Goal: Task Accomplishment & Management: Manage account settings

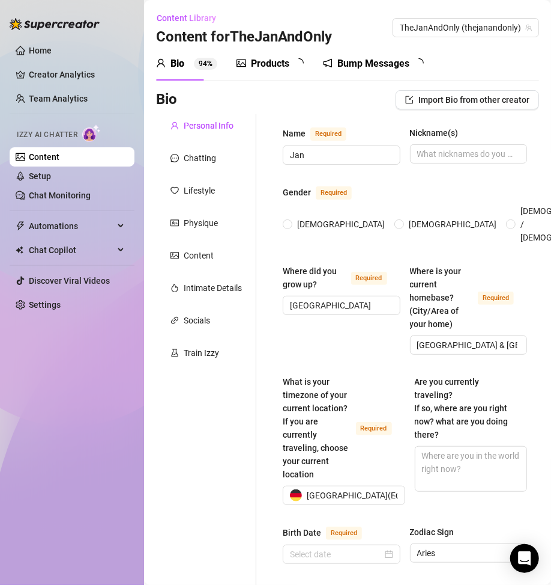
radio input "true"
type input "March 21st, 2001"
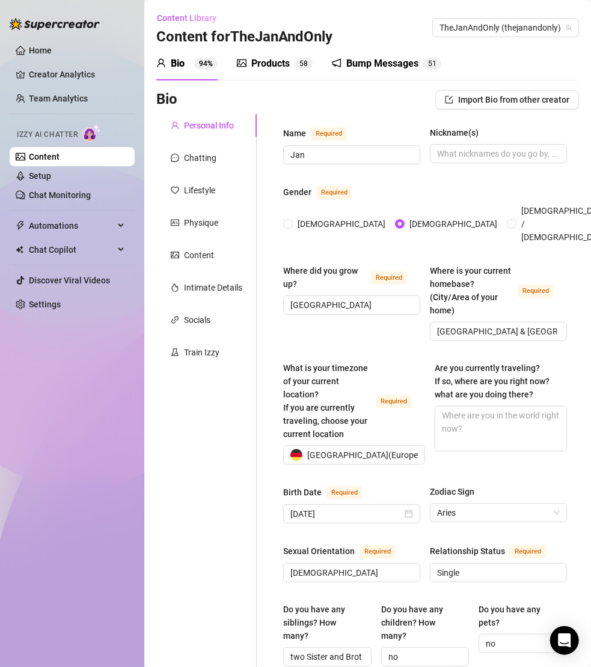
click at [93, 214] on ul "Home Creator Analytics Team Analytics Izzy AI Chatter Content Setup Chat Monito…" at bounding box center [72, 177] width 125 height 283
click at [93, 226] on span "Automations" at bounding box center [71, 225] width 85 height 19
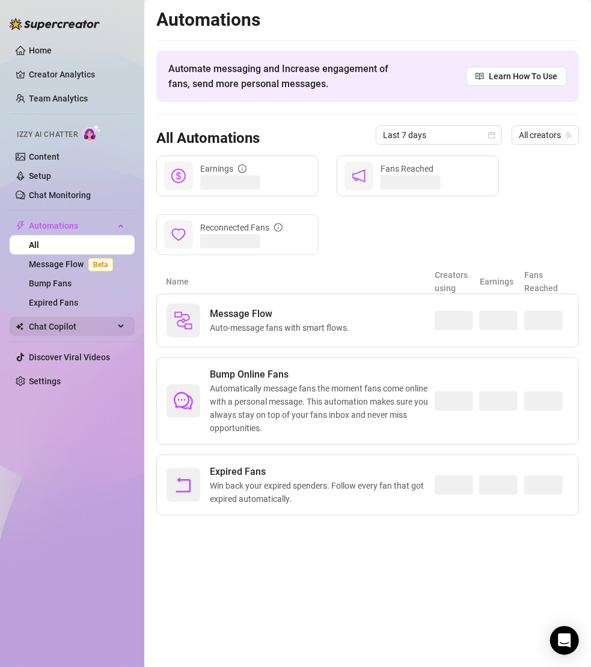
click at [81, 327] on span "Chat Copilot" at bounding box center [71, 326] width 85 height 19
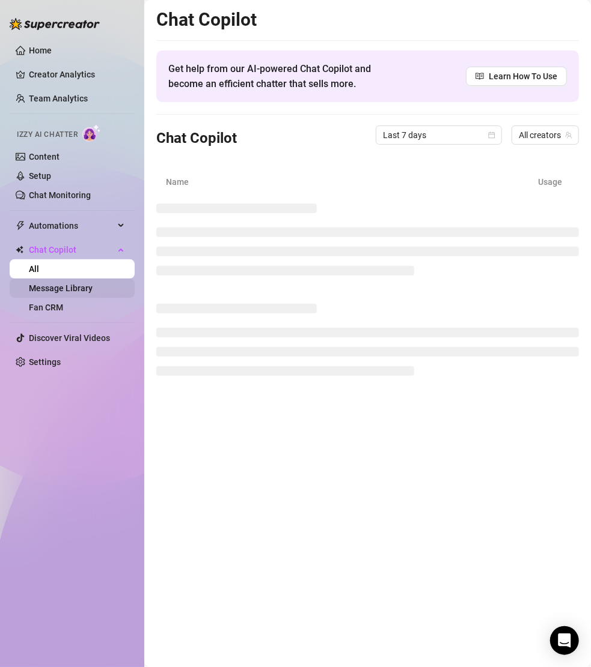
click at [83, 292] on link "Message Library" at bounding box center [61, 289] width 64 height 10
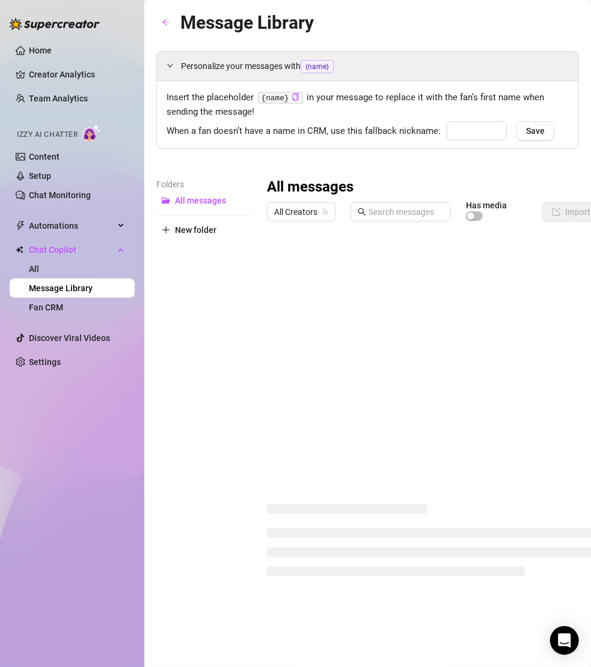
type input "babe"
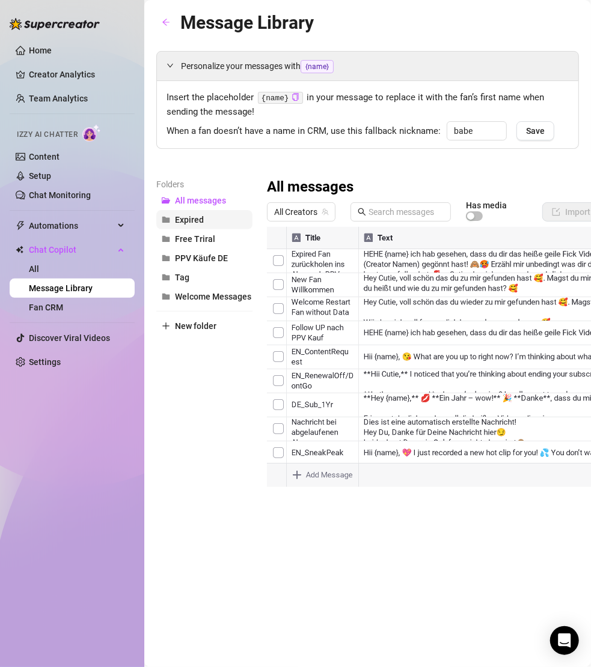
click at [196, 217] on span "Expired" at bounding box center [189, 220] width 29 height 10
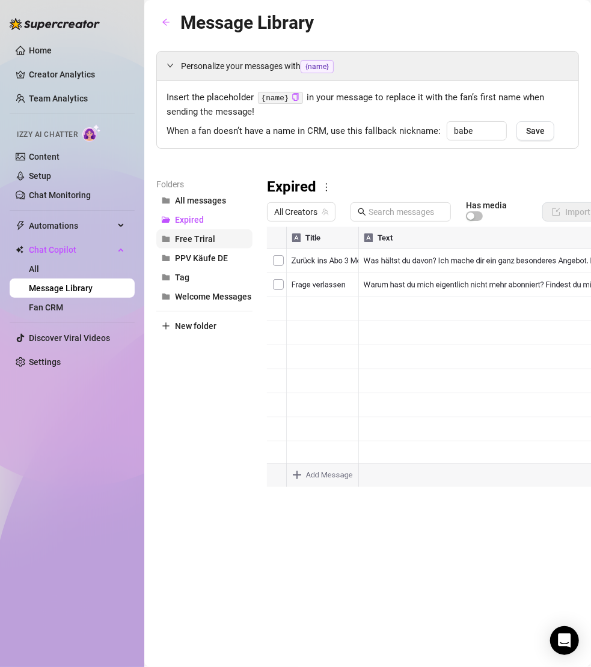
click at [204, 236] on span "Free Triral" at bounding box center [195, 239] width 40 height 10
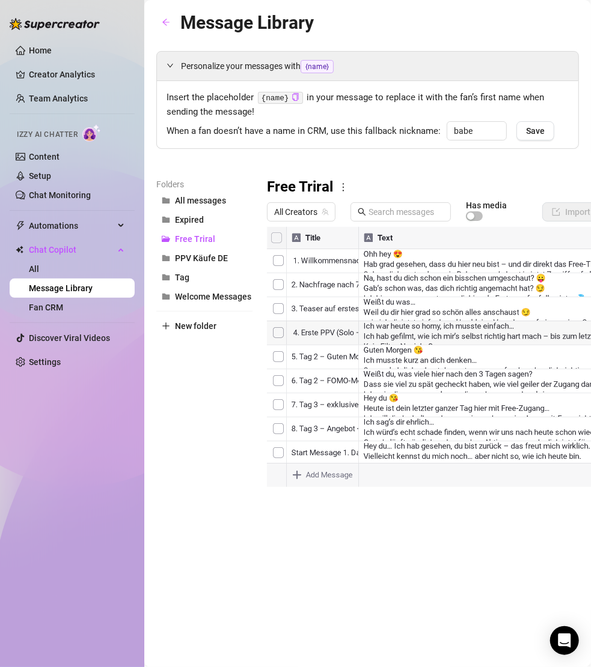
click at [278, 238] on div at bounding box center [478, 361] width 422 height 268
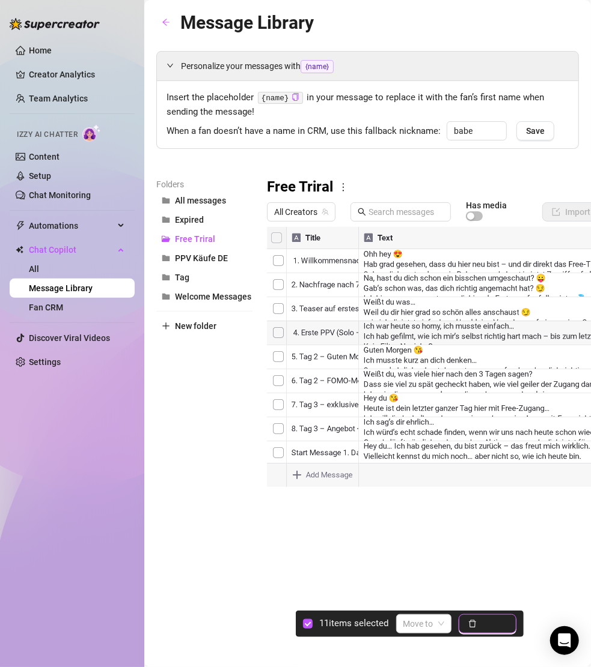
click at [481, 459] on button "Delete" at bounding box center [487, 624] width 58 height 19
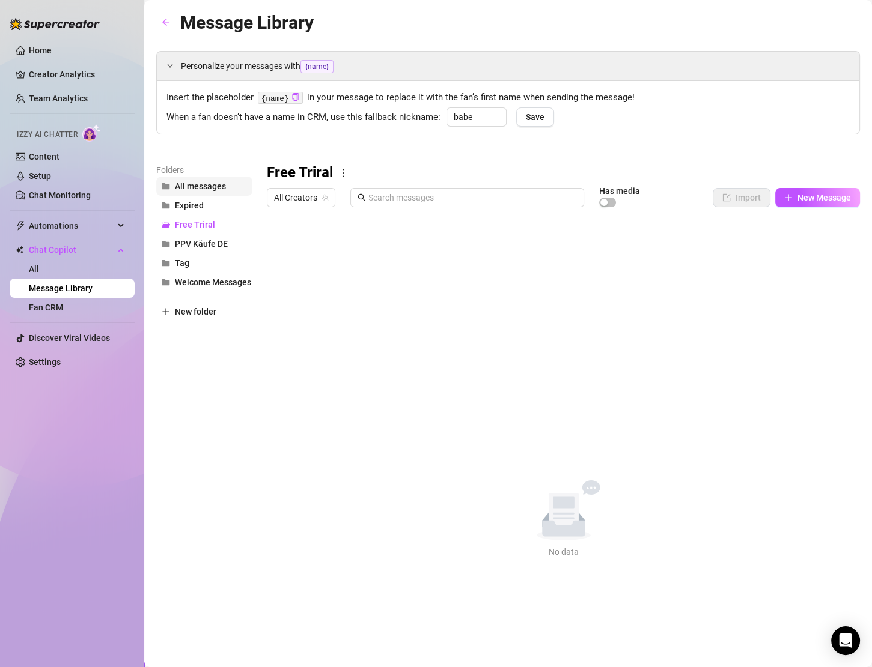
click at [216, 180] on button "All messages" at bounding box center [204, 186] width 96 height 19
click at [222, 205] on button "Expired" at bounding box center [204, 205] width 96 height 19
click at [192, 267] on button "Tag" at bounding box center [204, 263] width 96 height 19
drag, startPoint x: 201, startPoint y: 260, endPoint x: 130, endPoint y: 262, distance: 70.3
click at [130, 262] on div "Home Creator Analytics Team Analytics Izzy AI Chatter Content Setup Chat Monito…" at bounding box center [436, 333] width 872 height 667
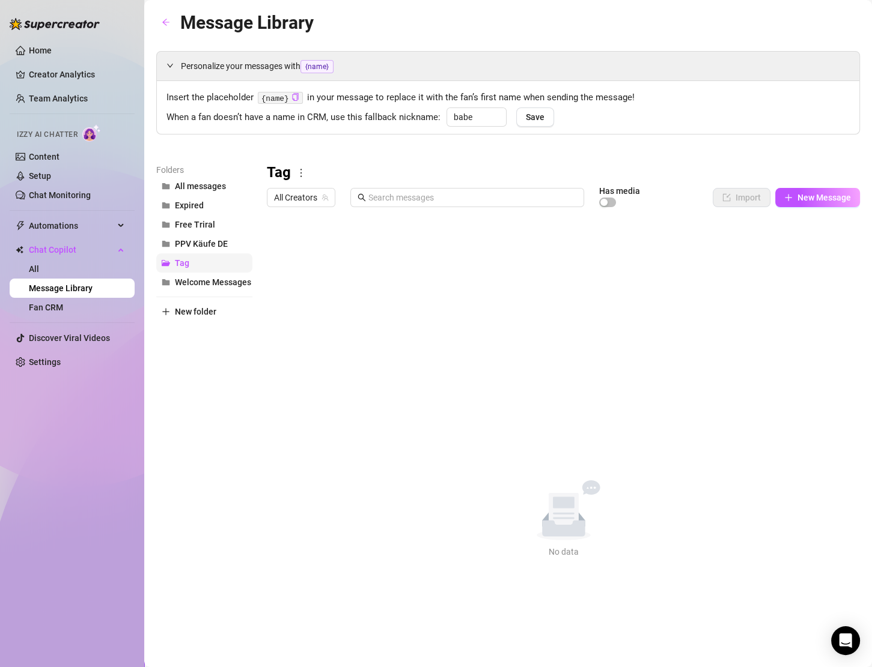
drag, startPoint x: 174, startPoint y: 262, endPoint x: 244, endPoint y: 260, distance: 70.9
click at [244, 260] on button "Tag" at bounding box center [204, 263] width 96 height 19
click at [202, 244] on span "PPV Käufe DE" at bounding box center [201, 244] width 53 height 10
click at [213, 222] on button "Free Triral" at bounding box center [204, 224] width 96 height 19
click at [198, 188] on span "All messages" at bounding box center [200, 186] width 51 height 10
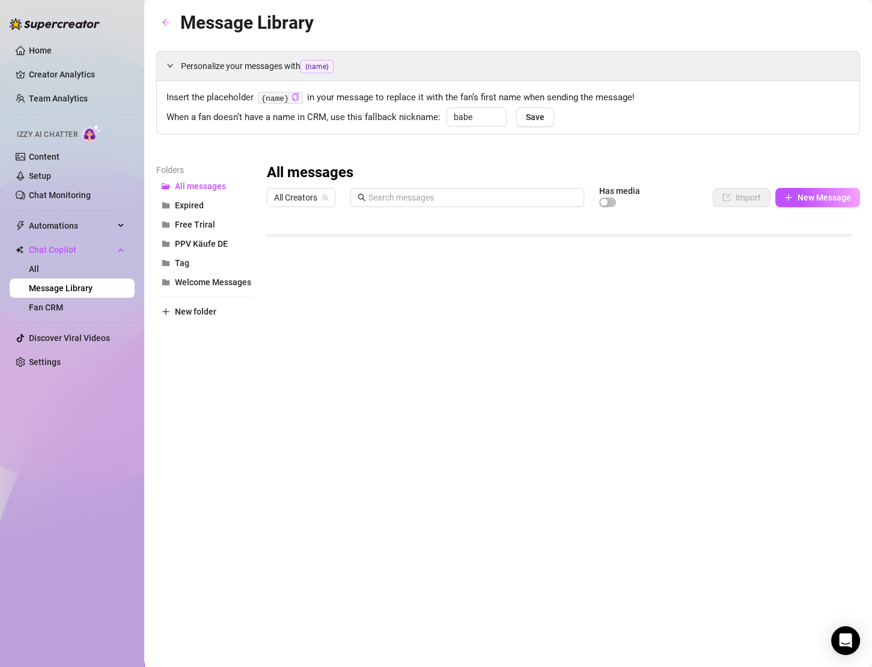
scroll to position [1545, 0]
click at [282, 358] on div at bounding box center [563, 347] width 593 height 268
click at [221, 280] on span "Welcome Messages" at bounding box center [213, 283] width 76 height 10
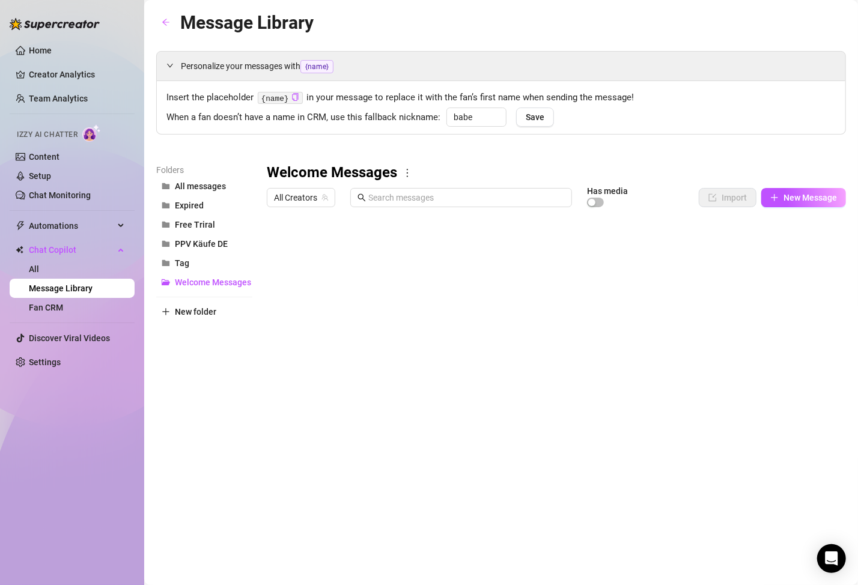
scroll to position [0, 29]
click at [212, 261] on button "Tag" at bounding box center [204, 263] width 96 height 19
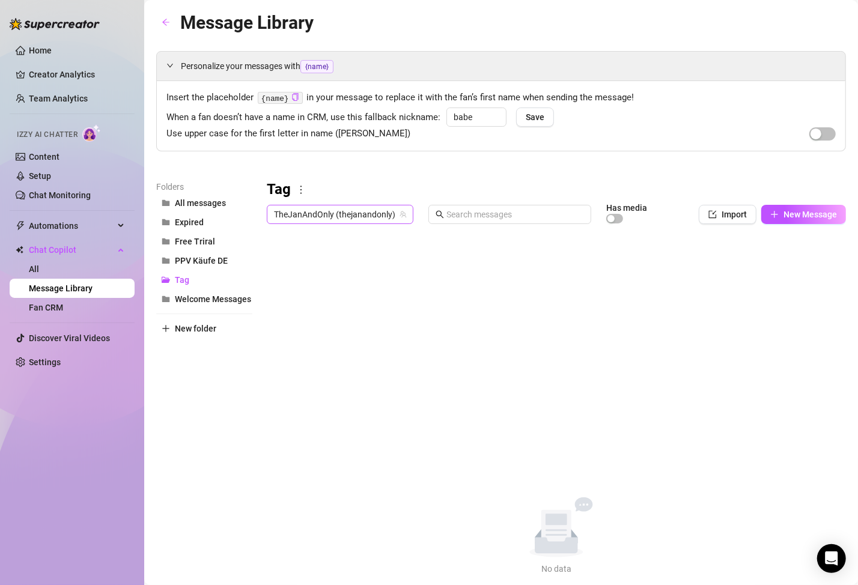
click at [360, 215] on span "TheJanAndOnly (thejanandonly)" at bounding box center [340, 214] width 132 height 18
click at [351, 256] on span "TheJanAndOnly" at bounding box center [326, 257] width 60 height 13
click at [228, 223] on button "Expired" at bounding box center [204, 222] width 96 height 19
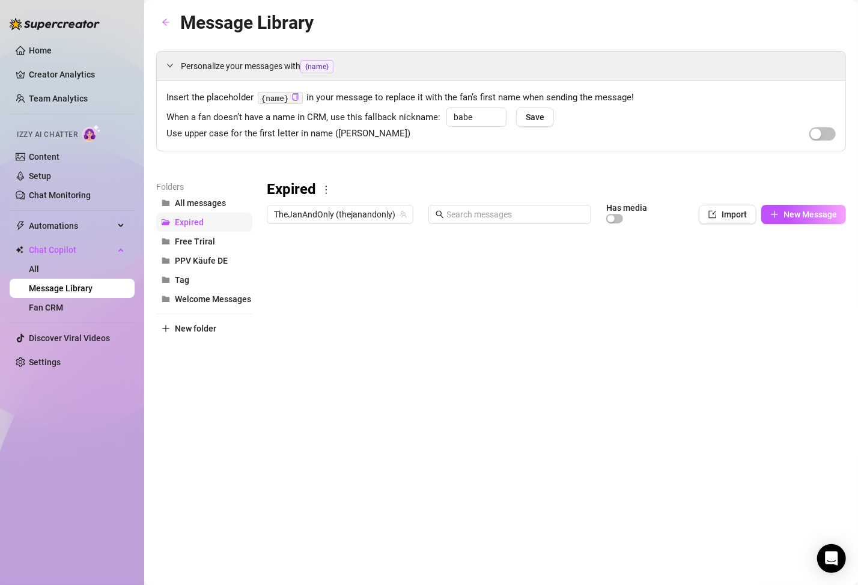
click at [207, 225] on button "Expired" at bounding box center [204, 222] width 96 height 19
click at [324, 187] on icon "more" at bounding box center [326, 189] width 11 height 11
drag, startPoint x: 202, startPoint y: 419, endPoint x: 202, endPoint y: 412, distance: 7.2
click at [202, 418] on div "Folders All messages Expired Free Triral PPV Käufe DE Tag Welcome Messages New …" at bounding box center [204, 338] width 96 height 317
click at [210, 244] on span "Free Triral" at bounding box center [195, 242] width 40 height 10
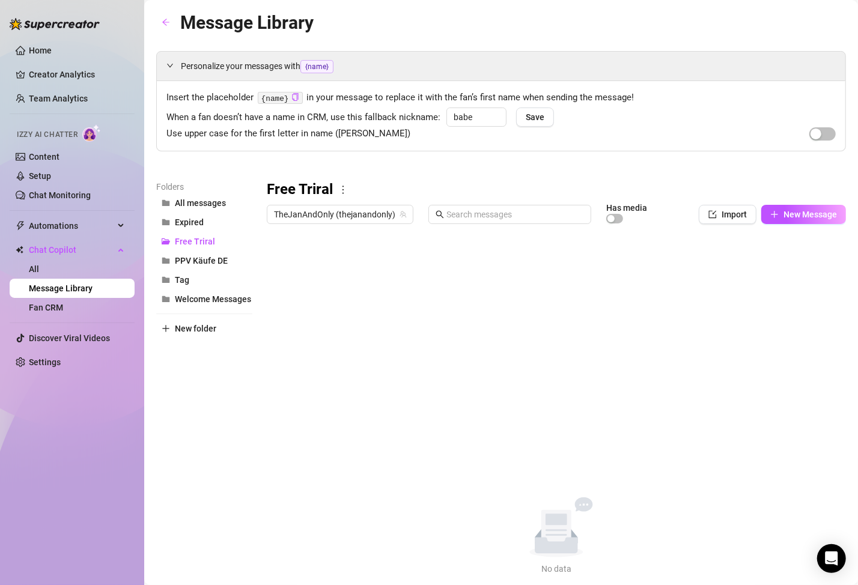
click at [345, 186] on icon "more" at bounding box center [343, 189] width 11 height 11
click at [368, 229] on link "Delete" at bounding box center [365, 228] width 36 height 10
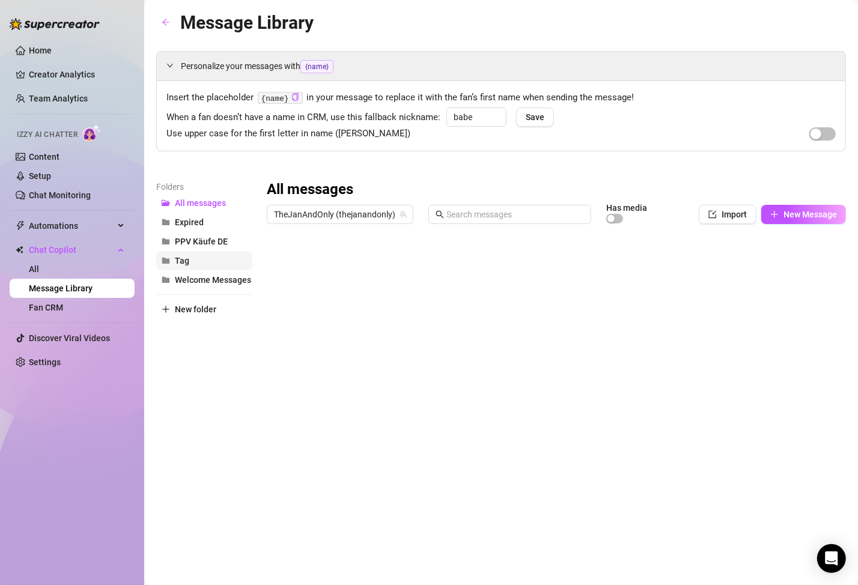
click at [217, 257] on button "Tag" at bounding box center [204, 260] width 96 height 19
click at [298, 187] on icon "more" at bounding box center [301, 189] width 11 height 11
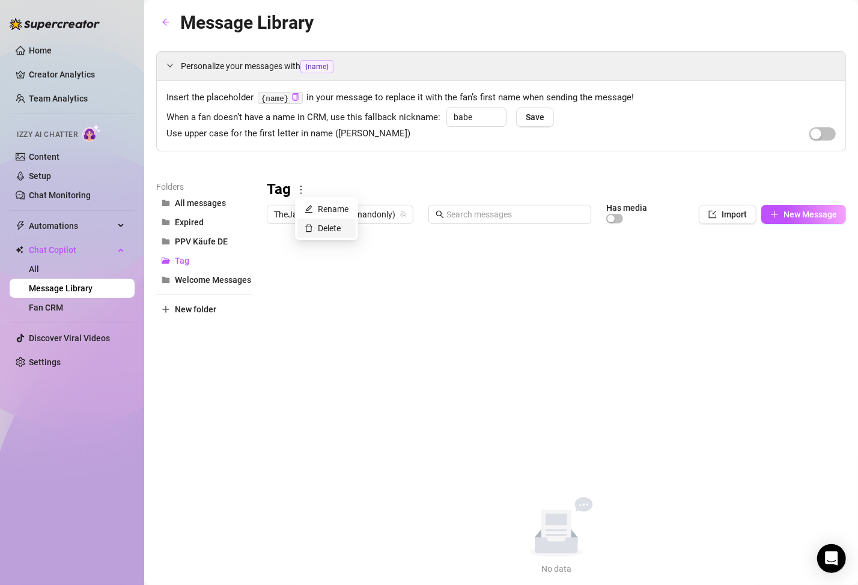
click at [323, 231] on link "Delete" at bounding box center [323, 228] width 36 height 10
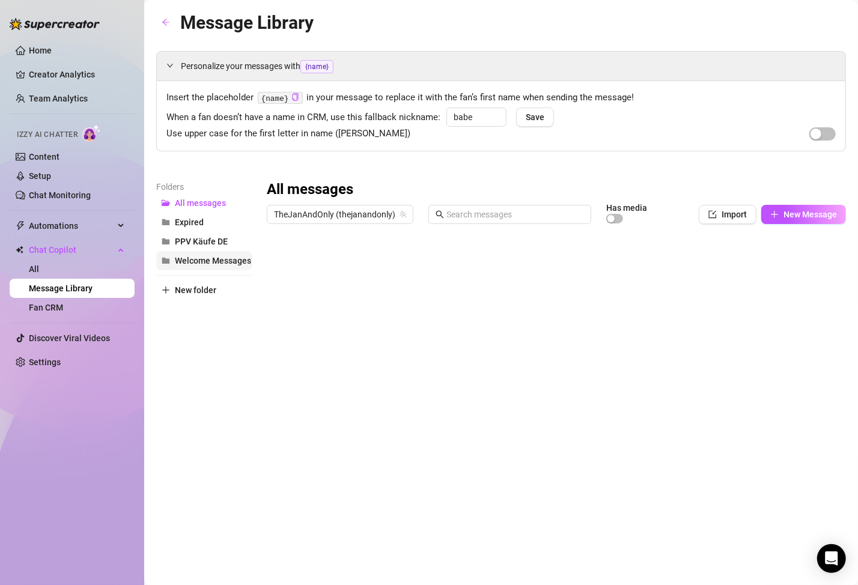
click at [213, 263] on span "Welcome Messages" at bounding box center [213, 261] width 76 height 10
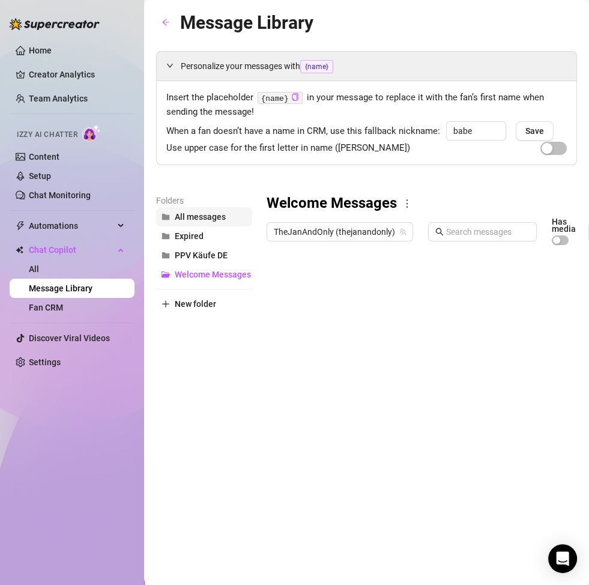
click at [204, 220] on span "All messages" at bounding box center [200, 217] width 51 height 10
click at [204, 238] on button "Expired" at bounding box center [204, 235] width 96 height 19
click at [218, 249] on button "PPV Käufe DE" at bounding box center [204, 255] width 96 height 19
click at [196, 235] on span "Expired" at bounding box center [189, 236] width 29 height 10
click at [205, 305] on span "New folder" at bounding box center [195, 304] width 41 height 10
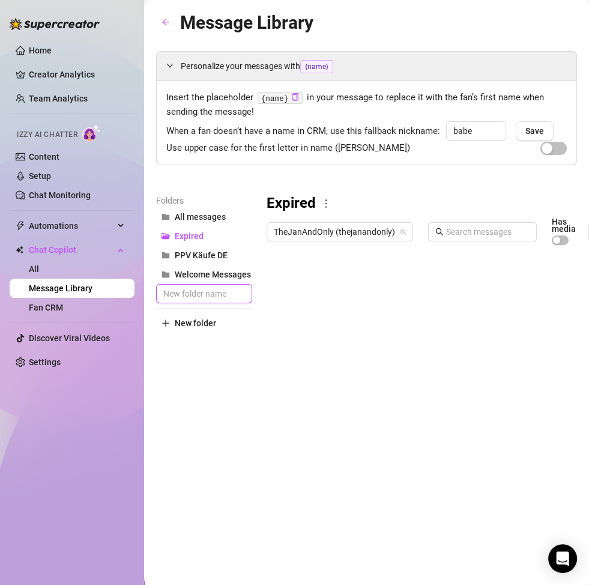
click at [210, 296] on input "text" at bounding box center [204, 293] width 96 height 19
type input "Abo gekündigt (DE)"
click at [230, 405] on div "Folders All messages Expired PPV Käufe DE Welcome Messages Abo gekündigt (DE) N…" at bounding box center [204, 356] width 96 height 324
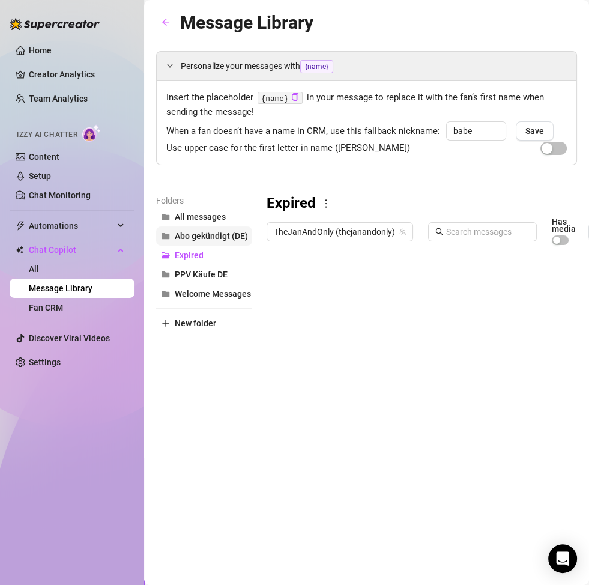
click at [219, 234] on span "Abo gekündigt (DE)" at bounding box center [211, 236] width 73 height 10
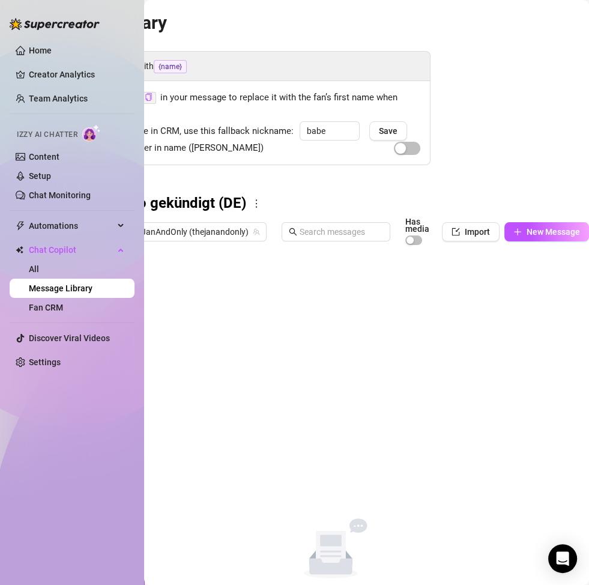
scroll to position [0, 151]
click at [535, 232] on span "New Message" at bounding box center [553, 232] width 53 height 10
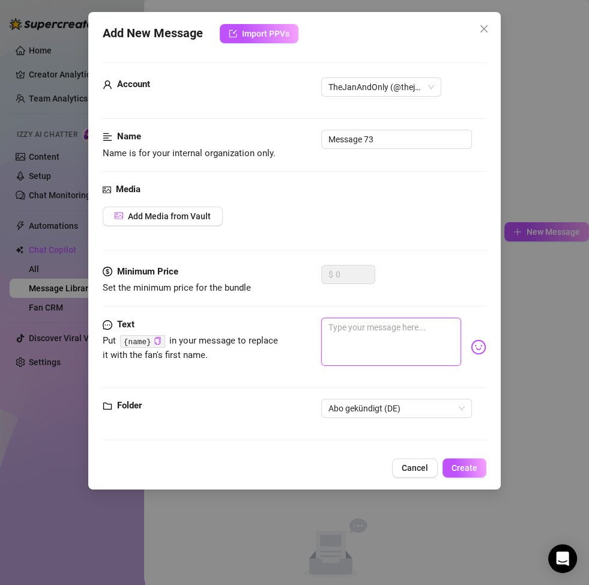
click at [371, 333] on textarea at bounding box center [391, 342] width 140 height 48
paste textarea "Hab ich was falsch gemacht, dass du mich nicht mehr abonniert hast? 😔"
type textarea "Hab ich was falsch gemacht, dass du mich nicht mehr abonniert hast? 😔"
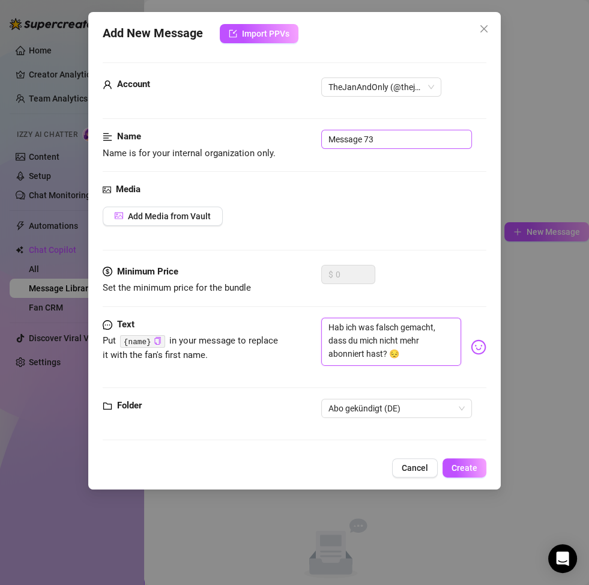
type textarea "Hab ich was falsch gemacht, dass du mich nicht mehr abonniert hast? 😔"
click at [387, 138] on input "Message 73" at bounding box center [396, 139] width 151 height 19
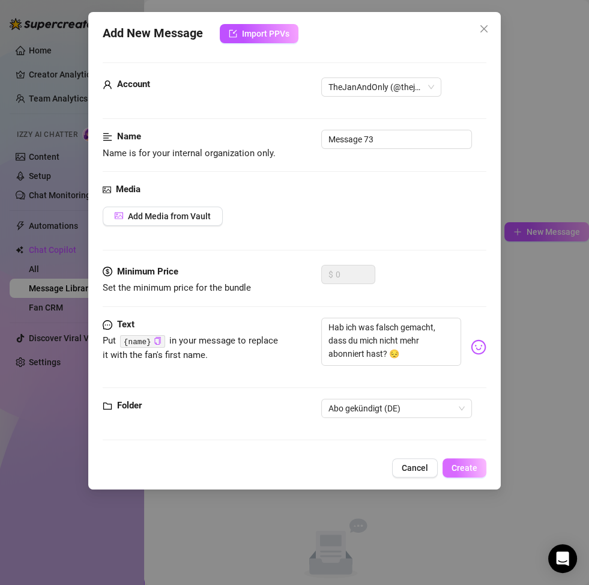
click at [455, 459] on span "Create" at bounding box center [465, 468] width 26 height 10
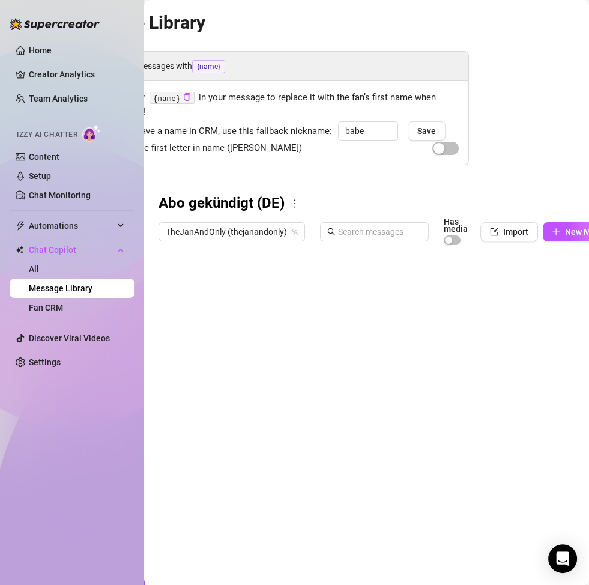
scroll to position [0, 115]
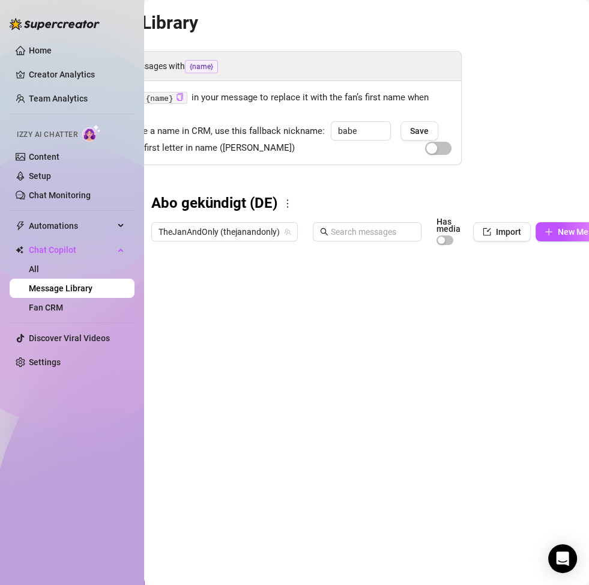
click at [220, 288] on div at bounding box center [361, 385] width 421 height 268
type textarea "Abo gekündigt_1"
click at [272, 310] on div at bounding box center [361, 385] width 421 height 268
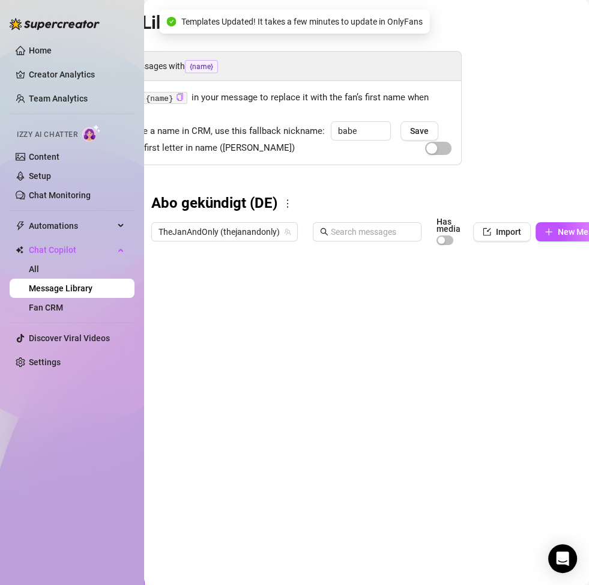
click at [392, 305] on div at bounding box center [361, 385] width 421 height 268
click at [551, 229] on span "New Message" at bounding box center [584, 232] width 53 height 10
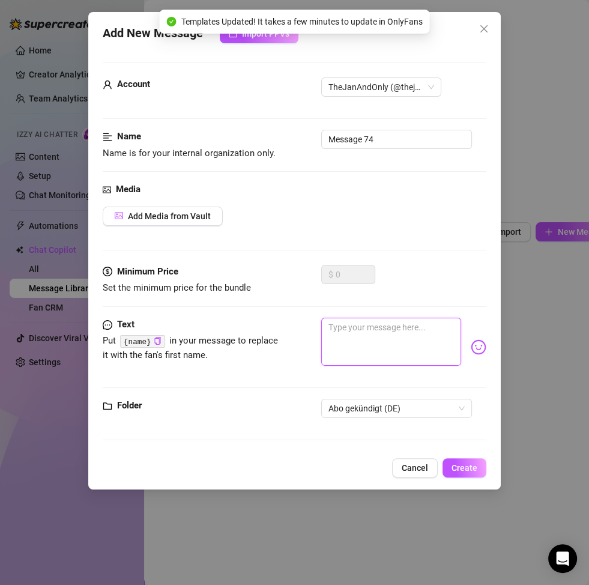
click at [356, 344] on textarea at bounding box center [391, 342] width 140 height 48
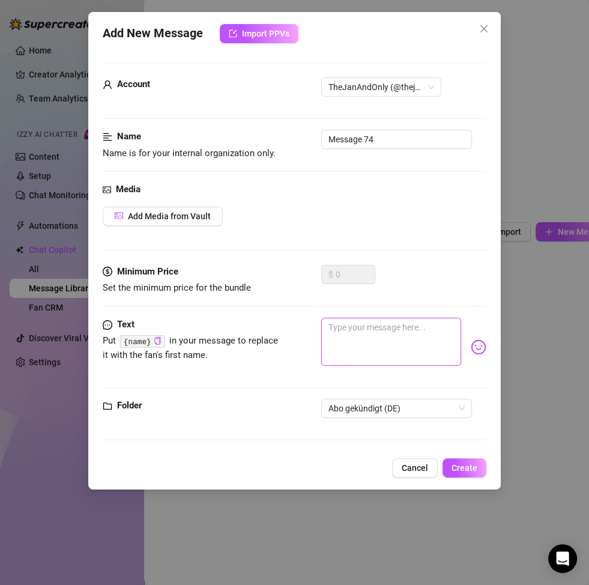
paste textarea "Findest du mich nicht mehr attraktiv, dass du dein Abo beendet hast? 🥺"
type textarea "Findest du mich nicht mehr attraktiv, dass du dein Abo beendet hast? 🥺"
click at [329, 326] on textarea "Findest du mich nicht mehr attraktiv, dass du dein Abo beendet hast? 🥺" at bounding box center [391, 342] width 140 height 48
type textarea "Findest du mich nicht mehr attraktiv, dass du dein Abo beendet hast? 🥺"
click at [330, 326] on textarea "Findest du mich nicht mehr attraktiv, dass du dein Abo beendet hast? 🥺" at bounding box center [391, 342] width 140 height 48
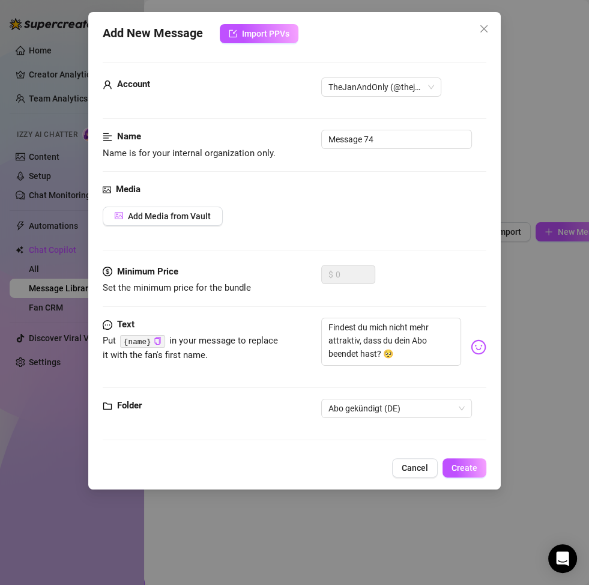
click at [146, 342] on code "{name}" at bounding box center [142, 341] width 45 height 13
click at [156, 339] on icon "copy" at bounding box center [158, 341] width 8 height 8
click at [330, 328] on textarea "Findest du mich nicht mehr attraktiv, dass du dein Abo beendet hast? 🥺" at bounding box center [391, 342] width 140 height 48
paste textarea "{name}"
type textarea "{name}Findest du mich nicht mehr attraktiv, dass du dein Abo beendet hast? 🥺"
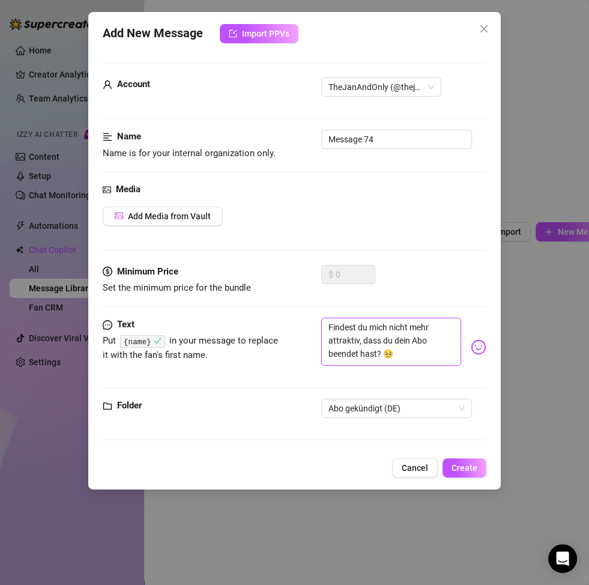
type textarea "{name}Findest du mich nicht mehr attraktiv, dass du dein Abo beendet hast? 🥺"
type textarea "{name},Findest du mich nicht mehr attraktiv, dass du dein Abo beendet hast? 🥺"
type textarea "{name}, Findest du mich nicht mehr attraktiv, dass du dein Abo beendet hast? 🥺"
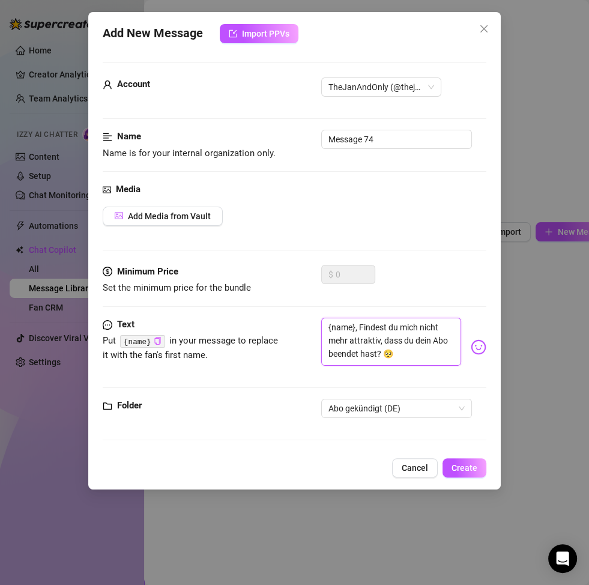
type textarea "{name}, indest du mich nicht mehr attraktiv, dass du dein Abo beendet hast? 🥺"
type textarea "{name}, findest du mich nicht mehr attraktiv, dass du dein Abo beendet hast? 🥺"
click at [151, 212] on span "Add Media from Vault" at bounding box center [169, 216] width 83 height 10
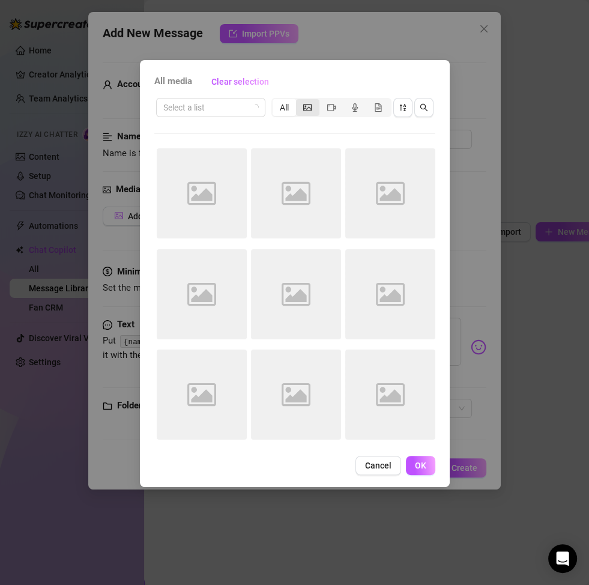
click at [311, 109] on icon "picture" at bounding box center [307, 107] width 8 height 8
click at [299, 101] on input "segmented control" at bounding box center [299, 101] width 0 height 0
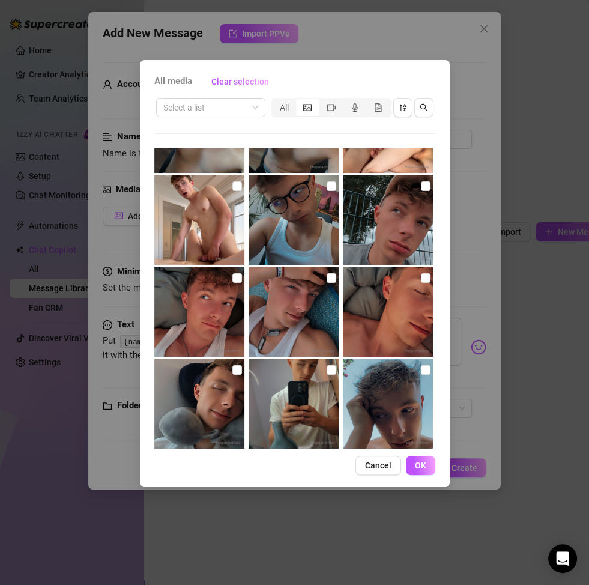
scroll to position [174, 0]
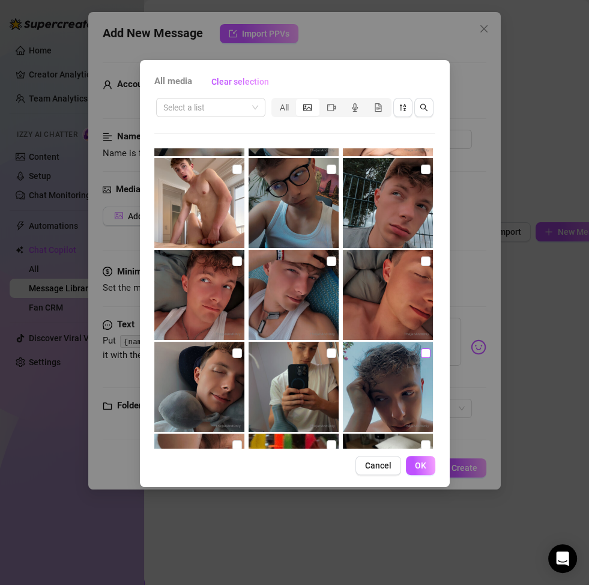
click at [421, 352] on input "checkbox" at bounding box center [426, 353] width 10 height 10
checkbox input "true"
click at [427, 459] on button "OK" at bounding box center [420, 465] width 29 height 19
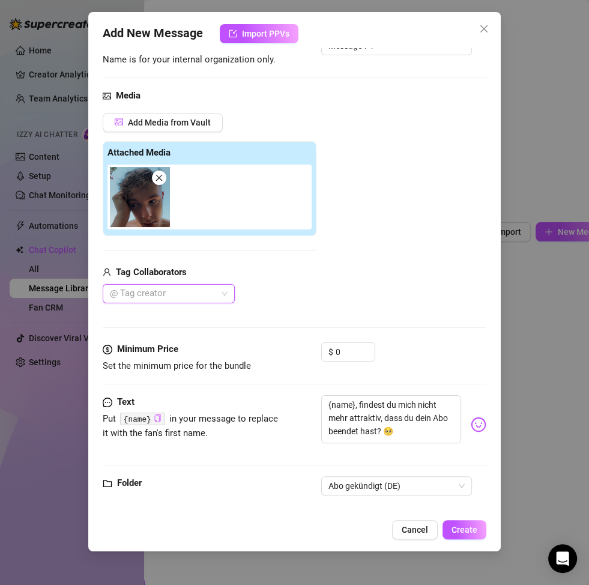
scroll to position [108, 0]
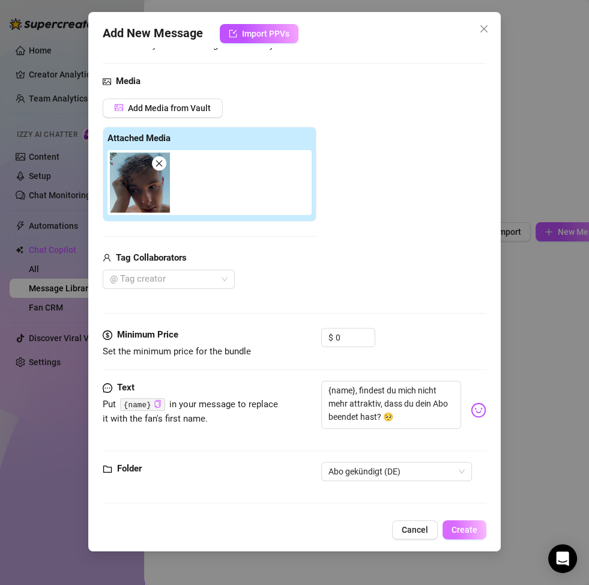
click at [470, 459] on span "Create" at bounding box center [465, 530] width 26 height 10
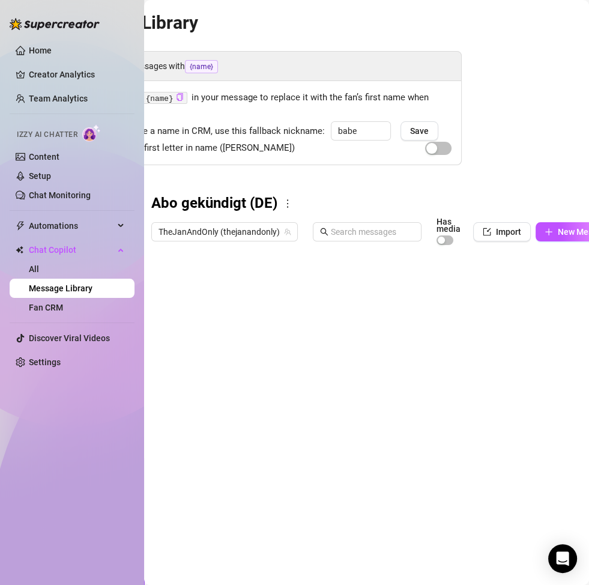
click at [275, 281] on div at bounding box center [361, 385] width 421 height 268
click at [160, 287] on div at bounding box center [361, 385] width 421 height 268
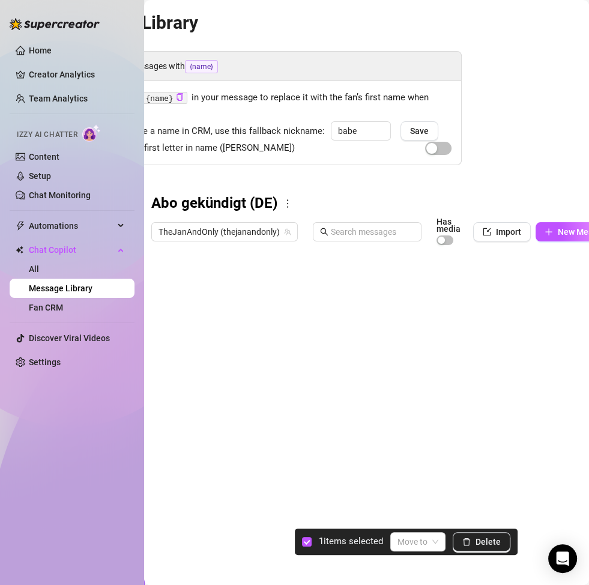
click at [546, 276] on div at bounding box center [361, 385] width 421 height 268
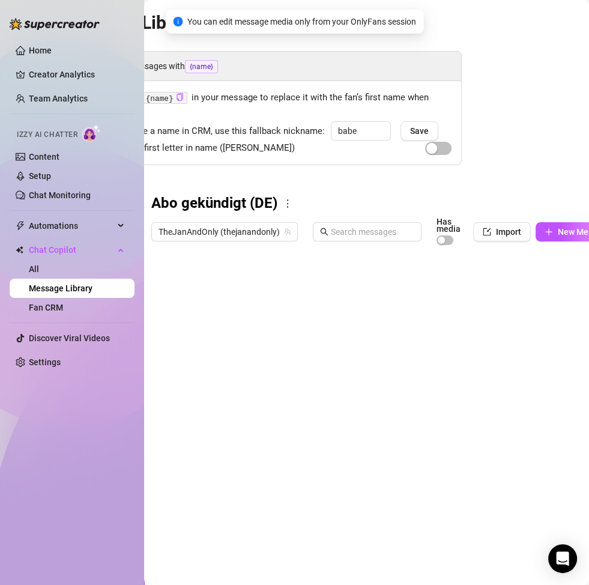
click at [545, 278] on div at bounding box center [361, 385] width 421 height 268
drag, startPoint x: 246, startPoint y: 281, endPoint x: 306, endPoint y: 281, distance: 60.1
click at [306, 281] on div at bounding box center [361, 385] width 421 height 268
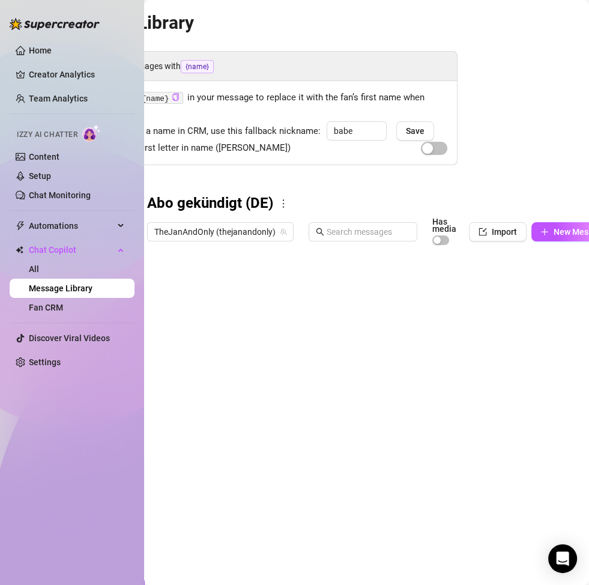
scroll to position [0, 144]
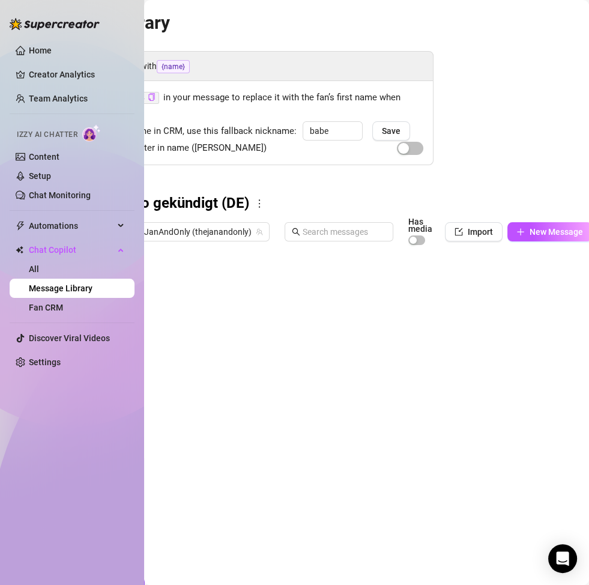
click at [517, 278] on div at bounding box center [333, 385] width 421 height 268
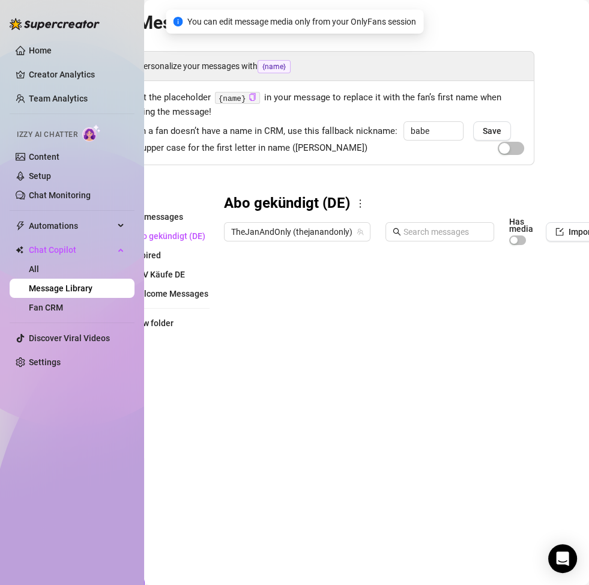
scroll to position [0, 28]
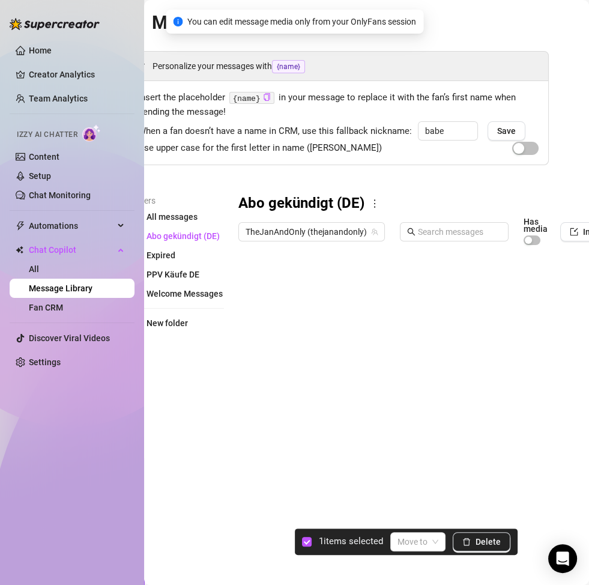
click at [246, 281] on div at bounding box center [448, 385] width 421 height 268
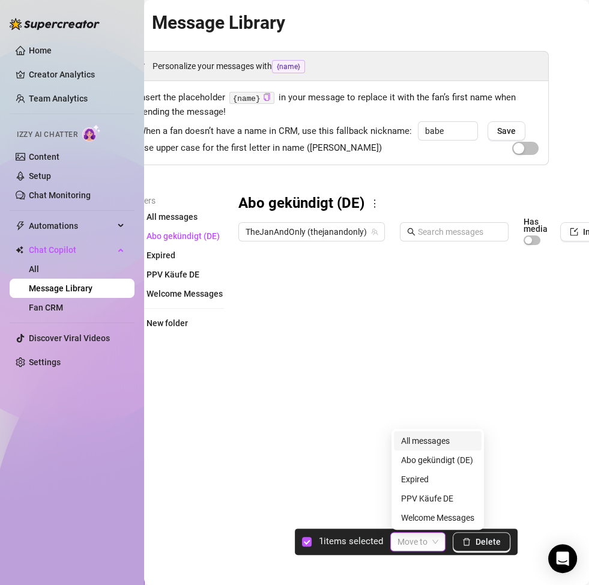
click at [420, 459] on input "search" at bounding box center [413, 542] width 30 height 18
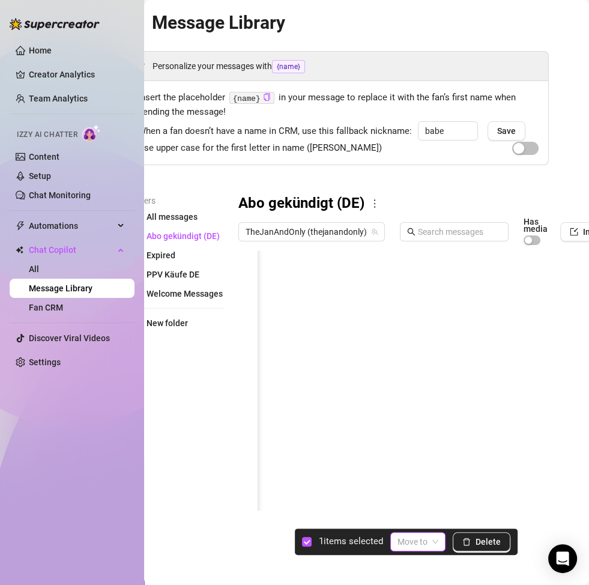
scroll to position [0, 153]
click at [425, 283] on div at bounding box center [448, 385] width 421 height 268
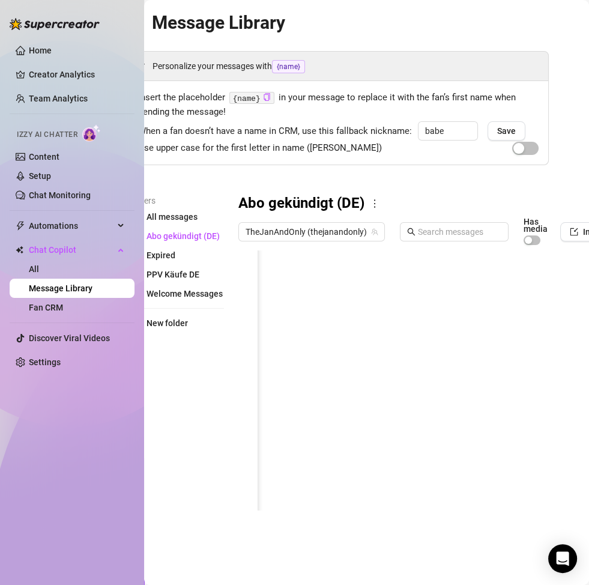
click at [425, 283] on div at bounding box center [448, 385] width 421 height 268
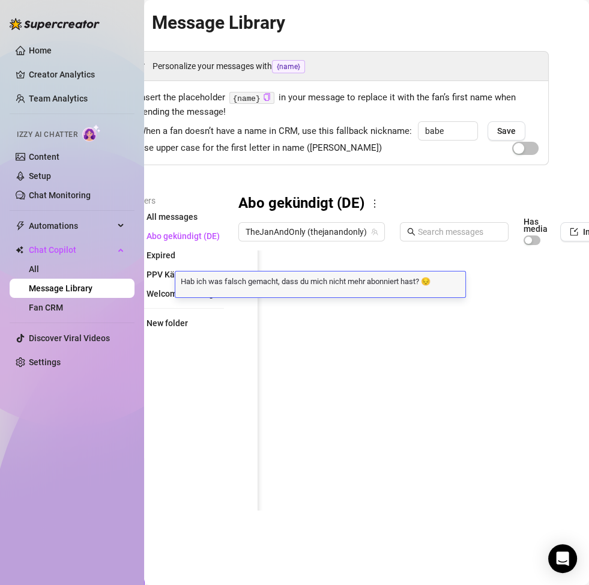
scroll to position [0, 0]
click at [439, 285] on div "Hab ich was falsch gemacht, dass du mich nicht mehr abonniert hast? 😔 Hab ich w…" at bounding box center [320, 285] width 290 height 26
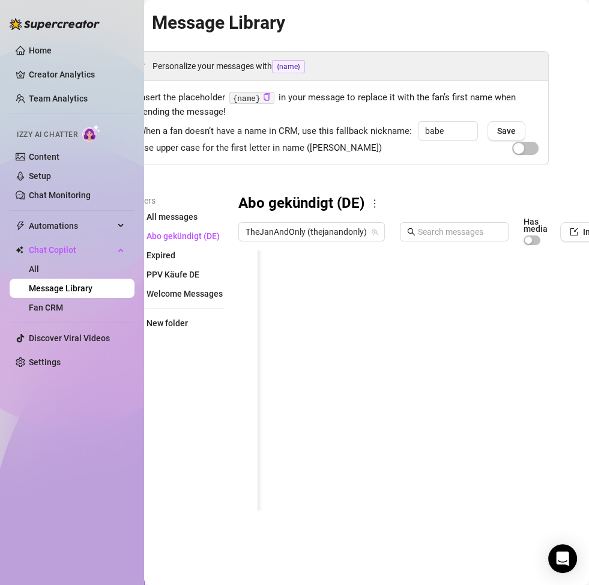
click at [502, 279] on div at bounding box center [448, 385] width 421 height 268
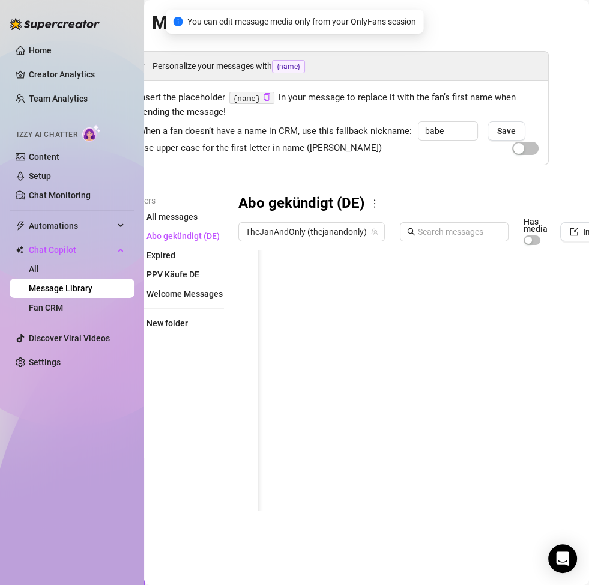
click at [502, 280] on div at bounding box center [448, 385] width 421 height 268
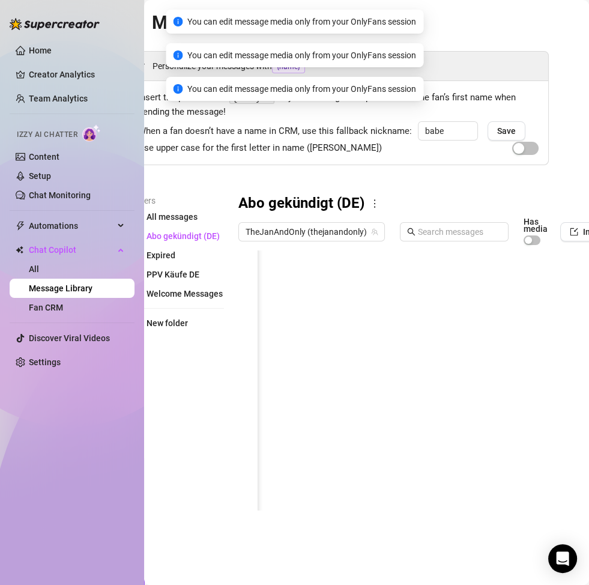
click at [492, 251] on div at bounding box center [448, 385] width 421 height 268
click at [491, 261] on div at bounding box center [448, 385] width 421 height 268
click at [484, 291] on div at bounding box center [448, 385] width 421 height 268
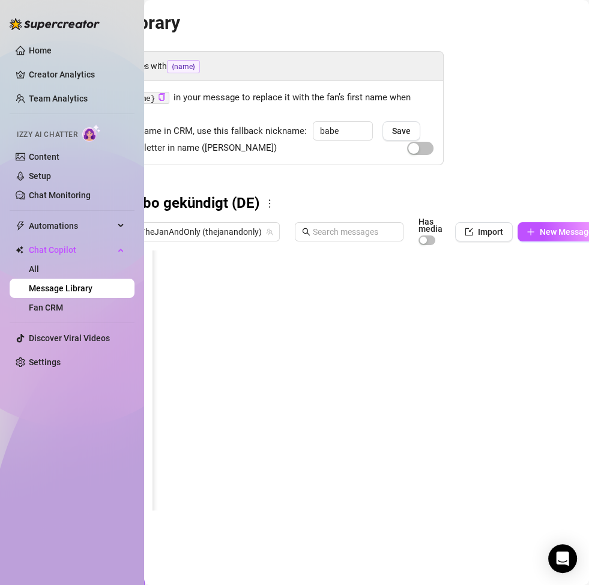
scroll to position [0, 144]
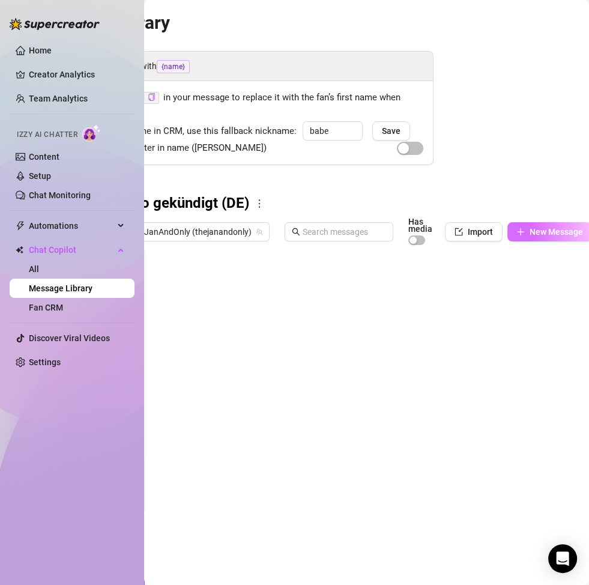
click at [551, 230] on span "New Message" at bounding box center [556, 232] width 53 height 10
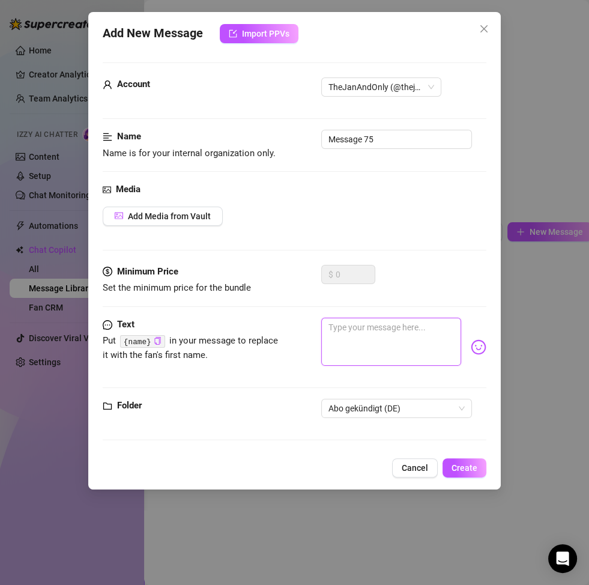
click at [366, 335] on textarea at bounding box center [391, 342] width 140 height 48
paste textarea "Hab ich was falsch gemacht, dass du mich nicht mehr abonniert hast? 😔"
type textarea "Hab ich was falsch gemacht, dass du mich nicht mehr abonniert hast? 😔"
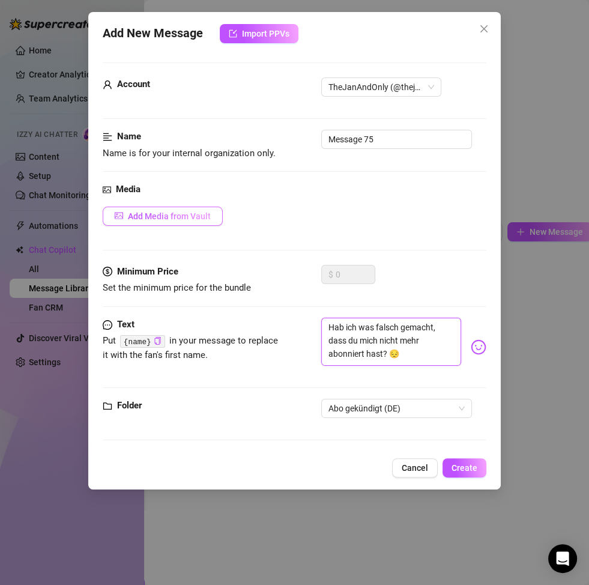
type textarea "Hab ich was falsch gemacht, dass du mich nicht mehr abonniert hast? 😔"
click at [196, 211] on span "Add Media from Vault" at bounding box center [169, 216] width 83 height 10
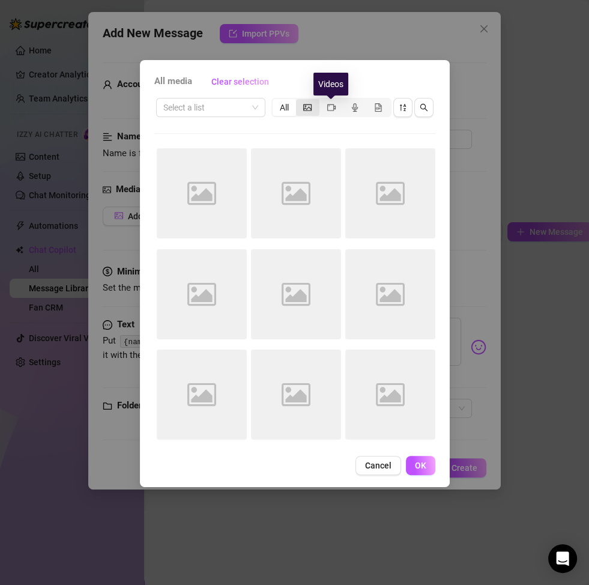
click at [314, 107] on div "segmented control" at bounding box center [307, 107] width 23 height 17
click at [299, 101] on input "segmented control" at bounding box center [299, 101] width 0 height 0
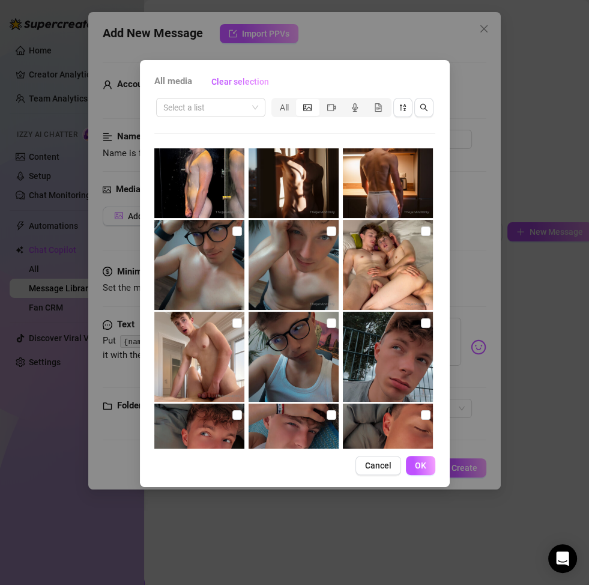
scroll to position [110, 0]
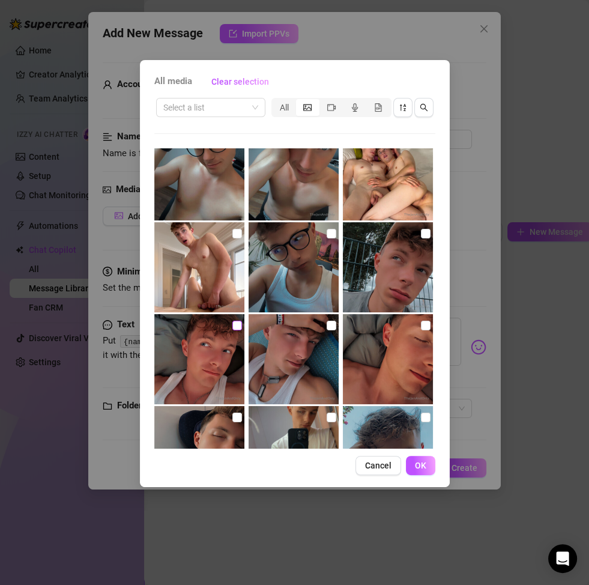
click at [237, 327] on input "checkbox" at bounding box center [237, 326] width 10 height 10
checkbox input "true"
click at [418, 459] on span "OK" at bounding box center [420, 466] width 11 height 10
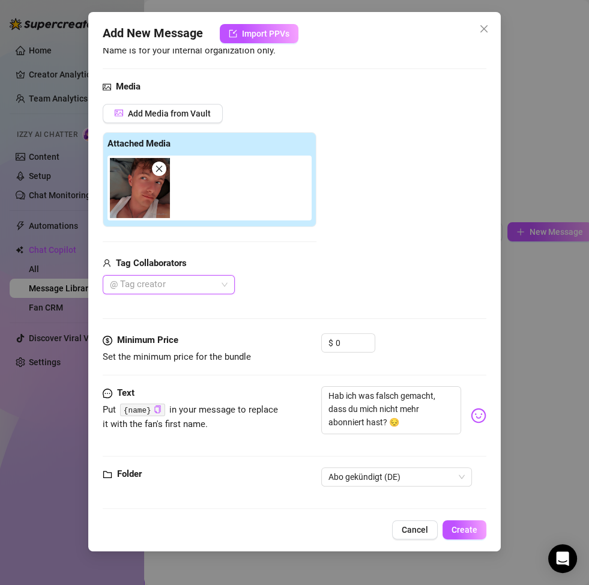
scroll to position [108, 0]
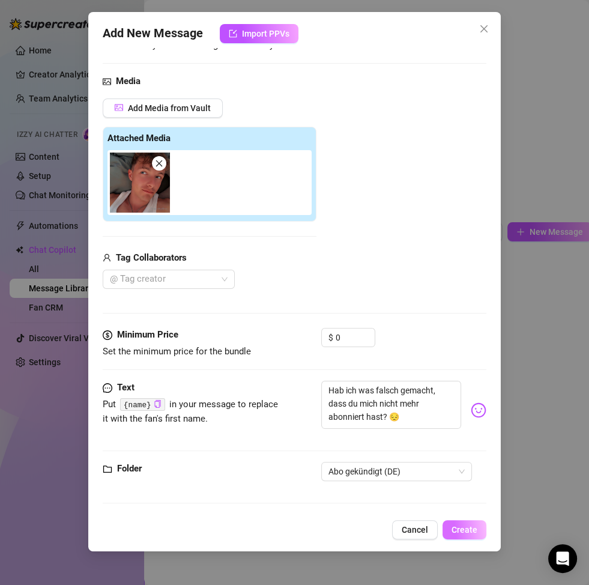
click at [463, 459] on button "Create" at bounding box center [465, 529] width 44 height 19
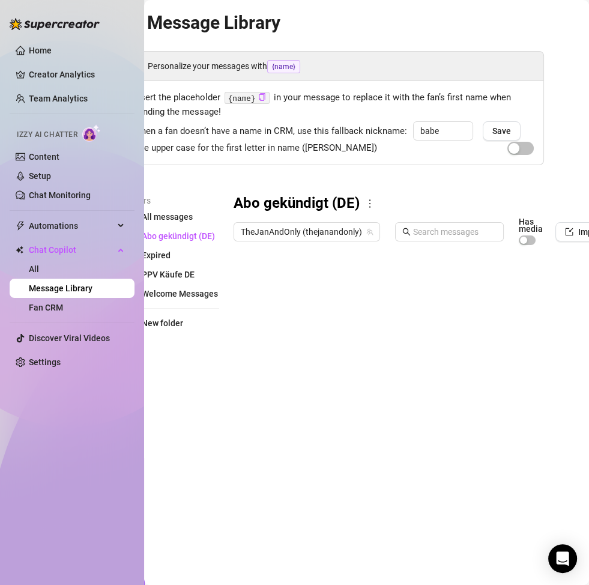
scroll to position [0, 2]
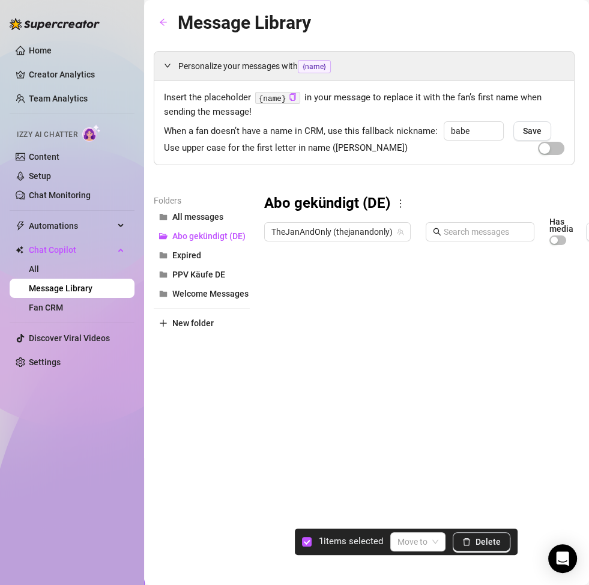
click at [278, 285] on div at bounding box center [474, 385] width 421 height 268
click at [472, 459] on button "Delete" at bounding box center [482, 541] width 58 height 19
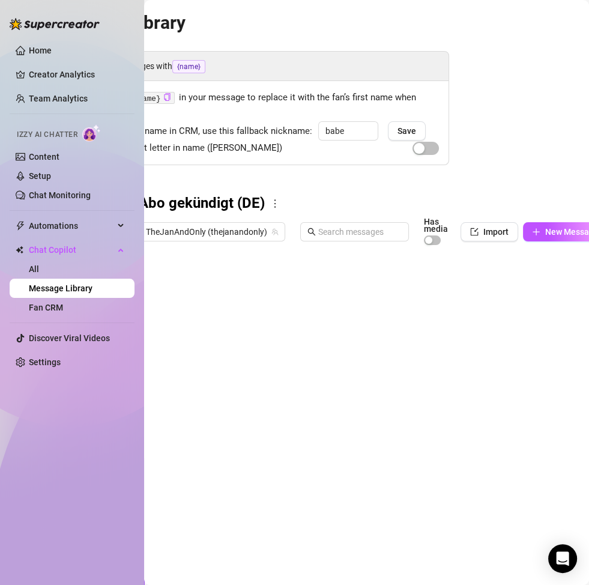
scroll to position [0, 144]
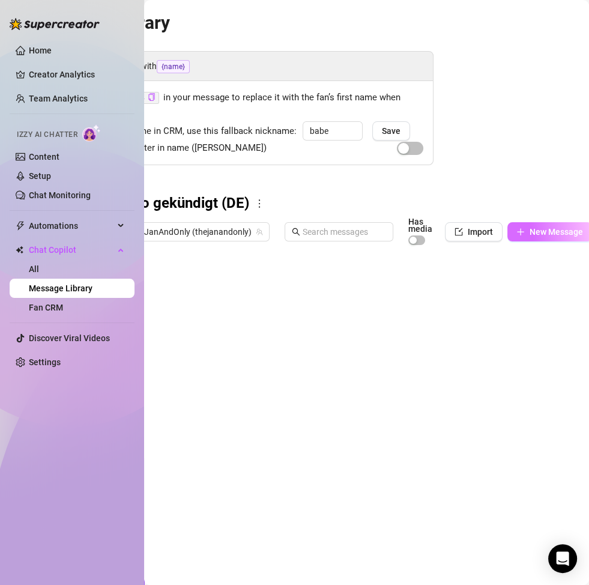
click at [531, 230] on span "New Message" at bounding box center [556, 232] width 53 height 10
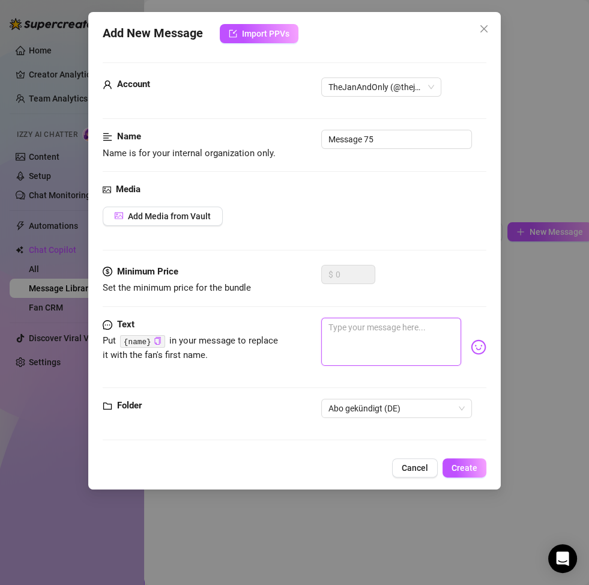
click at [378, 326] on textarea at bounding box center [391, 342] width 140 height 48
paste textarea "Früher wolltest du mich jeden Tag sehen… warum bist du nicht mehr mein Abonnent…"
type textarea "Früher wolltest du mich jeden Tag sehen… warum bist du nicht mehr mein Abonnent…"
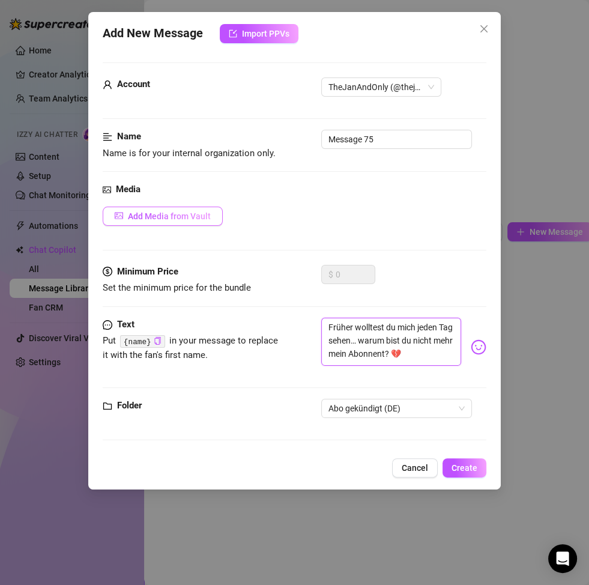
type textarea "Früher wolltest du mich jeden Tag sehen… warum bist du nicht mehr mein Abonnent…"
click at [188, 217] on span "Add Media from Vault" at bounding box center [169, 216] width 83 height 10
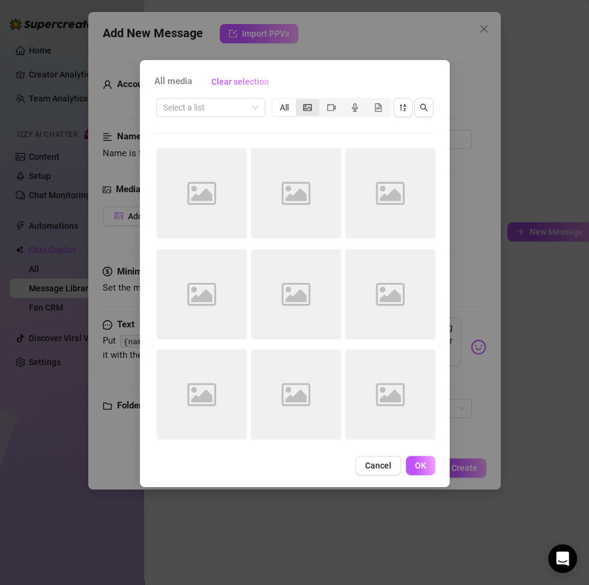
click at [303, 102] on div "segmented control" at bounding box center [307, 107] width 23 height 17
click at [299, 101] on input "segmented control" at bounding box center [299, 101] width 0 height 0
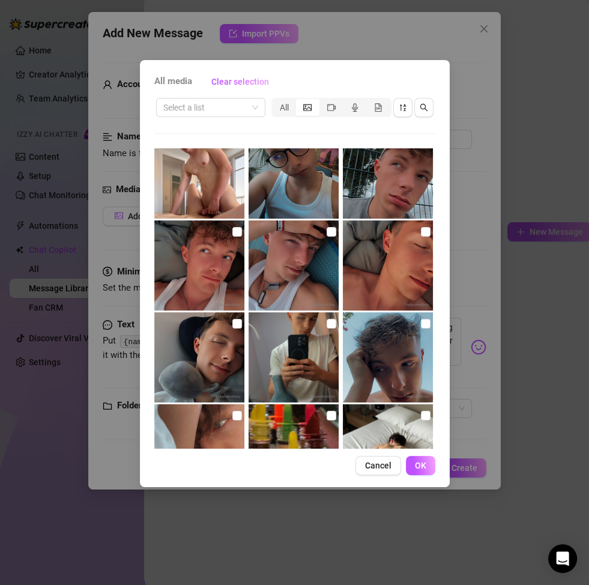
scroll to position [229, 0]
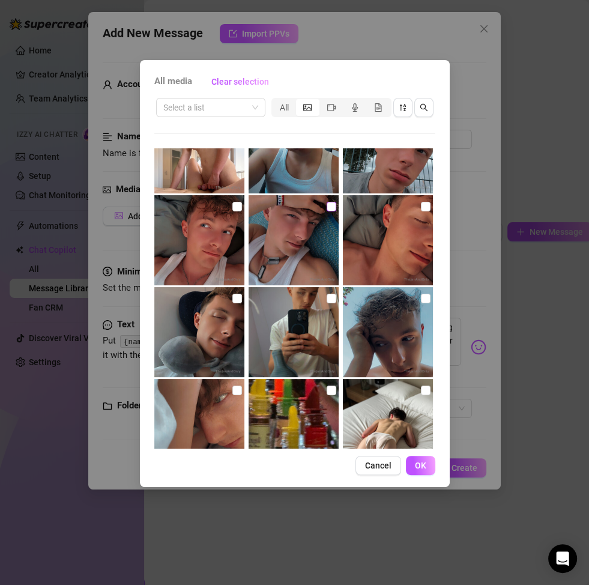
click at [327, 209] on input "checkbox" at bounding box center [332, 207] width 10 height 10
checkbox input "true"
click at [433, 459] on button "OK" at bounding box center [420, 465] width 29 height 19
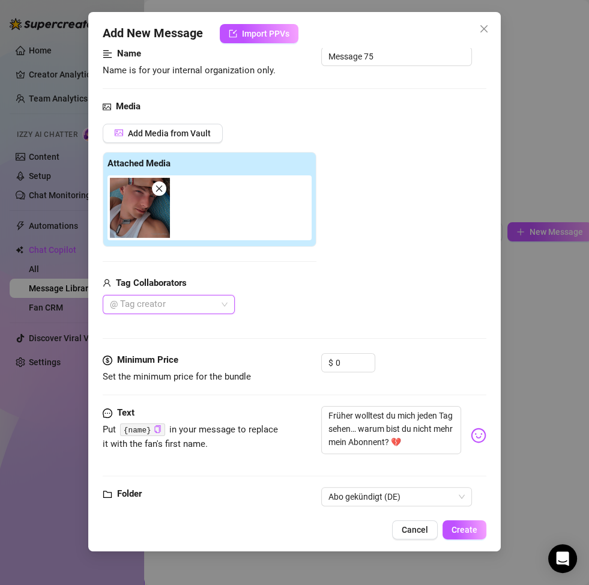
scroll to position [91, 0]
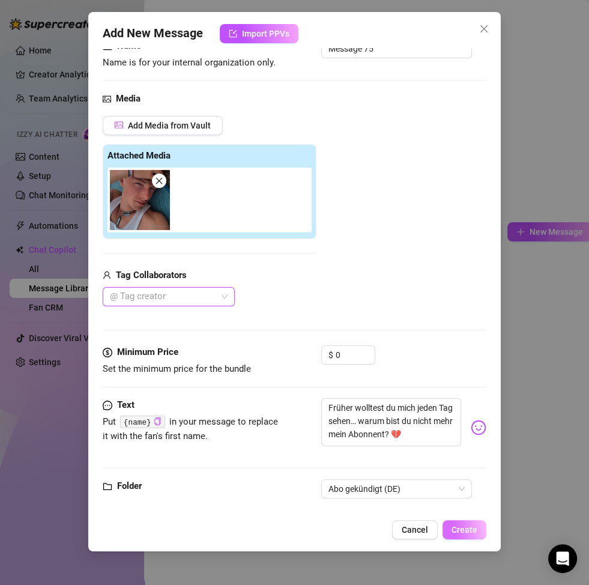
click at [466, 459] on span "Create" at bounding box center [465, 530] width 26 height 10
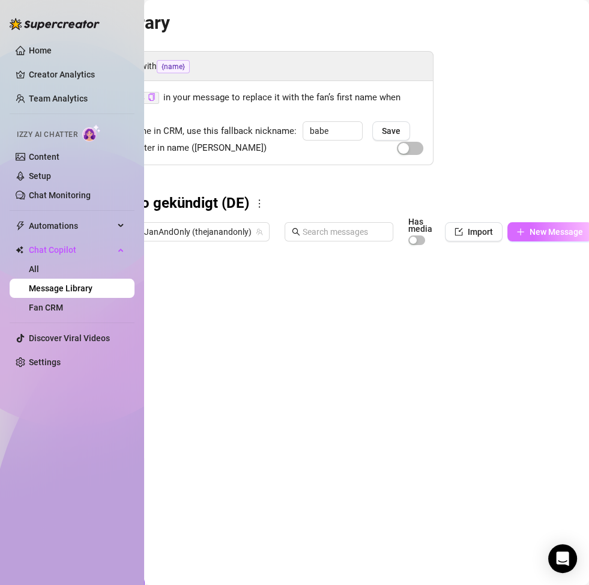
click at [536, 232] on span "New Message" at bounding box center [556, 232] width 53 height 10
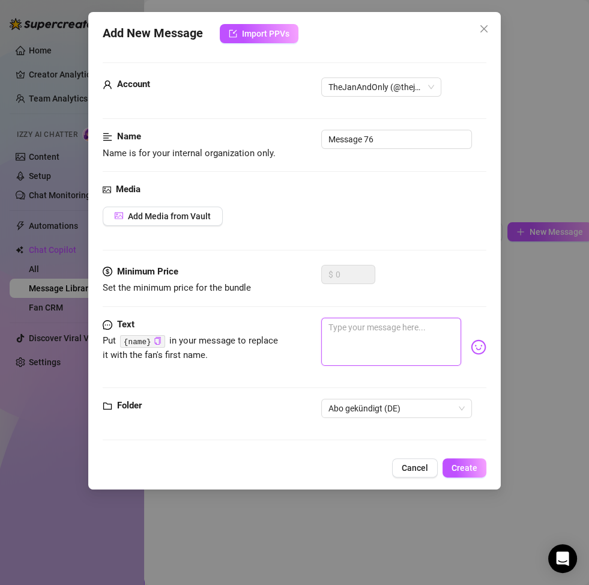
click at [356, 353] on textarea at bounding box center [391, 342] width 140 height 48
paste textarea "Hm… du hast also wirklich gekündigt… war ich dir nicht mehr heiß genug? 🥀"
type textarea "Hm… du hast also wirklich gekündigt… war ich dir nicht mehr heiß genug? 🥀"
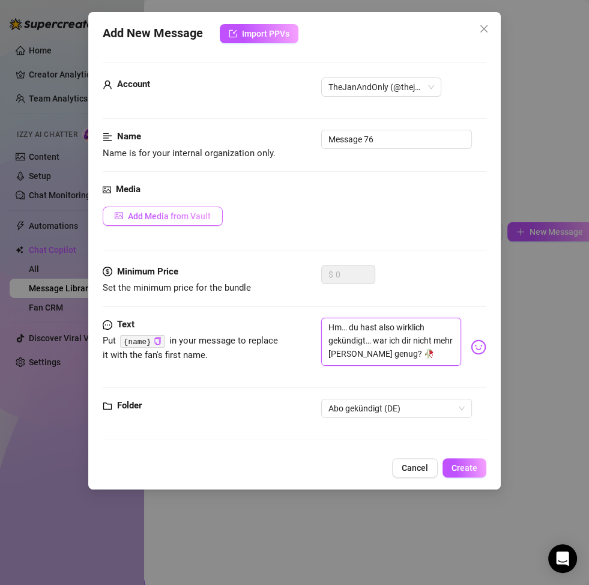
type textarea "Hm… du hast also wirklich gekündigt… war ich dir nicht mehr heiß genug? 🥀"
click at [157, 217] on span "Add Media from Vault" at bounding box center [169, 216] width 83 height 10
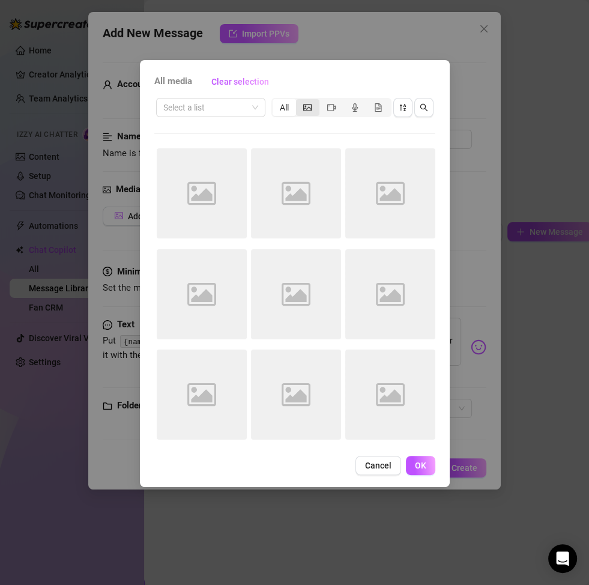
click at [315, 105] on div "segmented control" at bounding box center [307, 107] width 23 height 17
click at [299, 101] on input "segmented control" at bounding box center [299, 101] width 0 height 0
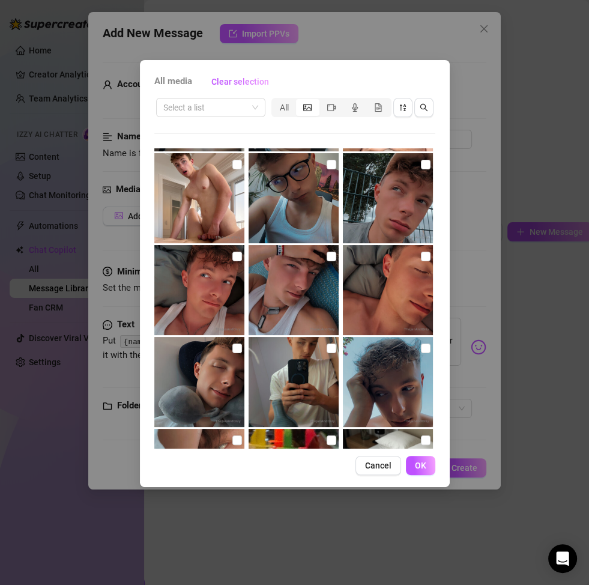
scroll to position [179, 0]
click at [422, 353] on label at bounding box center [426, 348] width 10 height 13
click at [422, 353] on input "checkbox" at bounding box center [426, 349] width 10 height 10
checkbox input "true"
click at [430, 459] on button "OK" at bounding box center [420, 465] width 29 height 19
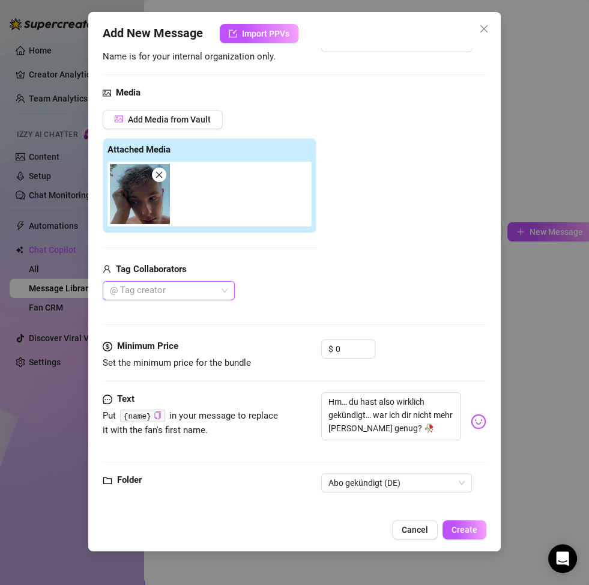
scroll to position [107, 0]
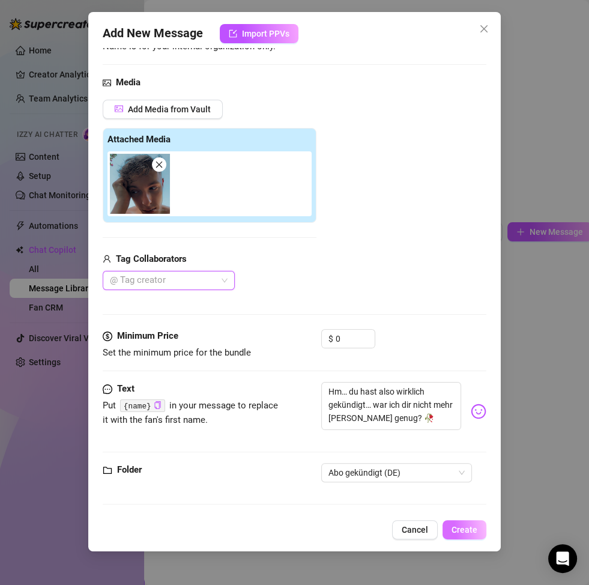
click at [470, 459] on span "Create" at bounding box center [465, 530] width 26 height 10
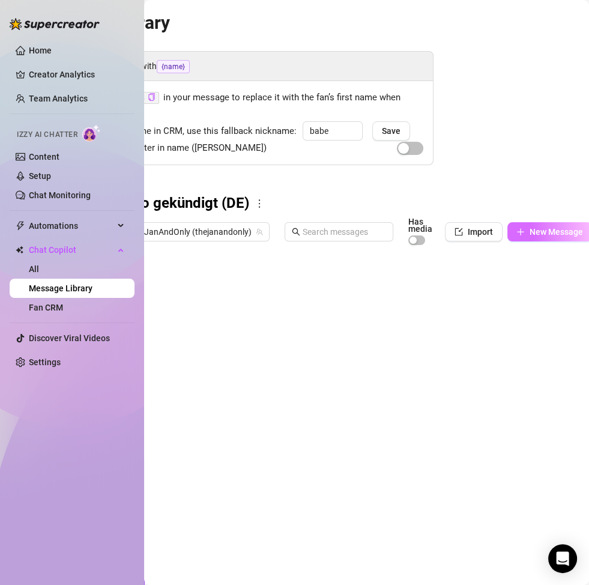
click at [537, 232] on span "New Message" at bounding box center [556, 232] width 53 height 10
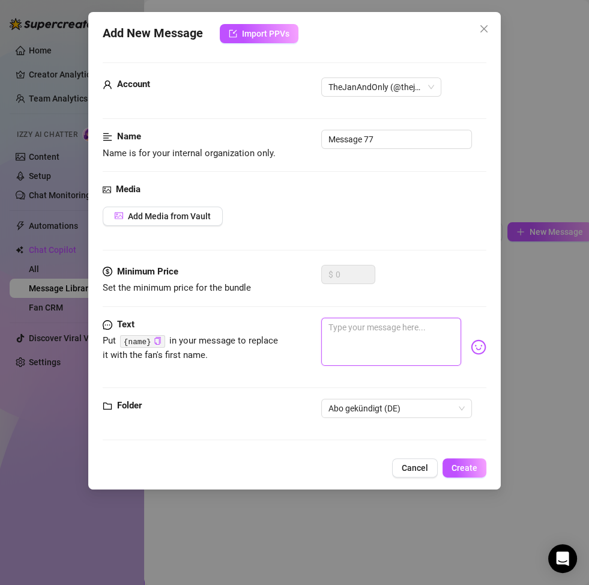
click at [378, 351] on textarea at bounding box center [391, 342] width 140 height 48
paste textarea "Du fehlst mir hier… [PERSON_NAME] hast du mich nicht mehr abonniert? 😢"
type textarea "Du fehlst mir hier… [PERSON_NAME] hast du mich nicht mehr abonniert? 😢"
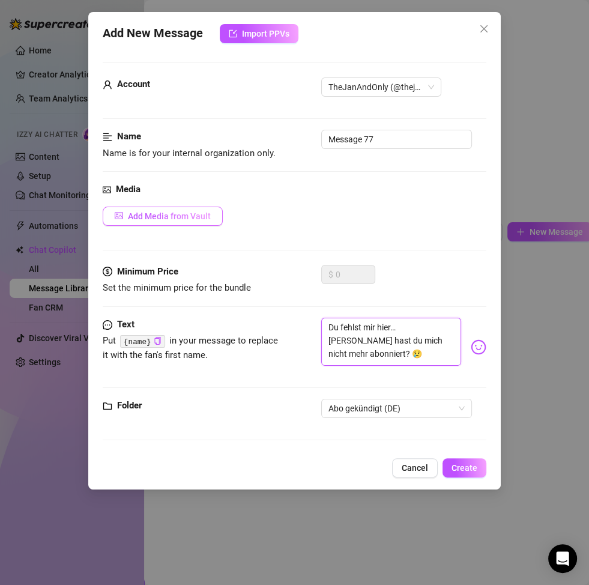
type textarea "Du fehlst mir hier… [PERSON_NAME] hast du mich nicht mehr abonniert? 😢"
click at [162, 212] on span "Add Media from Vault" at bounding box center [169, 216] width 83 height 10
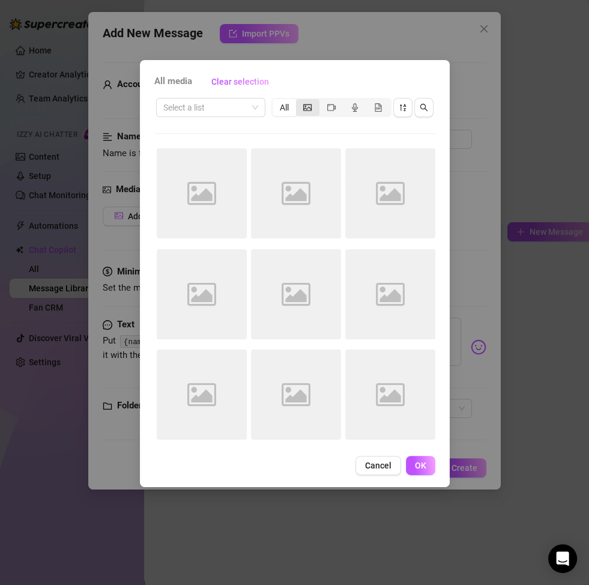
click at [308, 106] on icon "picture" at bounding box center [307, 107] width 8 height 8
click at [299, 101] on input "segmented control" at bounding box center [299, 101] width 0 height 0
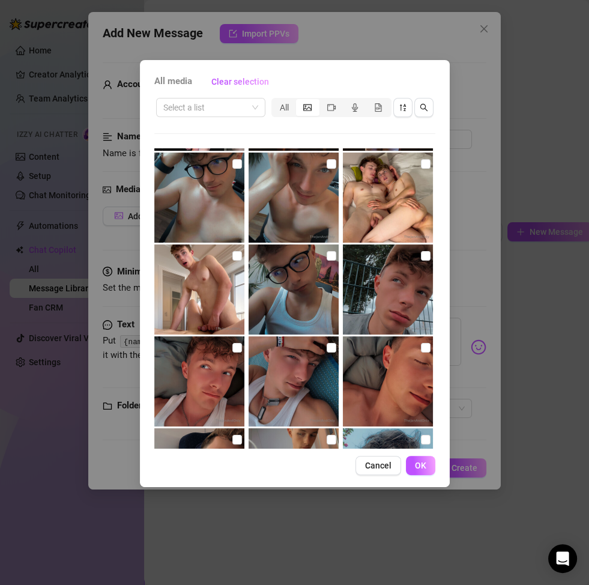
scroll to position [88, 0]
click at [232, 346] on input "checkbox" at bounding box center [237, 347] width 10 height 10
checkbox input "true"
click at [430, 459] on button "OK" at bounding box center [420, 465] width 29 height 19
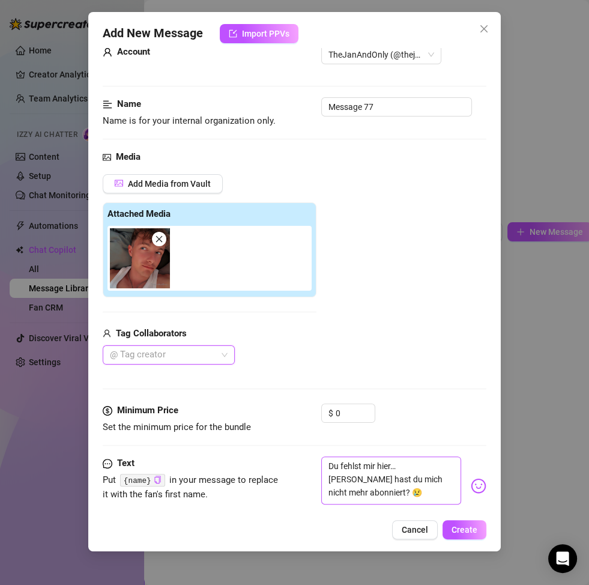
scroll to position [45, 0]
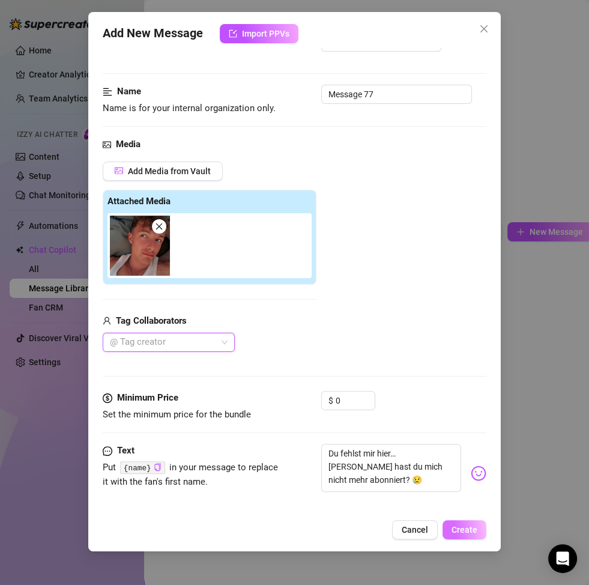
click at [457, 459] on button "Create" at bounding box center [465, 529] width 44 height 19
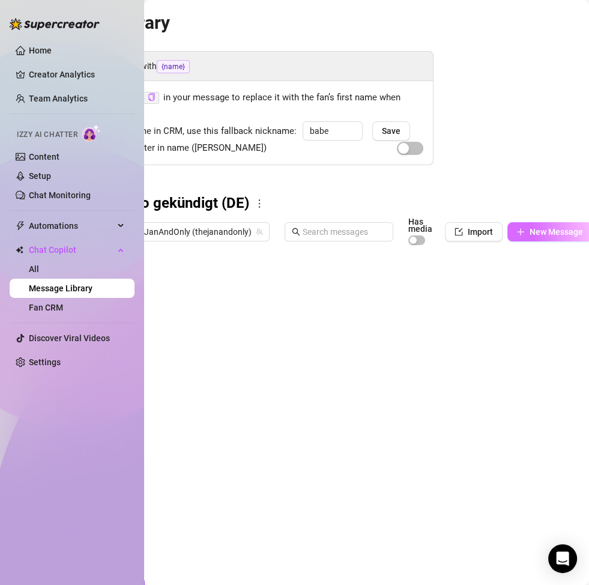
click at [551, 235] on span "New Message" at bounding box center [556, 232] width 53 height 10
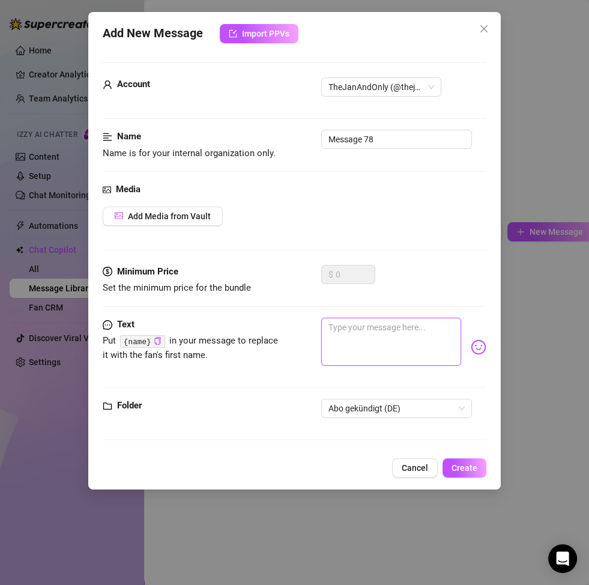
click at [373, 336] on textarea at bounding box center [391, 342] width 140 height 48
paste textarea "Ganz ehrlich… es tut weh zu sehen, dass du mein Abo beendet hast. Warum? 😞"
type textarea "Ganz ehrlich… es tut weh zu sehen, dass du mein Abo beendet hast. Warum? 😞"
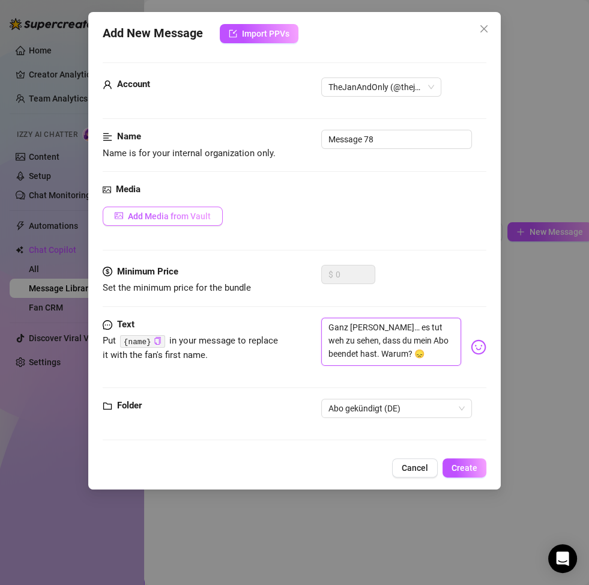
type textarea "Ganz ehrlich… es tut weh zu sehen, dass du mein Abo beendet hast. Warum? 😞"
click at [160, 222] on button "Add Media from Vault" at bounding box center [163, 216] width 120 height 19
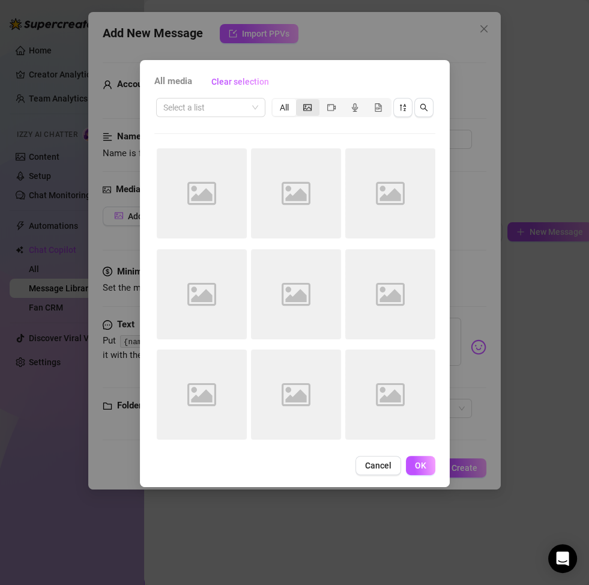
click at [308, 105] on icon "picture" at bounding box center [307, 107] width 8 height 8
click at [299, 101] on input "segmented control" at bounding box center [299, 101] width 0 height 0
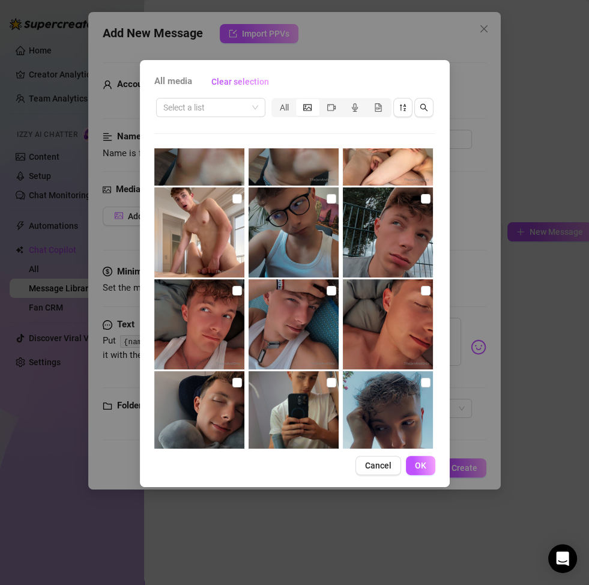
scroll to position [145, 0]
click at [421, 193] on input "checkbox" at bounding box center [426, 198] width 10 height 10
checkbox input "true"
click at [421, 459] on span "OK" at bounding box center [420, 466] width 11 height 10
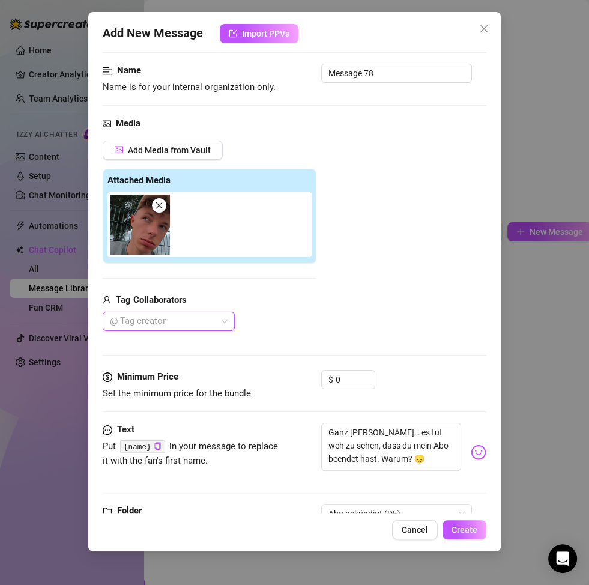
scroll to position [108, 0]
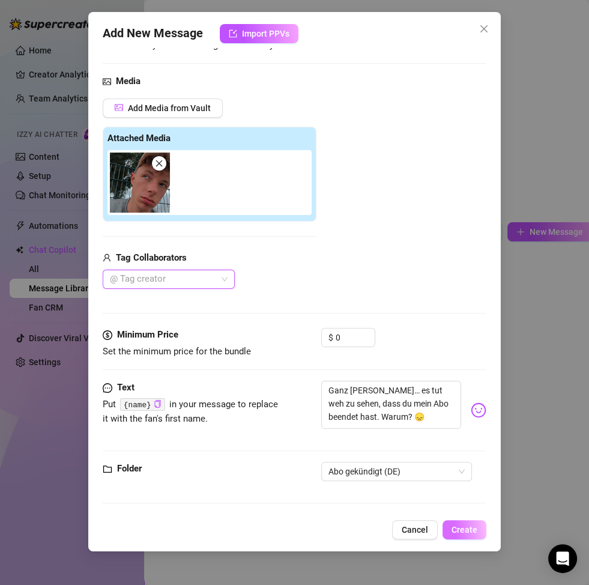
click at [458, 459] on span "Create" at bounding box center [465, 530] width 26 height 10
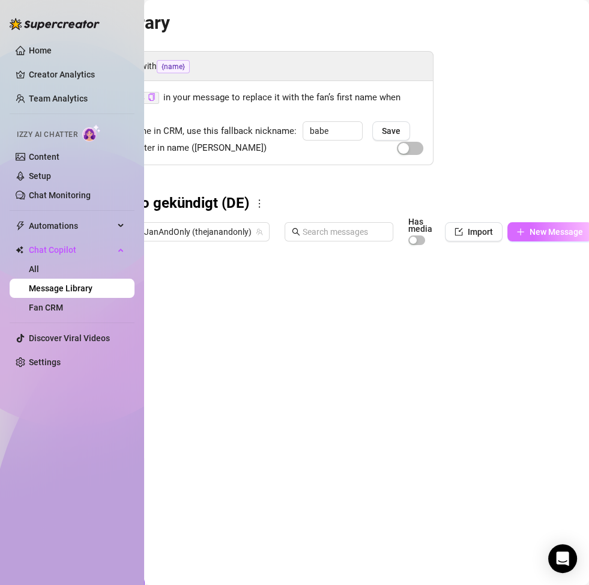
click at [534, 232] on span "New Message" at bounding box center [556, 232] width 53 height 10
click at [551, 232] on span "New Message" at bounding box center [556, 232] width 53 height 10
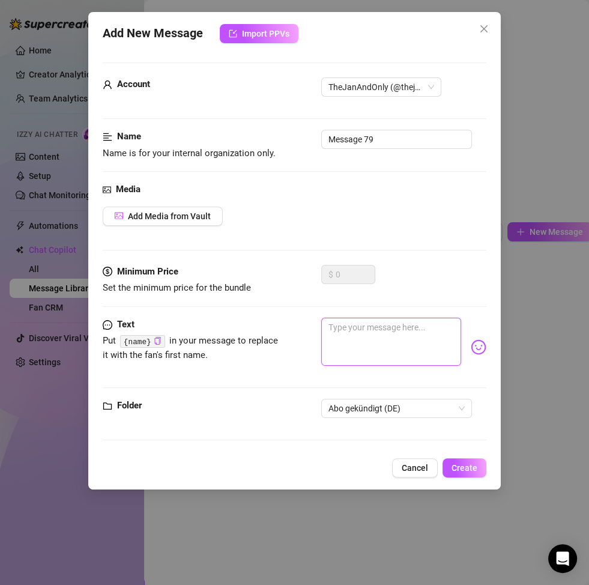
click at [386, 330] on textarea at bounding box center [391, 342] width 140 height 48
paste textarea "Hast du keine Lust mehr auf mich gehabt, dass du dein Abo nicht verlängert hast…"
type textarea "Hast du keine Lust mehr auf mich gehabt, dass du dein Abo nicht verlängert hast…"
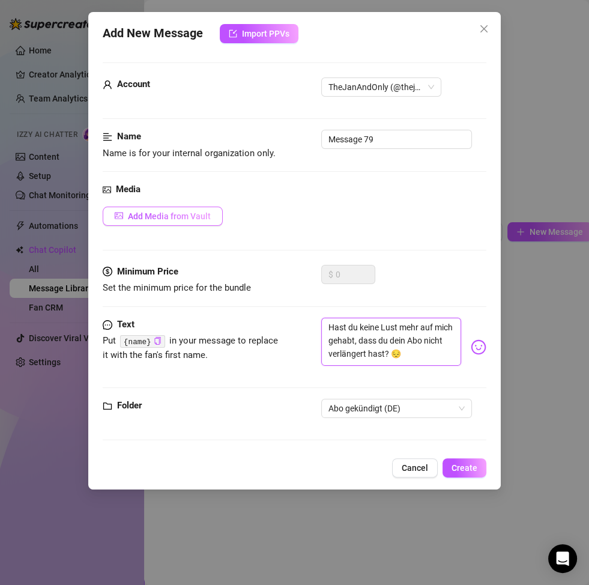
type textarea "Hast du keine Lust mehr auf mich gehabt, dass du dein Abo nicht verlängert hast…"
click at [183, 211] on span "Add Media from Vault" at bounding box center [169, 216] width 83 height 10
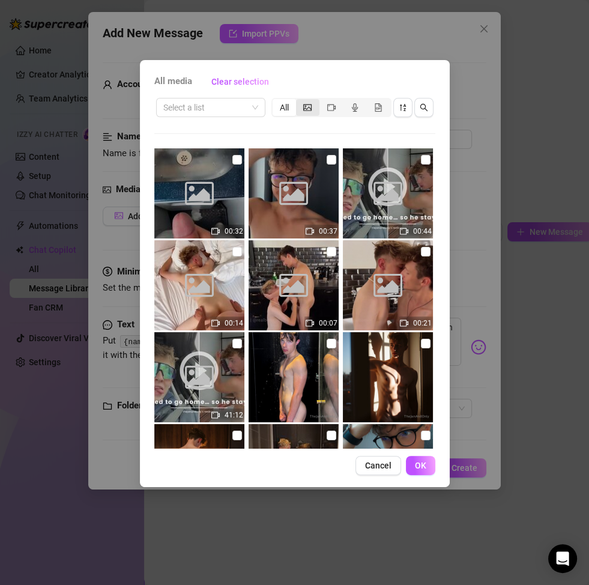
click at [311, 110] on icon "picture" at bounding box center [307, 107] width 8 height 7
click at [299, 101] on input "segmented control" at bounding box center [299, 101] width 0 height 0
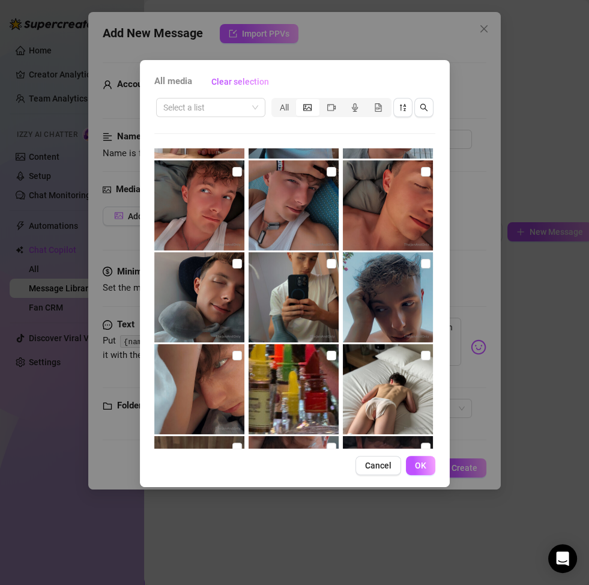
scroll to position [241, 0]
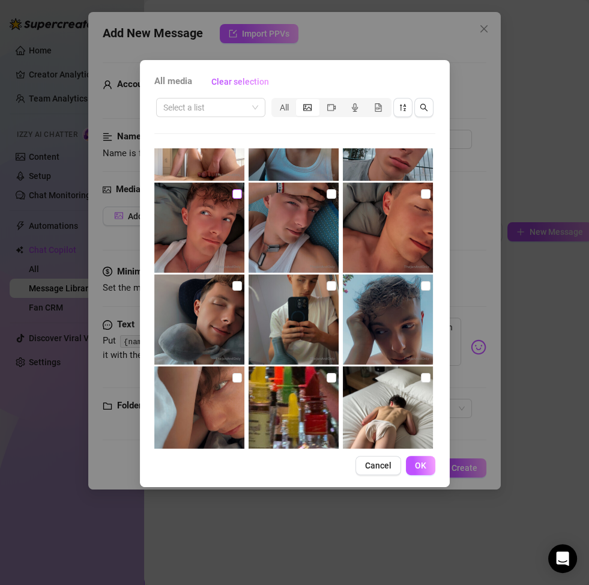
click at [232, 196] on input "checkbox" at bounding box center [237, 194] width 10 height 10
checkbox input "true"
click at [424, 459] on span "OK" at bounding box center [420, 466] width 11 height 10
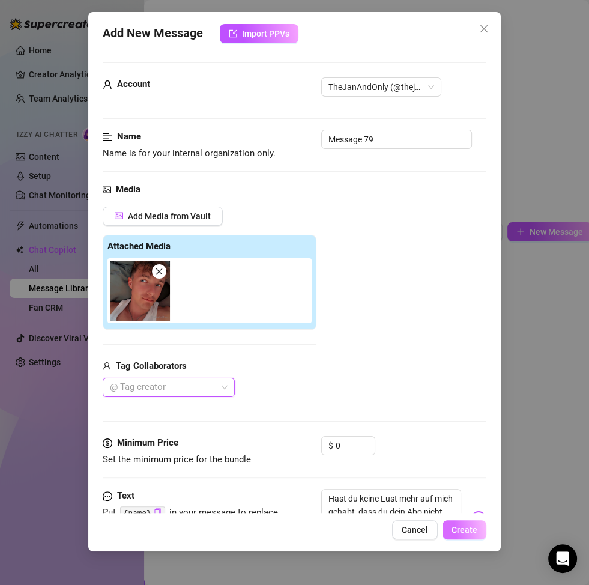
click at [461, 459] on span "Create" at bounding box center [465, 530] width 26 height 10
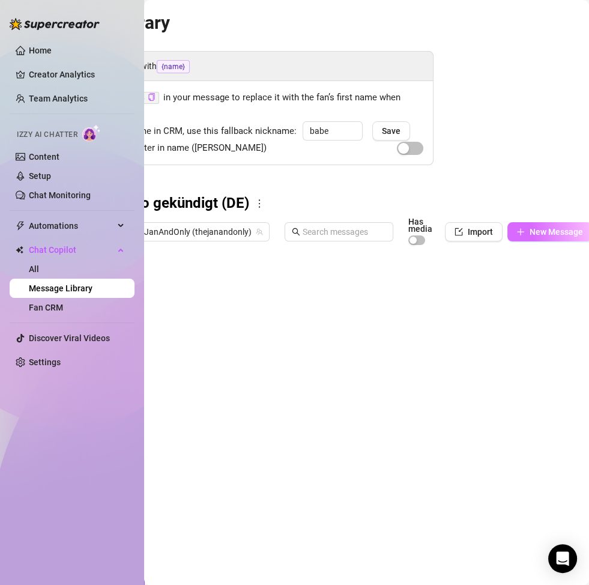
click at [551, 233] on span "New Message" at bounding box center [556, 232] width 53 height 10
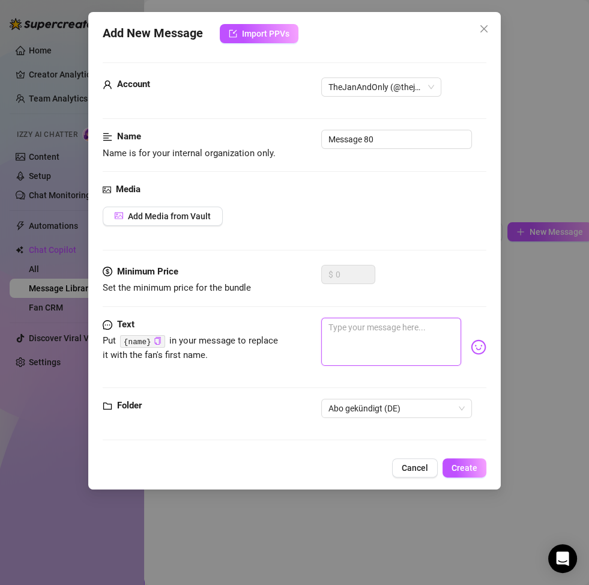
click at [347, 326] on textarea at bounding box center [391, 342] width 140 height 48
paste textarea "War ich dir nicht mehr wert, dass du mich weiter abonnierst? 🥺"
type textarea "War ich dir nicht mehr wert, dass du mich weiter abonnierst? 🥺"
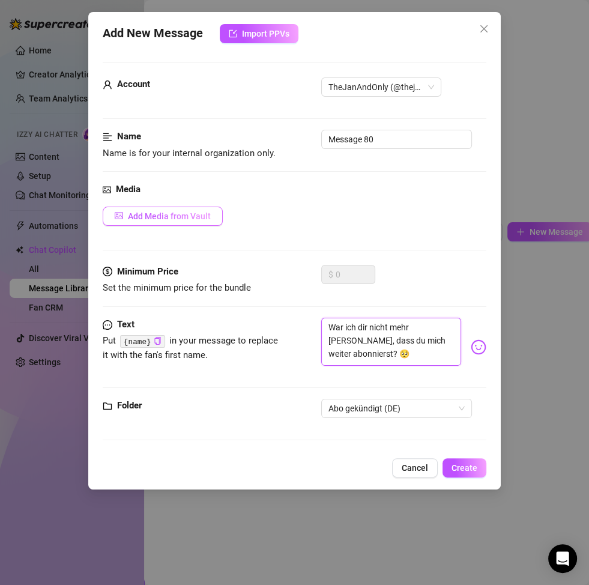
type textarea "War ich dir nicht mehr wert, dass du mich weiter abonnierst? 🥺"
click at [176, 214] on span "Add Media from Vault" at bounding box center [169, 216] width 83 height 10
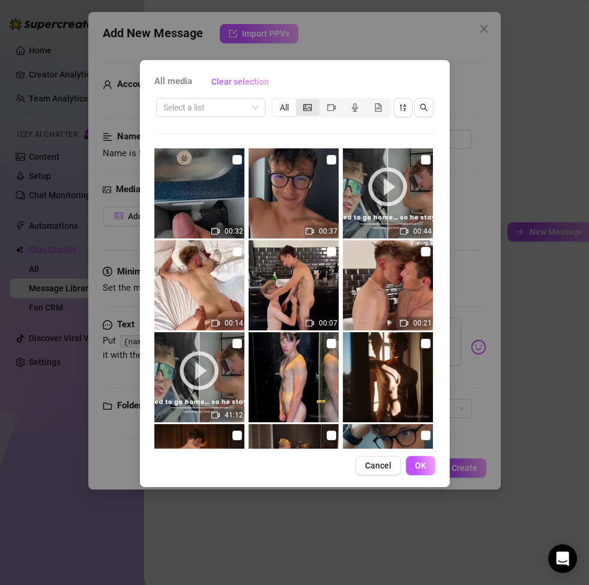
click at [309, 113] on div "segmented control" at bounding box center [307, 107] width 23 height 17
click at [299, 101] on input "segmented control" at bounding box center [299, 101] width 0 height 0
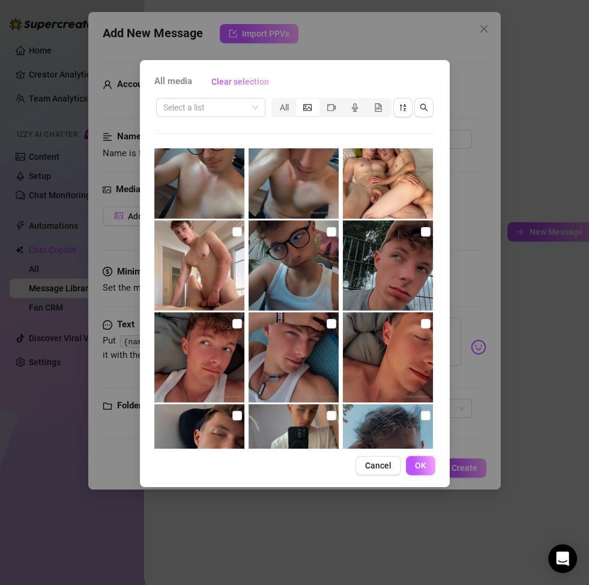
scroll to position [155, 0]
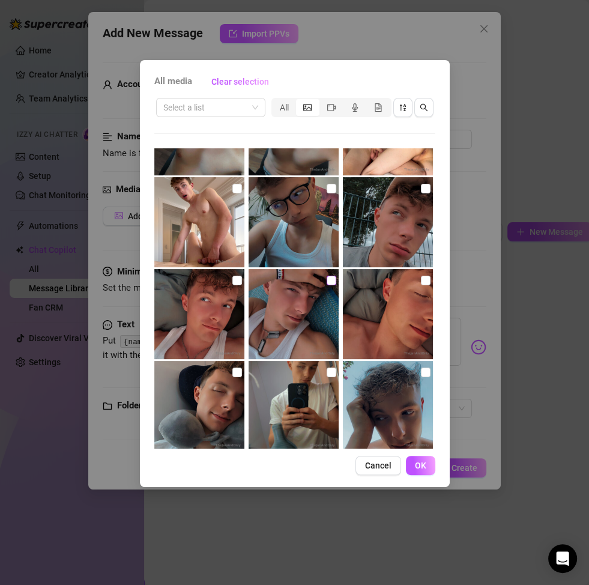
click at [331, 279] on input "checkbox" at bounding box center [332, 281] width 10 height 10
checkbox input "true"
click at [427, 459] on button "OK" at bounding box center [420, 465] width 29 height 19
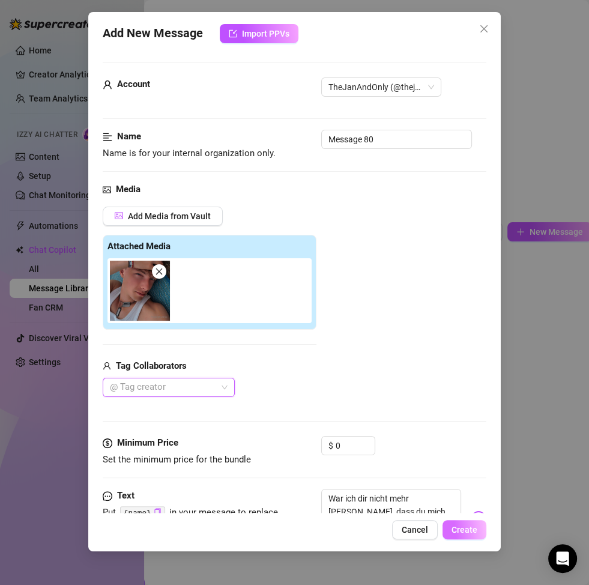
click at [476, 459] on span "Create" at bounding box center [465, 530] width 26 height 10
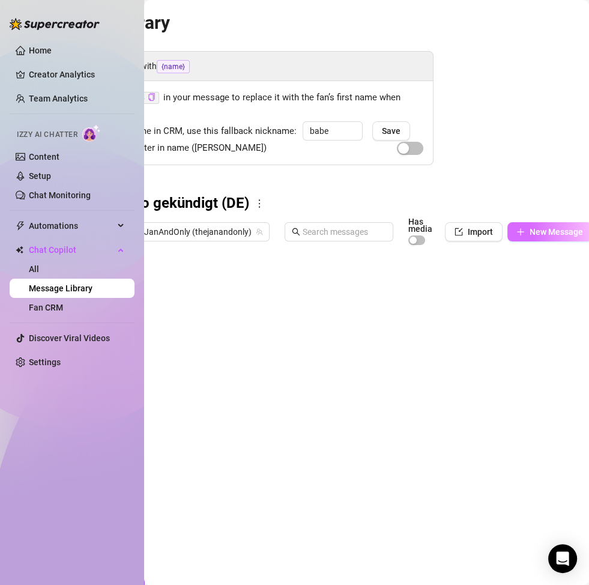
click at [530, 233] on span "New Message" at bounding box center [556, 232] width 53 height 10
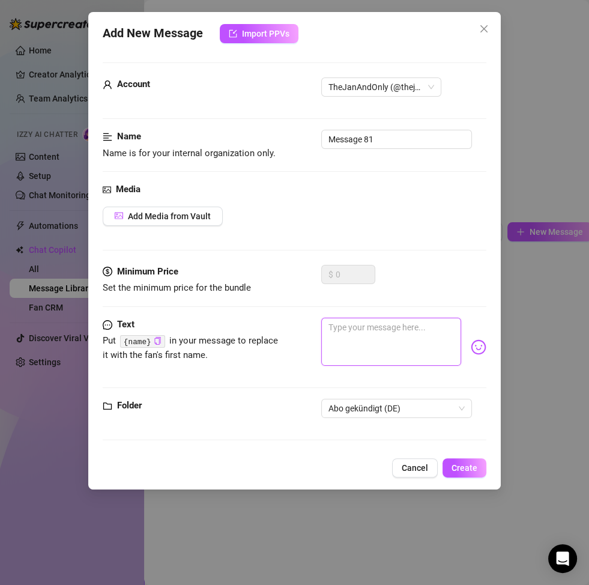
click at [352, 336] on textarea at bounding box center [391, 342] width 140 height 48
paste textarea "Manchmal frag ich mich echt: Bin ich nicht mehr dein Typ, dass du nicht mehr me…"
type textarea "Manchmal frag ich mich echt: Bin ich nicht mehr dein Typ, dass du nicht mehr me…"
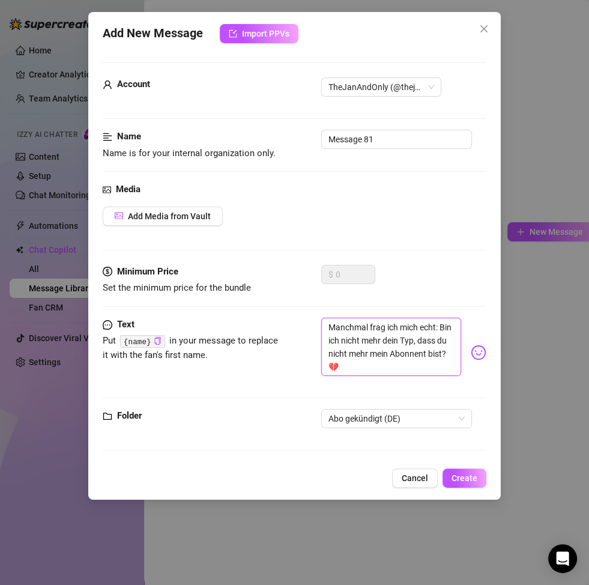
scroll to position [0, 0]
type textarea "Manchmal frag ich mich echt: Bin ich nicht mehr dein Typ, dass du nicht mehr me…"
click at [184, 219] on span "Add Media from Vault" at bounding box center [169, 216] width 83 height 10
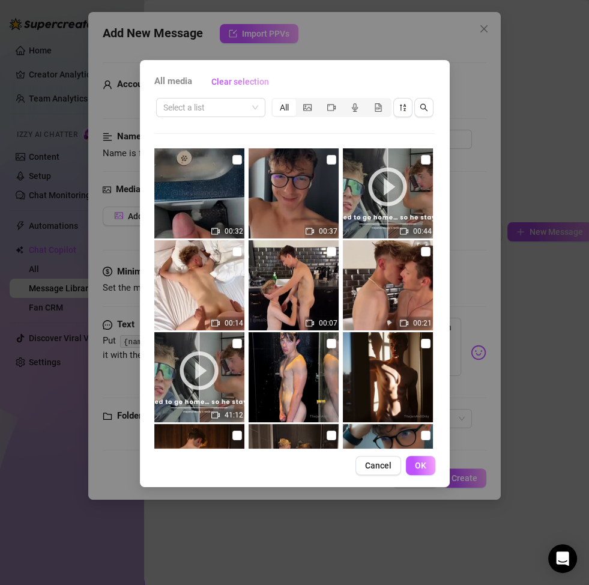
drag, startPoint x: 309, startPoint y: 110, endPoint x: 305, endPoint y: 143, distance: 33.3
click at [309, 110] on icon "picture" at bounding box center [307, 107] width 8 height 7
click at [299, 101] on input "segmented control" at bounding box center [299, 101] width 0 height 0
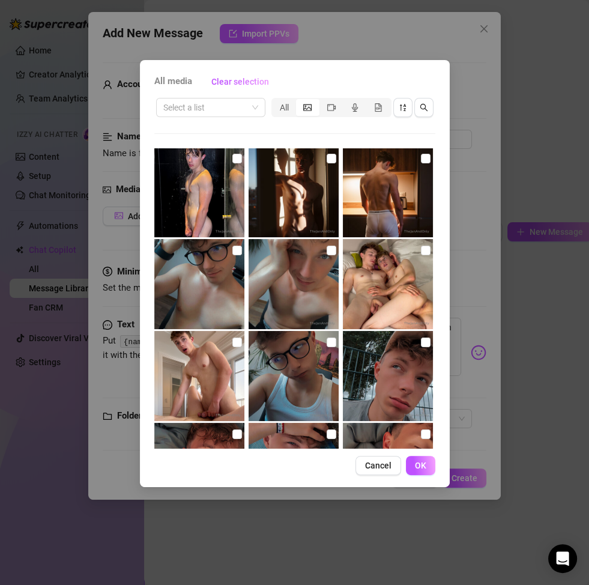
scroll to position [2, 0]
click at [421, 341] on input "checkbox" at bounding box center [426, 342] width 10 height 10
checkbox input "true"
click at [415, 459] on span "OK" at bounding box center [420, 466] width 11 height 10
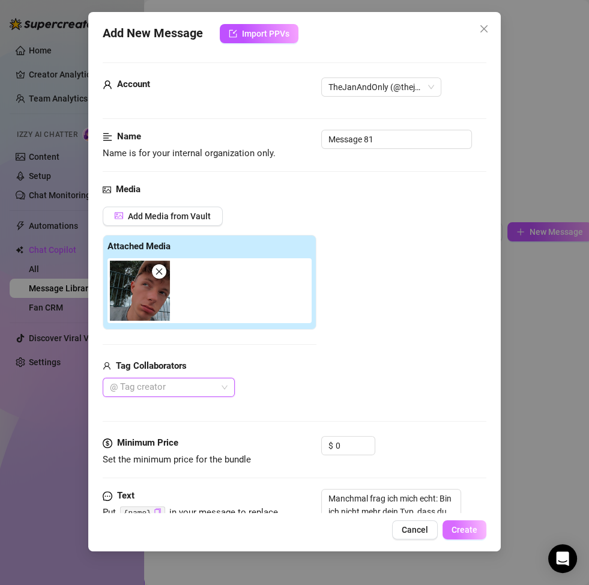
click at [469, 459] on span "Create" at bounding box center [465, 530] width 26 height 10
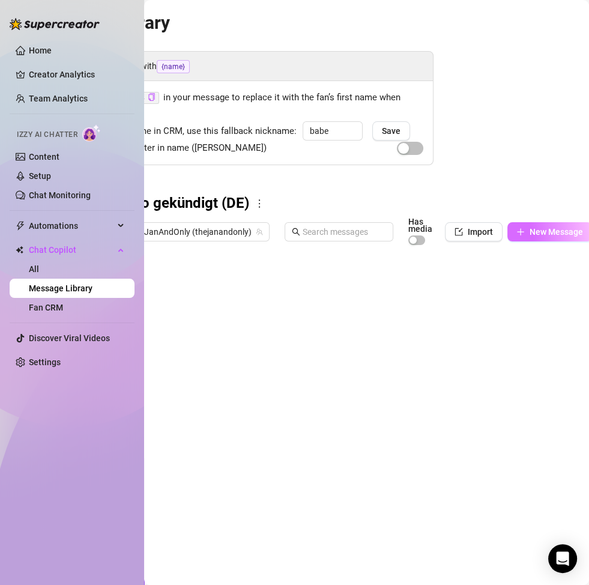
click at [537, 234] on span "New Message" at bounding box center [556, 232] width 53 height 10
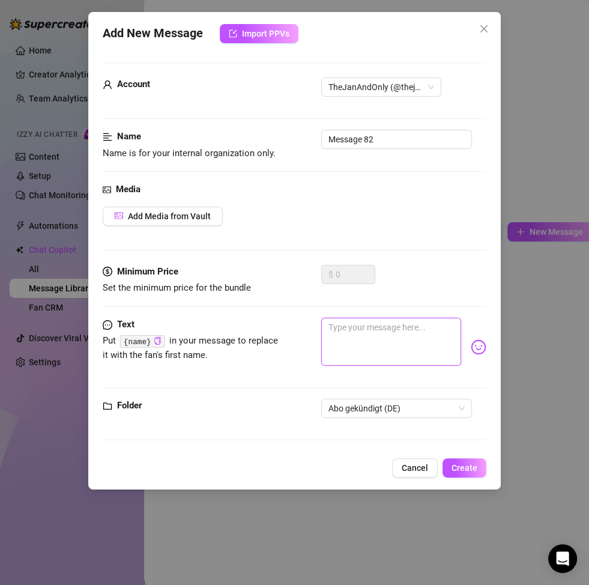
click at [389, 339] on textarea at bounding box center [391, 342] width 140 height 48
paste textarea "Du warst mal einer meiner liebsten Fans… warum bist du nicht mehr hier bei mir?…"
type textarea "Du warst mal einer meiner liebsten Fans… warum bist du nicht mehr hier bei mir?…"
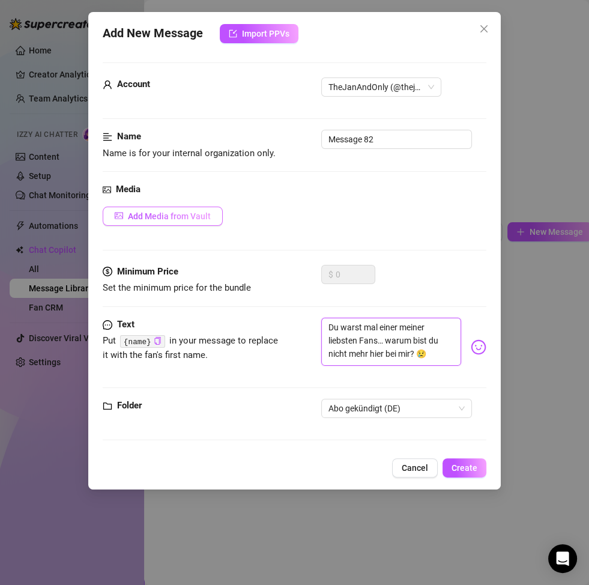
type textarea "Du warst mal einer meiner liebsten Fans… warum bist du nicht mehr hier bei mir?…"
click at [171, 217] on span "Add Media from Vault" at bounding box center [169, 216] width 83 height 10
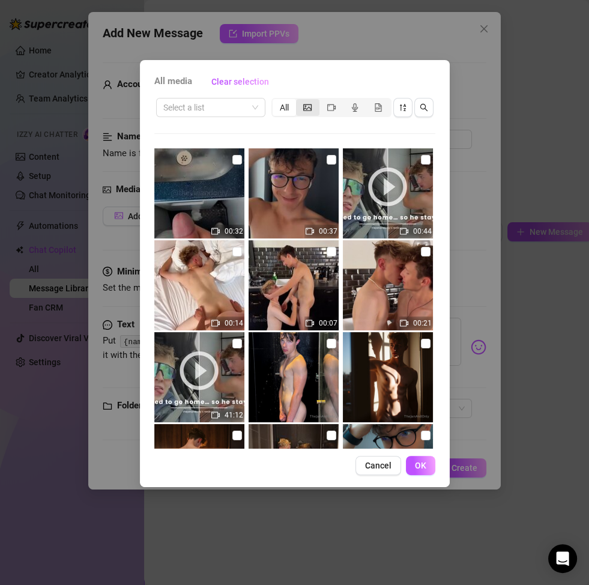
click at [312, 103] on div "segmented control" at bounding box center [307, 107] width 23 height 17
click at [299, 101] on input "segmented control" at bounding box center [299, 101] width 0 height 0
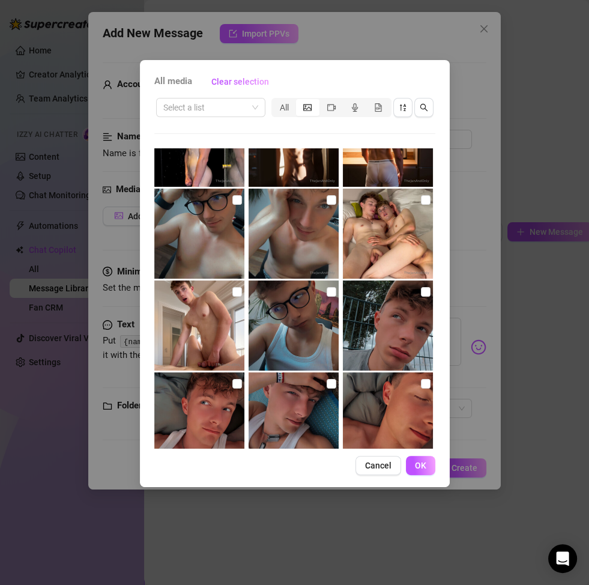
scroll to position [59, 0]
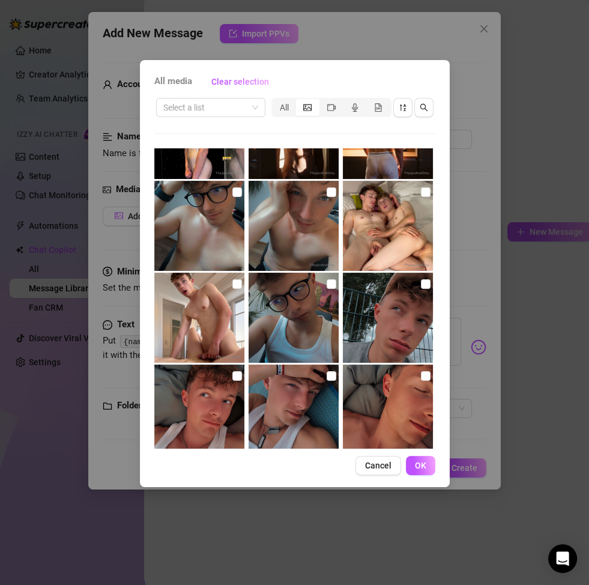
click at [225, 374] on img at bounding box center [199, 410] width 90 height 90
click at [234, 377] on input "checkbox" at bounding box center [237, 376] width 10 height 10
checkbox input "true"
click at [416, 459] on span "OK" at bounding box center [420, 466] width 11 height 10
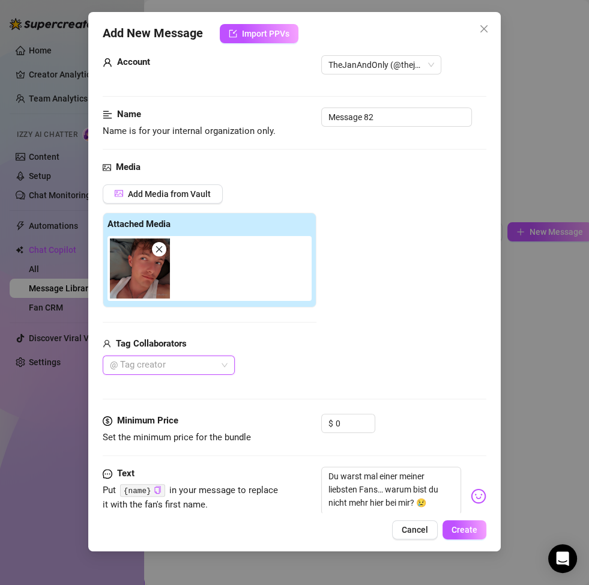
scroll to position [108, 0]
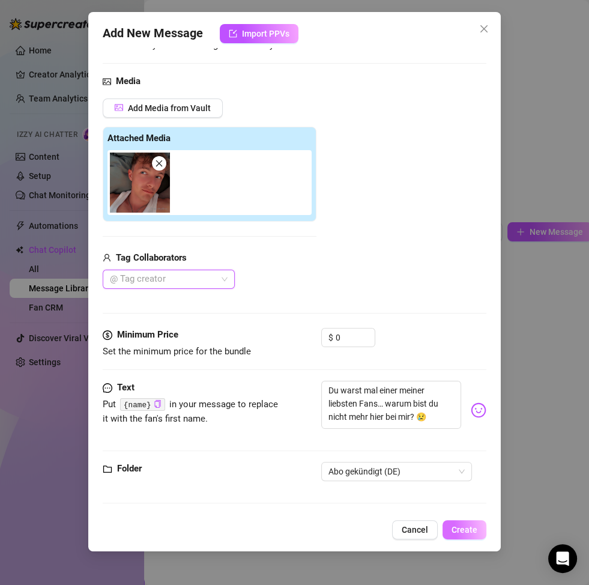
click at [458, 459] on button "Create" at bounding box center [465, 529] width 44 height 19
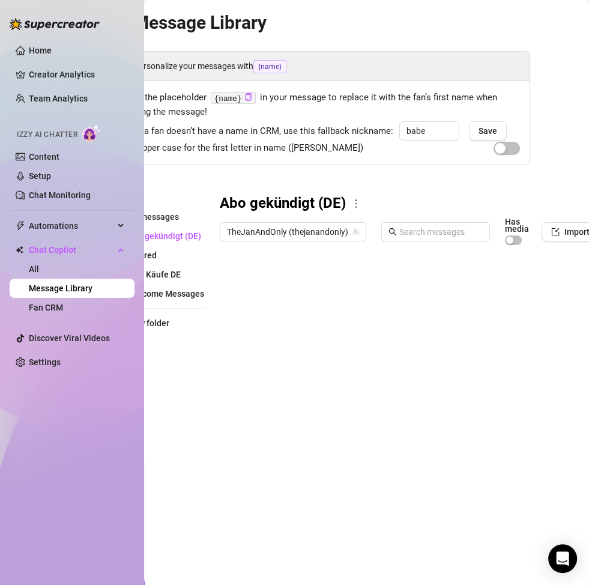
scroll to position [0, 0]
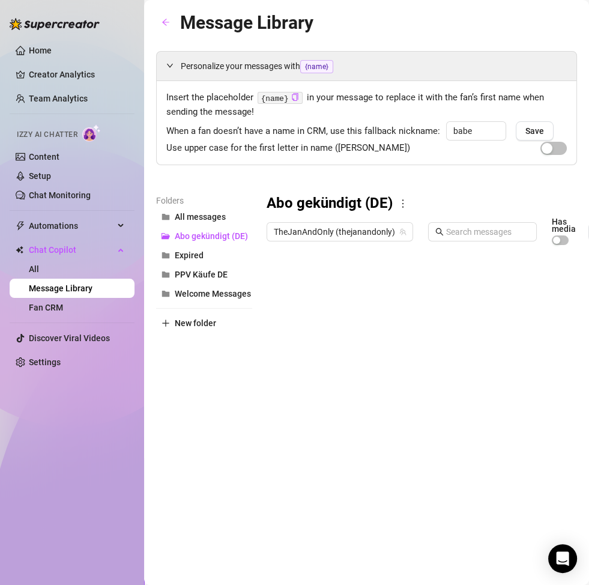
click at [331, 278] on div at bounding box center [477, 385] width 421 height 268
type textarea "Abo gekündigt_1"
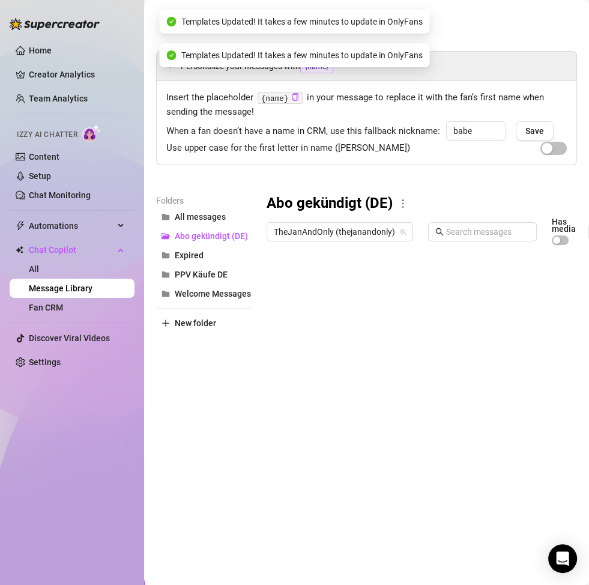
click at [352, 309] on div at bounding box center [477, 385] width 421 height 268
click at [352, 309] on textarea "Abo gekündigt_" at bounding box center [322, 304] width 74 height 11
click at [349, 304] on textarea "Abo gekündigt_" at bounding box center [322, 304] width 74 height 11
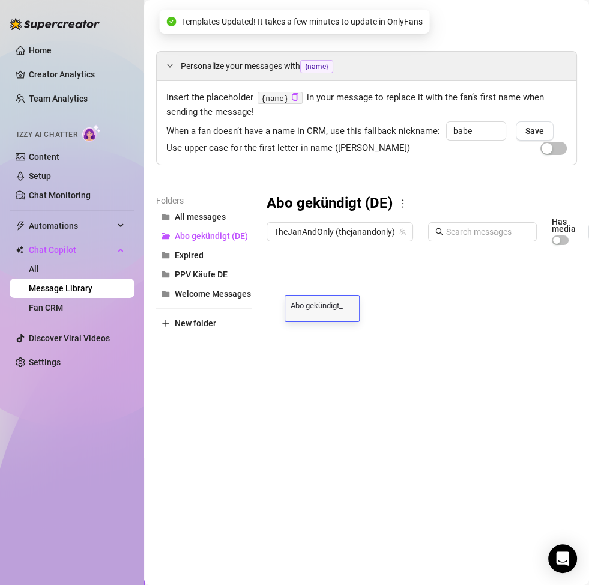
type textarea "Abo gekündigt_2"
click at [347, 330] on div at bounding box center [477, 385] width 421 height 268
click at [341, 332] on div at bounding box center [477, 385] width 421 height 268
type textarea "Abo gekündigt_3"
click at [340, 353] on div at bounding box center [477, 385] width 421 height 268
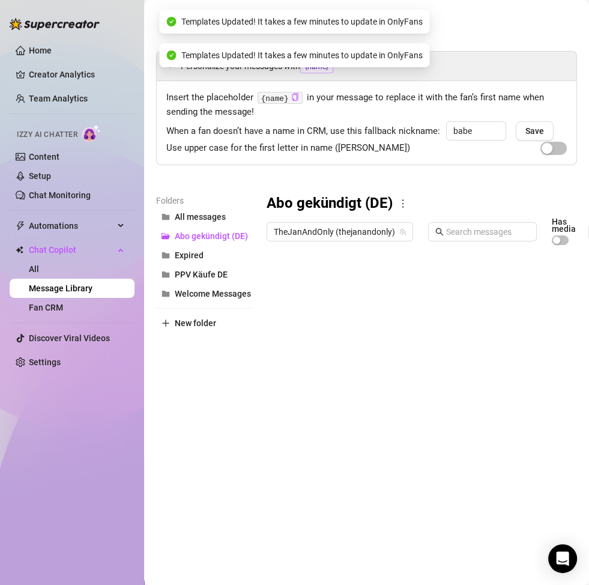
click at [340, 355] on div at bounding box center [477, 385] width 421 height 268
click at [340, 355] on textarea "Message 76" at bounding box center [322, 352] width 74 height 11
type textarea "Abo gekündigt_4"
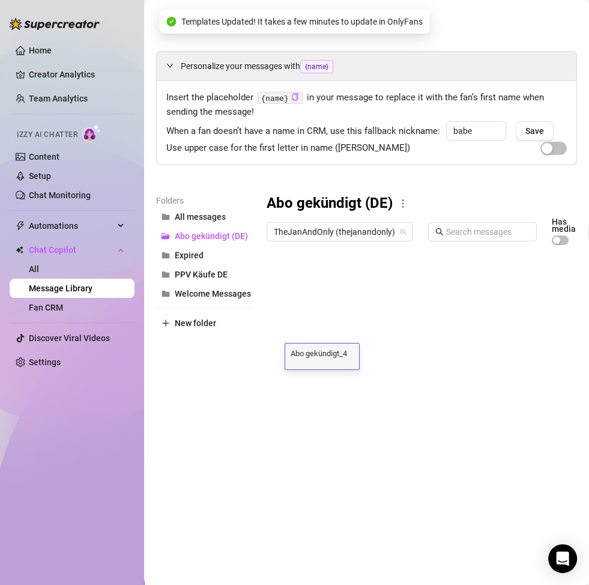
click at [342, 374] on div at bounding box center [477, 385] width 421 height 268
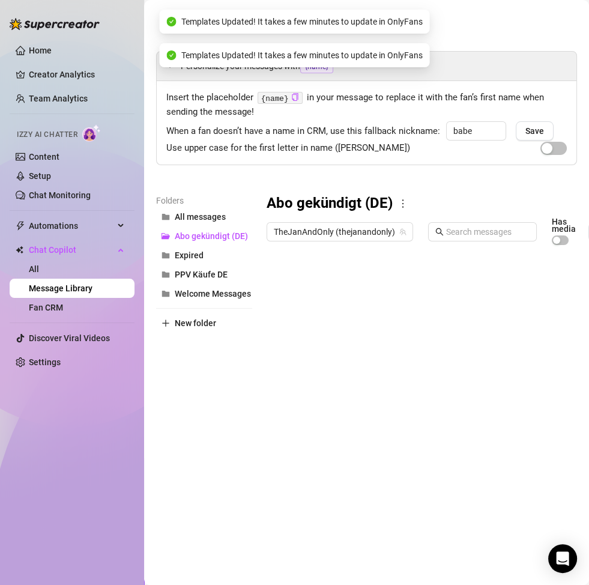
click at [342, 374] on div at bounding box center [477, 385] width 421 height 268
type textarea "Abo gekündigt_5"
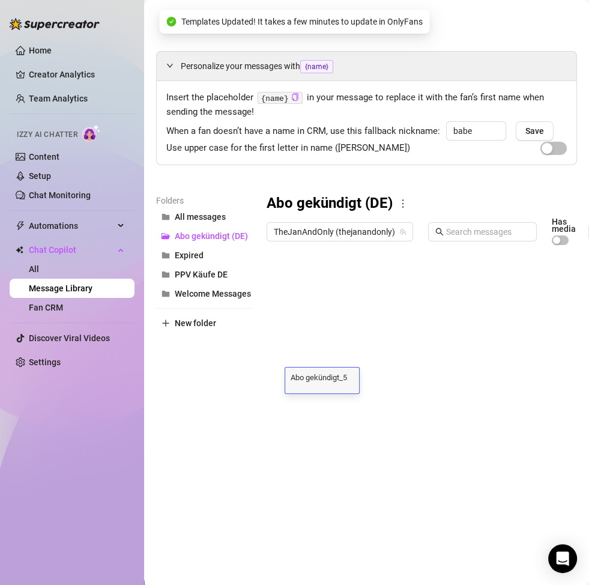
click at [342, 401] on div at bounding box center [477, 385] width 421 height 268
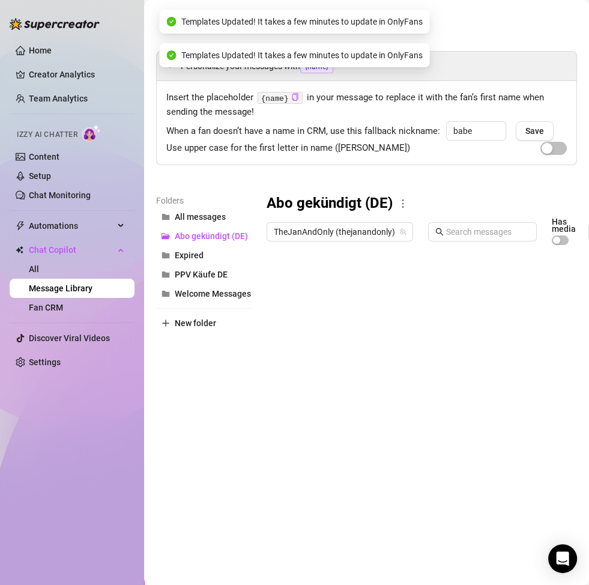
click at [342, 401] on div at bounding box center [477, 385] width 421 height 268
click at [342, 401] on textarea "Message 78" at bounding box center [322, 400] width 74 height 11
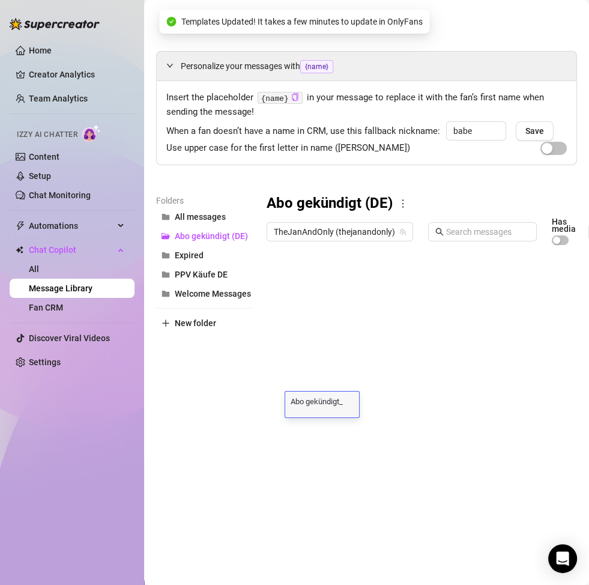
type textarea "Abo gekündigt_6"
click at [343, 423] on div at bounding box center [477, 385] width 421 height 268
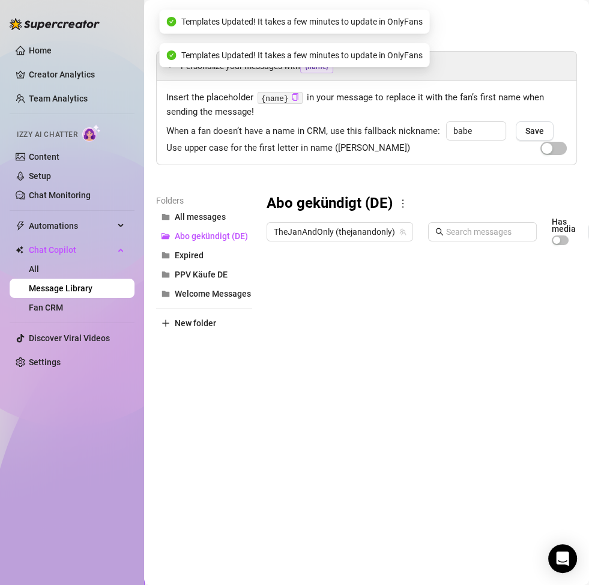
click at [343, 423] on div at bounding box center [477, 385] width 421 height 268
type textarea "Abo gekündigt_7"
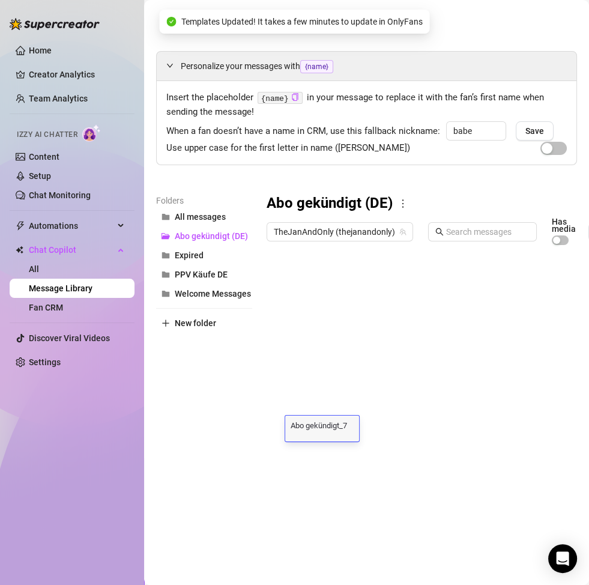
click at [342, 445] on div at bounding box center [477, 385] width 421 height 268
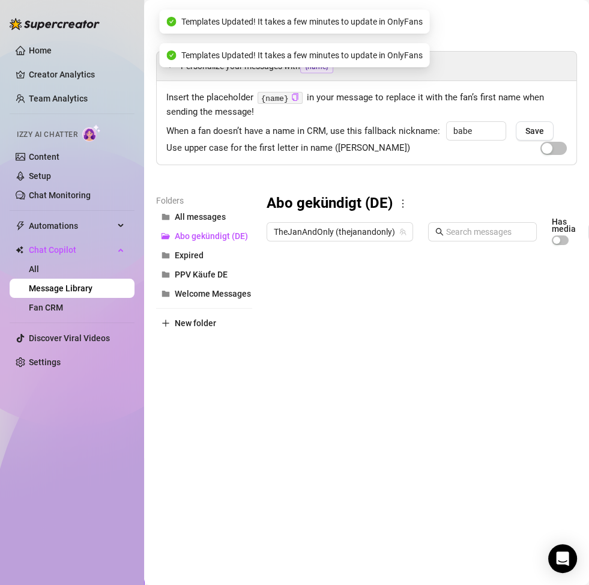
click at [344, 458] on div at bounding box center [477, 385] width 421 height 268
type textarea "Abo gekündigt_8"
click at [345, 459] on div at bounding box center [477, 385] width 421 height 268
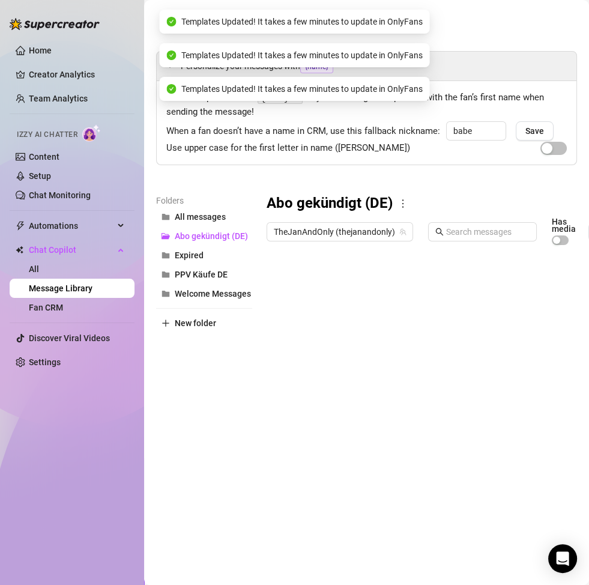
click at [345, 459] on div at bounding box center [477, 385] width 421 height 268
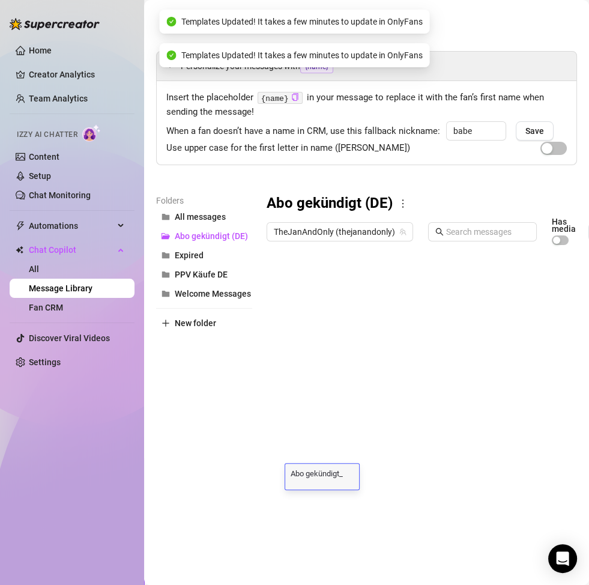
type textarea "Abo gekündigt_9"
click at [357, 446] on div at bounding box center [477, 385] width 421 height 268
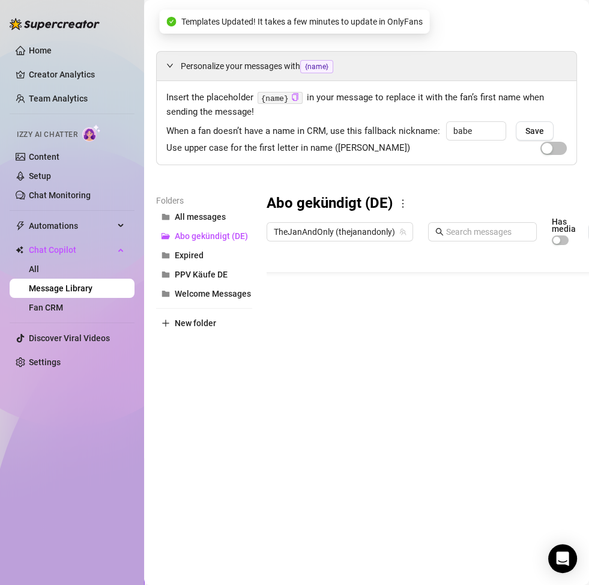
click at [344, 459] on div at bounding box center [477, 385] width 421 height 268
type textarea "Abo gekündigt_10"
click at [248, 459] on div "Folders All messages Abo gekündigt (DE) Expired PPV Käufe DE Welcome Messages N…" at bounding box center [204, 356] width 96 height 324
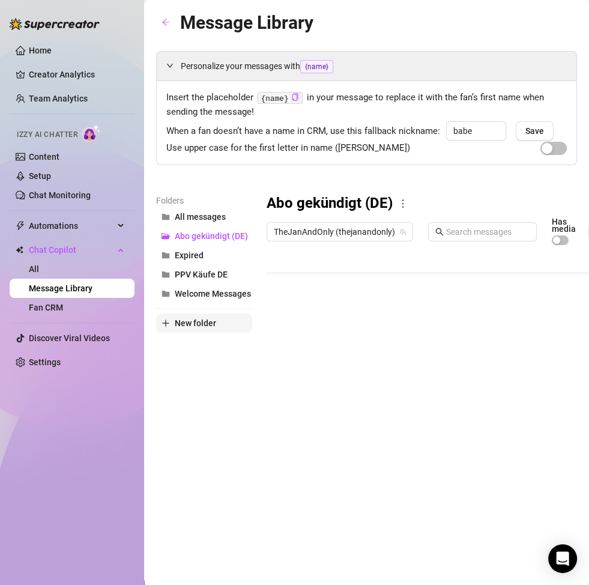
click at [196, 325] on span "New folder" at bounding box center [195, 323] width 41 height 10
click at [207, 321] on input "text" at bounding box center [204, 312] width 96 height 19
type input "Abo gekündigt (EN)"
click at [207, 385] on div "Folders All messages Abo gekündigt (DE) Expired PPV Käufe DE Welcome Messages A…" at bounding box center [204, 356] width 96 height 324
click at [208, 253] on span "Abo gekündigt (EN)" at bounding box center [212, 256] width 74 height 10
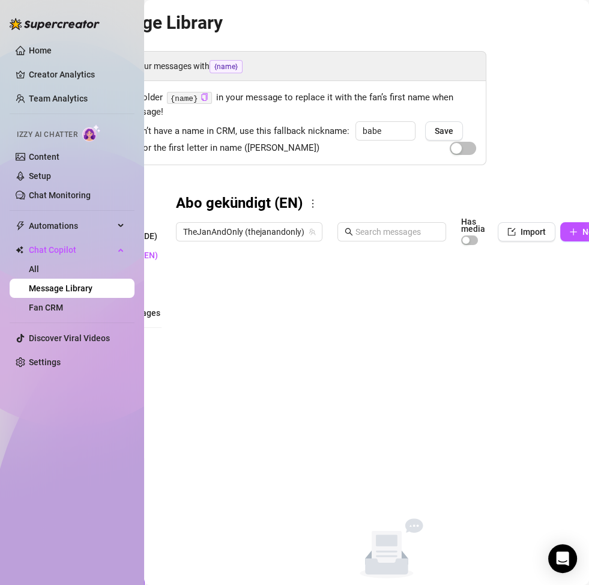
scroll to position [0, 104]
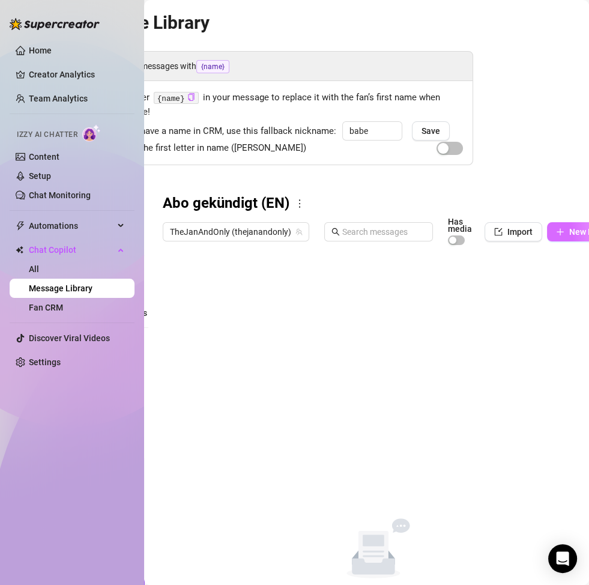
click at [551, 231] on icon "plus" at bounding box center [560, 232] width 8 height 8
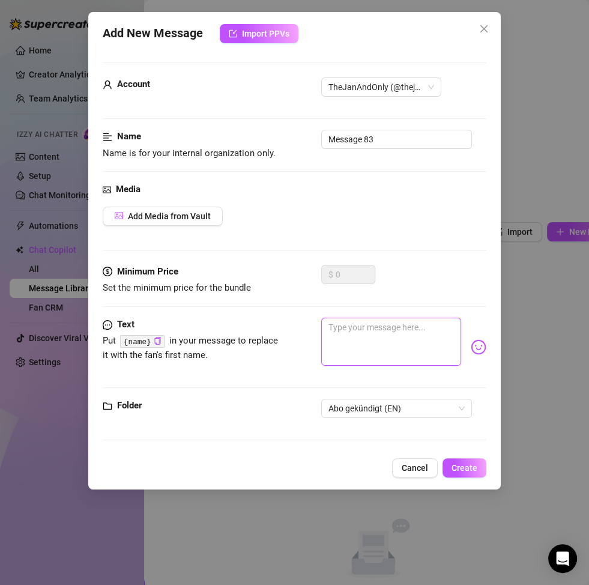
click at [364, 334] on textarea at bounding box center [391, 342] width 140 height 48
paste textarea "Did I do something wrong that you stopped subscribing to me? 😔"
type textarea "Did I do something wrong that you stopped subscribing to me? 😔"
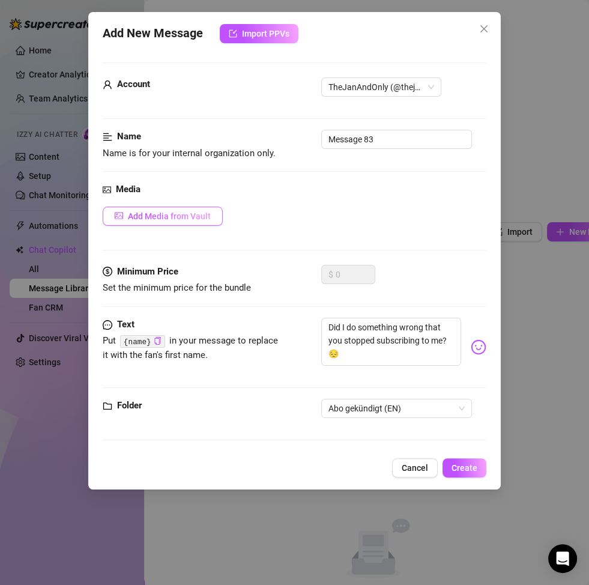
click at [205, 223] on button "Add Media from Vault" at bounding box center [163, 216] width 120 height 19
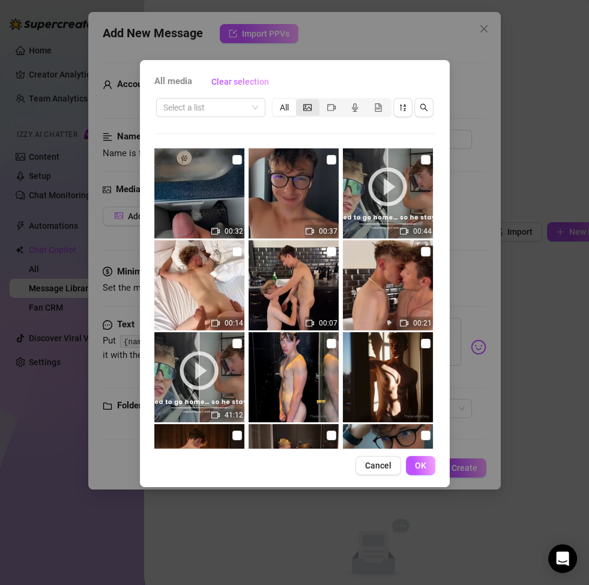
click at [312, 112] on span "segmented control" at bounding box center [307, 108] width 8 height 10
click at [299, 101] on input "segmented control" at bounding box center [299, 101] width 0 height 0
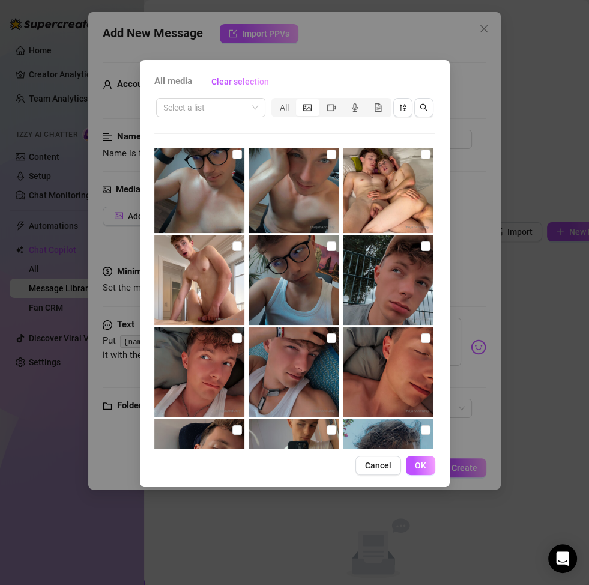
scroll to position [114, 0]
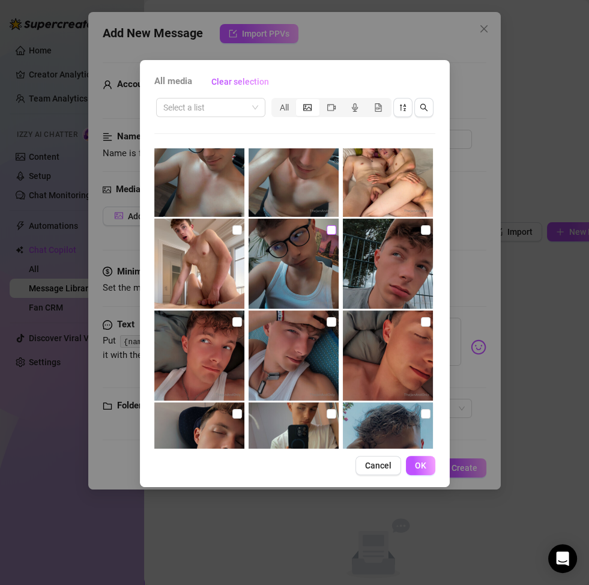
click at [327, 231] on input "checkbox" at bounding box center [332, 230] width 10 height 10
checkbox input "true"
click at [424, 459] on span "OK" at bounding box center [420, 466] width 11 height 10
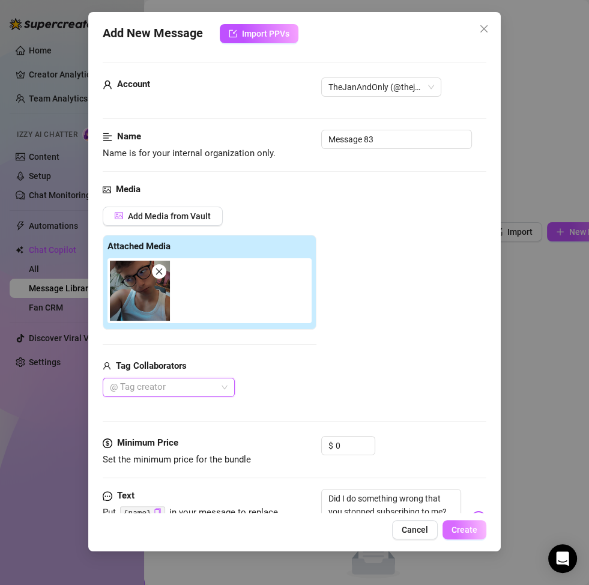
click at [470, 459] on span "Create" at bounding box center [465, 530] width 26 height 10
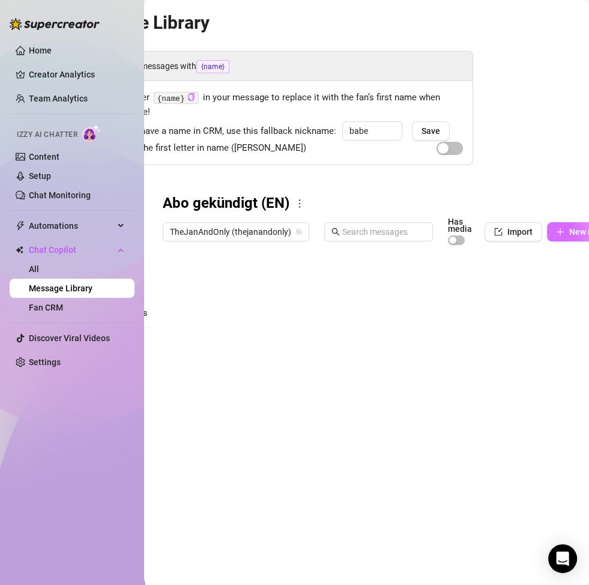
click at [551, 223] on button "New Message" at bounding box center [589, 231] width 85 height 19
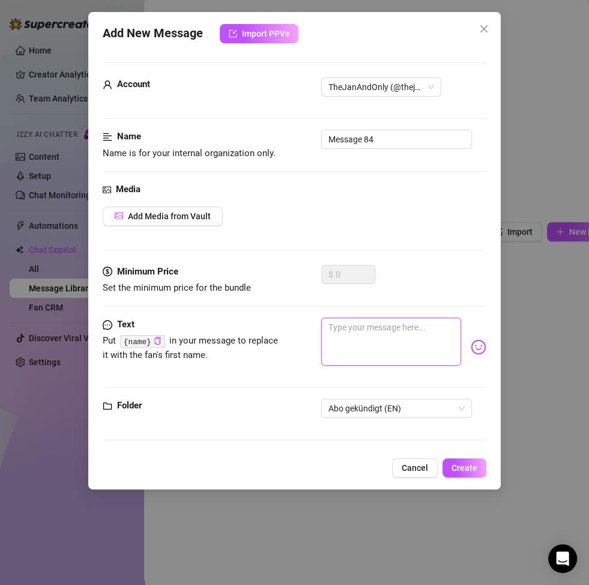
click at [365, 335] on textarea at bounding box center [391, 342] width 140 height 48
paste textarea "Don’t you find me attractive anymore, since you ended your sub? 🥺"
type textarea "Don’t you find me attractive anymore, since you ended your sub? 🥺"
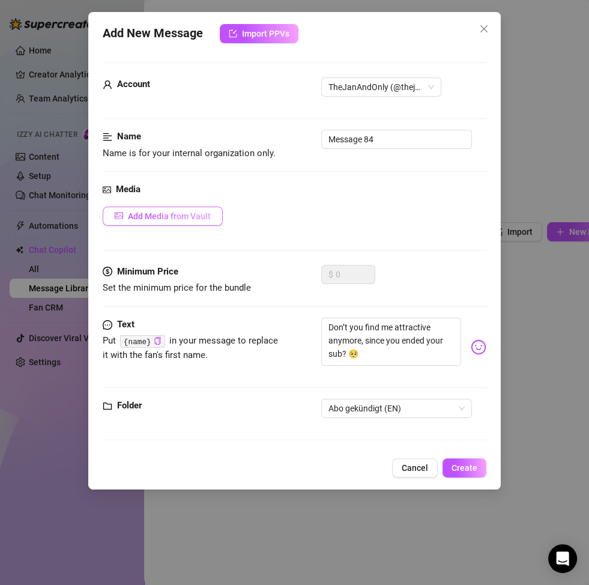
click at [186, 217] on span "Add Media from Vault" at bounding box center [169, 216] width 83 height 10
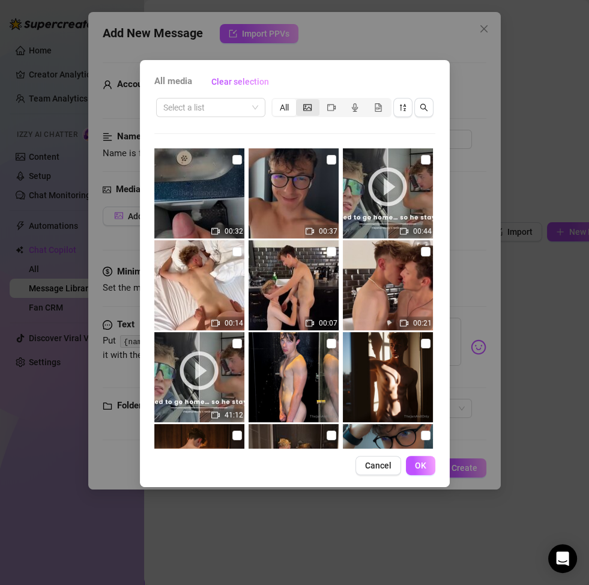
click at [310, 112] on div "segmented control" at bounding box center [307, 107] width 23 height 17
click at [299, 101] on input "segmented control" at bounding box center [299, 101] width 0 height 0
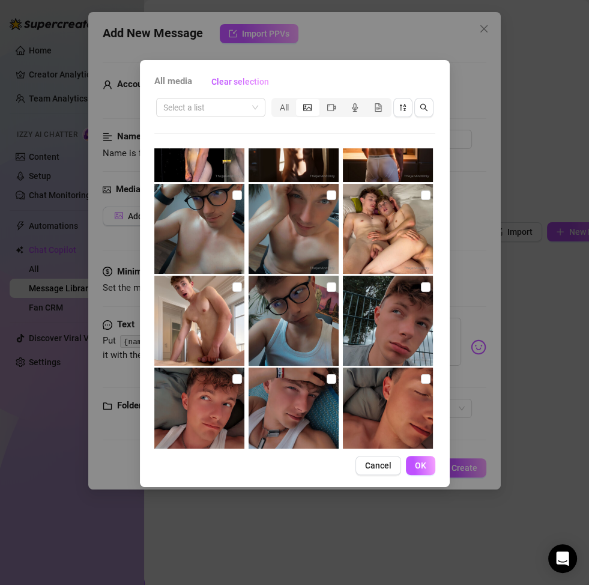
scroll to position [60, 0]
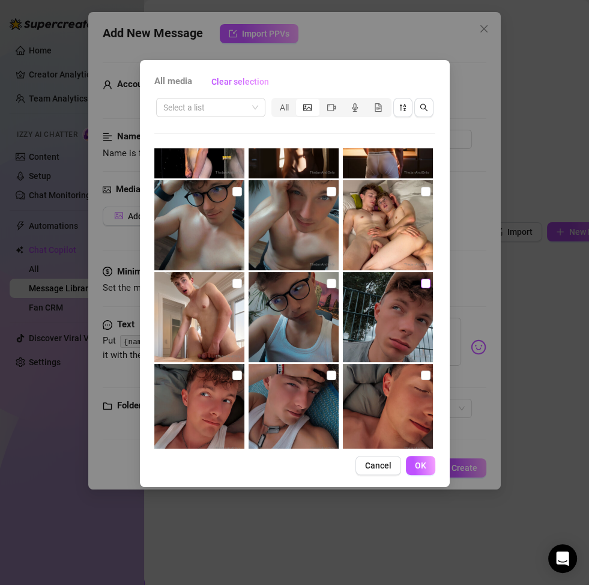
click at [421, 286] on input "checkbox" at bounding box center [426, 284] width 10 height 10
checkbox input "true"
click at [419, 459] on span "OK" at bounding box center [420, 466] width 11 height 10
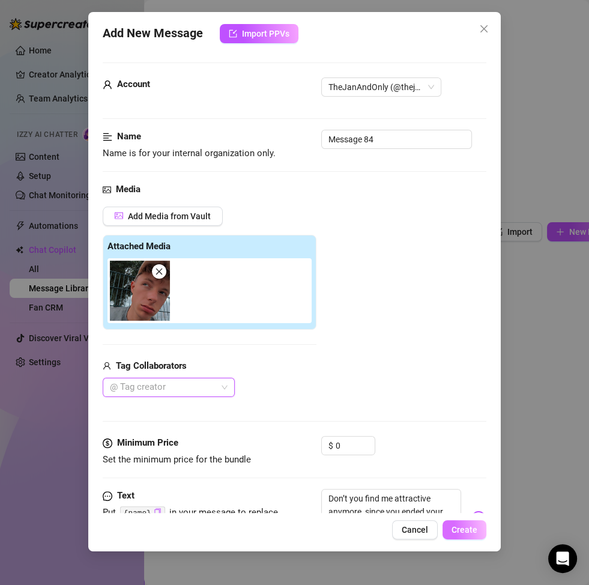
click at [473, 459] on span "Create" at bounding box center [465, 530] width 26 height 10
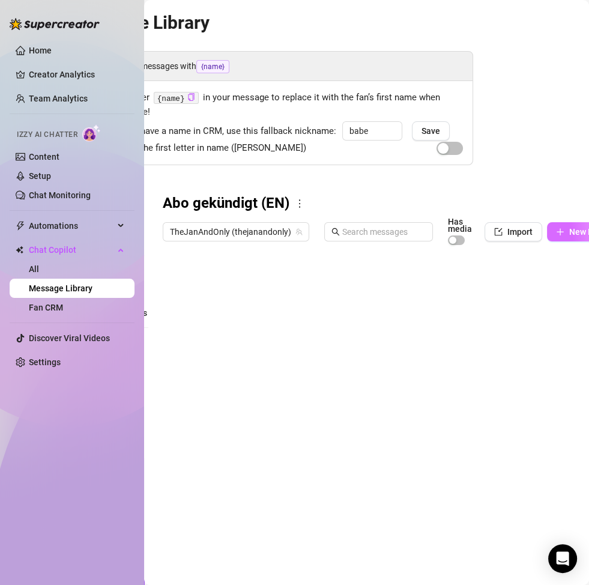
click at [551, 231] on span "New Message" at bounding box center [595, 232] width 53 height 10
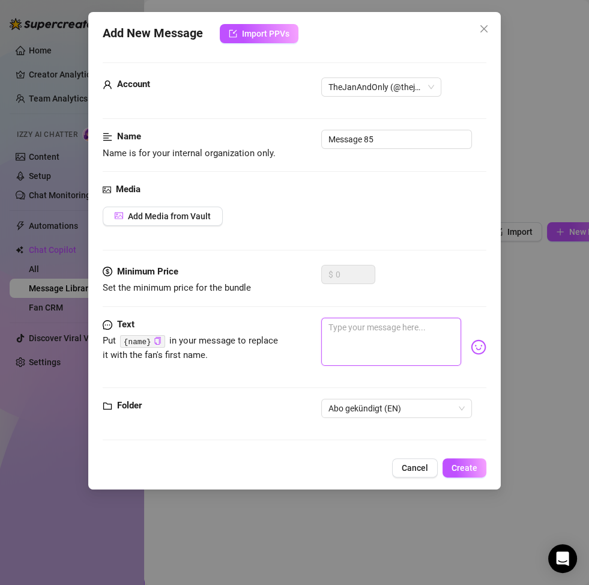
click at [385, 340] on textarea at bounding box center [391, 342] width 140 height 48
paste textarea "You used to want to see me every day… why aren’t you my subscriber anymore? 💔"
type textarea "You used to want to see me every day… why aren’t you my subscriber anymore? 💔"
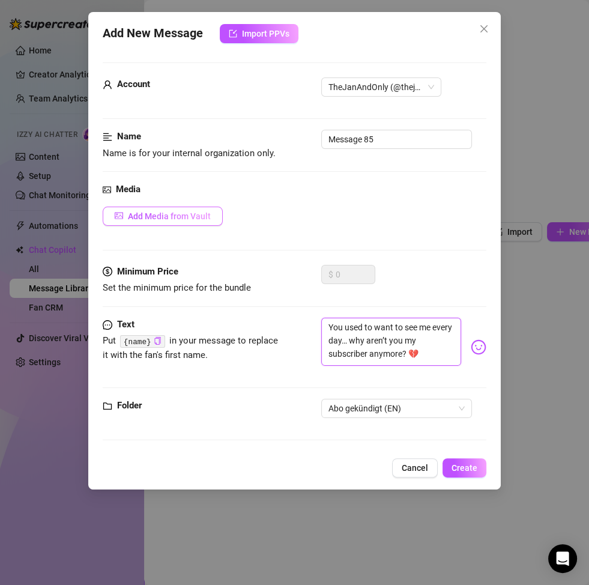
type textarea "You used to want to see me every day… why aren’t you my subscriber anymore? 💔"
click at [192, 220] on span "Add Media from Vault" at bounding box center [169, 216] width 83 height 10
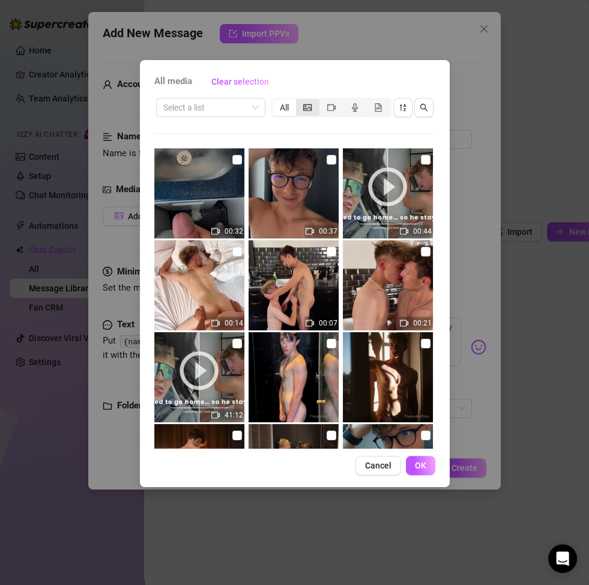
click at [306, 108] on icon "picture" at bounding box center [307, 107] width 8 height 8
click at [299, 101] on input "segmented control" at bounding box center [299, 101] width 0 height 0
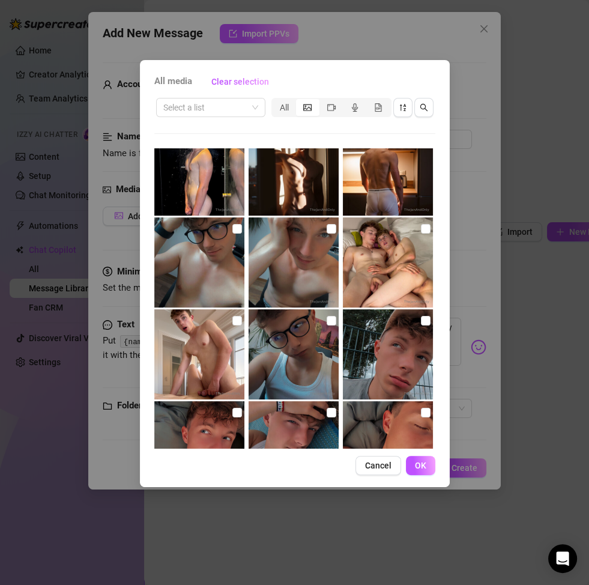
scroll to position [79, 0]
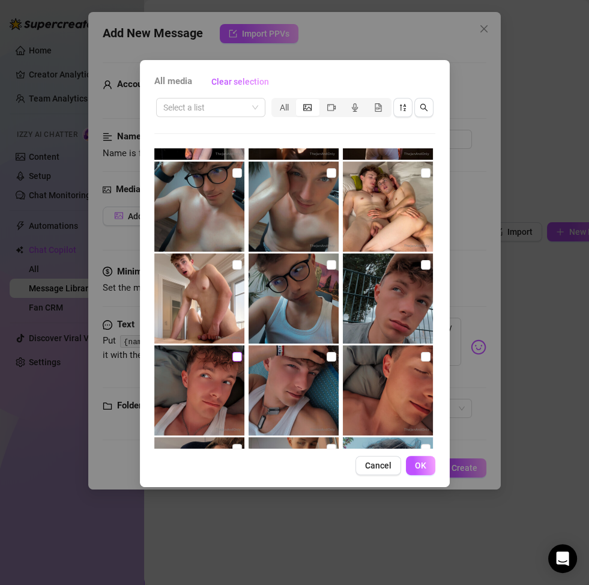
click at [237, 355] on input "checkbox" at bounding box center [237, 357] width 10 height 10
checkbox input "true"
click at [421, 459] on span "OK" at bounding box center [420, 466] width 11 height 10
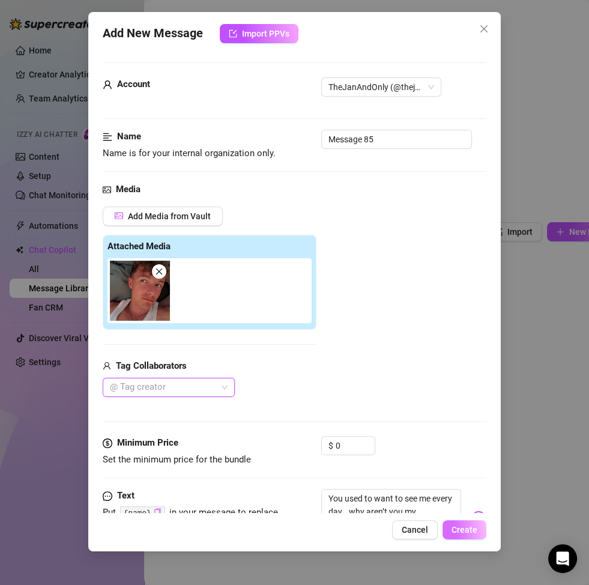
click at [469, 459] on span "Create" at bounding box center [465, 530] width 26 height 10
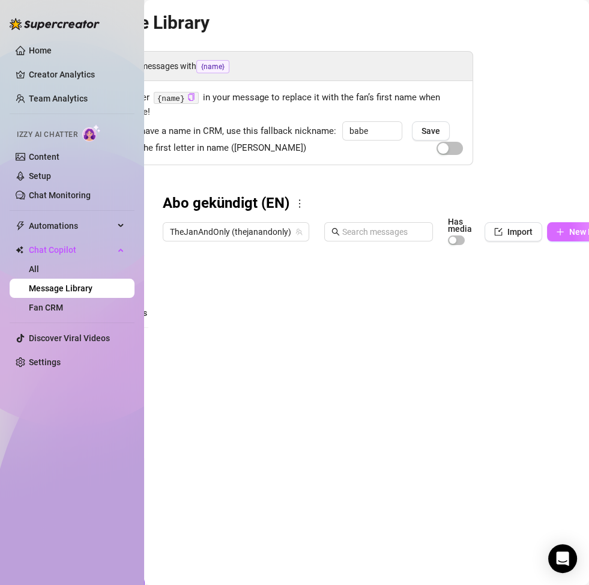
click at [551, 234] on span "New Message" at bounding box center [595, 232] width 53 height 10
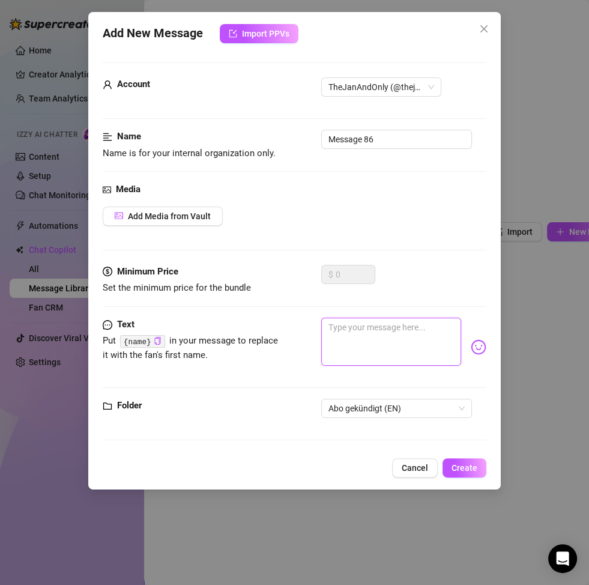
click at [344, 341] on textarea at bounding box center [391, 342] width 140 height 48
paste textarea "So you really canceled… was I not hot enough for you? 🥀"
type textarea "So you really canceled… was I not hot enough for you? 🥀"
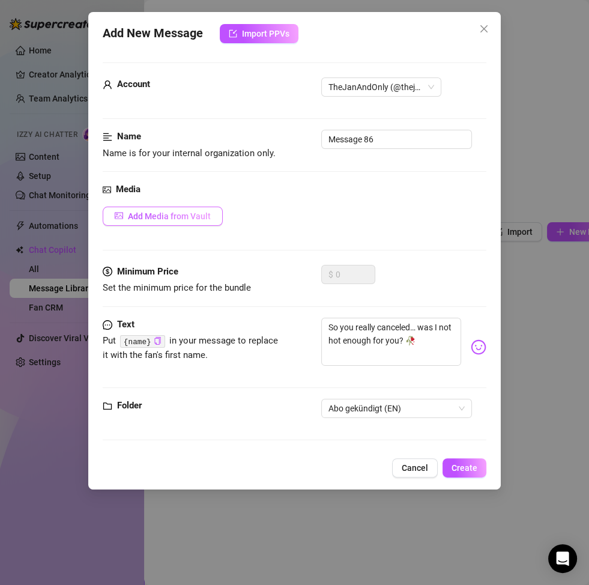
click at [163, 220] on span "Add Media from Vault" at bounding box center [169, 216] width 83 height 10
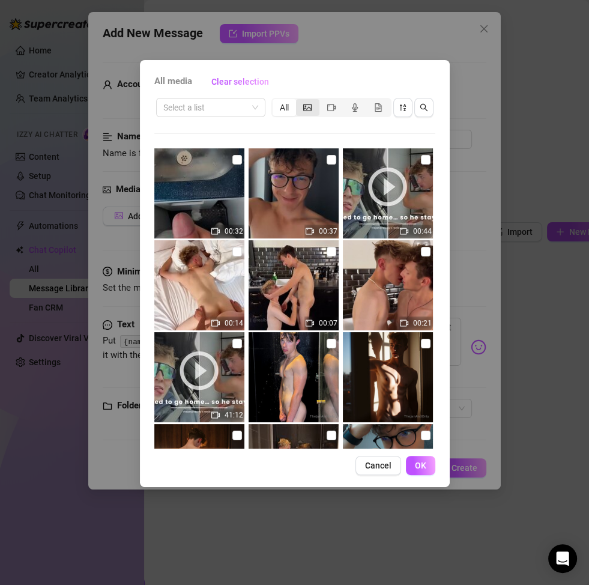
click at [315, 111] on div "segmented control" at bounding box center [307, 107] width 23 height 17
click at [299, 101] on input "segmented control" at bounding box center [299, 101] width 0 height 0
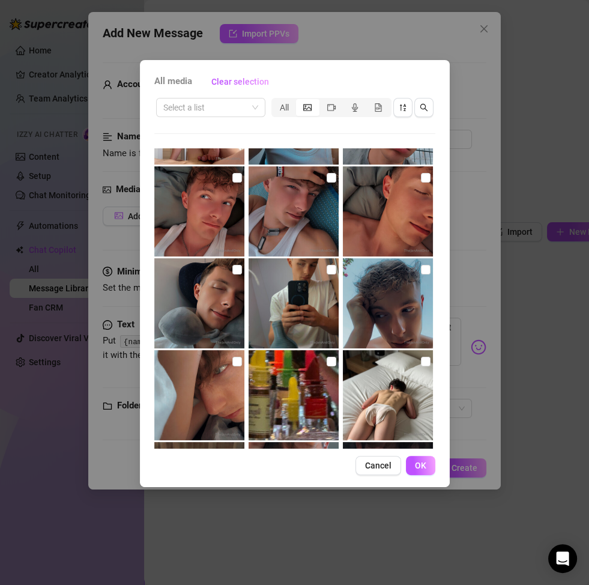
scroll to position [257, 0]
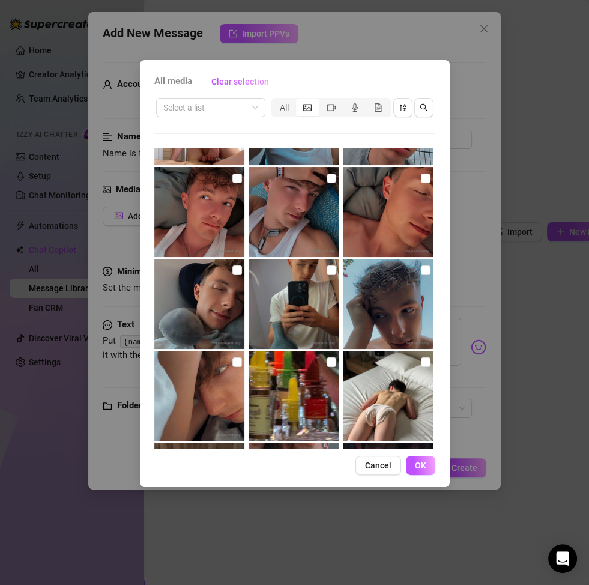
click at [327, 180] on input "checkbox" at bounding box center [332, 179] width 10 height 10
checkbox input "true"
click at [423, 459] on span "OK" at bounding box center [420, 466] width 11 height 10
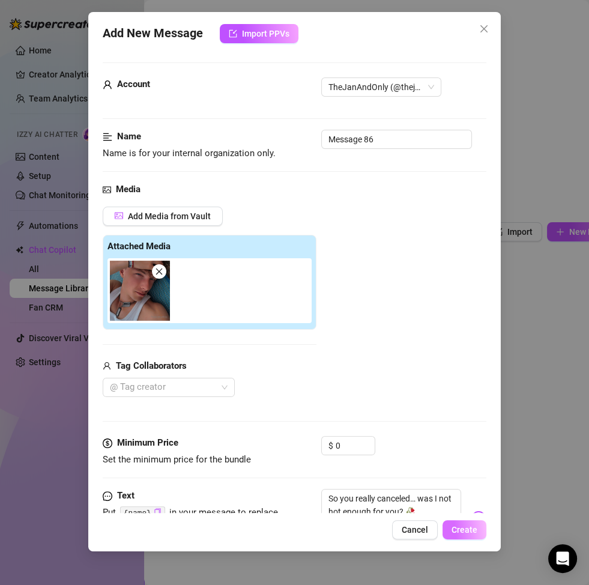
click at [470, 459] on span "Create" at bounding box center [465, 530] width 26 height 10
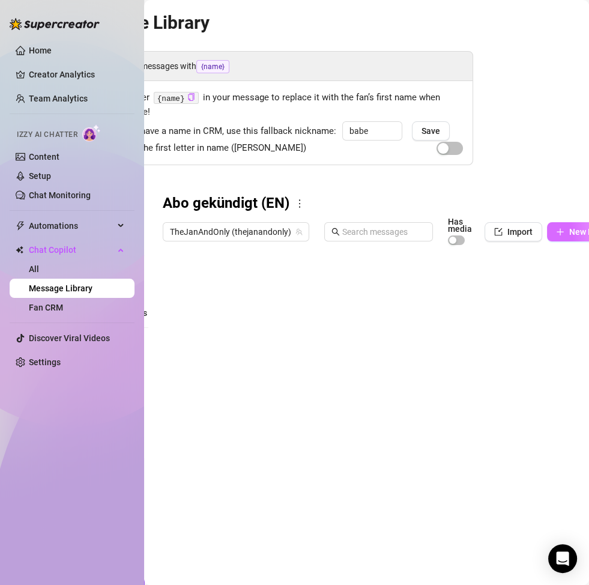
click at [551, 234] on icon "plus" at bounding box center [560, 232] width 1 height 7
type textarea "Type your message here..."
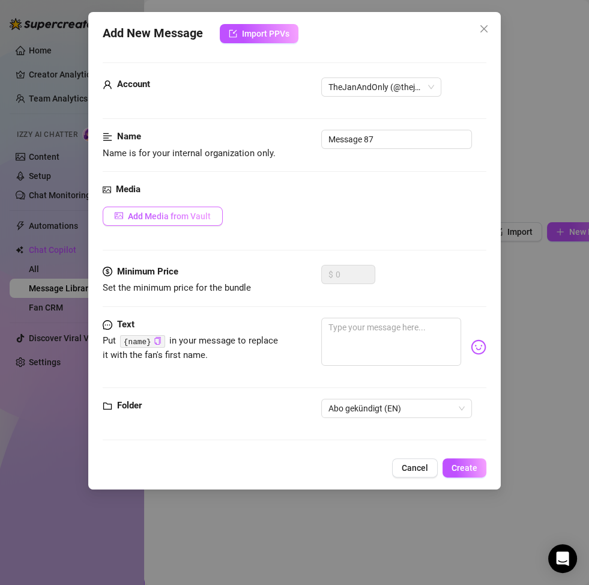
click at [172, 209] on button "Add Media from Vault" at bounding box center [163, 216] width 120 height 19
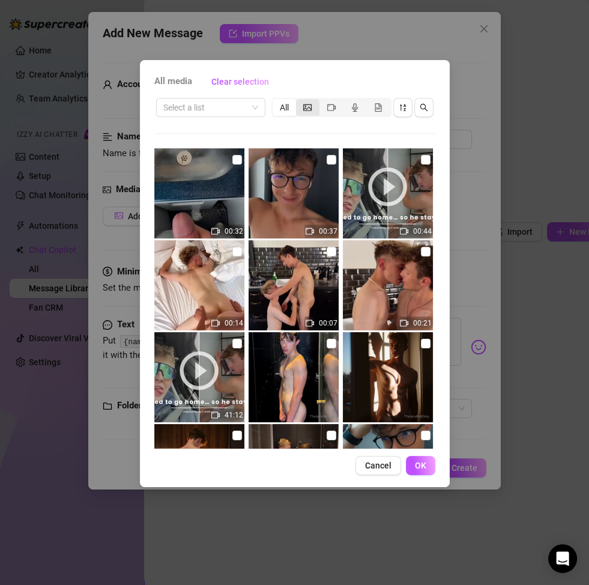
click at [315, 109] on div "segmented control" at bounding box center [307, 107] width 23 height 17
click at [299, 101] on input "segmented control" at bounding box center [299, 101] width 0 height 0
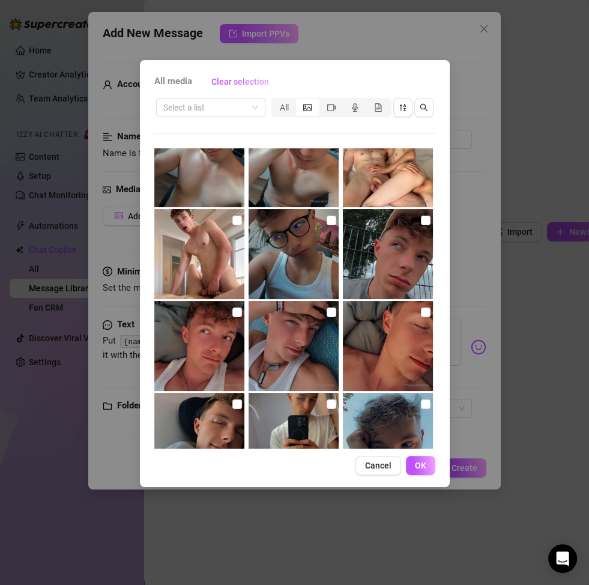
scroll to position [150, 0]
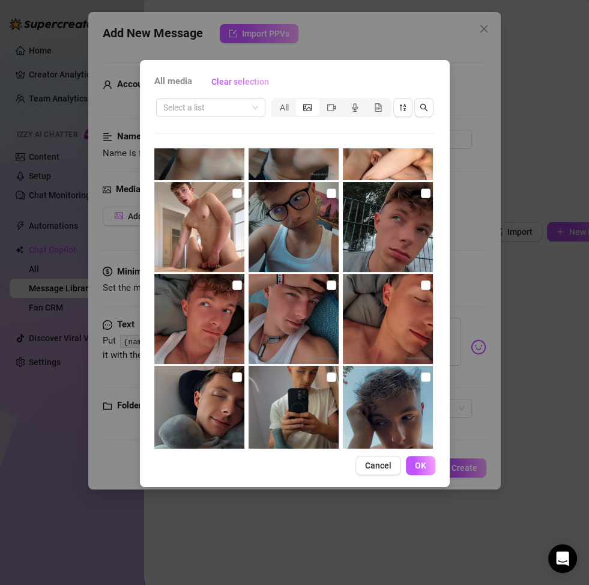
click at [424, 287] on img at bounding box center [388, 319] width 90 height 90
click at [421, 285] on input "checkbox" at bounding box center [426, 286] width 10 height 10
click at [421, 290] on label at bounding box center [426, 285] width 10 height 13
click at [421, 290] on input "checkbox" at bounding box center [426, 286] width 10 height 10
checkbox input "false"
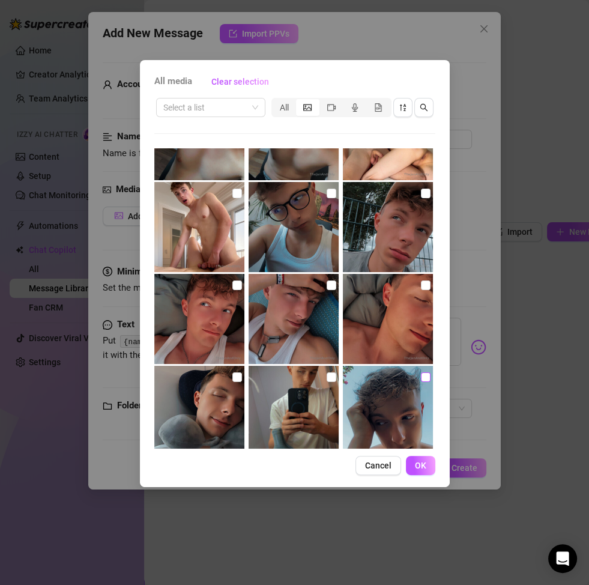
click at [421, 376] on input "checkbox" at bounding box center [426, 377] width 10 height 10
checkbox input "true"
click at [426, 459] on button "OK" at bounding box center [420, 465] width 29 height 19
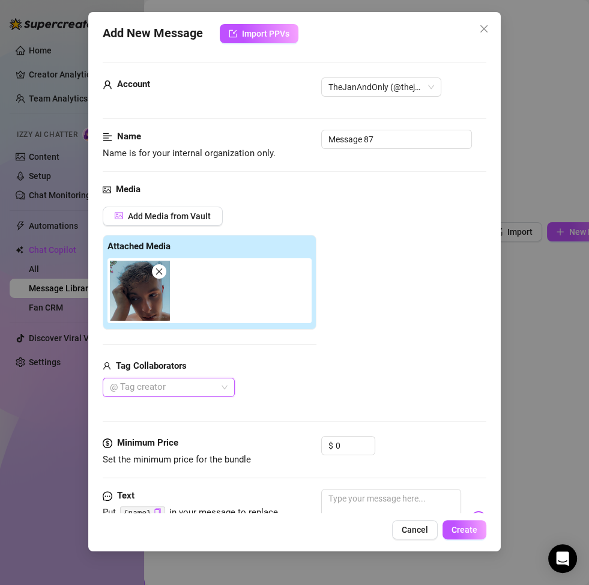
click at [378, 459] on div "Add New Message Import PPVs Account TheJanAndOnly (@thejanandonly) Name Name is…" at bounding box center [294, 281] width 413 height 539
click at [375, 459] on textarea at bounding box center [391, 513] width 140 height 48
paste textarea "I miss you here… why did you stop subscribing to me? 😢"
type textarea "I miss you here… why did you stop subscribing to me? 😢"
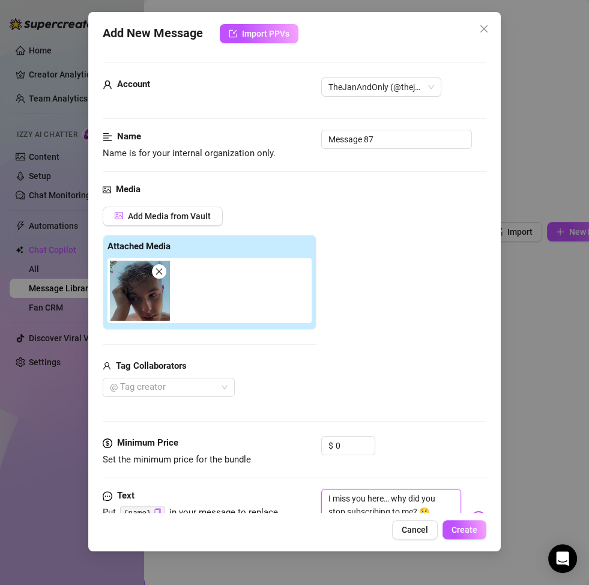
scroll to position [2, 0]
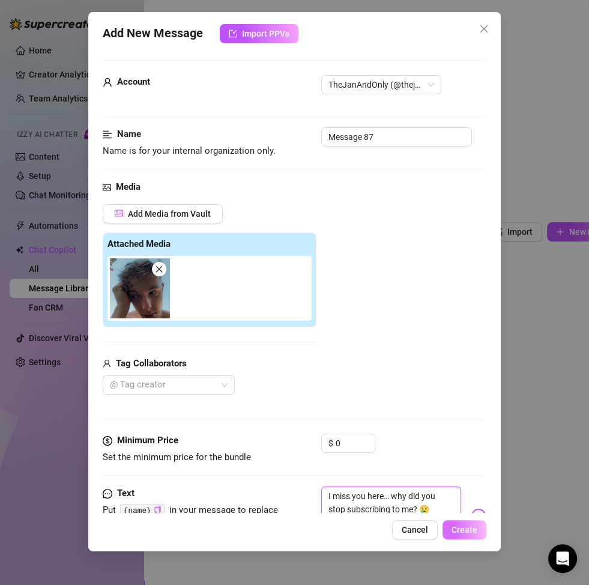
type textarea "I miss you here… why did you stop subscribing to me? 😢"
click at [467, 459] on button "Create" at bounding box center [465, 529] width 44 height 19
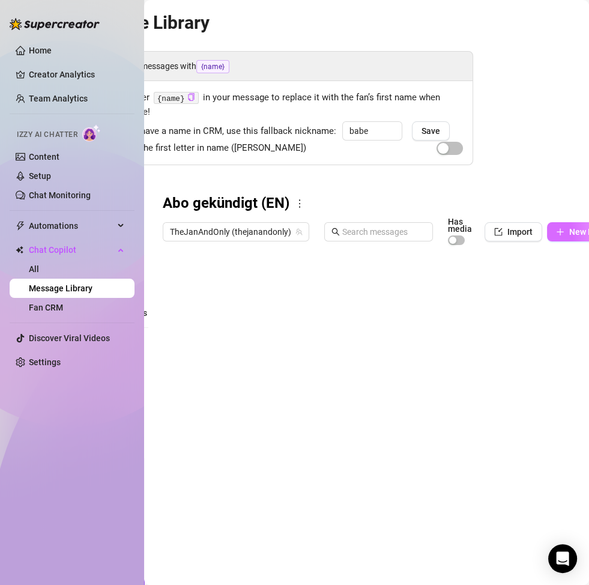
click at [551, 228] on span "New Message" at bounding box center [595, 232] width 53 height 10
click at [551, 229] on button "New Message" at bounding box center [589, 231] width 85 height 19
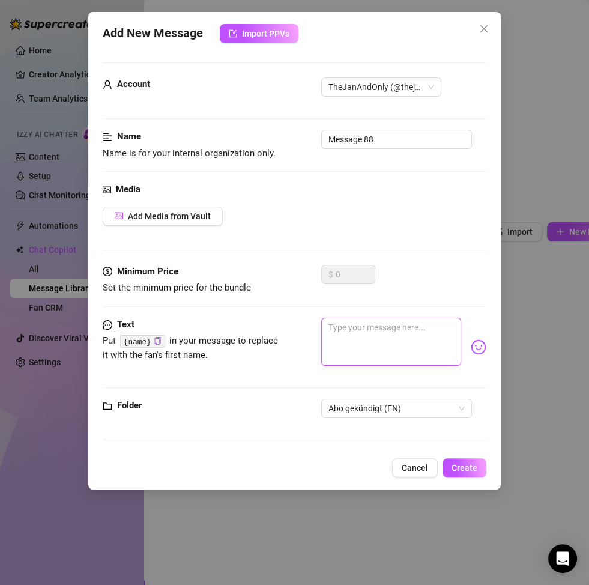
click at [357, 338] on textarea at bounding box center [391, 342] width 140 height 48
paste textarea "Honestly… it hurts to see you ended your sub. Why? 😞"
type textarea "Honestly… it hurts to see you ended your sub. Why? 😞"
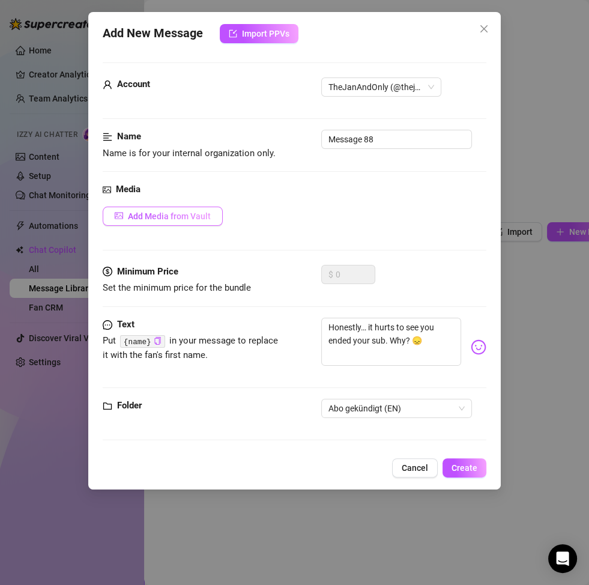
click at [167, 217] on span "Add Media from Vault" at bounding box center [169, 216] width 83 height 10
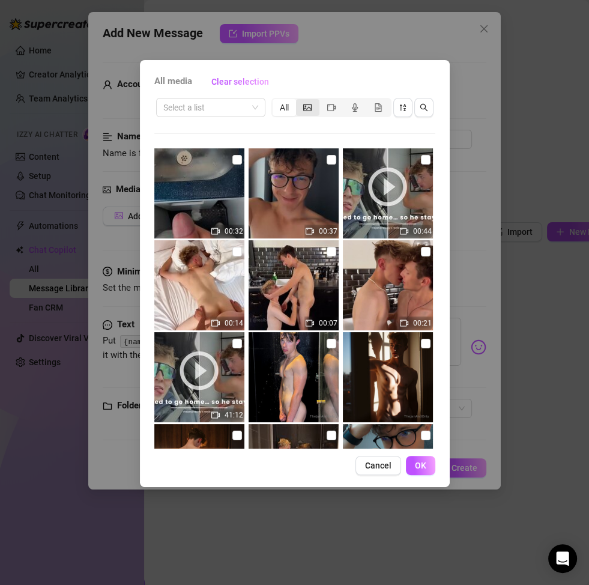
click at [315, 109] on div "segmented control" at bounding box center [307, 107] width 23 height 17
click at [299, 101] on input "segmented control" at bounding box center [299, 101] width 0 height 0
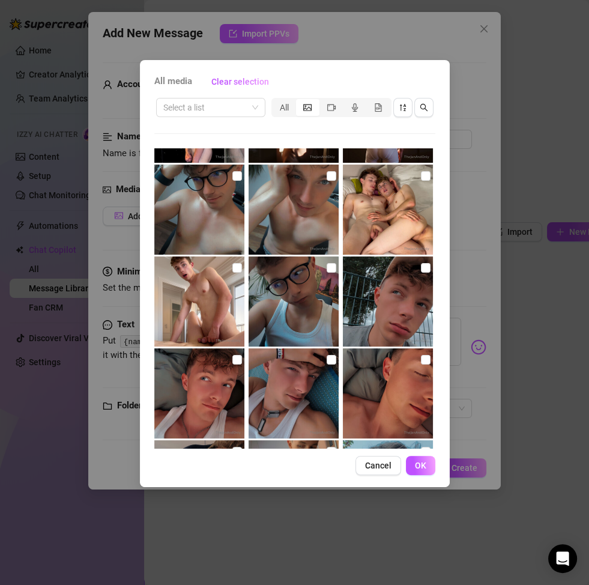
scroll to position [74, 0]
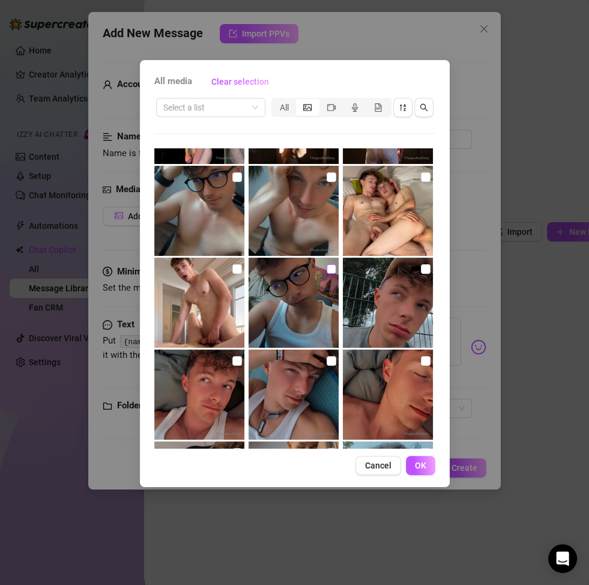
click at [327, 269] on input "checkbox" at bounding box center [332, 269] width 10 height 10
checkbox input "true"
click at [415, 457] on button "OK" at bounding box center [420, 465] width 29 height 19
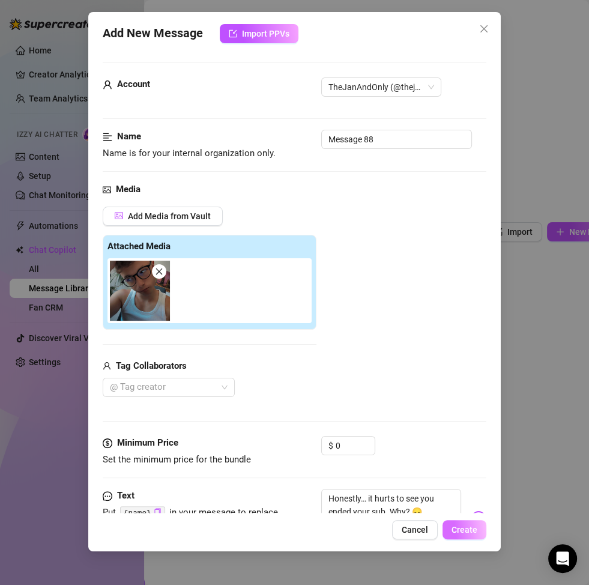
click at [470, 459] on span "Create" at bounding box center [465, 530] width 26 height 10
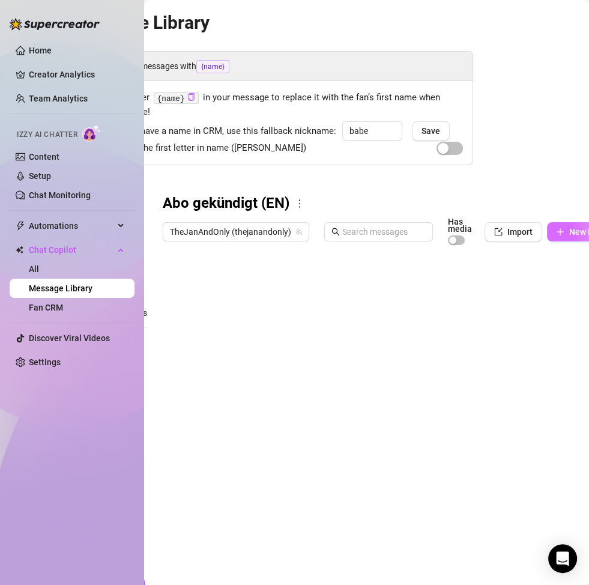
click at [551, 235] on button "New Message" at bounding box center [589, 231] width 85 height 19
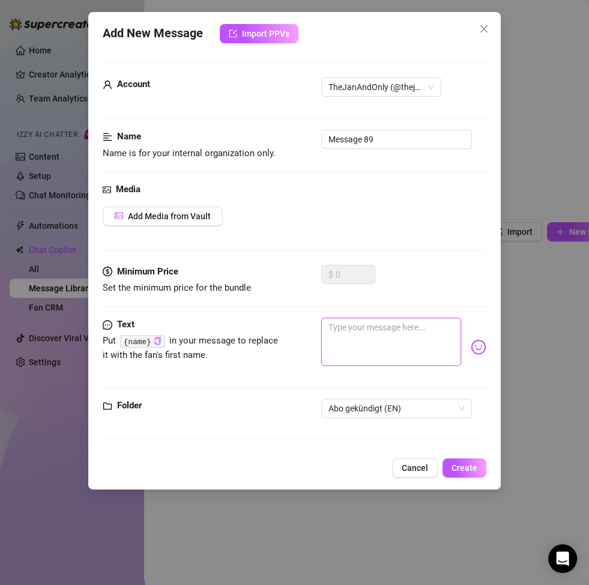
click at [368, 336] on textarea at bounding box center [391, 342] width 140 height 48
paste textarea "Did you lose interest in me, is that why you didn’t renew? 😔"
type textarea "Did you lose interest in me, is that why you didn’t renew? 😔"
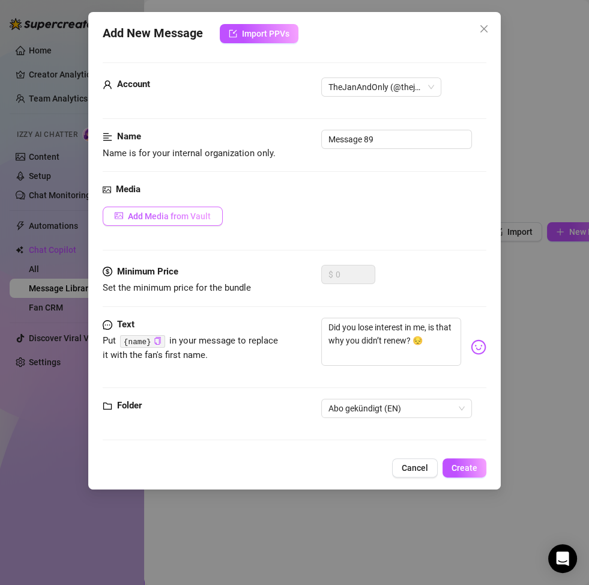
click at [199, 219] on span "Add Media from Vault" at bounding box center [169, 216] width 83 height 10
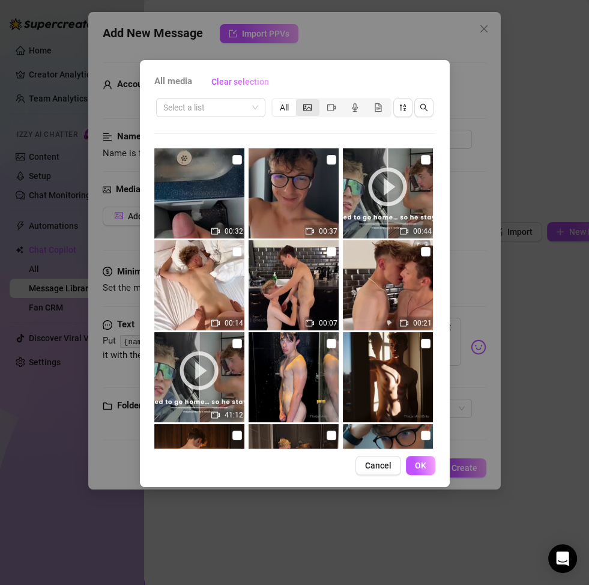
click at [301, 109] on div "segmented control" at bounding box center [307, 107] width 23 height 17
click at [299, 101] on input "segmented control" at bounding box center [299, 101] width 0 height 0
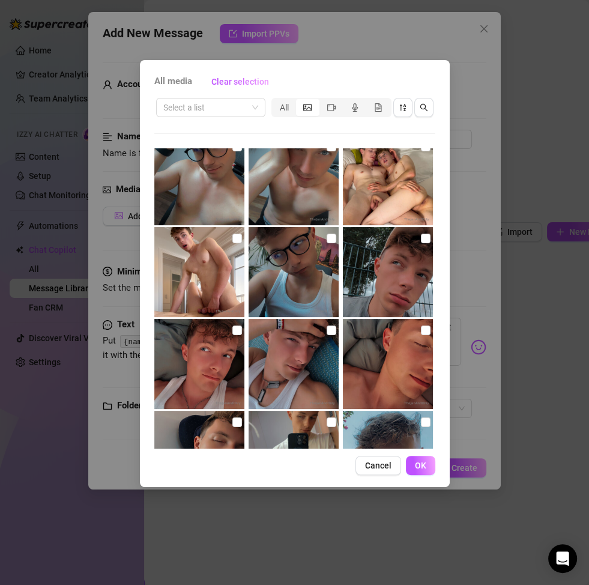
scroll to position [106, 0]
click at [423, 237] on img at bounding box center [388, 271] width 90 height 90
click at [421, 237] on input "checkbox" at bounding box center [426, 238] width 10 height 10
checkbox input "true"
click at [414, 459] on button "OK" at bounding box center [420, 465] width 29 height 19
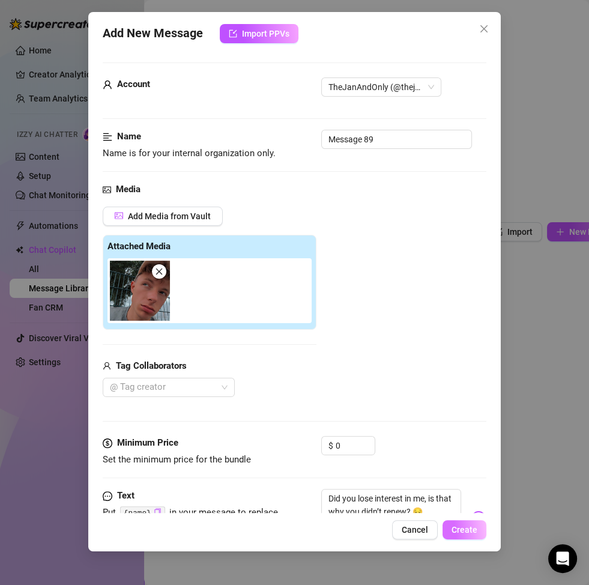
click at [471, 459] on span "Create" at bounding box center [465, 530] width 26 height 10
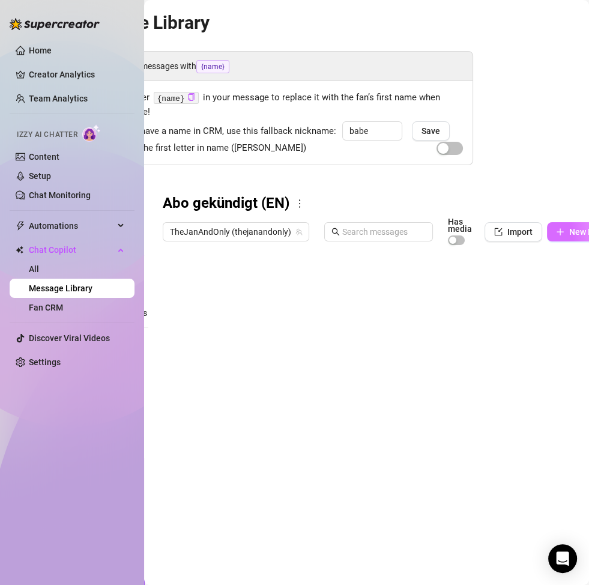
click at [551, 234] on icon "plus" at bounding box center [560, 232] width 8 height 8
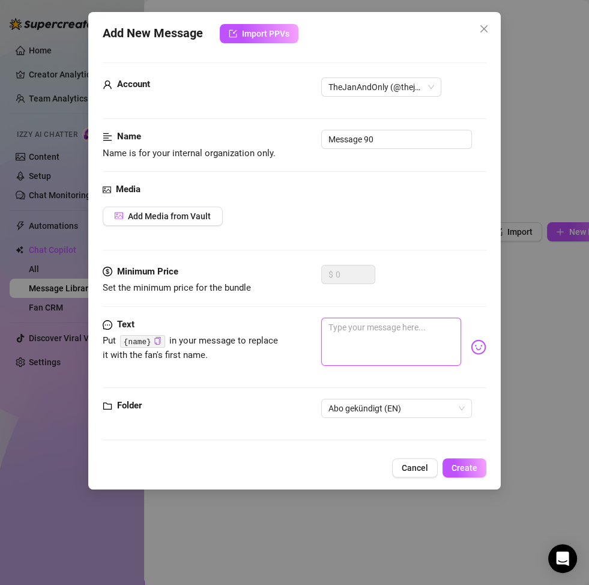
click at [340, 339] on textarea at bounding box center [391, 342] width 140 height 48
paste textarea "Was I not worth keeping your subscription? 🥺"
type textarea "Was I not worth keeping your subscription? 🥺"
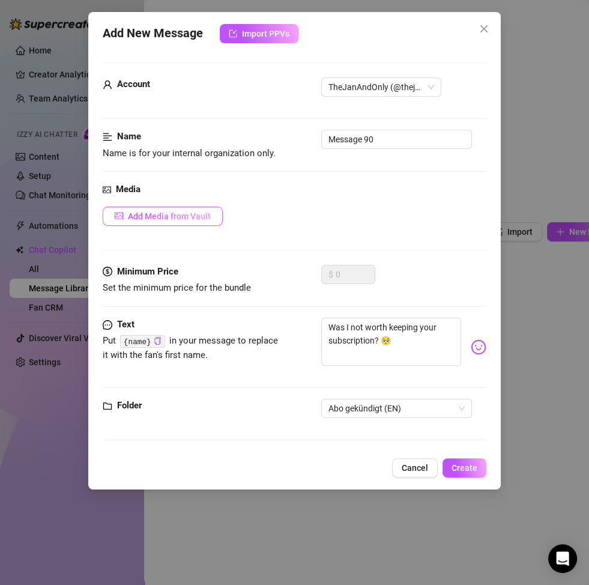
click at [179, 216] on span "Add Media from Vault" at bounding box center [169, 216] width 83 height 10
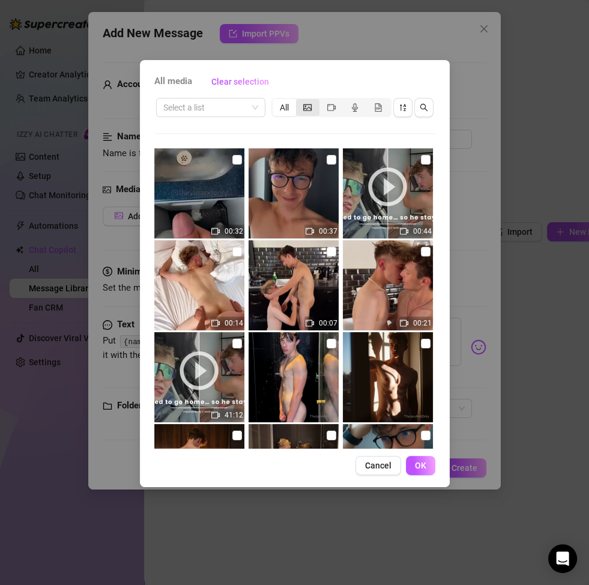
click at [313, 106] on div "segmented control" at bounding box center [307, 107] width 23 height 17
click at [299, 101] on input "segmented control" at bounding box center [299, 101] width 0 height 0
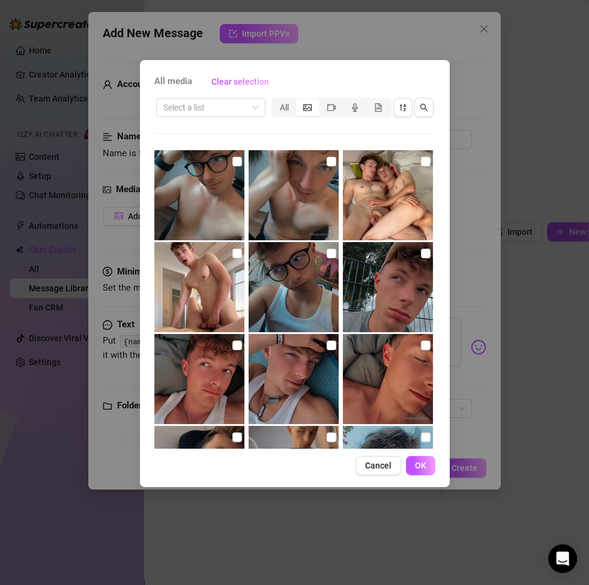
scroll to position [100, 0]
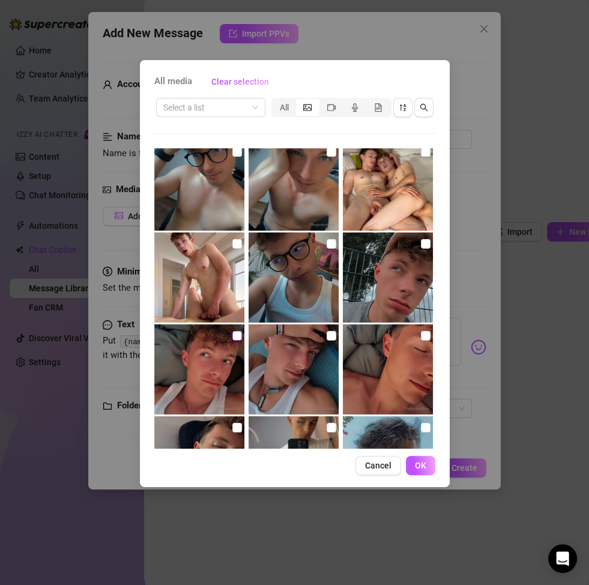
click at [235, 337] on input "checkbox" at bounding box center [237, 336] width 10 height 10
checkbox input "true"
click at [427, 459] on button "OK" at bounding box center [420, 465] width 29 height 19
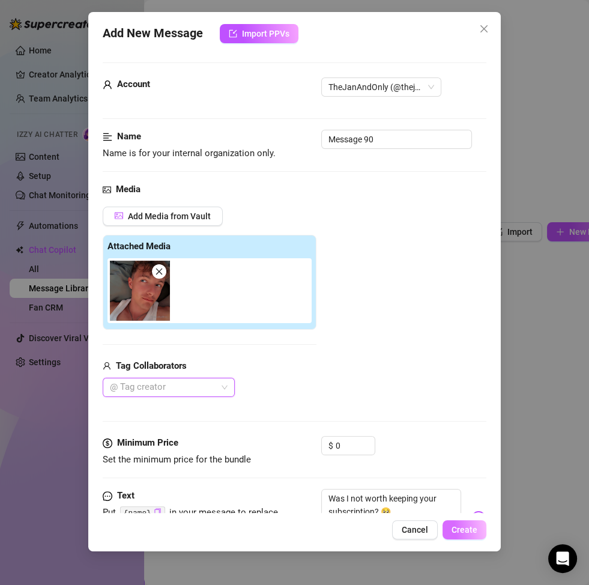
click at [475, 459] on span "Create" at bounding box center [465, 530] width 26 height 10
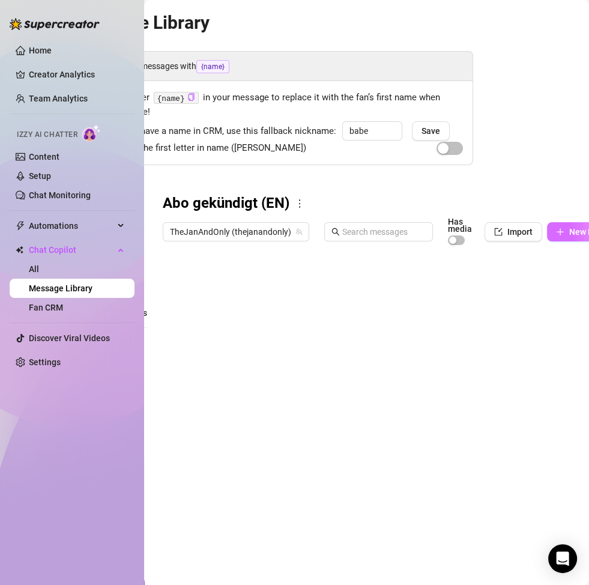
click at [551, 237] on button "New Message" at bounding box center [589, 231] width 85 height 19
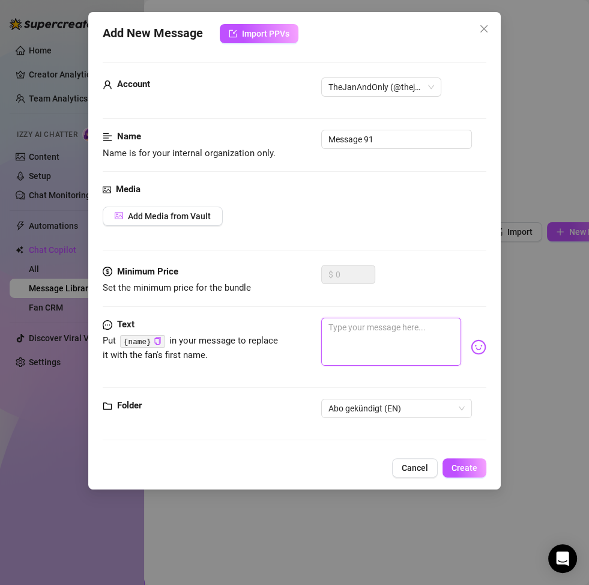
click at [377, 342] on textarea at bounding box center [391, 342] width 140 height 48
paste textarea "Sometimes I wonder… am I not your type anymore, since you unsubscribed? 💔"
type textarea "Sometimes I wonder… am I not your type anymore, since you unsubscribed? 💔"
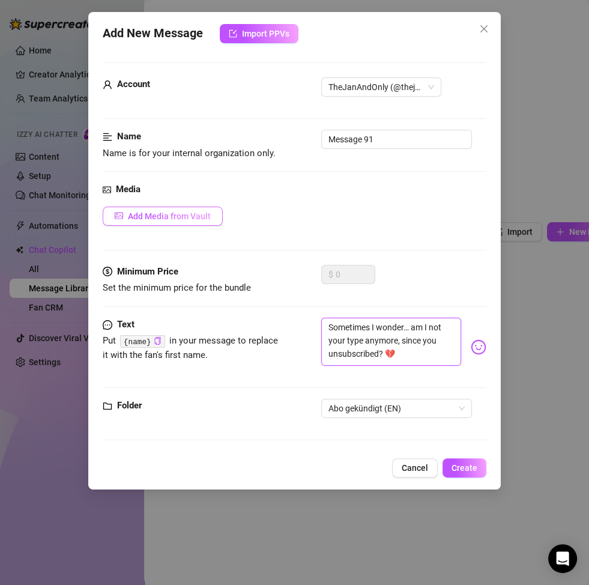
type textarea "Sometimes I wonder… am I not your type anymore, since you unsubscribed? 💔"
click at [158, 211] on span "Add Media from Vault" at bounding box center [169, 216] width 83 height 10
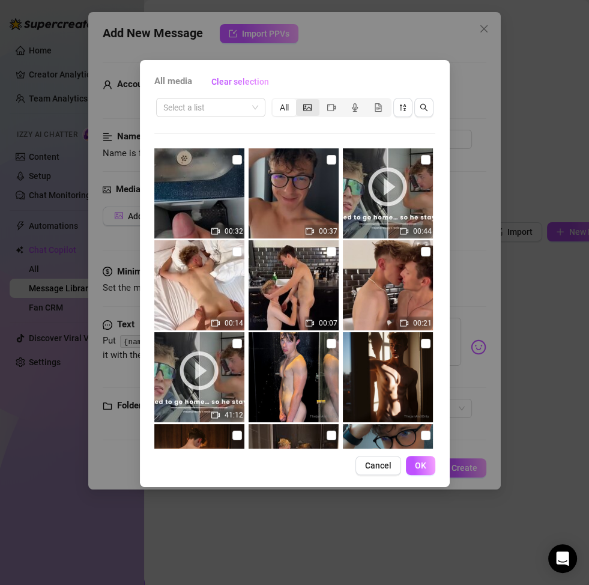
click at [314, 106] on div "segmented control" at bounding box center [307, 107] width 23 height 17
click at [299, 101] on input "segmented control" at bounding box center [299, 101] width 0 height 0
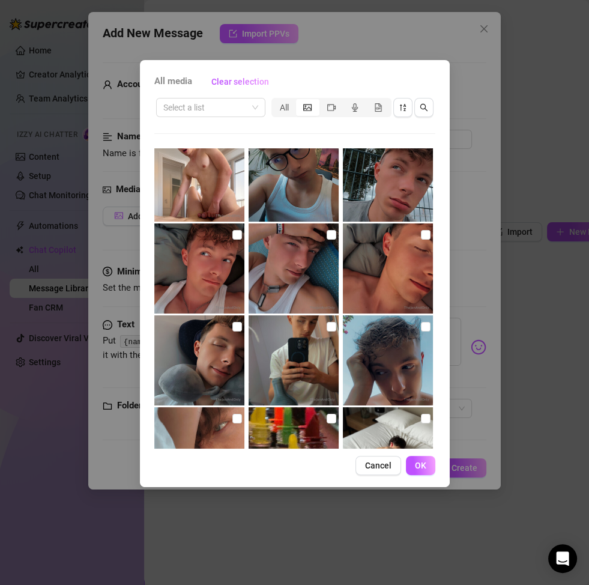
scroll to position [211, 0]
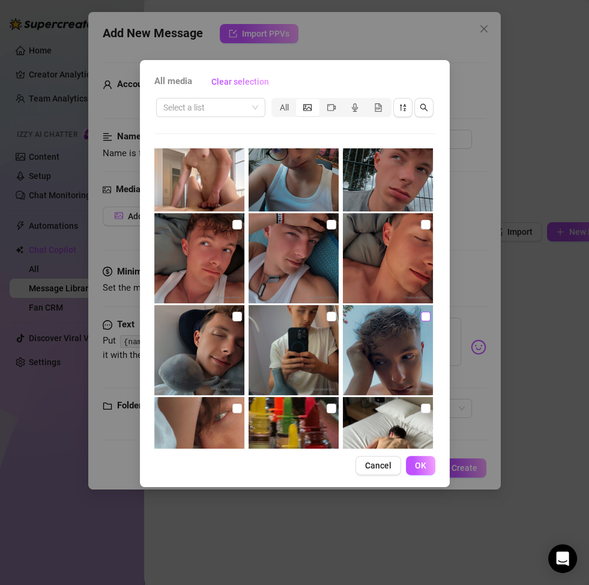
click at [421, 315] on input "checkbox" at bounding box center [426, 317] width 10 height 10
checkbox input "true"
click at [418, 459] on span "OK" at bounding box center [420, 466] width 11 height 10
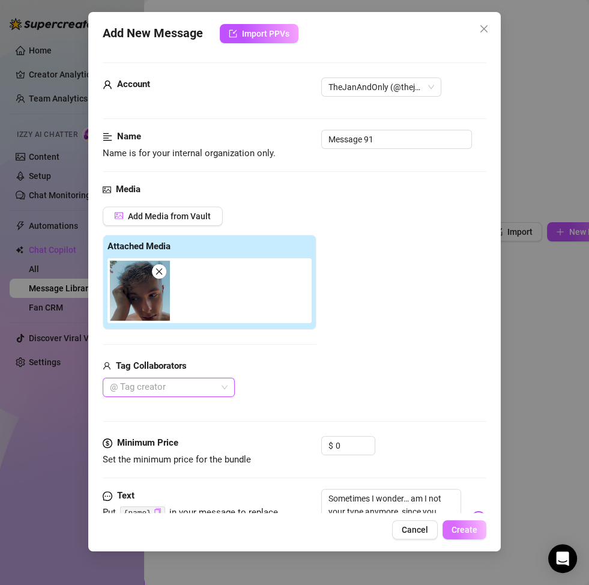
click at [463, 459] on span "Create" at bounding box center [465, 530] width 26 height 10
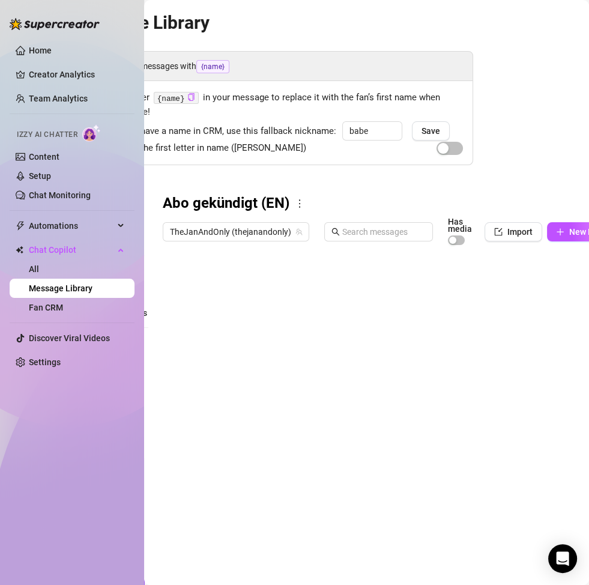
click at [551, 241] on div "TheJanAndOnly (thejanandonly) Has media Import New Message" at bounding box center [373, 232] width 421 height 28
click at [551, 228] on icon "plus" at bounding box center [560, 232] width 8 height 8
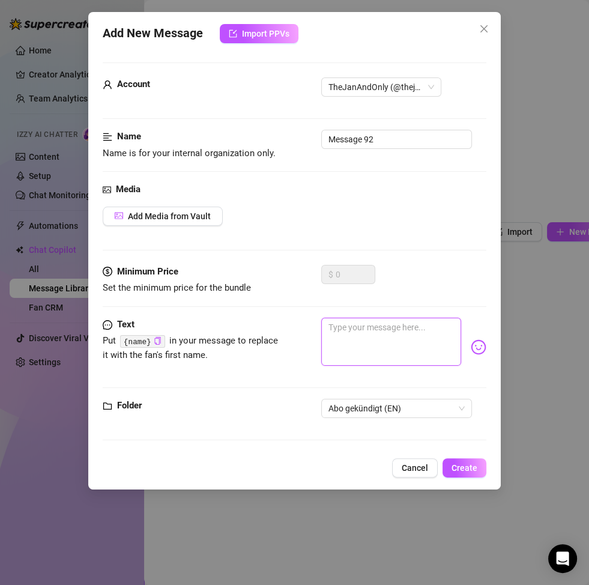
click at [355, 332] on textarea at bounding box center [391, 342] width 140 height 48
paste textarea "You used to be one of my favorite fans… why [PERSON_NAME]’t you here with me an…"
type textarea "You used to be one of my favorite fans… why [PERSON_NAME]’t you here with me an…"
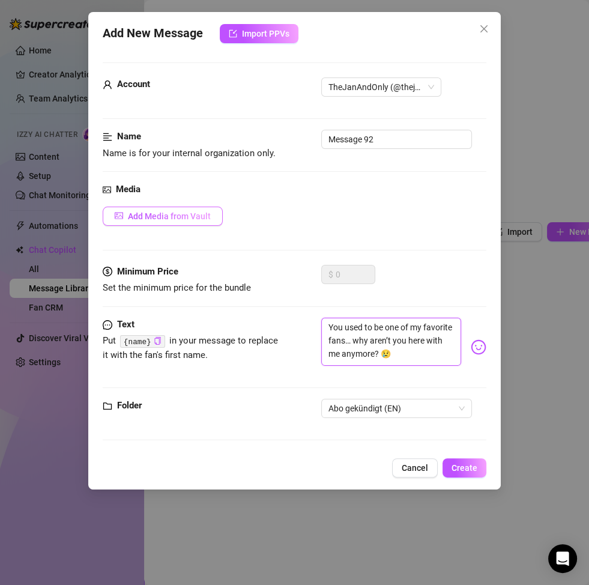
type textarea "You used to be one of my favorite fans… why [PERSON_NAME]’t you here with me an…"
click at [202, 216] on span "Add Media from Vault" at bounding box center [169, 216] width 83 height 10
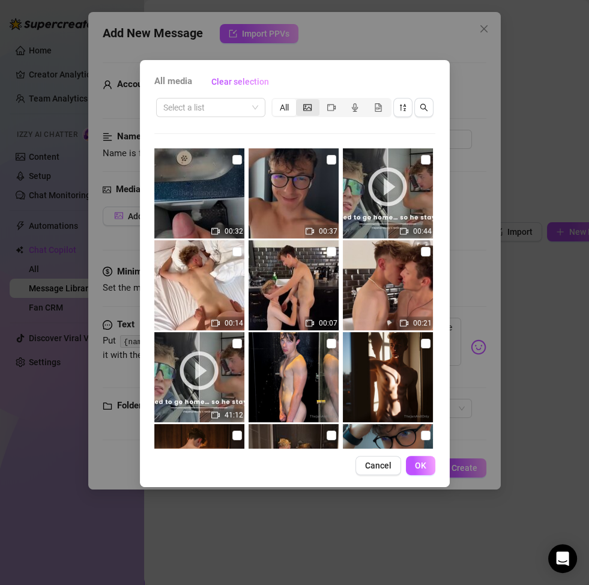
click at [304, 103] on icon "picture" at bounding box center [307, 107] width 8 height 8
click at [299, 101] on input "segmented control" at bounding box center [299, 101] width 0 height 0
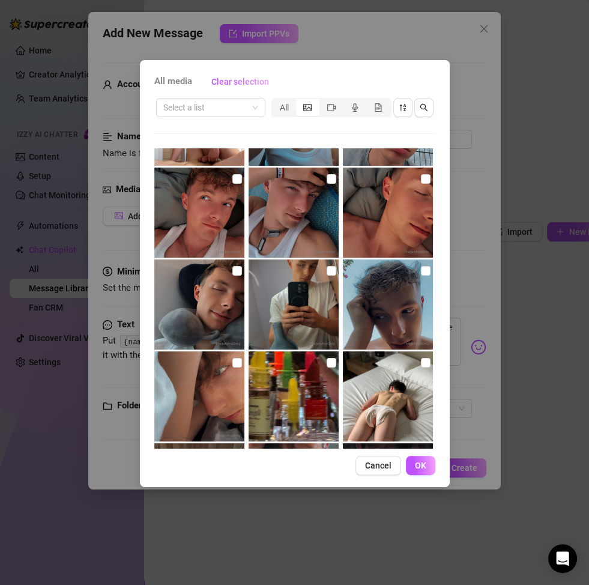
scroll to position [294, 0]
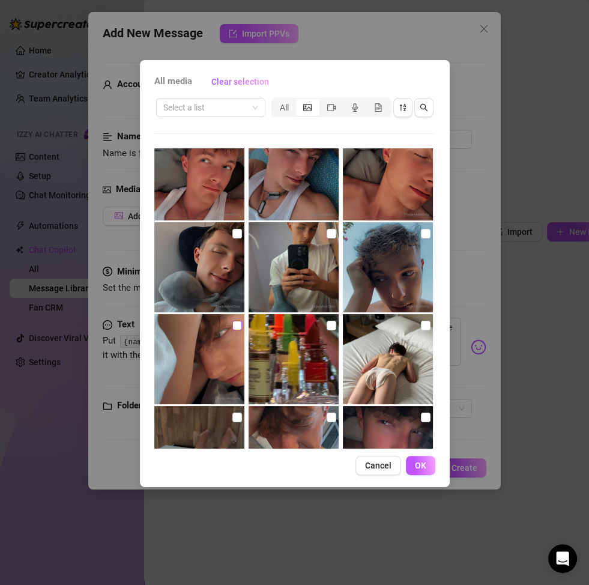
click at [232, 323] on input "checkbox" at bounding box center [237, 326] width 10 height 10
checkbox input "true"
click at [425, 459] on span "OK" at bounding box center [420, 466] width 11 height 10
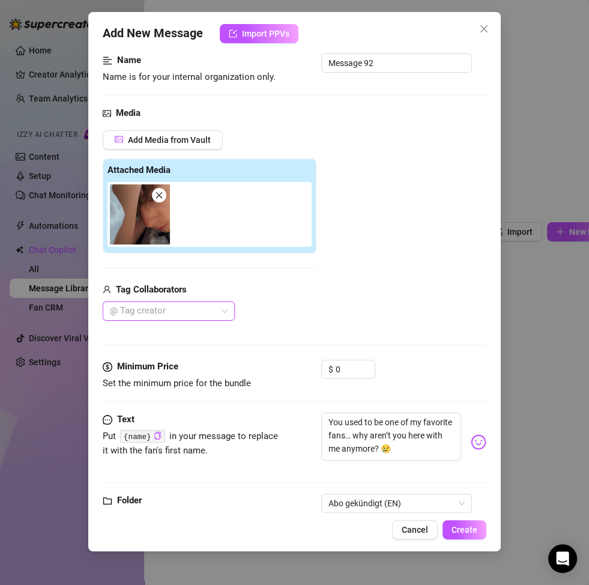
scroll to position [94, 0]
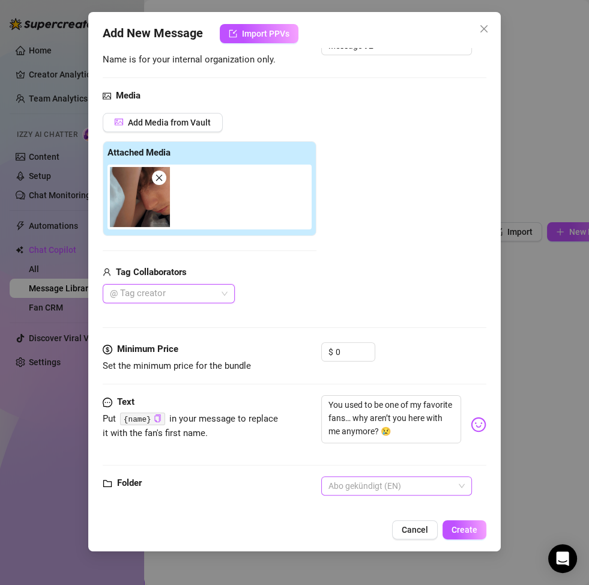
click at [382, 459] on span "Abo gekündigt (EN)" at bounding box center [397, 486] width 136 height 18
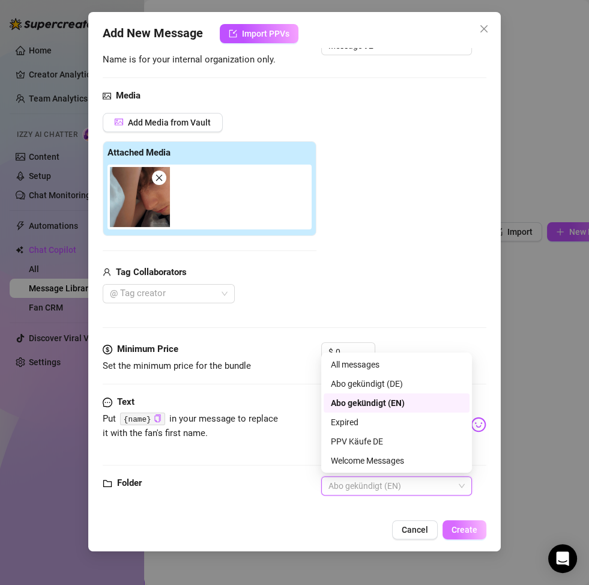
click at [454, 459] on span "Create" at bounding box center [465, 530] width 26 height 10
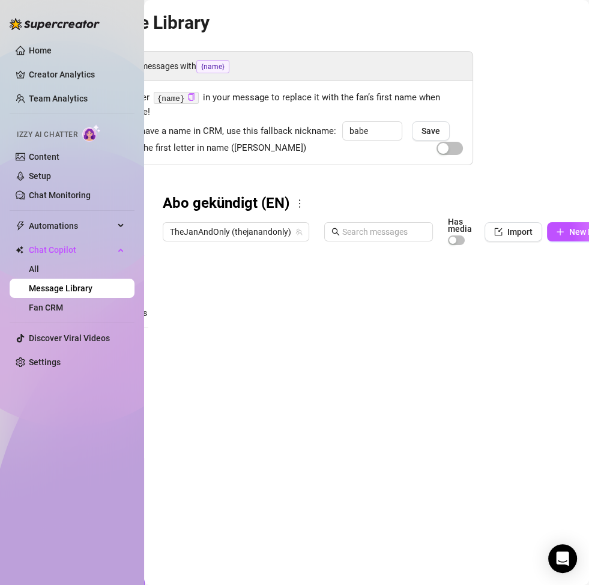
click at [230, 290] on div at bounding box center [373, 385] width 421 height 268
type textarea "Abo gekündigt_1"
click at [235, 307] on div at bounding box center [373, 385] width 421 height 268
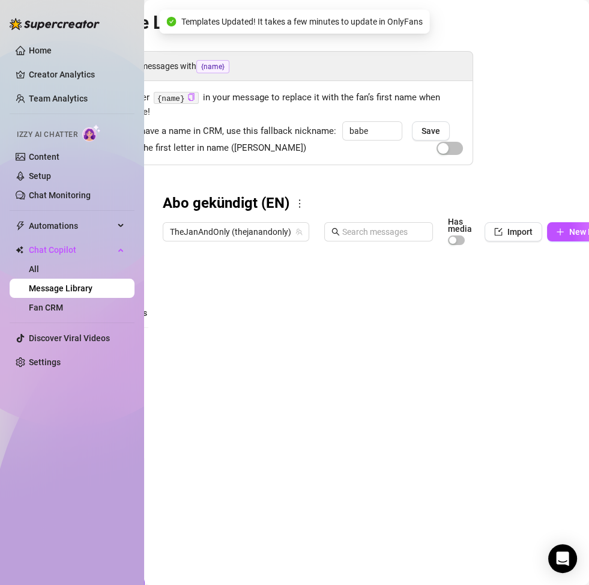
click at [235, 307] on div at bounding box center [373, 385] width 421 height 268
type textarea "Abo gekündigt_2"
click at [235, 351] on div at bounding box center [373, 385] width 421 height 268
click at [233, 337] on div at bounding box center [373, 385] width 421 height 268
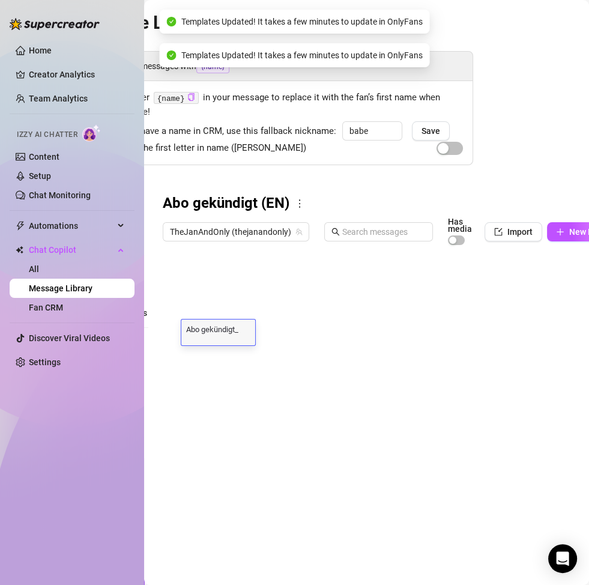
type textarea "Abo gekündigt_3"
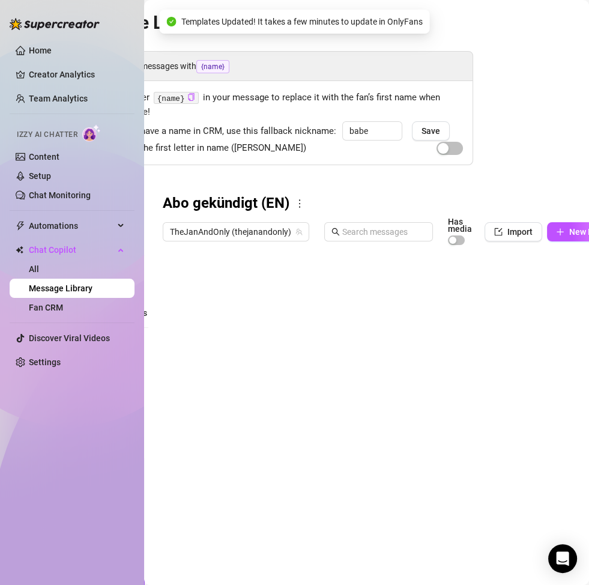
click at [231, 355] on div at bounding box center [373, 385] width 421 height 268
click at [237, 358] on div at bounding box center [373, 385] width 421 height 268
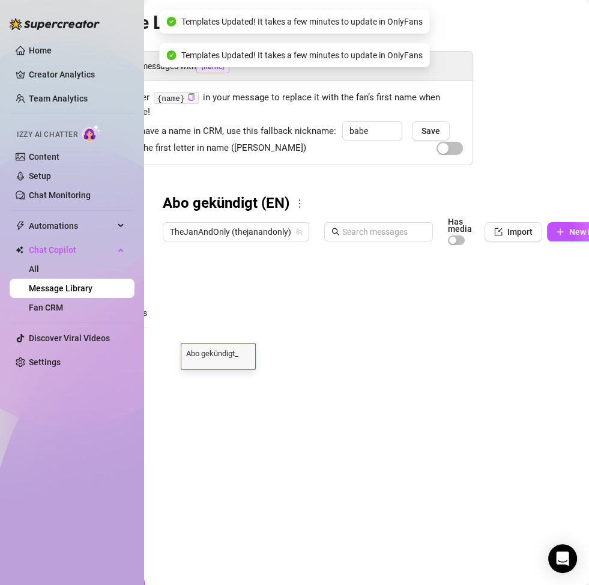
type textarea "Abo gekündigt_4"
click at [235, 377] on div at bounding box center [373, 385] width 421 height 268
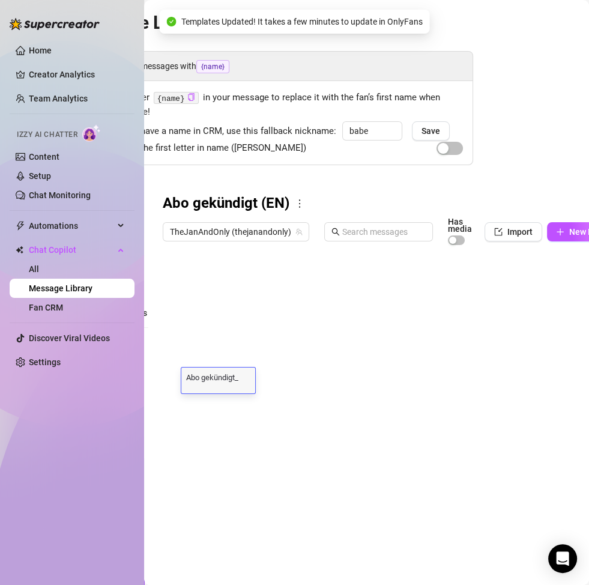
type textarea "Abo gekündigt_5"
click at [238, 397] on div at bounding box center [373, 385] width 421 height 268
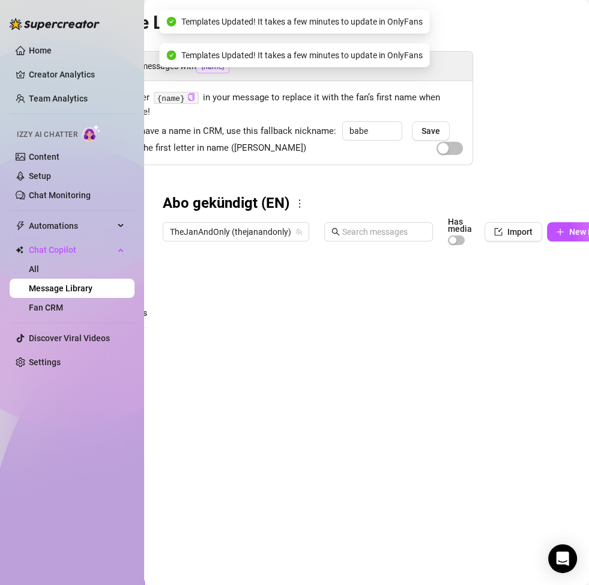
click at [239, 401] on div at bounding box center [373, 385] width 421 height 268
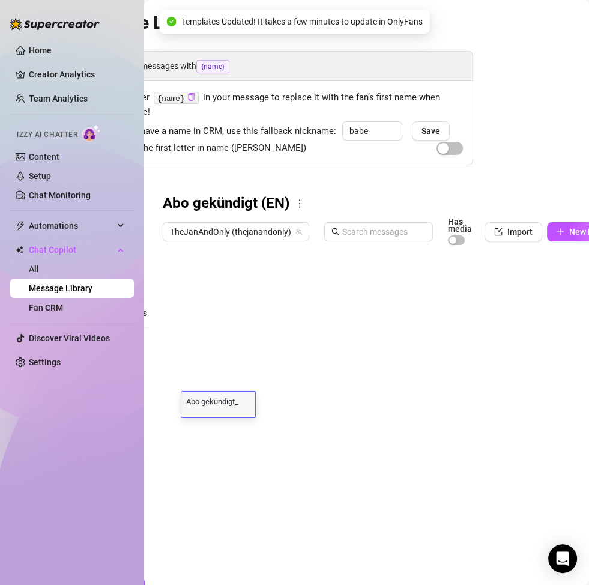
type textarea "Abo gekündigt_6"
click at [240, 421] on div at bounding box center [373, 385] width 421 height 268
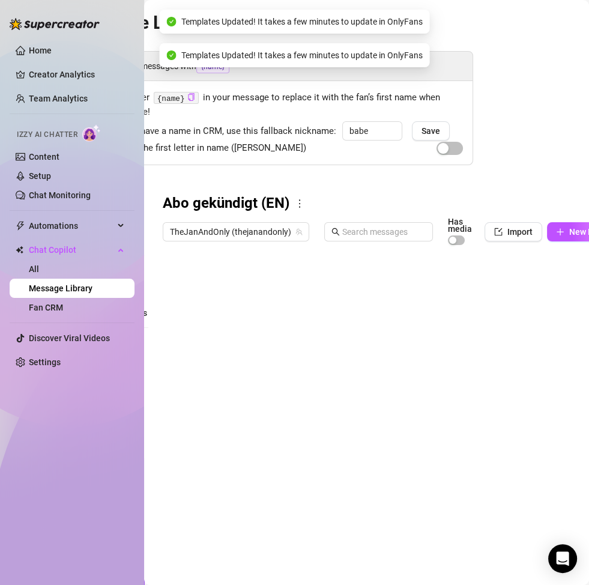
click at [240, 423] on div at bounding box center [373, 385] width 421 height 268
type textarea "Abo gekündigt_7"
click at [241, 449] on div at bounding box center [373, 385] width 421 height 268
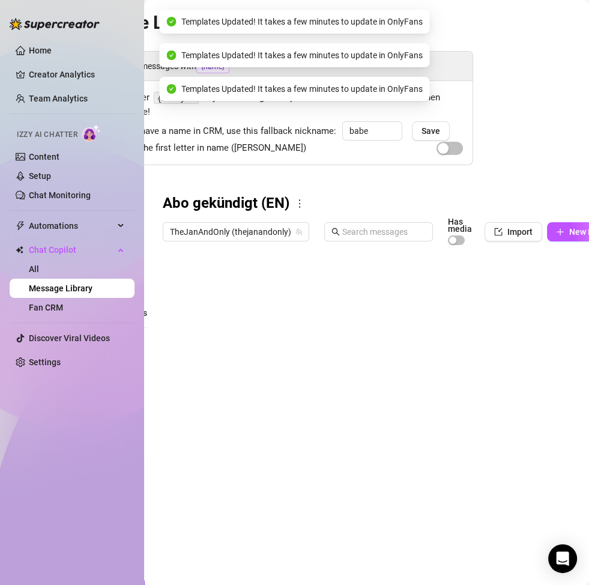
click at [241, 450] on div at bounding box center [373, 385] width 421 height 268
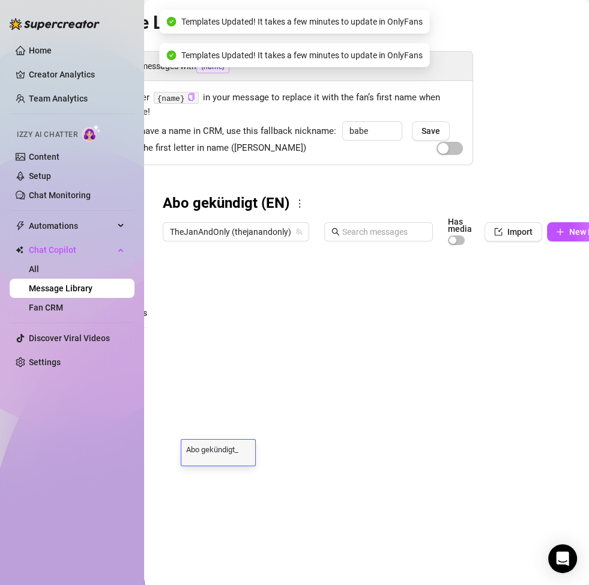
type textarea "Abo gekündigt_8"
click at [240, 459] on div at bounding box center [373, 385] width 421 height 268
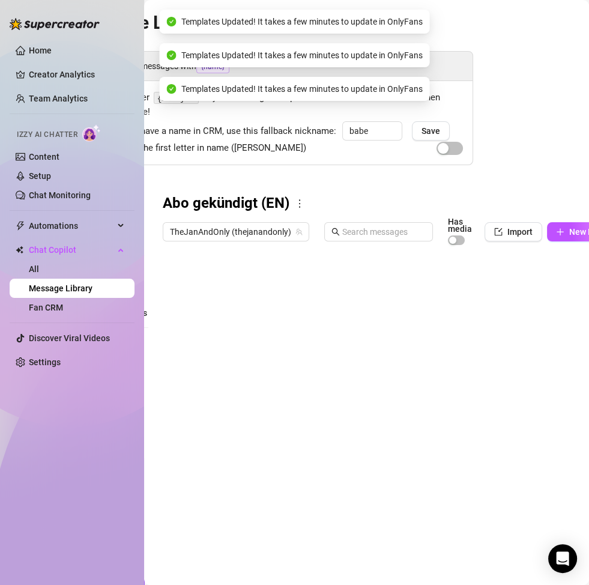
click at [240, 459] on div at bounding box center [373, 385] width 421 height 268
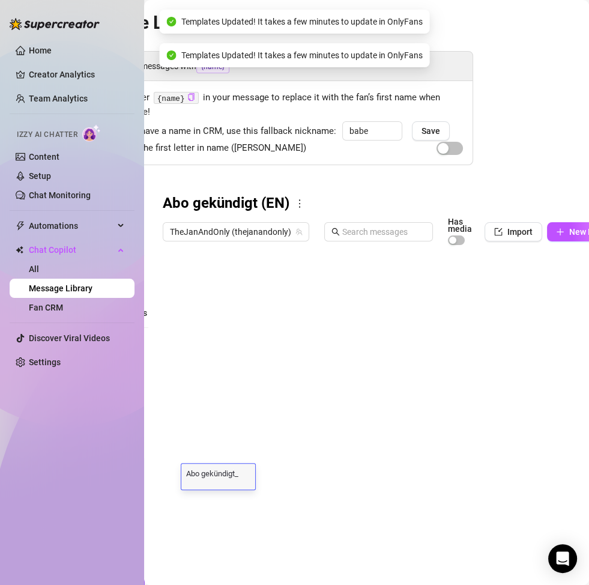
type textarea "Abo gekündigt_9"
click at [258, 451] on div at bounding box center [373, 385] width 421 height 268
click at [244, 459] on div at bounding box center [373, 385] width 421 height 268
click at [242, 459] on div at bounding box center [373, 385] width 421 height 268
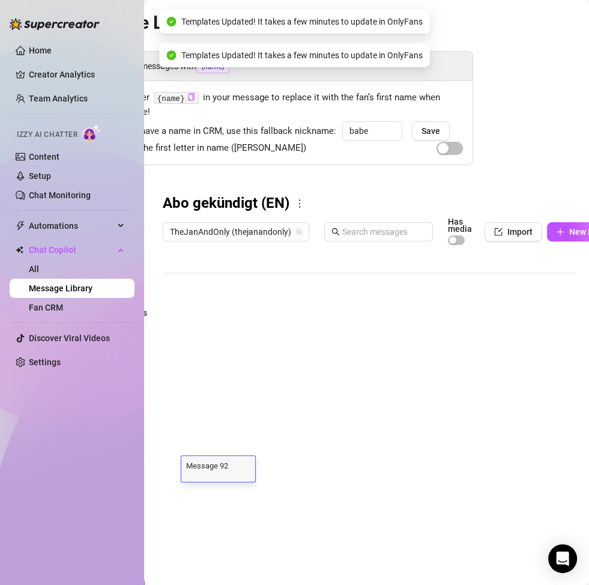
scroll to position [0, 0]
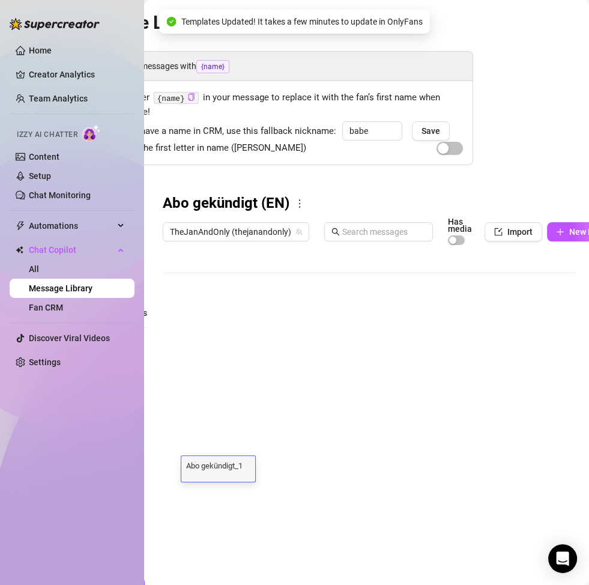
type textarea "Abo gekündigt_10"
click at [281, 459] on main "Message Library Personalize your messages with {name} Insert the placeholder {n…" at bounding box center [262, 292] width 445 height 585
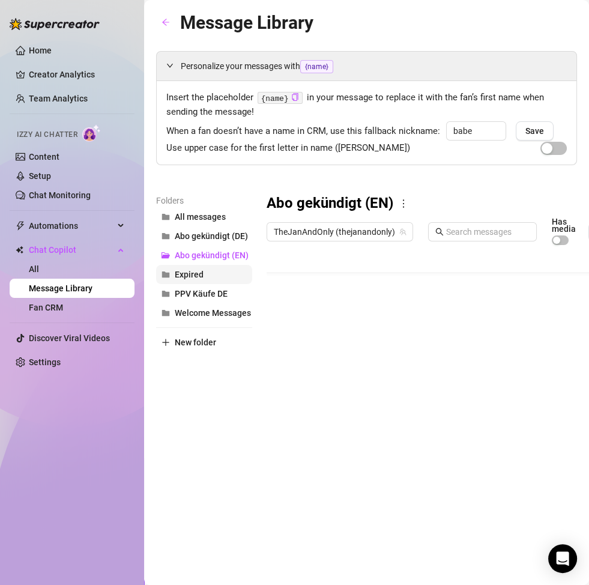
click at [192, 274] on span "Expired" at bounding box center [189, 275] width 29 height 10
click at [436, 291] on div at bounding box center [477, 385] width 421 height 268
click at [421, 289] on div at bounding box center [477, 385] width 421 height 268
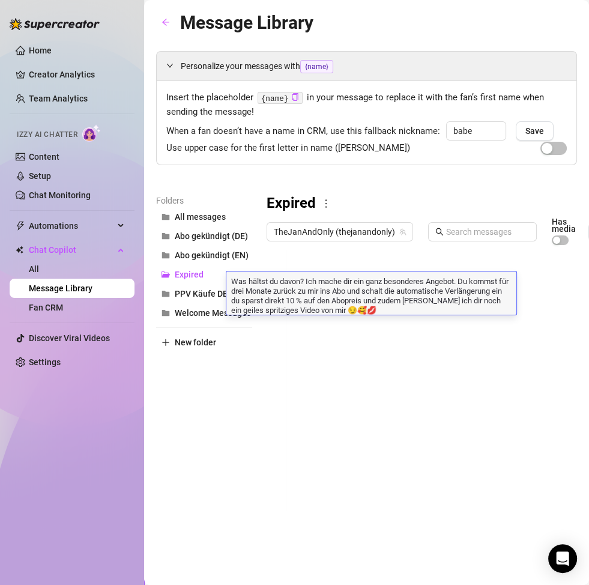
scroll to position [0, 0]
click at [213, 402] on div "Folders All messages Abo gekündigt (DE) Abo gekündigt (EN) Expired PPV Käufe DE…" at bounding box center [204, 356] width 96 height 324
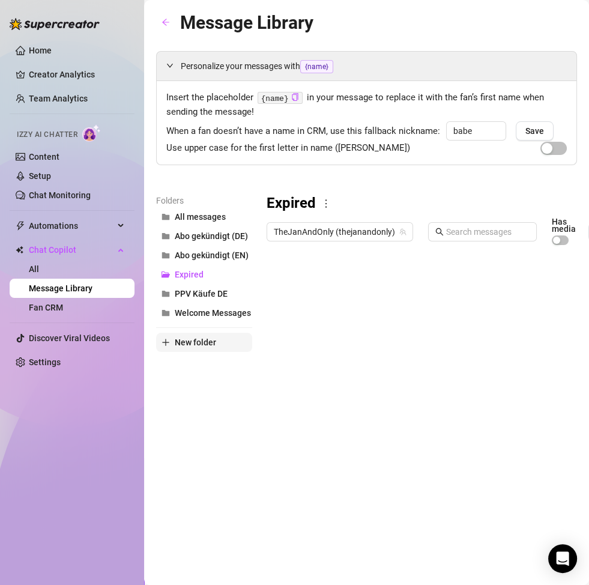
click at [197, 346] on span "New folder" at bounding box center [195, 343] width 41 height 10
click at [225, 336] on input "text" at bounding box center [204, 332] width 96 height 19
type input "Rückhol-Nachrichten (DE)"
click at [190, 426] on div "Folders All messages Abo gekündigt (DE) Abo gekündigt (EN) Expired PPV Käufe DE…" at bounding box center [204, 356] width 96 height 324
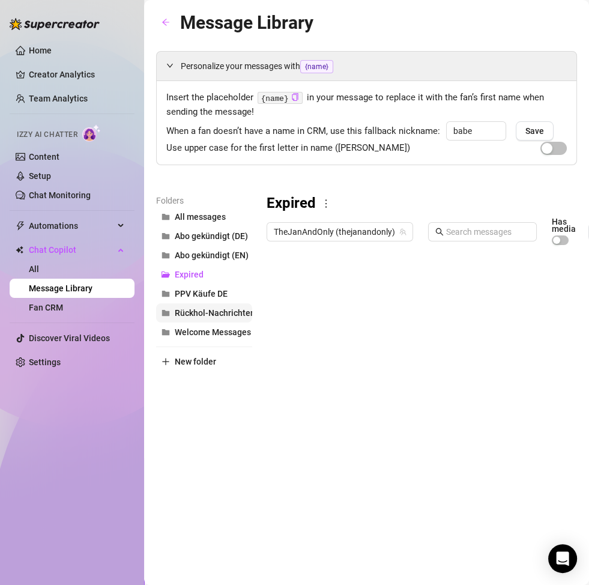
click at [188, 313] on span "Rückhol-Nachrichten (DE)" at bounding box center [224, 313] width 99 height 10
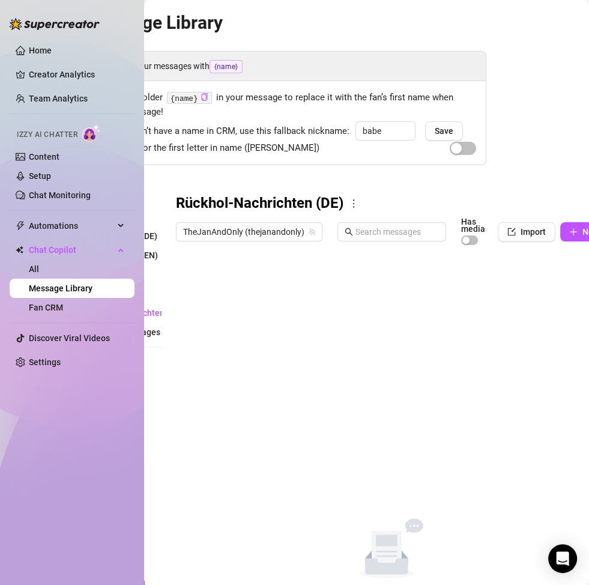
scroll to position [0, 151]
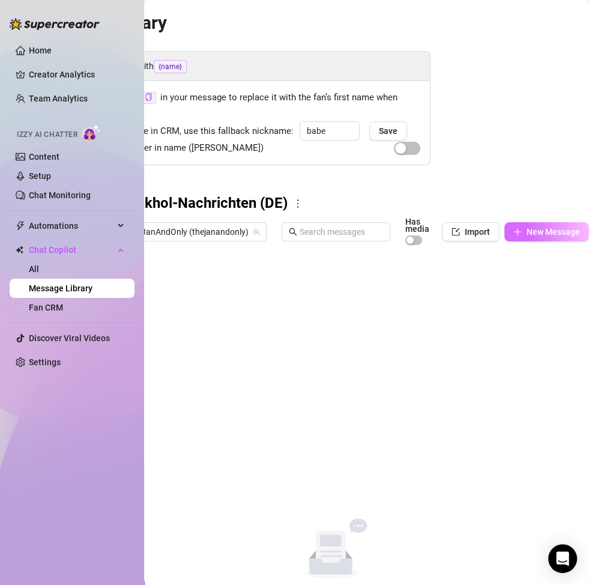
click at [540, 230] on span "New Message" at bounding box center [553, 232] width 53 height 10
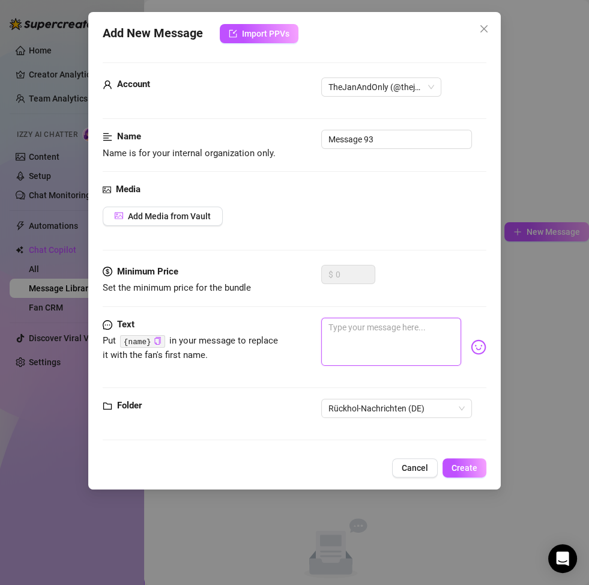
click at [374, 341] on textarea at bounding box center [391, 342] width 140 height 48
paste textarea "Mmmh… ich will dich wieder ganz nah bei mir haben 😈💦 Wenn du jetzt für 3 Monate…"
type textarea "Mmmh… ich will dich wieder ganz nah bei mir haben 😈💦 Wenn du jetzt für 3 Monate…"
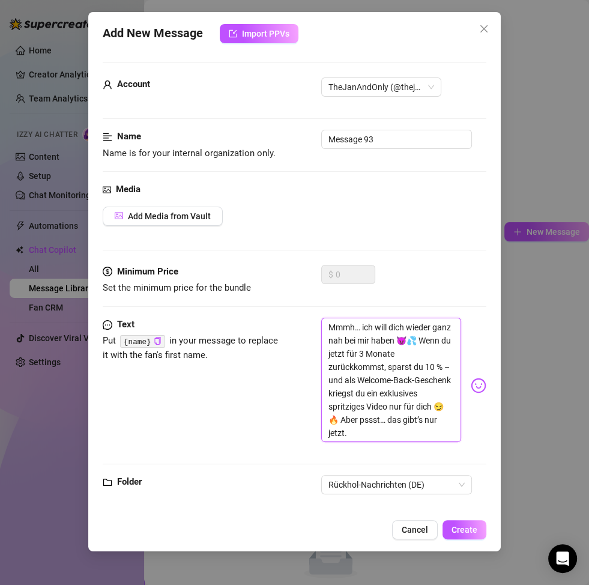
scroll to position [0, 0]
click at [336, 380] on textarea "Mmmh… ich will dich wieder ganz nah bei mir haben 😈💦 Wenn du jetzt für 3 Monate…" at bounding box center [391, 380] width 140 height 125
type textarea "Mmmh… ich will dich wieder ganz nah bei mir haben 😈💦 Wenn du jetzt für 3 Monate…"
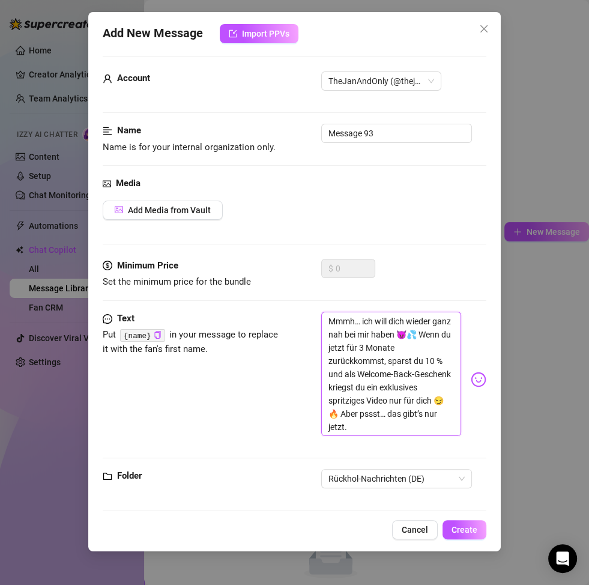
scroll to position [13, 0]
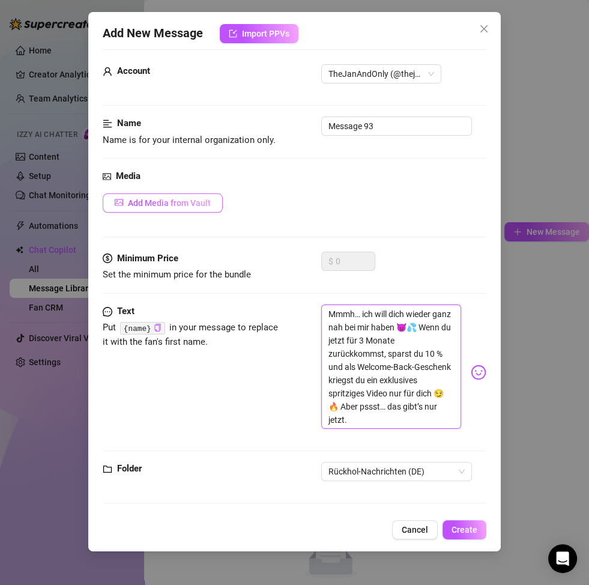
type textarea "Mmmh… ich will dich wieder ganz nah bei mir haben 😈💦 Wenn du jetzt für 3 Monate…"
click at [175, 196] on button "Add Media from Vault" at bounding box center [163, 202] width 120 height 19
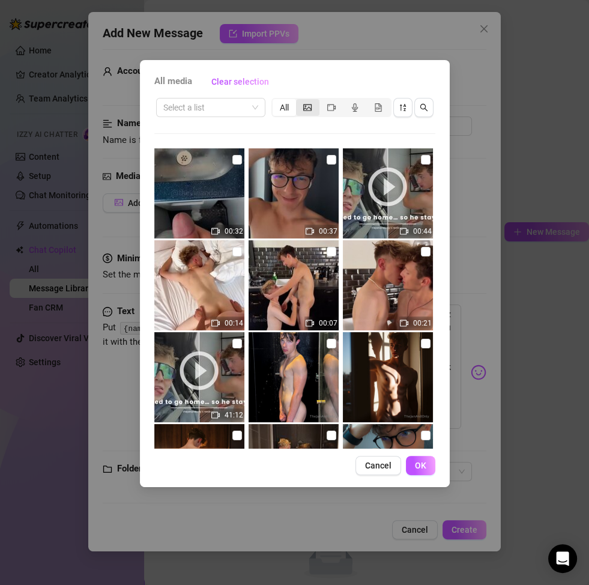
click at [314, 110] on div "segmented control" at bounding box center [307, 107] width 23 height 17
click at [299, 101] on input "segmented control" at bounding box center [299, 101] width 0 height 0
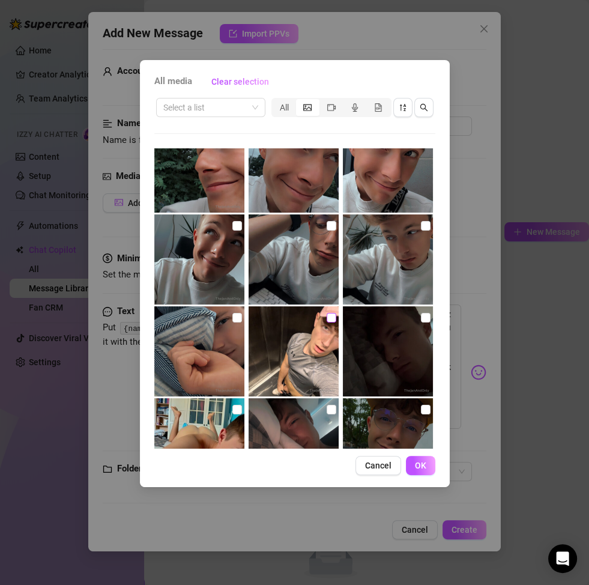
scroll to position [2361, 0]
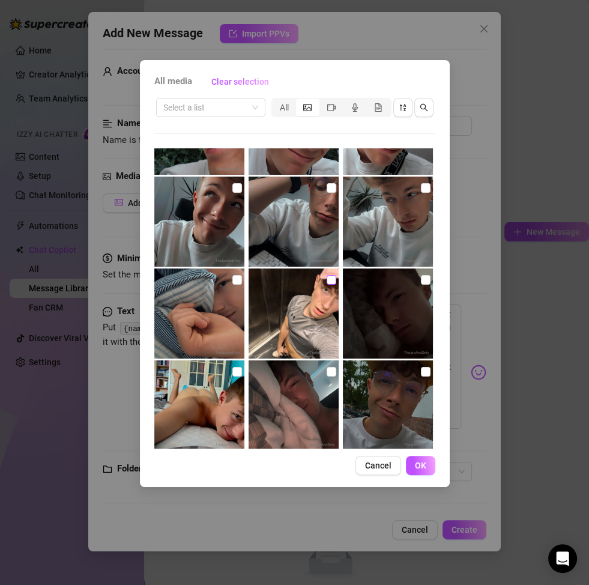
click at [327, 282] on input "checkbox" at bounding box center [332, 280] width 10 height 10
checkbox input "true"
click at [415, 459] on span "OK" at bounding box center [420, 466] width 11 height 10
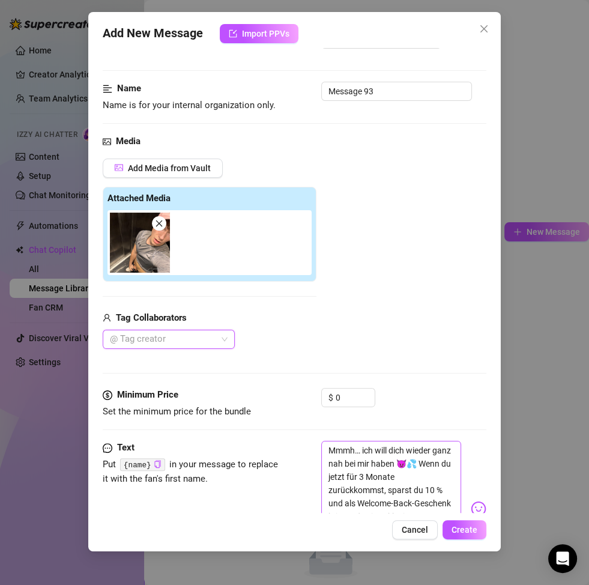
scroll to position [110, 0]
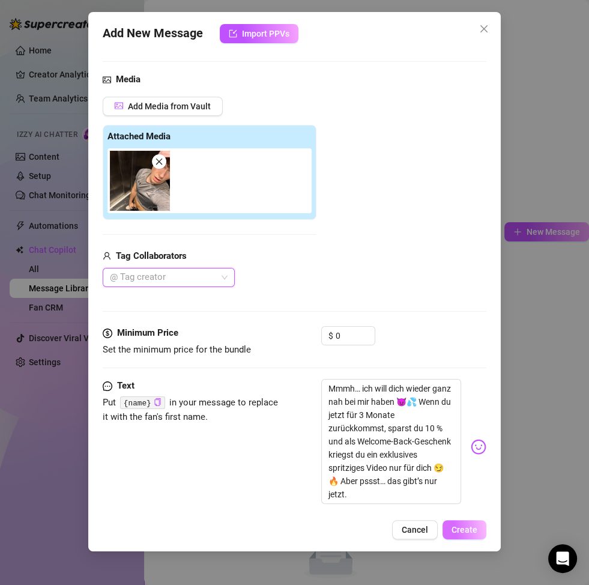
click at [470, 459] on span "Create" at bounding box center [465, 530] width 26 height 10
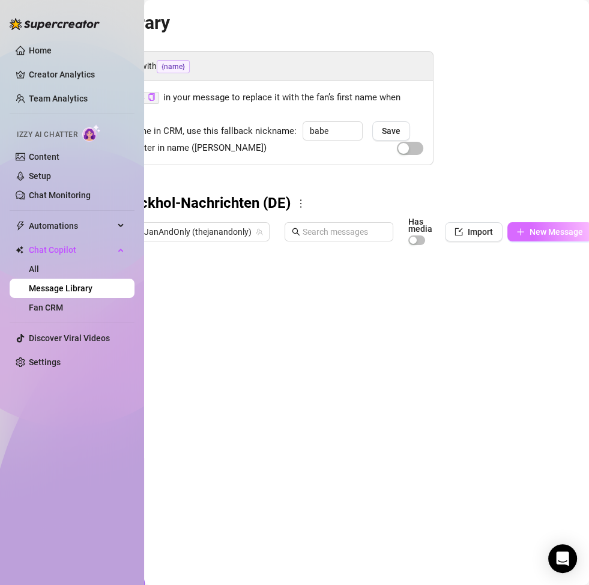
click at [539, 232] on span "New Message" at bounding box center [556, 232] width 53 height 10
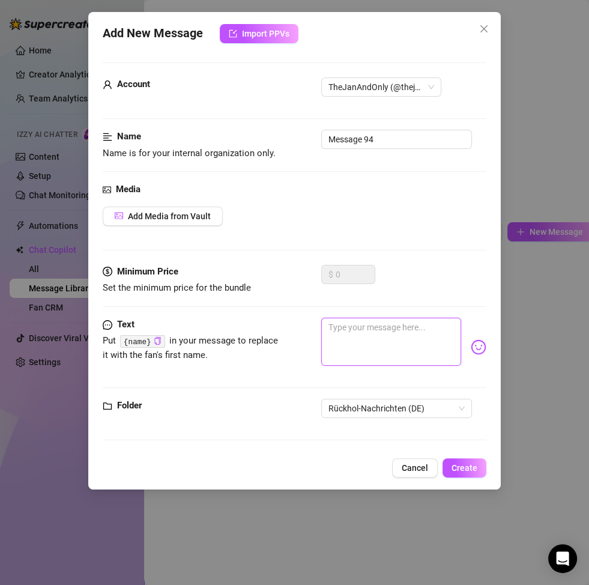
click at [407, 350] on textarea at bounding box center [391, 342] width 140 height 48
paste textarea "Du fehlst mir hier… 🥺 Aber ich mach’s dir leicht zurückzukommen: 3 Monate, 10 %…"
type textarea "Du fehlst mir hier… 🥺 Aber ich mach’s dir leicht zurückzukommen: 3 Monate, 10 %…"
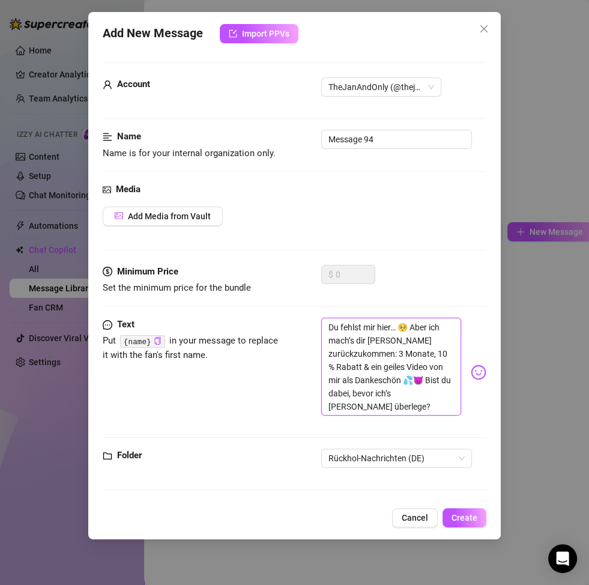
scroll to position [0, 0]
type textarea "Du fehlst mir hier… 🥺 Aber ich mach’s dir leicht zurückzukommen: 3 Monate, 10 %…"
click at [168, 212] on span "Add Media from Vault" at bounding box center [169, 216] width 83 height 10
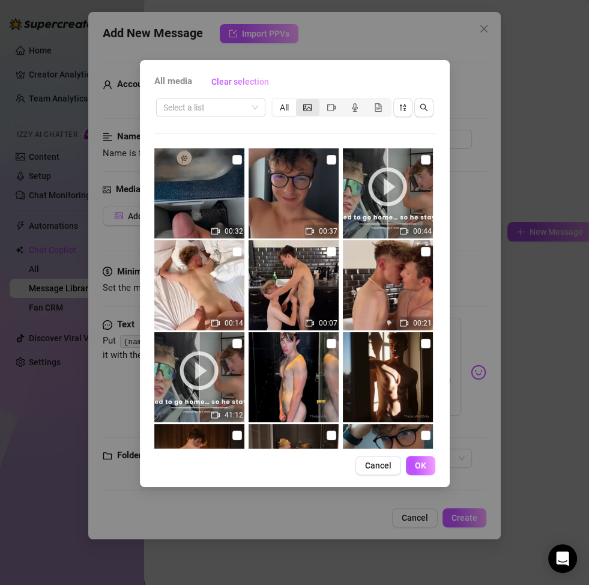
click at [312, 108] on div "segmented control" at bounding box center [307, 107] width 23 height 17
click at [299, 101] on input "segmented control" at bounding box center [299, 101] width 0 height 0
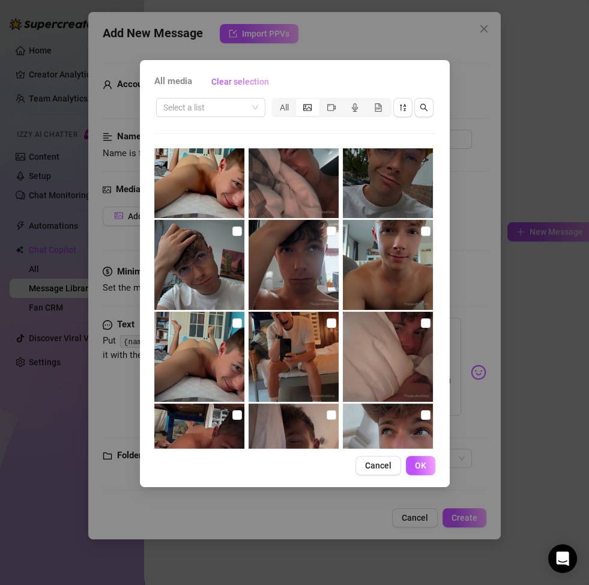
scroll to position [2492, 0]
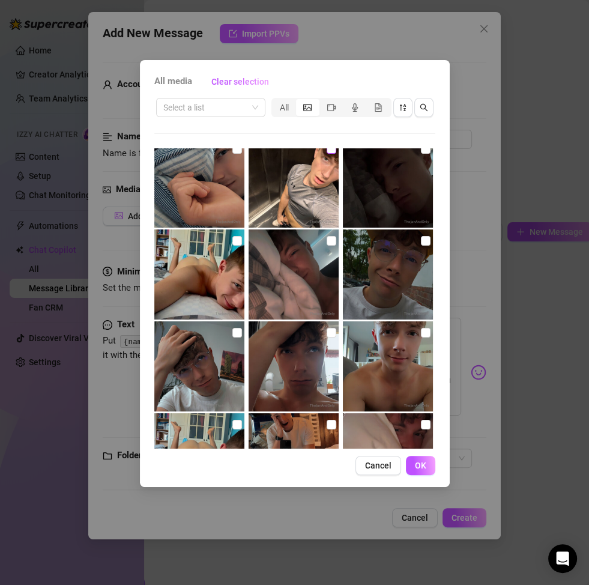
click at [327, 151] on input "checkbox" at bounding box center [332, 149] width 10 height 10
checkbox input "true"
click at [421, 459] on span "OK" at bounding box center [420, 466] width 11 height 10
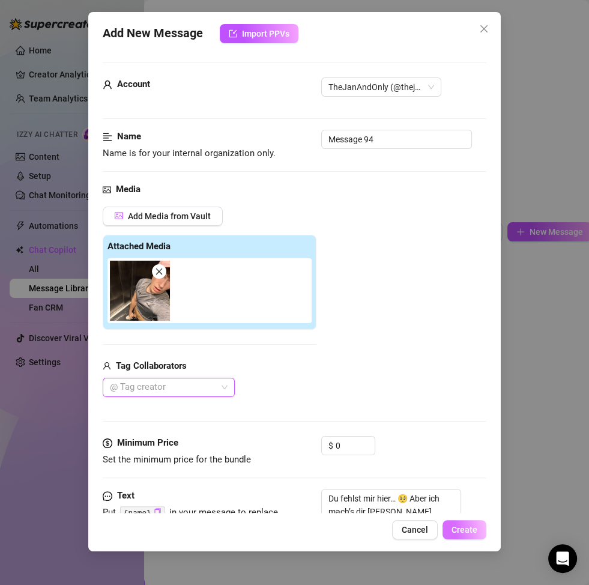
click at [466, 459] on span "Create" at bounding box center [465, 530] width 26 height 10
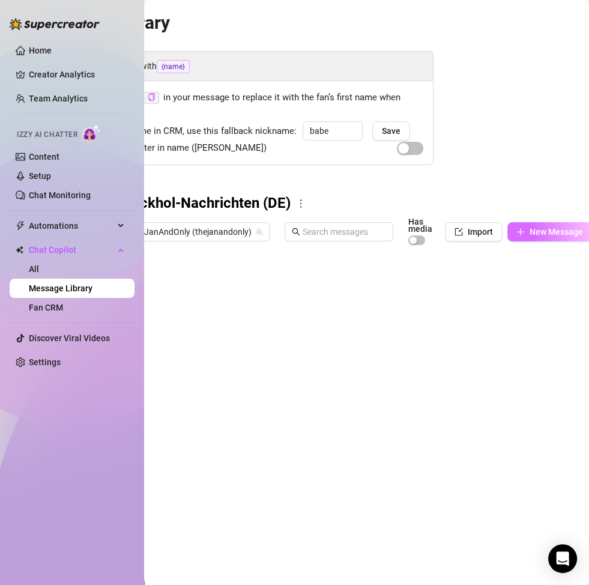
click at [530, 232] on span "New Message" at bounding box center [556, 232] width 53 height 10
click at [550, 227] on span "New Message" at bounding box center [556, 232] width 53 height 10
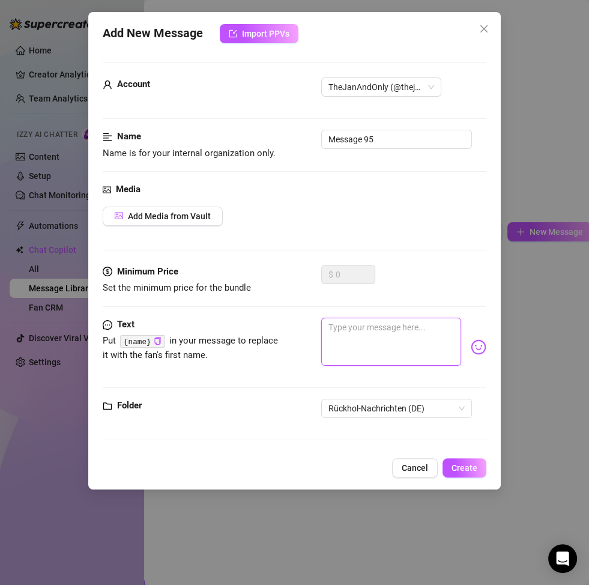
click at [362, 333] on textarea at bounding box center [391, 342] width 140 height 48
paste textarea "Weißt du, was dir gerade entgeht? 😏 Mich – nackt, spritzig & nur für dich 💦 Kom…"
type textarea "Weißt du, was dir gerade entgeht? 😏 Mich – nackt, spritzig & nur für dich 💦 Kom…"
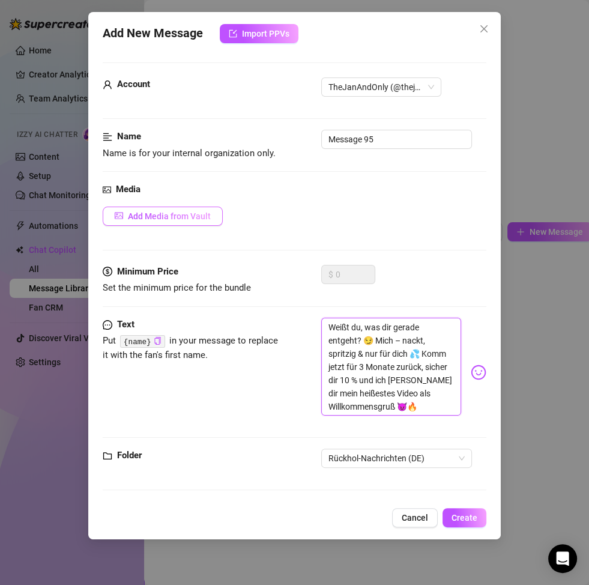
scroll to position [0, 0]
type textarea "Weißt du, was dir gerade entgeht? 😏 Mich – nackt, spritzig & nur für dich 💦 Kom…"
click at [174, 221] on button "Add Media from Vault" at bounding box center [163, 216] width 120 height 19
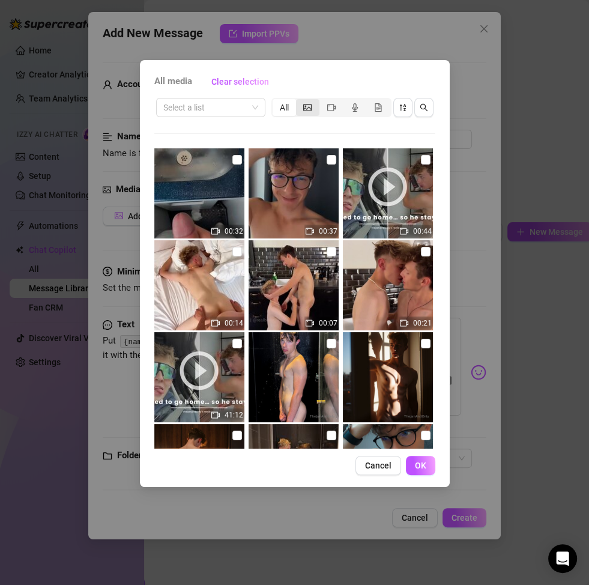
click at [309, 106] on icon "picture" at bounding box center [307, 107] width 8 height 7
click at [299, 101] on input "segmented control" at bounding box center [299, 101] width 0 height 0
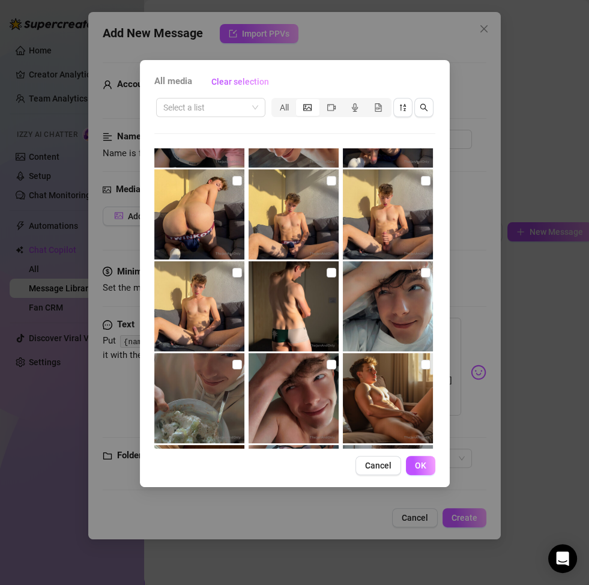
scroll to position [794, 0]
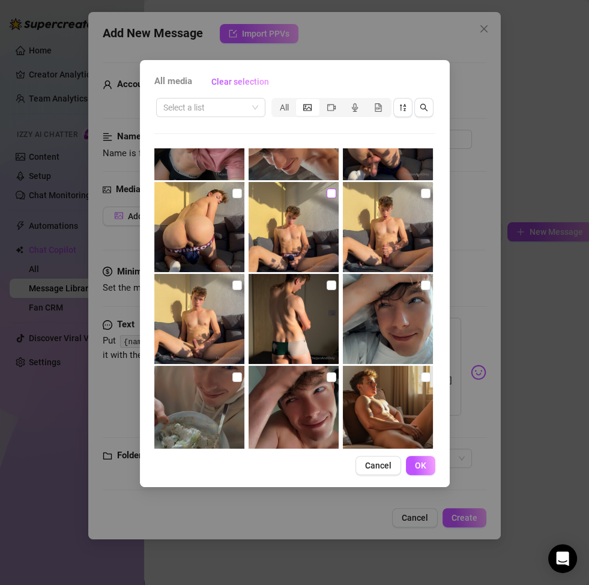
click at [327, 191] on input "checkbox" at bounding box center [332, 194] width 10 height 10
checkbox input "true"
click at [419, 459] on span "OK" at bounding box center [420, 466] width 11 height 10
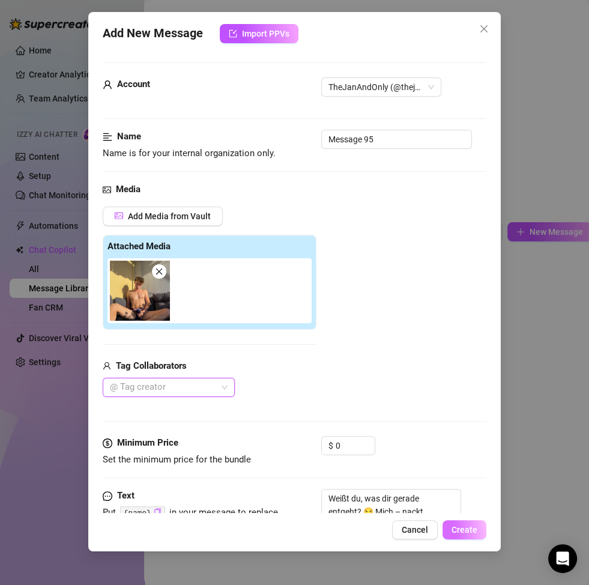
click at [464, 459] on span "Create" at bounding box center [465, 530] width 26 height 10
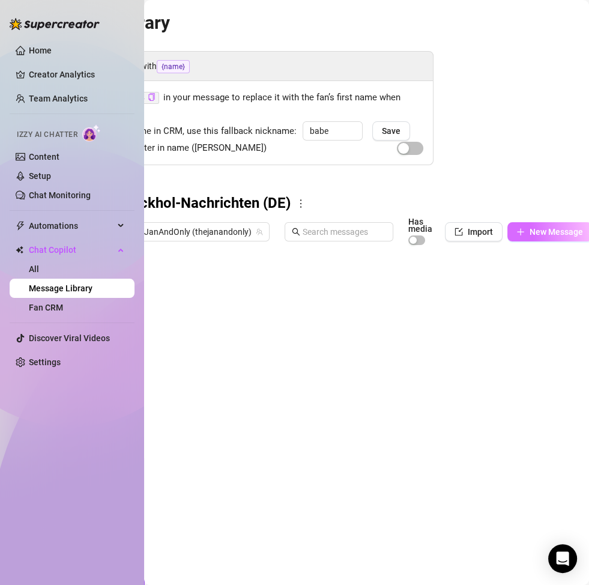
click at [531, 234] on span "New Message" at bounding box center [556, 232] width 53 height 10
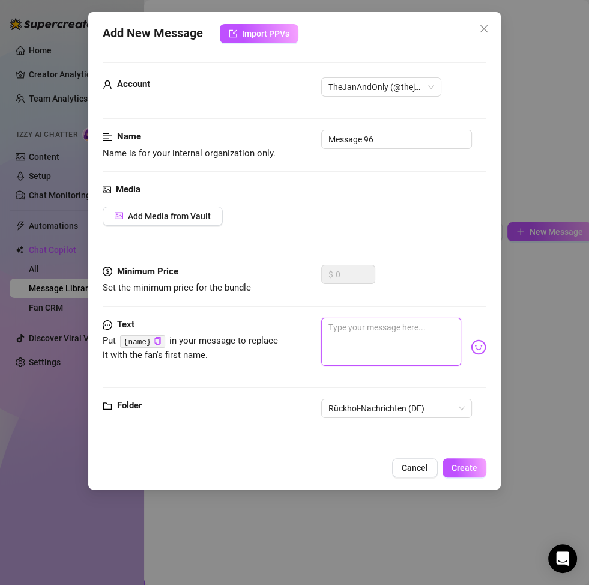
click at [345, 343] on textarea at bounding box center [391, 342] width 140 height 48
paste textarea "Ich will dich wieder ganz nah an mir haben… 😈 Komm für 3 Monate zurück, spar 10…"
type textarea "Ich will dich wieder ganz nah an mir haben… 😈 Komm für 3 Monate zurück, spar 10…"
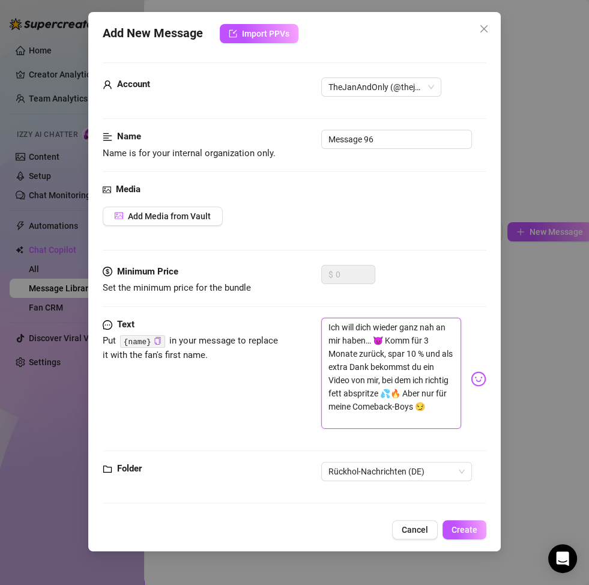
scroll to position [0, 0]
type textarea "Ich will dich wieder ganz nah an mir haben… 😈 Komm für 3 Monate zurück, spar 10…"
click at [184, 213] on span "Add Media from Vault" at bounding box center [169, 216] width 83 height 10
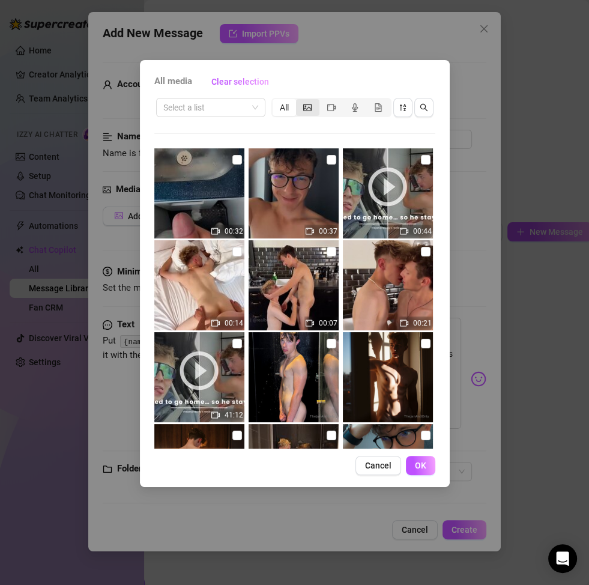
click at [305, 104] on icon "picture" at bounding box center [307, 107] width 8 height 7
click at [299, 101] on input "segmented control" at bounding box center [299, 101] width 0 height 0
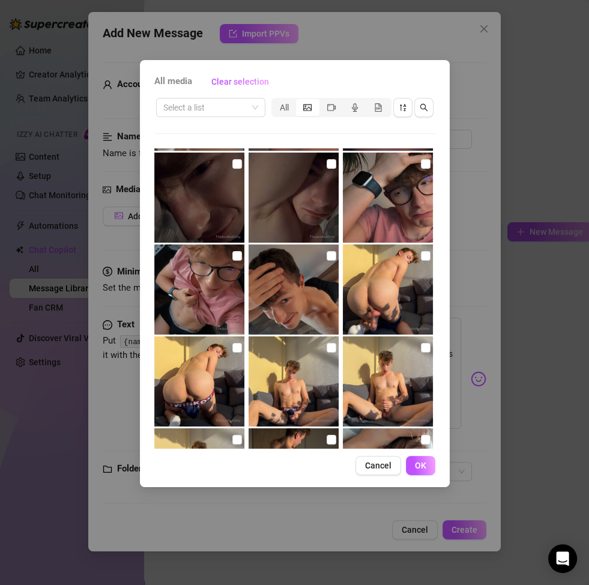
scroll to position [640, 0]
click at [327, 343] on input "checkbox" at bounding box center [332, 347] width 10 height 10
checkbox input "true"
click at [422, 458] on button "OK" at bounding box center [420, 465] width 29 height 19
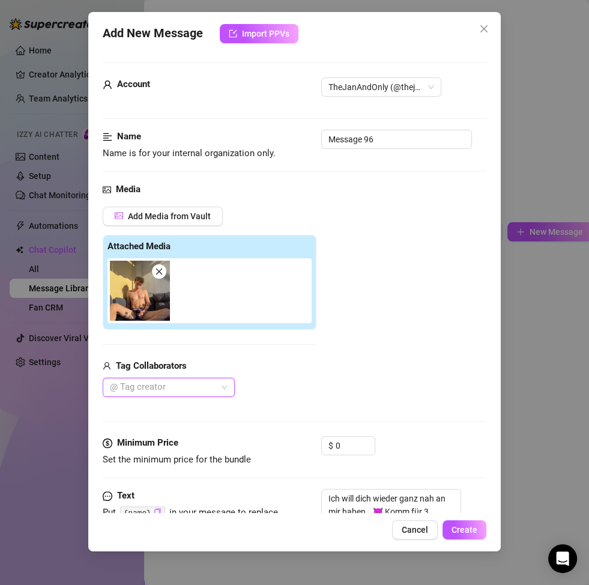
scroll to position [172, 0]
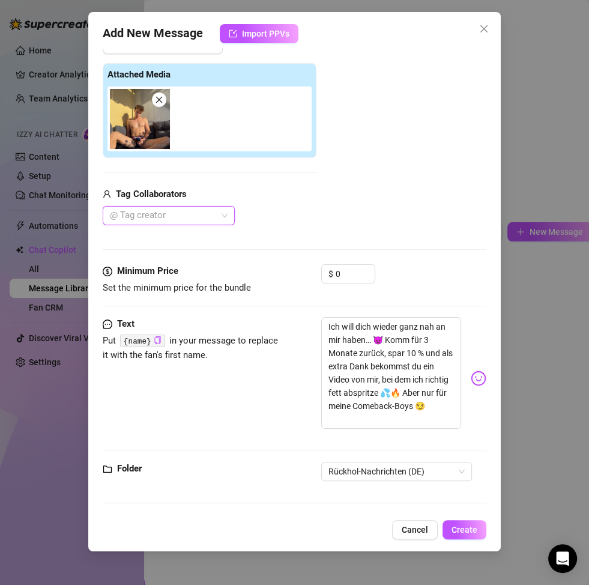
drag, startPoint x: 461, startPoint y: 532, endPoint x: 492, endPoint y: 547, distance: 34.1
click at [462, 459] on span "Create" at bounding box center [465, 530] width 26 height 10
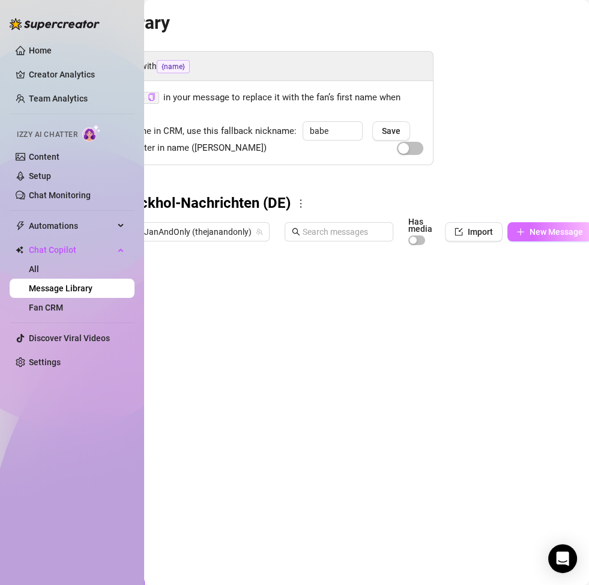
click at [534, 231] on span "New Message" at bounding box center [556, 232] width 53 height 10
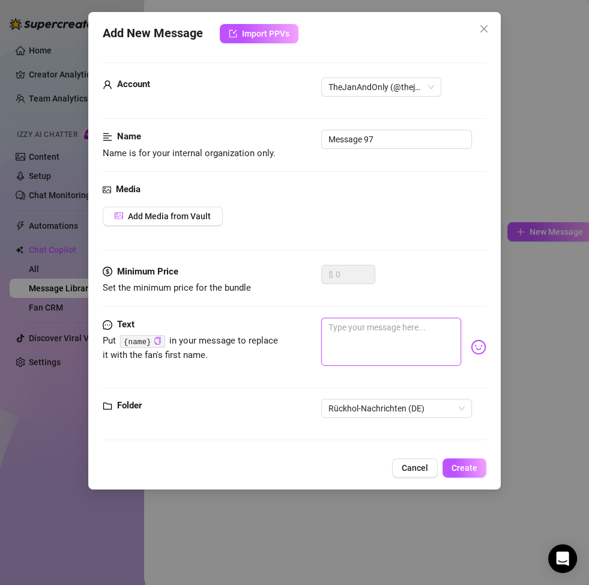
click at [374, 340] on textarea at bounding box center [391, 342] width 140 height 48
paste textarea "Ganz ehrlich… ich will dich zurück 🥵 Und dafür geb ich dir ein Angebot, das du …"
type textarea "Ganz ehrlich… ich will dich zurück 🥵 Und dafür geb ich dir ein Angebot, das du …"
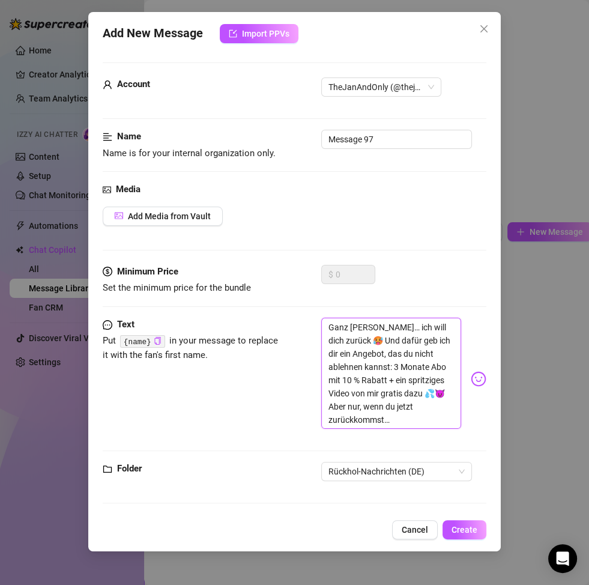
scroll to position [0, 0]
type textarea "Ganz ehrlich… ich will dich zurück 🥵 Und dafür geb ich dir ein Angebot, das du …"
click at [182, 214] on span "Add Media from Vault" at bounding box center [169, 216] width 83 height 10
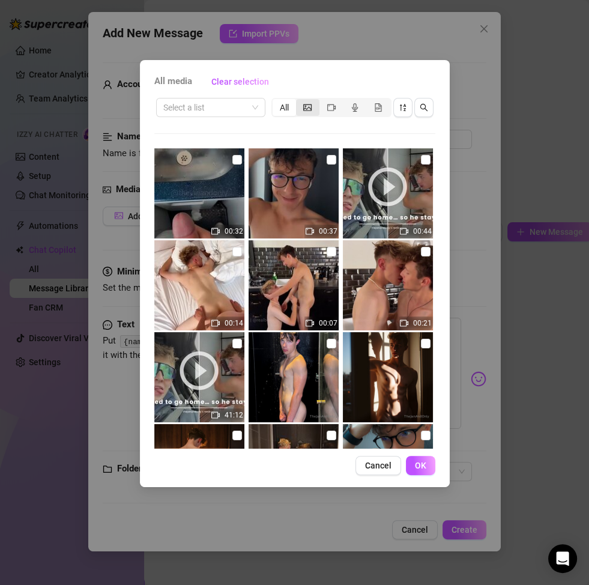
click at [297, 108] on div "segmented control" at bounding box center [307, 107] width 23 height 17
click at [299, 101] on input "segmented control" at bounding box center [299, 101] width 0 height 0
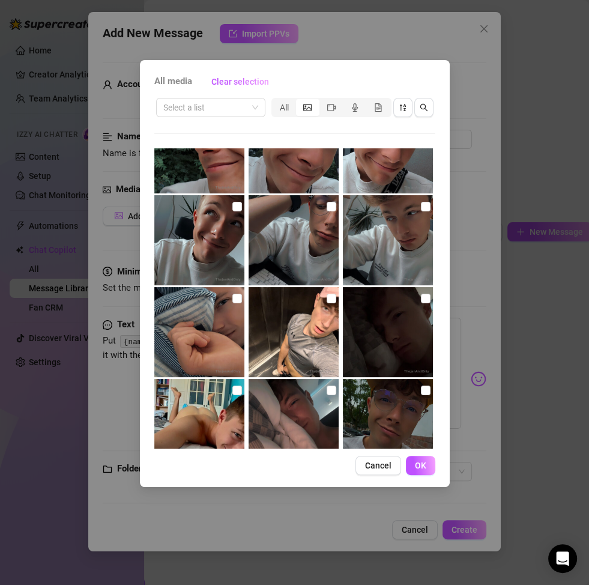
scroll to position [2343, 0]
click at [327, 300] on input "checkbox" at bounding box center [332, 298] width 10 height 10
checkbox input "true"
click at [415, 459] on span "OK" at bounding box center [420, 466] width 11 height 10
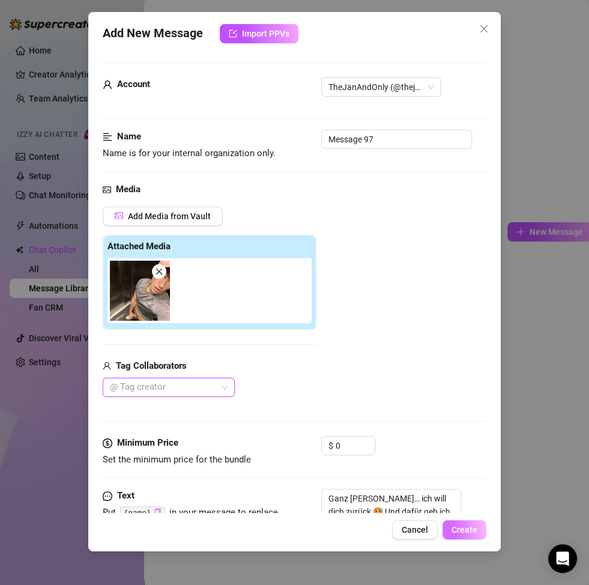
click at [473, 459] on button "Create" at bounding box center [465, 529] width 44 height 19
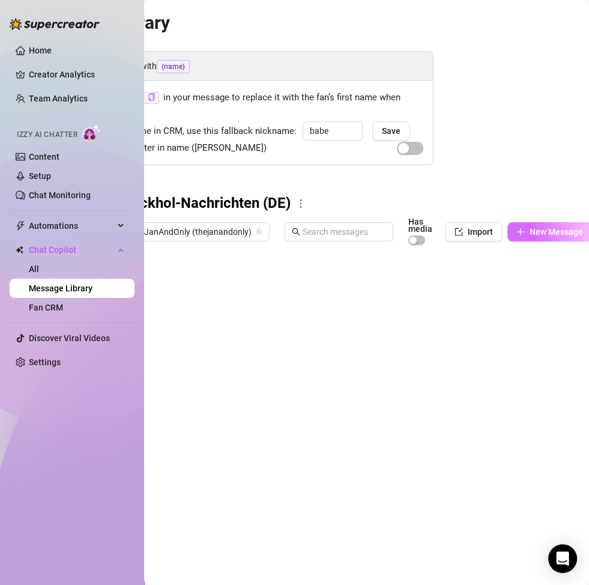
click at [531, 235] on span "New Message" at bounding box center [556, 232] width 53 height 10
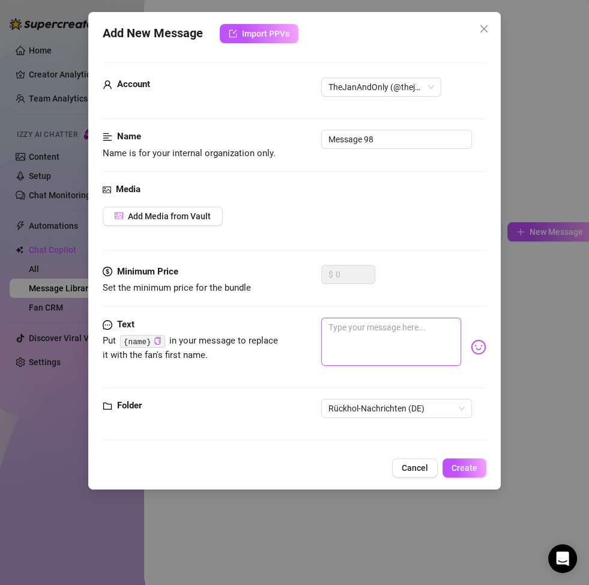
click at [375, 347] on textarea at bounding box center [391, 342] width 140 height 48
paste textarea "Dieses Gefühl, wenn du mein Comeback-Babe bist… 😏 Willst du’s spüren? 3 Monate …"
type textarea "Dieses Gefühl, wenn du mein Comeback-Babe bist… 😏 Willst du’s spüren? 3 Monate …"
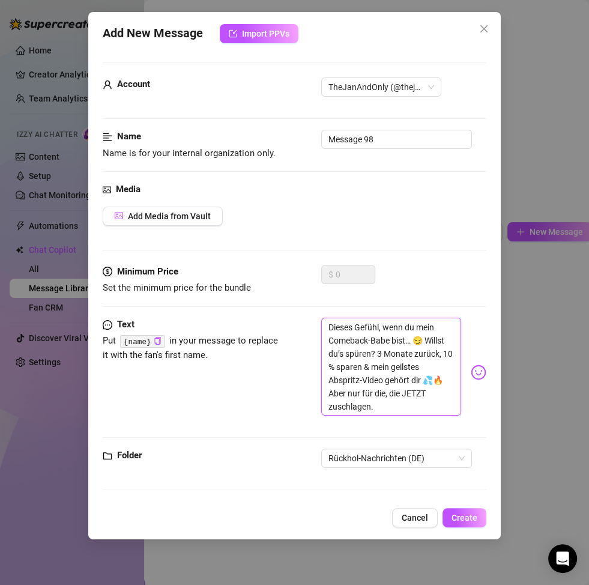
scroll to position [0, 0]
type textarea "Dieses Gefühl, wenn du mein Comeback-Babe bist… 😏 Willst du’s spüren? 3 Monate …"
click at [166, 204] on div "Media Add Media from Vault" at bounding box center [295, 224] width 384 height 82
click at [166, 207] on button "Add Media from Vault" at bounding box center [163, 216] width 120 height 19
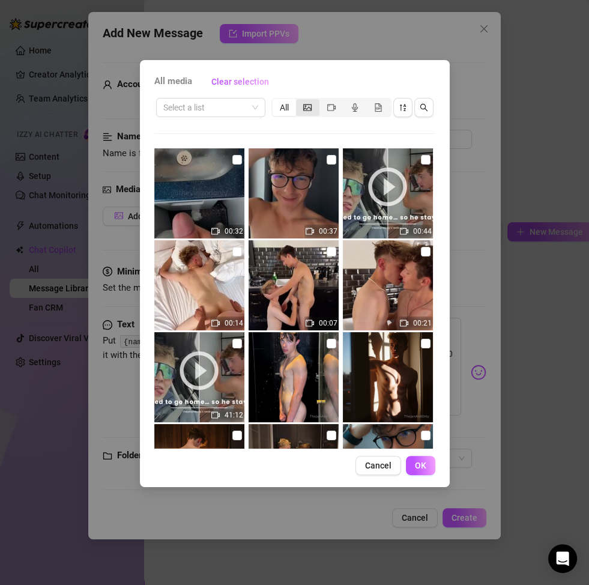
click at [303, 111] on icon "picture" at bounding box center [307, 107] width 8 height 8
click at [299, 101] on input "segmented control" at bounding box center [299, 101] width 0 height 0
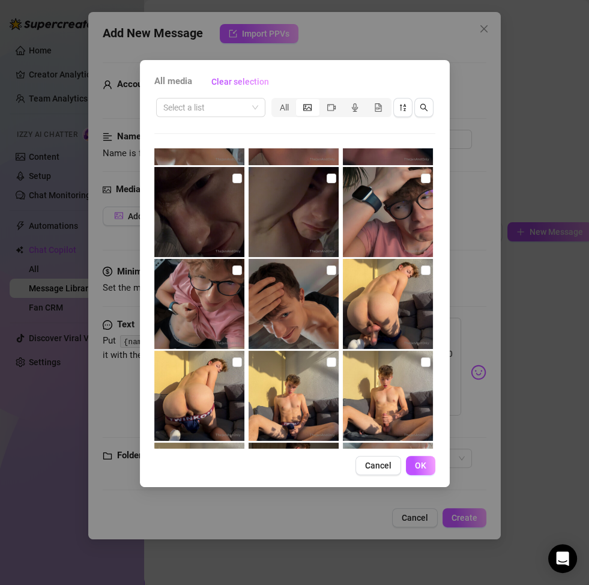
scroll to position [675, 0]
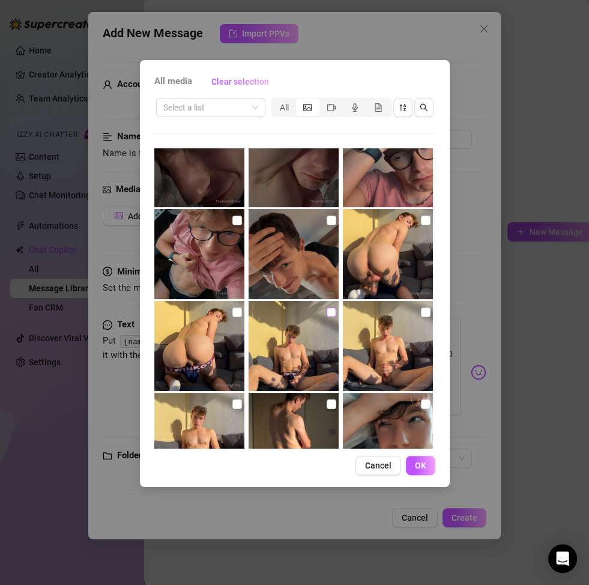
click at [327, 313] on input "checkbox" at bounding box center [332, 313] width 10 height 10
checkbox input "true"
click at [425, 459] on span "OK" at bounding box center [420, 466] width 11 height 10
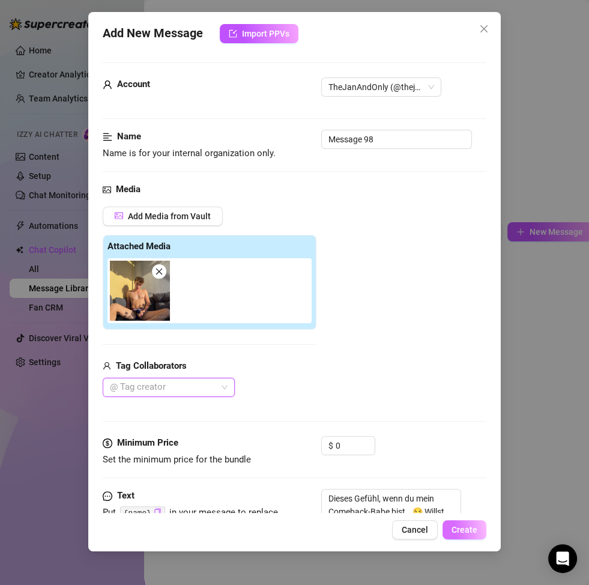
click at [461, 459] on span "Create" at bounding box center [465, 530] width 26 height 10
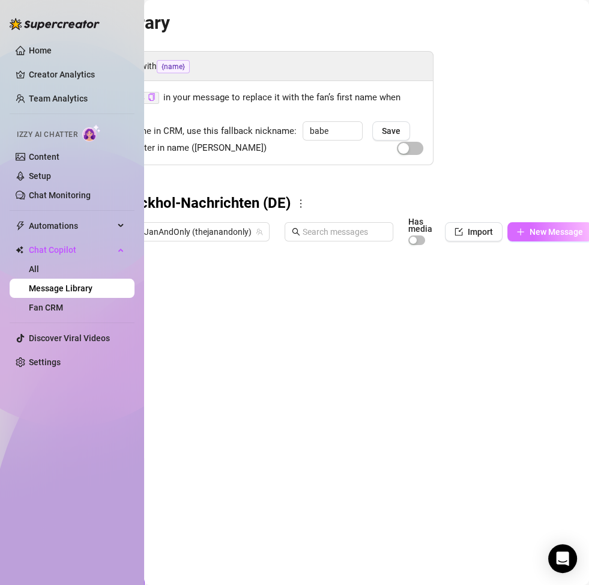
click at [530, 235] on span "New Message" at bounding box center [556, 232] width 53 height 10
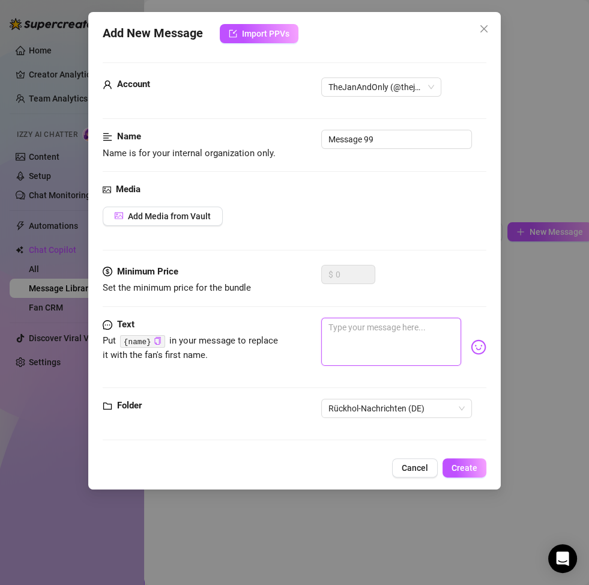
click at [366, 335] on textarea at bounding box center [391, 342] width 140 height 48
paste textarea "Weißt du noch, wie heiß ich dich gemacht hab? 😈💦 Willst du’s wieder fühlen? Kom…"
type textarea "Weißt du noch, wie heiß ich dich gemacht hab? 😈💦 Willst du’s wieder fühlen? Kom…"
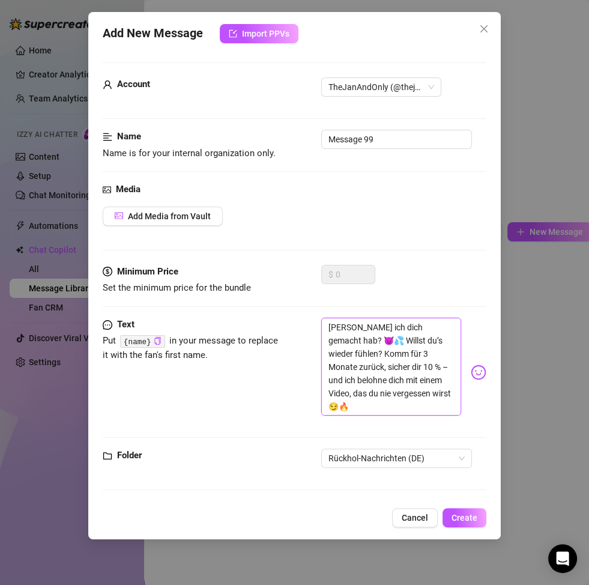
scroll to position [0, 0]
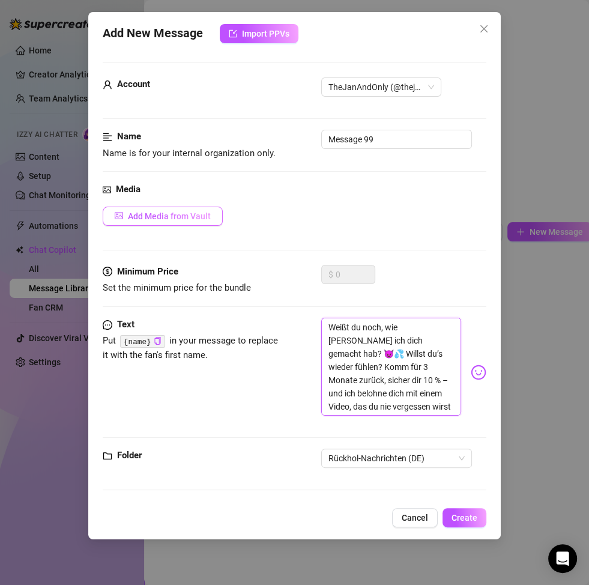
type textarea "Weißt du noch, wie heiß ich dich gemacht hab? 😈💦 Willst du’s wieder fühlen? Kom…"
click at [182, 218] on span "Add Media from Vault" at bounding box center [169, 216] width 83 height 10
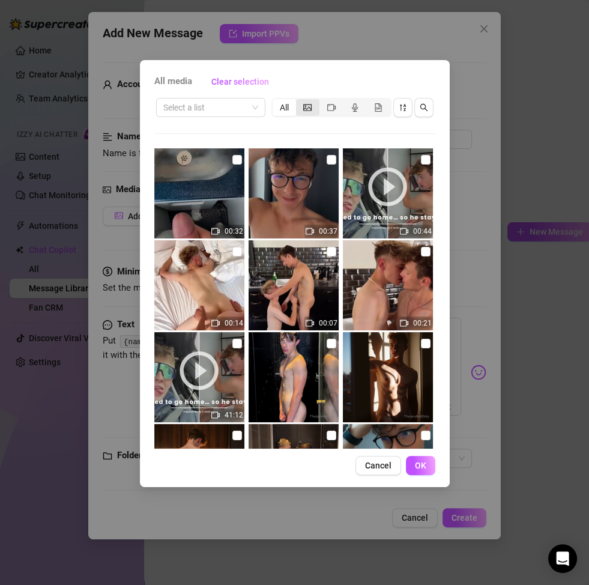
click at [308, 105] on icon "picture" at bounding box center [307, 107] width 8 height 8
click at [299, 101] on input "segmented control" at bounding box center [299, 101] width 0 height 0
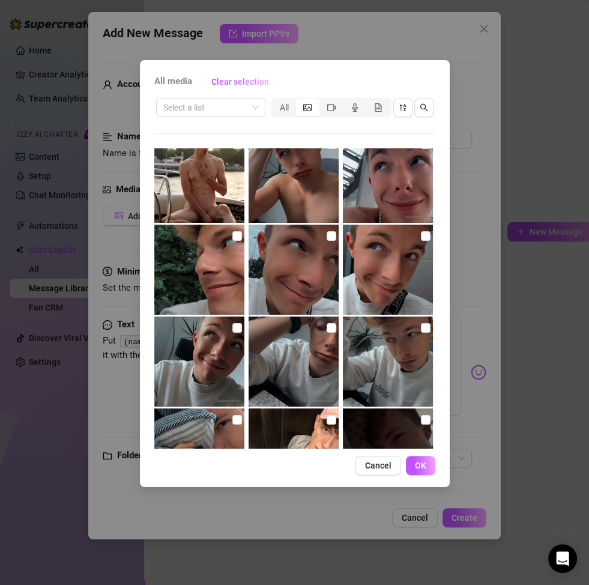
scroll to position [2294, 0]
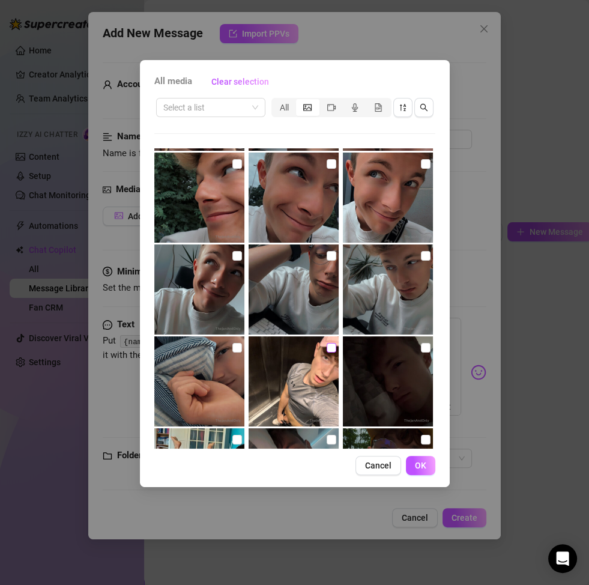
click at [329, 348] on input "checkbox" at bounding box center [332, 348] width 10 height 10
checkbox input "true"
click at [424, 459] on span "OK" at bounding box center [420, 466] width 11 height 10
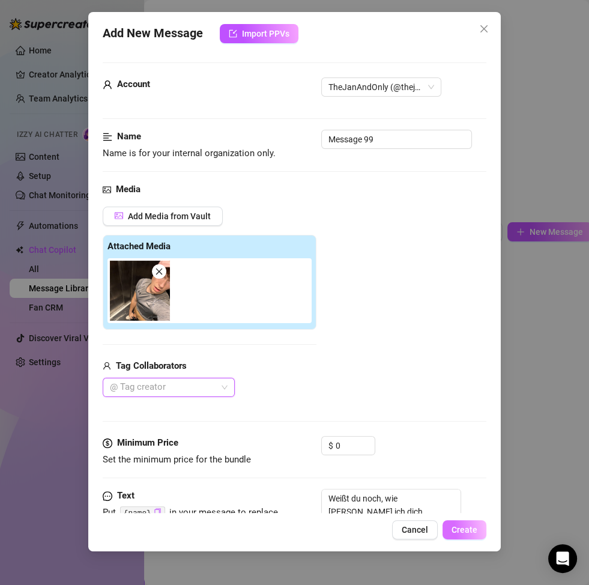
click at [451, 459] on button "Create" at bounding box center [465, 529] width 44 height 19
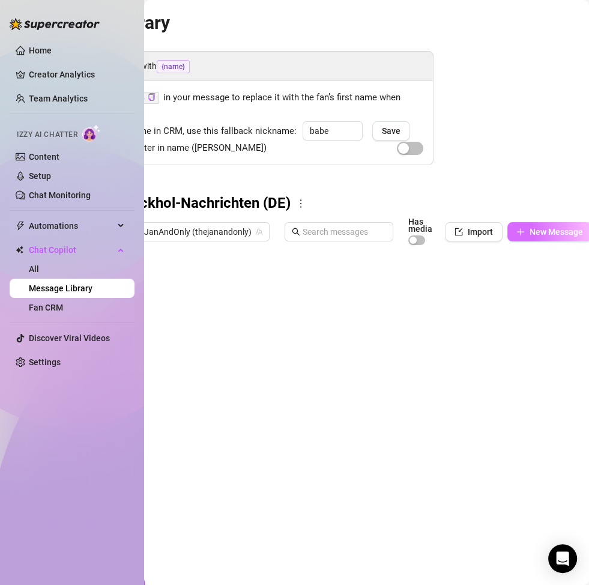
click at [548, 234] on span "New Message" at bounding box center [556, 232] width 53 height 10
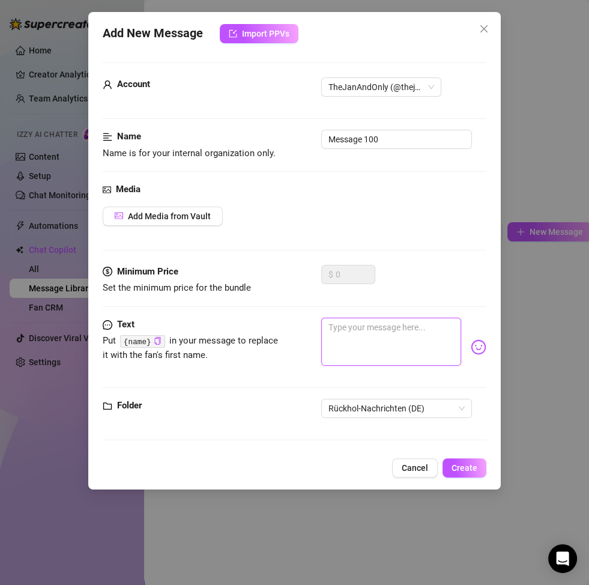
click at [357, 350] on textarea at bounding box center [391, 342] width 140 height 48
paste textarea "Du willst doch nicht wirklich das einzige Angebot verpassen, das dich noch geil…"
type textarea "Du willst doch nicht wirklich das einzige Angebot verpassen, das dich noch geil…"
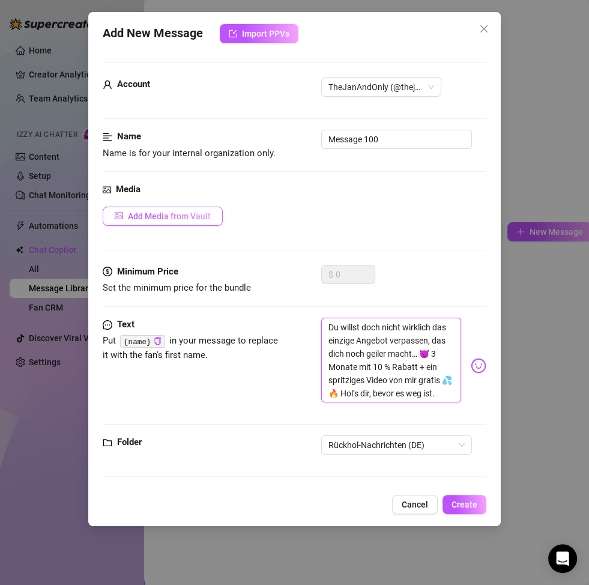
scroll to position [26, 0]
type textarea "Du willst doch nicht wirklich das einzige Angebot verpassen, das dich noch geil…"
click at [170, 211] on span "Add Media from Vault" at bounding box center [169, 216] width 83 height 10
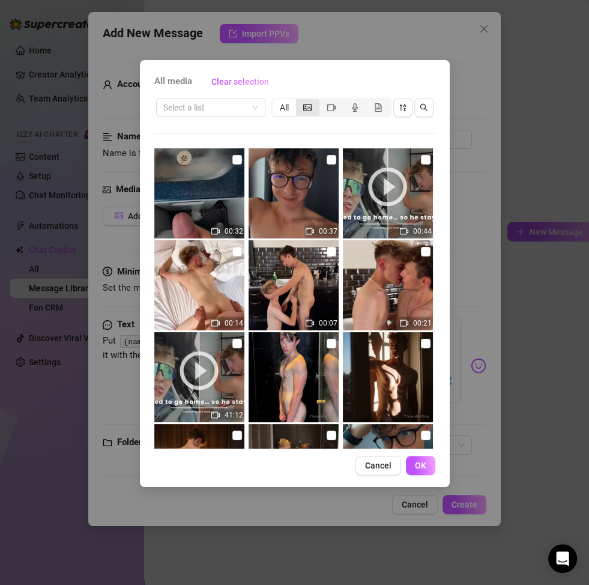
click at [306, 114] on div "segmented control" at bounding box center [307, 107] width 23 height 17
click at [299, 101] on input "segmented control" at bounding box center [299, 101] width 0 height 0
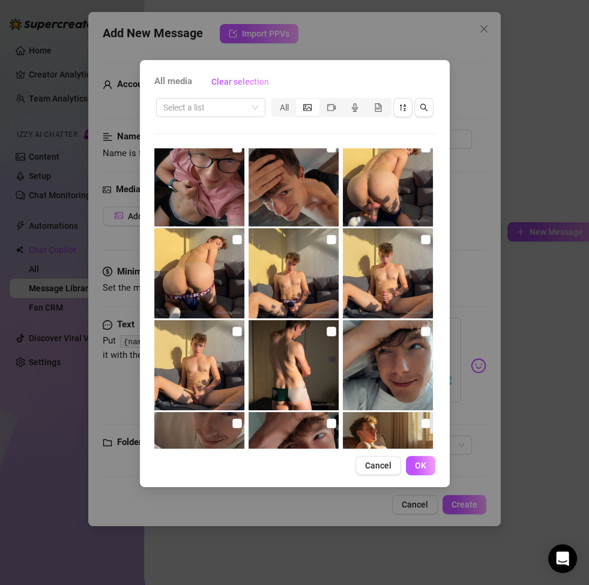
scroll to position [809, 0]
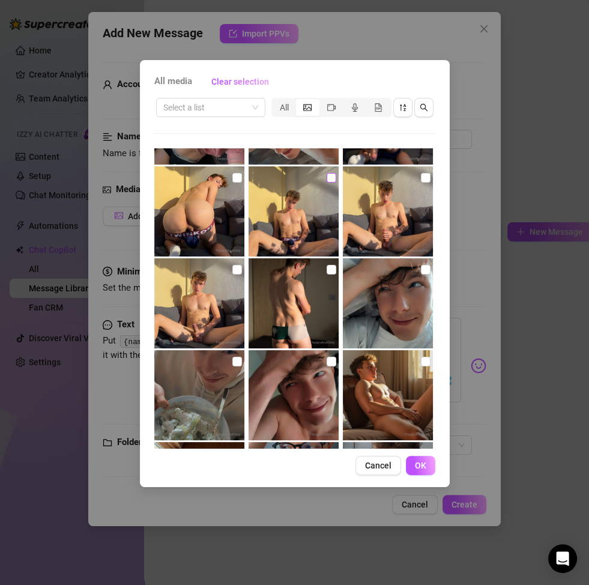
click at [327, 183] on label at bounding box center [332, 177] width 10 height 13
click at [327, 183] on input "checkbox" at bounding box center [332, 178] width 10 height 10
checkbox input "true"
click at [428, 459] on button "OK" at bounding box center [420, 465] width 29 height 19
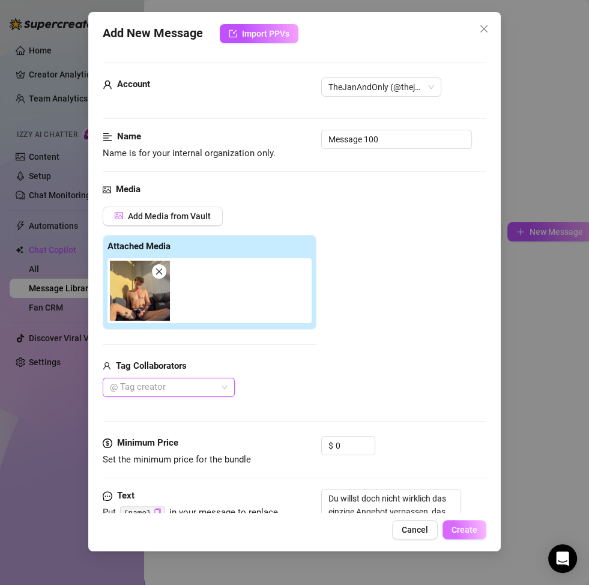
click at [469, 459] on span "Create" at bounding box center [465, 530] width 26 height 10
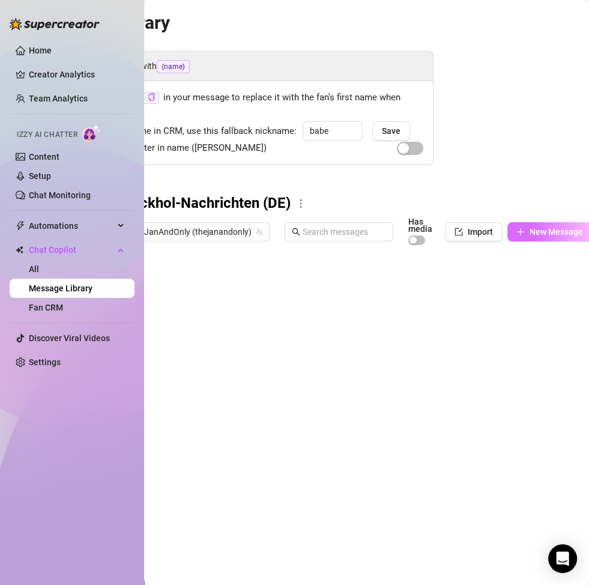
click at [551, 230] on span "New Message" at bounding box center [556, 232] width 53 height 10
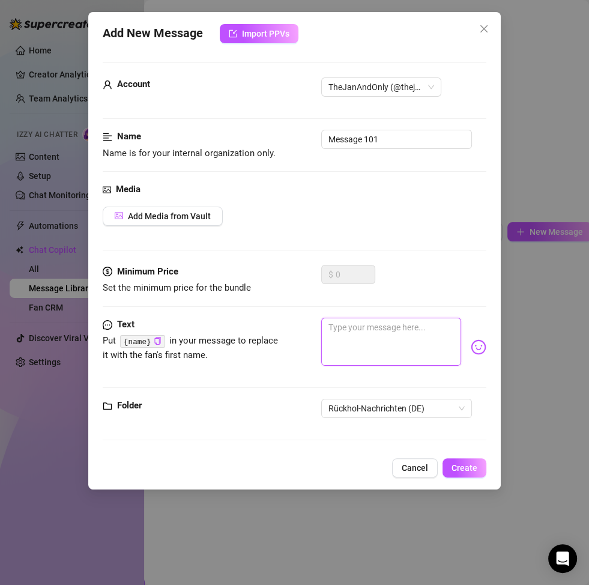
click at [395, 346] on textarea at bounding box center [391, 342] width 140 height 48
paste textarea "Ich mach’s dir einfach: 3 Monate zurück = 10 % sparen 💸 + ein Video von mir, in…"
type textarea "Ich mach’s dir einfach: 3 Monate zurück = 10 % sparen 💸 + ein Video von mir, in…"
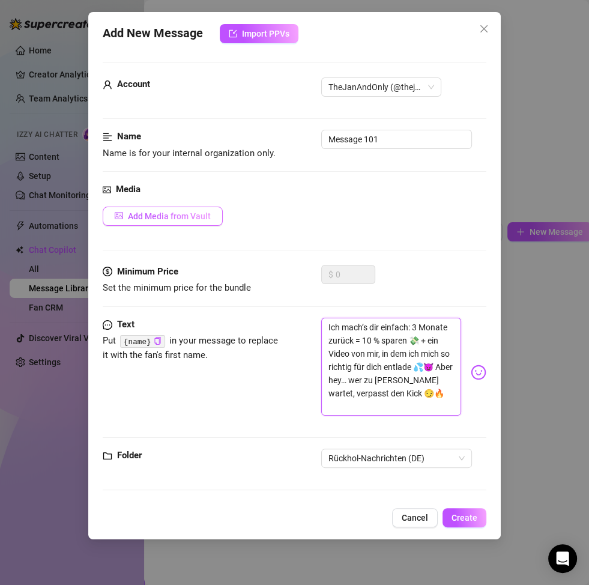
scroll to position [2, 0]
type textarea "Ich mach’s dir einfach: 3 Monate zurück = 10 % sparen 💸 + ein Video von mir, in…"
click at [187, 216] on span "Add Media from Vault" at bounding box center [169, 216] width 83 height 10
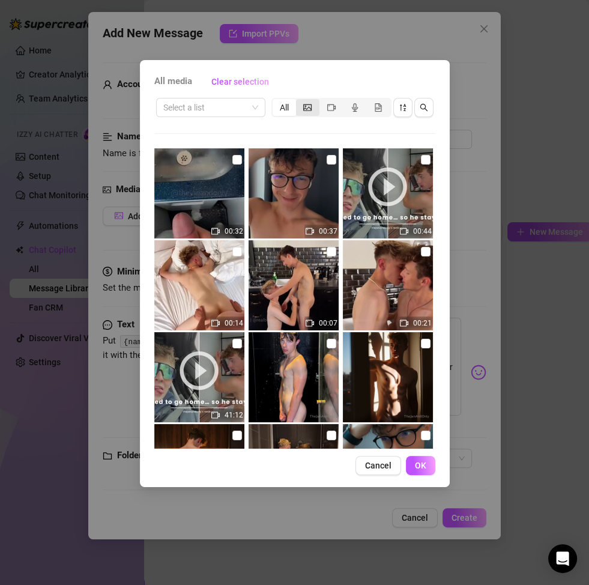
click at [303, 106] on icon "picture" at bounding box center [307, 107] width 8 height 7
click at [299, 101] on input "segmented control" at bounding box center [299, 101] width 0 height 0
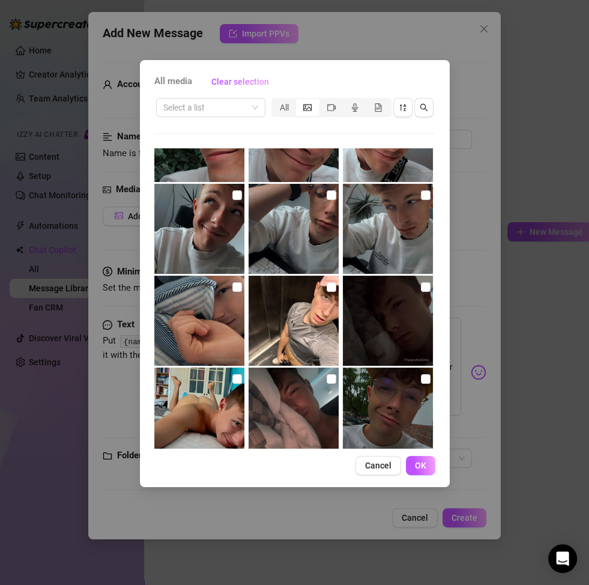
scroll to position [2354, 0]
click at [327, 292] on label at bounding box center [332, 287] width 10 height 13
click at [327, 292] on input "checkbox" at bounding box center [332, 287] width 10 height 10
checkbox input "true"
click at [415, 459] on span "OK" at bounding box center [420, 466] width 11 height 10
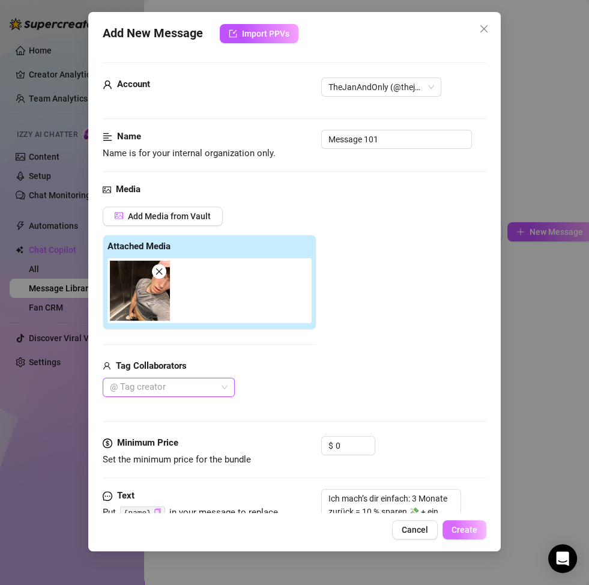
click at [457, 459] on span "Create" at bounding box center [465, 530] width 26 height 10
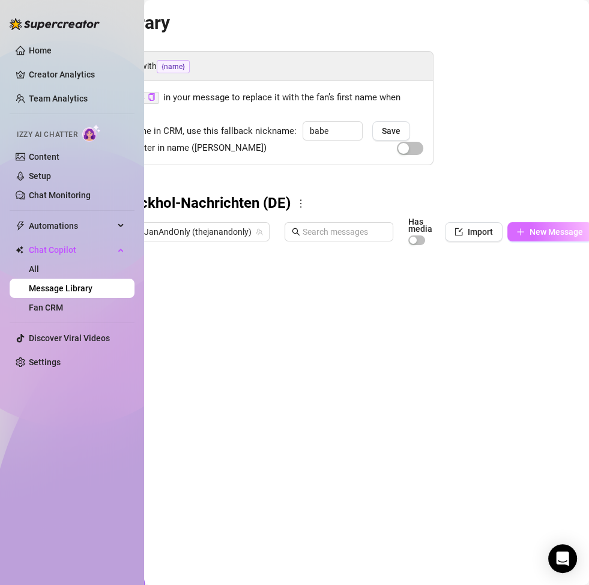
click at [530, 229] on span "New Message" at bounding box center [556, 232] width 53 height 10
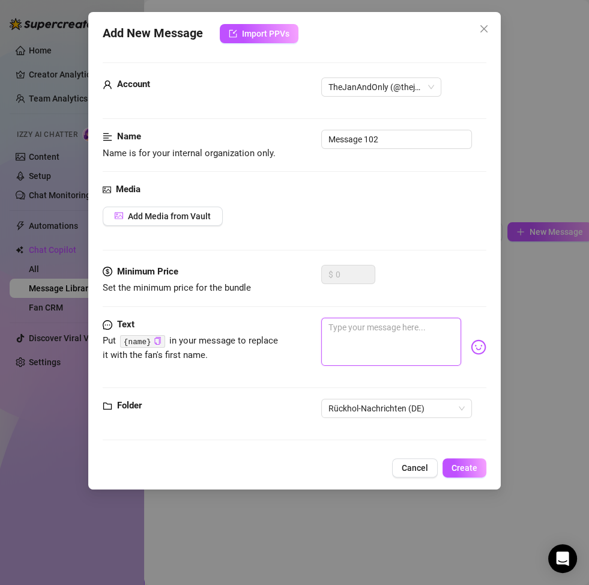
click at [360, 341] on textarea at bounding box center [391, 342] width 140 height 48
paste textarea "Babe, dein Platz neben mir ist noch frei… 😏 Willst du ihn zurück? Dann hol dir …"
type textarea "Babe, dein Platz neben mir ist noch frei… 😏 Willst du ihn zurück? Dann hol dir …"
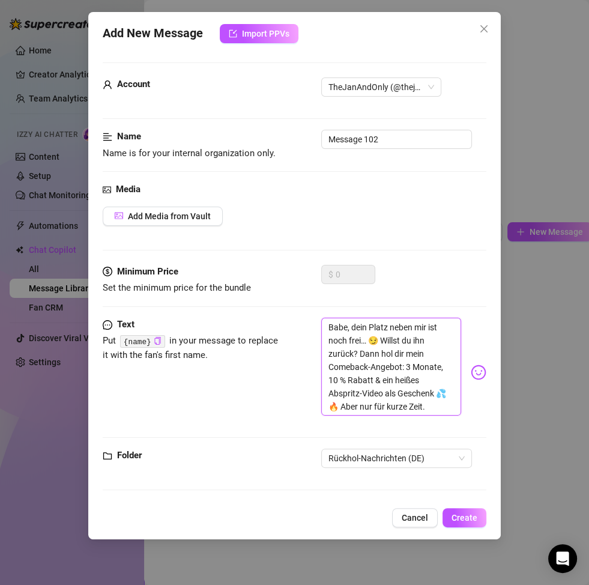
scroll to position [0, 0]
type textarea "Babe, dein Platz neben mir ist noch frei… 😏 Willst du ihn zurück? Dann hol dir …"
click at [179, 216] on span "Add Media from Vault" at bounding box center [169, 216] width 83 height 10
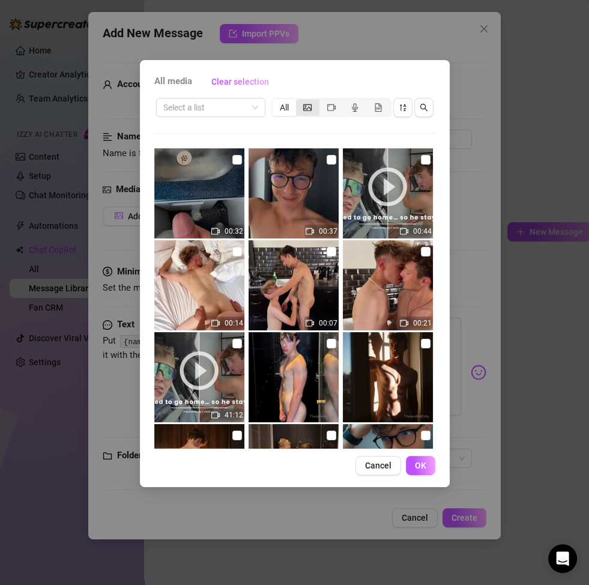
click at [304, 109] on icon "picture" at bounding box center [307, 107] width 8 height 8
click at [299, 101] on input "segmented control" at bounding box center [299, 101] width 0 height 0
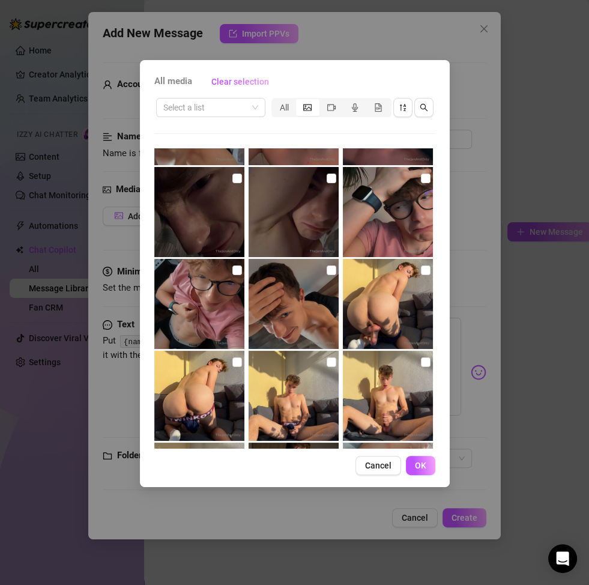
scroll to position [656, 0]
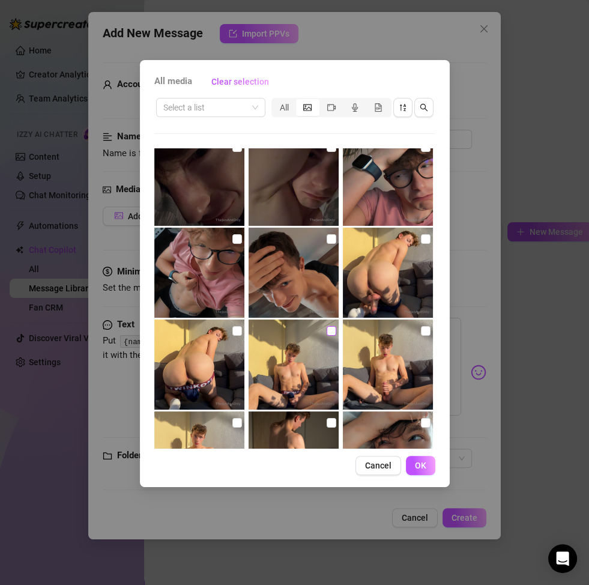
click at [327, 328] on input "checkbox" at bounding box center [332, 331] width 10 height 10
checkbox input "true"
click at [415, 459] on span "OK" at bounding box center [420, 466] width 11 height 10
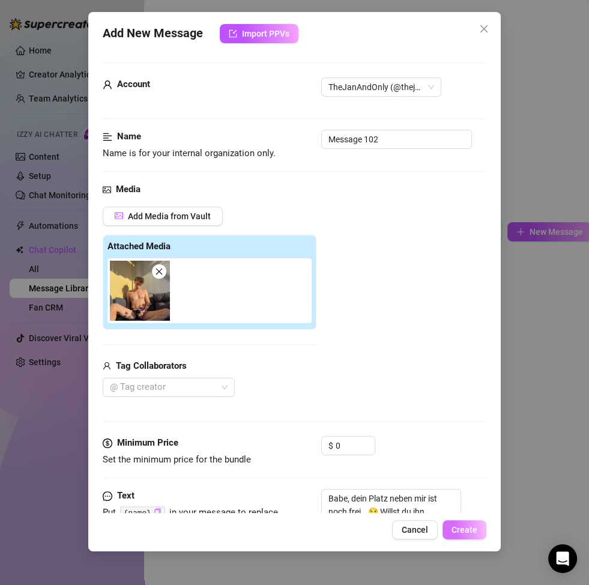
click at [469, 459] on span "Create" at bounding box center [465, 530] width 26 height 10
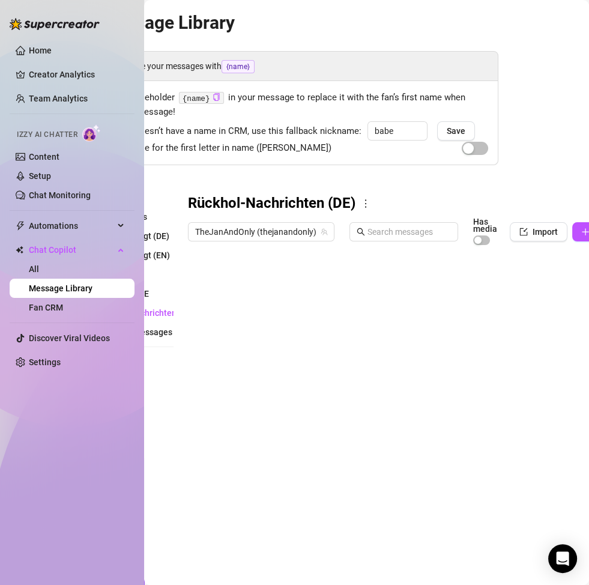
scroll to position [0, 58]
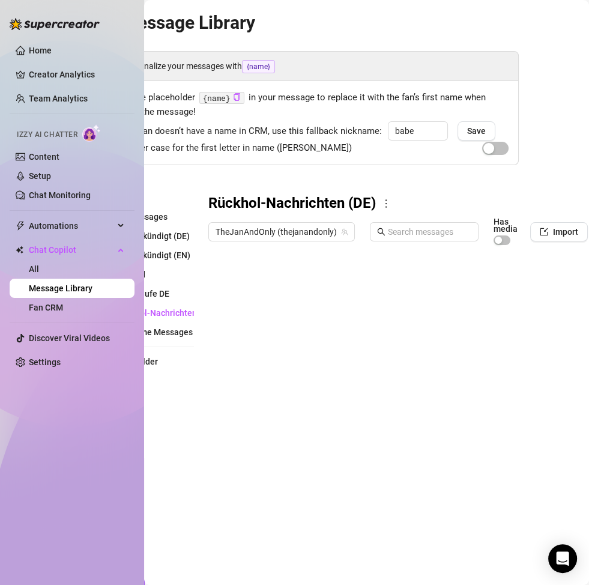
click at [269, 288] on div at bounding box center [418, 385] width 421 height 268
click at [268, 286] on div at bounding box center [418, 385] width 421 height 268
type textarea "Rückhol_1"
click at [264, 320] on div at bounding box center [418, 385] width 421 height 268
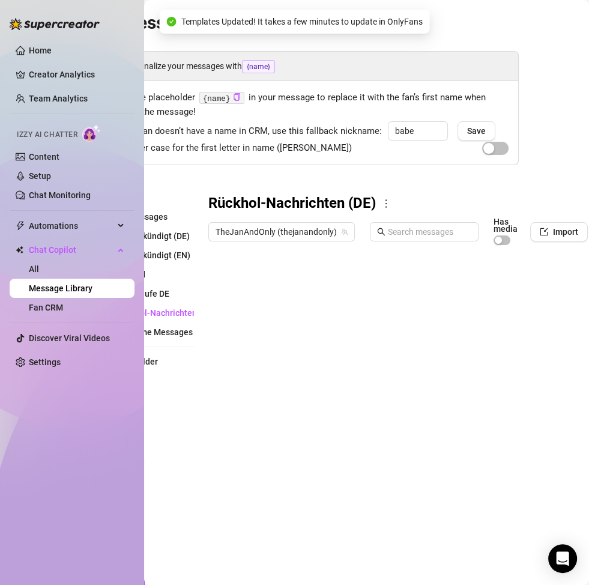
click at [266, 312] on div at bounding box center [418, 385] width 421 height 268
click at [266, 309] on div at bounding box center [418, 385] width 421 height 268
type textarea "Rückhol_2"
click at [269, 335] on div at bounding box center [418, 385] width 421 height 268
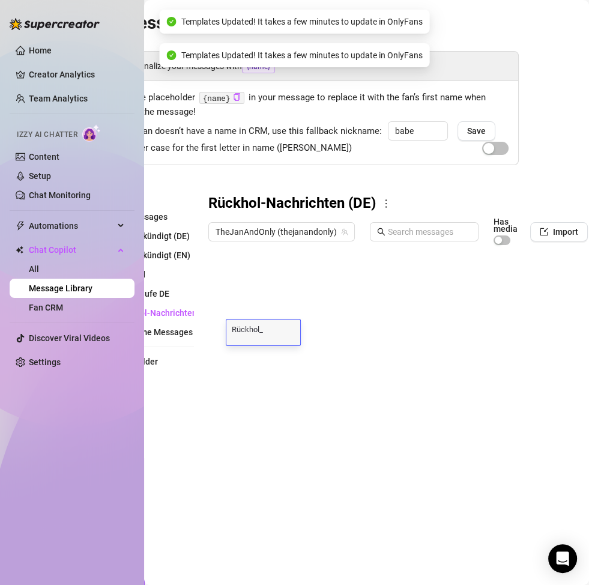
type textarea "Rückhol_3"
click at [269, 356] on div at bounding box center [418, 385] width 421 height 268
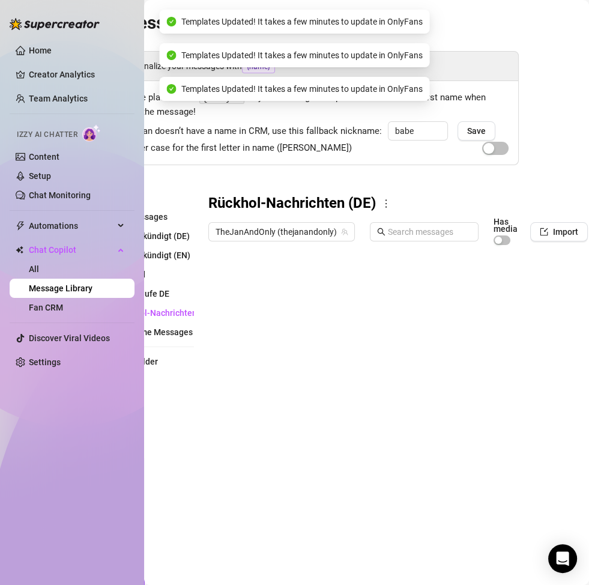
click at [269, 356] on div at bounding box center [418, 385] width 421 height 268
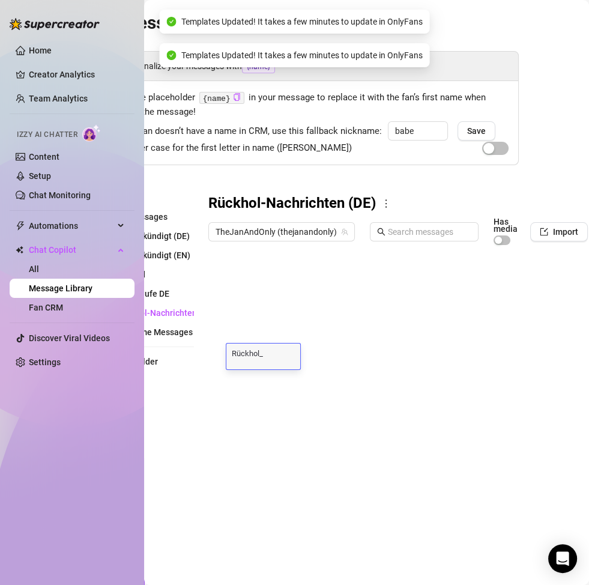
type textarea "Rückhol_4"
click at [268, 380] on div at bounding box center [418, 385] width 421 height 268
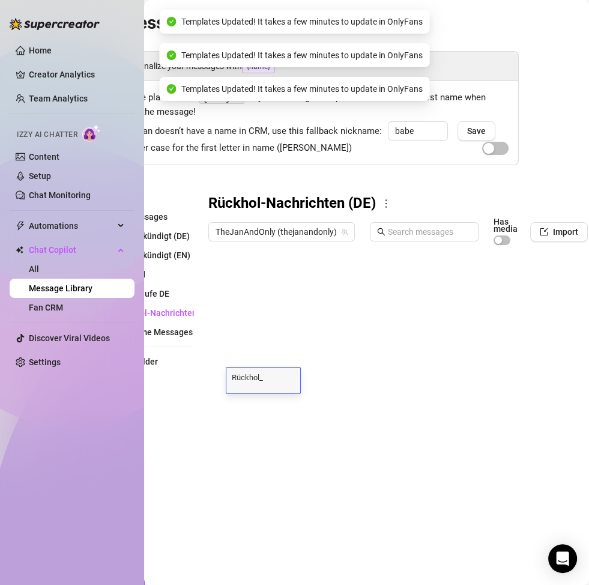
type textarea "Rückhol_5"
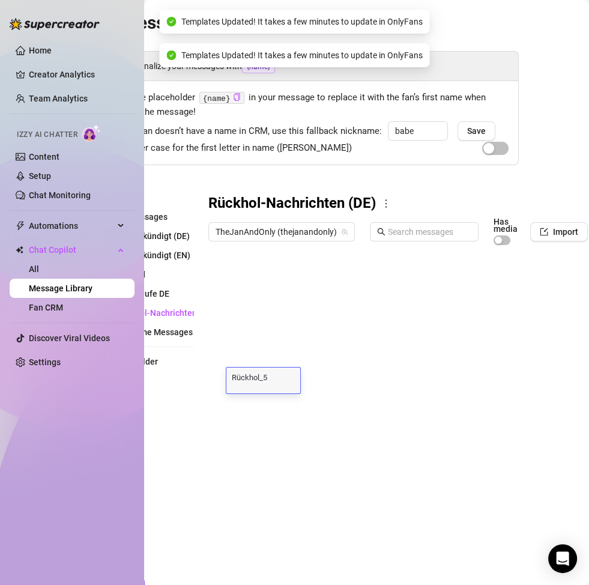
click at [270, 401] on div at bounding box center [418, 385] width 421 height 268
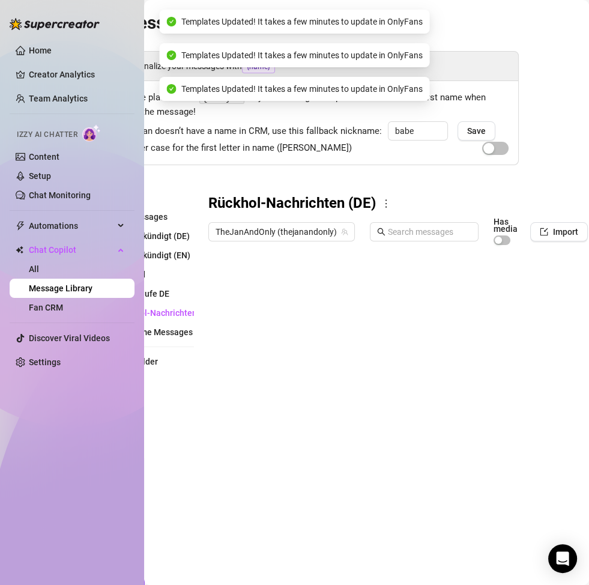
click at [270, 401] on div at bounding box center [418, 385] width 421 height 268
type textarea "Rückhol_6"
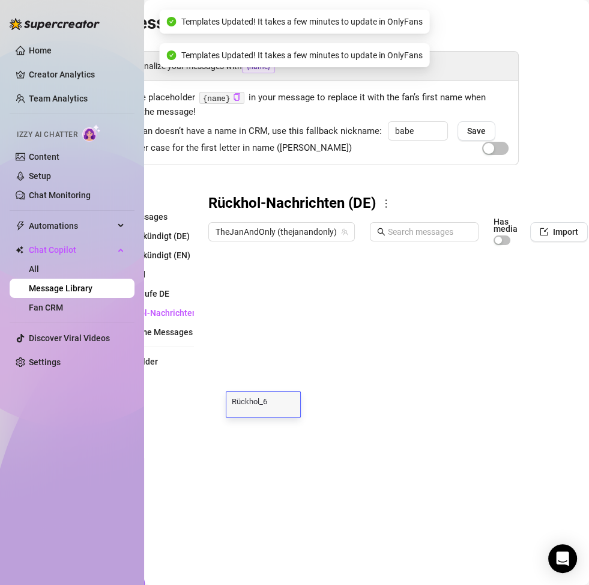
click at [273, 424] on div at bounding box center [418, 385] width 421 height 268
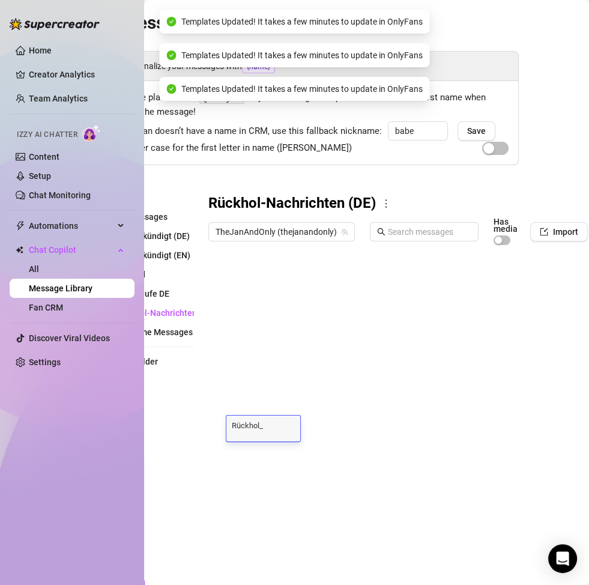
type textarea "Rückhol_6"
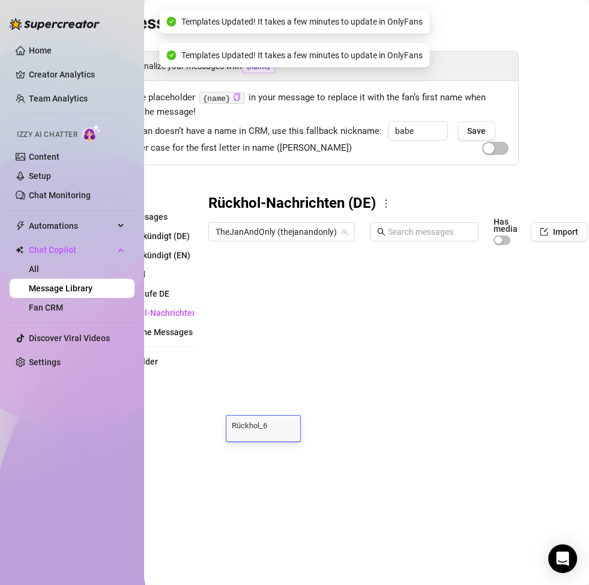
click at [278, 446] on div at bounding box center [418, 385] width 421 height 268
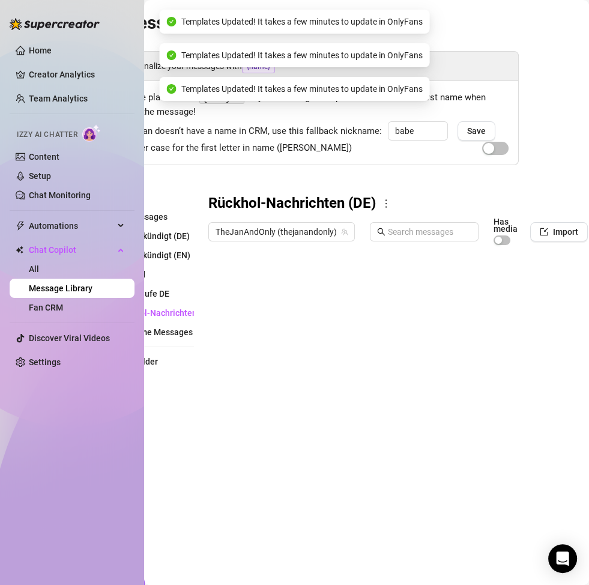
click at [279, 431] on div at bounding box center [418, 385] width 421 height 268
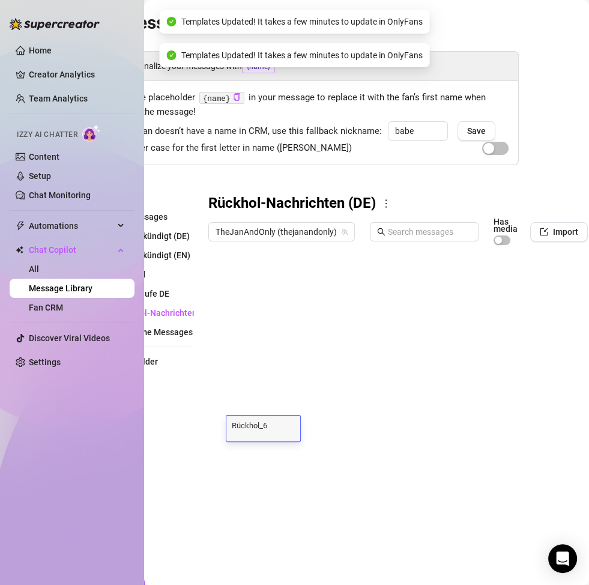
click at [279, 431] on div "Rückhol_6 Rückhol_6" at bounding box center [263, 429] width 74 height 26
click at [272, 418] on div "Rückhol_6 Rückhol_6" at bounding box center [263, 429] width 74 height 26
click at [271, 421] on textarea "Rückhol_6" at bounding box center [263, 424] width 74 height 11
type textarea "Rückhol_7"
click at [273, 451] on div at bounding box center [418, 385] width 421 height 268
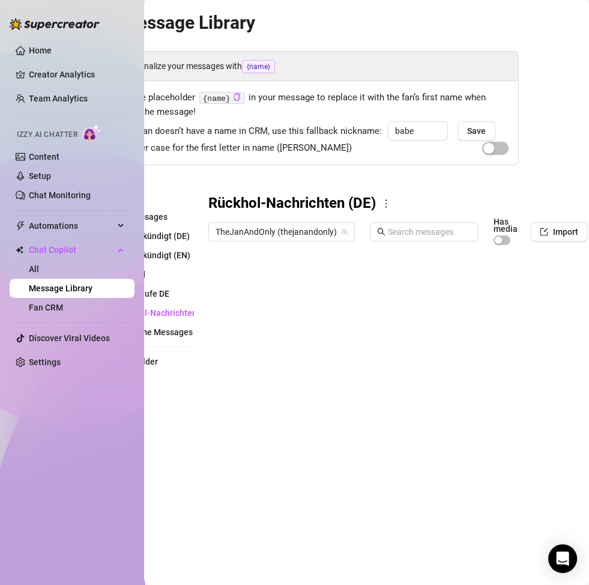
click at [273, 451] on div at bounding box center [418, 385] width 421 height 268
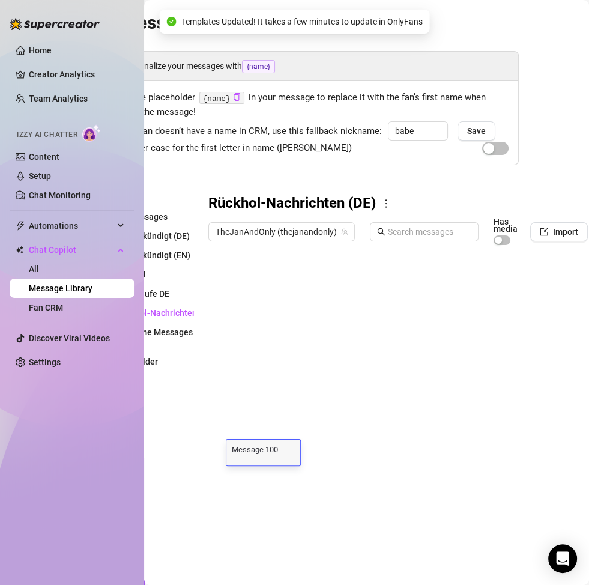
type textarea "Rückhol_"
click at [272, 459] on div at bounding box center [418, 385] width 421 height 268
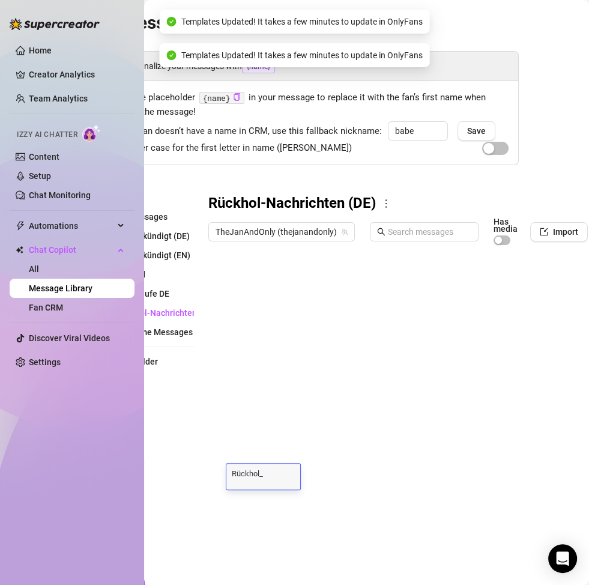
type textarea "Rückhol_9"
click at [192, 455] on div "Folders All messages Abo gekündigt (DE) Abo gekündigt (EN) Expired PPV Käufe DE…" at bounding box center [146, 356] width 96 height 324
click at [286, 443] on div at bounding box center [418, 385] width 421 height 268
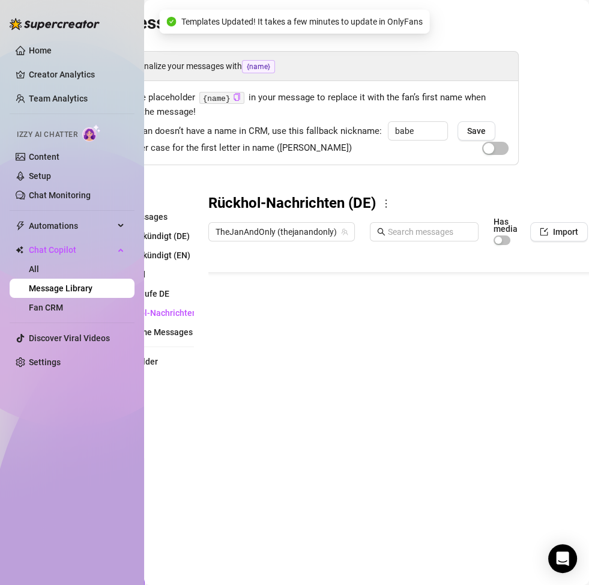
click at [286, 443] on div at bounding box center [418, 385] width 421 height 268
type textarea "Rückhol_10"
click at [196, 446] on div "Folders All messages Abo gekündigt (DE) Abo gekündigt (EN) Expired PPV Käufe DE…" at bounding box center [308, 356] width 421 height 324
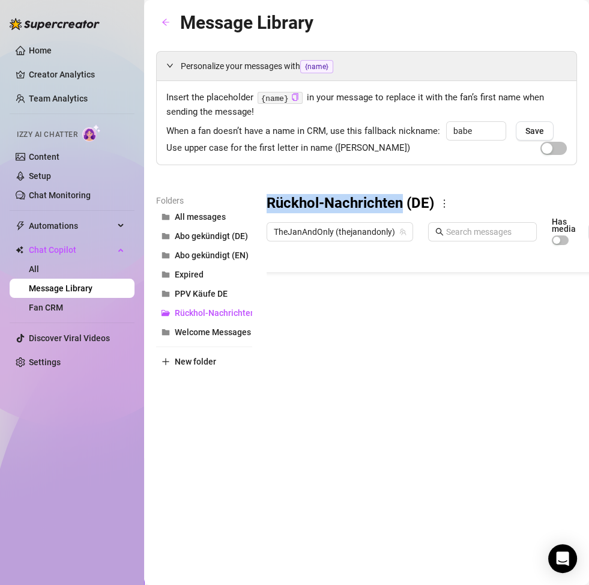
drag, startPoint x: 266, startPoint y: 199, endPoint x: 404, endPoint y: 201, distance: 138.2
click at [404, 201] on div "Folders All messages Abo gekündigt (DE) Abo gekündigt (EN) Expired PPV Käufe DE…" at bounding box center [366, 356] width 421 height 324
copy h3 "Rückhol-Nachrichten"
click at [219, 364] on button "New folder" at bounding box center [204, 361] width 96 height 19
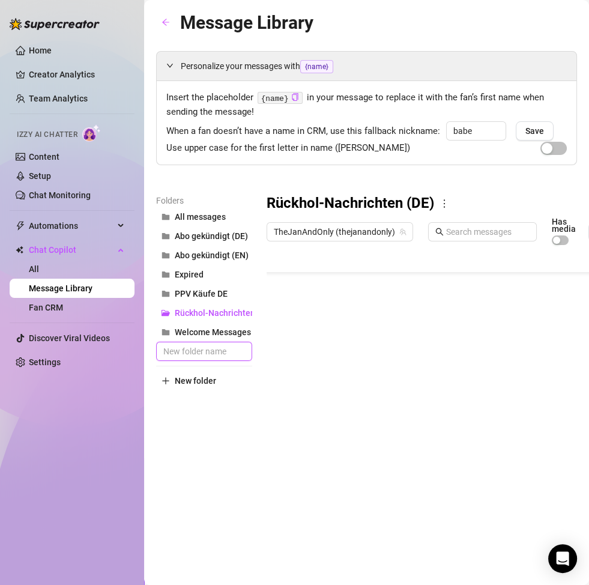
click at [214, 348] on input "text" at bounding box center [204, 351] width 96 height 19
paste input "Rückhol-Nachrichten"
type input "Rückhol-Nachrichten (EN)"
click at [220, 333] on span "Rückhol-Nachrichten (EN)" at bounding box center [224, 332] width 99 height 10
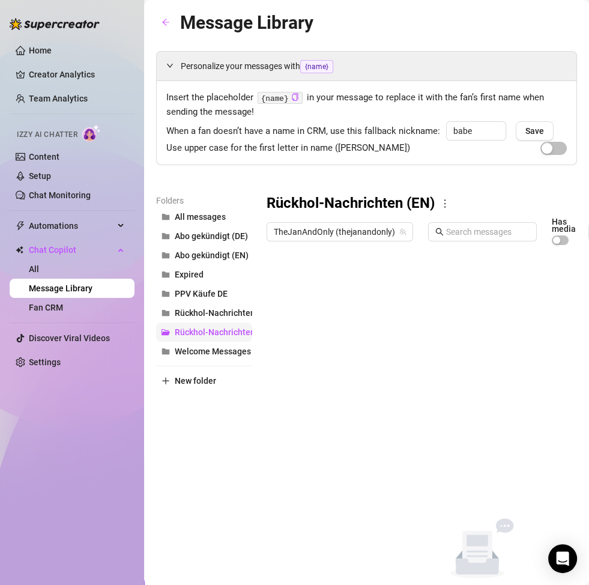
click at [220, 333] on span "Rückhol-Nachrichten (EN)" at bounding box center [224, 332] width 99 height 10
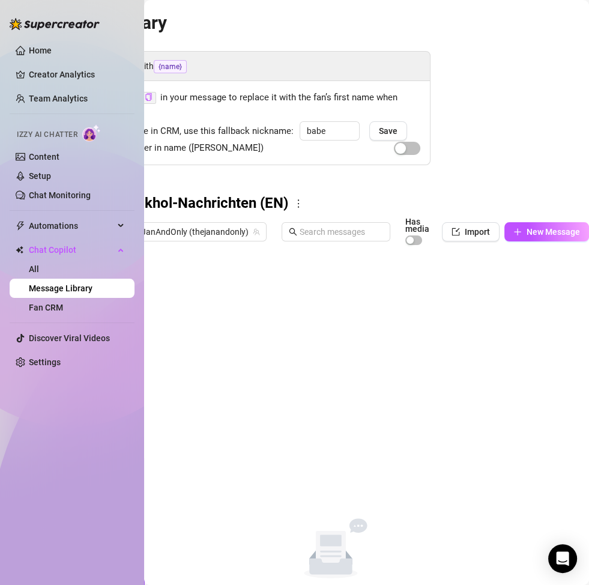
scroll to position [0, 151]
click at [527, 235] on span "New Message" at bounding box center [553, 232] width 53 height 10
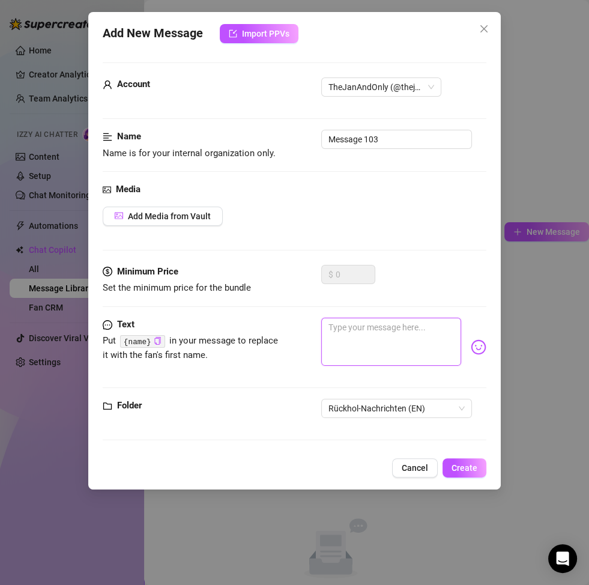
click at [380, 330] on textarea at bounding box center [391, 342] width 140 height 48
paste textarea "Baby… if you come back to me for 3 months, you’ll save 10% 😏💦 and as a thank yo…"
type textarea "Baby… if you come back to me for 3 months, you’ll save 10% 😏💦 and as a thank yo…"
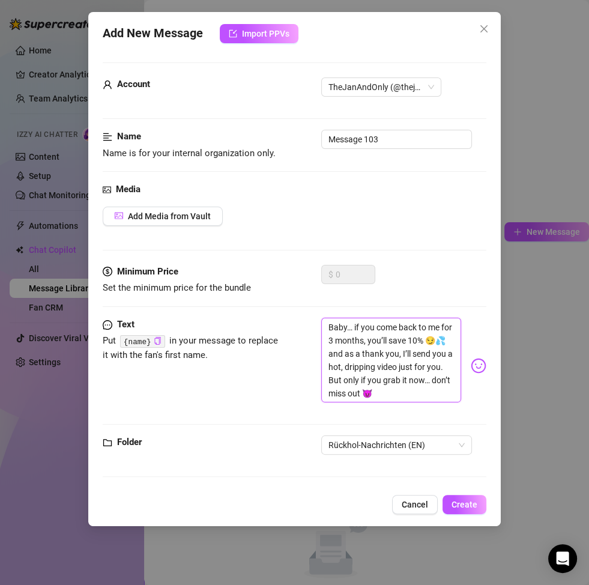
scroll to position [0, 0]
type textarea "Baby… if you come back to me for 3 months, you’ll save 10% 😏💦 and as a thank yo…"
click at [171, 220] on button "Add Media from Vault" at bounding box center [163, 216] width 120 height 19
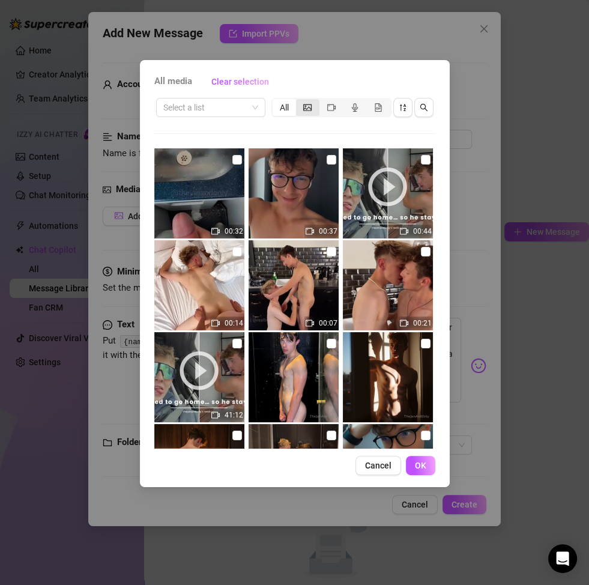
click at [306, 108] on icon "picture" at bounding box center [307, 107] width 8 height 8
click at [299, 101] on input "segmented control" at bounding box center [299, 101] width 0 height 0
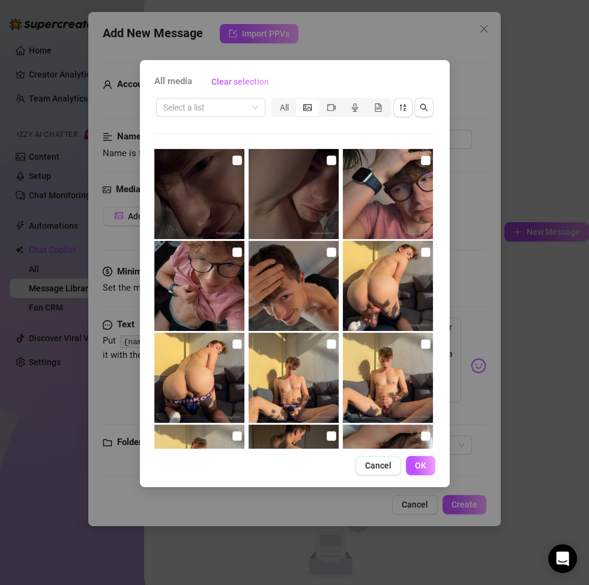
scroll to position [694, 0]
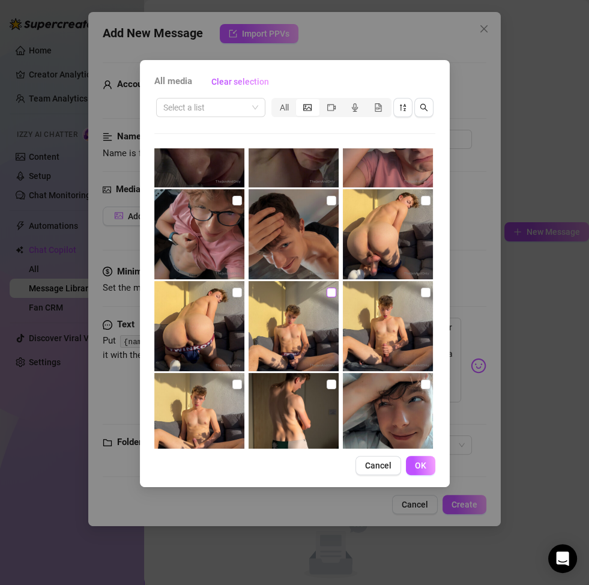
click at [327, 290] on input "checkbox" at bounding box center [332, 293] width 10 height 10
checkbox input "true"
click at [424, 459] on span "OK" at bounding box center [420, 466] width 11 height 10
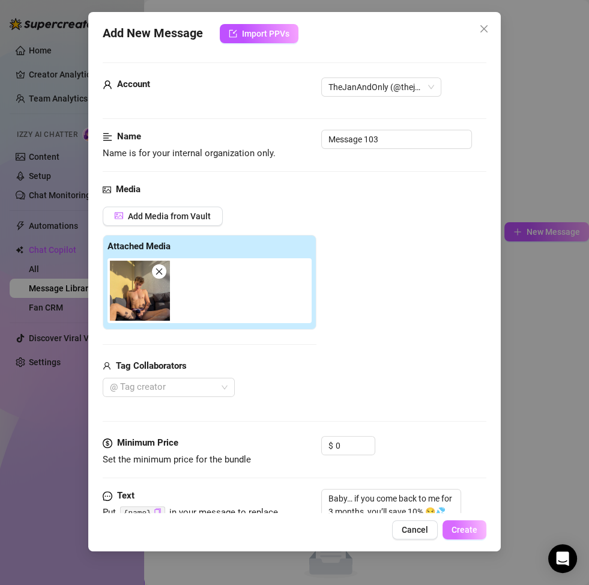
click at [466, 459] on span "Create" at bounding box center [465, 530] width 26 height 10
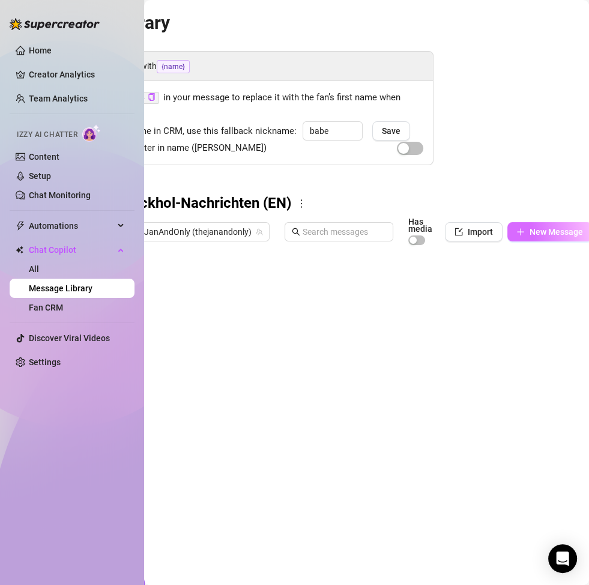
click at [513, 233] on button "New Message" at bounding box center [550, 231] width 85 height 19
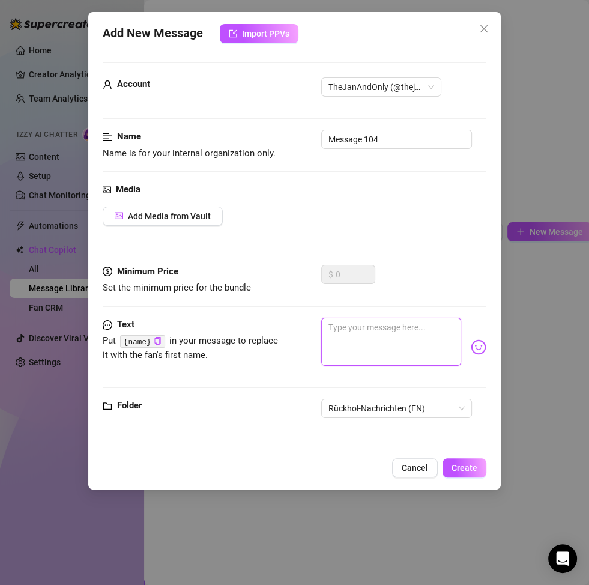
click at [392, 355] on textarea at bounding box center [391, 342] width 140 height 48
paste textarea "You left me… but I want you back 😏 If you re-subscribe for 3 months, I’ll make …"
type textarea "You left me… but I want you back 😏 If you re-subscribe for 3 months, I’ll make …"
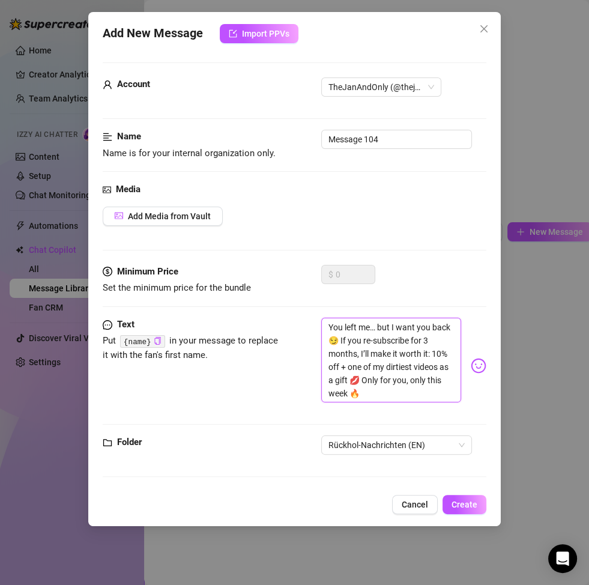
scroll to position [0, 0]
type textarea "You left me… but I want you back 😏 If you re-subscribe for 3 months, I’ll make …"
click at [195, 220] on button "Add Media from Vault" at bounding box center [163, 216] width 120 height 19
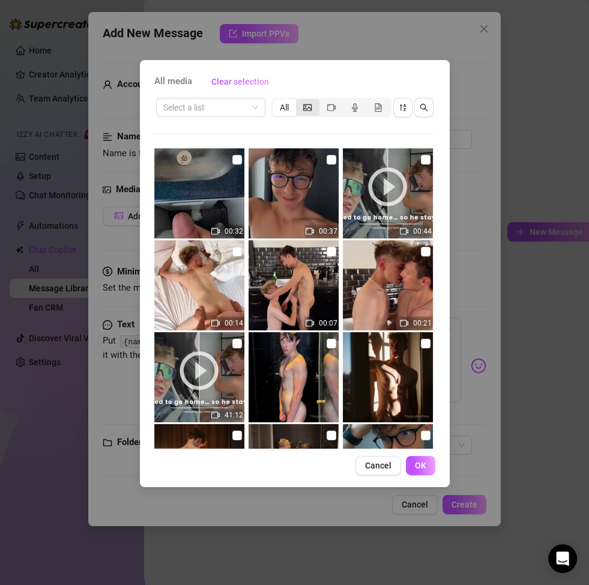
click at [314, 114] on div "segmented control" at bounding box center [307, 107] width 23 height 17
click at [299, 101] on input "segmented control" at bounding box center [299, 101] width 0 height 0
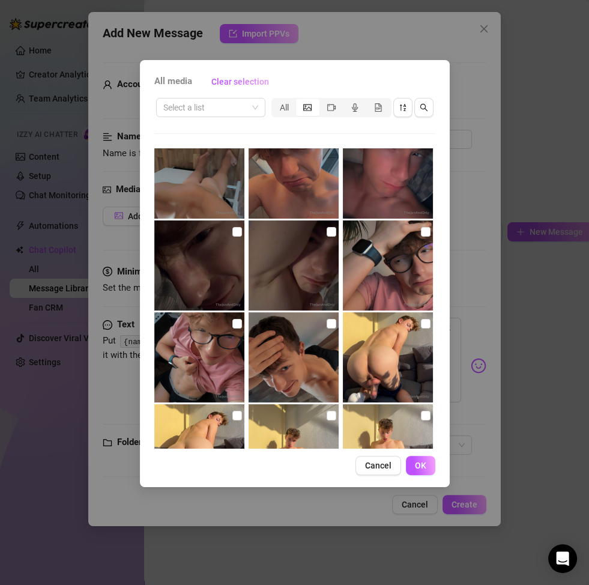
scroll to position [765, 0]
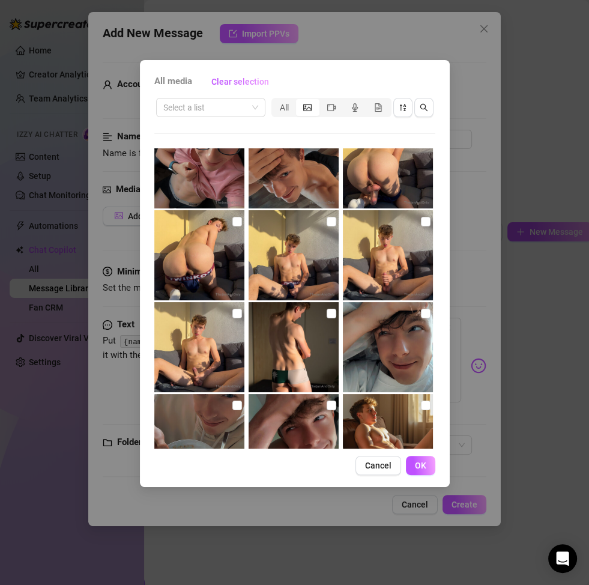
click at [320, 223] on img at bounding box center [294, 255] width 90 height 90
click at [327, 223] on input "checkbox" at bounding box center [332, 222] width 10 height 10
checkbox input "true"
click at [427, 459] on button "OK" at bounding box center [420, 465] width 29 height 19
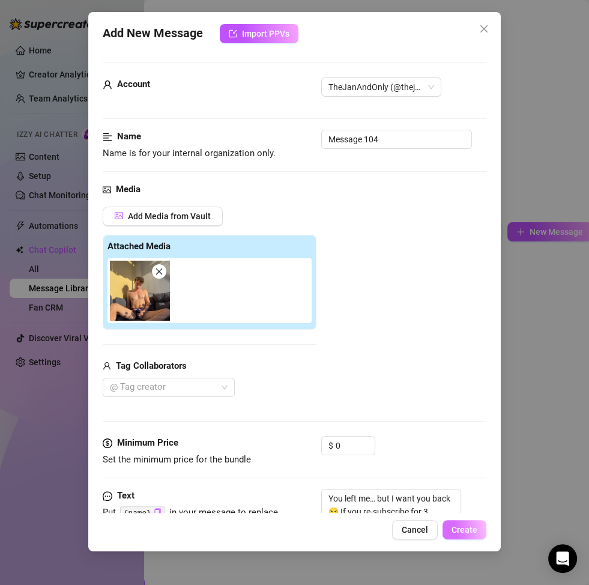
click at [457, 459] on span "Create" at bounding box center [465, 530] width 26 height 10
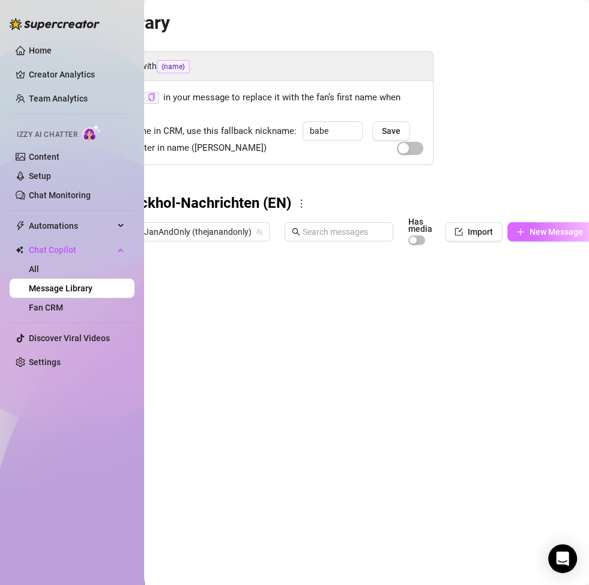
click at [551, 234] on span "New Message" at bounding box center [556, 232] width 53 height 10
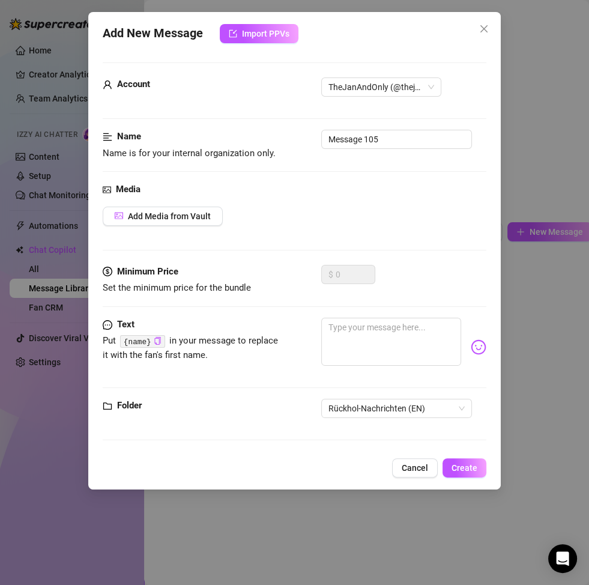
click at [423, 314] on div "Minimum Price Set the minimum price for the bundle $ 0" at bounding box center [295, 291] width 384 height 53
click at [387, 330] on textarea at bounding box center [391, 342] width 140 height 48
paste textarea "Imagine me thanking you… not just with words, but with a wild, explosive video …"
type textarea "Imagine me thanking you… not just with words, but with a wild, explosive video …"
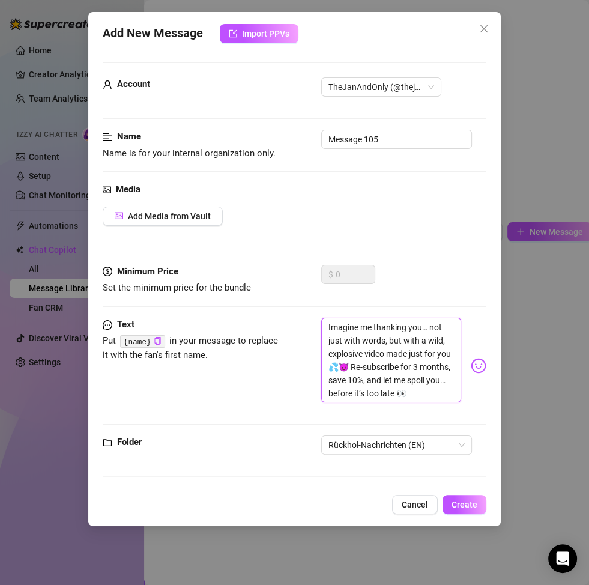
scroll to position [13, 0]
type textarea "Imagine me thanking you… not just with words, but with a wild, explosive video …"
click at [216, 211] on button "Add Media from Vault" at bounding box center [163, 216] width 120 height 19
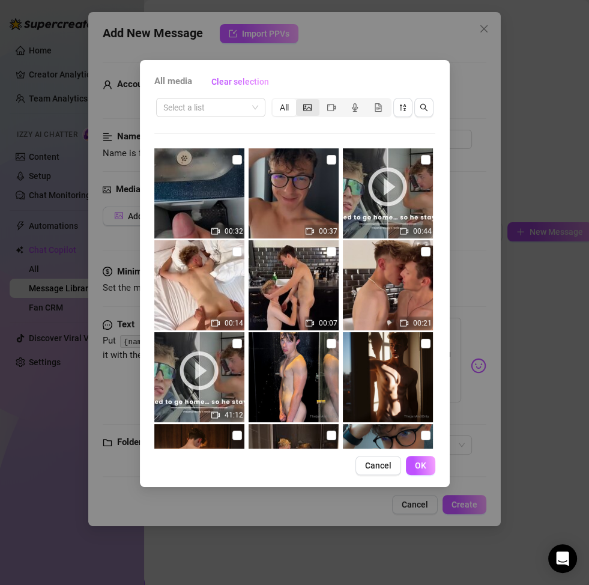
click at [304, 107] on icon "picture" at bounding box center [307, 107] width 8 height 7
click at [299, 101] on input "segmented control" at bounding box center [299, 101] width 0 height 0
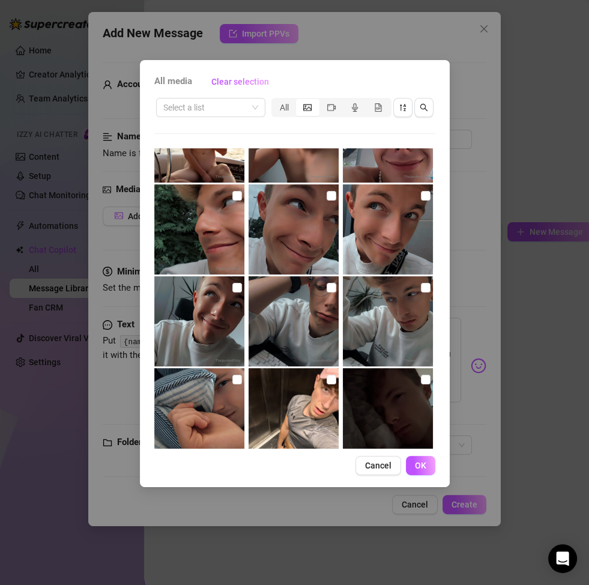
scroll to position [2267, 0]
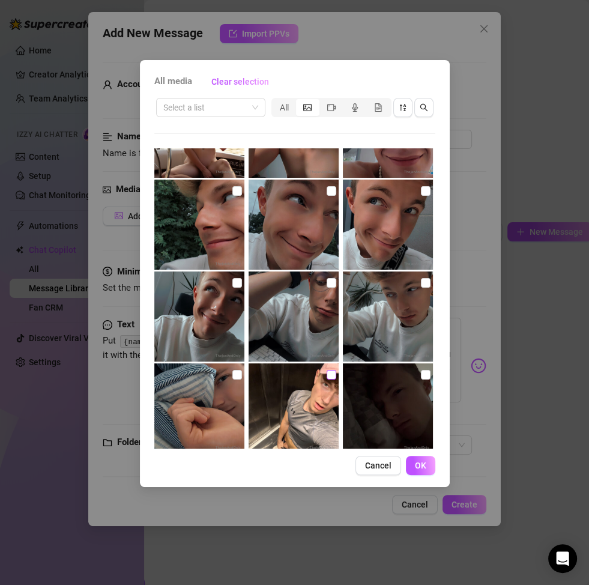
click at [329, 371] on input "checkbox" at bounding box center [332, 375] width 10 height 10
checkbox input "true"
click at [421, 459] on button "OK" at bounding box center [420, 465] width 29 height 19
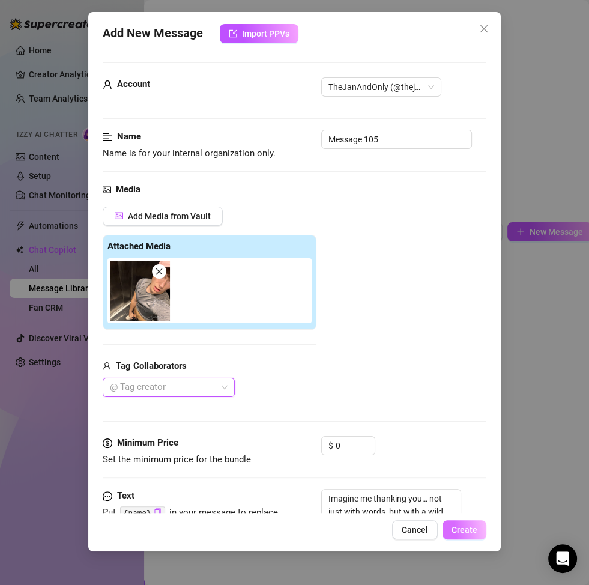
click at [468, 459] on button "Create" at bounding box center [465, 529] width 44 height 19
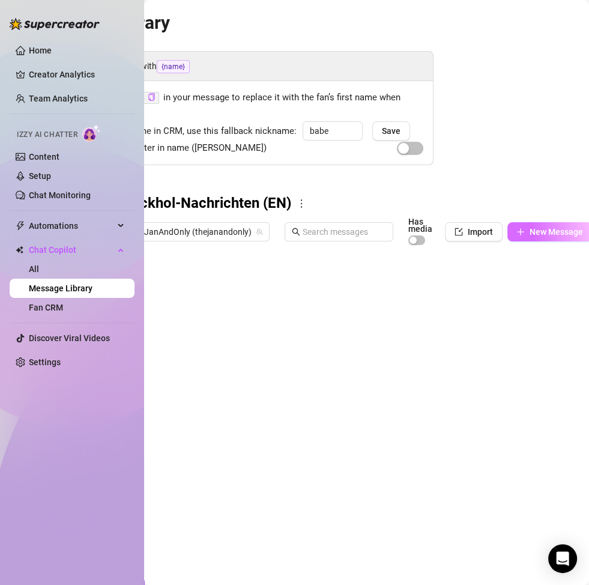
click at [548, 230] on span "New Message" at bounding box center [556, 232] width 53 height 10
type textarea "Type your message here..."
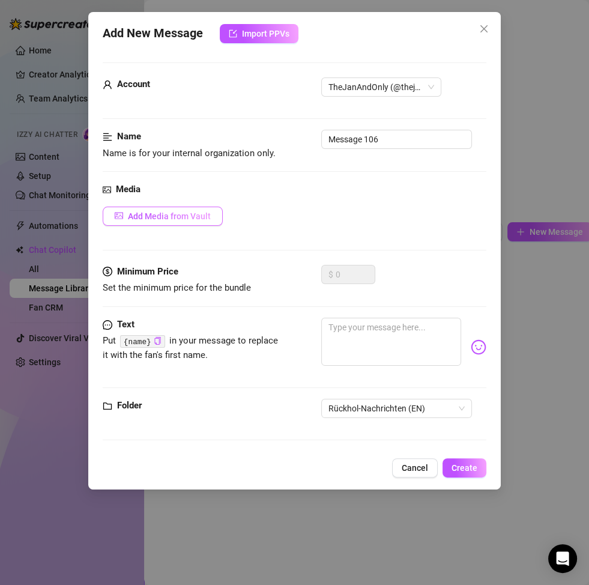
click at [180, 223] on button "Add Media from Vault" at bounding box center [163, 216] width 120 height 19
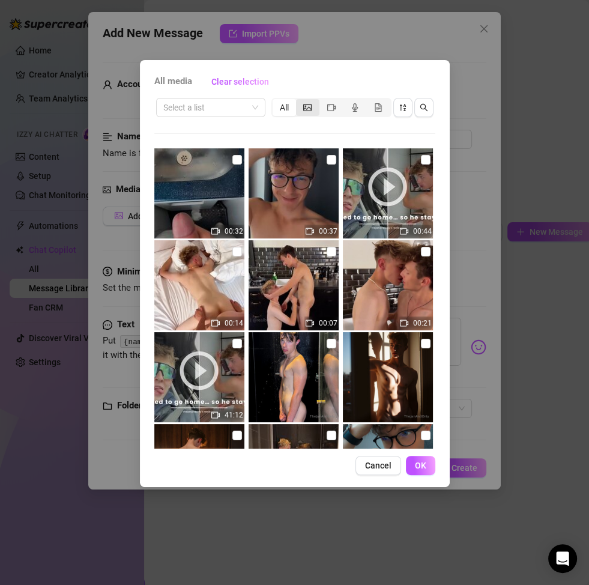
click at [306, 109] on icon "picture" at bounding box center [307, 107] width 8 height 8
click at [299, 101] on input "segmented control" at bounding box center [299, 101] width 0 height 0
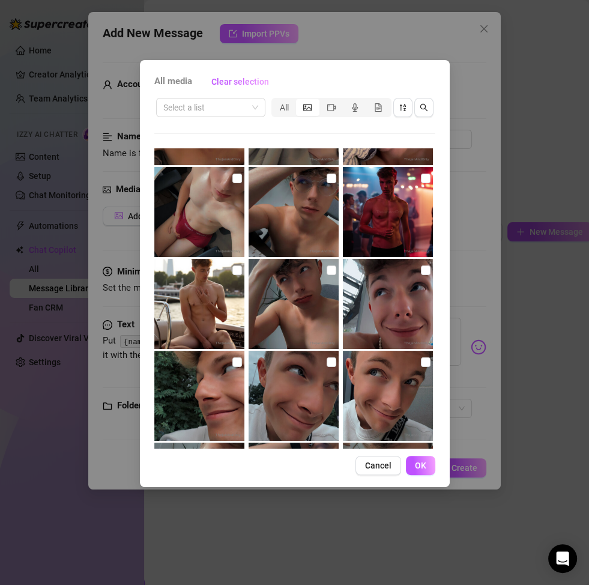
scroll to position [2319, 0]
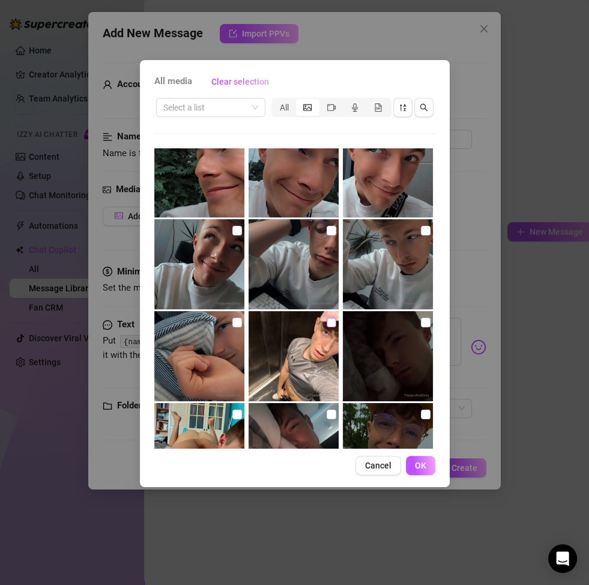
click at [327, 321] on input "checkbox" at bounding box center [332, 323] width 10 height 10
checkbox input "true"
click at [421, 459] on span "OK" at bounding box center [420, 466] width 11 height 10
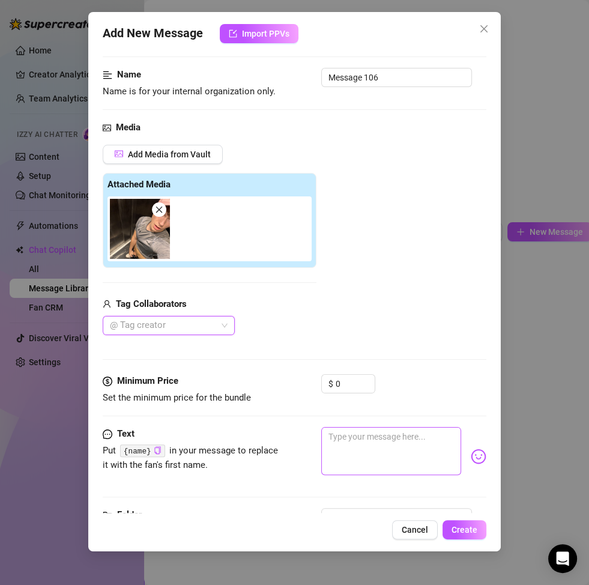
scroll to position [108, 0]
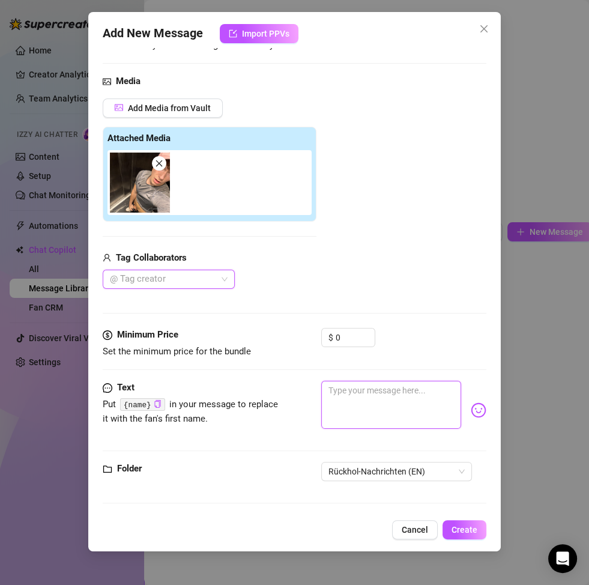
click at [362, 398] on textarea at bounding box center [391, 405] width 140 height 48
paste textarea "I hate being without you 😢 But I’ll make it so worth your while if you come bac…"
type textarea "I hate being without you 😢 But I’ll make it so worth your while if you come bac…"
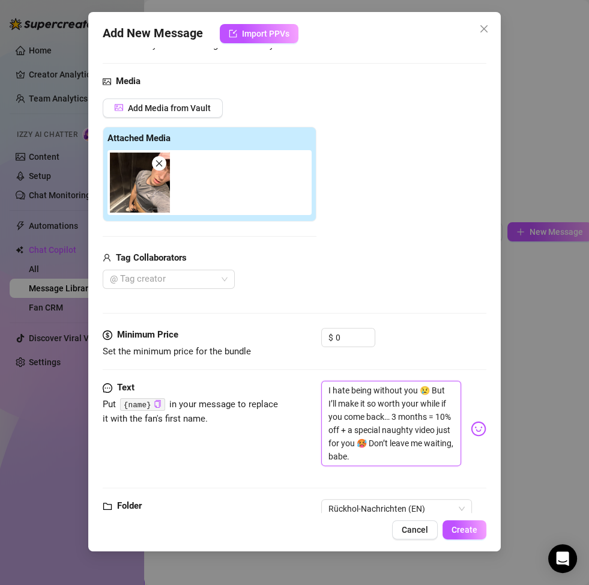
scroll to position [0, 0]
type textarea "I hate being without you 😢 But I’ll make it so worth your while if you come bac…"
click at [466, 459] on span "Create" at bounding box center [465, 530] width 26 height 10
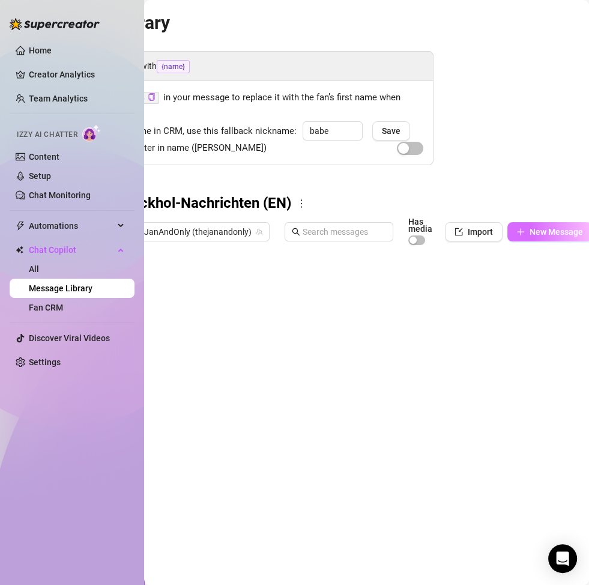
click at [539, 232] on span "New Message" at bounding box center [556, 232] width 53 height 10
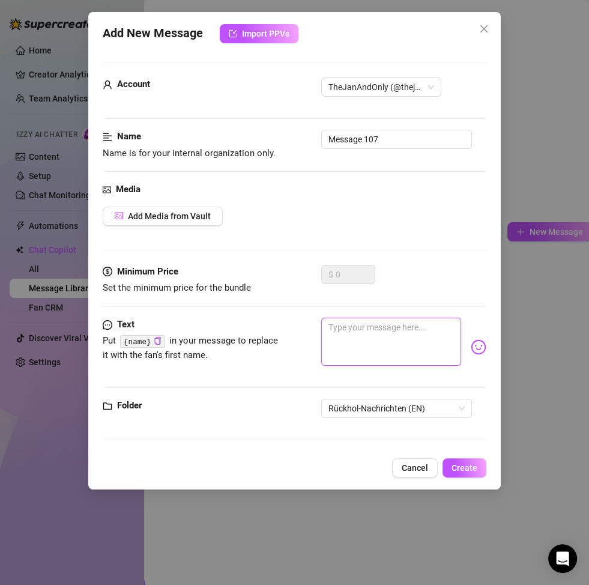
click at [389, 344] on textarea at bounding box center [391, 342] width 140 height 48
paste textarea "You know you miss me 😏 And I miss making you explode 💦 Re-subscribe for 3 month…"
type textarea "You know you miss me 😏 And I miss making you explode 💦 Re-subscribe for 3 month…"
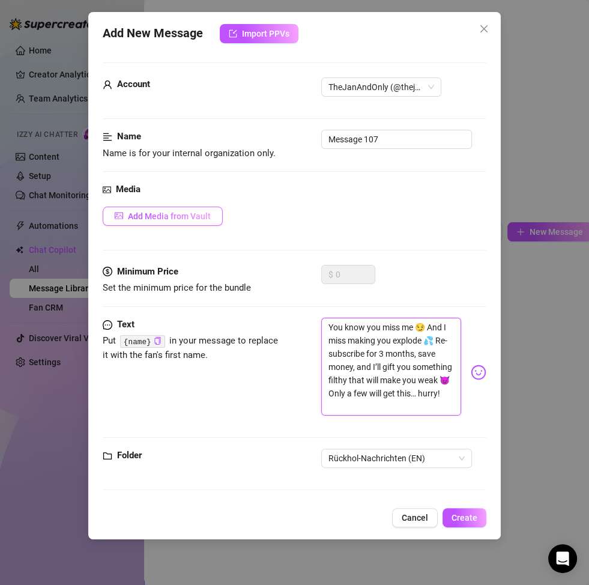
type textarea "You know you miss me 😏 And I miss making you explode 💦 Re-subscribe for 3 month…"
click at [171, 218] on span "Add Media from Vault" at bounding box center [169, 216] width 83 height 10
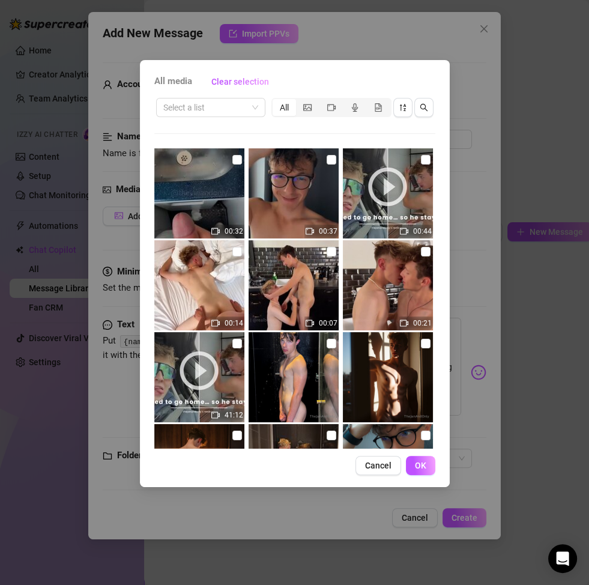
click at [304, 111] on icon "picture" at bounding box center [307, 107] width 8 height 8
click at [299, 101] on input "segmented control" at bounding box center [299, 101] width 0 height 0
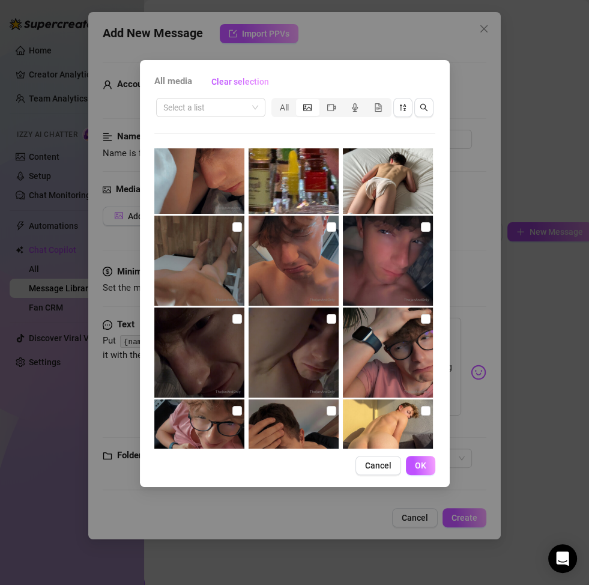
scroll to position [618, 0]
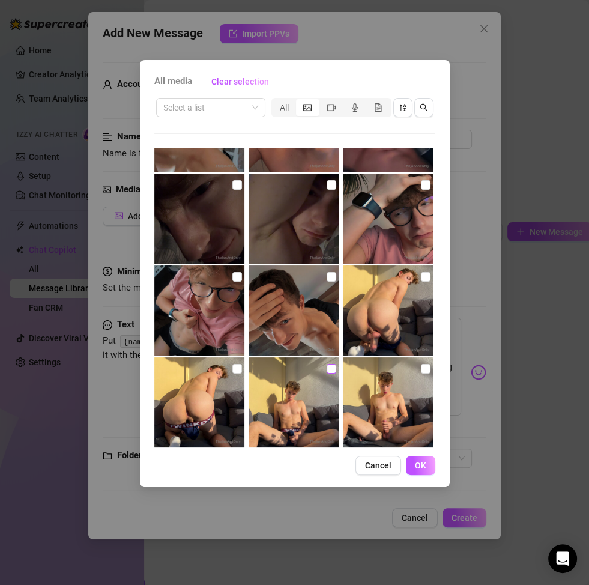
click at [327, 374] on label at bounding box center [332, 368] width 10 height 13
click at [327, 374] on input "checkbox" at bounding box center [332, 369] width 10 height 10
checkbox input "true"
click at [417, 459] on span "OK" at bounding box center [420, 466] width 11 height 10
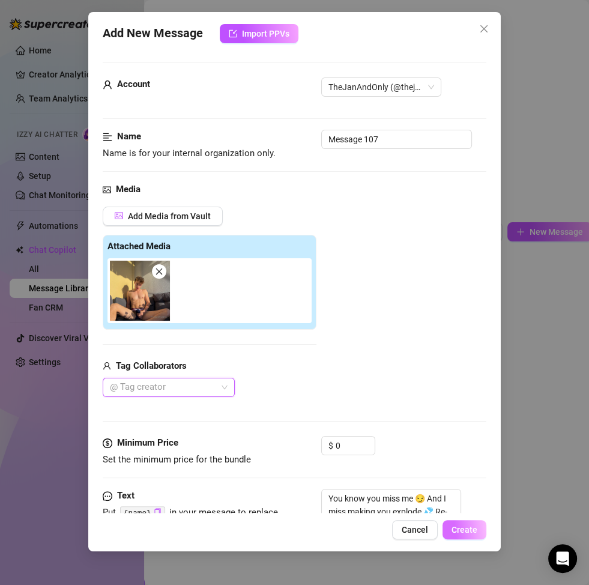
click at [472, 459] on button "Create" at bounding box center [465, 529] width 44 height 19
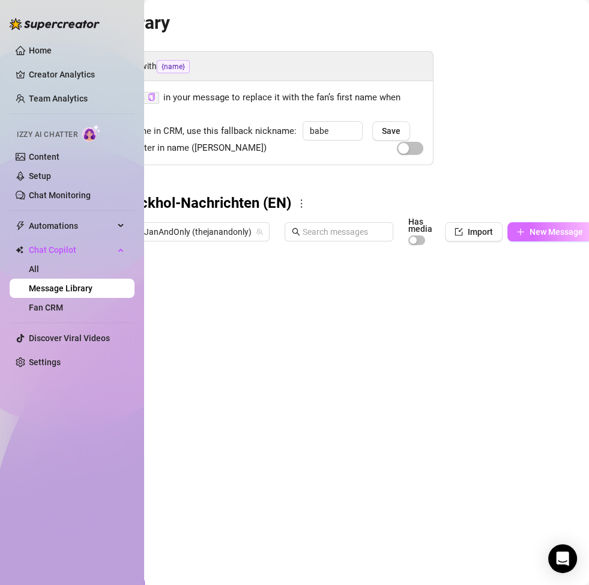
click at [551, 233] on span "New Message" at bounding box center [556, 232] width 53 height 10
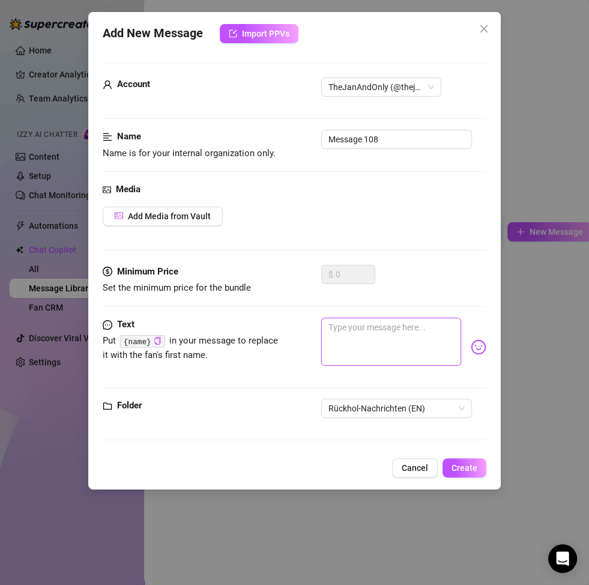
click at [356, 326] on textarea at bounding box center [391, 342] width 140 height 48
paste textarea "I don’t do this for everyone… but if you come back to me now, you’ll get 10% of…"
type textarea "I don’t do this for everyone… but if you come back to me now, you’ll get 10% of…"
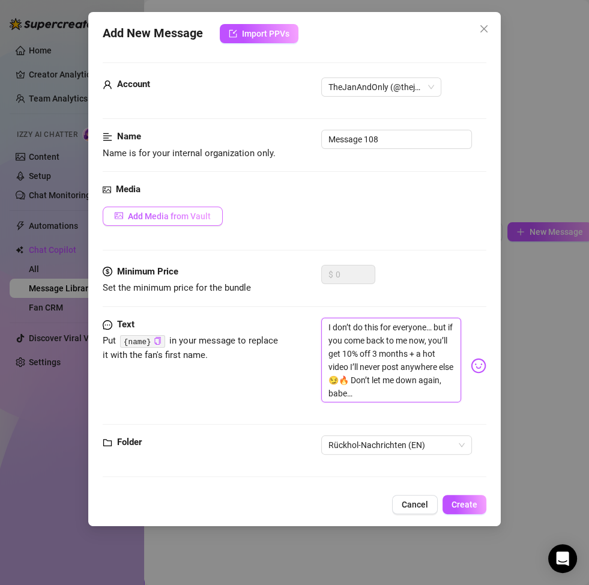
scroll to position [0, 0]
type textarea "I don’t do this for everyone… but if you come back to me now, you’ll get 10% of…"
click at [141, 214] on span "Add Media from Vault" at bounding box center [169, 216] width 83 height 10
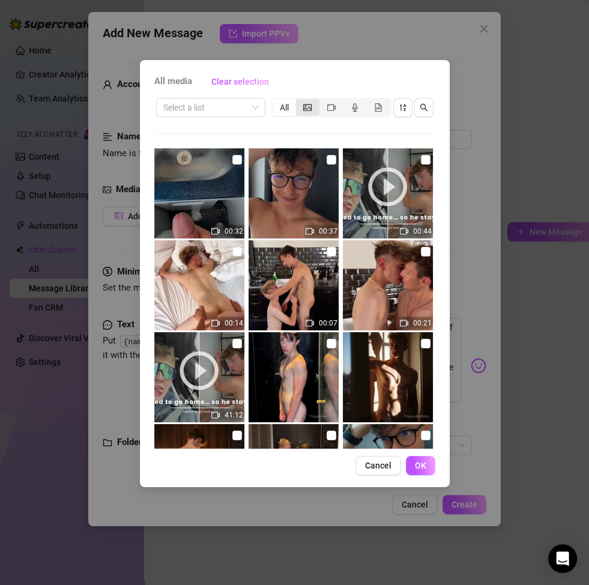
click at [306, 108] on icon "picture" at bounding box center [307, 107] width 8 height 8
click at [299, 101] on input "segmented control" at bounding box center [299, 101] width 0 height 0
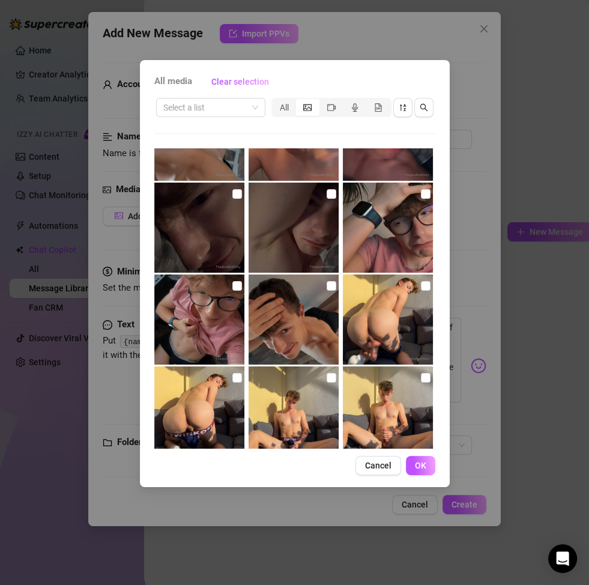
scroll to position [626, 0]
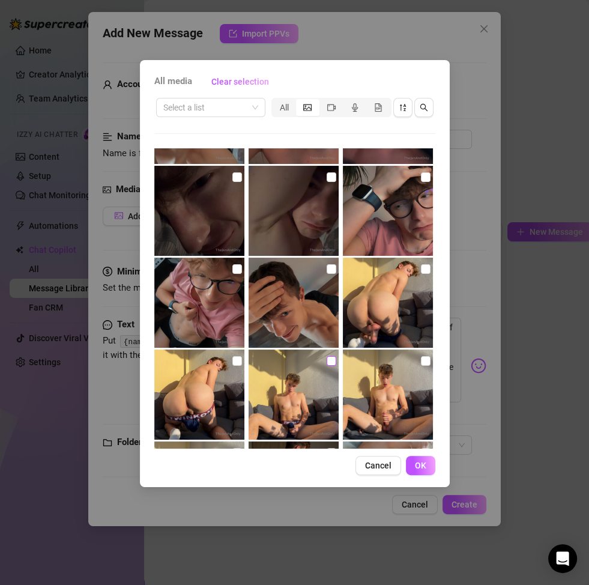
click at [327, 362] on input "checkbox" at bounding box center [332, 361] width 10 height 10
checkbox input "true"
click at [425, 459] on span "OK" at bounding box center [420, 466] width 11 height 10
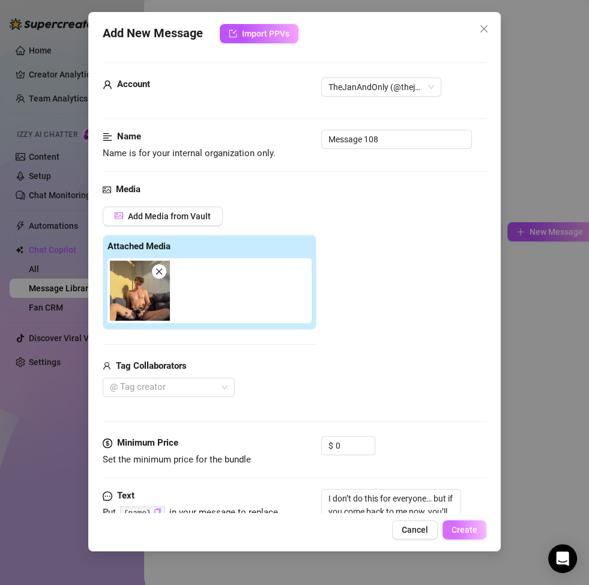
click at [467, 459] on span "Create" at bounding box center [465, 530] width 26 height 10
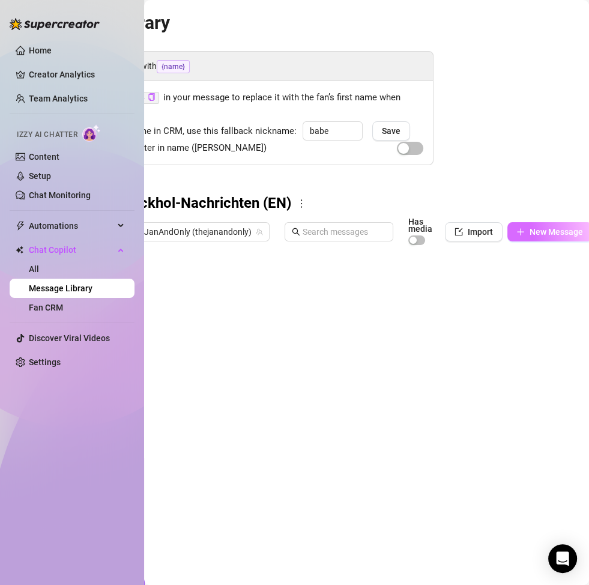
click at [540, 223] on button "New Message" at bounding box center [550, 231] width 85 height 19
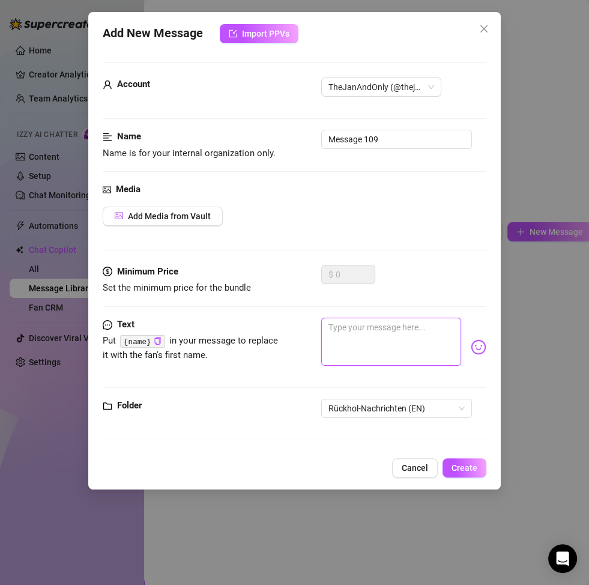
click at [341, 329] on textarea at bounding box center [391, 342] width 140 height 48
paste textarea "Do you want me to beg? 👀 Come back for 3 months, save 10%, and I’ll thank you w…"
type textarea "Do you want me to beg? 👀 Come back for 3 months, save 10%, and I’ll thank you w…"
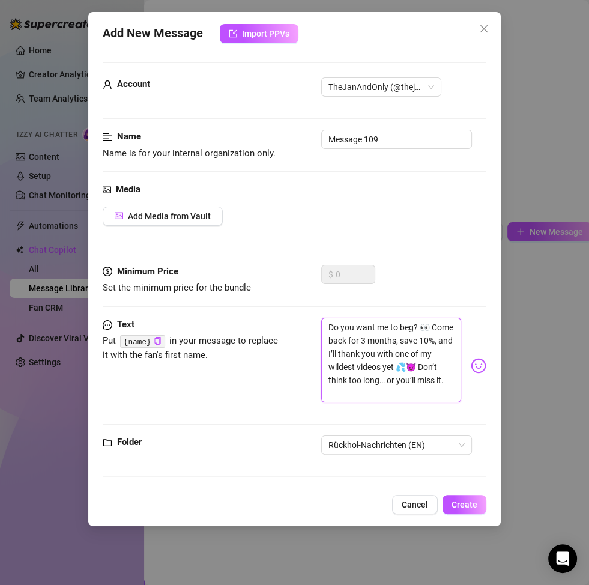
scroll to position [0, 0]
type textarea "Do you want me to beg? 👀 Come back for 3 months, save 10%, and I’ll thank you w…"
click at [168, 217] on span "Add Media from Vault" at bounding box center [169, 216] width 83 height 10
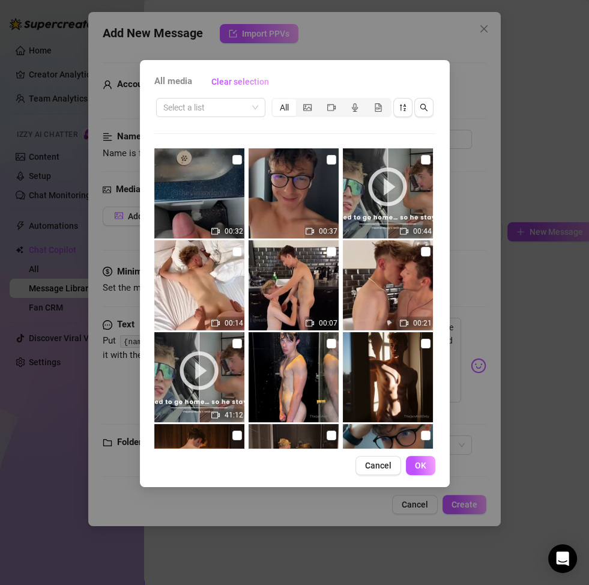
click at [314, 109] on div "segmented control" at bounding box center [307, 107] width 23 height 17
click at [299, 101] on input "segmented control" at bounding box center [299, 101] width 0 height 0
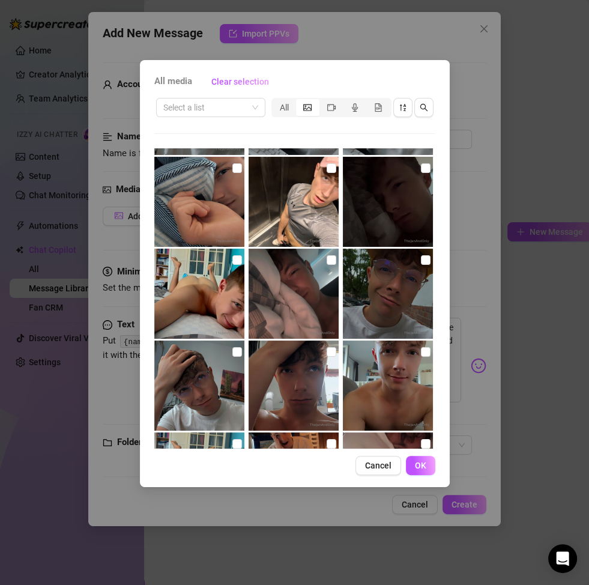
scroll to position [2513, 0]
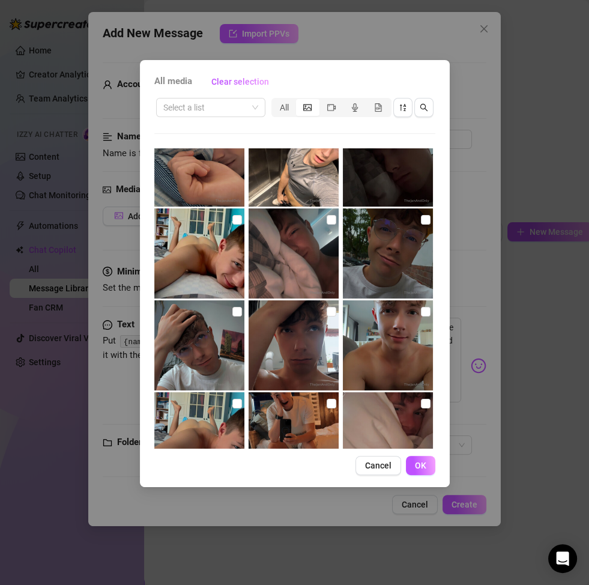
click at [323, 143] on div "Select a list All" at bounding box center [294, 272] width 281 height 353
click at [317, 175] on img at bounding box center [294, 162] width 90 height 90
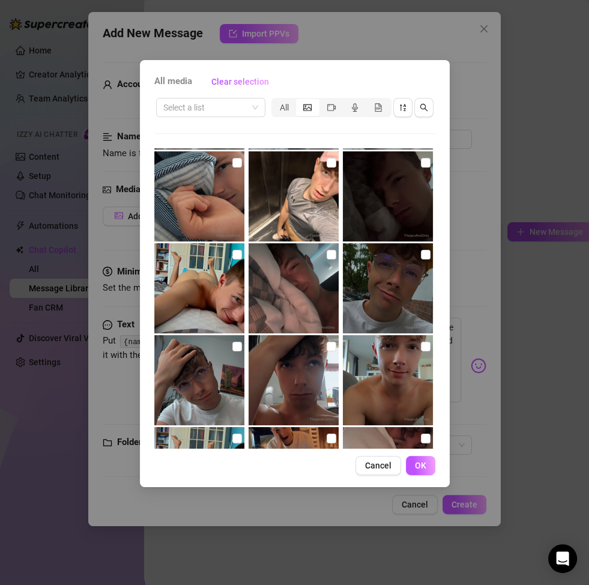
scroll to position [2429, 0]
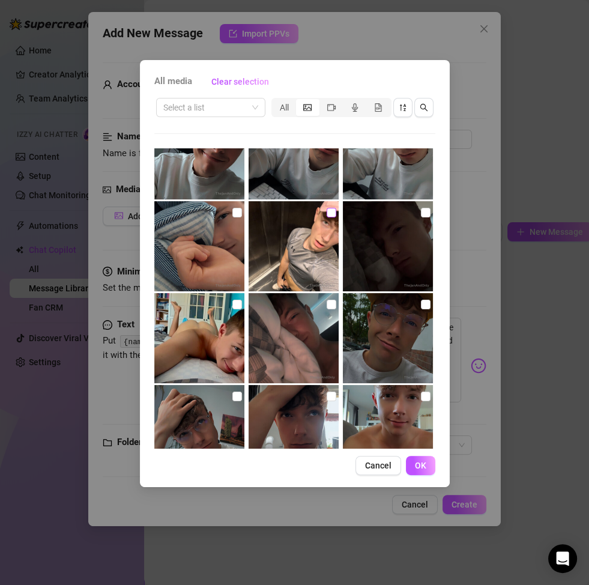
click at [327, 218] on label at bounding box center [332, 212] width 10 height 13
click at [327, 217] on input "checkbox" at bounding box center [332, 213] width 10 height 10
checkbox input "true"
click at [418, 459] on span "OK" at bounding box center [420, 466] width 11 height 10
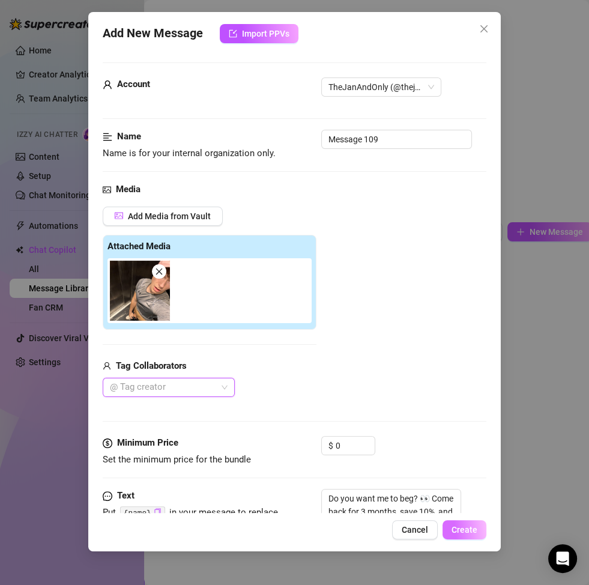
click at [473, 459] on span "Create" at bounding box center [465, 530] width 26 height 10
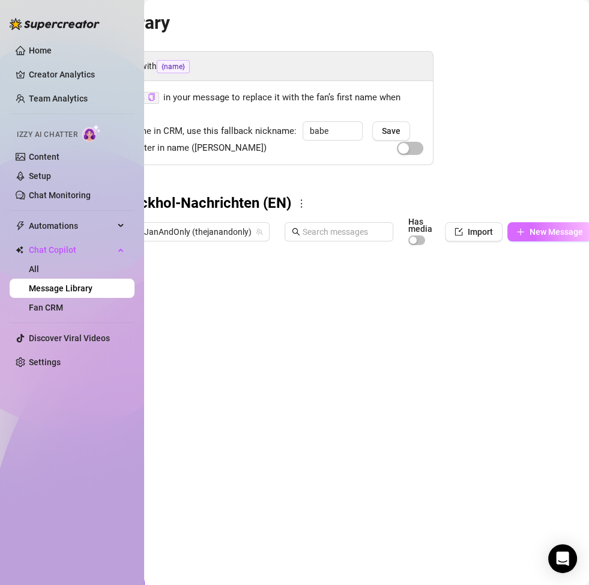
click at [530, 229] on span "New Message" at bounding box center [556, 232] width 53 height 10
click at [551, 236] on button "New Message" at bounding box center [550, 231] width 85 height 19
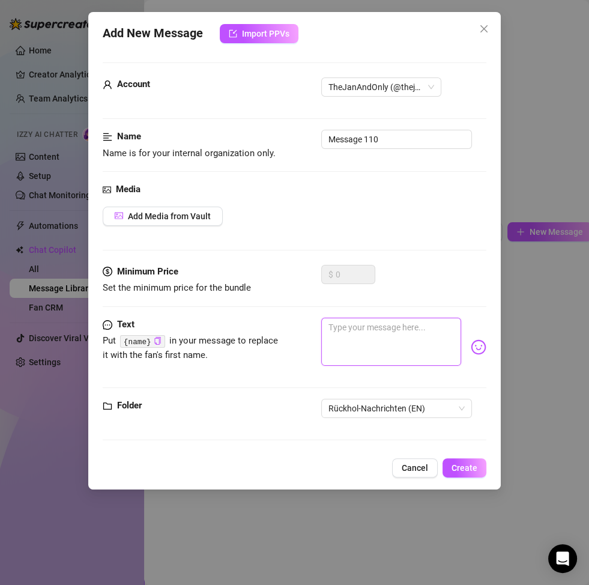
click at [378, 344] on textarea at bounding box center [391, 342] width 140 height 48
paste textarea "Baby, you could be the one I spoil tonight 🥵 Re-subscribe for 3 months, save, a…"
type textarea "Baby, you could be the one I spoil tonight 🥵 Re-subscribe for 3 months, save, a…"
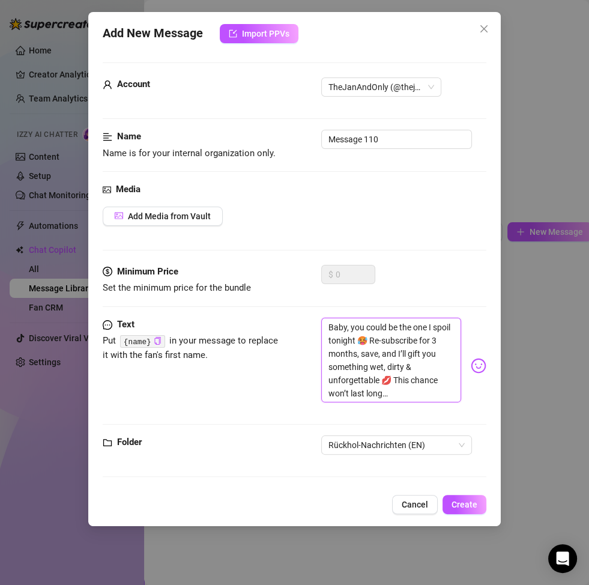
scroll to position [0, 0]
type textarea "Baby, you could be the one I spoil tonight 🥵 Re-subscribe for 3 months, save, a…"
click at [177, 216] on span "Add Media from Vault" at bounding box center [169, 216] width 83 height 10
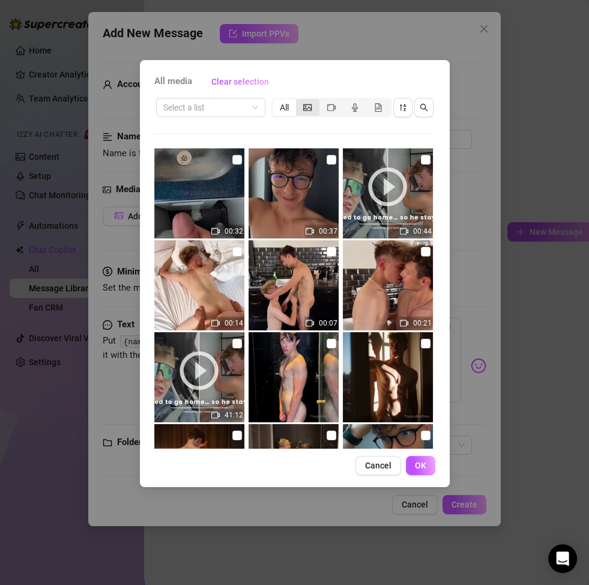
click at [309, 106] on icon "picture" at bounding box center [307, 107] width 8 height 7
click at [299, 101] on input "segmented control" at bounding box center [299, 101] width 0 height 0
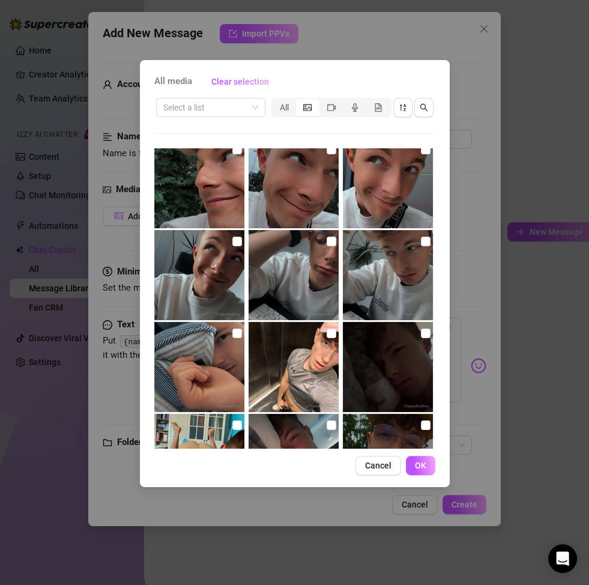
scroll to position [2317, 0]
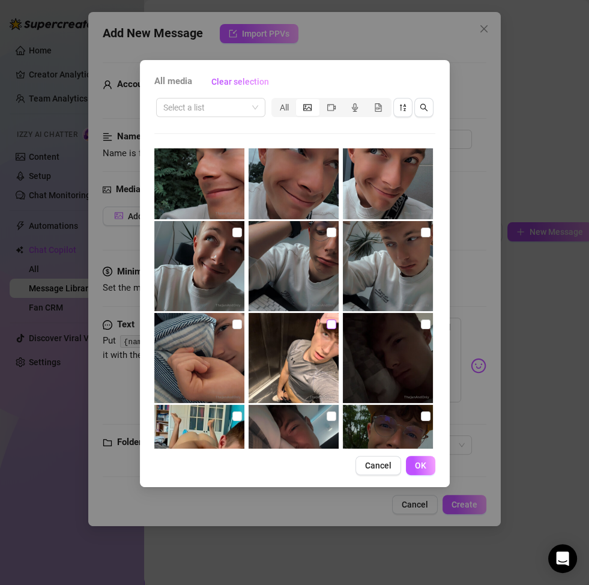
click at [328, 323] on input "checkbox" at bounding box center [332, 325] width 10 height 10
checkbox input "true"
click at [428, 459] on button "OK" at bounding box center [420, 465] width 29 height 19
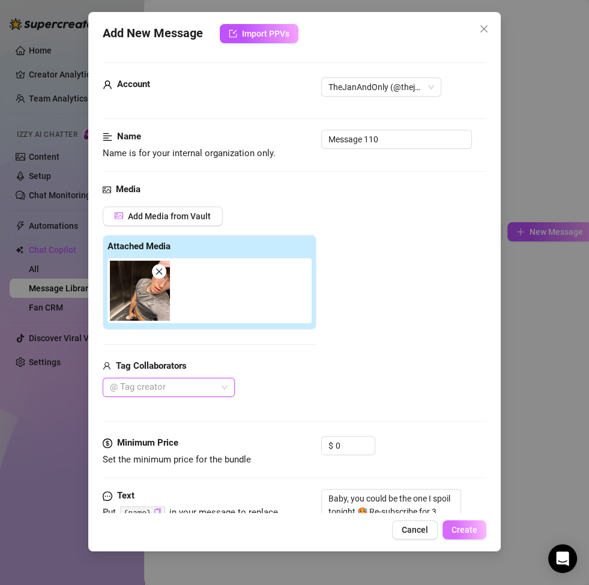
click at [461, 459] on span "Create" at bounding box center [465, 530] width 26 height 10
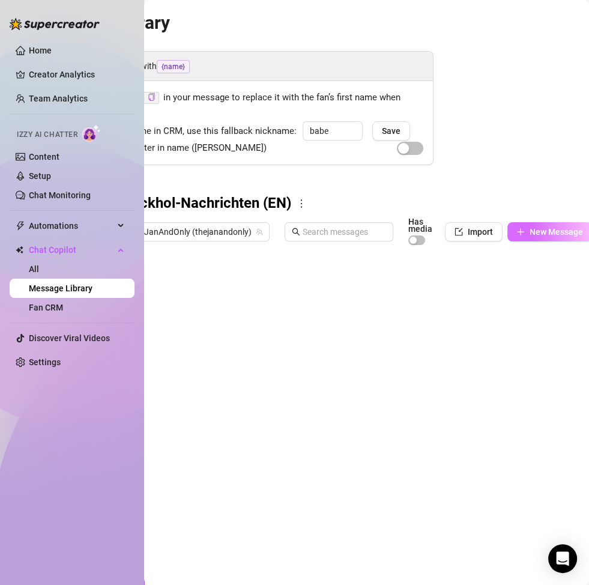
click at [551, 230] on span "New Message" at bounding box center [556, 232] width 53 height 10
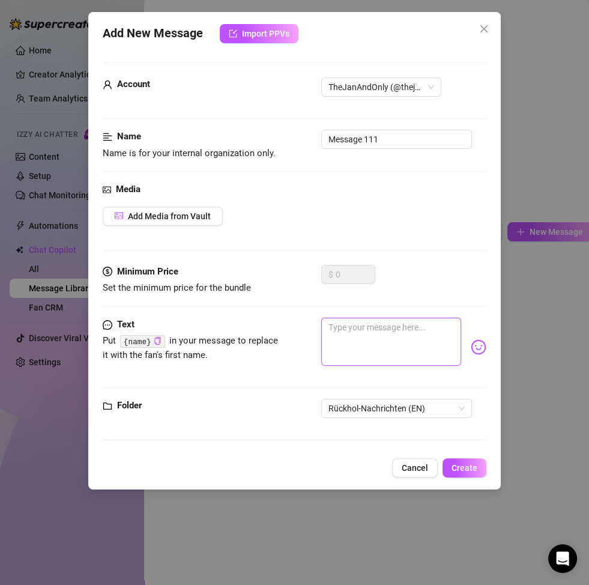
click at [390, 345] on textarea at bounding box center [391, 342] width 140 height 48
paste textarea "I love when a fan proves his loyalty 😏 Come back now for 3 months, and I’ll rew…"
type textarea "I love when a fan proves his loyalty 😏 Come back now for 3 months, and I’ll rew…"
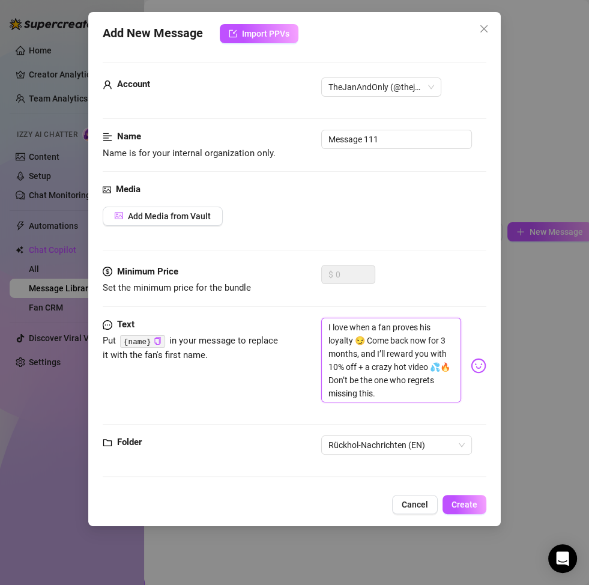
scroll to position [0, 0]
type textarea "I love when a fan proves his loyalty 😏 Come back now for 3 months, and I’ll rew…"
click at [172, 215] on span "Add Media from Vault" at bounding box center [169, 216] width 83 height 10
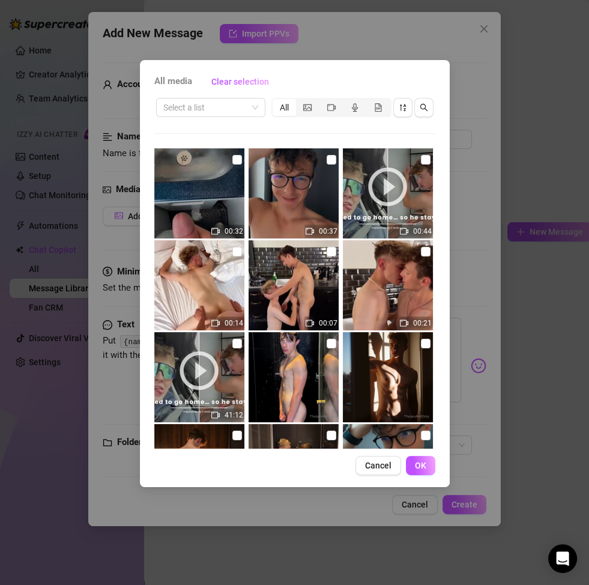
click at [305, 105] on icon "picture" at bounding box center [307, 107] width 8 height 8
click at [299, 101] on input "segmented control" at bounding box center [299, 101] width 0 height 0
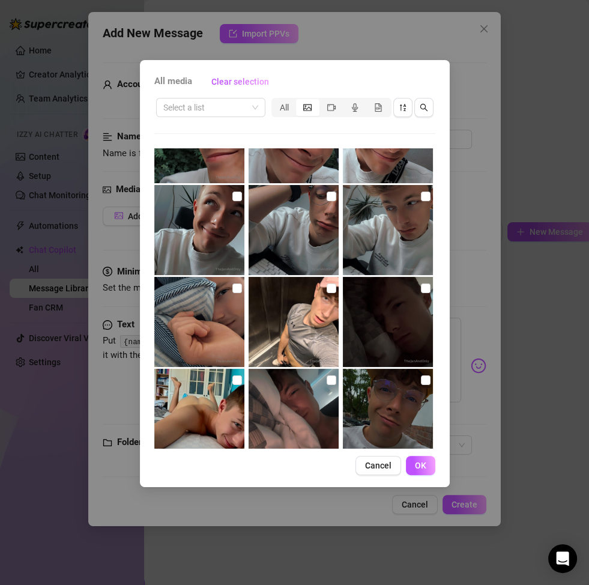
scroll to position [2441, 0]
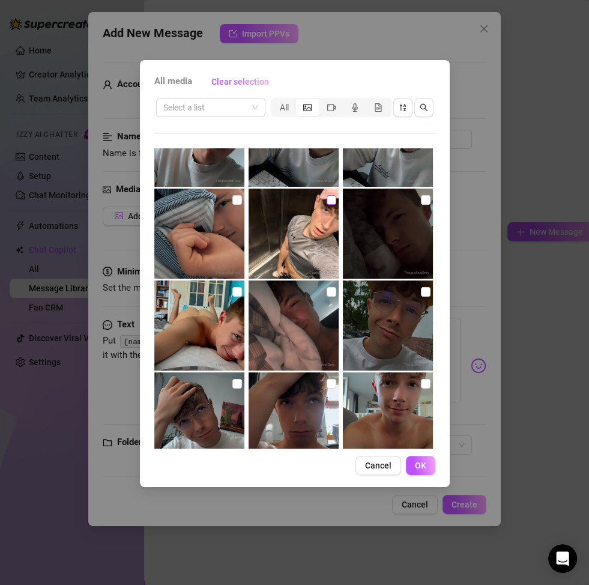
click at [327, 197] on input "checkbox" at bounding box center [332, 200] width 10 height 10
checkbox input "true"
click at [419, 458] on button "OK" at bounding box center [420, 465] width 29 height 19
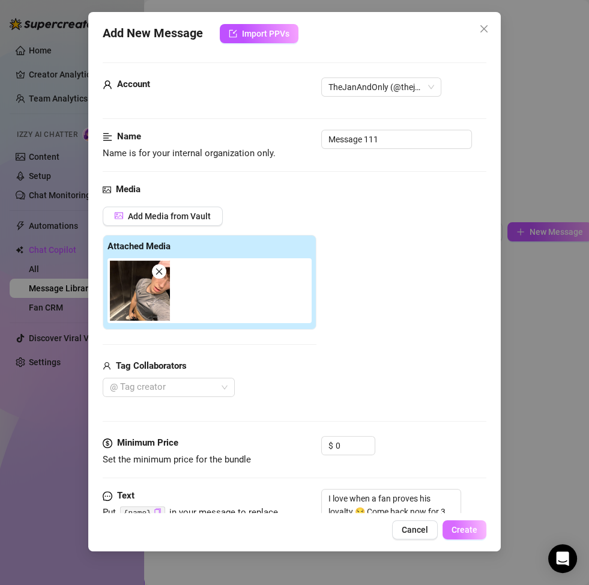
click at [476, 459] on button "Create" at bounding box center [465, 529] width 44 height 19
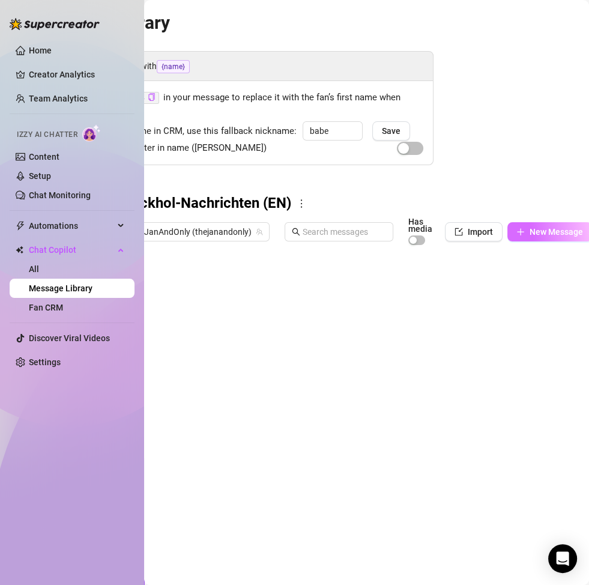
click at [551, 230] on span "New Message" at bounding box center [556, 232] width 53 height 10
type textarea "Type your message here..."
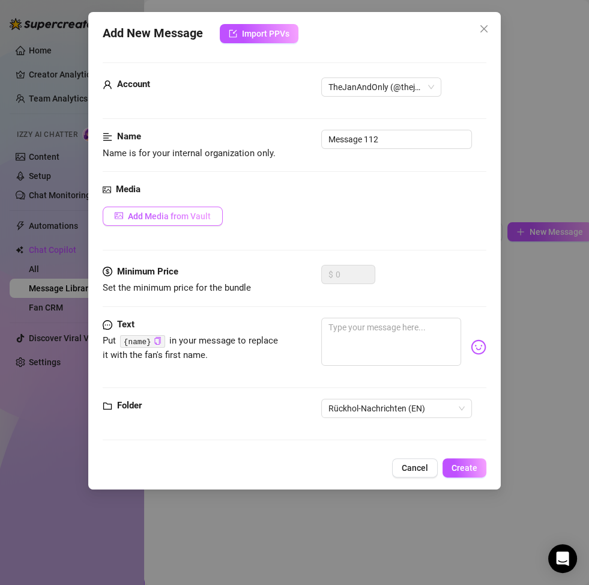
click at [192, 214] on span "Add Media from Vault" at bounding box center [169, 216] width 83 height 10
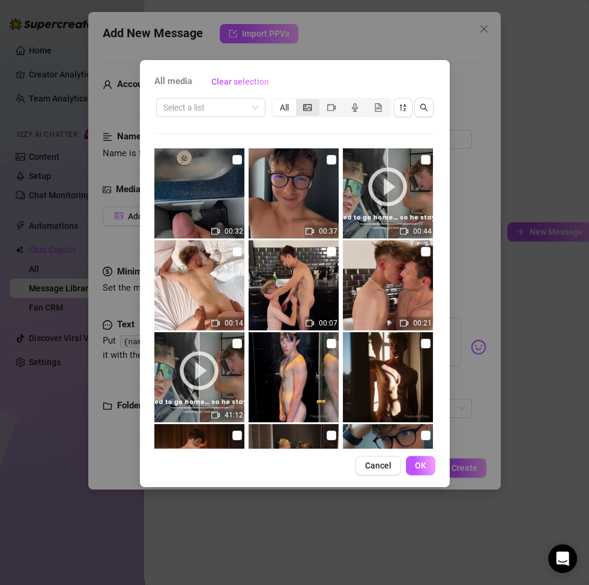
click at [303, 110] on div "segmented control" at bounding box center [307, 107] width 23 height 17
click at [299, 101] on input "segmented control" at bounding box center [299, 101] width 0 height 0
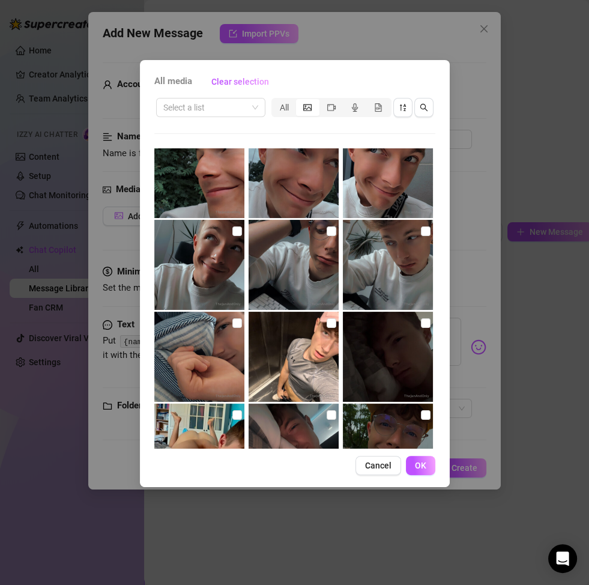
scroll to position [2371, 0]
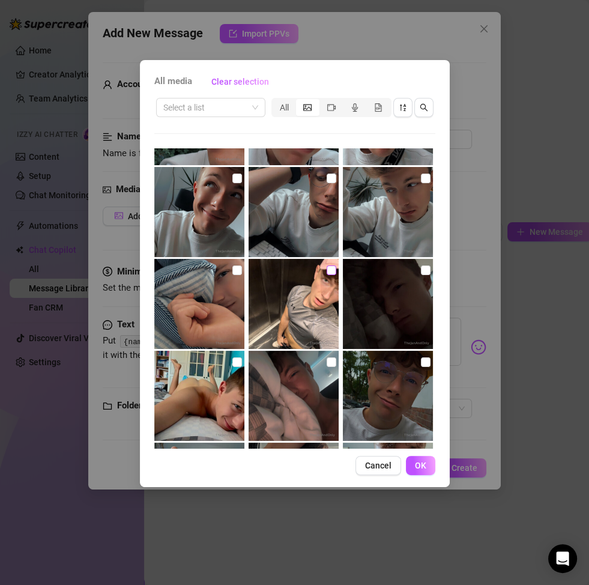
click at [330, 270] on input "checkbox" at bounding box center [332, 271] width 10 height 10
checkbox input "true"
click at [419, 459] on span "OK" at bounding box center [420, 466] width 11 height 10
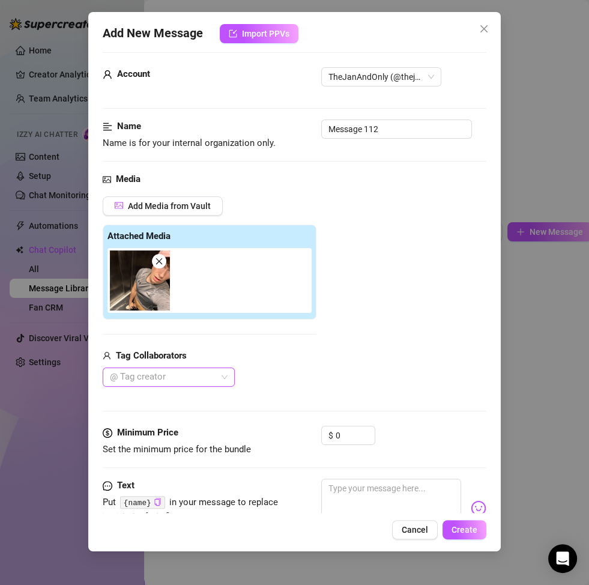
scroll to position [10, 0]
click at [382, 459] on textarea at bounding box center [391, 503] width 140 height 48
paste textarea "This is me, tempting you one last time 😈 3 months = 10% off + a dripping-hot gi…"
type textarea "This is me, tempting you one last time 😈 3 months = 10% off + a dripping-hot gi…"
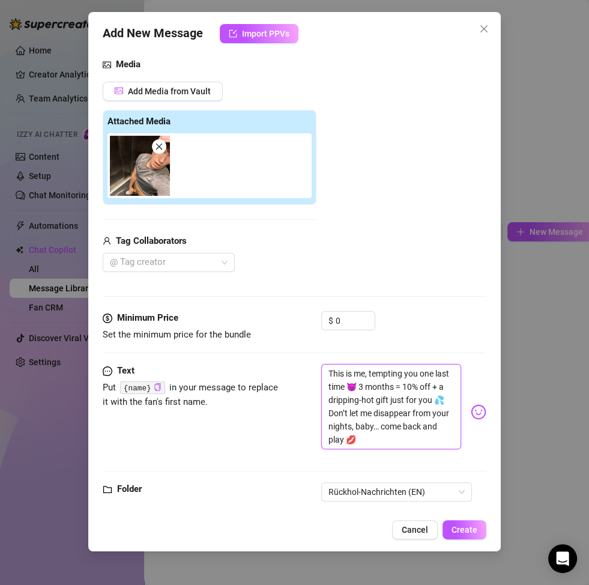
scroll to position [145, 0]
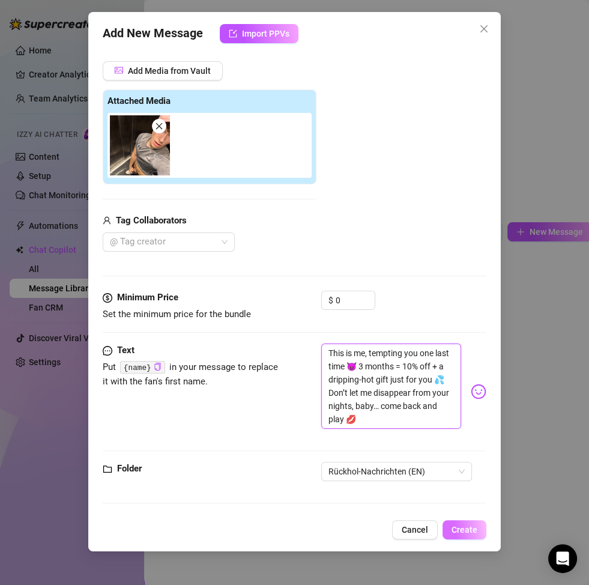
type textarea "This is me, tempting you one last time 😈 3 months = 10% off + a dripping-hot gi…"
click at [464, 459] on span "Create" at bounding box center [465, 530] width 26 height 10
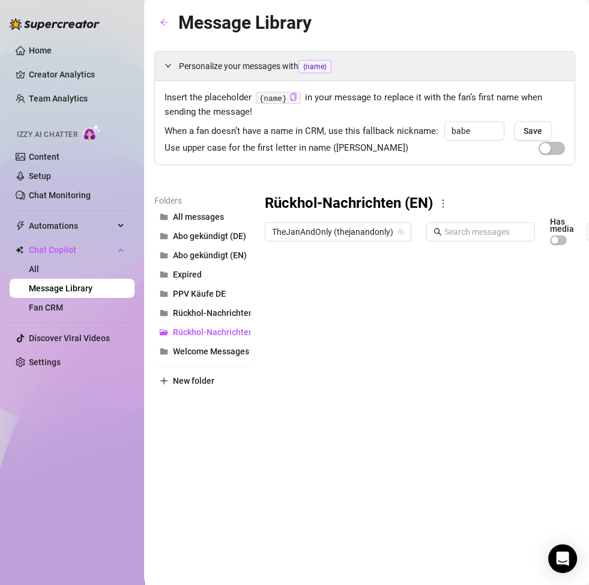
scroll to position [0, 0]
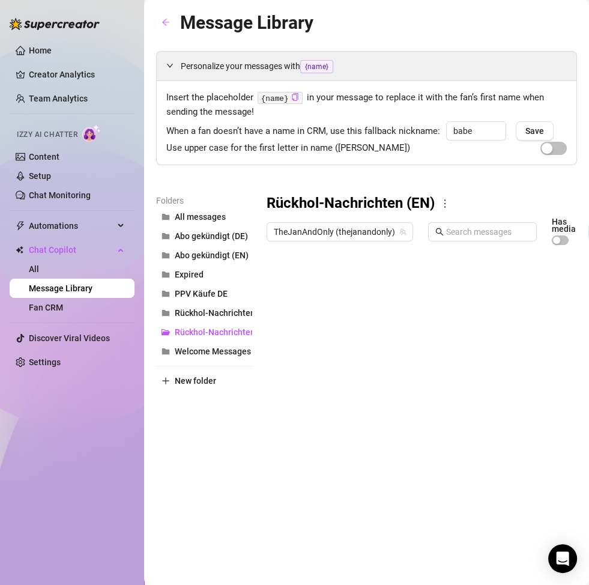
click at [267, 192] on div "Personalize your messages with {name} Insert the placeholder {name} in your mes…" at bounding box center [366, 284] width 421 height 467
drag, startPoint x: 264, startPoint y: 196, endPoint x: 320, endPoint y: 202, distance: 56.3
click at [320, 202] on div "Folders All messages Abo gekündigt (DE) Abo gekündigt (EN) Expired PPV Käufe DE…" at bounding box center [366, 356] width 421 height 324
copy h3 "Rückhol"
click at [330, 287] on div at bounding box center [477, 385] width 421 height 268
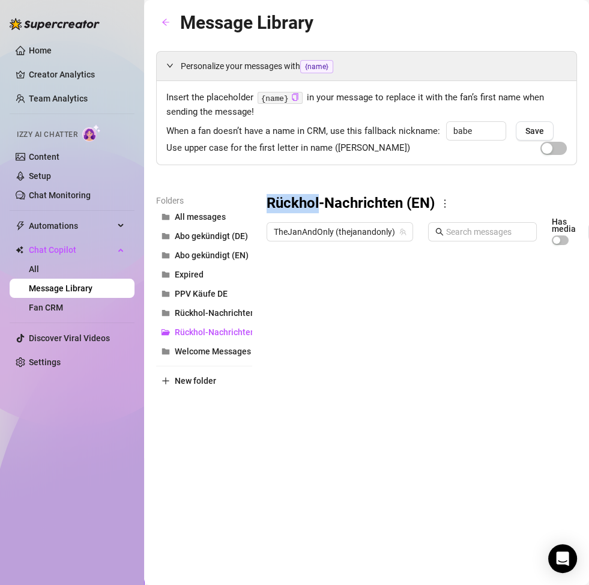
click at [332, 286] on div at bounding box center [477, 385] width 421 height 268
type textarea "Rückhol_1"
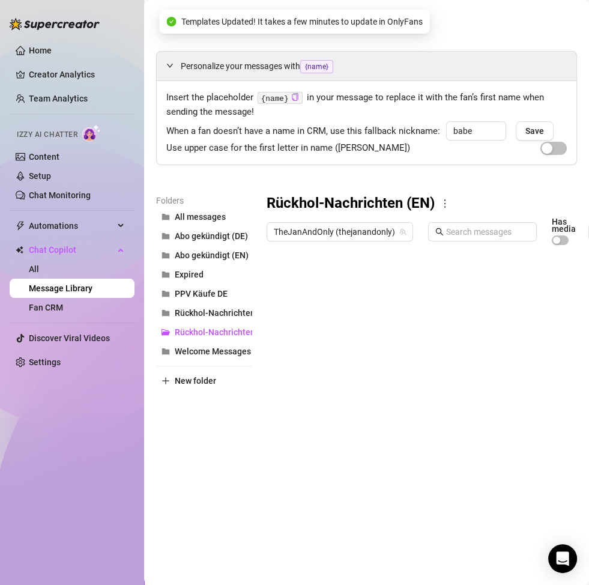
click at [312, 308] on div at bounding box center [477, 385] width 421 height 268
type textarea "Rückhol_2"
click at [316, 338] on div at bounding box center [477, 385] width 421 height 268
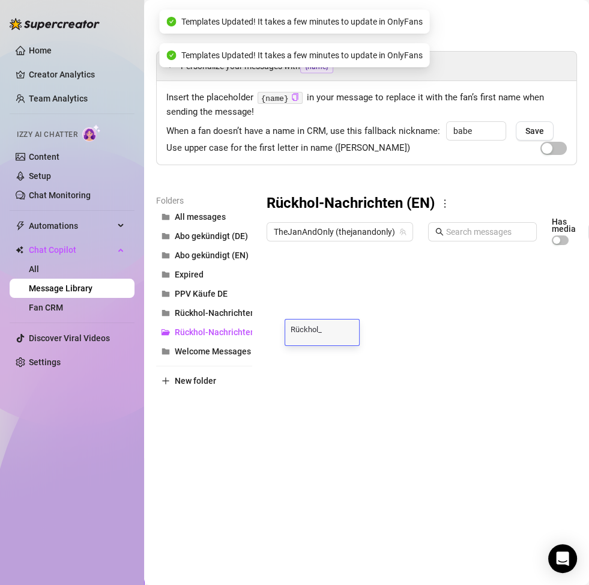
type textarea "Rückhol_3"
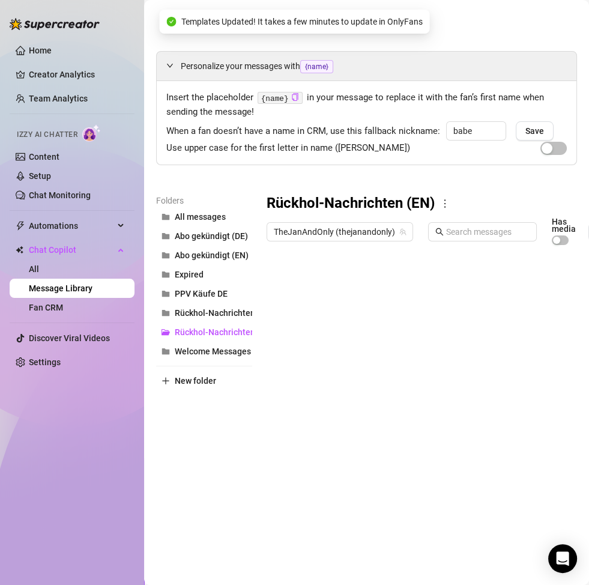
click at [324, 359] on div at bounding box center [477, 385] width 421 height 268
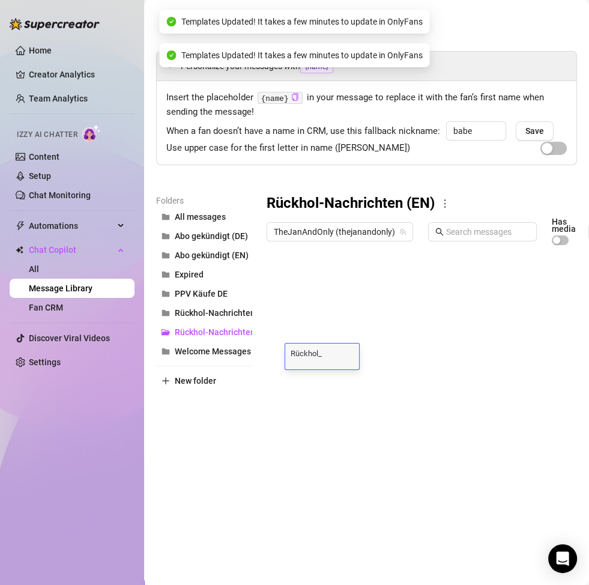
type textarea "Rückhol_4"
click at [320, 382] on div at bounding box center [477, 385] width 421 height 268
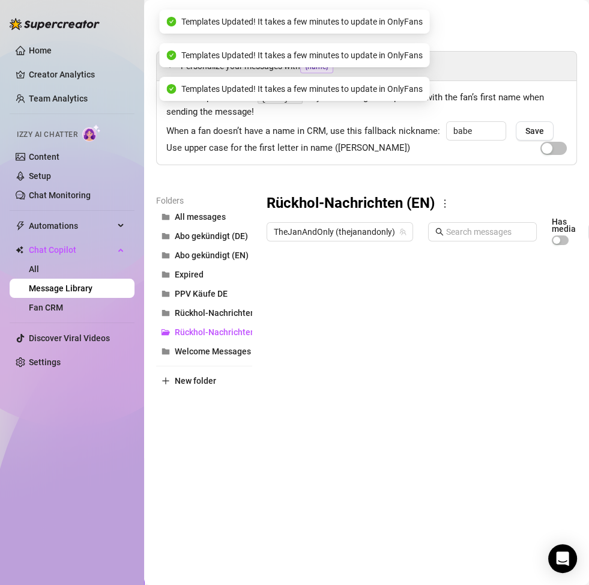
click at [320, 382] on div at bounding box center [477, 385] width 421 height 268
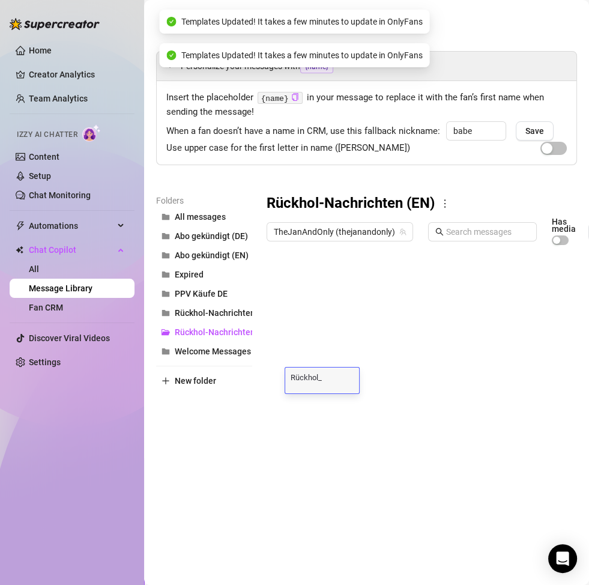
type textarea "Rückhol_5"
click at [327, 395] on div at bounding box center [477, 385] width 421 height 268
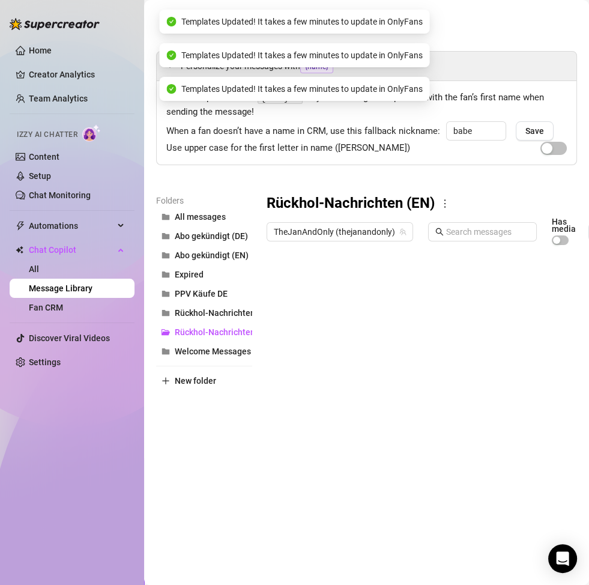
click at [327, 403] on div at bounding box center [477, 385] width 421 height 268
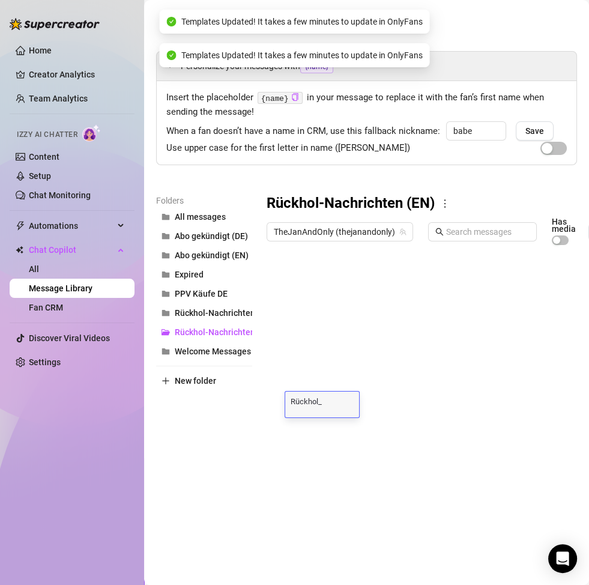
type textarea "Rückhol_6"
click at [332, 430] on div at bounding box center [477, 385] width 421 height 268
type textarea "Rückhol_7"
click at [341, 452] on div at bounding box center [477, 385] width 421 height 268
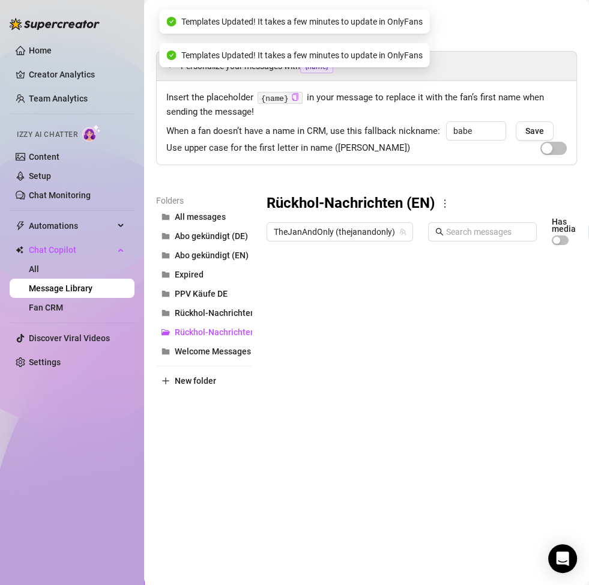
click at [341, 452] on div at bounding box center [477, 385] width 421 height 268
type textarea "Rückhol_8"
click at [343, 459] on div at bounding box center [477, 385] width 421 height 268
type textarea "Rückhol_9"
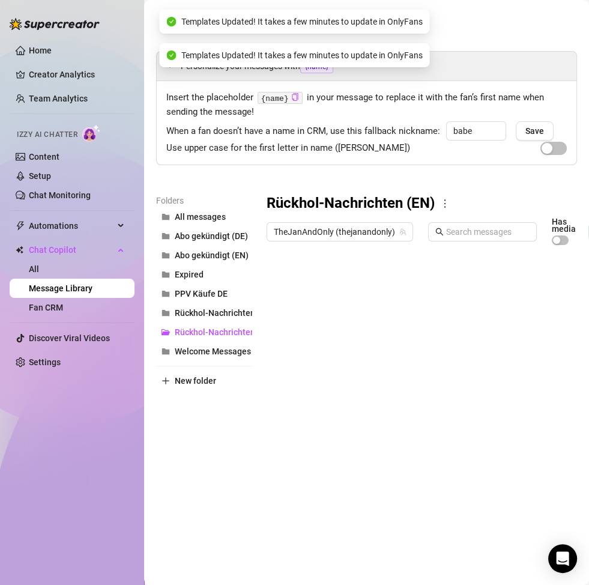
click at [350, 450] on div at bounding box center [477, 385] width 421 height 268
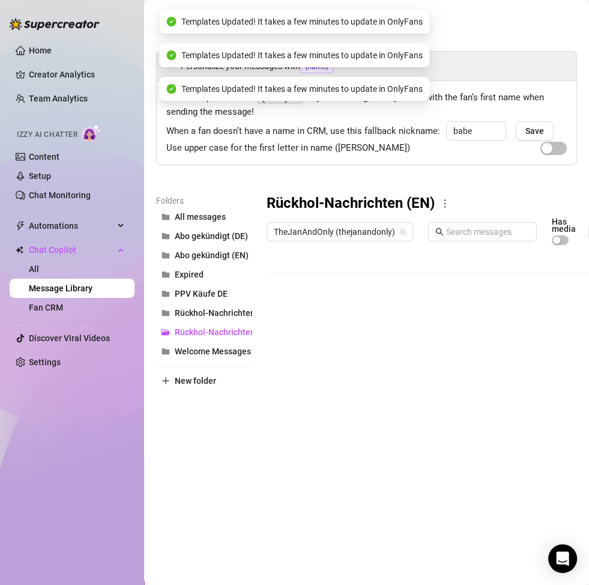
scroll to position [55, 0]
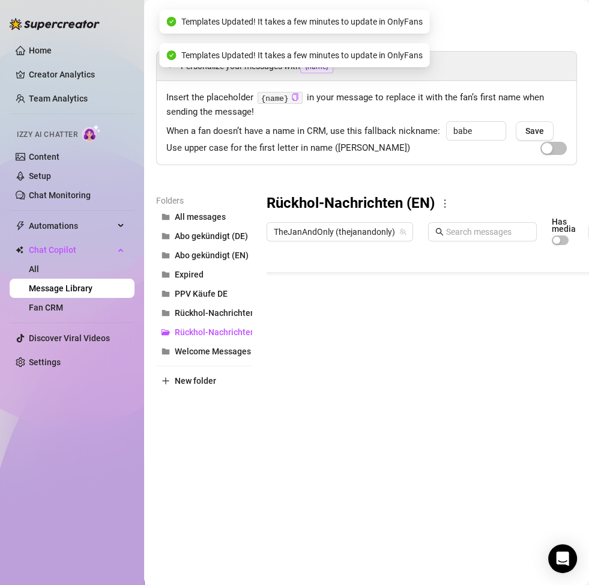
click at [341, 441] on div at bounding box center [477, 385] width 421 height 268
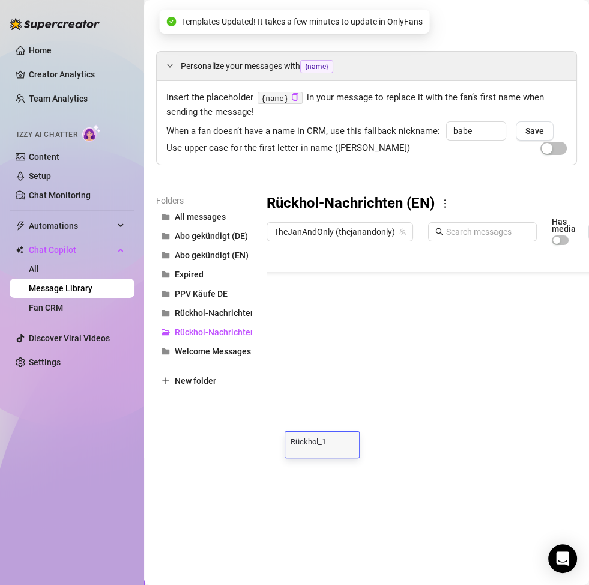
type textarea "Rückhol_10"
click at [346, 409] on div at bounding box center [477, 385] width 421 height 268
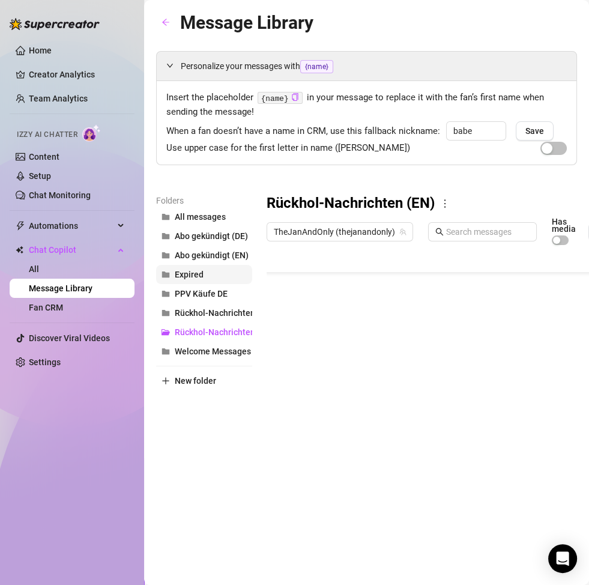
click at [209, 270] on button "Expired" at bounding box center [204, 274] width 96 height 19
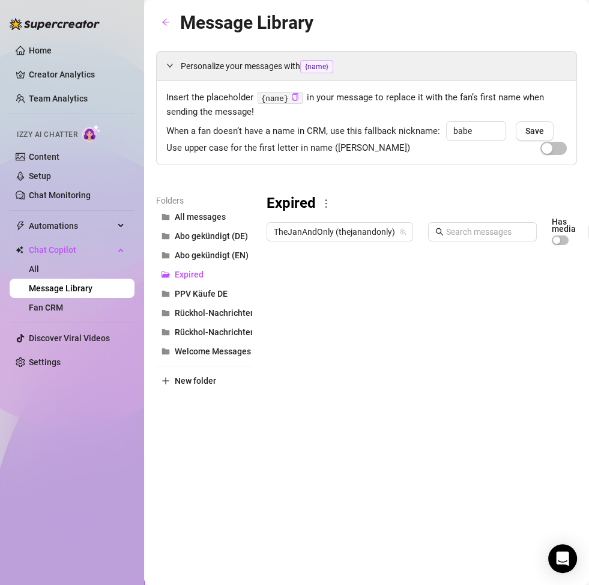
click at [329, 203] on icon "more" at bounding box center [326, 203] width 11 height 11
click at [350, 244] on link "Delete" at bounding box center [348, 243] width 36 height 10
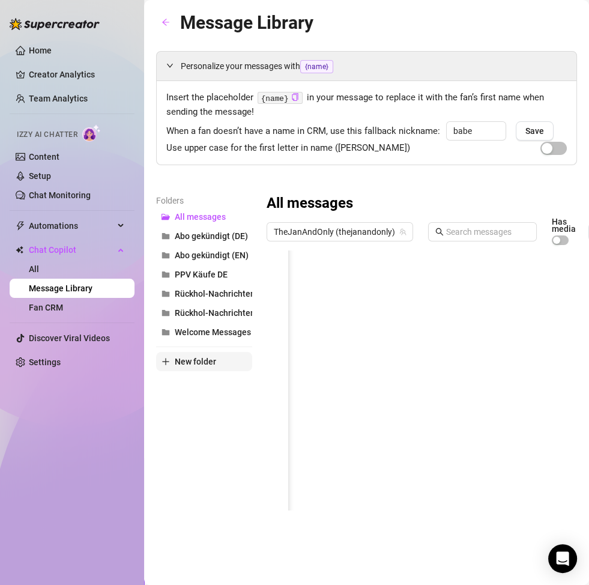
click at [198, 361] on span "New folder" at bounding box center [195, 362] width 41 height 10
click at [199, 354] on input "text" at bounding box center [204, 351] width 96 height 19
type input "Rejoin & Release (DE)"
click at [193, 430] on div "Folders All messages Abo gekündigt (DE) Abo gekündigt (EN) PPV Käufe DE Rückhol…" at bounding box center [204, 356] width 96 height 324
click at [201, 296] on span "Rejoin & Release (DE)" at bounding box center [216, 294] width 83 height 10
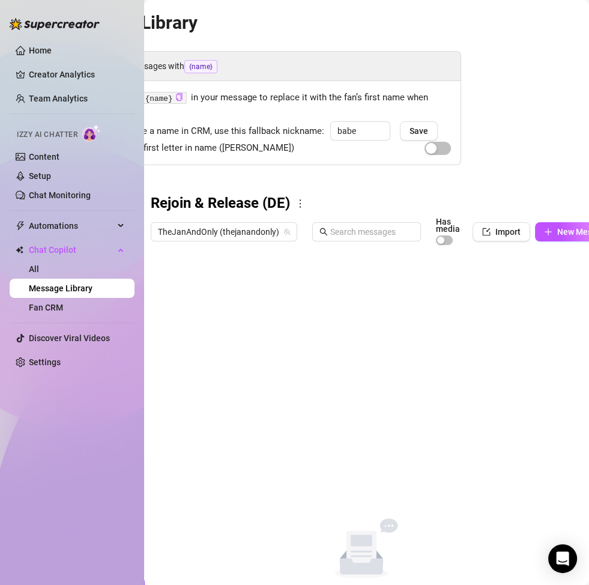
scroll to position [0, 151]
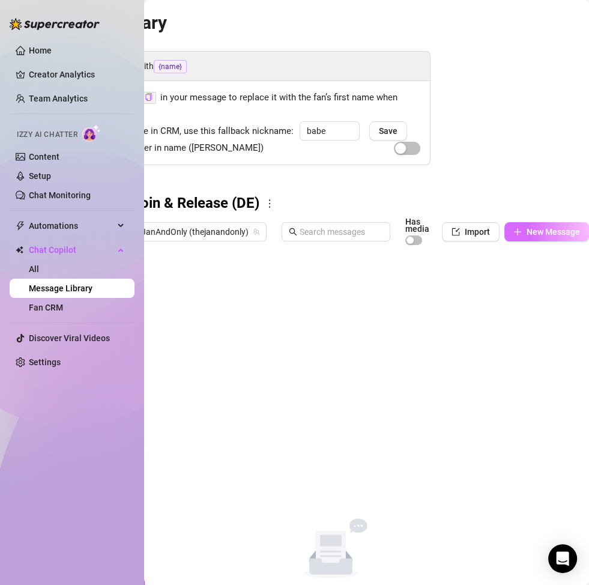
click at [527, 235] on span "New Message" at bounding box center [553, 232] width 53 height 10
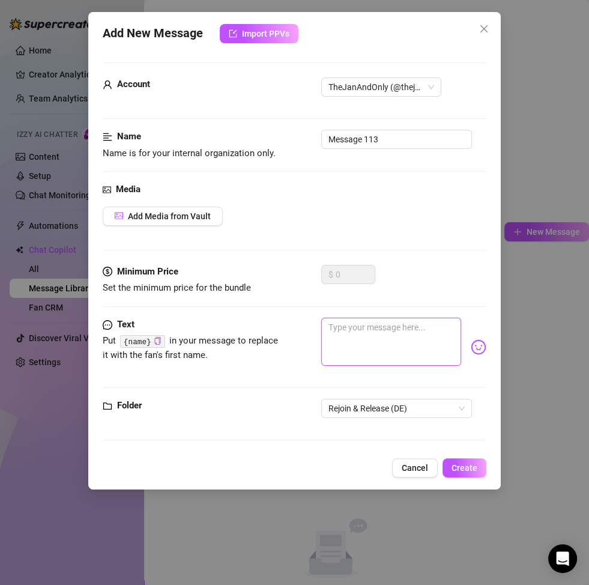
click at [413, 335] on textarea at bounding box center [391, 342] width 140 height 48
paste textarea "Oh Baby 😏 ich hab genau das Video, das dich jetzt richtig spritzen lassen würde…"
type textarea "Oh Baby 😏 ich hab genau das Video, das dich jetzt richtig spritzen lassen würde…"
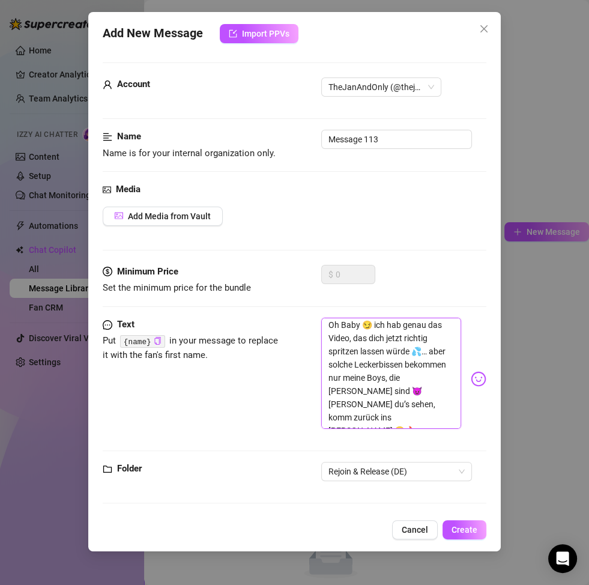
scroll to position [0, 0]
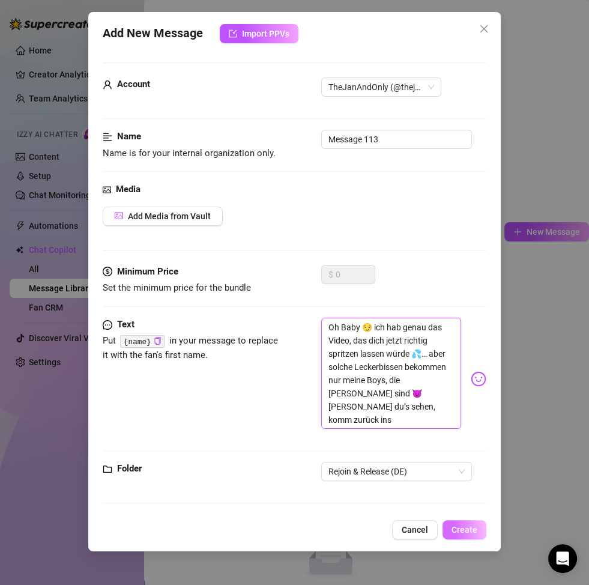
type textarea "Oh Baby 😏 ich hab genau das Video, das dich jetzt richtig spritzen lassen würde…"
click at [477, 459] on button "Create" at bounding box center [465, 529] width 44 height 19
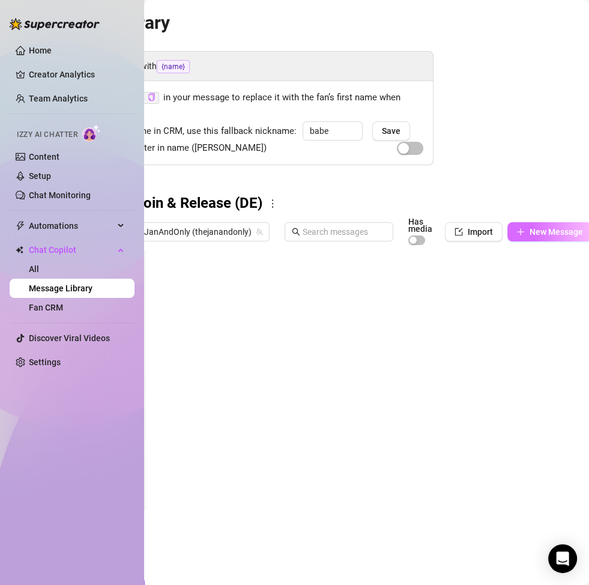
click at [544, 235] on span "New Message" at bounding box center [556, 232] width 53 height 10
click at [541, 228] on span "New Message" at bounding box center [556, 232] width 53 height 10
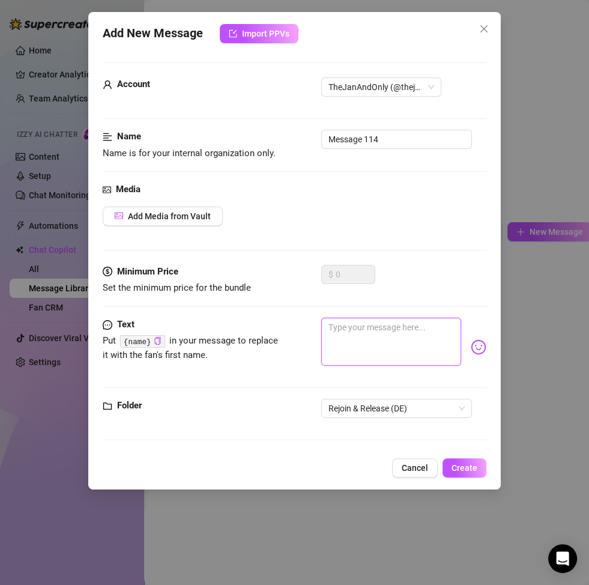
click at [398, 359] on textarea at bounding box center [391, 342] width 140 height 48
paste textarea "Du willst was Heißes von mir? 😏 Dann sei auch wieder ganz nah bei mir… im Abo 😈…"
type textarea "Du willst was Heißes von mir? 😏 Dann sei auch wieder ganz nah bei mir… im Abo 😈…"
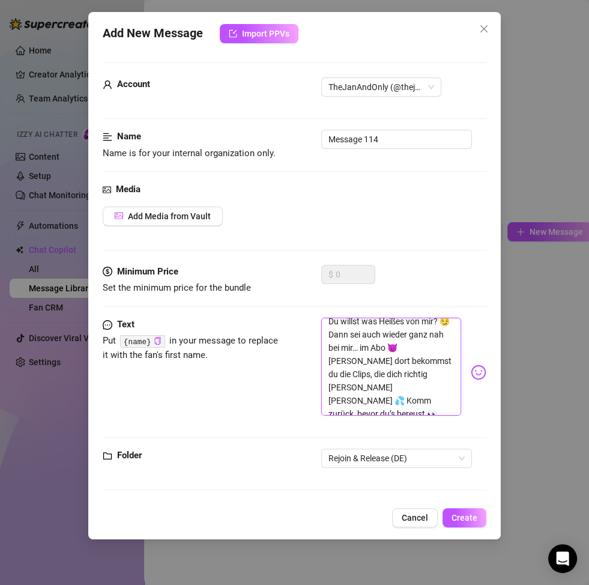
scroll to position [0, 0]
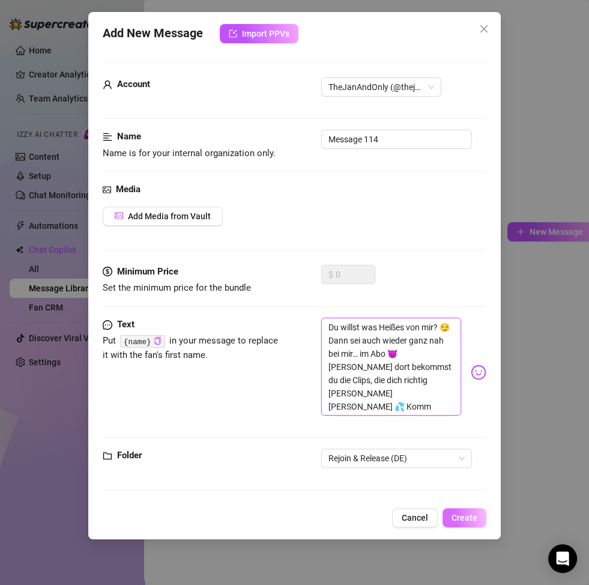
type textarea "Du willst was Heißes von mir? 😏 Dann sei auch wieder ganz nah bei mir… im Abo 😈…"
click at [467, 459] on span "Create" at bounding box center [465, 518] width 26 height 10
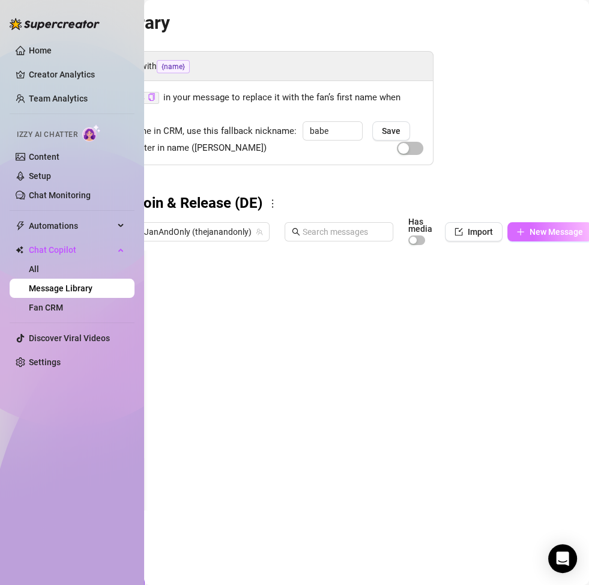
click at [532, 234] on span "New Message" at bounding box center [556, 232] width 53 height 10
click at [540, 238] on button "New Message" at bounding box center [550, 231] width 85 height 19
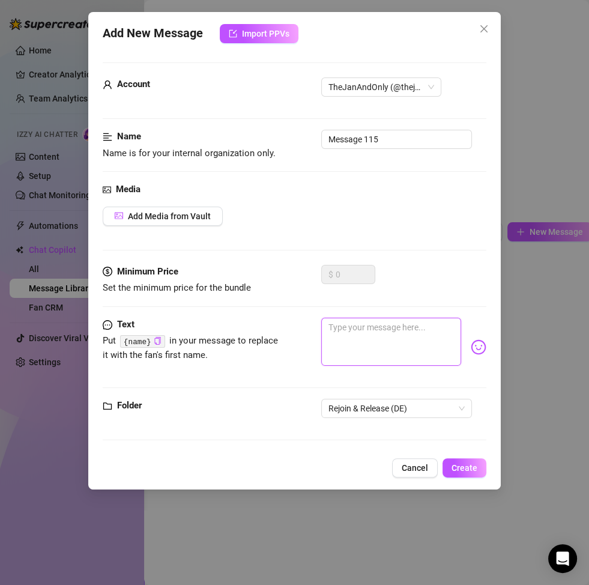
click at [382, 333] on textarea at bounding box center [391, 342] width 140 height 48
paste textarea "Genau das, wonach du fragst, hab ich 😏 Aber es ist viel zu intim, um es einfach…"
type textarea "Genau das, wonach du fragst, hab ich 😏 Aber es ist viel zu intim, um es einfach…"
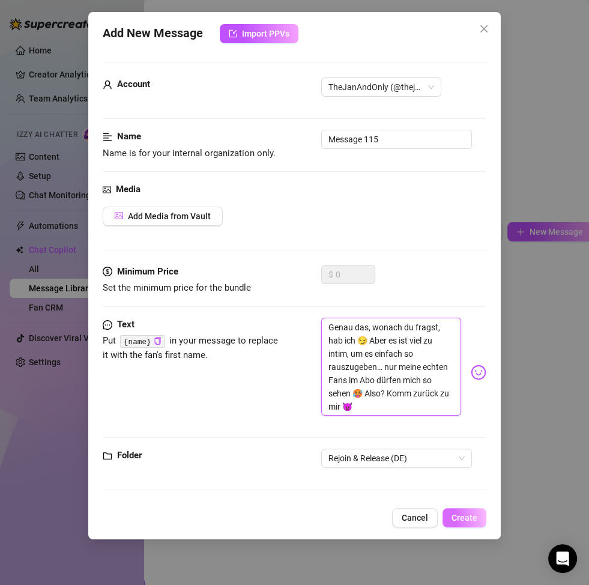
type textarea "Genau das, wonach du fragst, hab ich 😏 Aber es ist viel zu intim, um es einfach…"
click at [466, 459] on span "Create" at bounding box center [465, 518] width 26 height 10
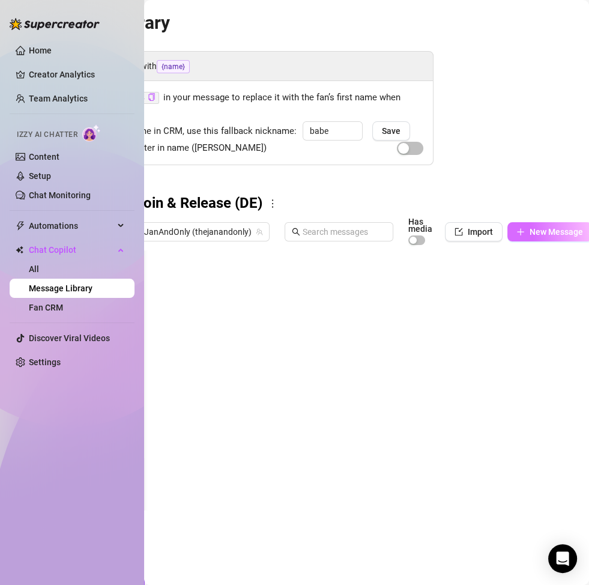
click at [521, 234] on icon "plus" at bounding box center [521, 232] width 8 height 8
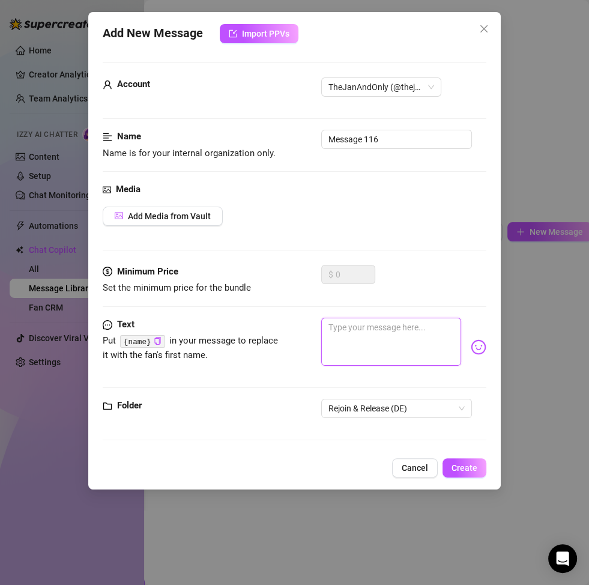
click at [387, 351] on textarea at bounding box center [391, 342] width 140 height 48
paste textarea "Du weißt genau, dass ich dir geben kann, was du willst 😏💦 Aber das gibt’s nicht…"
type textarea "Du weißt genau, dass ich dir geben kann, was du willst 😏💦 Aber das gibt’s nicht…"
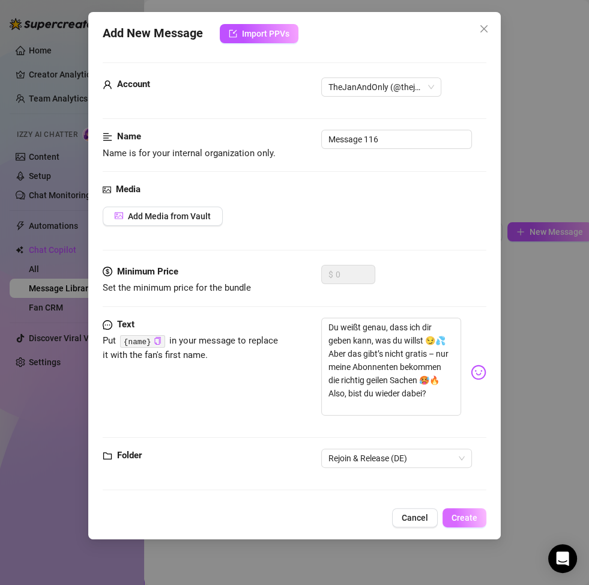
click at [455, 459] on button "Create" at bounding box center [465, 517] width 44 height 19
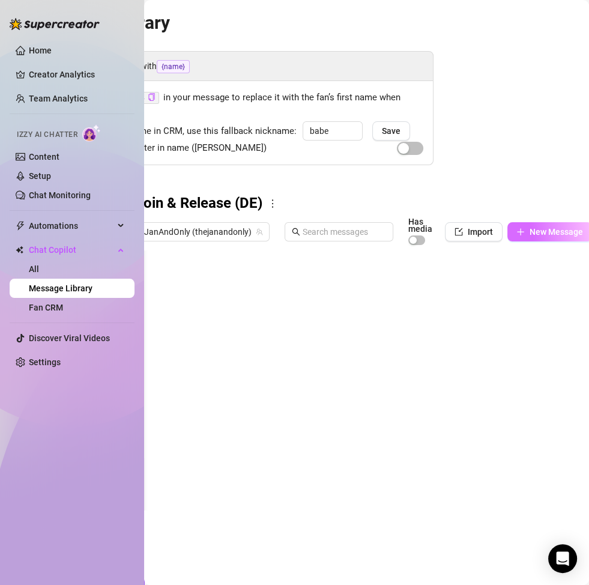
click at [550, 236] on span "New Message" at bounding box center [556, 232] width 53 height 10
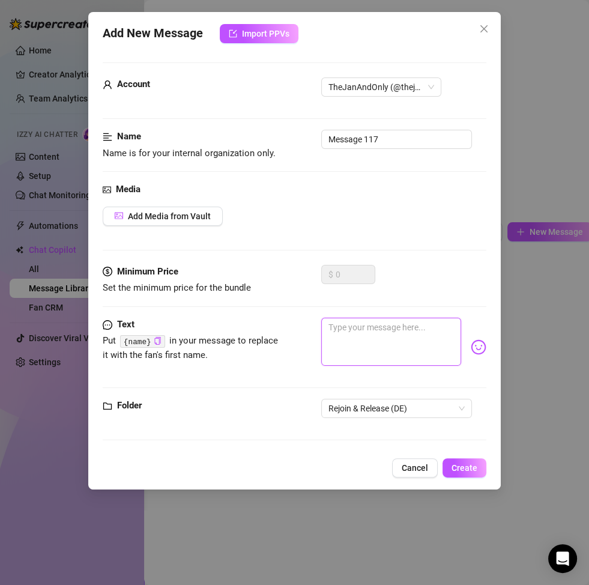
click at [384, 320] on textarea at bounding box center [391, 342] width 140 height 48
paste textarea "Mmmh… stell dir vor, ich schicke dir genau das Video, an das du gerade denkst 😏…"
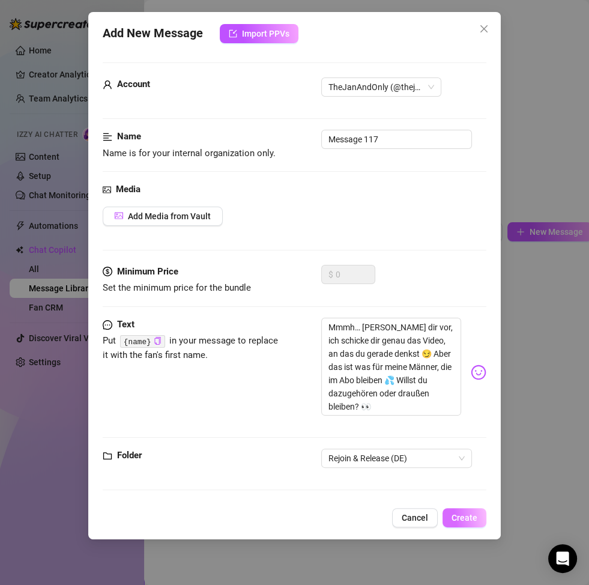
click at [466, 459] on span "Create" at bounding box center [465, 518] width 26 height 10
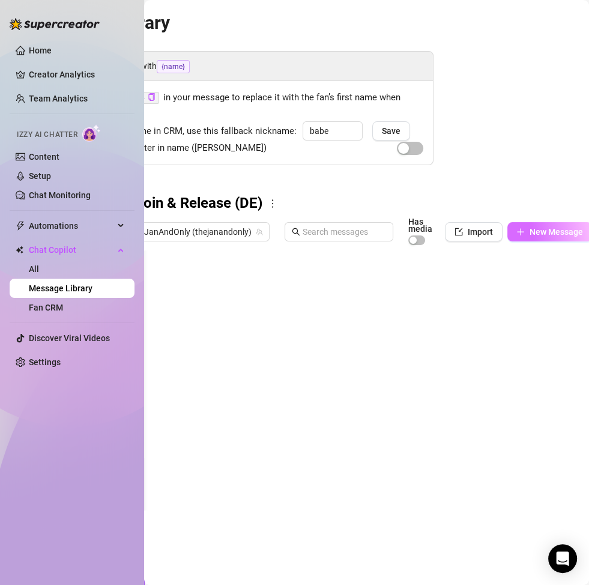
click at [530, 231] on span "New Message" at bounding box center [556, 232] width 53 height 10
click at [537, 235] on span "New Message" at bounding box center [556, 232] width 53 height 10
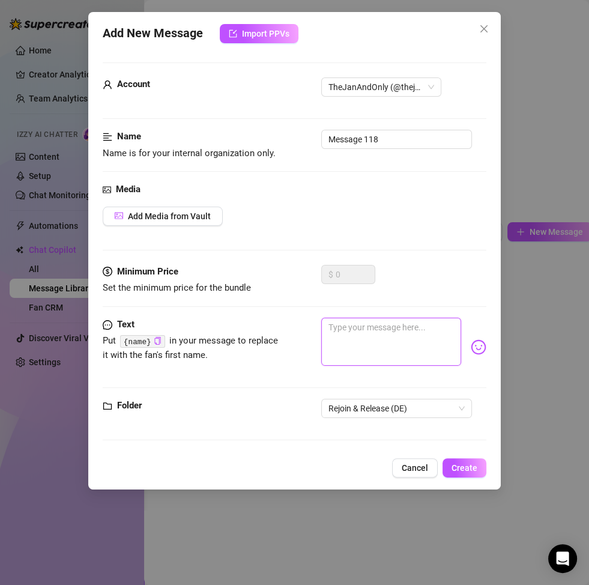
click at [371, 334] on textarea at bounding box center [391, 342] width 140 height 48
paste textarea "Du machst mich gerade schwach… ich hab das Video fertig 😈 Aber ich geb’s nur de…"
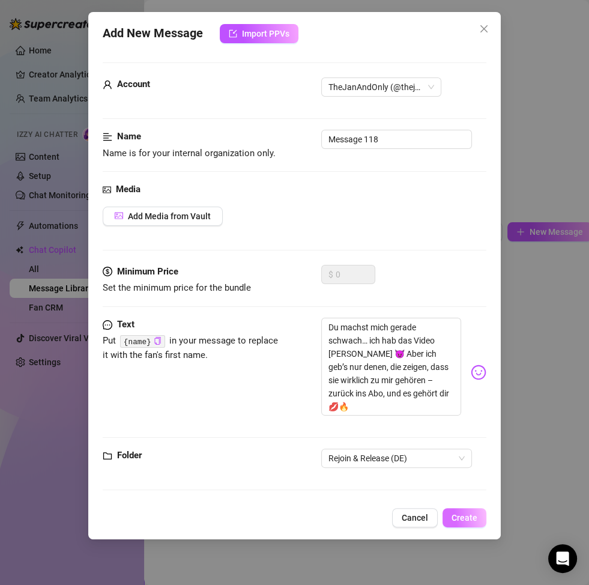
click at [470, 459] on span "Create" at bounding box center [465, 518] width 26 height 10
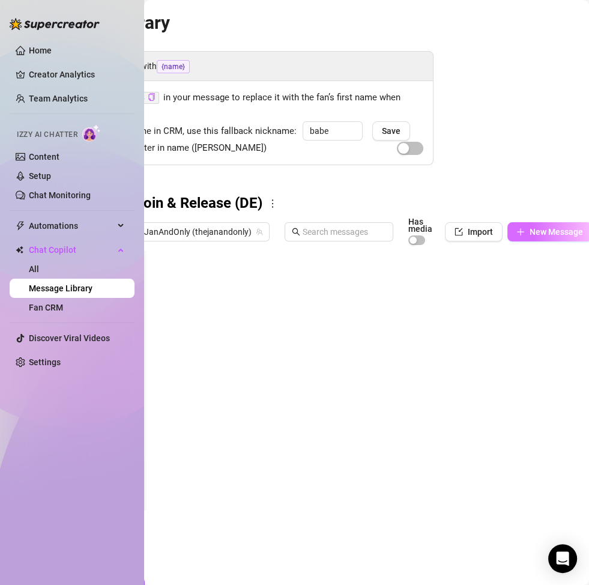
click at [530, 232] on span "New Message" at bounding box center [556, 232] width 53 height 10
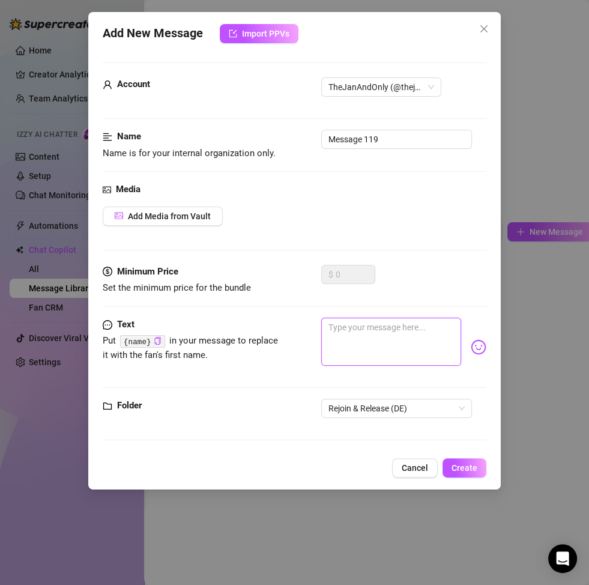
click at [389, 340] on textarea at bounding box center [391, 342] width 140 height 48
paste textarea "So direkt nach einem Clip fragen, das macht mich heiß 😏 Aber solche Sachen gibt…"
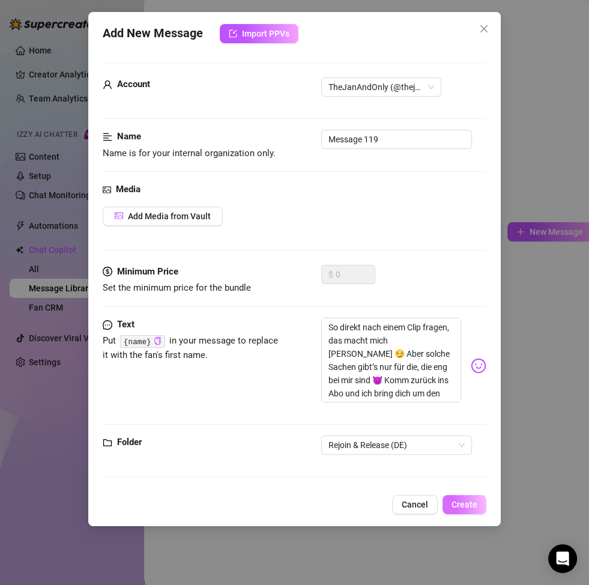
click at [458, 459] on span "Create" at bounding box center [465, 505] width 26 height 10
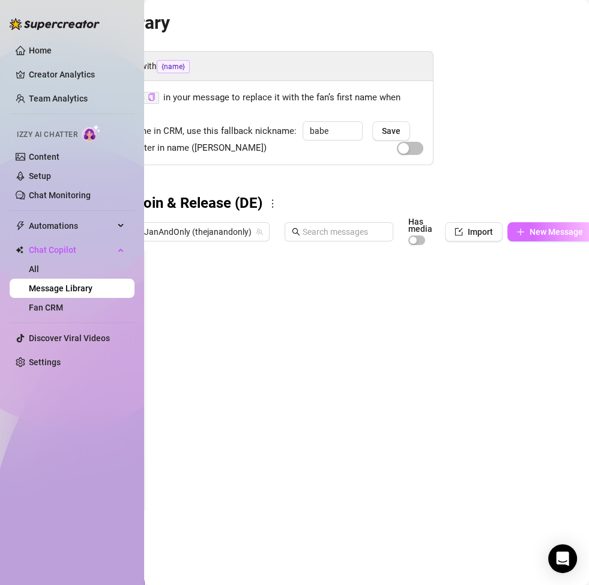
click at [544, 229] on span "New Message" at bounding box center [556, 232] width 53 height 10
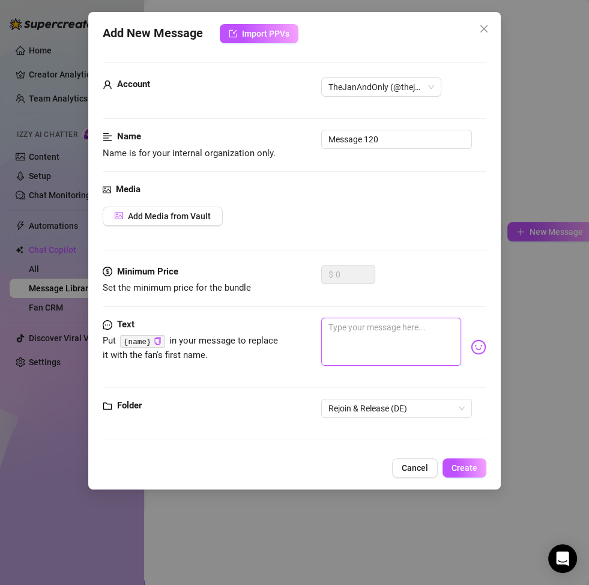
click at [386, 324] on textarea at bounding box center [391, 342] width 140 height 48
paste textarea "Ich hab Videos, die dich so zerstören würden… aber ich geb sie nicht jedem 😏 Nu…"
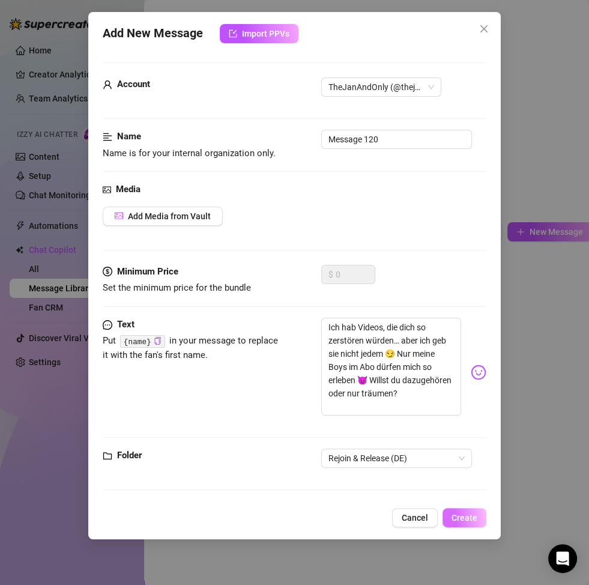
click at [466, 459] on button "Create" at bounding box center [465, 517] width 44 height 19
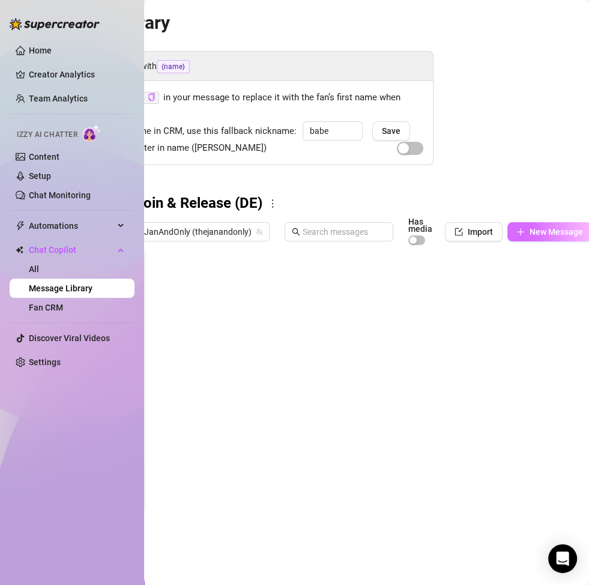
click at [536, 229] on span "New Message" at bounding box center [556, 232] width 53 height 10
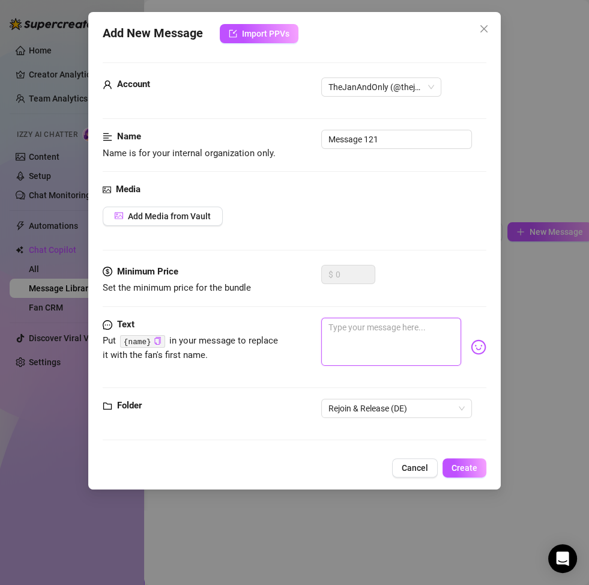
click at [360, 327] on textarea at bounding box center [391, 342] width 140 height 48
paste textarea "Baby, du weißt gar nicht, was du gerade verpasst 😏💦 Ich könnte dir jetzt was sc…"
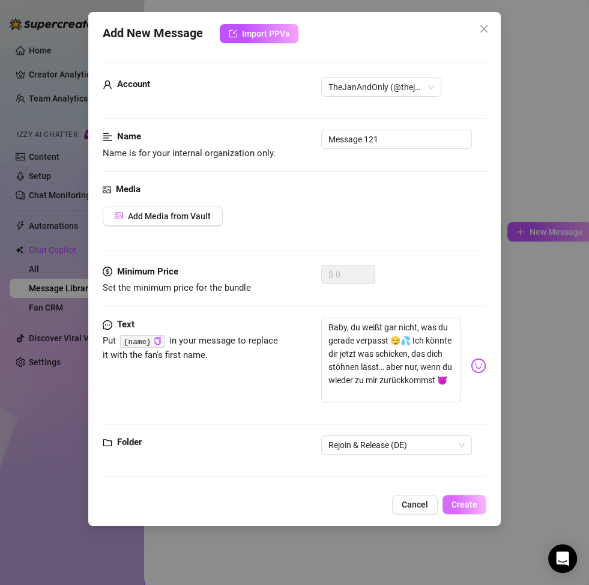
click at [461, 459] on span "Create" at bounding box center [465, 505] width 26 height 10
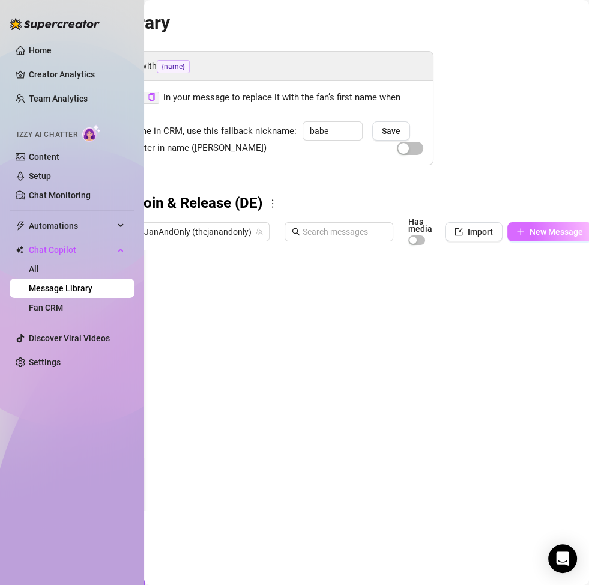
click at [539, 240] on button "New Message" at bounding box center [550, 231] width 85 height 19
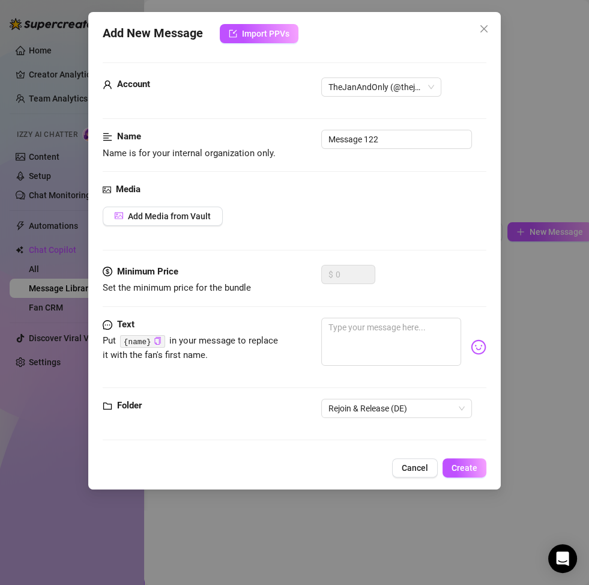
drag, startPoint x: 289, startPoint y: 308, endPoint x: 305, endPoint y: 321, distance: 20.9
click at [289, 308] on div "Minimum Price Set the minimum price for the bundle $ 0" at bounding box center [295, 291] width 384 height 53
click at [347, 345] on textarea at bounding box center [391, 342] width 140 height 48
paste textarea "Du willst ein heißes Video von mir? 😏 Dann zeig mir auch, dass du wieder zu mir…"
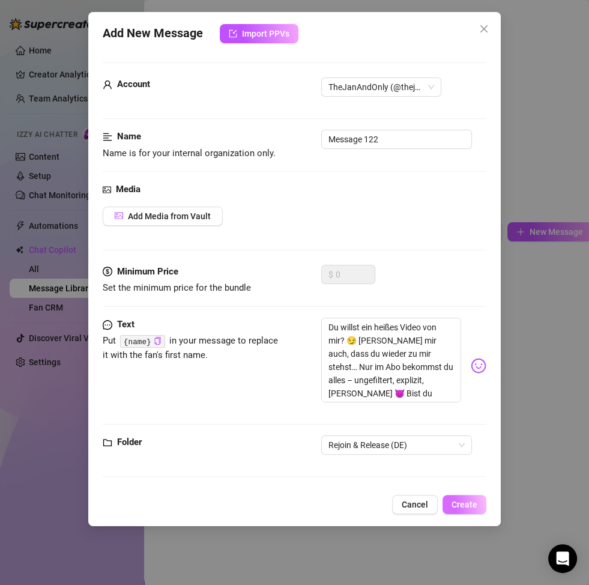
click at [474, 459] on span "Create" at bounding box center [465, 505] width 26 height 10
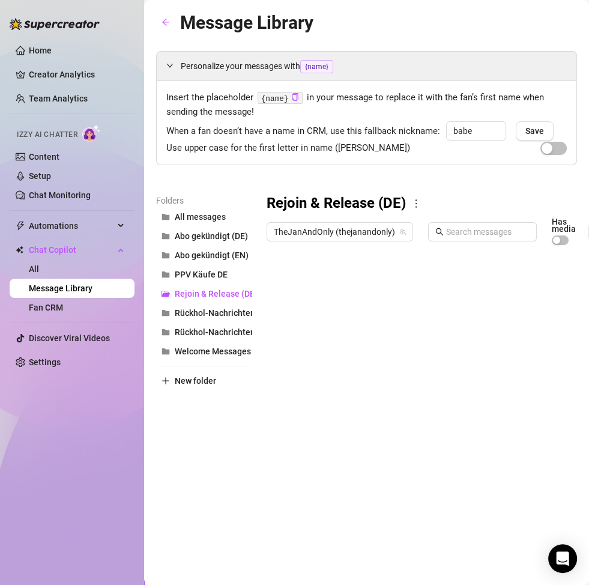
click at [332, 287] on div at bounding box center [477, 385] width 421 height 268
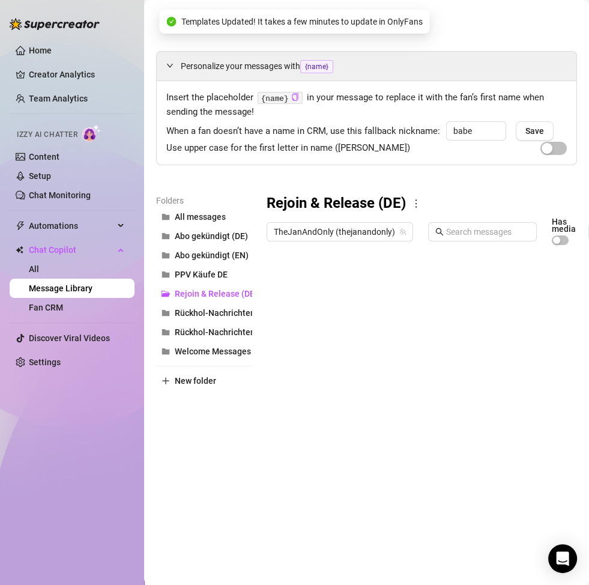
click at [319, 306] on div at bounding box center [477, 385] width 421 height 268
click at [317, 338] on div at bounding box center [477, 385] width 421 height 268
click at [318, 359] on div at bounding box center [477, 385] width 421 height 268
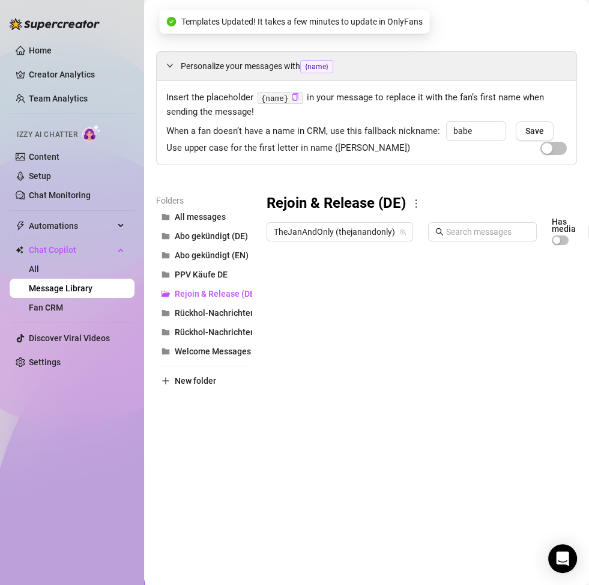
click at [318, 359] on div at bounding box center [477, 385] width 421 height 268
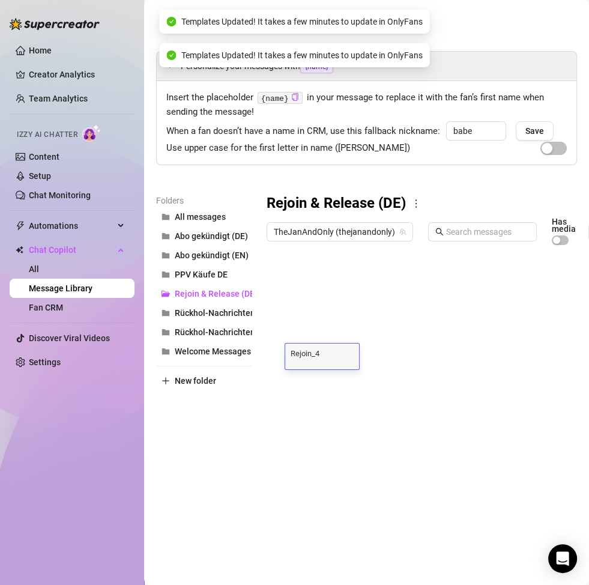
click at [324, 389] on div at bounding box center [477, 385] width 421 height 268
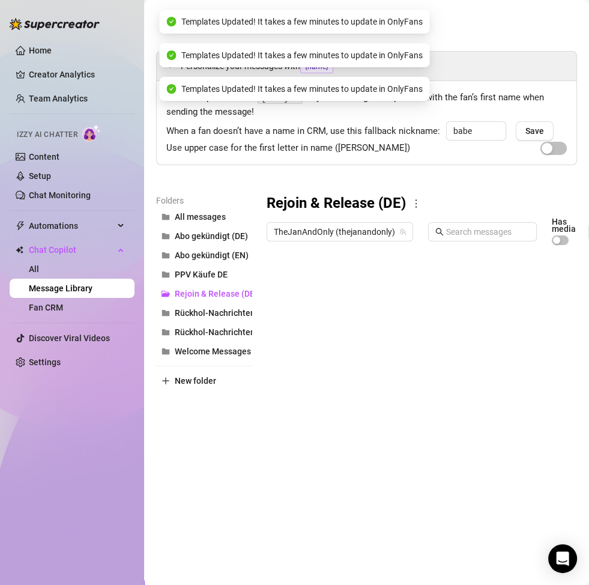
click at [324, 387] on div at bounding box center [477, 385] width 421 height 268
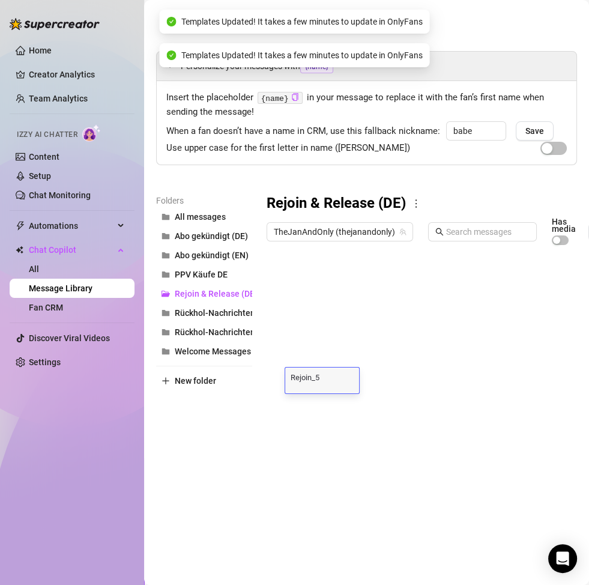
click at [327, 410] on div at bounding box center [477, 385] width 421 height 268
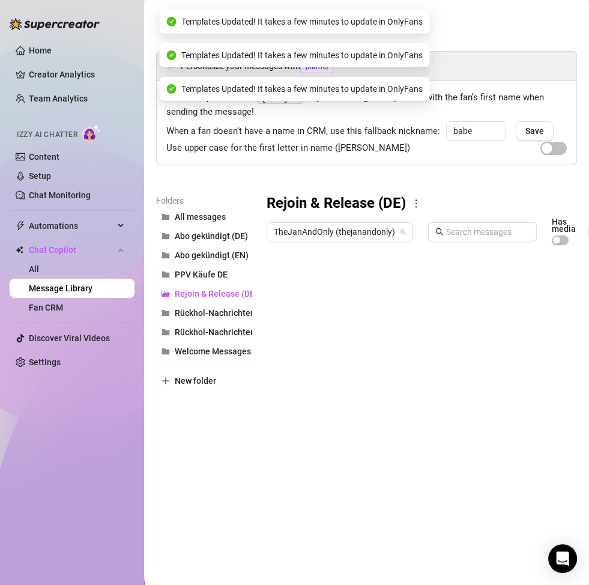
click at [327, 410] on div at bounding box center [477, 385] width 421 height 268
click at [330, 430] on div at bounding box center [477, 385] width 421 height 268
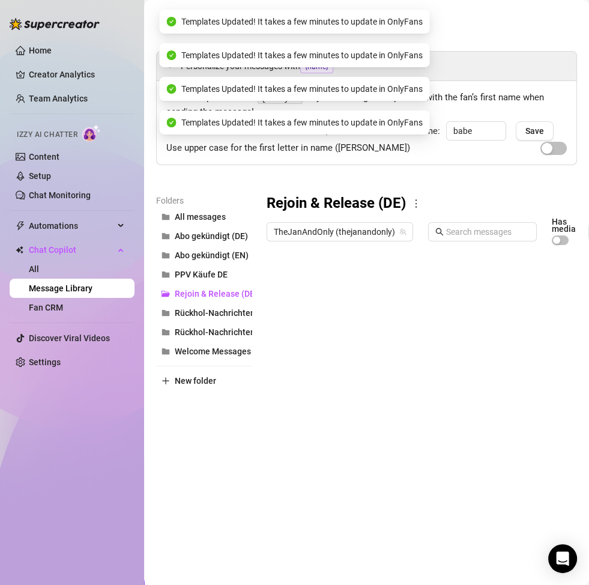
click at [330, 430] on div at bounding box center [477, 385] width 421 height 268
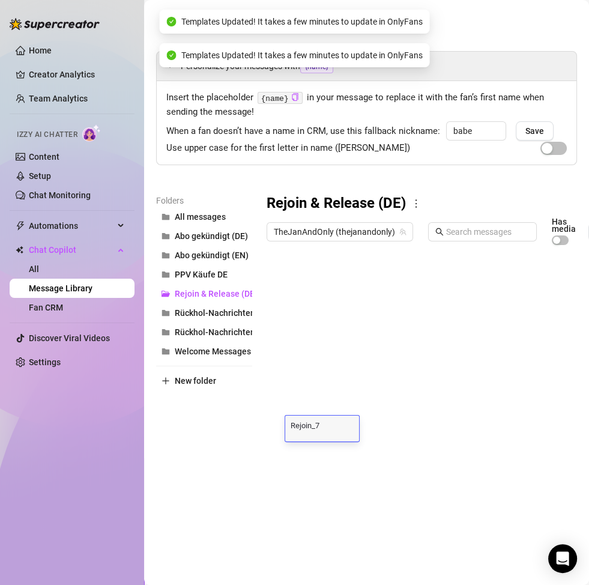
click at [320, 459] on div at bounding box center [477, 385] width 421 height 268
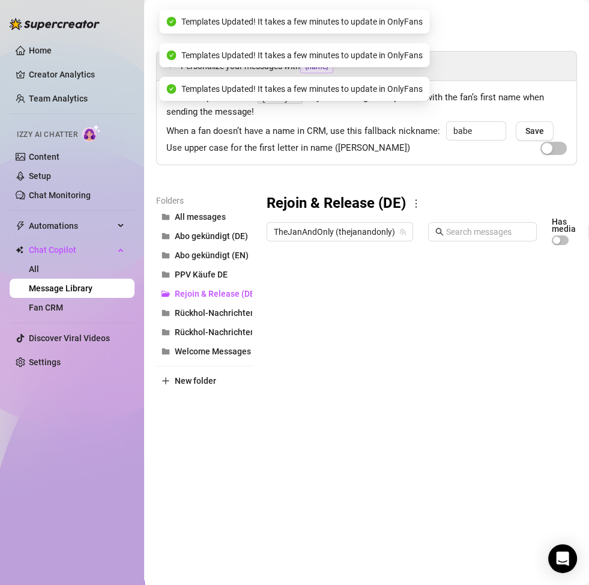
click at [322, 452] on div at bounding box center [477, 385] width 421 height 268
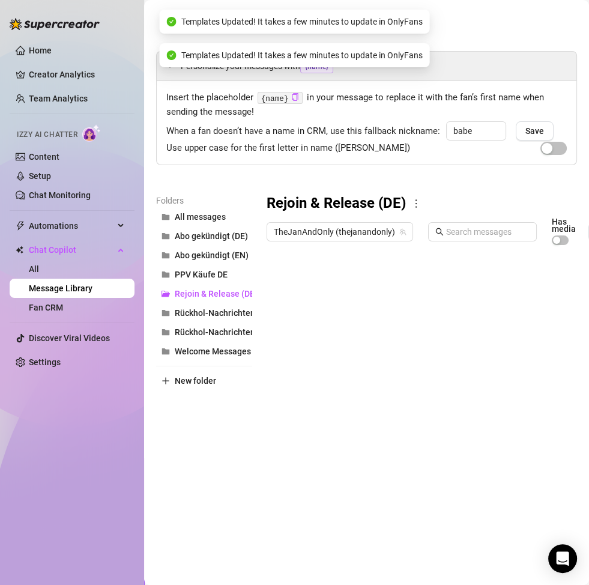
click at [322, 452] on div at bounding box center [477, 385] width 421 height 268
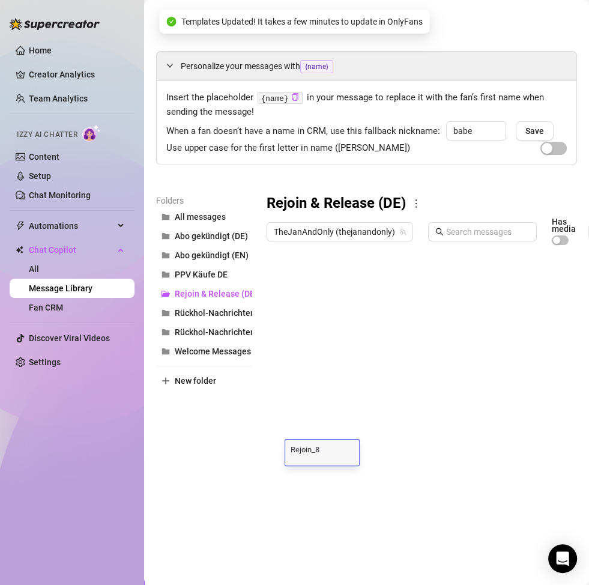
click at [329, 459] on div at bounding box center [477, 385] width 421 height 268
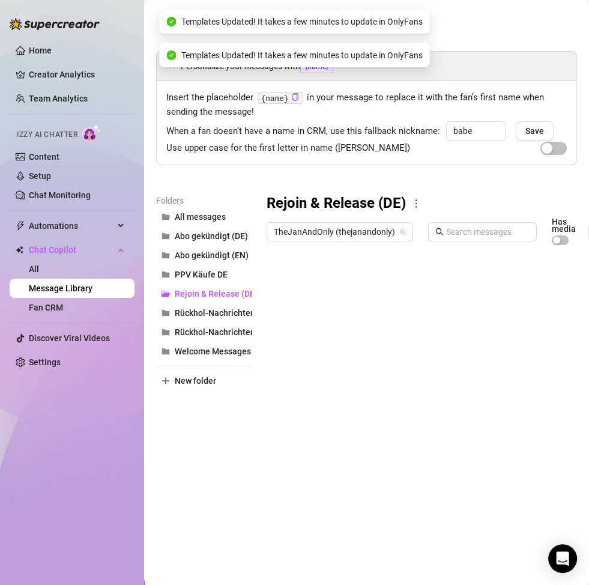
click at [329, 459] on div at bounding box center [477, 385] width 421 height 268
click at [341, 454] on div at bounding box center [477, 385] width 421 height 268
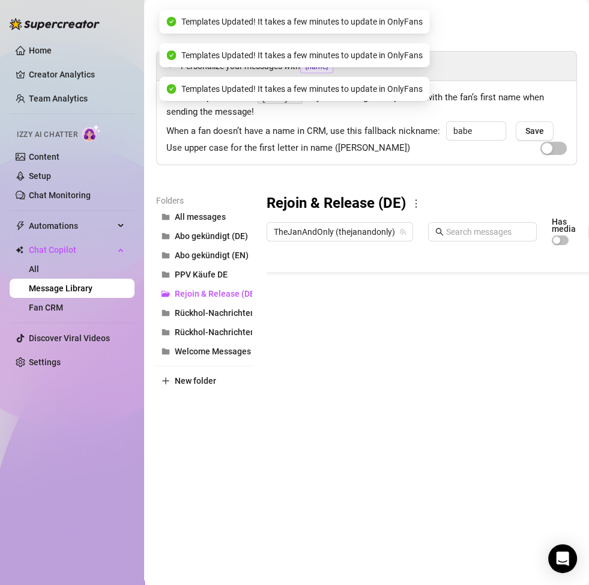
scroll to position [55, 0]
click at [327, 451] on div at bounding box center [477, 385] width 421 height 268
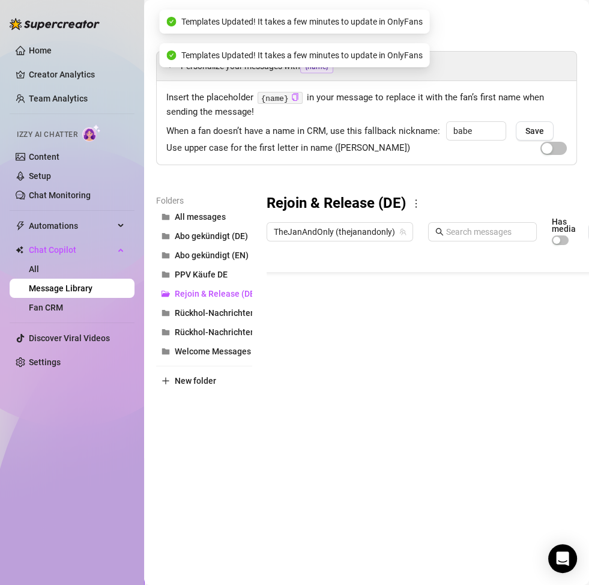
click at [327, 451] on div at bounding box center [477, 385] width 421 height 268
click at [328, 427] on div at bounding box center [477, 385] width 421 height 268
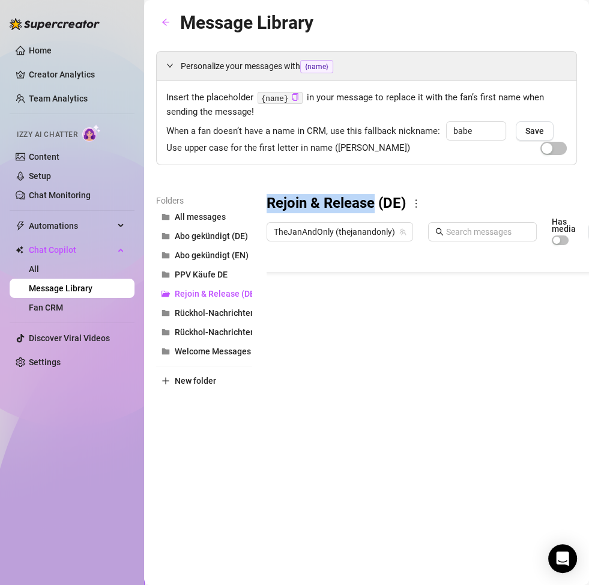
drag, startPoint x: 266, startPoint y: 198, endPoint x: 375, endPoint y: 208, distance: 109.8
click at [375, 208] on div "Folders All messages Abo gekündigt (DE) Abo gekündigt (EN) PPV Käufe DE Rejoin …" at bounding box center [366, 356] width 421 height 324
copy h3 "Rejoin & Release"
click at [204, 378] on span "New folder" at bounding box center [195, 381] width 41 height 10
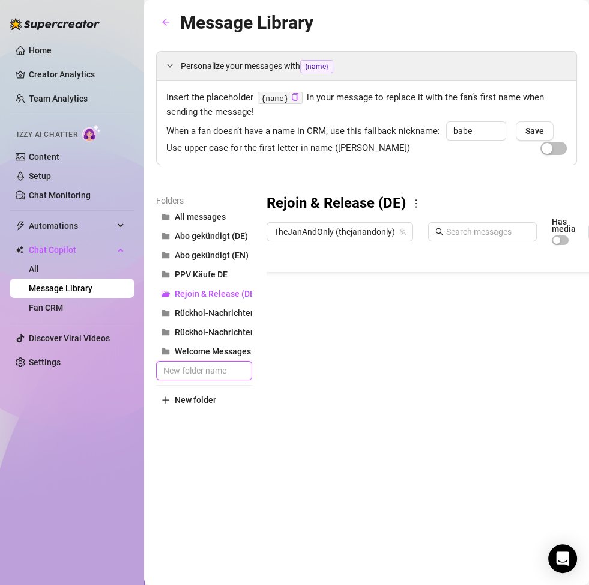
click at [206, 368] on input "text" at bounding box center [204, 370] width 96 height 19
paste input "Rejoin & Release"
click at [218, 445] on div "Folders All messages Abo gekündigt (DE) Abo gekündigt (EN) PPV Käufe DE Rejoin …" at bounding box center [204, 356] width 96 height 324
click at [209, 309] on span "Rejoin & Release (EN)" at bounding box center [217, 313] width 84 height 10
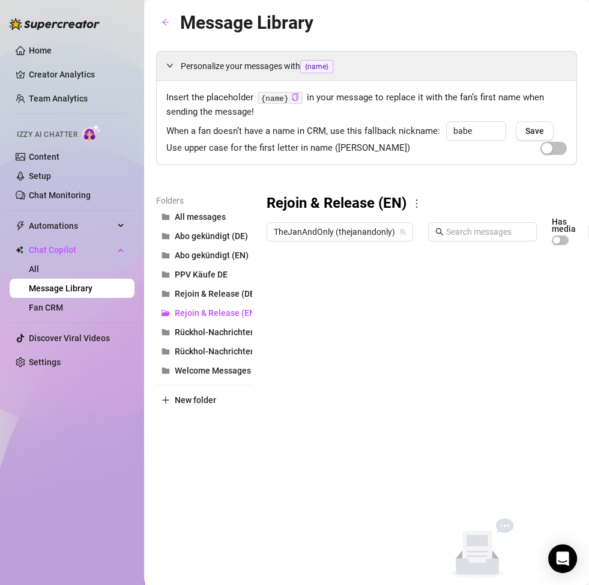
scroll to position [0, 151]
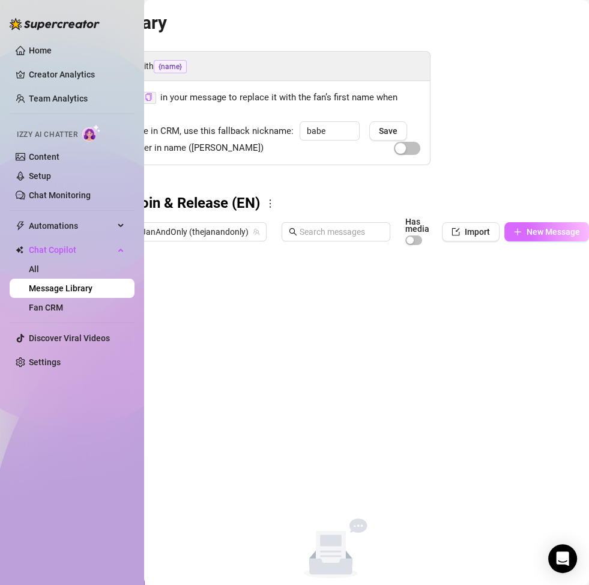
click at [527, 230] on span "New Message" at bounding box center [553, 232] width 53 height 10
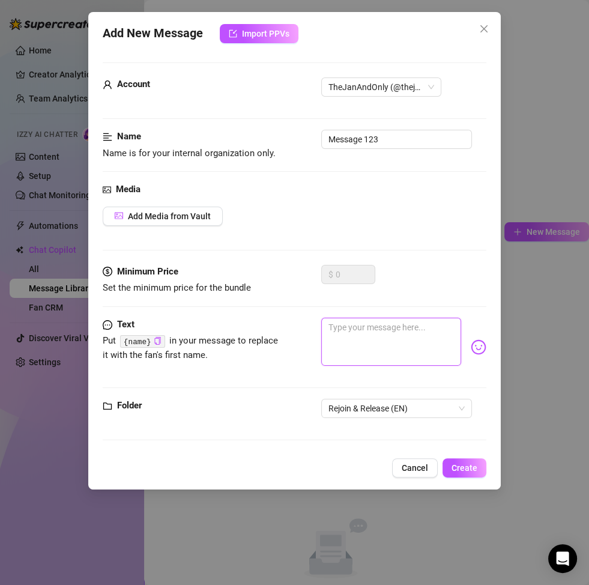
click at [382, 340] on textarea at bounding box center [391, 342] width 140 height 48
paste textarea "So you want that explicit video, huh? 😏 Baby, you know I don’t just hand that o…"
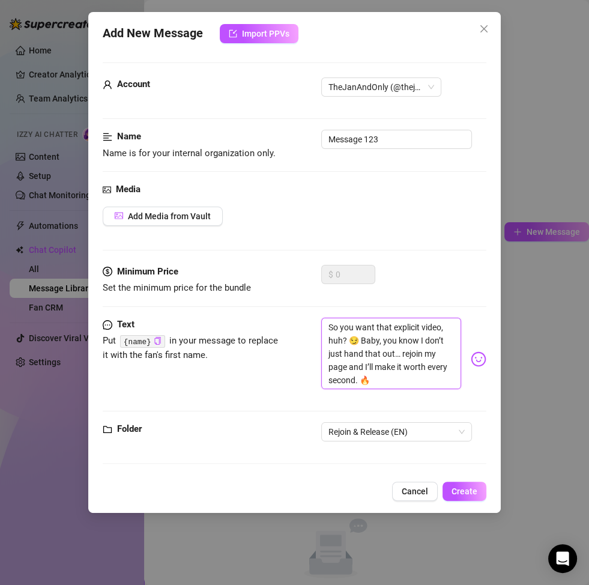
scroll to position [0, 0]
click at [463, 459] on button "Create" at bounding box center [465, 491] width 44 height 19
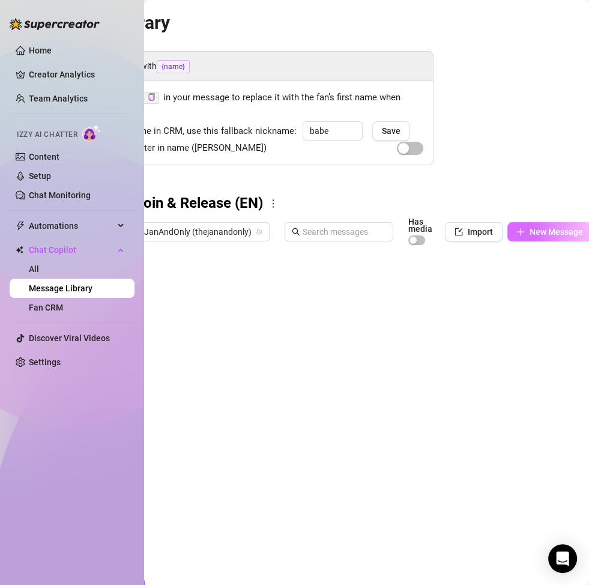
click at [517, 228] on icon "plus" at bounding box center [521, 232] width 8 height 8
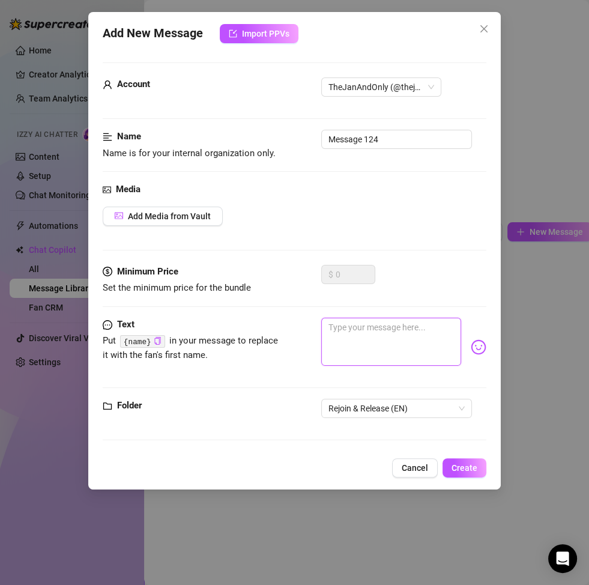
click at [395, 330] on textarea at bounding box center [391, 342] width 140 height 48
paste textarea "Mmm… you asking me for something so naughty just made me think… if you were sti…"
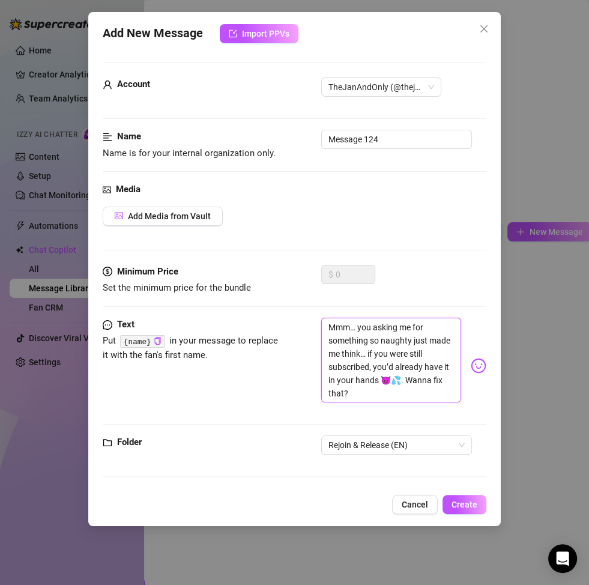
scroll to position [0, 0]
click at [460, 459] on span "Create" at bounding box center [465, 505] width 26 height 10
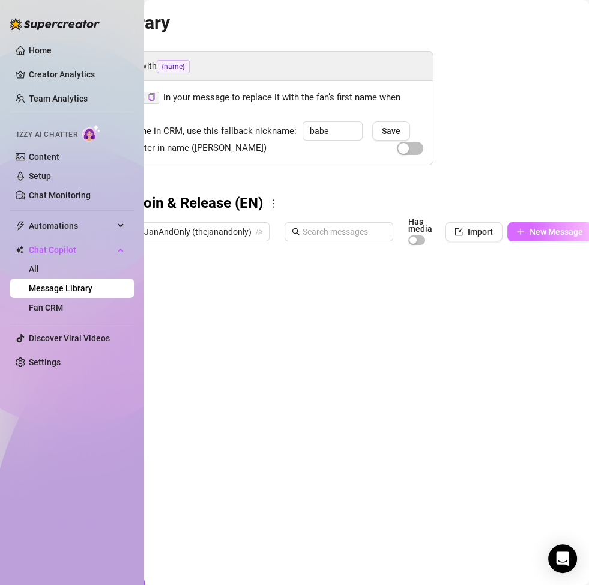
click at [536, 234] on span "New Message" at bounding box center [556, 232] width 53 height 10
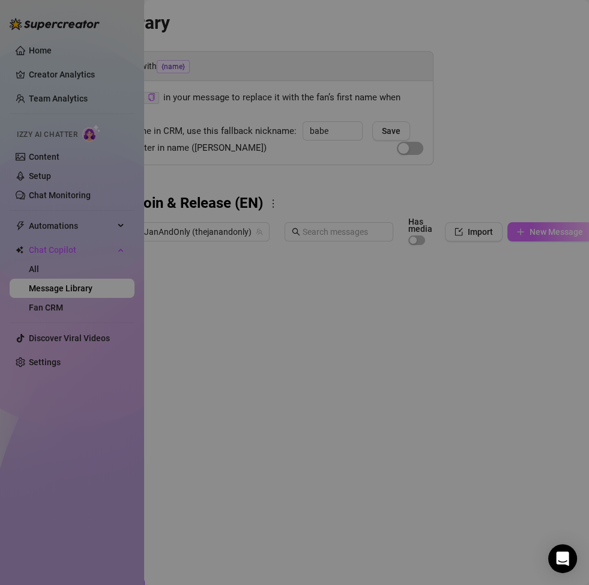
click at [536, 234] on div "Add New Message Import PPVs Account 160608998 Name Name is for your internal or…" at bounding box center [294, 292] width 589 height 585
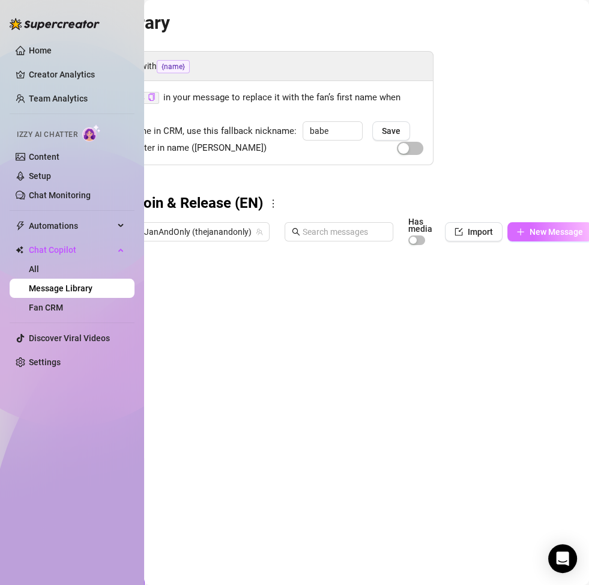
click at [551, 233] on span "New Message" at bounding box center [556, 232] width 53 height 10
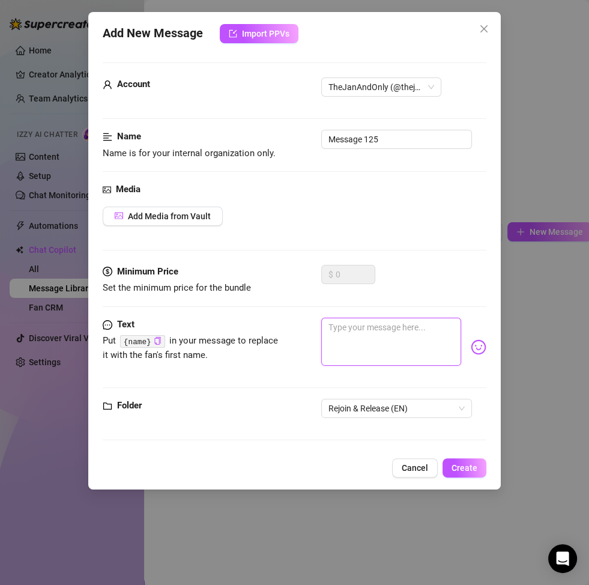
click at [357, 335] on textarea at bounding box center [391, 342] width 140 height 48
paste textarea "I love that you want my wild side… but only my real subs get to see that 👀. Com…"
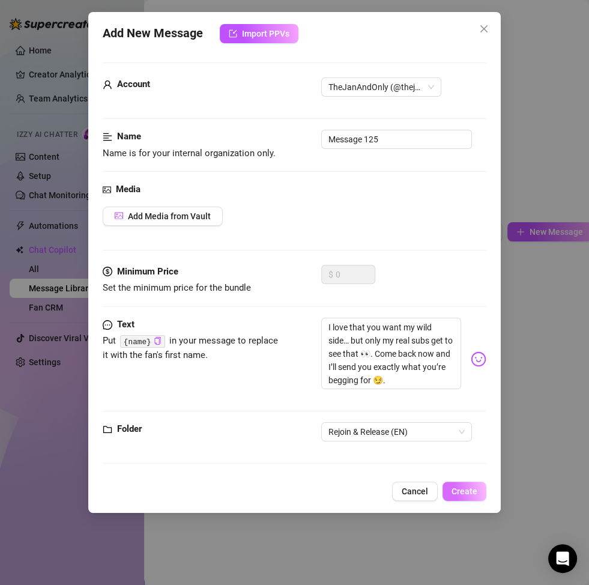
click at [461, 459] on span "Create" at bounding box center [465, 492] width 26 height 10
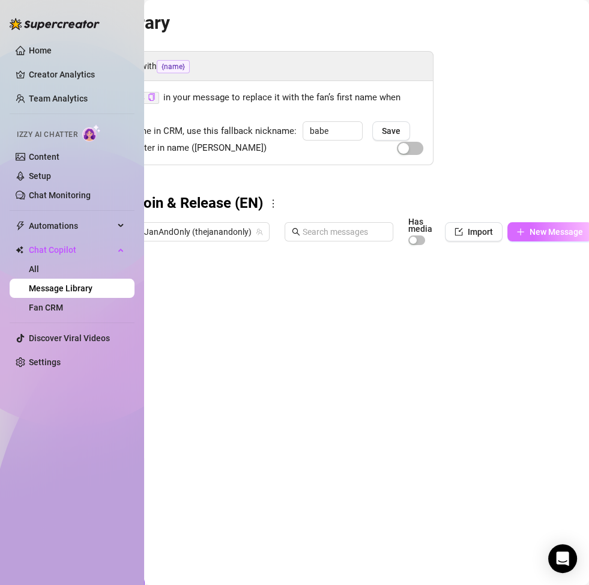
click at [533, 231] on span "New Message" at bounding box center [556, 232] width 53 height 10
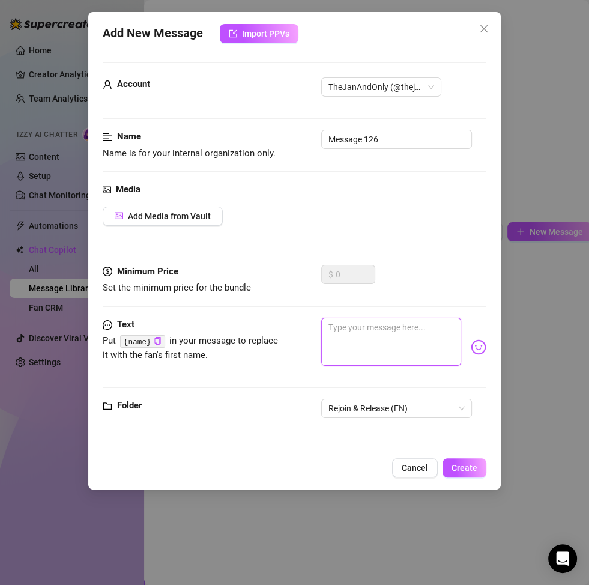
click at [404, 354] on textarea at bounding box center [391, 342] width 140 height 48
paste textarea "You teasing me with requests while not being subscribed? Baby, that’s unfair 😈.…"
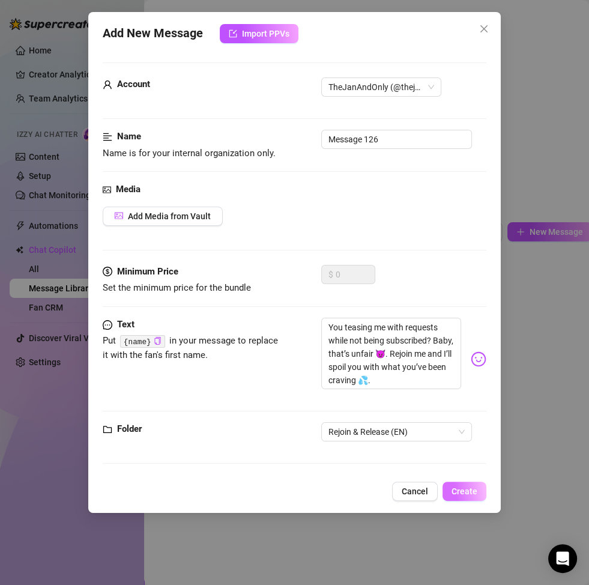
click at [469, 459] on span "Create" at bounding box center [465, 492] width 26 height 10
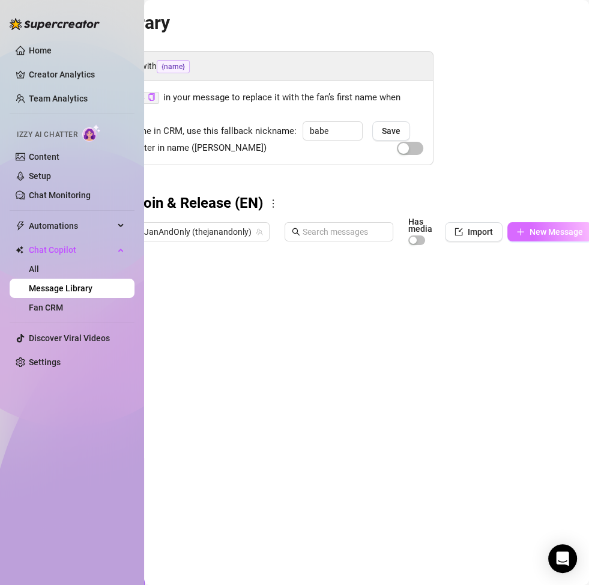
click at [523, 233] on button "New Message" at bounding box center [550, 231] width 85 height 19
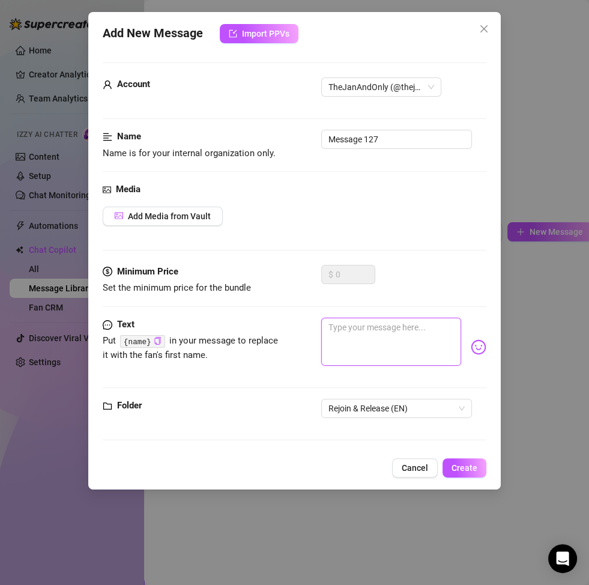
click at [359, 327] on textarea at bounding box center [391, 342] width 140 height 48
paste textarea "I’m not gonna lie… it’s hot that you want my explicit vids 🤭🔥. But I only show …"
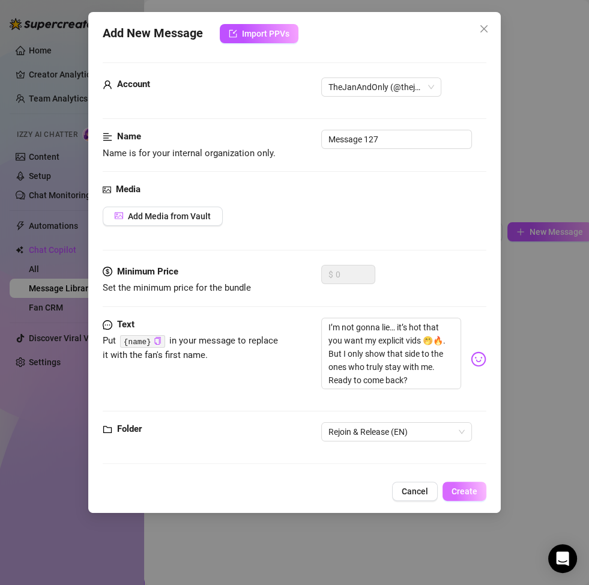
click at [475, 459] on span "Create" at bounding box center [465, 492] width 26 height 10
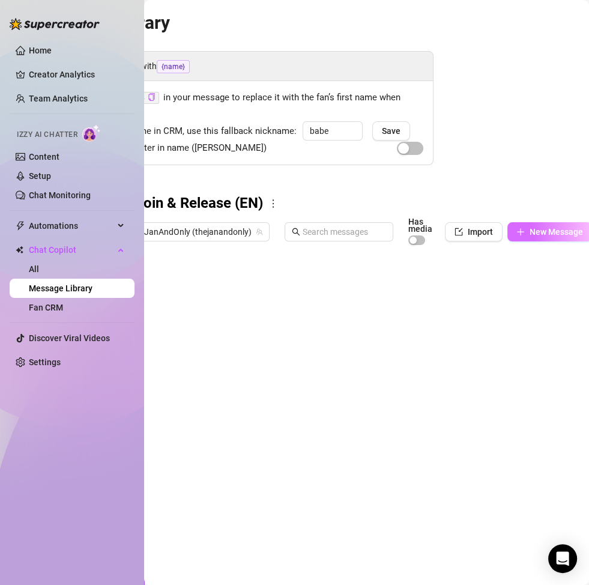
click at [551, 234] on span "New Message" at bounding box center [556, 232] width 53 height 10
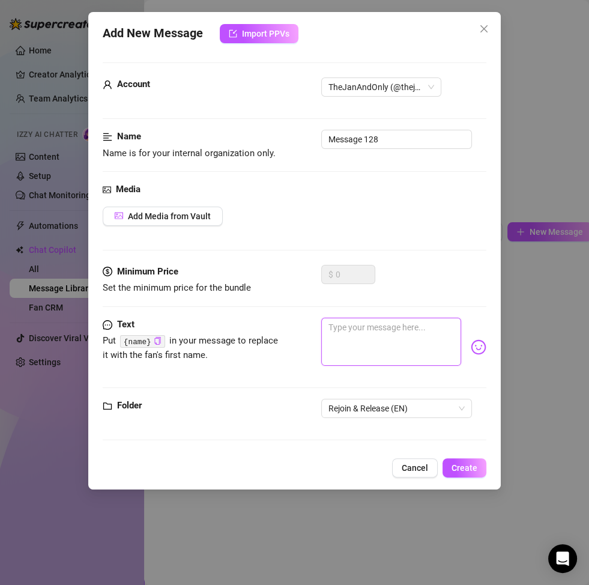
click at [357, 336] on textarea at bounding box center [391, 342] width 140 height 48
paste textarea "Imagine me sending you that nasty little video you asked for 😏💋. Now imagine it…"
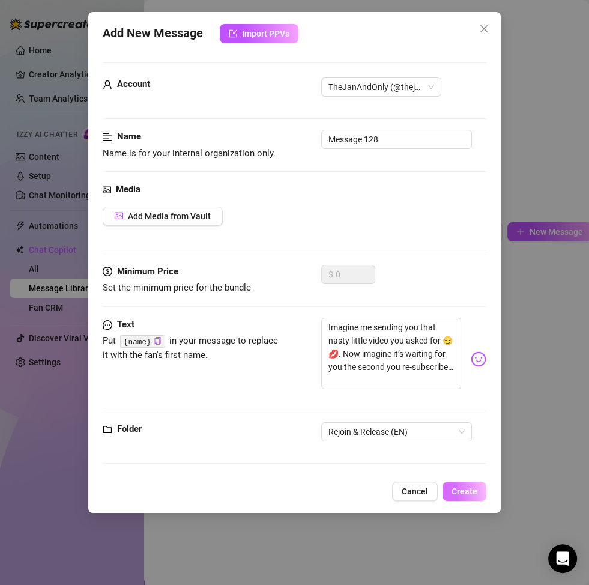
click at [456, 459] on span "Create" at bounding box center [465, 492] width 26 height 10
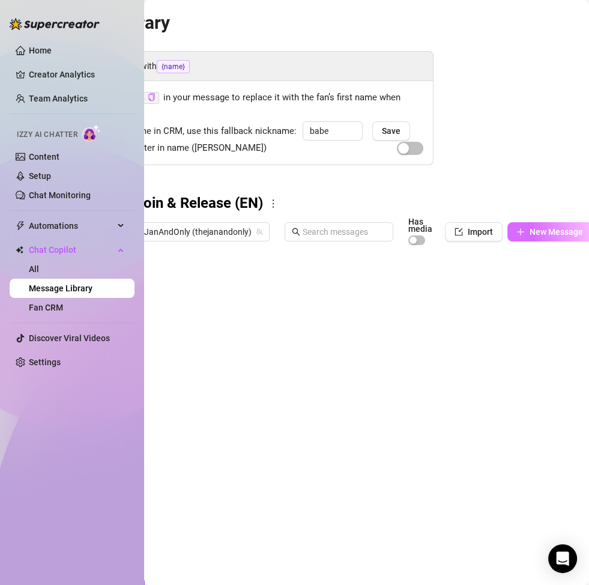
click at [530, 234] on span "New Message" at bounding box center [556, 232] width 53 height 10
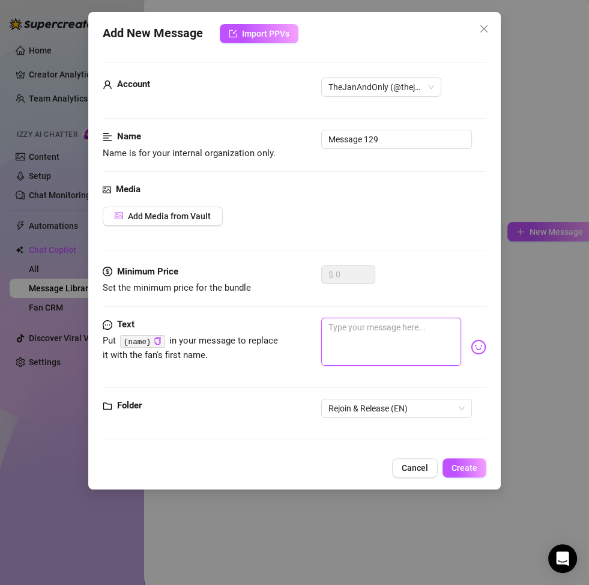
click at [367, 345] on textarea at bounding box center [391, 342] width 140 height 48
paste textarea "You know what turns me on? 😈 When someone can’t resist me and comes running bac…"
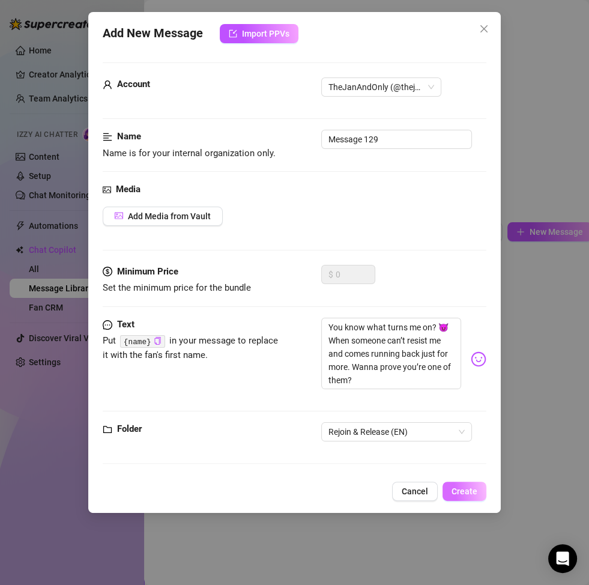
click at [465, 459] on span "Create" at bounding box center [465, 492] width 26 height 10
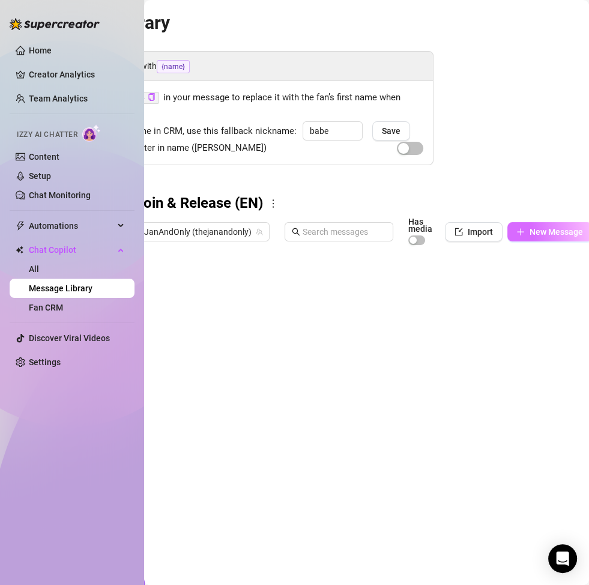
click at [551, 231] on span "New Message" at bounding box center [556, 232] width 53 height 10
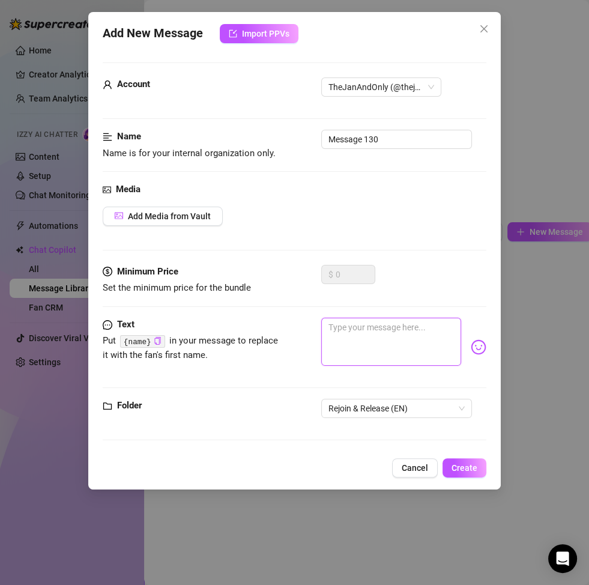
click at [355, 350] on textarea at bounding box center [391, 342] width 140 height 48
paste textarea "You already know I’ve got exactly what makes you weak 🥵. But only my subs get t…"
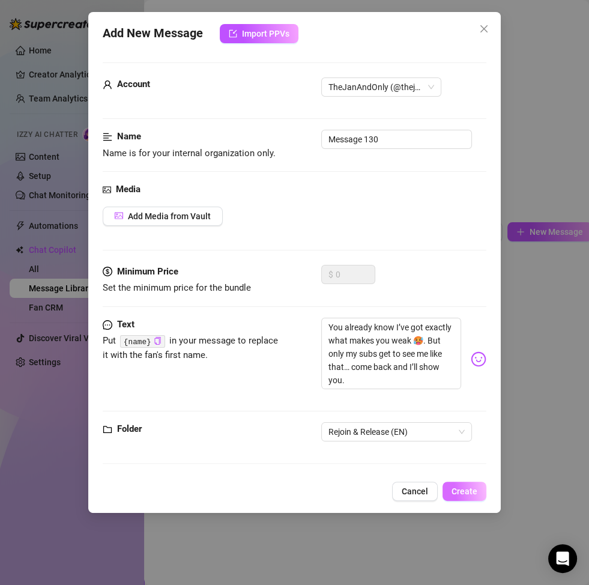
click at [463, 459] on span "Create" at bounding box center [465, 492] width 26 height 10
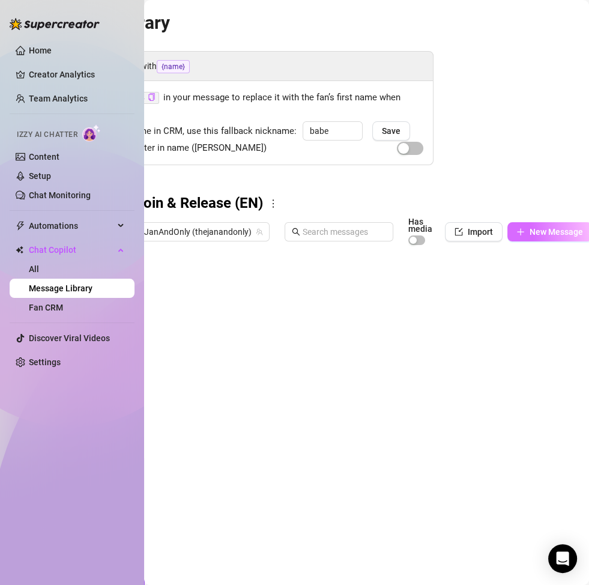
click at [545, 229] on span "New Message" at bounding box center [556, 232] width 53 height 10
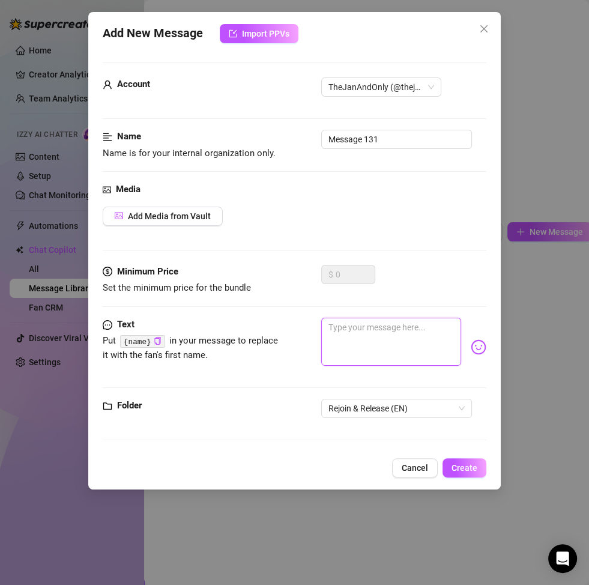
click at [390, 339] on textarea at bounding box center [391, 342] width 140 height 48
paste textarea "Don’t think for a second I forgot your request 😏. Rejoin me now and I’ll make s…"
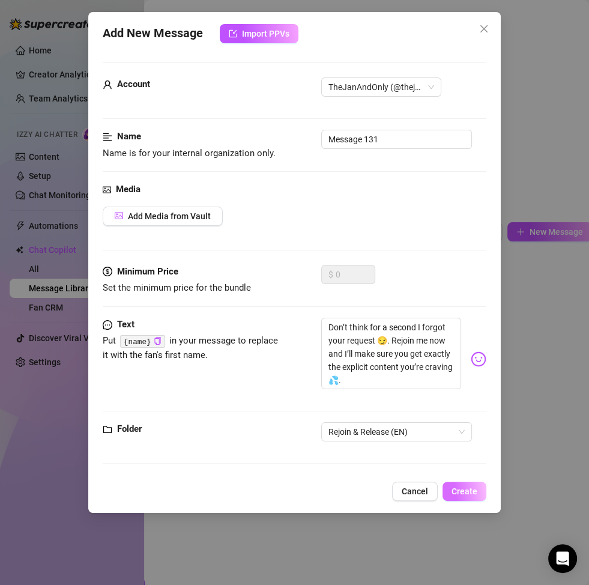
click at [474, 459] on span "Create" at bounding box center [465, 492] width 26 height 10
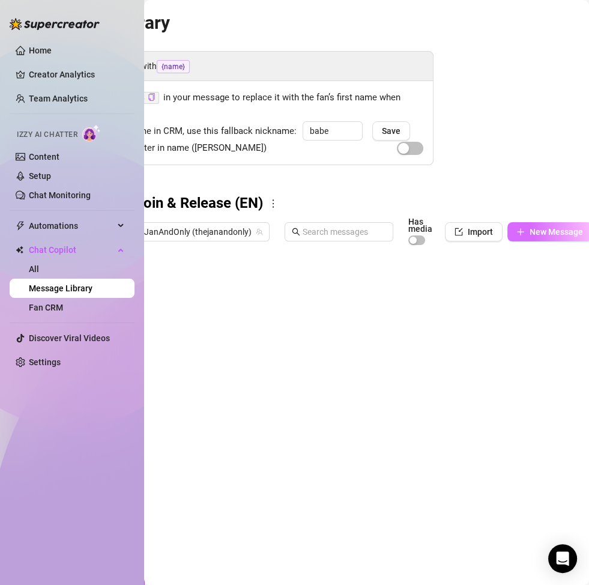
click at [535, 229] on span "New Message" at bounding box center [556, 232] width 53 height 10
click at [533, 237] on button "New Message" at bounding box center [550, 231] width 85 height 19
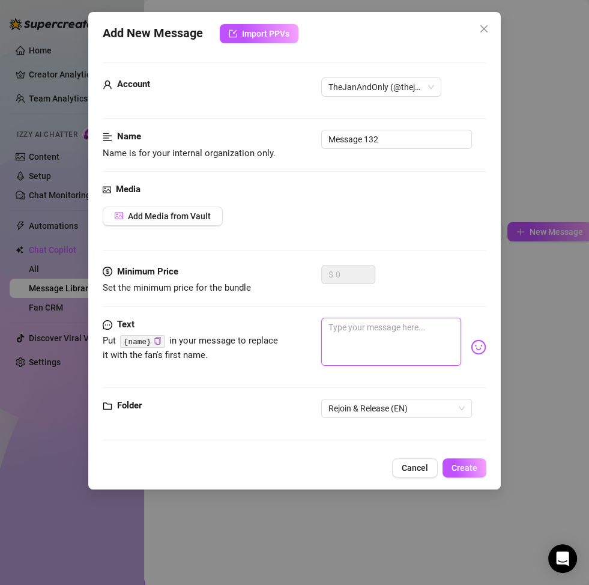
click at [386, 339] on textarea at bounding box center [391, 342] width 140 height 48
paste textarea "Baby… you left me but still want the hottest parts of me? 😈 That only works one…"
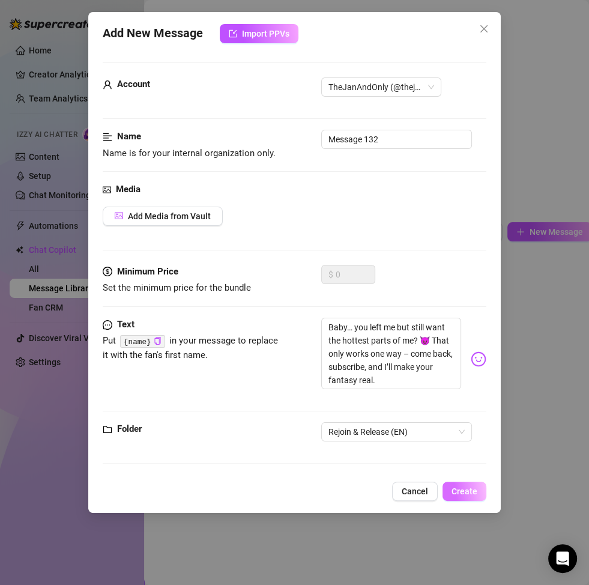
click at [471, 459] on span "Create" at bounding box center [465, 492] width 26 height 10
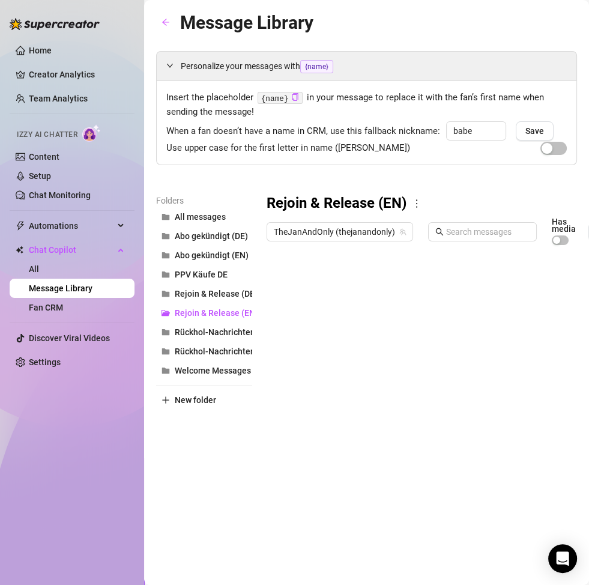
click at [317, 287] on div at bounding box center [477, 385] width 421 height 268
type textarea "Rejoin_1"
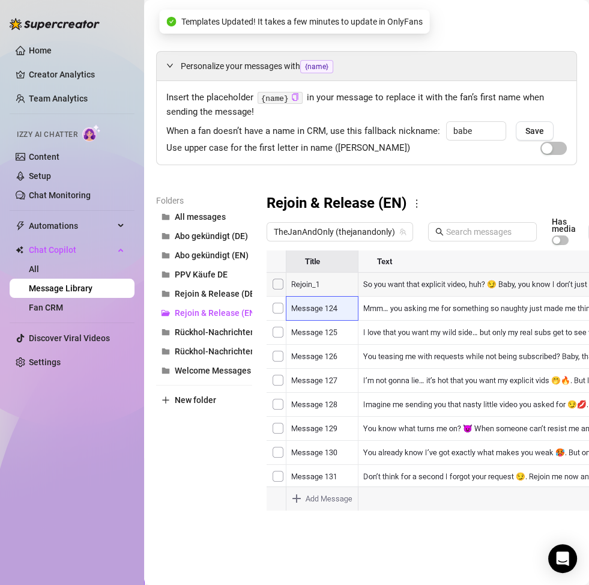
click at [298, 282] on div at bounding box center [477, 385] width 421 height 268
click at [294, 282] on div at bounding box center [477, 385] width 421 height 268
click at [298, 282] on textarea "Rejoin_1" at bounding box center [322, 280] width 74 height 11
drag, startPoint x: 292, startPoint y: 281, endPoint x: 315, endPoint y: 281, distance: 23.4
click at [315, 281] on textarea "Rejoin_1" at bounding box center [322, 280] width 74 height 11
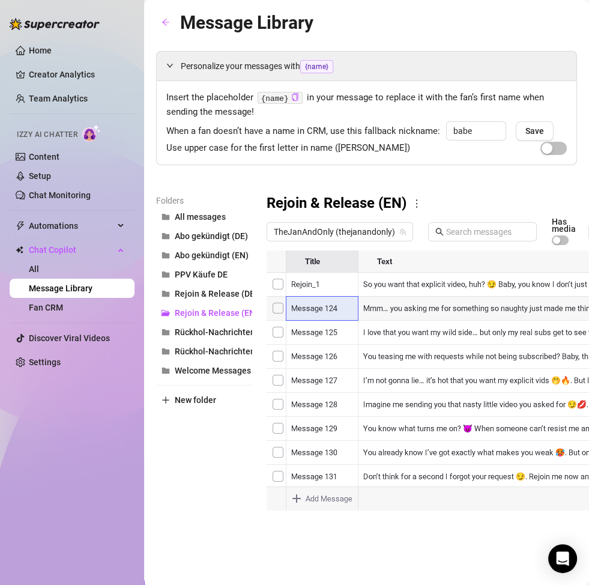
click at [327, 305] on div at bounding box center [477, 385] width 421 height 268
click at [326, 306] on div at bounding box center [477, 385] width 421 height 268
type textarea "Rejoin_2"
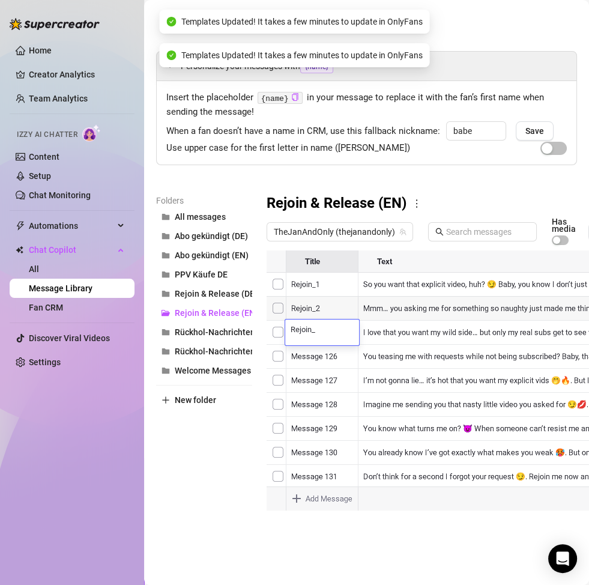
type textarea "Rejoin_3"
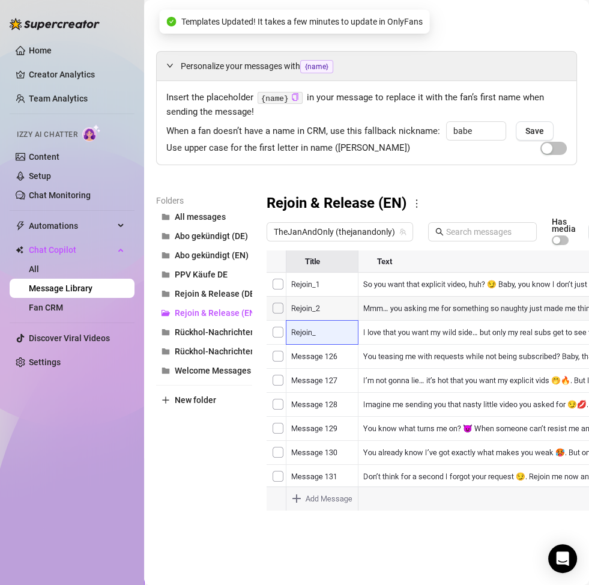
click at [313, 355] on div at bounding box center [477, 385] width 421 height 268
type textarea "Rejoin_4"
click at [313, 378] on div at bounding box center [477, 385] width 421 height 268
type textarea "Rejoin_5"
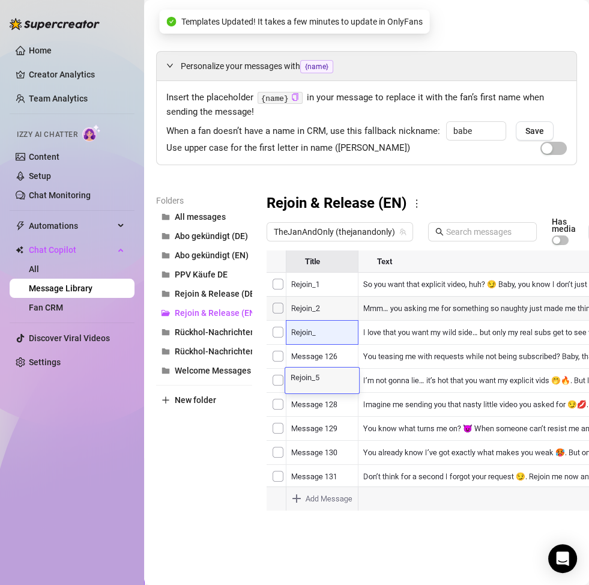
click at [319, 402] on div at bounding box center [477, 385] width 421 height 268
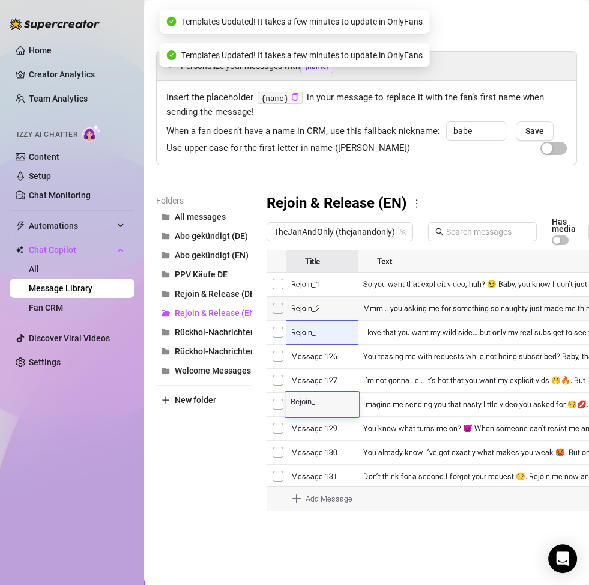
type textarea "Rejoin_6"
click at [325, 432] on div at bounding box center [477, 385] width 421 height 268
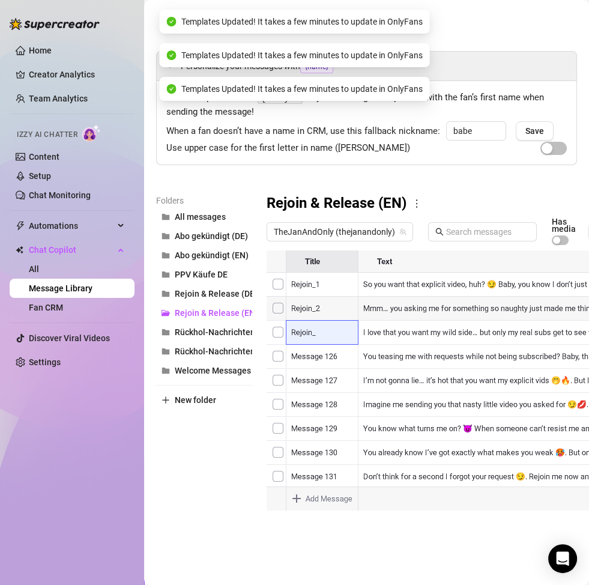
click at [325, 429] on div at bounding box center [477, 385] width 421 height 268
type textarea "Rejoin_7"
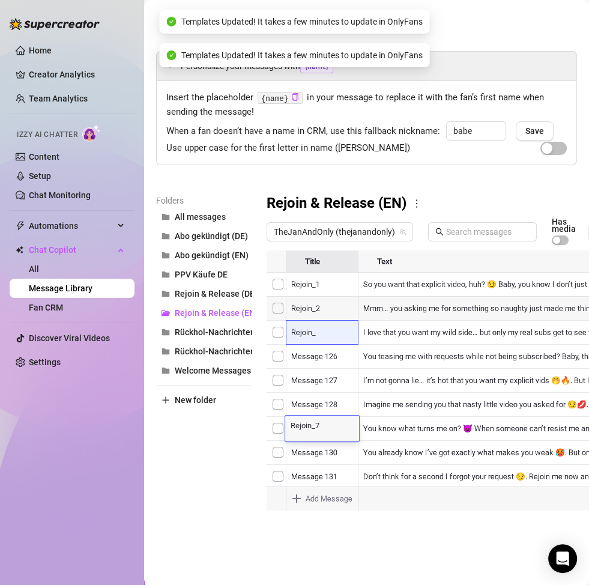
click at [329, 454] on div at bounding box center [477, 385] width 421 height 268
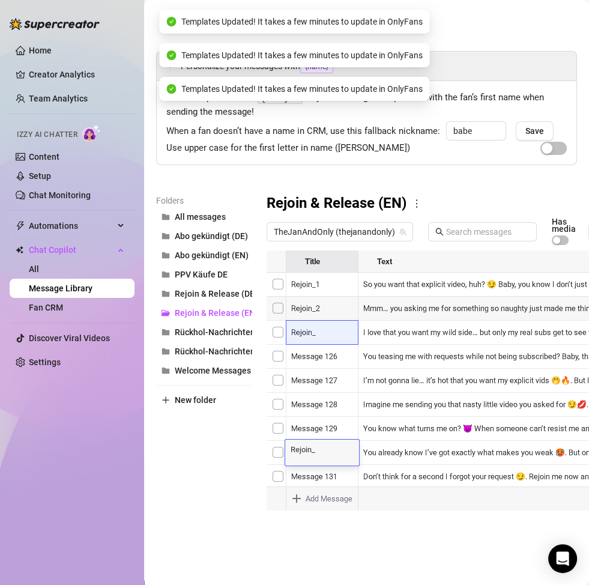
type textarea "Rejoin_8"
click at [327, 470] on div at bounding box center [477, 385] width 421 height 268
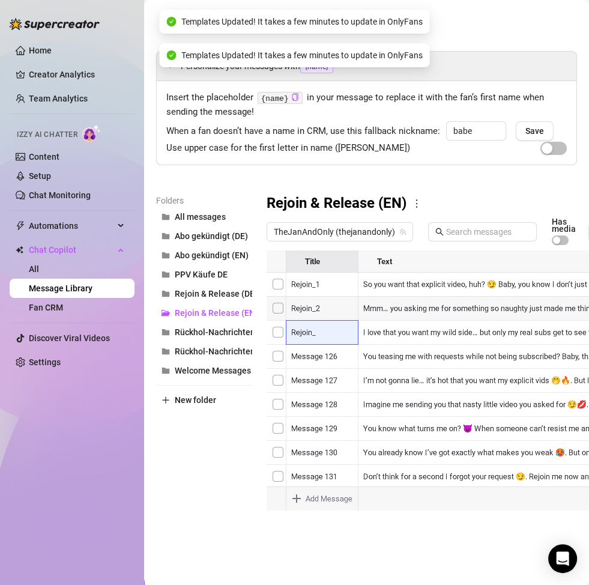
click at [326, 471] on div at bounding box center [477, 385] width 421 height 268
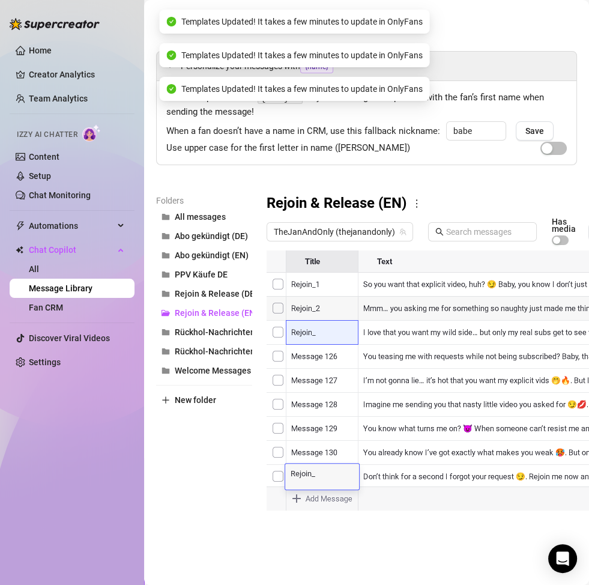
type textarea "Rejoin_9"
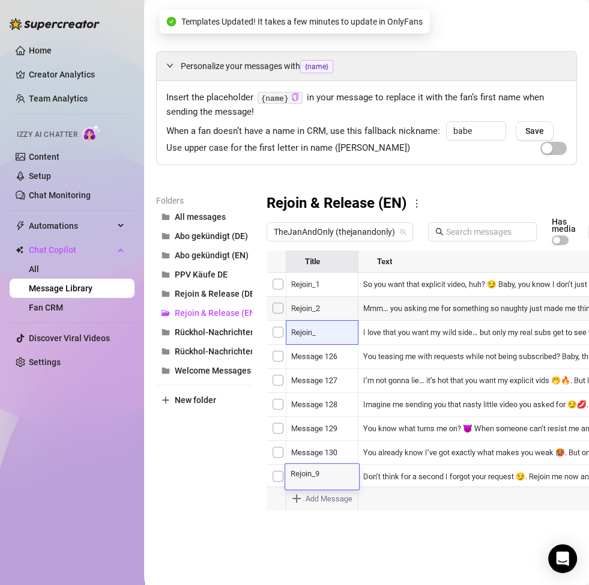
click at [338, 442] on div at bounding box center [477, 385] width 421 height 268
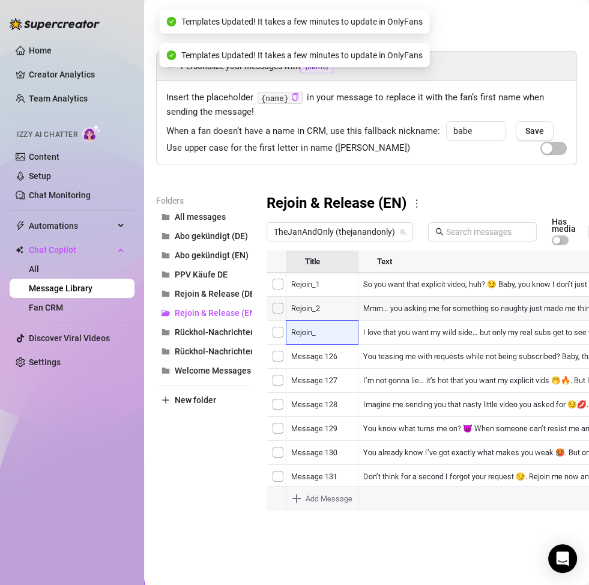
scroll to position [38, 0]
click at [335, 459] on div at bounding box center [477, 385] width 421 height 268
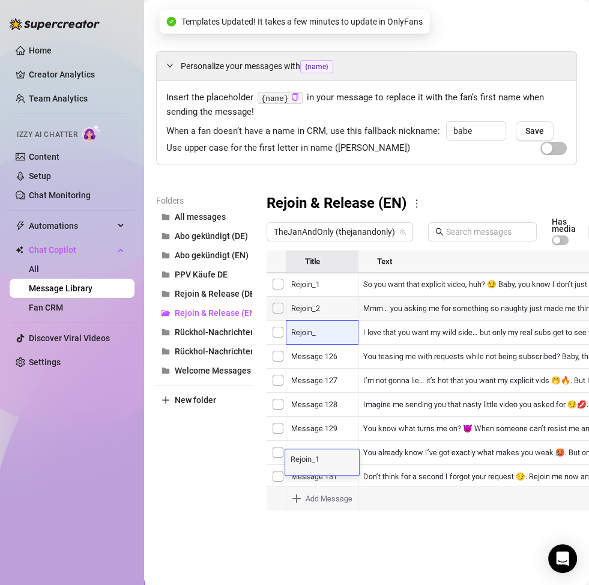
type textarea "Rejoin_10"
click at [342, 445] on div at bounding box center [477, 385] width 421 height 268
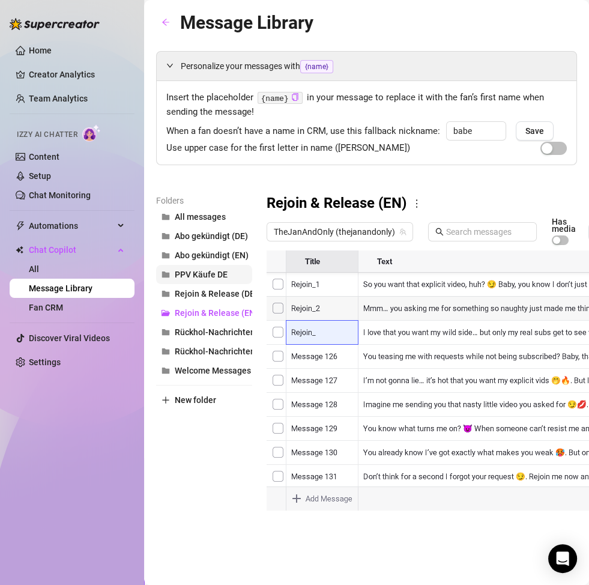
click at [226, 272] on span "PPV Käufe DE" at bounding box center [201, 275] width 53 height 10
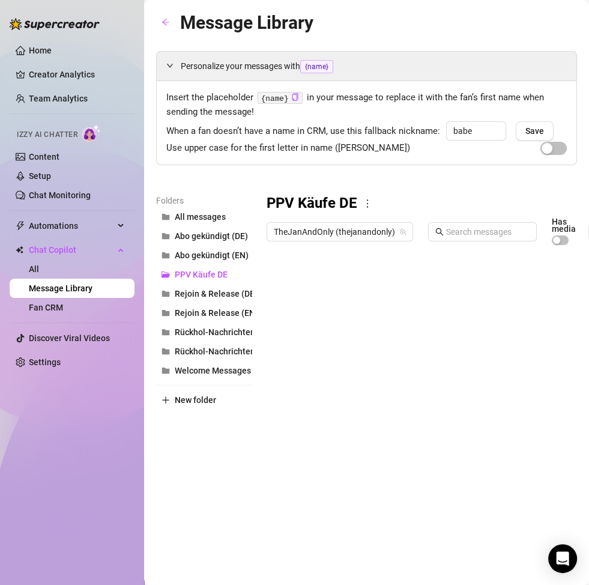
click at [276, 285] on div at bounding box center [477, 385] width 421 height 268
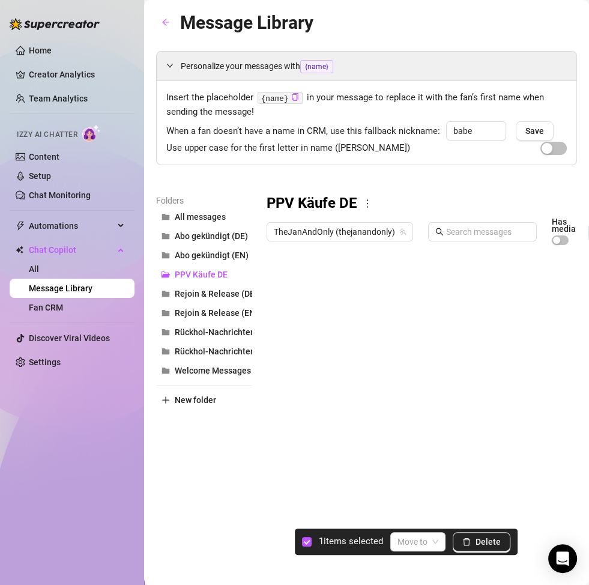
click at [280, 313] on div at bounding box center [477, 385] width 421 height 268
click at [279, 339] on div at bounding box center [477, 385] width 421 height 268
click at [284, 331] on div at bounding box center [477, 385] width 421 height 268
click at [477, 549] on button "Delete" at bounding box center [482, 541] width 58 height 19
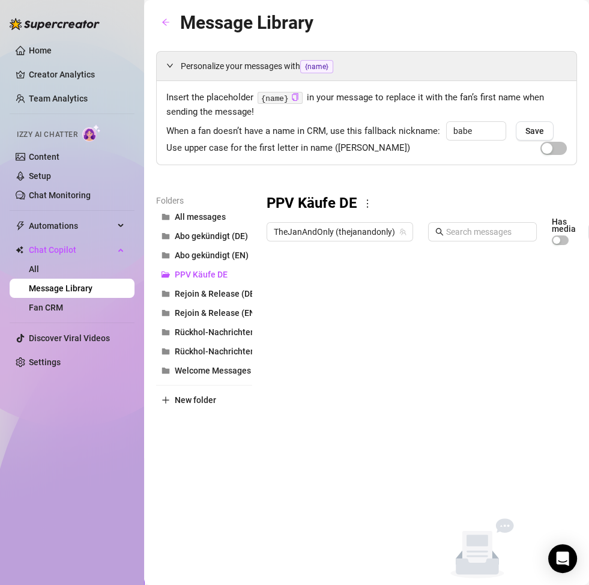
click at [368, 201] on icon "more" at bounding box center [367, 203] width 11 height 11
click at [386, 226] on link "Rename" at bounding box center [394, 224] width 44 height 10
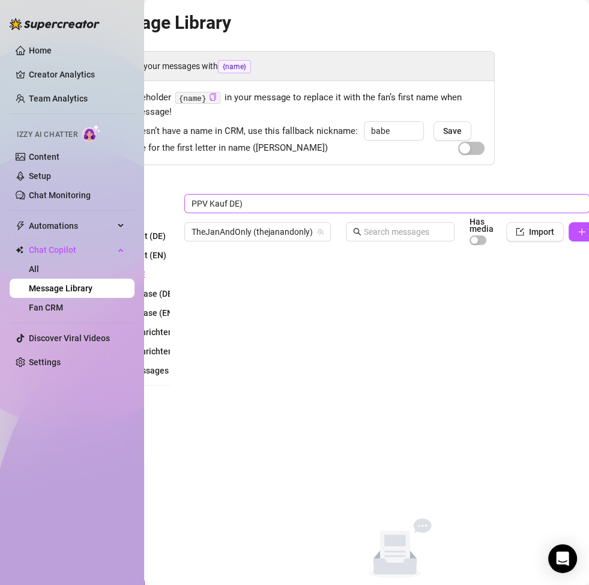
type input "PPV Kauf (DE)"
click at [320, 366] on div "PPV Kauf (DE) TheJanAndOnly (thejanandonly) Has media Import New Message Title …" at bounding box center [394, 395] width 421 height 402
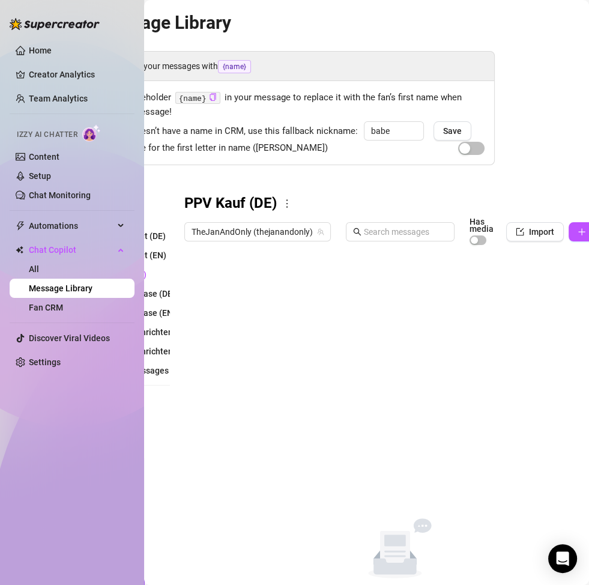
scroll to position [0, 0]
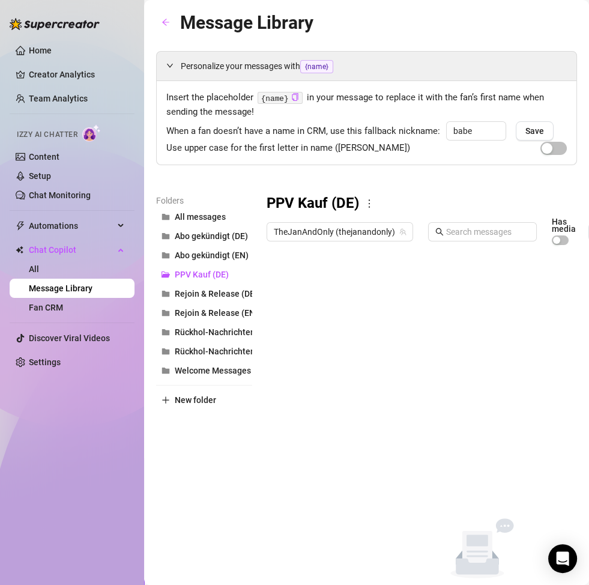
click at [371, 203] on icon "more" at bounding box center [369, 203] width 11 height 11
click at [385, 225] on link "Rename" at bounding box center [396, 224] width 44 height 10
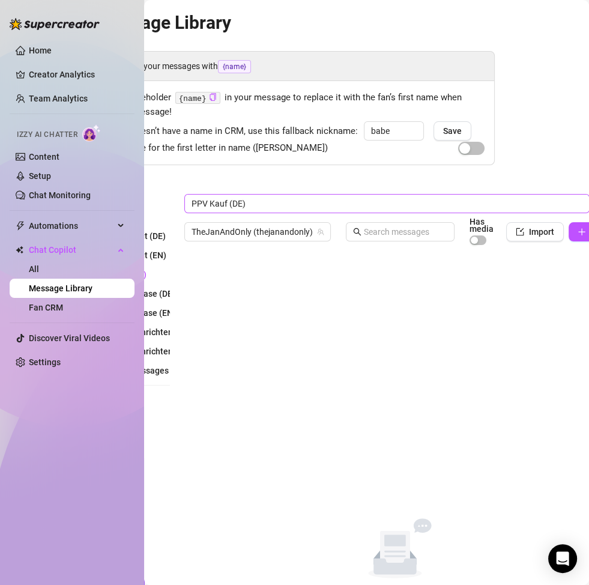
click at [192, 202] on input "PPV Kauf (DE)" at bounding box center [386, 203] width 405 height 19
type input "Fan PPV Kauf (DE)"
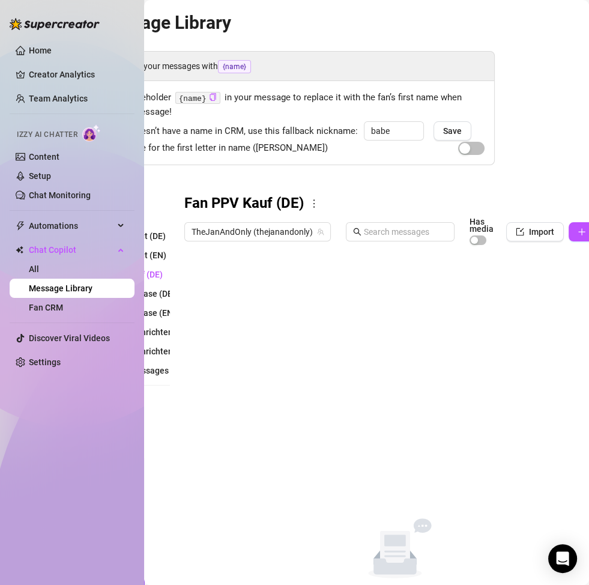
click at [226, 277] on div "Fan PPV Kauf (DE) TheJanAndOnly (thejanandonly) Has media Import New Message Ti…" at bounding box center [394, 395] width 421 height 402
click at [317, 202] on icon "more" at bounding box center [314, 203] width 11 height 11
click at [327, 219] on link "Rename" at bounding box center [340, 224] width 44 height 10
drag, startPoint x: 206, startPoint y: 202, endPoint x: 178, endPoint y: 202, distance: 28.2
click at [178, 202] on div "Folders All messages Abo gekündigt (DE) Abo gekündigt (EN) Fan PPV Kauf (DE) [P…" at bounding box center [284, 395] width 421 height 402
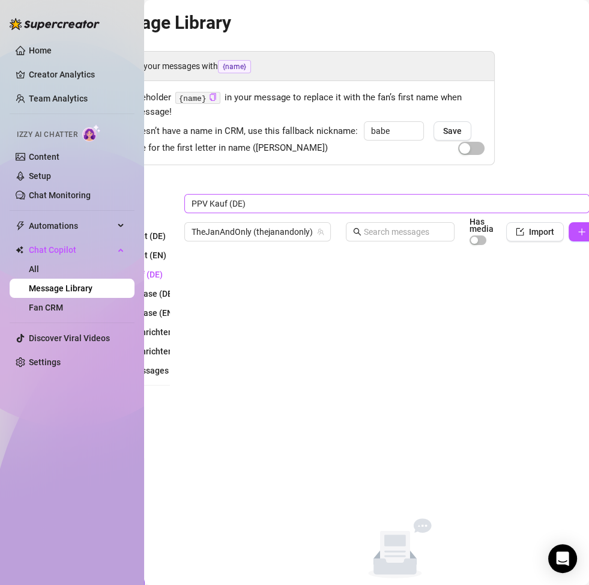
click at [228, 206] on input "PPV Kauf (DE)" at bounding box center [386, 203] width 405 height 19
drag, startPoint x: 244, startPoint y: 201, endPoint x: 251, endPoint y: 204, distance: 7.3
click at [246, 202] on input "PPV Kauf - Fan(DE)" at bounding box center [386, 203] width 405 height 19
type input "PPV Kauf - Fan (DE)"
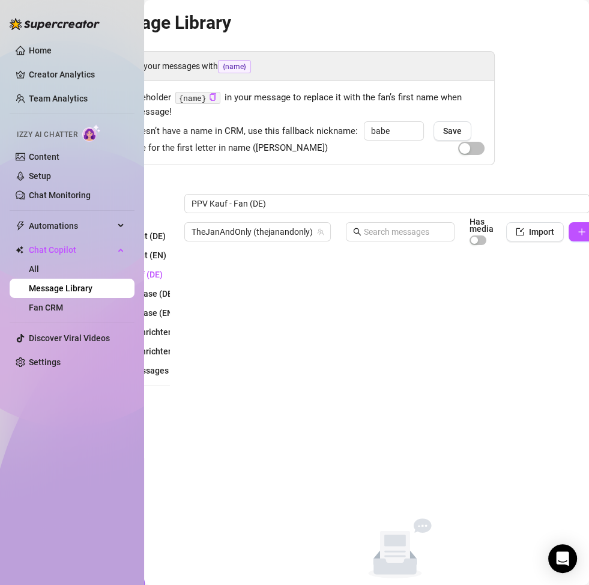
click at [258, 297] on div "PPV Kauf - Fan (DE) TheJanAndOnly (thejanandonly) Has media Import New Message …" at bounding box center [394, 395] width 421 height 402
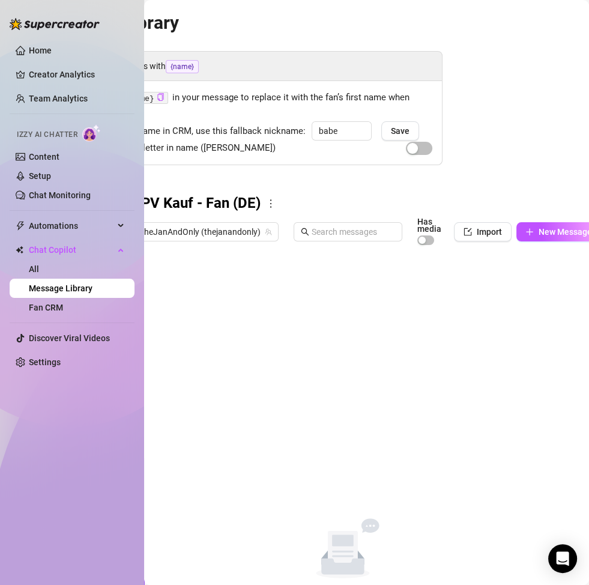
scroll to position [0, 151]
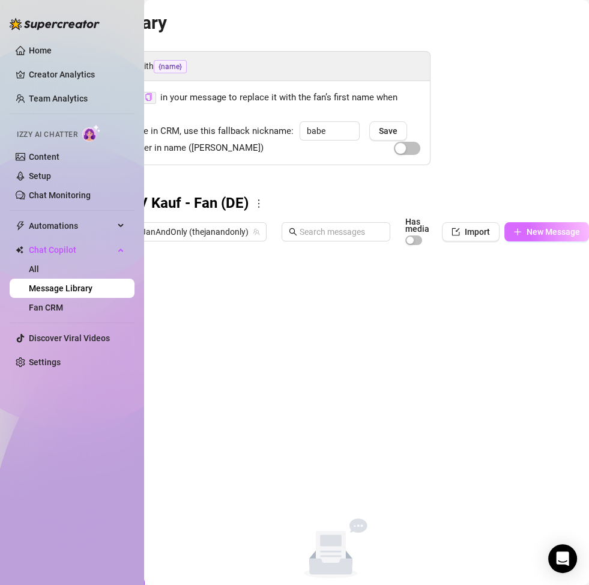
click at [526, 237] on button "New Message" at bounding box center [547, 231] width 85 height 19
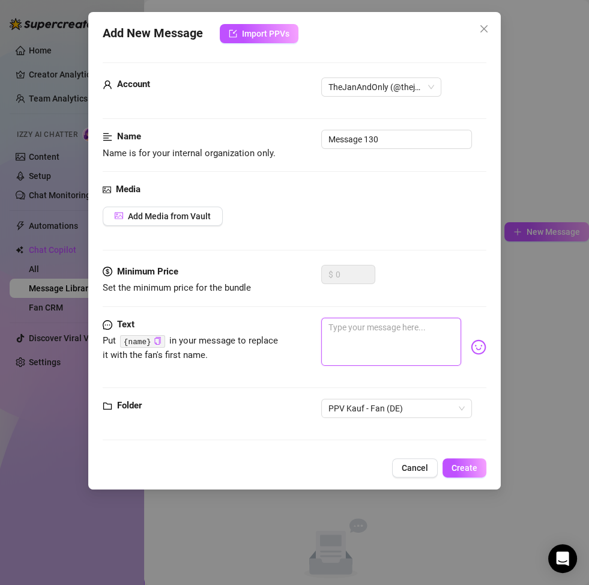
click at [353, 342] on textarea at bounding box center [391, 342] width 140 height 48
paste textarea "Na Baby… 😏 sag mal, wie hat dir das Video gefallen? 💦 An welcher Stelle konntes…"
type textarea "Na Baby… 😏 sag mal, wie hat dir das Video gefallen? 💦 An welcher Stelle konntes…"
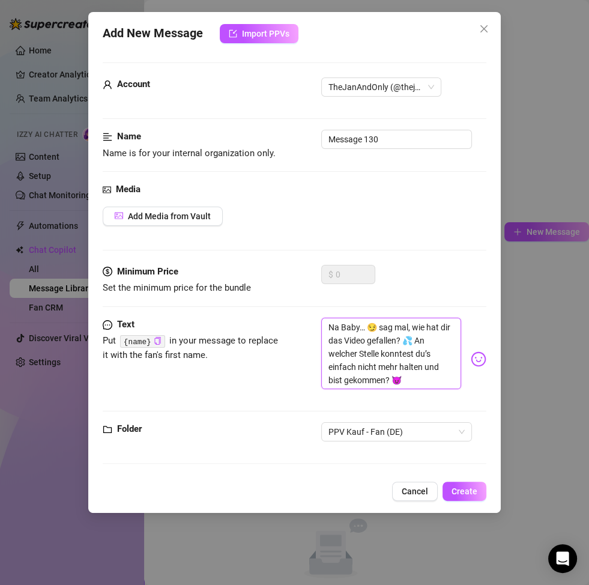
scroll to position [0, 0]
type textarea "Na Baby… 😏 sag mal, wie hat dir das Video gefallen? 💦 An welcher Stelle konntes…"
click at [480, 494] on button "Create" at bounding box center [465, 491] width 44 height 19
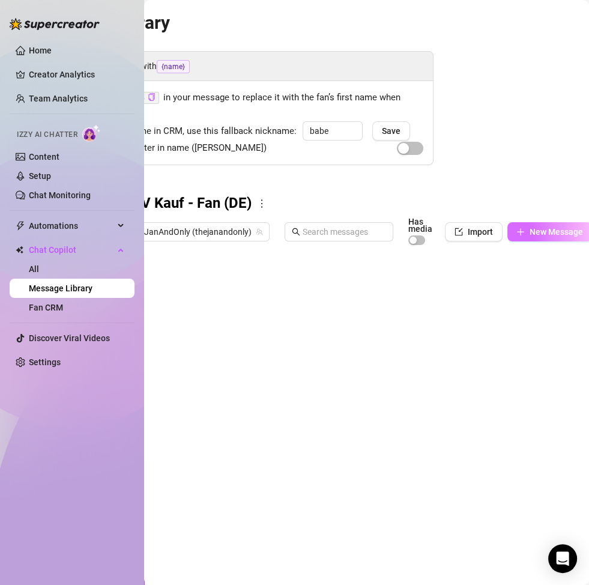
click at [533, 233] on span "New Message" at bounding box center [556, 232] width 53 height 10
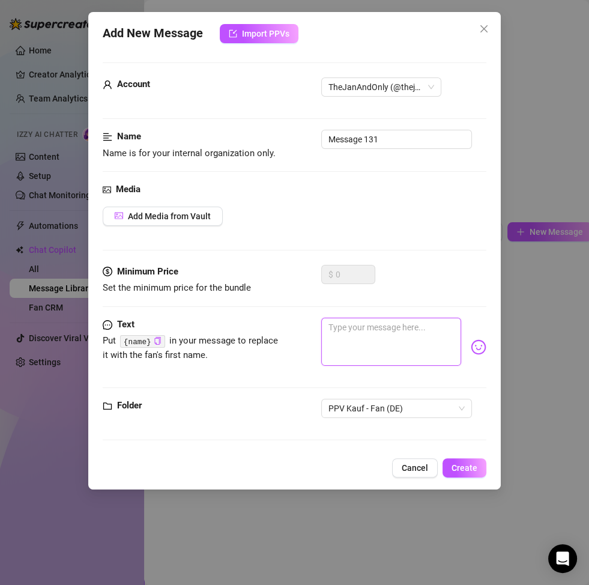
click at [386, 328] on textarea at bounding box center [391, 342] width 140 height 48
paste textarea "Mmm… ich stell mir gerade vor, wie du dir mein Video angeschaut hast… wo genau …"
type textarea "Mmm… ich stell mir gerade vor, wie du dir mein Video angeschaut hast… wo genau …"
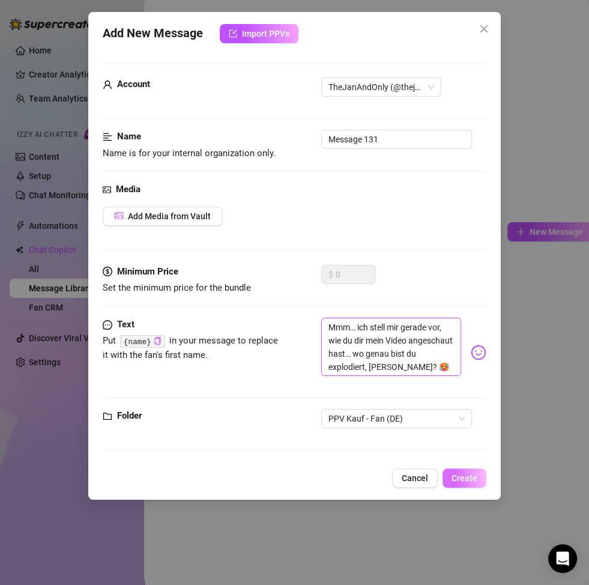
scroll to position [0, 0]
type textarea "Mmm… ich stell mir gerade vor, wie du dir mein Video angeschaut hast… wo genau …"
click at [469, 480] on span "Create" at bounding box center [465, 478] width 26 height 10
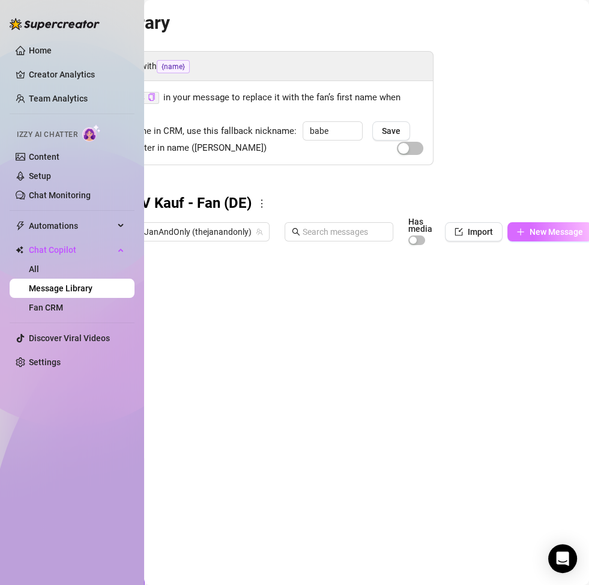
click at [526, 234] on button "New Message" at bounding box center [550, 231] width 85 height 19
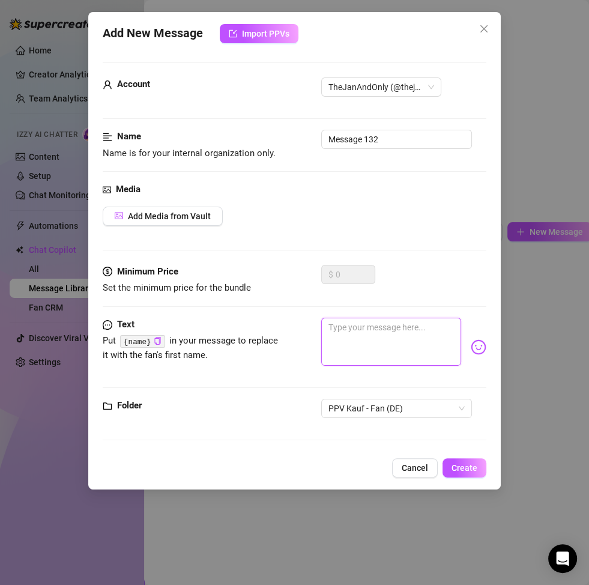
click at [359, 347] on textarea at bounding box center [391, 342] width 140 height 48
paste textarea "So neugierig… 😏 war es mein Blick, mein Stöhnen oder der Moment, wo ich ihn tie…"
type textarea "So neugierig… 😏 war es mein Blick, mein Stöhnen oder der Moment, wo ich ihn tie…"
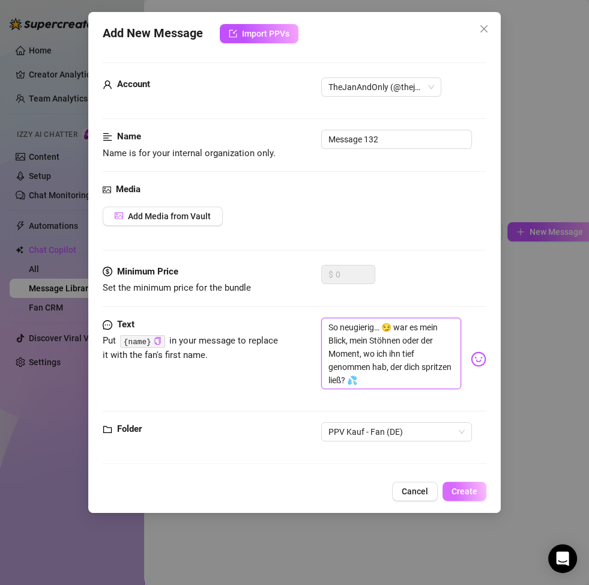
type textarea "So neugierig… 😏 war es mein Blick, mein Stöhnen oder der Moment, wo ich ihn tie…"
click at [470, 488] on span "Create" at bounding box center [465, 492] width 26 height 10
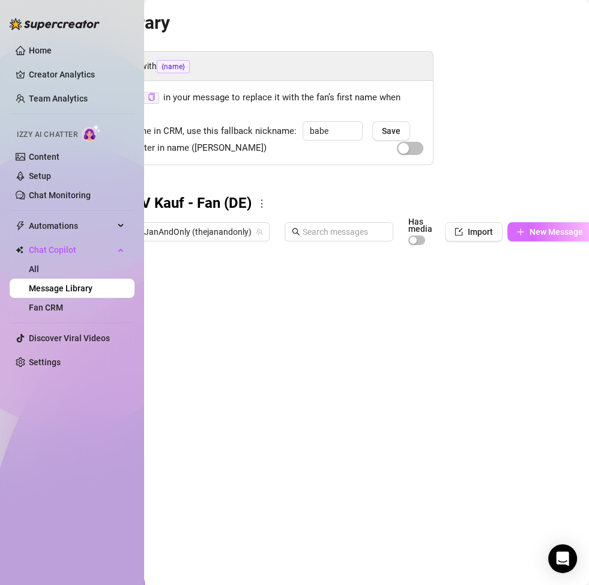
click at [531, 229] on span "New Message" at bounding box center [556, 232] width 53 height 10
click at [532, 234] on span "New Message" at bounding box center [556, 232] width 53 height 10
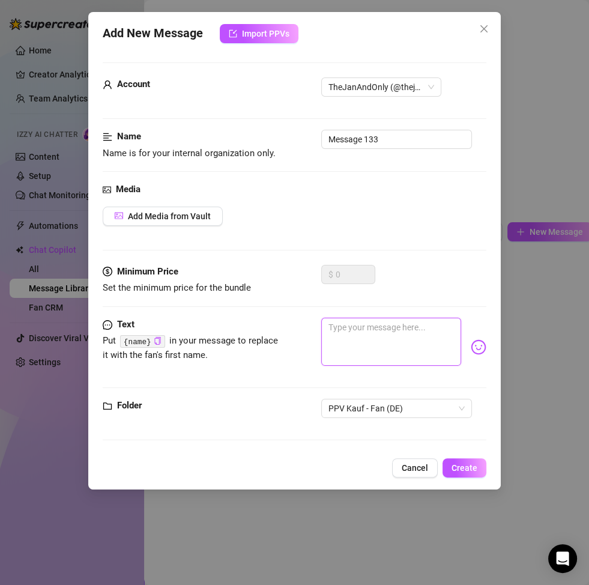
click at [348, 342] on textarea at bounding box center [391, 342] width 140 height 48
paste textarea "Erzähl mir 😈… hast du dich beim Video richtig leer gemacht? 😏 Ich will wissen, …"
type textarea "Erzähl mir 😈… hast du dich beim Video richtig leer gemacht? 😏 Ich will wissen, …"
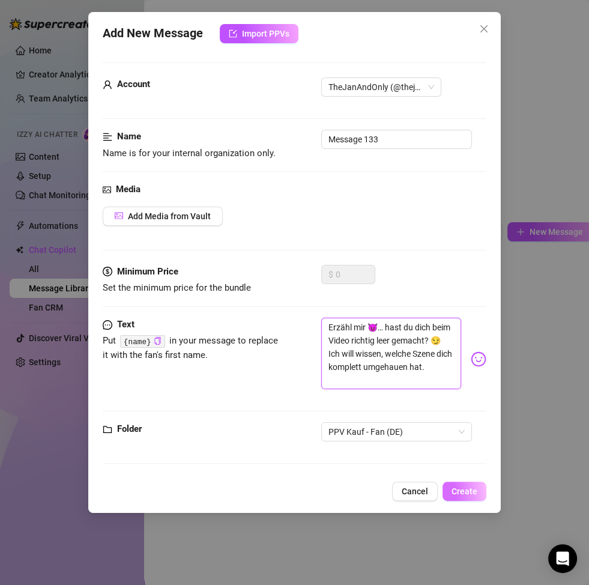
type textarea "Erzähl mir 😈… hast du dich beim Video richtig leer gemacht? 😏 Ich will wissen, …"
click at [467, 491] on span "Create" at bounding box center [465, 492] width 26 height 10
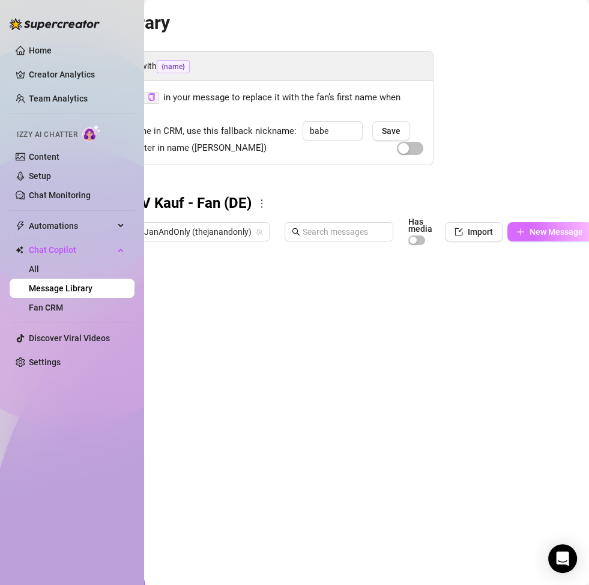
click at [542, 231] on span "New Message" at bounding box center [556, 232] width 53 height 10
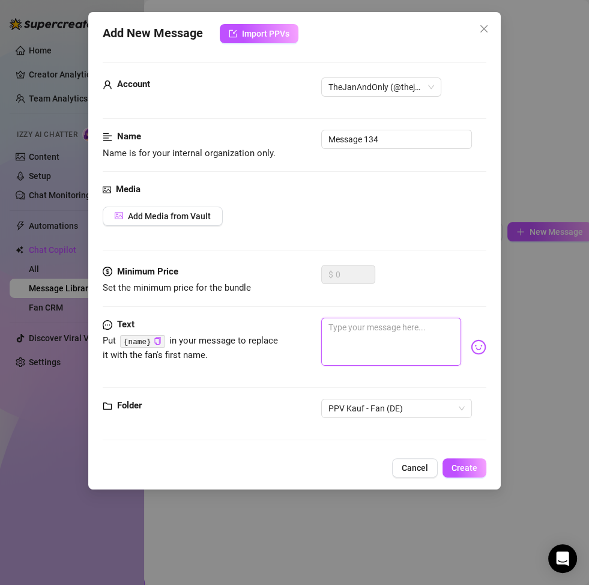
click at [396, 349] on textarea at bounding box center [391, 342] width 140 height 48
paste textarea "Fuck, ich wünschte, ich hätte zusehen können, wie du dir bei meinem Video einen…"
type textarea "Fuck, ich wünschte, ich hätte zusehen können, wie du dir bei meinem Video einen…"
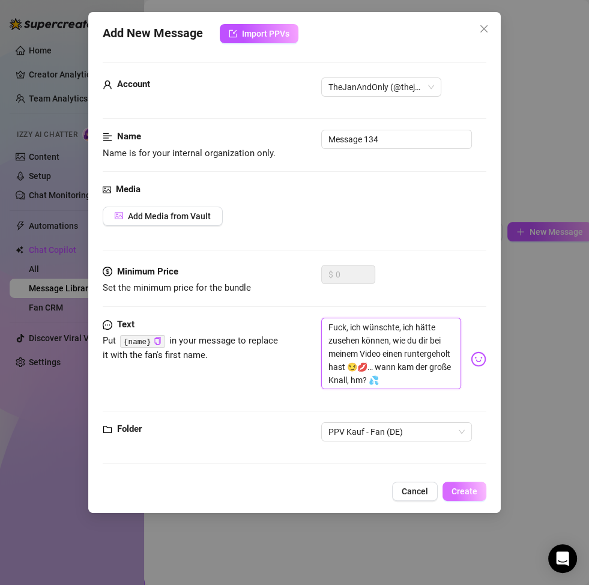
type textarea "Fuck, ich wünschte, ich hätte zusehen können, wie du dir bei meinem Video einen…"
click at [464, 487] on span "Create" at bounding box center [465, 492] width 26 height 10
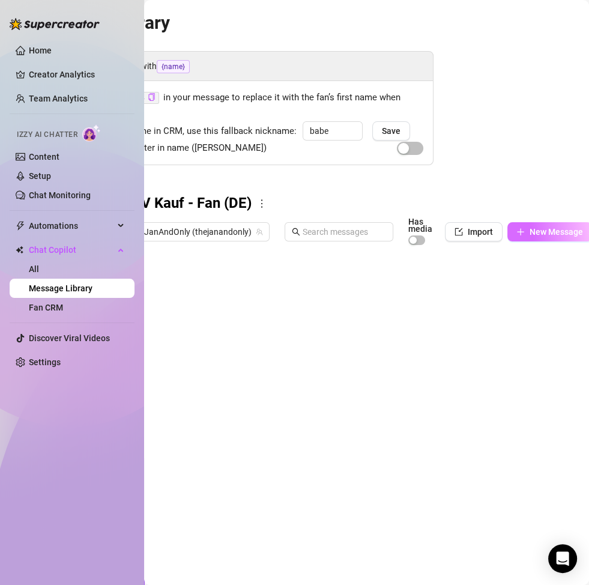
click at [537, 230] on span "New Message" at bounding box center [556, 232] width 53 height 10
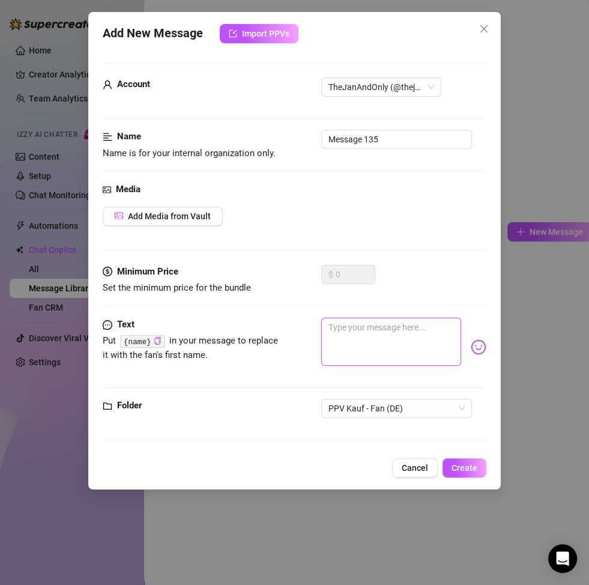
click at [391, 342] on textarea at bounding box center [391, 342] width 140 height 48
paste textarea "Babe, ich will’s ganz genau wissen 😏… hast du bei dem Video meinen Namen gestöh…"
type textarea "Babe, ich will’s ganz genau wissen 😏… hast du bei dem Video meinen Namen gestöh…"
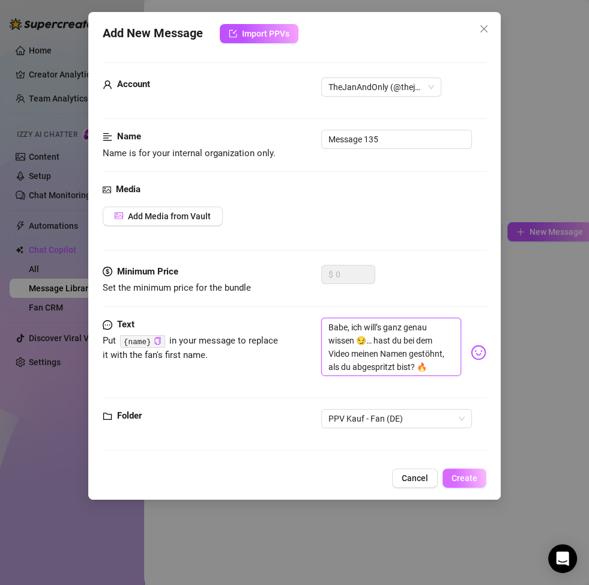
type textarea "Babe, ich will’s ganz genau wissen 😏… hast du bei dem Video meinen Namen gestöh…"
click at [465, 473] on span "Create" at bounding box center [465, 478] width 26 height 10
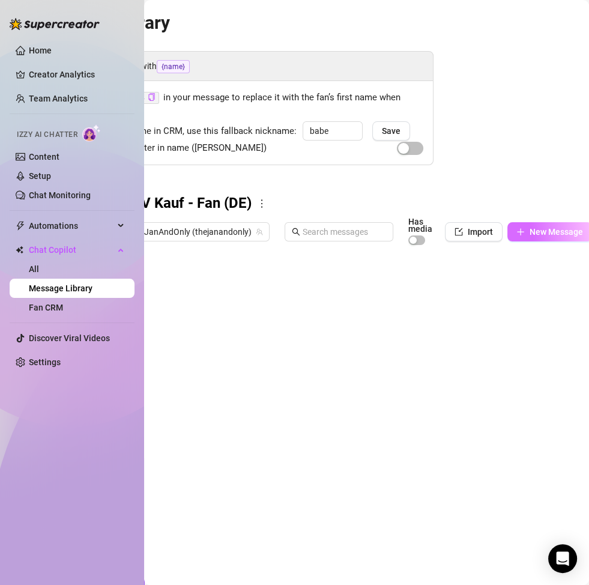
click at [535, 232] on span "New Message" at bounding box center [556, 232] width 53 height 10
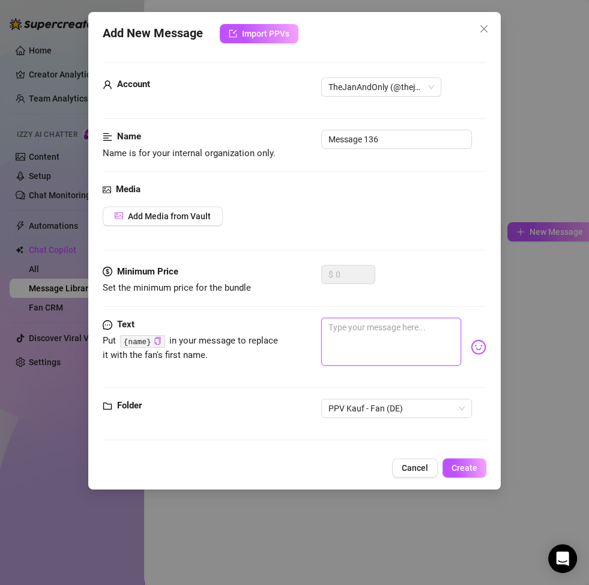
click at [404, 345] on textarea at bounding box center [391, 342] width 140 height 48
paste textarea "Mmm… der Gedanke, dass du dich zu mir selbst ausgenommen hast, macht mich gerad…"
type textarea "Mmm… der Gedanke, dass du dich zu mir selbst ausgenommen hast, macht mich gerad…"
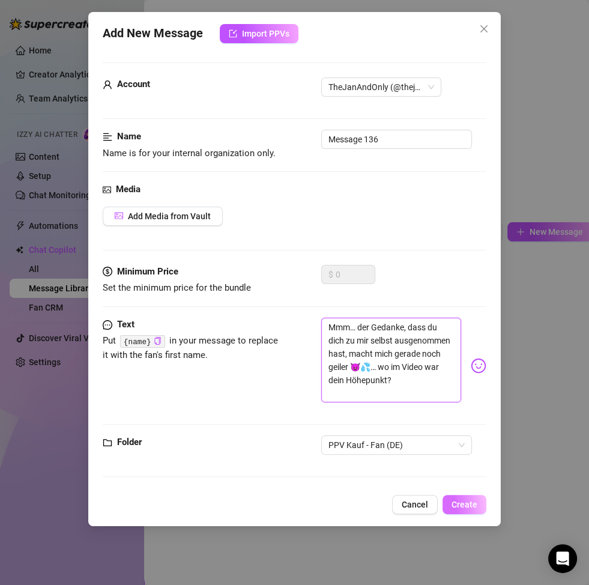
type textarea "Mmm… der Gedanke, dass du dich zu mir selbst ausgenommen hast, macht mich gerad…"
click at [462, 512] on button "Create" at bounding box center [465, 504] width 44 height 19
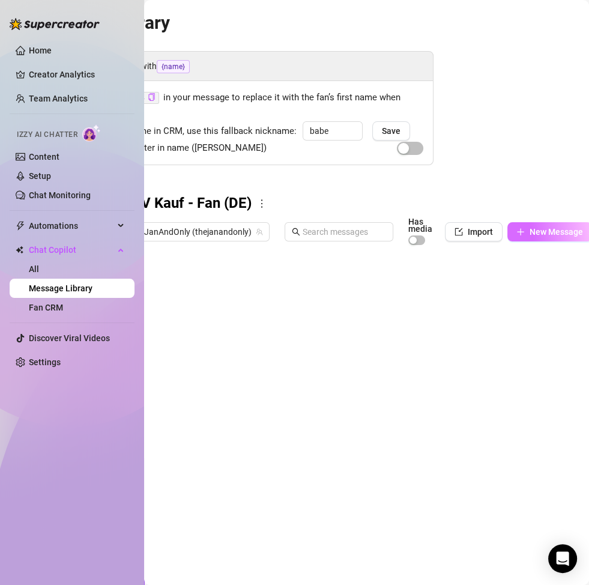
click at [544, 229] on span "New Message" at bounding box center [556, 232] width 53 height 10
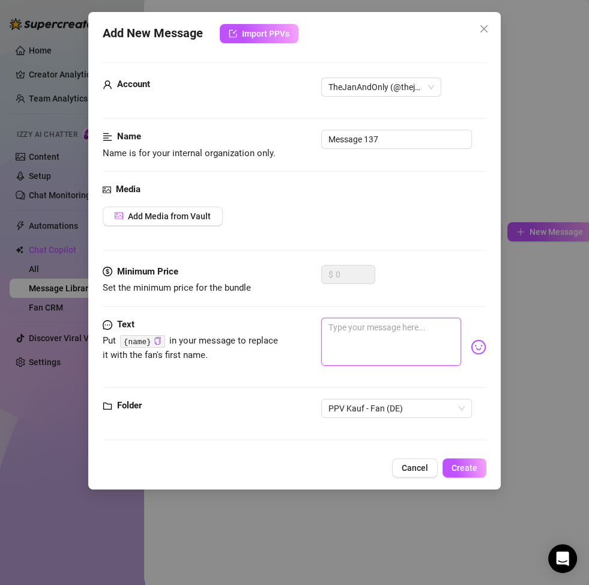
click at [368, 352] on textarea at bounding box center [391, 342] width 140 height 48
paste textarea "Na, bist du auch so heftig gekommen wie ich mir’s gerade vorstelle? 😏 Erzähl mi…"
type textarea "Na, bist du auch so heftig gekommen wie ich mir’s gerade vorstelle? 😏 Erzähl mi…"
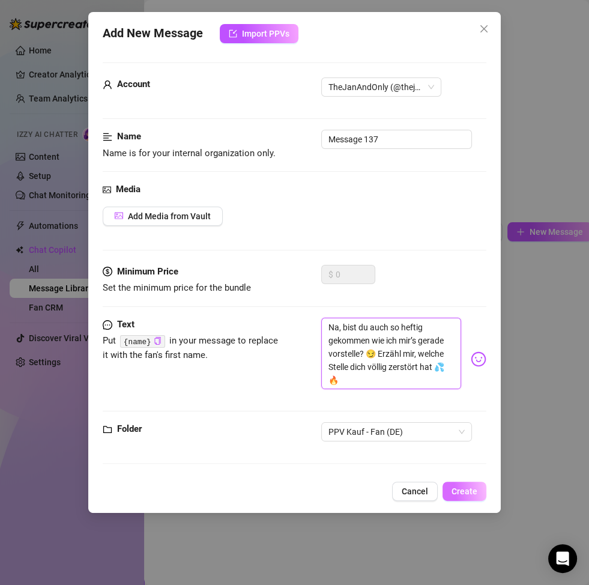
type textarea "Na, bist du auch so heftig gekommen wie ich mir’s gerade vorstelle? 😏 Erzähl mi…"
click at [466, 493] on span "Create" at bounding box center [465, 492] width 26 height 10
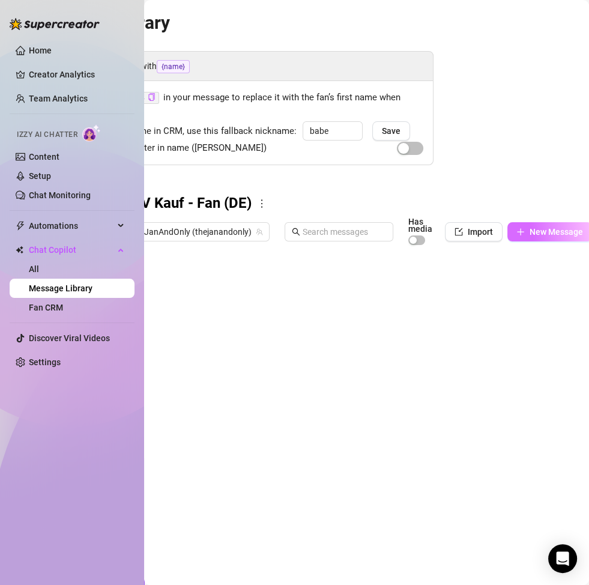
click at [540, 229] on span "New Message" at bounding box center [556, 232] width 53 height 10
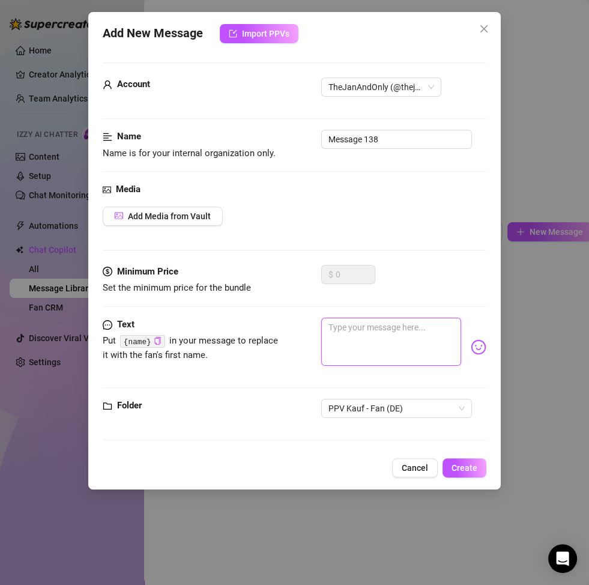
click at [408, 350] on textarea at bounding box center [391, 342] width 140 height 48
paste textarea "Baby… war es der Anfang, wo ich dich heiß gemacht habe 😈 oder das Finale, das d…"
type textarea "Baby… war es der Anfang, wo ich dich heiß gemacht habe 😈 oder das Finale, das d…"
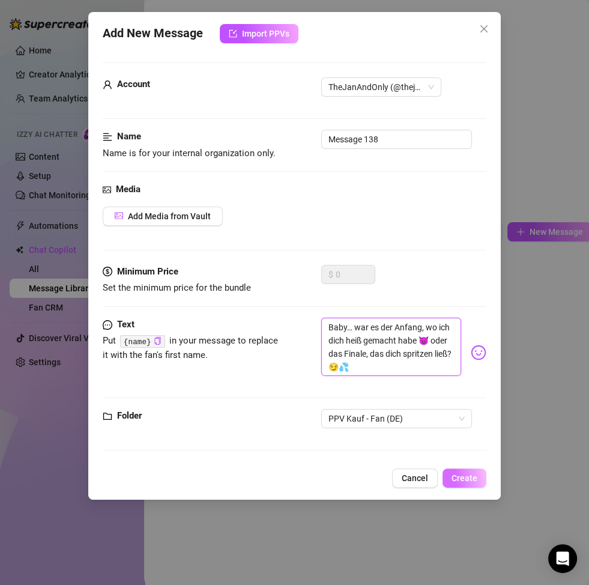
type textarea "Baby… war es der Anfang, wo ich dich heiß gemacht habe 😈 oder das Finale, das d…"
click at [475, 484] on button "Create" at bounding box center [465, 478] width 44 height 19
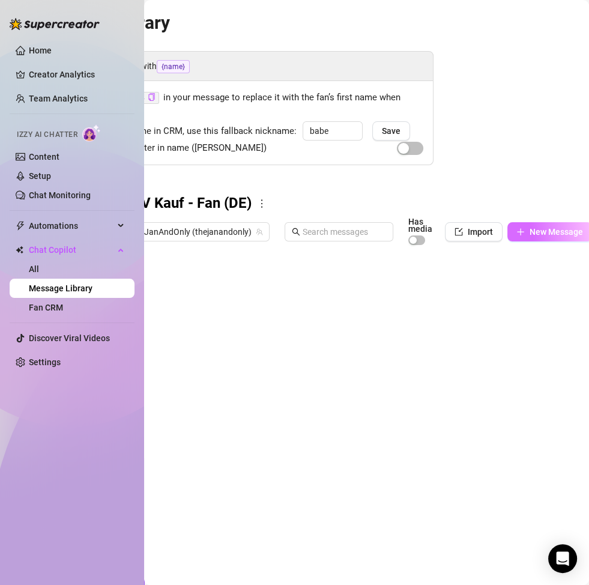
click at [530, 231] on span "New Message" at bounding box center [556, 232] width 53 height 10
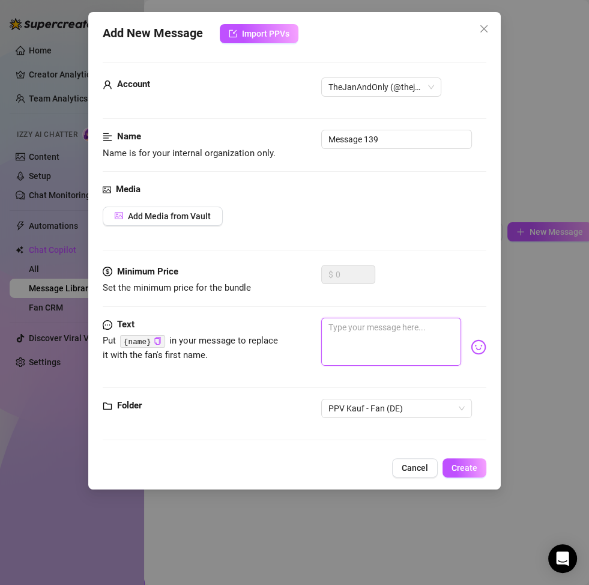
click at [361, 323] on textarea at bounding box center [391, 342] width 140 height 48
paste textarea "Du musst mir verraten… 😏 war’s die Stelle, wo ich so richtig losgelegt hab, die…"
type textarea "Du musst mir verraten… 😏 war’s die Stelle, wo ich so richtig losgelegt hab, die…"
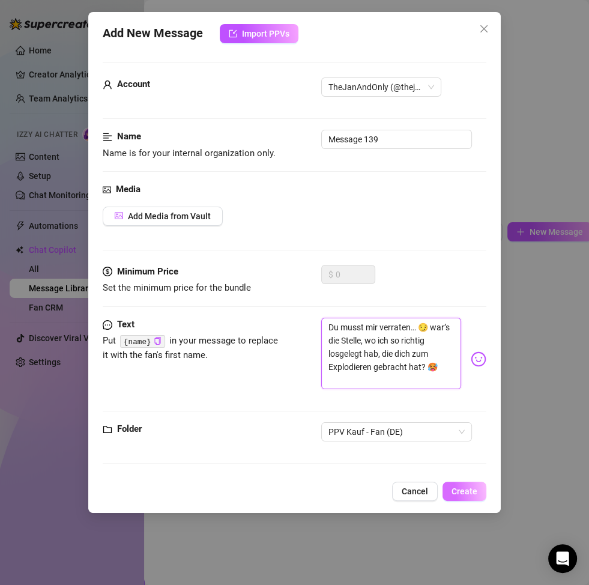
type textarea "Du musst mir verraten… 😏 war’s die Stelle, wo ich so richtig losgelegt hab, die…"
click at [471, 487] on span "Create" at bounding box center [465, 492] width 26 height 10
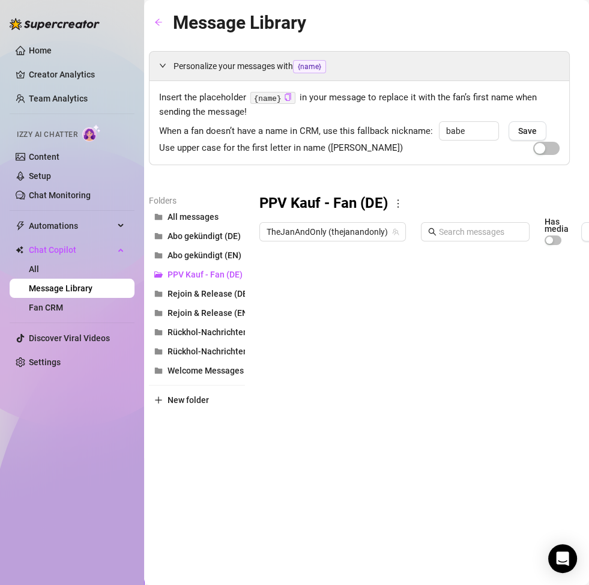
scroll to position [0, 7]
click at [323, 287] on div at bounding box center [470, 385] width 421 height 268
type textarea "PPV Kauf_1"
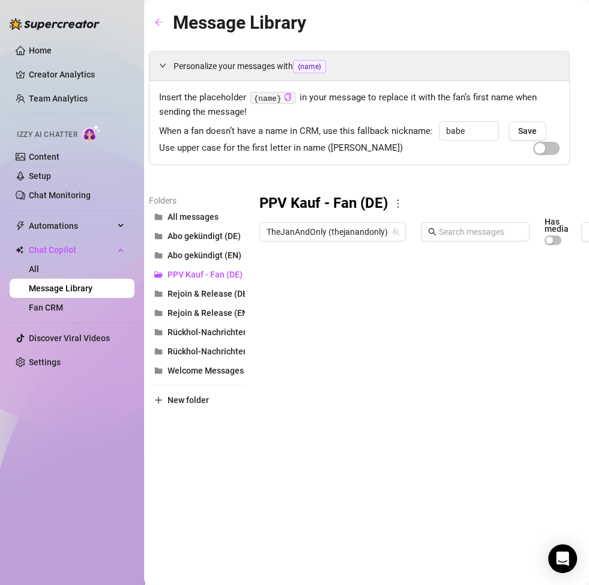
click at [314, 310] on div at bounding box center [470, 385] width 421 height 268
type textarea "PPV Kauf_2"
click at [313, 326] on div at bounding box center [470, 385] width 421 height 268
click at [314, 335] on div at bounding box center [470, 385] width 421 height 268
type textarea "PPV Kauf_3"
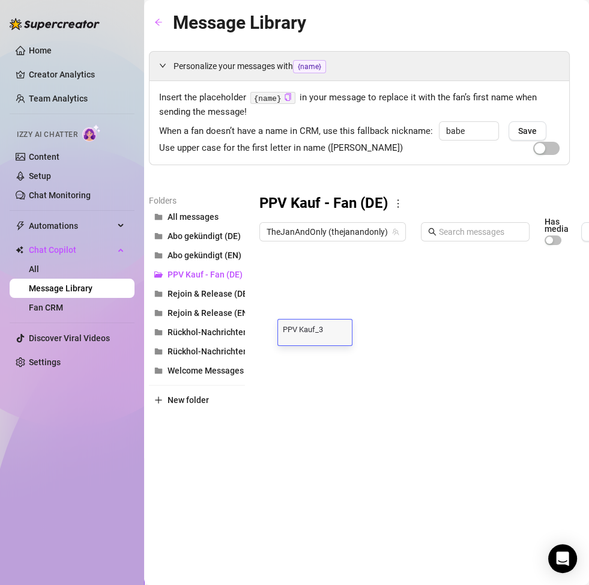
click at [322, 372] on div at bounding box center [470, 385] width 421 height 268
click at [323, 361] on div at bounding box center [470, 385] width 421 height 268
type textarea "PPV Kauf_4"
click at [323, 378] on div at bounding box center [470, 385] width 421 height 268
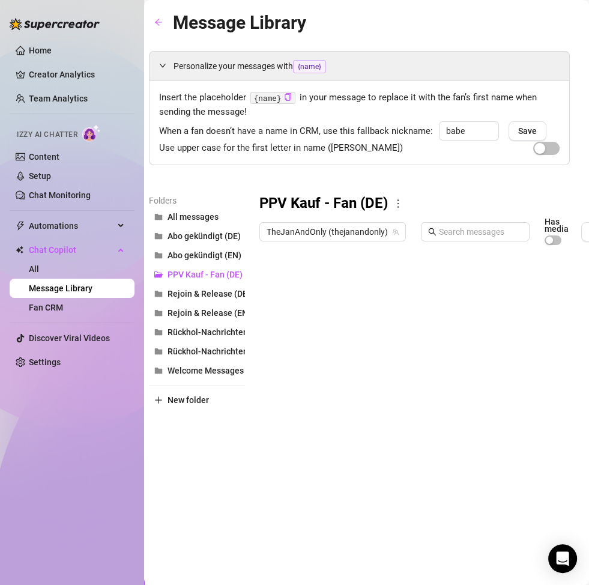
click at [324, 380] on div at bounding box center [470, 385] width 421 height 268
type textarea "PPV Kauf_5"
click at [327, 395] on div at bounding box center [470, 385] width 421 height 268
click at [327, 401] on div at bounding box center [470, 385] width 421 height 268
type textarea "PPV Kauf_6"
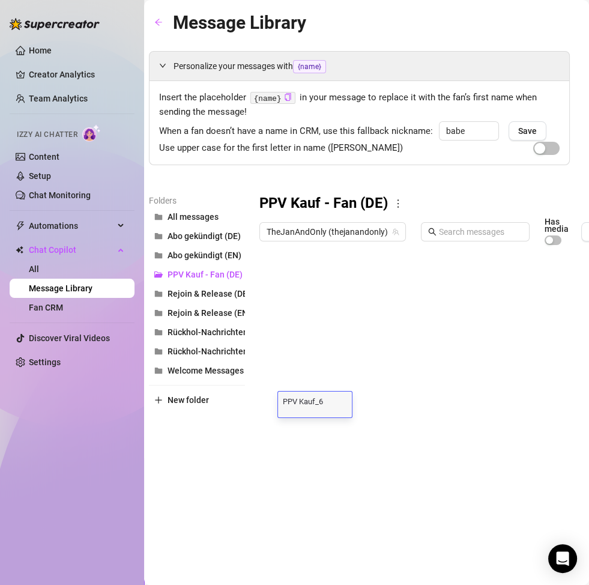
click at [332, 423] on div at bounding box center [470, 385] width 421 height 268
type textarea "PPV Kauf_7"
click at [330, 442] on div at bounding box center [470, 385] width 421 height 268
click at [329, 451] on div at bounding box center [470, 385] width 421 height 268
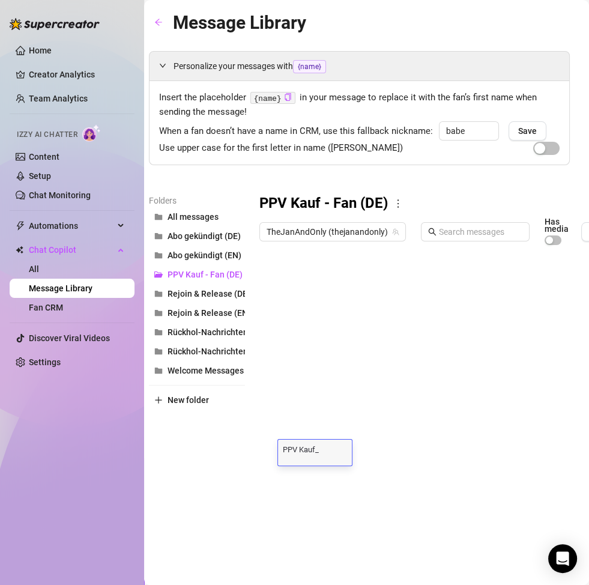
type textarea "PPV Kauf_8"
click at [332, 470] on div at bounding box center [470, 385] width 421 height 268
click at [332, 473] on div at bounding box center [470, 385] width 421 height 268
type textarea "PPV Kauf_9"
click at [333, 448] on div at bounding box center [470, 385] width 421 height 268
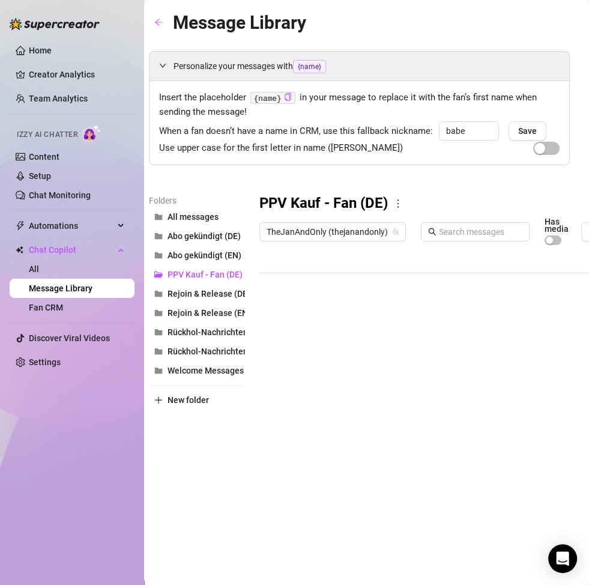
scroll to position [55, 0]
click at [333, 437] on div at bounding box center [470, 385] width 421 height 268
click at [333, 448] on div at bounding box center [470, 385] width 421 height 268
click at [333, 445] on textarea "PPV Kauf_" at bounding box center [315, 441] width 74 height 11
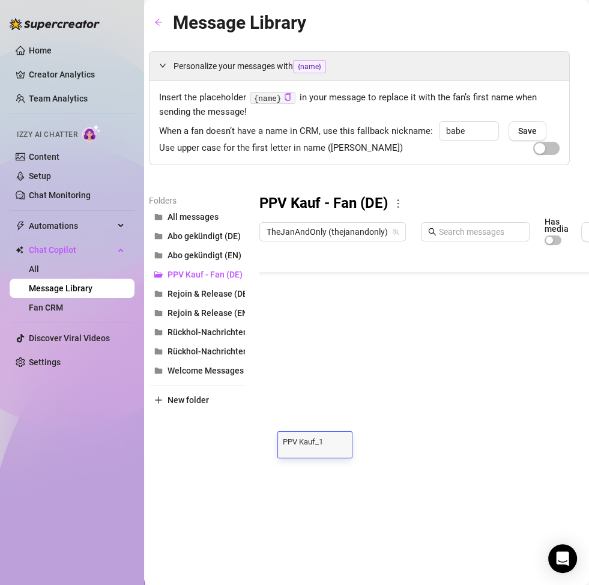
type textarea "PPV Kauf_10"
click at [336, 428] on div at bounding box center [470, 385] width 421 height 268
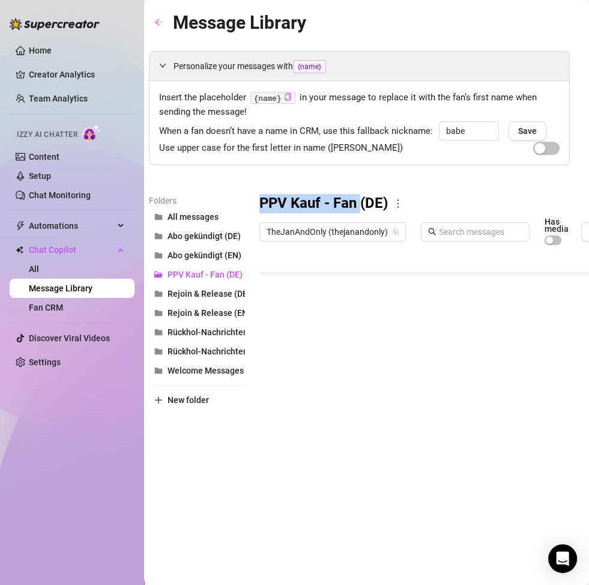
drag, startPoint x: 255, startPoint y: 196, endPoint x: 362, endPoint y: 207, distance: 107.5
click at [362, 207] on div "Folders All messages Abo gekündigt (DE) Abo gekündigt (EN) PPV Kauf - Fan (DE) …" at bounding box center [359, 356] width 421 height 324
copy h3 "PPV Kauf - [PERSON_NAME]"
click at [185, 399] on span "New folder" at bounding box center [188, 400] width 41 height 10
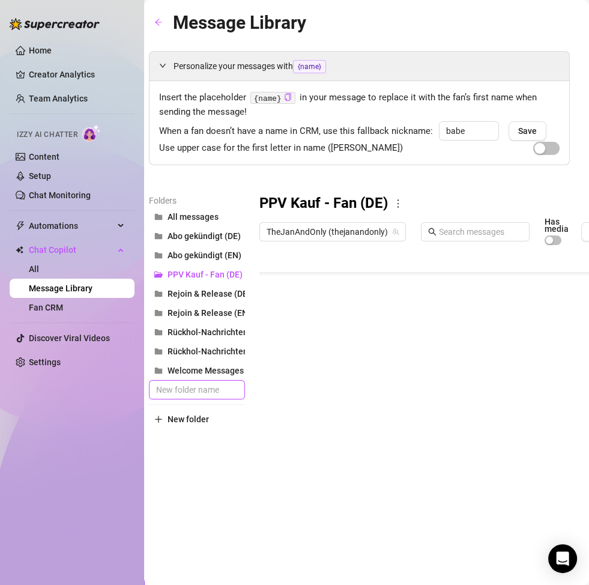
click at [176, 389] on input "text" at bounding box center [197, 389] width 96 height 19
paste input "PPV Kauf - [PERSON_NAME]"
type input "PPV Kauf - Fan (EN)"
click at [204, 477] on div "Folders All messages Abo gekündigt (DE) Abo gekündigt (EN) PPV Kauf - Fan (DE) …" at bounding box center [197, 356] width 96 height 324
click at [220, 291] on span "PPV Kauf - Fan (EN)" at bounding box center [206, 294] width 76 height 10
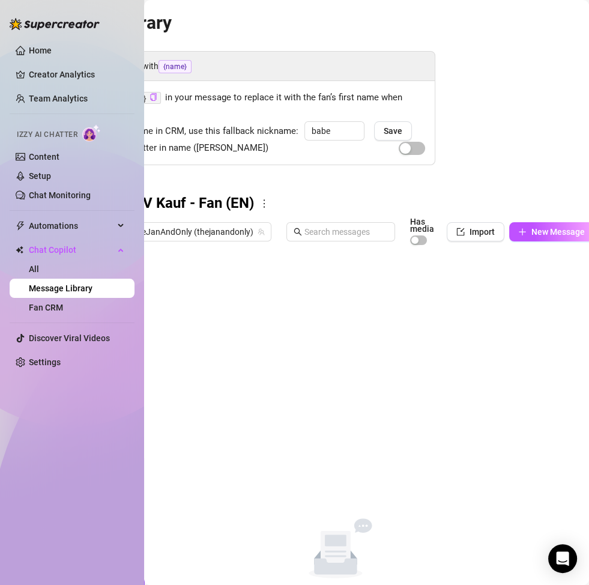
scroll to position [0, 151]
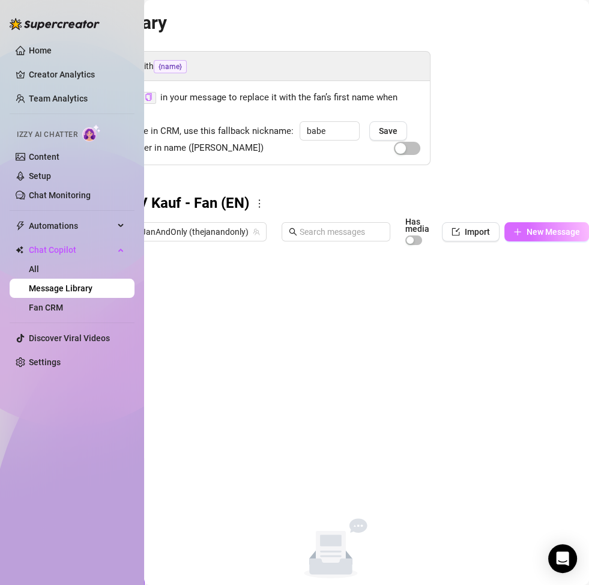
click at [517, 232] on icon "plus" at bounding box center [517, 232] width 1 height 7
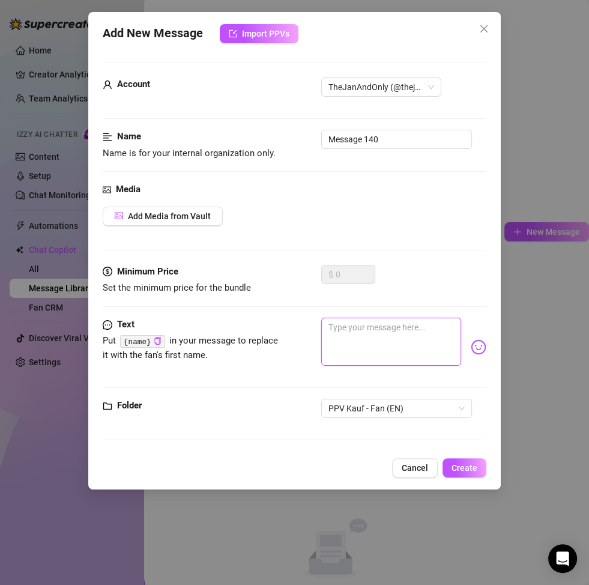
click at [374, 340] on textarea at bounding box center [391, 342] width 140 height 48
paste textarea "So babe… 😏 tell me, how did you like the video? 💦 At what moment couldn’t you h…"
type textarea "So babe… 😏 tell me, how did you like the video? 💦 At what moment couldn’t you h…"
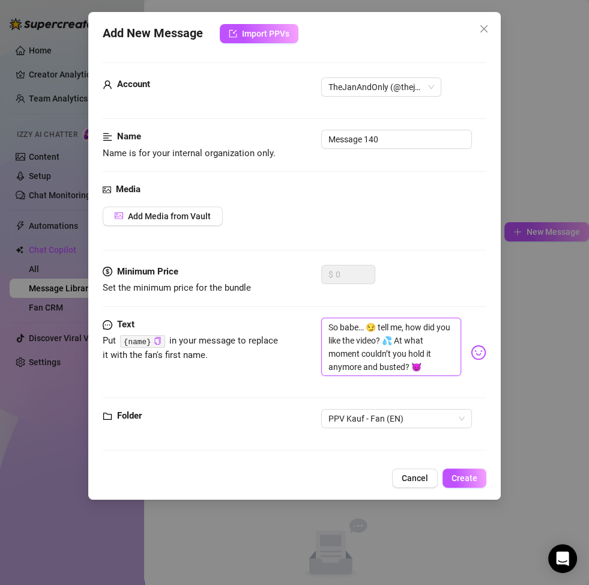
scroll to position [0, 0]
type textarea "So babe… 😏 tell me, how did you like the video? 💦 At what moment couldn’t you h…"
click at [473, 484] on button "Create" at bounding box center [465, 478] width 44 height 19
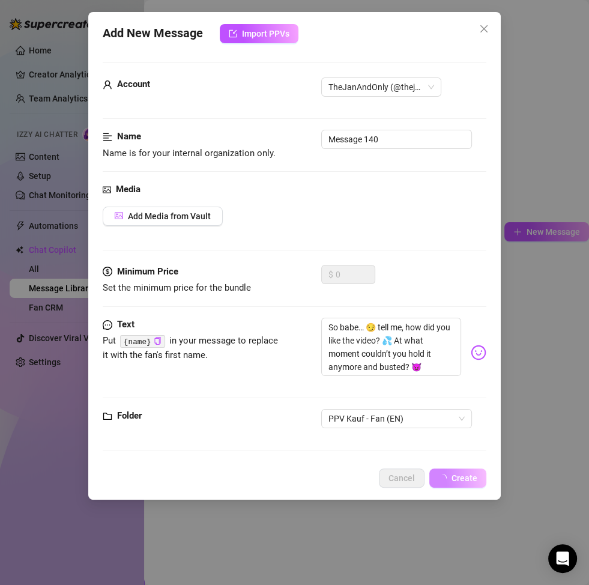
scroll to position [0, 144]
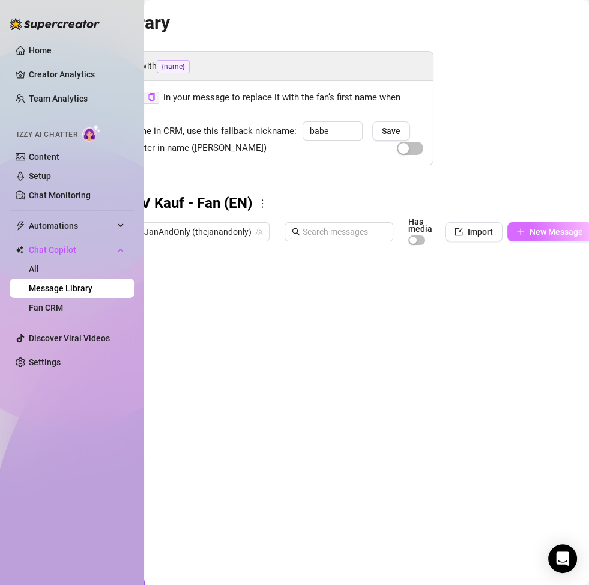
click at [539, 235] on span "New Message" at bounding box center [556, 232] width 53 height 10
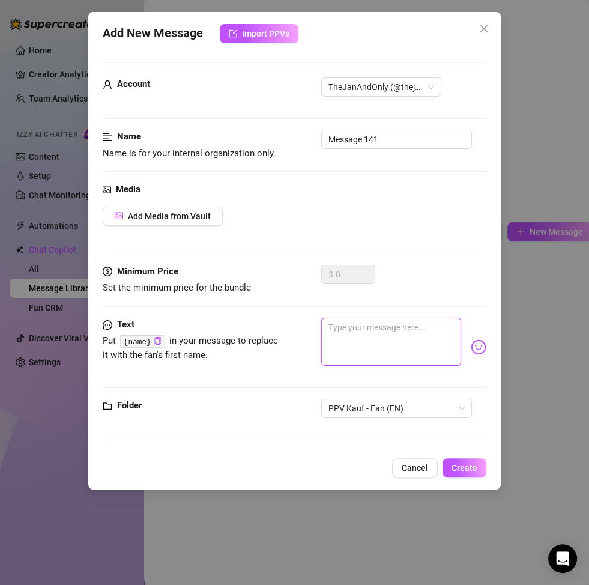
click at [396, 341] on textarea at bounding box center [391, 342] width 140 height 48
paste textarea "Mmm… I keep picturing you watching my video… where exactly did you explode, bab…"
type textarea "Mmm… I keep picturing you watching my video… where exactly did you explode, bab…"
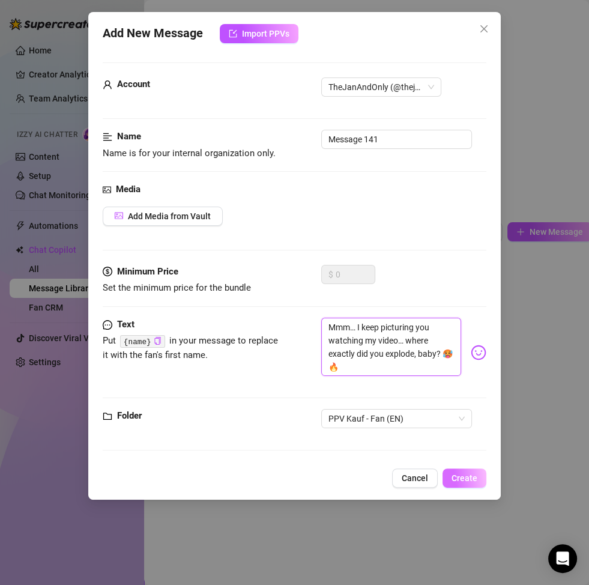
scroll to position [0, 0]
type textarea "Mmm… I keep picturing you watching my video… where exactly did you explode, bab…"
click at [472, 481] on span "Create" at bounding box center [465, 478] width 26 height 10
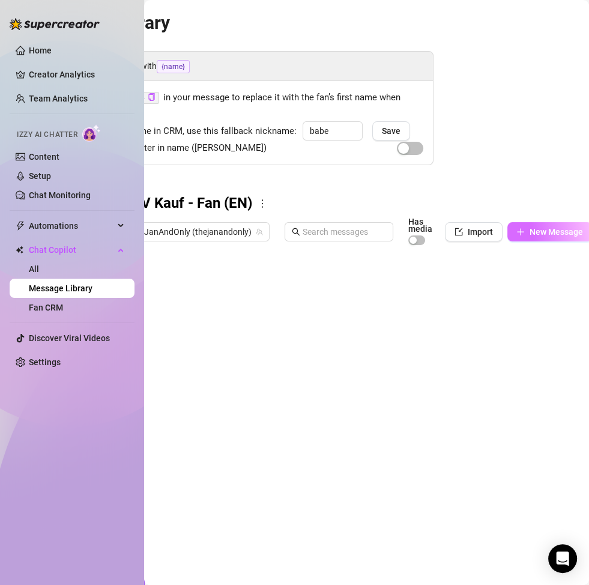
click at [525, 231] on button "New Message" at bounding box center [550, 231] width 85 height 19
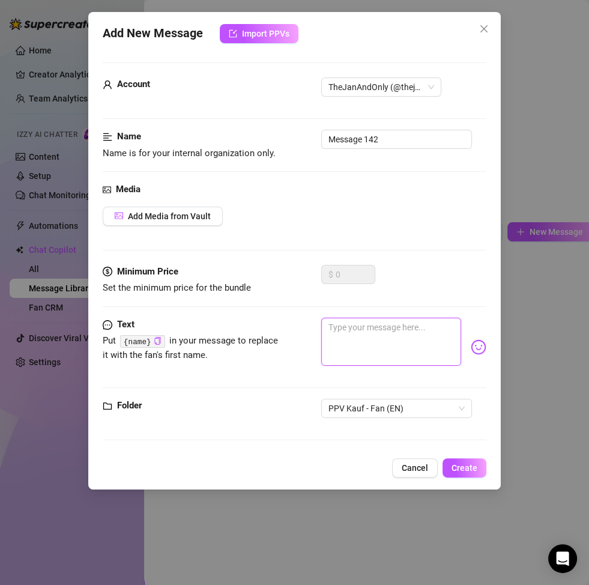
click at [393, 346] on textarea at bounding box center [391, 342] width 140 height 48
paste textarea "So curious 😏… was it my look, my moans, or the moment I took it deep that made …"
type textarea "So curious 😏… was it my look, my moans, or the moment I took it deep that made …"
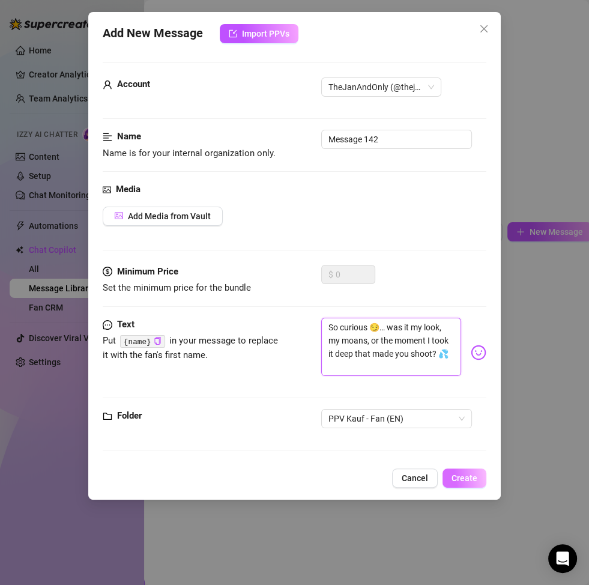
type textarea "So curious 😏… was it my look, my moans, or the moment I took it deep that made …"
click at [465, 477] on span "Create" at bounding box center [465, 478] width 26 height 10
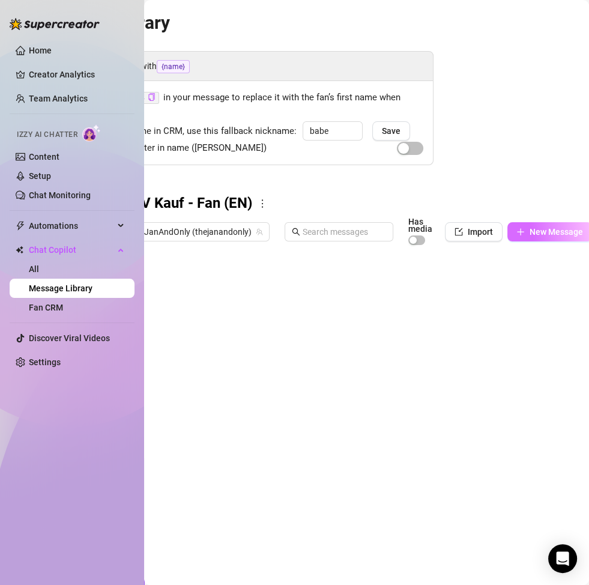
click at [531, 232] on span "New Message" at bounding box center [556, 232] width 53 height 10
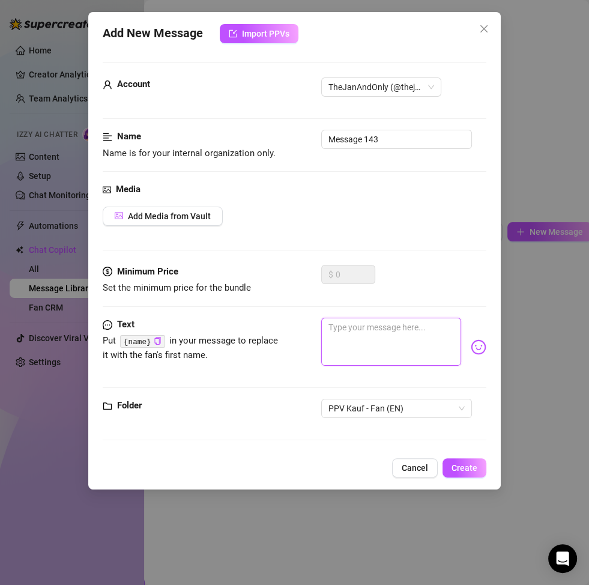
click at [366, 345] on textarea at bounding box center [391, 342] width 140 height 48
paste textarea "Tell me 😈… did you empty yourself completely with my video? 😏 I wanna know whic…"
type textarea "Tell me 😈… did you empty yourself completely with my video? 😏 I wanna know whic…"
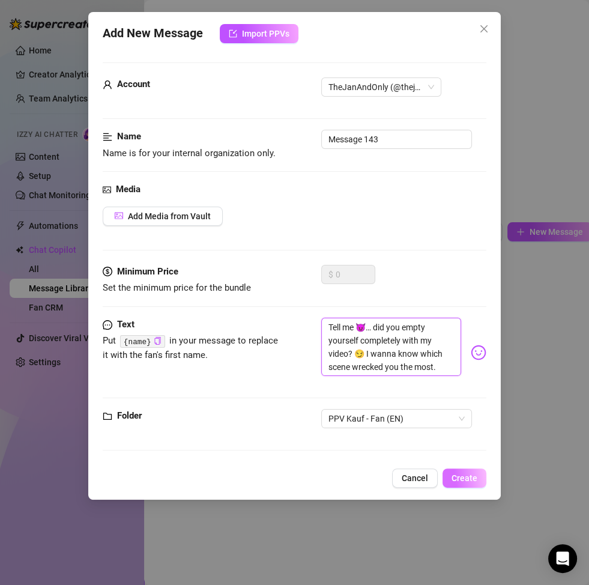
type textarea "Tell me 😈… did you empty yourself completely with my video? 😏 I wanna know whic…"
drag, startPoint x: 457, startPoint y: 475, endPoint x: 493, endPoint y: 493, distance: 40.3
click at [457, 475] on span "Create" at bounding box center [465, 478] width 26 height 10
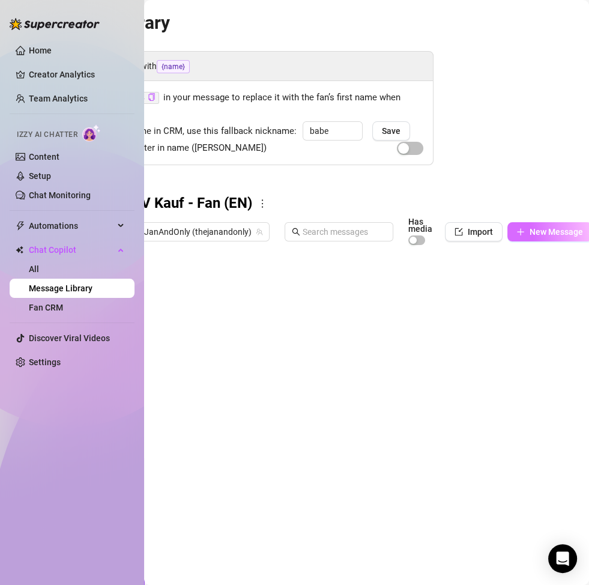
click at [523, 234] on button "New Message" at bounding box center [550, 231] width 85 height 19
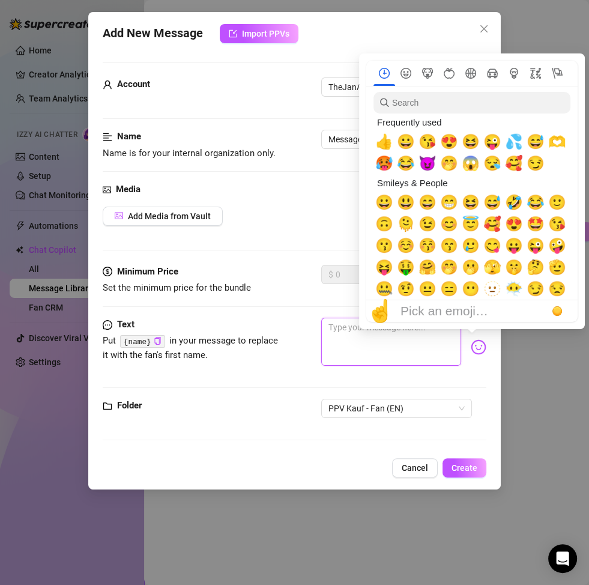
click at [391, 339] on textarea at bounding box center [391, 342] width 140 height 48
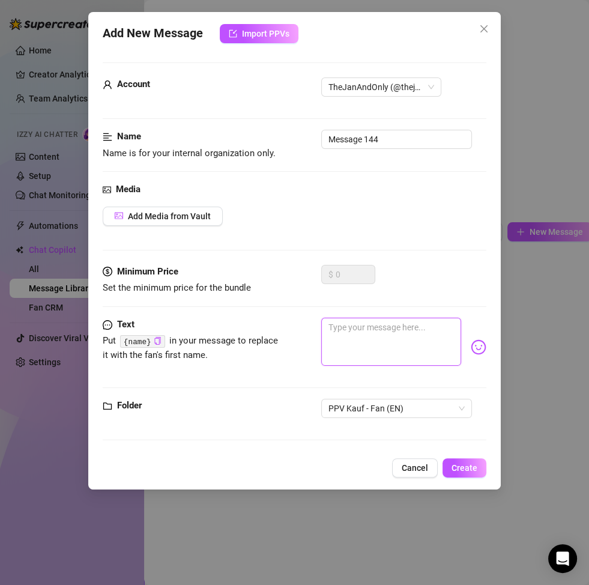
paste textarea "Fuck, I wish I could’ve watched you stroking to my video 😏💋… when did the big b…"
type textarea "Fuck, I wish I could’ve watched you stroking to my video 😏💋… when did the big b…"
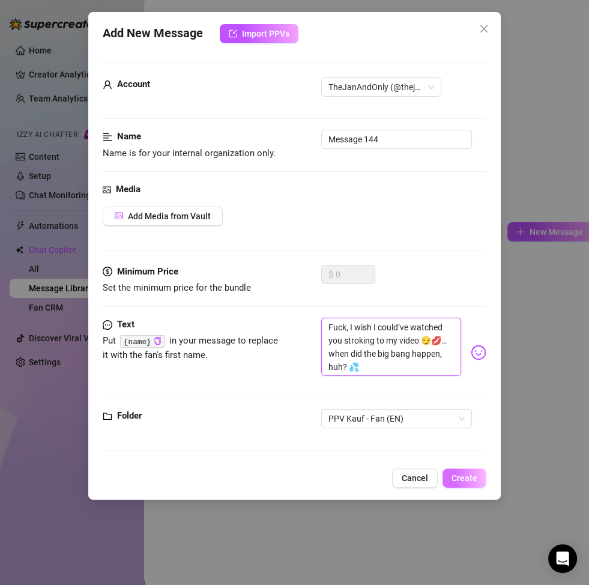
type textarea "Fuck, I wish I could’ve watched you stroking to my video 😏💋… when did the big b…"
click at [469, 479] on span "Create" at bounding box center [465, 478] width 26 height 10
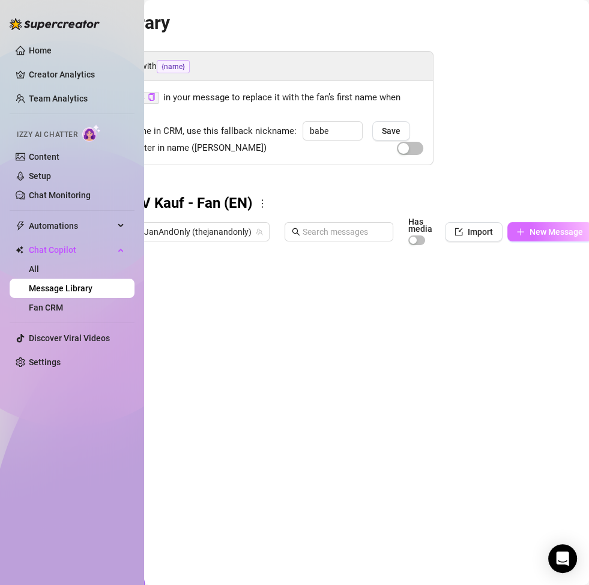
click at [526, 229] on button "New Message" at bounding box center [550, 231] width 85 height 19
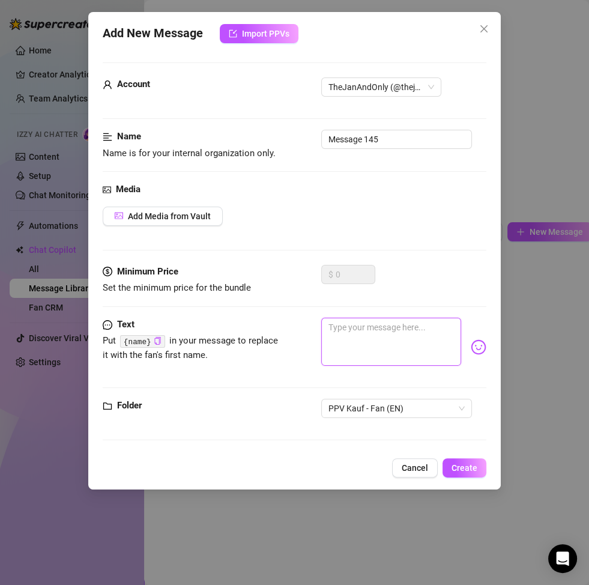
click at [394, 359] on textarea at bounding box center [391, 342] width 140 height 48
paste textarea "Babe, I wanna know every detail 😏… did you moan my name when you came watching …"
type textarea "Babe, I wanna know every detail 😏… did you moan my name when you came watching …"
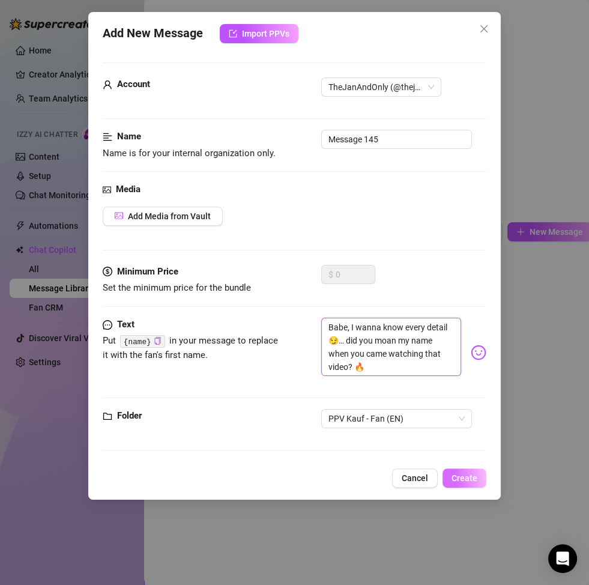
type textarea "Babe, I wanna know every detail 😏… did you moan my name when you came watching …"
drag, startPoint x: 461, startPoint y: 471, endPoint x: 468, endPoint y: 473, distance: 7.6
click at [461, 472] on button "Create" at bounding box center [465, 478] width 44 height 19
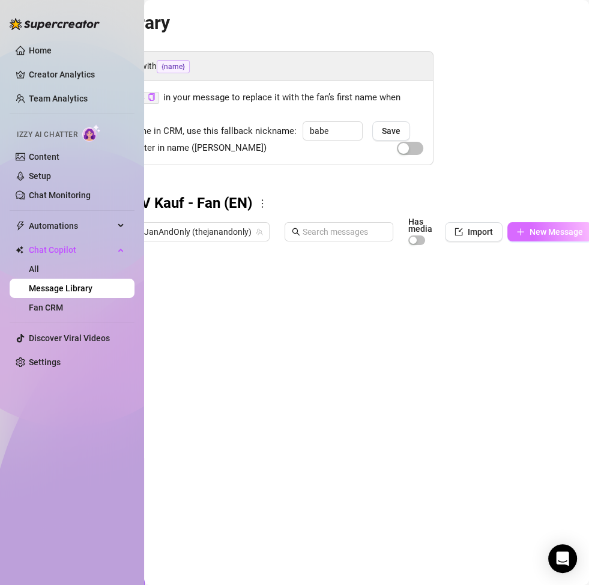
click at [535, 238] on button "New Message" at bounding box center [550, 231] width 85 height 19
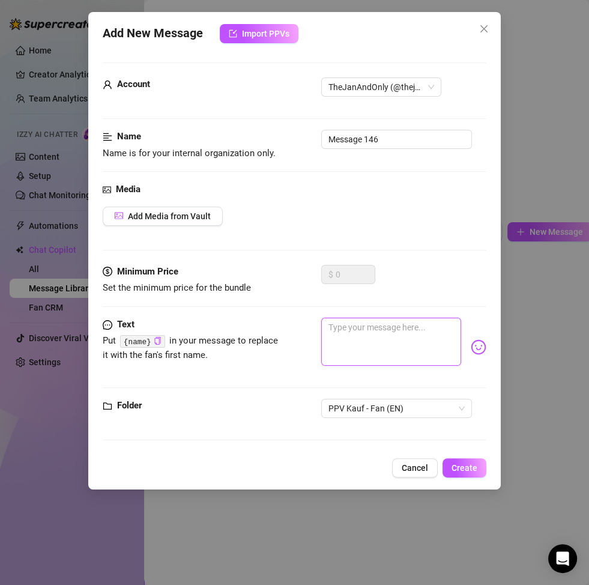
click at [435, 343] on textarea at bounding box center [391, 342] width 140 height 48
paste textarea "Mmm… the thought of you getting off to me makes me even harder 😈💦… at what poin…"
type textarea "Mmm… the thought of you getting off to me makes me even harder 😈💦… at what poin…"
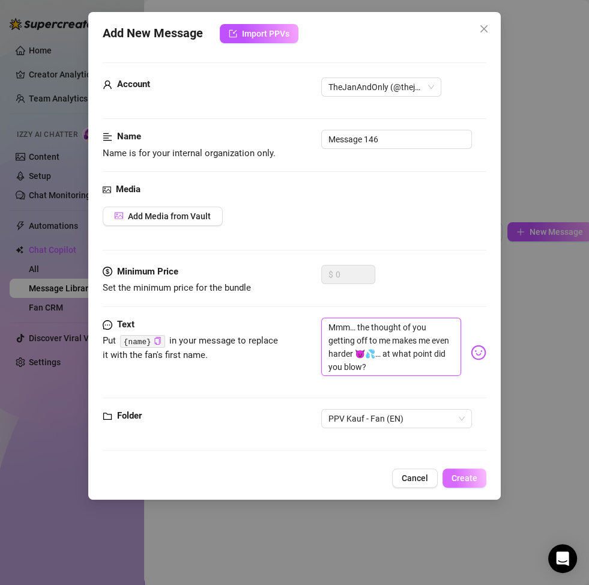
type textarea "Mmm… the thought of you getting off to me makes me even harder 😈💦… at what poin…"
click at [469, 473] on span "Create" at bounding box center [465, 478] width 26 height 10
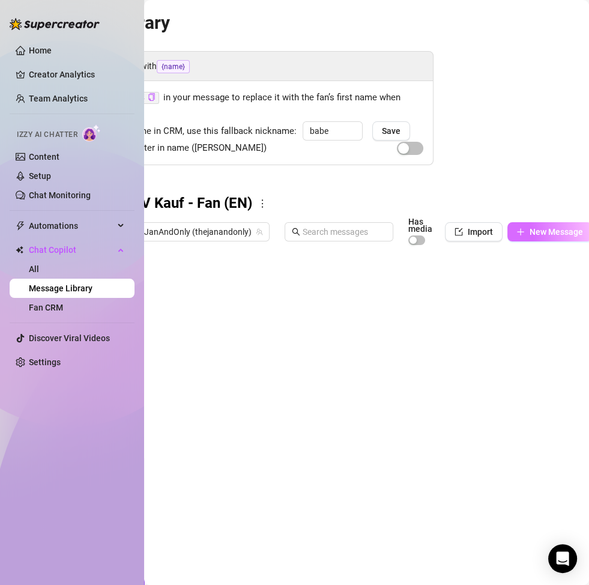
click at [548, 229] on span "New Message" at bounding box center [556, 232] width 53 height 10
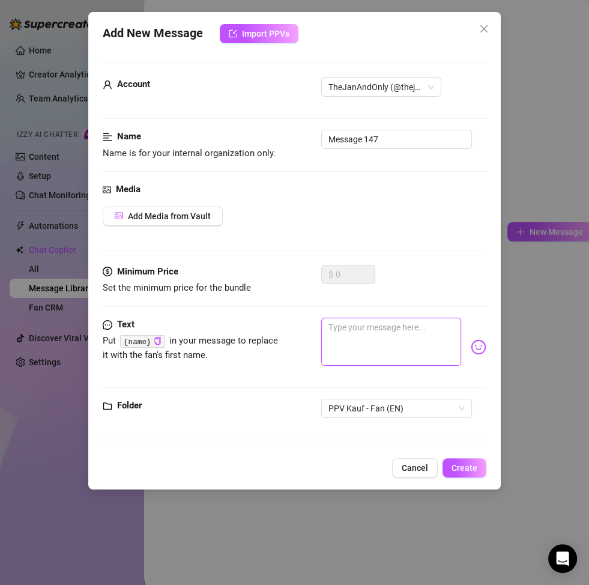
click at [412, 355] on textarea at bounding box center [391, 342] width 140 height 48
paste textarea "So… did you cum as hard as I’m imagining right now? 😏 Tell me which scene compl…"
type textarea "So… did you cum as hard as I’m imagining right now? 😏 Tell me which scene compl…"
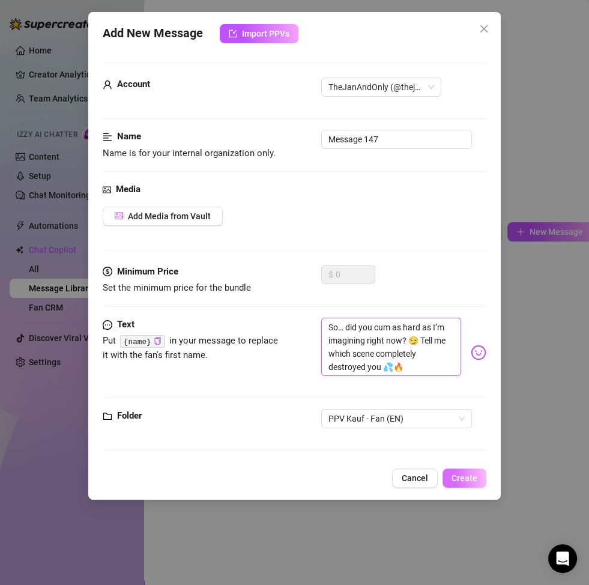
type textarea "So… did you cum as hard as I’m imagining right now? 😏 Tell me which scene compl…"
click at [458, 477] on span "Create" at bounding box center [465, 478] width 26 height 10
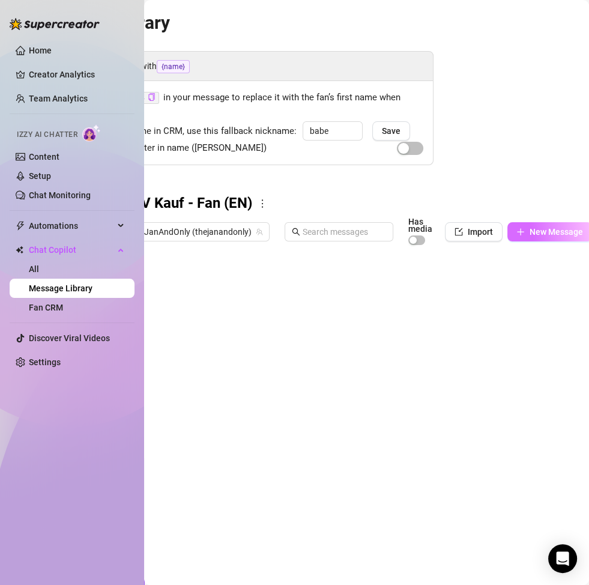
click at [531, 228] on span "New Message" at bounding box center [556, 232] width 53 height 10
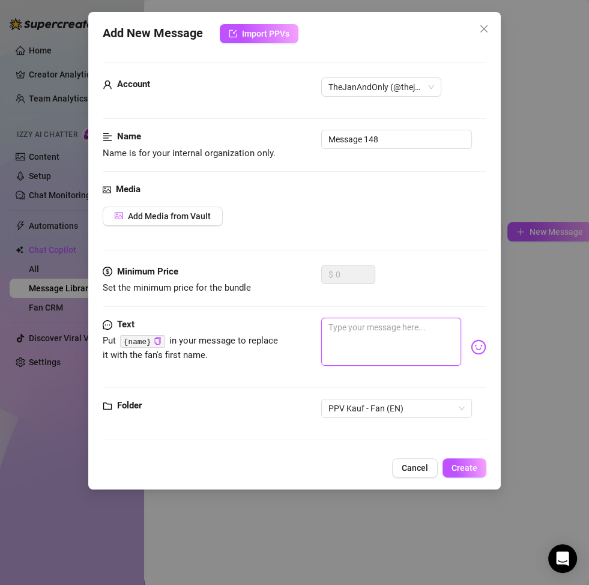
click at [370, 327] on textarea at bounding box center [391, 342] width 140 height 48
paste textarea "So… did you cum as hard as I’m imagining right now? 😏 Tell me which scene compl…"
type textarea "So… did you cum as hard as I’m imagining right now? 😏 Tell me which scene compl…"
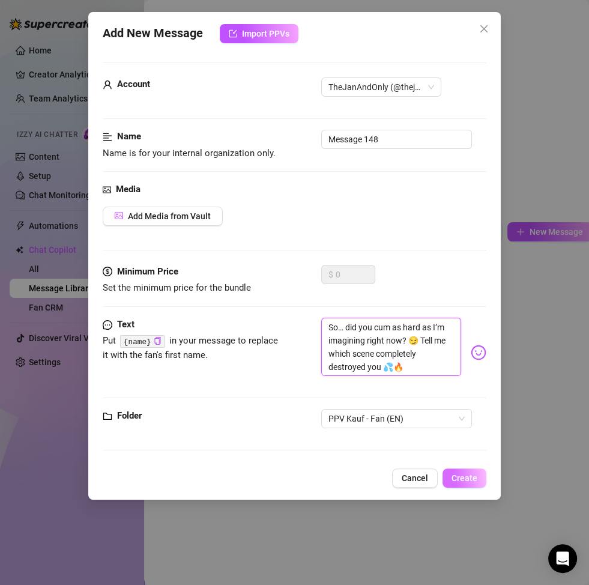
type textarea "So… did you cum as hard as I’m imagining right now? 😏 Tell me which scene compl…"
click at [454, 470] on button "Create" at bounding box center [465, 478] width 44 height 19
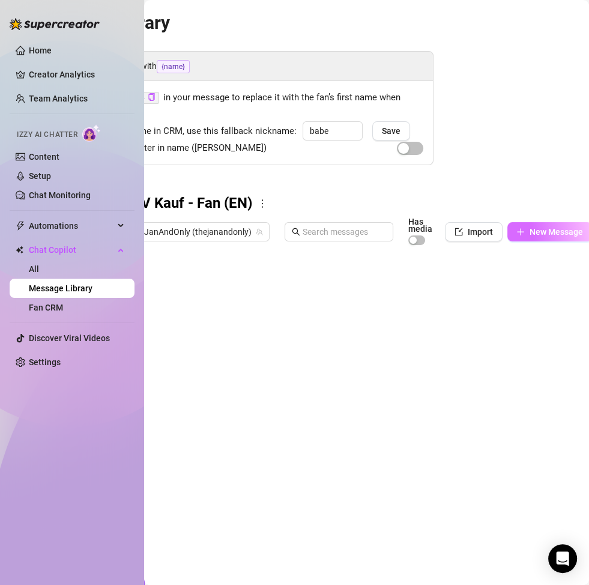
click at [539, 234] on span "New Message" at bounding box center [556, 232] width 53 height 10
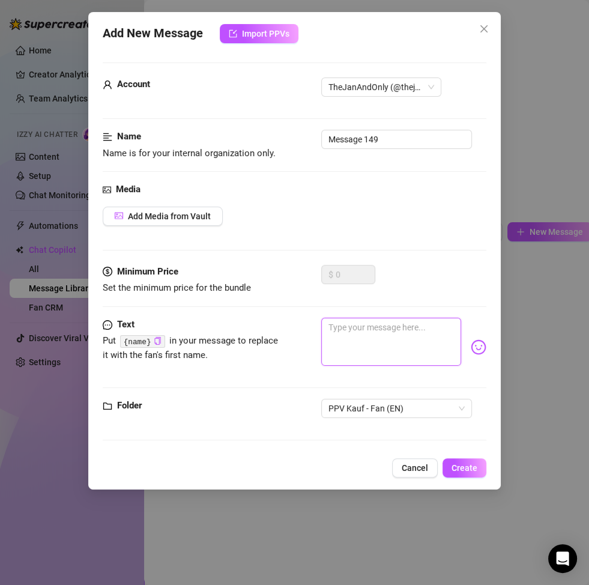
click at [374, 335] on textarea at bounding box center [391, 342] width 140 height 48
paste textarea "So… did you cum as hard as I’m imagining right now? 😏 Tell me which scene compl…"
type textarea "So… did you cum as hard as I’m imagining right now? 😏 Tell me which scene compl…"
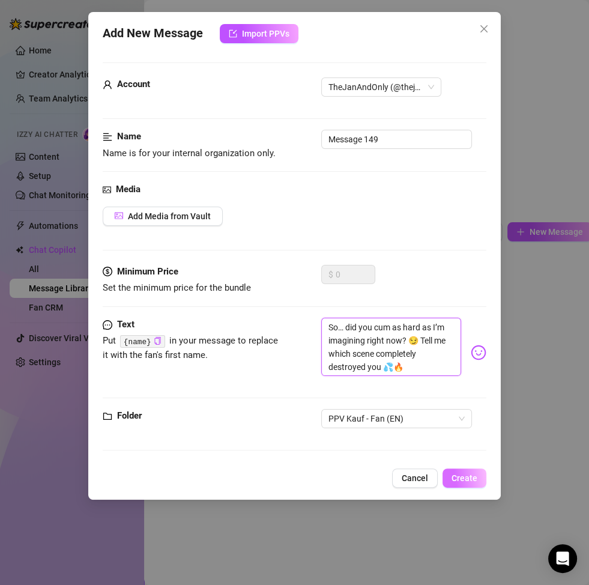
type textarea "So… did you cum as hard as I’m imagining right now? 😏 Tell me which scene compl…"
click at [465, 475] on span "Create" at bounding box center [465, 478] width 26 height 10
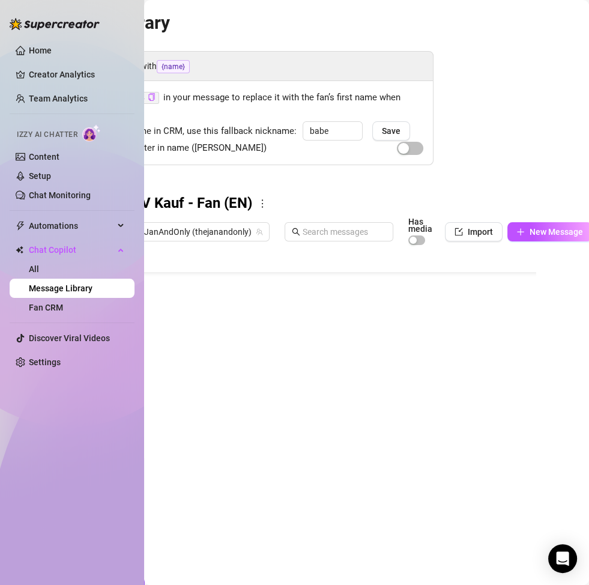
scroll to position [55, 0]
click at [390, 418] on div at bounding box center [333, 385] width 421 height 268
click at [388, 422] on div at bounding box center [333, 385] width 421 height 268
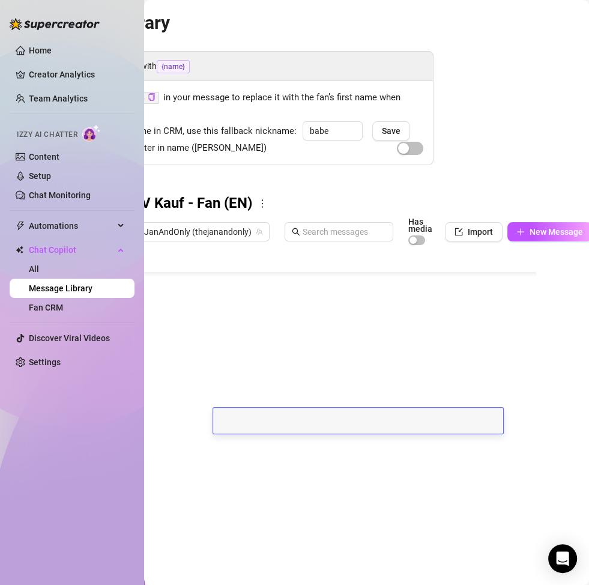
scroll to position [0, 0]
type textarea "Baby… was it the beginning when I teased you 😈 or the finale that made you expl…"
click at [300, 445] on div at bounding box center [333, 385] width 421 height 268
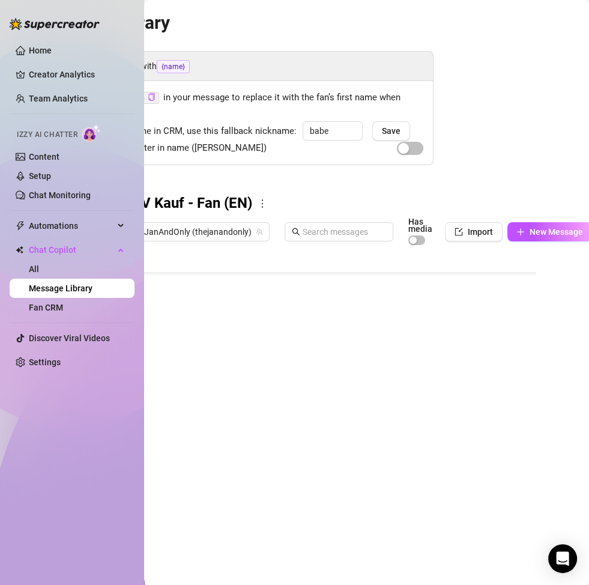
click at [300, 445] on div at bounding box center [333, 385] width 421 height 268
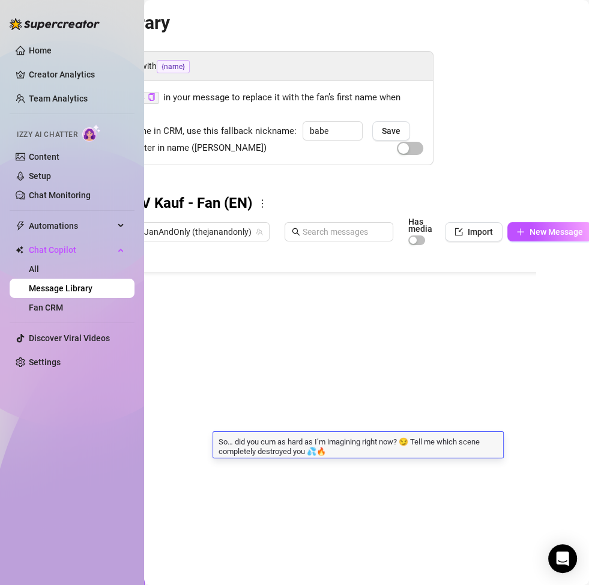
type textarea "You gotta tell me 😏… was it that moment when I really went all in that made you…"
click at [300, 467] on div at bounding box center [333, 385] width 421 height 268
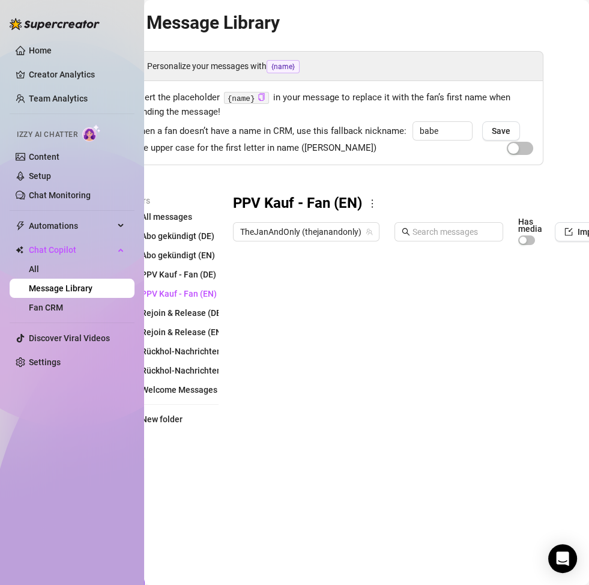
click at [312, 290] on div at bounding box center [443, 385] width 421 height 268
click at [308, 285] on div at bounding box center [443, 385] width 421 height 268
type textarea "PPV Kauf_1"
click at [291, 305] on div at bounding box center [443, 385] width 421 height 268
type textarea "PPV Kauf_2"
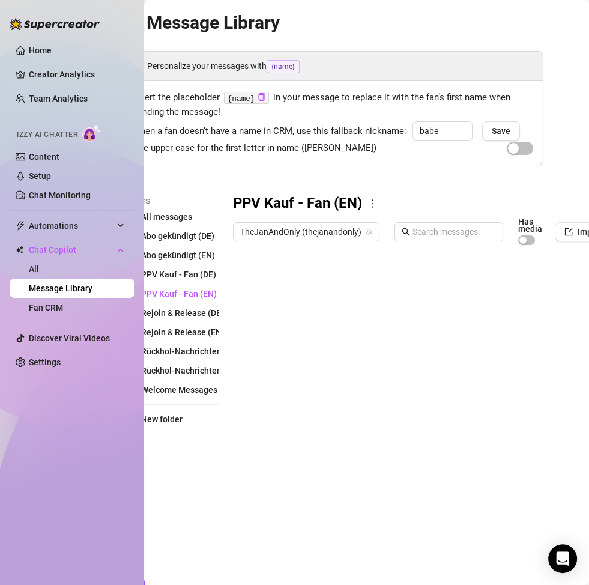
click at [291, 332] on div at bounding box center [443, 385] width 421 height 268
type textarea "PPV Kauf_3"
click at [295, 361] on div at bounding box center [443, 385] width 421 height 268
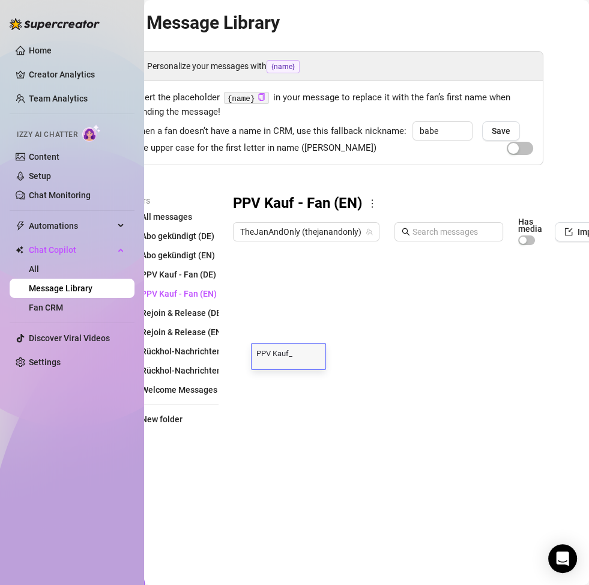
type textarea "PPV Kauf_5"
click at [301, 395] on div at bounding box center [443, 385] width 421 height 268
click at [298, 381] on div at bounding box center [443, 385] width 421 height 268
type textarea "PPV Kauf_6"
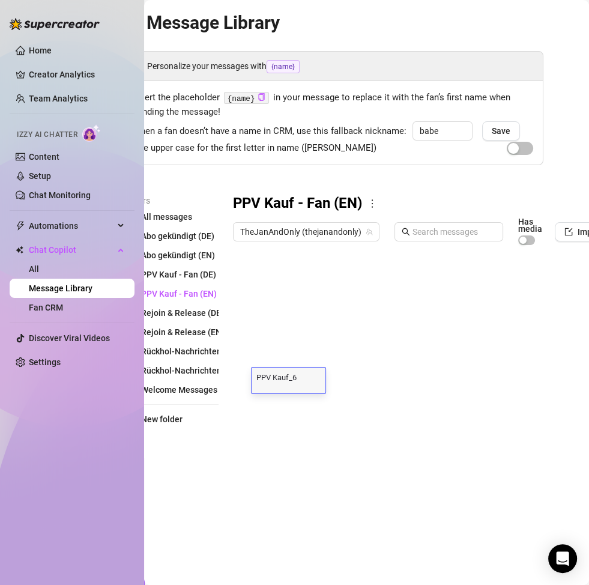
click at [298, 400] on div at bounding box center [443, 385] width 421 height 268
type textarea "PPV Kauf_6"
click at [299, 424] on div at bounding box center [443, 385] width 421 height 268
click at [304, 403] on div at bounding box center [443, 385] width 421 height 268
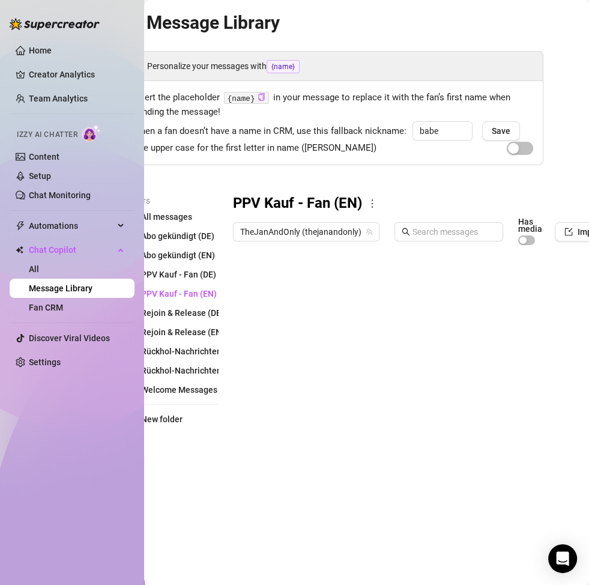
click at [304, 403] on div at bounding box center [443, 385] width 421 height 268
type textarea "PPV Kauf_7"
click at [288, 430] on div at bounding box center [443, 385] width 421 height 268
type textarea "PPV Kauf_"
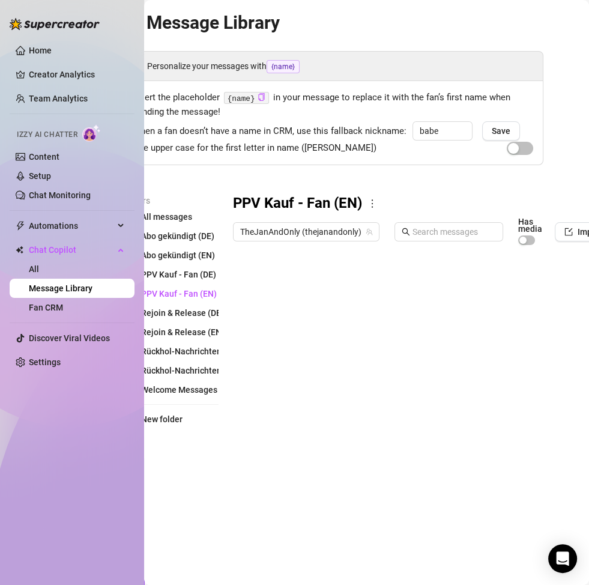
click at [291, 451] on div at bounding box center [443, 385] width 421 height 268
click at [302, 424] on div at bounding box center [443, 385] width 421 height 268
type textarea "8"
type textarea "PPV Kauf_8"
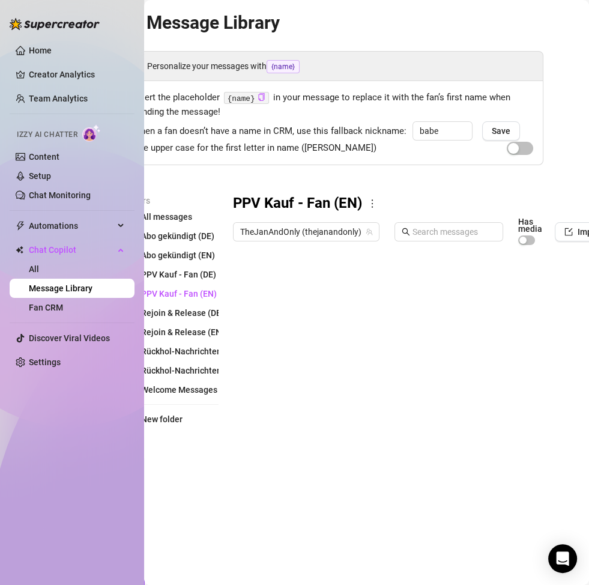
click at [304, 453] on div at bounding box center [443, 385] width 421 height 268
type textarea "PPV Kauf_9"
click at [302, 478] on div at bounding box center [443, 385] width 421 height 268
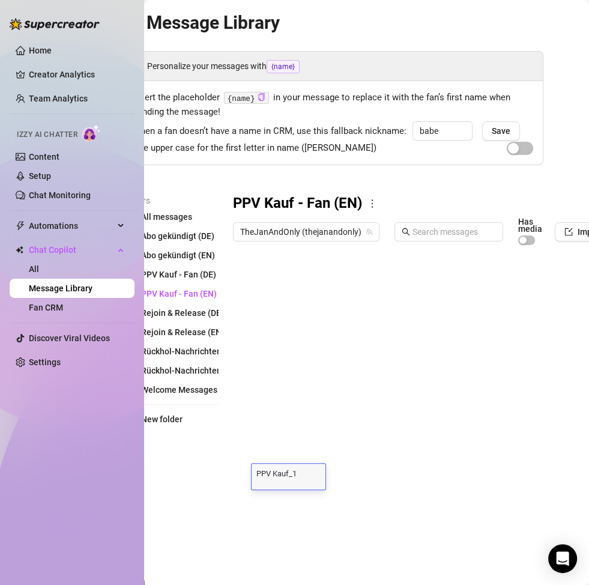
type textarea "PPV Kauf_10"
click at [320, 458] on div at bounding box center [443, 385] width 421 height 268
click at [311, 360] on div at bounding box center [443, 385] width 421 height 268
click at [308, 358] on div at bounding box center [443, 385] width 421 height 268
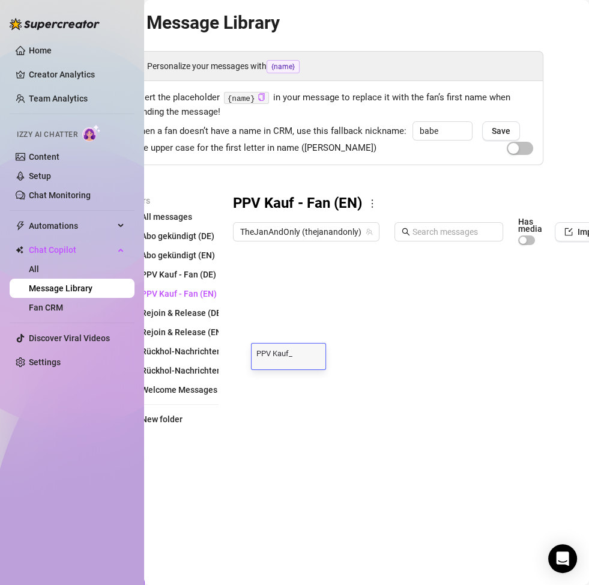
type textarea "PPV Kauf_4"
click at [306, 377] on div at bounding box center [443, 385] width 421 height 268
click at [306, 383] on div at bounding box center [443, 385] width 421 height 268
type textarea "PPV Kauf_5"
click at [318, 404] on div at bounding box center [443, 385] width 421 height 268
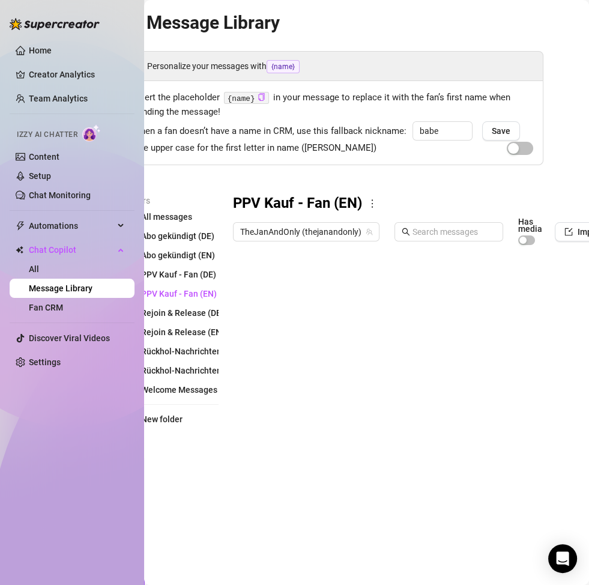
click at [311, 404] on div at bounding box center [443, 385] width 421 height 268
type textarea "PPV Kauf_6"
click at [303, 430] on div at bounding box center [443, 385] width 421 height 268
type textarea "PPV Kauf_7"
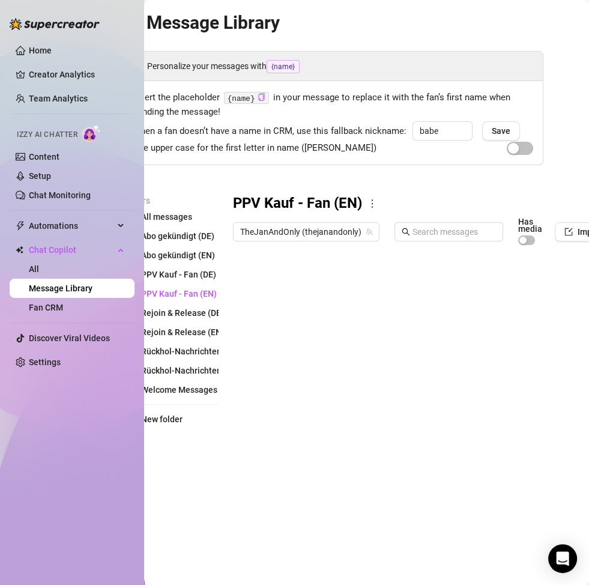
click at [305, 450] on div at bounding box center [443, 385] width 421 height 268
click at [305, 451] on div at bounding box center [443, 385] width 421 height 268
type textarea "PPV Kauf_8"
click at [307, 476] on div at bounding box center [443, 385] width 421 height 268
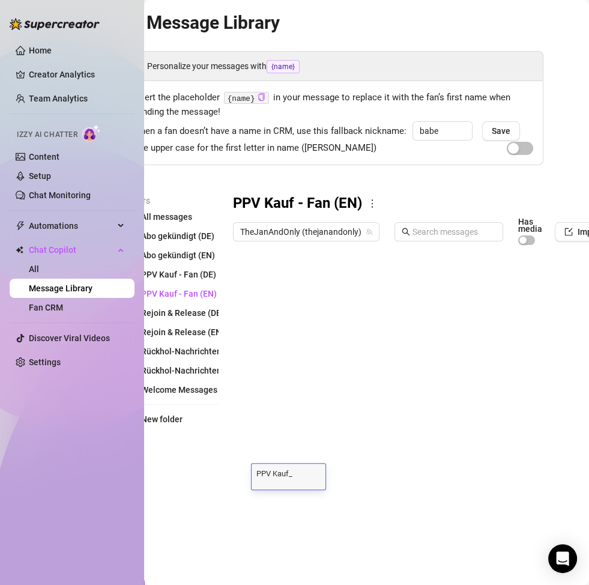
type textarea "PPV Kauf_9"
click at [301, 450] on div at bounding box center [443, 385] width 421 height 268
click at [318, 449] on div at bounding box center [443, 385] width 421 height 268
click at [317, 448] on div at bounding box center [443, 385] width 421 height 268
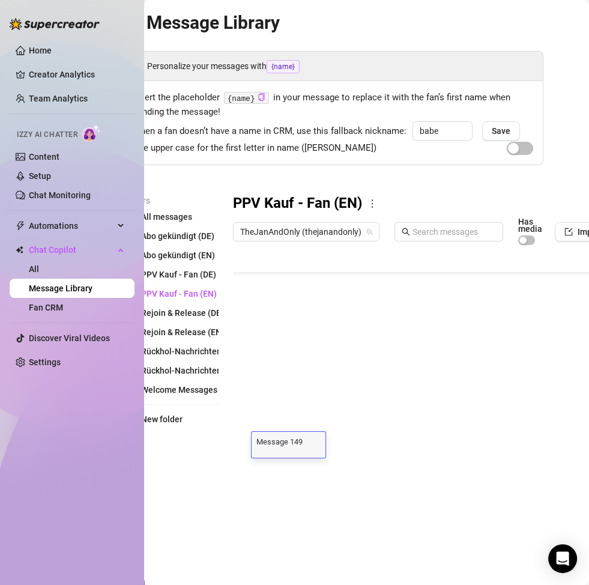
scroll to position [0, 0]
type textarea "PPV Kauf_10"
click at [312, 420] on div at bounding box center [443, 385] width 421 height 268
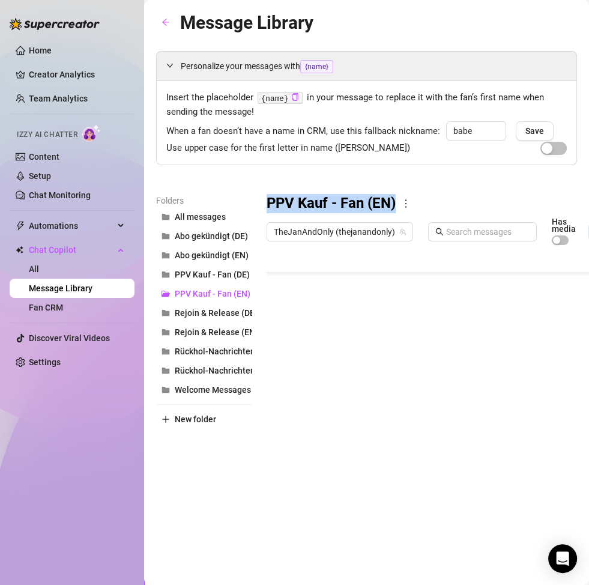
drag, startPoint x: 267, startPoint y: 197, endPoint x: 402, endPoint y: 208, distance: 135.0
click at [402, 208] on div "PPV Kauf - Fan (EN)" at bounding box center [477, 203] width 421 height 19
copy div "PPV Kauf - Fan (EN)"
click at [202, 418] on span "New folder" at bounding box center [195, 420] width 41 height 10
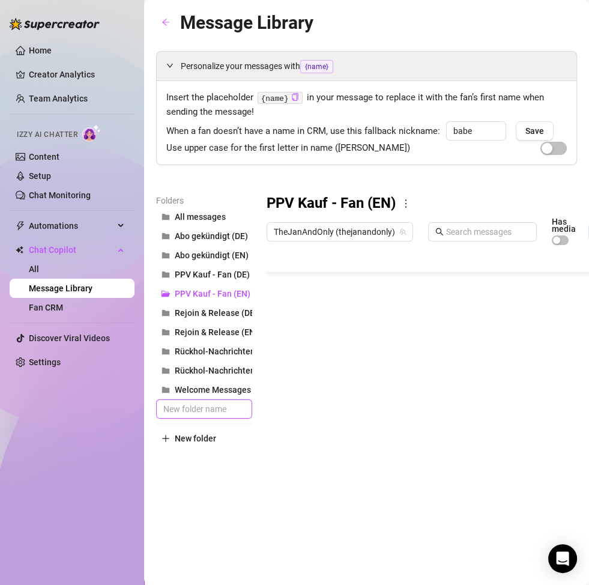
click at [213, 413] on input "text" at bounding box center [204, 408] width 96 height 19
paste input "PPV Kauf - Fan (EN)"
drag, startPoint x: 219, startPoint y: 407, endPoint x: 206, endPoint y: 406, distance: 12.7
click at [206, 406] on input "PPV Kauf - Fan (EN)" at bounding box center [204, 408] width 96 height 19
type input "PPV Kauf - Exp. (EN)"
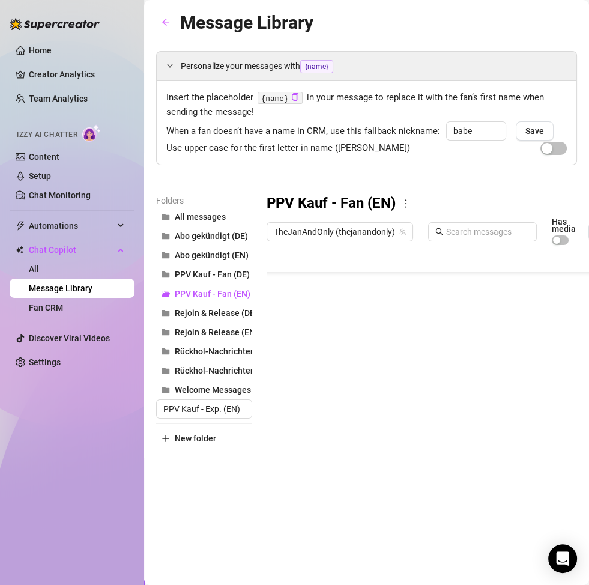
click at [178, 488] on div "Folders All messages Abo gekündigt (DE) Abo gekündigt (EN) PPV Kauf - Fan (DE) …" at bounding box center [204, 356] width 96 height 324
click at [205, 441] on span "New folder" at bounding box center [195, 439] width 41 height 10
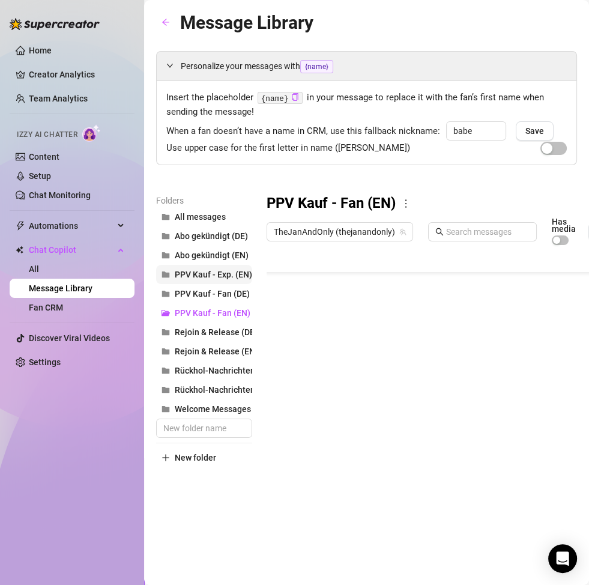
click at [193, 279] on button "PPV Kauf - Exp. (EN)" at bounding box center [204, 274] width 96 height 19
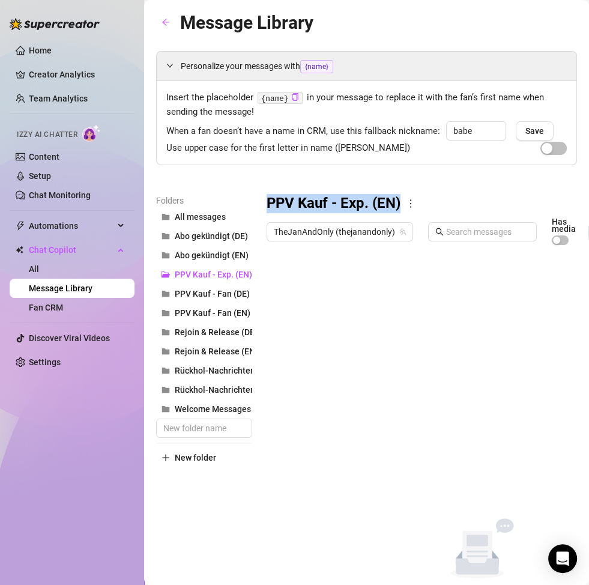
drag, startPoint x: 401, startPoint y: 202, endPoint x: 268, endPoint y: 202, distance: 132.8
click at [268, 202] on div "PPV Kauf - Exp. (EN)" at bounding box center [477, 203] width 421 height 19
copy h3 "PPV Kauf - Exp. (EN)"
click at [203, 460] on span "New folder" at bounding box center [195, 458] width 41 height 10
click at [213, 434] on input "text" at bounding box center [204, 428] width 96 height 19
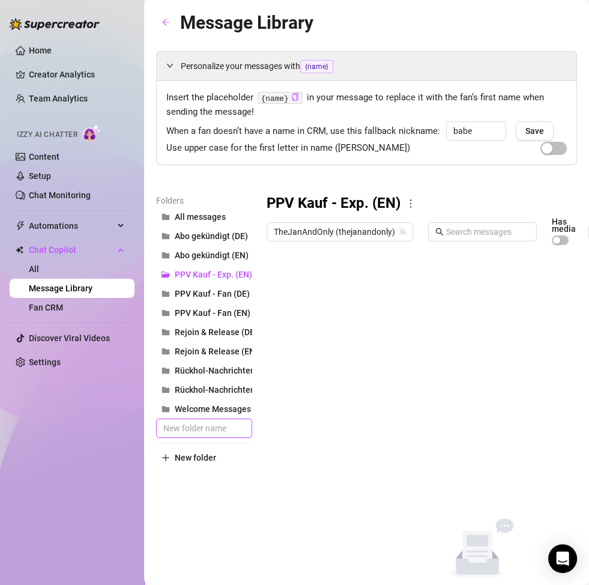
paste input "PPV Kauf - Exp. (EN)"
click at [235, 428] on input "PPV Kauf - Exp. (EN)" at bounding box center [204, 428] width 96 height 19
type input "PPV Kauf - Exp. (DE)"
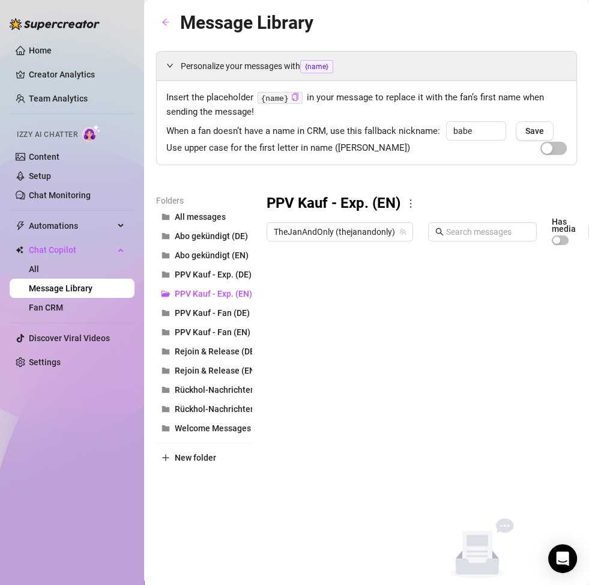
click at [236, 481] on div "Folders All messages Abo gekündigt (DE) Abo gekündigt (EN) PPV Kauf - Exp. (DE)…" at bounding box center [204, 395] width 96 height 402
click at [217, 276] on span "PPV Kauf - Exp. (DE)" at bounding box center [213, 275] width 77 height 10
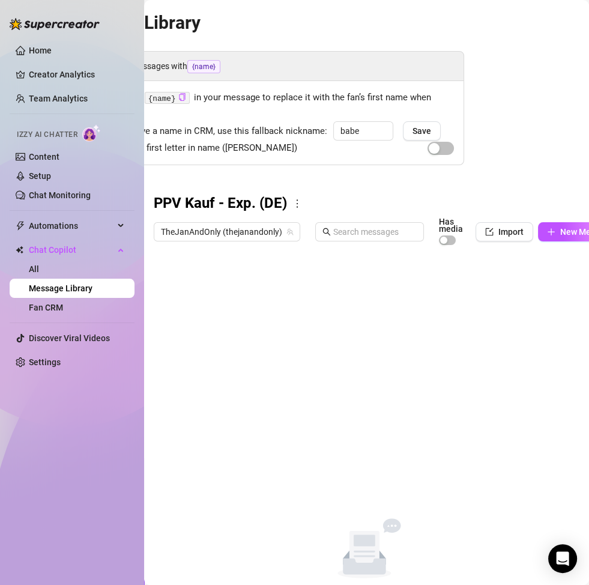
scroll to position [0, 151]
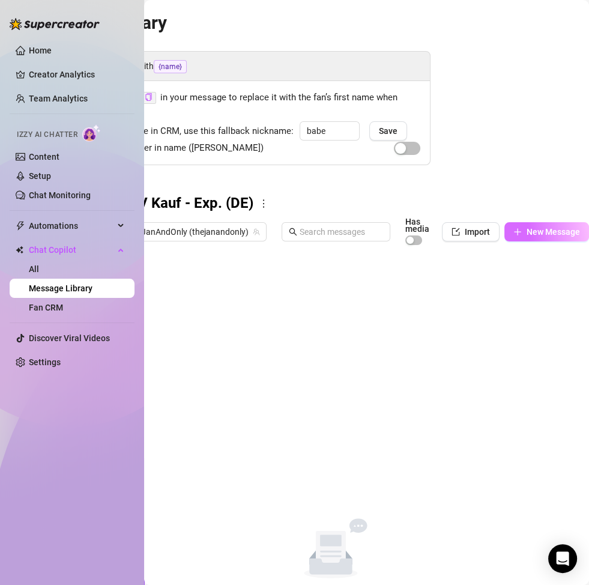
click at [527, 234] on span "New Message" at bounding box center [553, 232] width 53 height 10
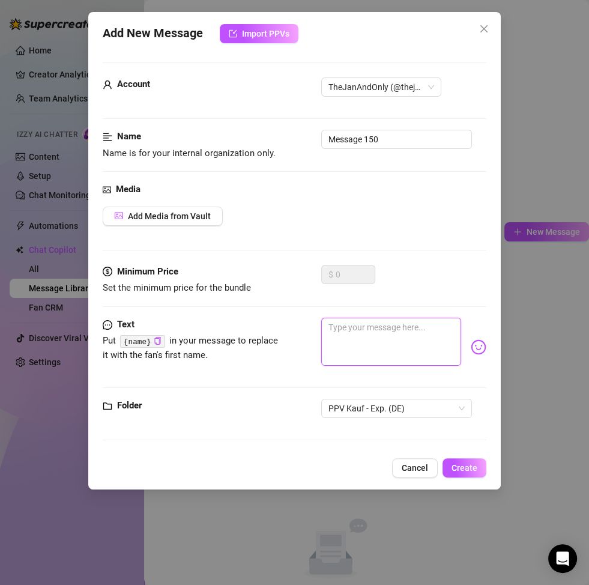
click at [372, 340] on textarea at bounding box center [391, 342] width 140 height 48
paste textarea "Geil, dass du dir das Video gegönnt hast 😈💦 Sag mir… an welcher Stelle konntest…"
type textarea "Geil, dass du dir das Video gegönnt hast 😈💦 Sag mir… an welcher Stelle konntest…"
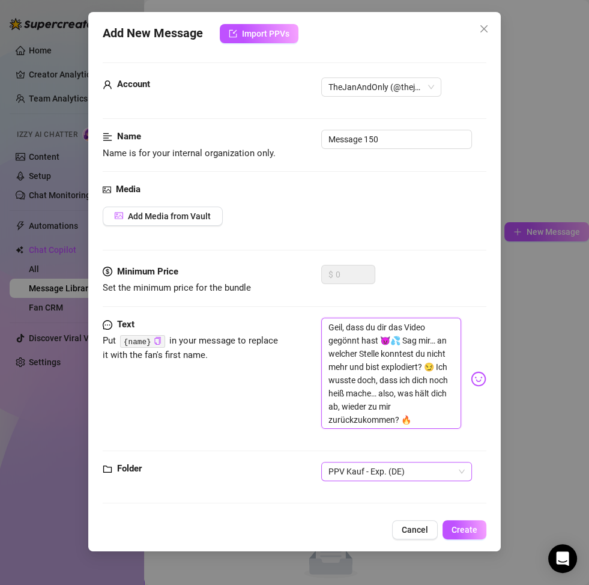
scroll to position [0, 0]
type textarea "Geil, dass du dir das Video gegönnt hast 😈💦 Sag mir… an welcher Stelle konntest…"
click at [471, 532] on span "Create" at bounding box center [465, 530] width 26 height 10
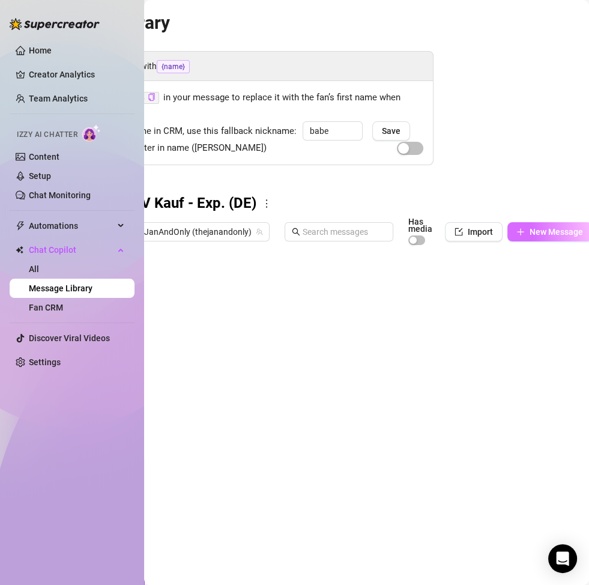
click at [551, 231] on span "New Message" at bounding box center [556, 232] width 53 height 10
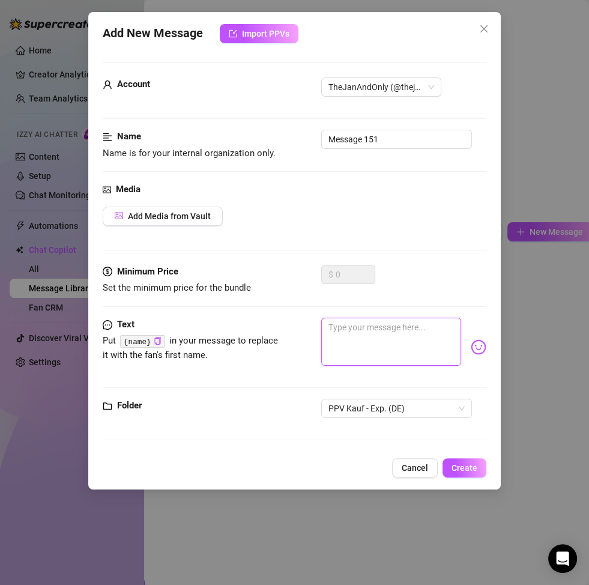
click at [361, 338] on textarea at bounding box center [391, 342] width 140 height 48
paste textarea "Mmm… du hast dir mein Video reingezogen und abgespritzt, oder? 😏💋 Wenn ich dich…"
type textarea "Mmm… du hast dir mein Video reingezogen und abgespritzt, oder? 😏💋 Wenn ich dich…"
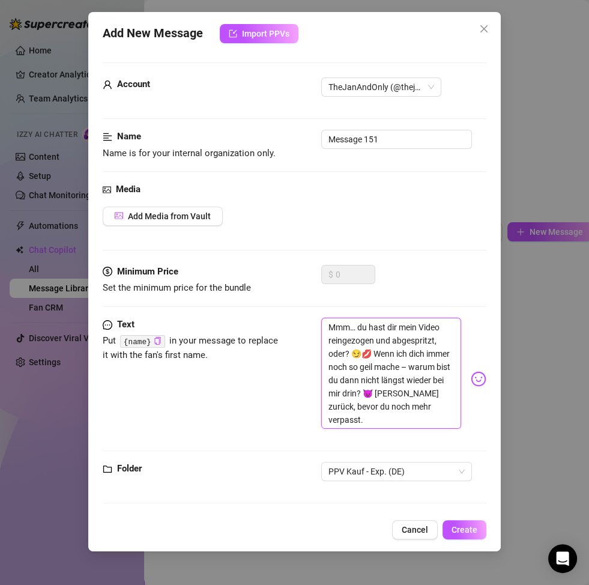
scroll to position [0, 0]
type textarea "Mmm… du hast dir mein Video reingezogen und abgespritzt, oder? 😏💋 Wenn ich dich…"
click at [466, 529] on span "Create" at bounding box center [465, 530] width 26 height 10
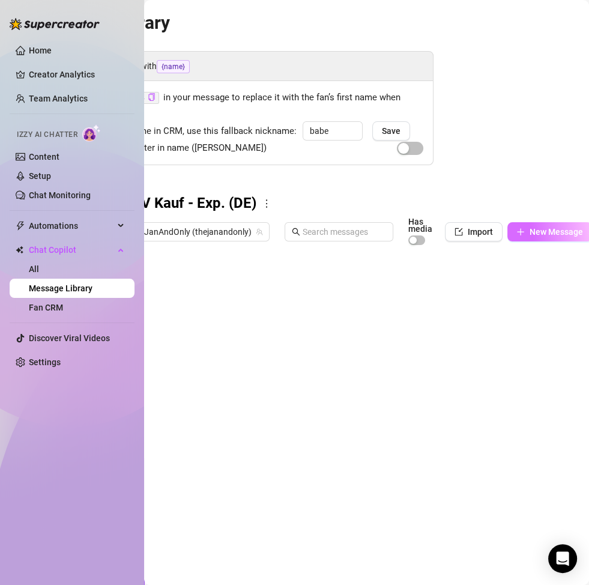
click at [531, 232] on span "New Message" at bounding box center [556, 232] width 53 height 10
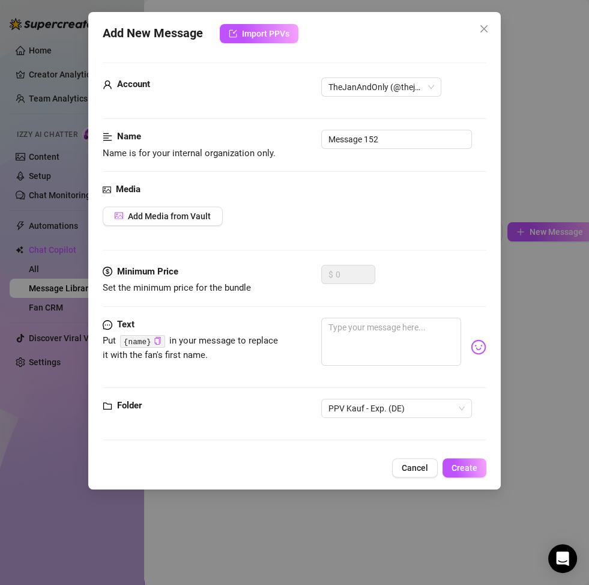
click at [383, 365] on div at bounding box center [403, 347] width 165 height 59
click at [383, 339] on textarea at bounding box center [391, 342] width 140 height 48
paste textarea "Du bist so durchgedreht bei meinem Clip 😏💦 ich wusste doch, dass du mich nicht …"
type textarea "Du bist so durchgedreht bei meinem Clip 😏💦 ich wusste doch, dass du mich nicht …"
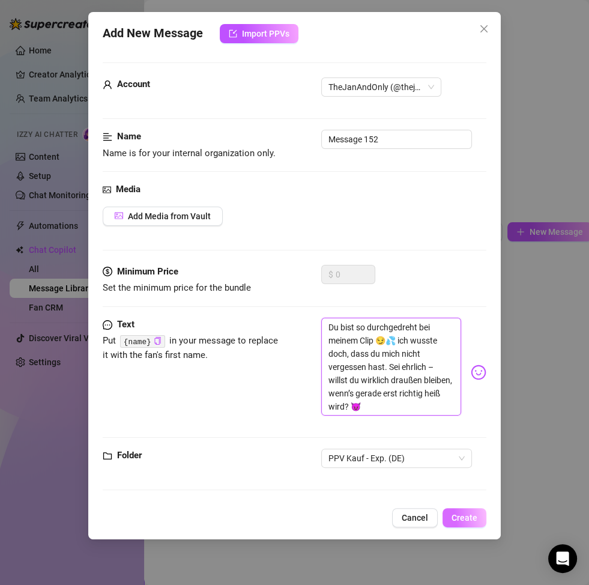
type textarea "Du bist so durchgedreht bei meinem Clip 😏💦 ich wusste doch, dass du mich nicht …"
click at [466, 518] on span "Create" at bounding box center [465, 518] width 26 height 10
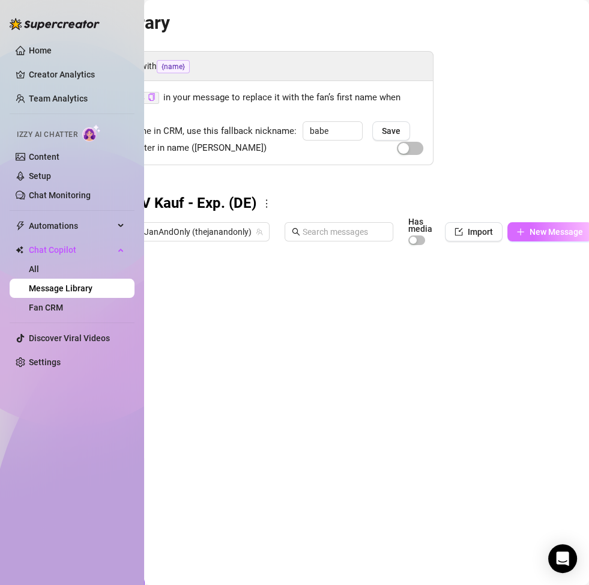
click at [541, 235] on span "New Message" at bounding box center [556, 232] width 53 height 10
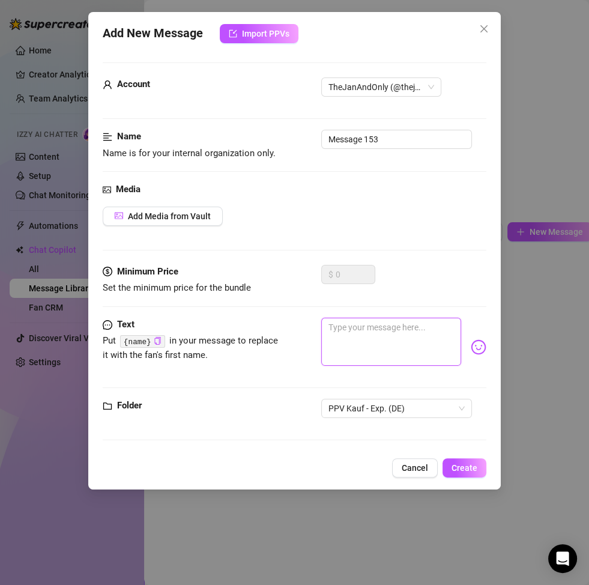
click at [360, 321] on textarea at bounding box center [391, 342] width 140 height 48
paste textarea "Sag mir, Babe… wo hast du bei meinem Video gespritzt? 😏🔥 Ich will’s wissen. Und…"
type textarea "Sag mir, Babe… wo hast du bei meinem Video gespritzt? 😏🔥 Ich will’s wissen. Und…"
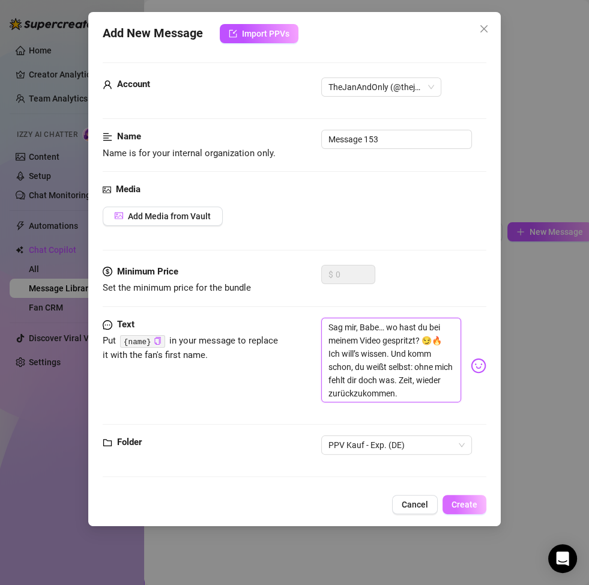
type textarea "Sag mir, Babe… wo hast du bei meinem Video gespritzt? 😏🔥 Ich will’s wissen. Und…"
click at [464, 500] on span "Create" at bounding box center [465, 505] width 26 height 10
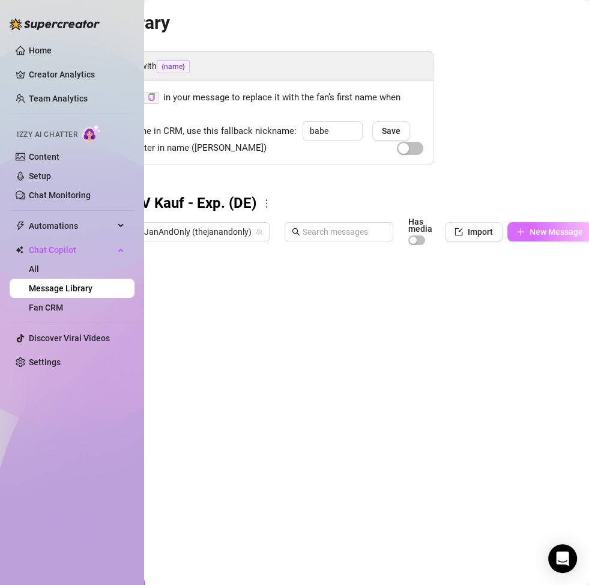
click at [536, 235] on span "New Message" at bounding box center [556, 232] width 53 height 10
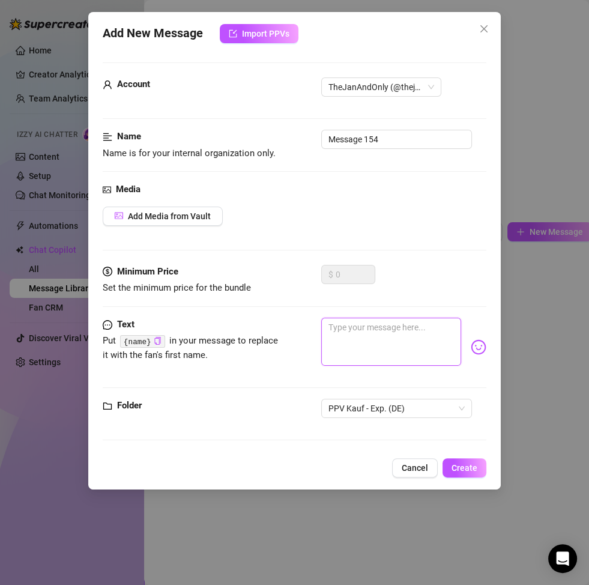
click at [371, 354] on textarea at bounding box center [391, 342] width 140 height 48
paste textarea "Sag mir, Babe… wo hast du bei meinem Video gespritzt? 😏🔥 Ich will’s wissen. Und…"
type textarea "Sag mir, Babe… wo hast du bei meinem Video gespritzt? 😏🔥 Ich will’s wissen. Und…"
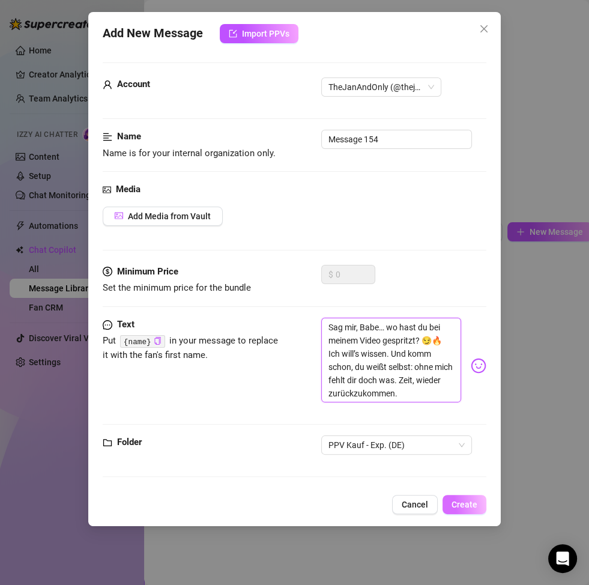
type textarea "Sag mir, Babe… wo hast du bei meinem Video gespritzt? 😏🔥 Ich will’s wissen. Und…"
click at [470, 505] on span "Create" at bounding box center [465, 505] width 26 height 10
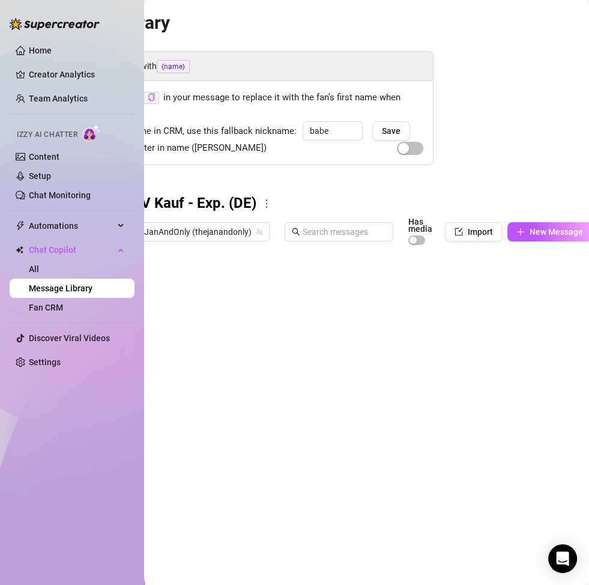
click at [298, 380] on div at bounding box center [333, 385] width 421 height 268
click at [533, 229] on span "New Message" at bounding box center [556, 232] width 53 height 10
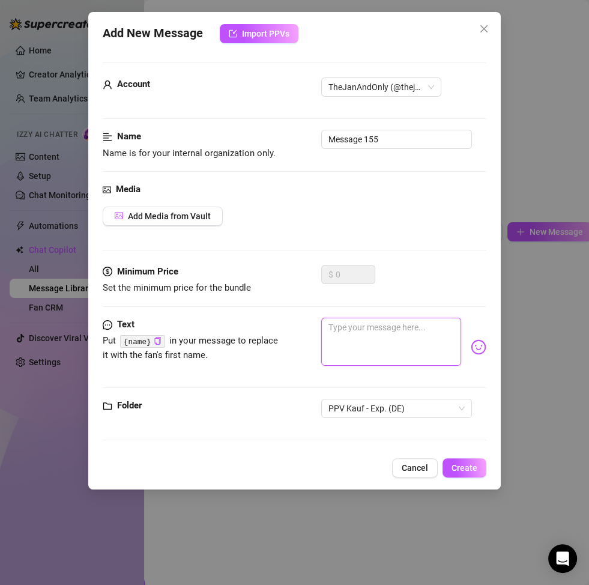
click at [360, 362] on textarea at bounding box center [391, 342] width 140 height 48
paste textarea "Ich wusste, dass ich dich noch anmache 😏🔥 Aber sag mir: willst du echt nur an d…"
type textarea "Ich wusste, dass ich dich noch anmache 😏🔥 Aber sag mir: willst du echt nur an d…"
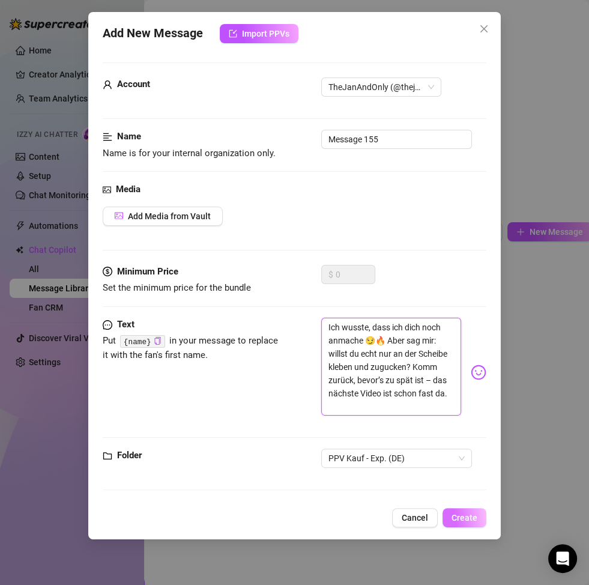
type textarea "Ich wusste, dass ich dich noch anmache 😏🔥 Aber sag mir: willst du echt nur an d…"
click at [470, 519] on span "Create" at bounding box center [465, 518] width 26 height 10
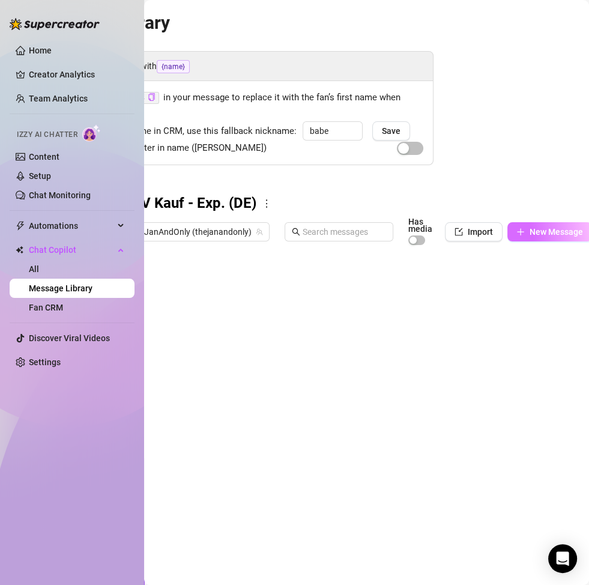
click at [546, 232] on span "New Message" at bounding box center [556, 232] width 53 height 10
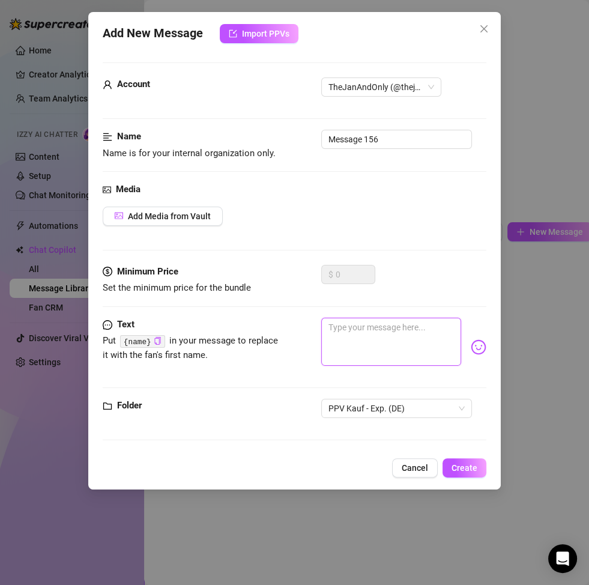
click at [396, 348] on textarea at bounding box center [391, 342] width 140 height 48
paste textarea "[PERSON_NAME] war hart bei meinem Clip, oder? 😏💦 Also, was hält dich ab? Du wei…"
type textarea "[PERSON_NAME] war hart bei meinem Clip, oder? 😏💦 Also, was hält dich ab? Du wei…"
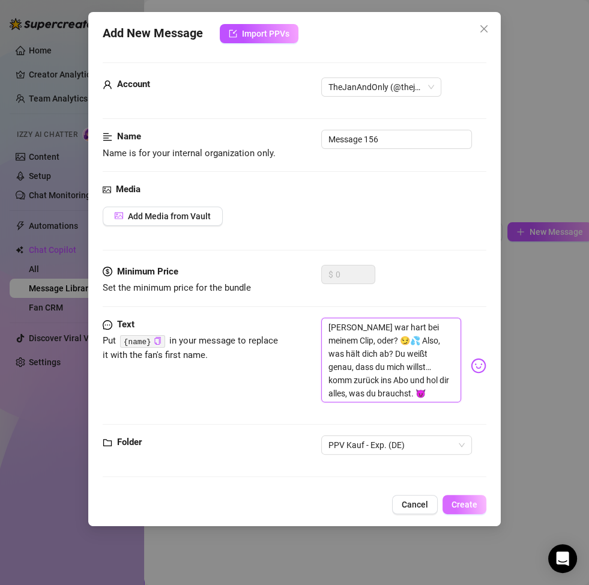
type textarea "[PERSON_NAME] war hart bei meinem Clip, oder? 😏💦 Also, was hält dich ab? Du wei…"
click at [463, 507] on span "Create" at bounding box center [465, 505] width 26 height 10
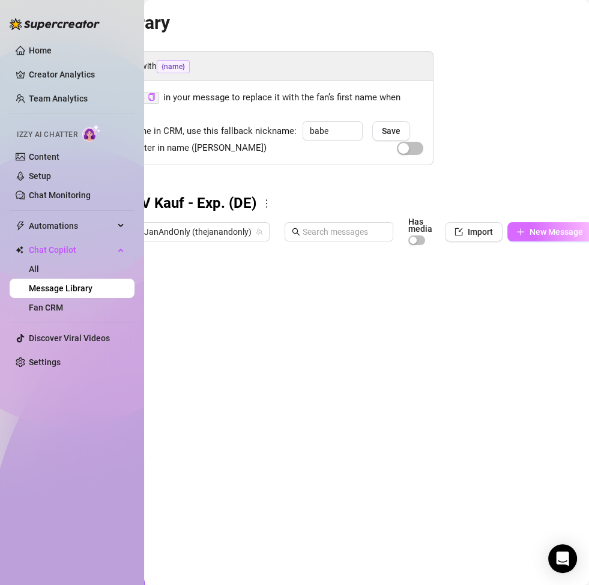
click at [536, 235] on span "New Message" at bounding box center [556, 232] width 53 height 10
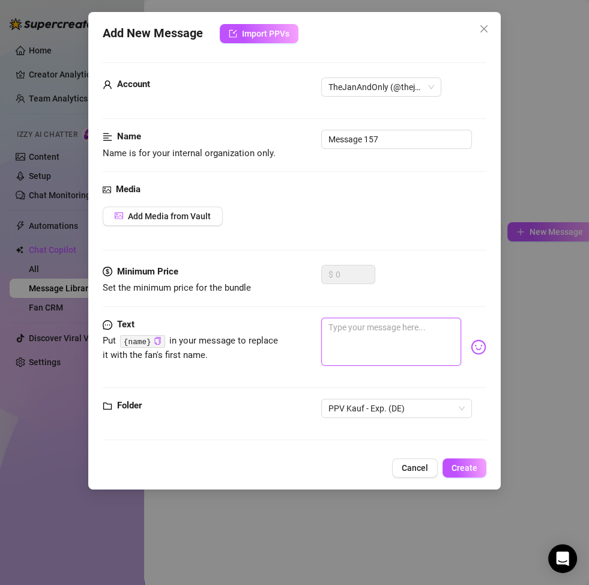
click at [387, 342] on textarea at bounding box center [391, 342] width 140 height 48
paste textarea "Geil, dass ich dich noch immer so fertig mache 😏🔥 Aber jetzt mal ehrlich – wies…"
type textarea "Geil, dass ich dich noch immer so fertig mache 😏🔥 Aber jetzt mal ehrlich – wies…"
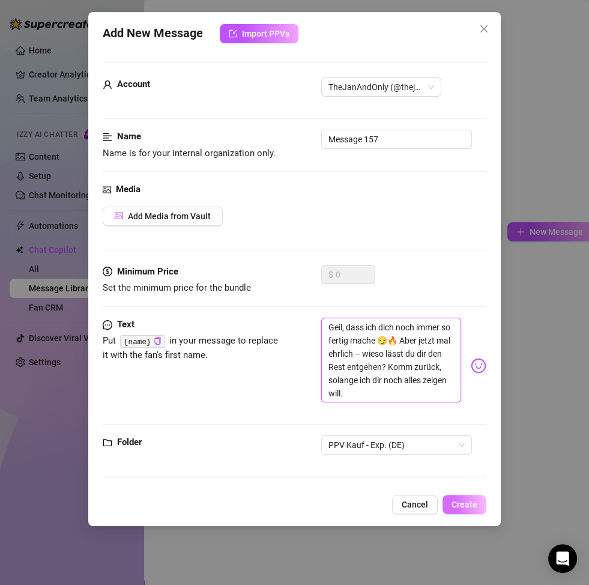
type textarea "Geil, dass ich dich noch immer so fertig mache 😏🔥 Aber jetzt mal ehrlich – wies…"
click at [460, 501] on span "Create" at bounding box center [465, 505] width 26 height 10
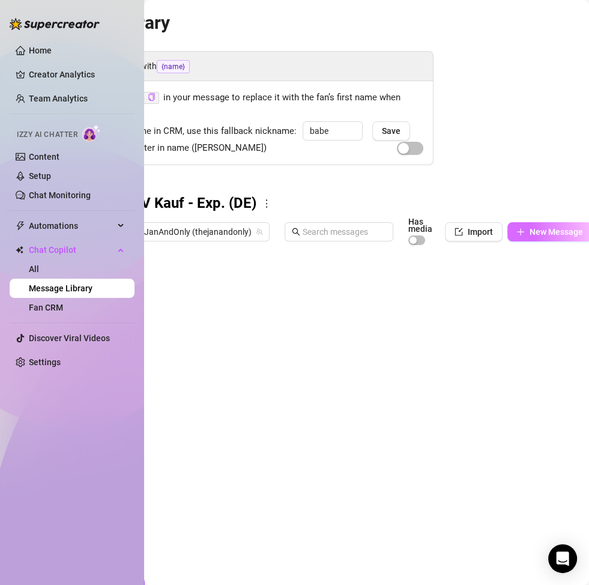
click at [526, 234] on button "New Message" at bounding box center [550, 231] width 85 height 19
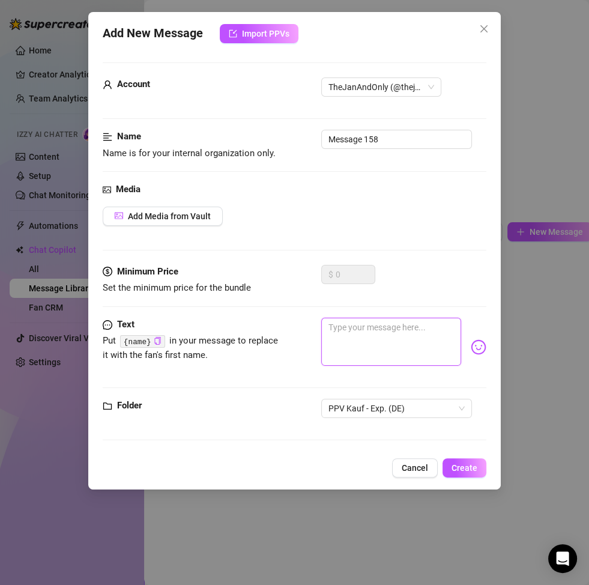
click at [368, 332] on textarea at bounding box center [391, 342] width 140 height 48
paste textarea "Du hast dir das Video gegönnt, abgespritzt und mich dabei gedacht 😏💦 Ich wusste…"
type textarea "Du hast dir das Video gegönnt, abgespritzt und mich dabei gedacht 😏💦 Ich wusste…"
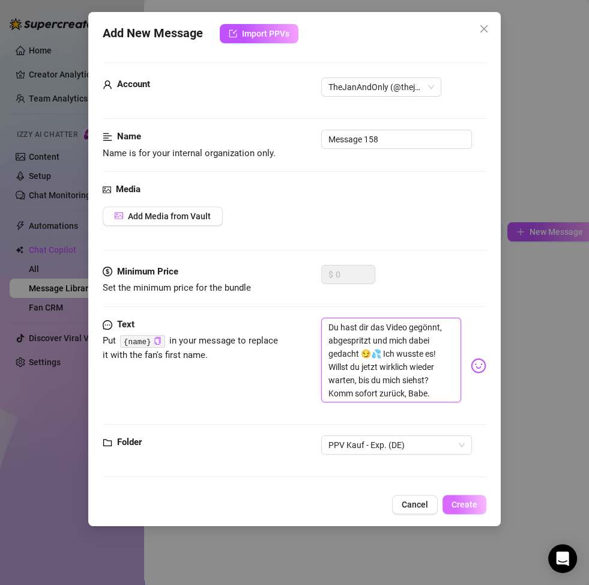
type textarea "Du hast dir das Video gegönnt, abgespritzt und mich dabei gedacht 😏💦 Ich wusste…"
click at [476, 507] on span "Create" at bounding box center [465, 505] width 26 height 10
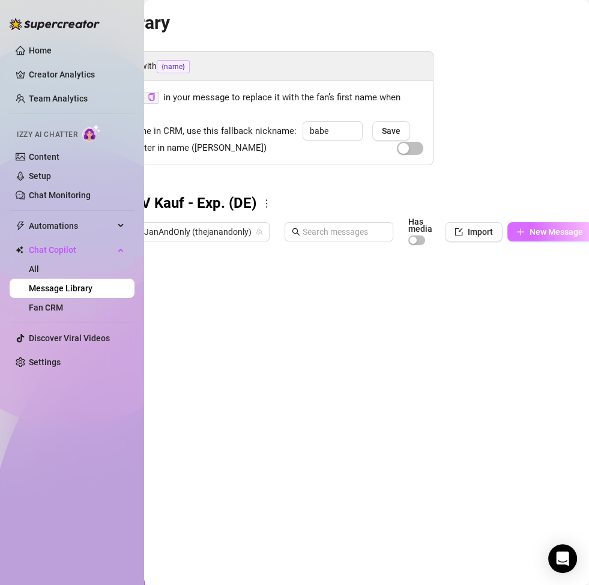
click at [530, 233] on span "New Message" at bounding box center [556, 232] width 53 height 10
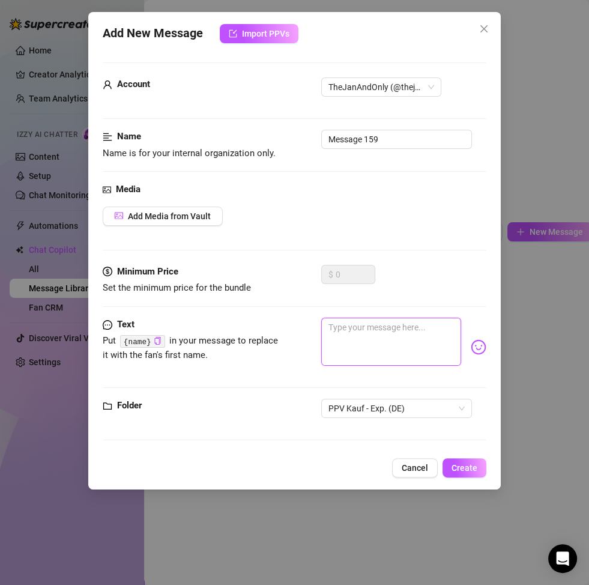
click at [345, 354] on textarea at bounding box center [391, 342] width 140 height 48
paste textarea "Mmm… wenn du schon bei einem Video so krass gekommen bist 😈💦 stell dir vor, was…"
type textarea "Mmm… wenn du schon bei einem Video so krass gekommen bist 😈💦 stell dir vor, was…"
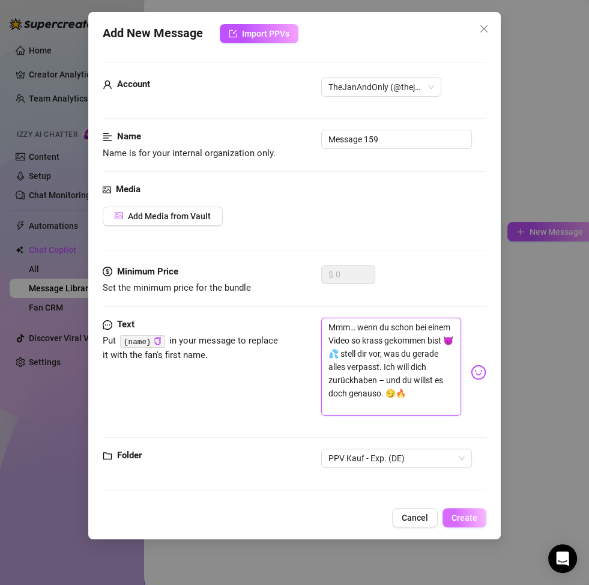
type textarea "Mmm… wenn du schon bei einem Video so krass gekommen bist 😈💦 stell dir vor, was…"
click at [472, 523] on button "Create" at bounding box center [465, 517] width 44 height 19
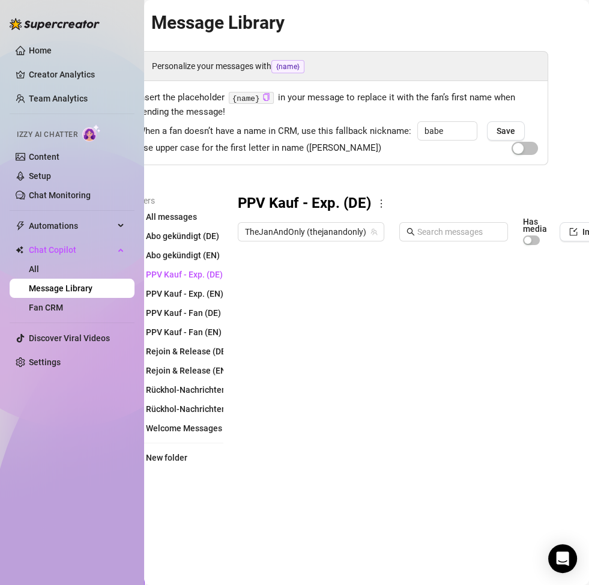
scroll to position [0, 28]
click at [246, 194] on h3 "PPV Kauf - Exp. (DE)" at bounding box center [304, 203] width 133 height 19
drag, startPoint x: 238, startPoint y: 201, endPoint x: 298, endPoint y: 203, distance: 60.1
click at [298, 203] on div "Folders All messages Abo gekündigt (DE) Abo gekündigt (EN) PPV Kauf - Exp. (DE)…" at bounding box center [338, 356] width 421 height 324
copy h3 "PPV [PERSON_NAME]"
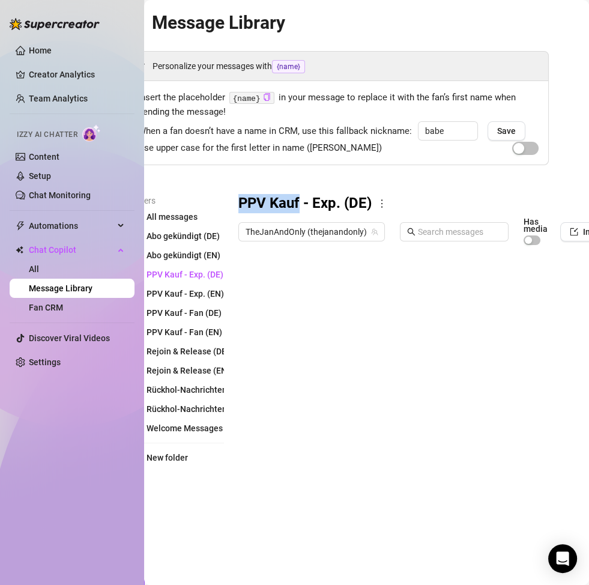
click at [290, 289] on div at bounding box center [448, 385] width 421 height 268
click at [290, 286] on div at bounding box center [448, 385] width 421 height 268
type textarea "PPV Kauf_1"
click at [296, 301] on div at bounding box center [448, 385] width 421 height 268
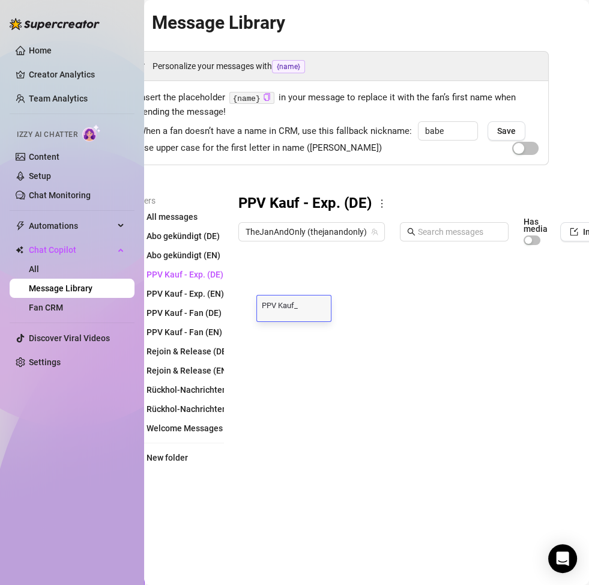
type textarea "PPV Kauf_2"
click at [292, 338] on div at bounding box center [448, 385] width 421 height 268
type textarea "PPV Kauf_3"
click at [293, 356] on div at bounding box center [448, 385] width 421 height 268
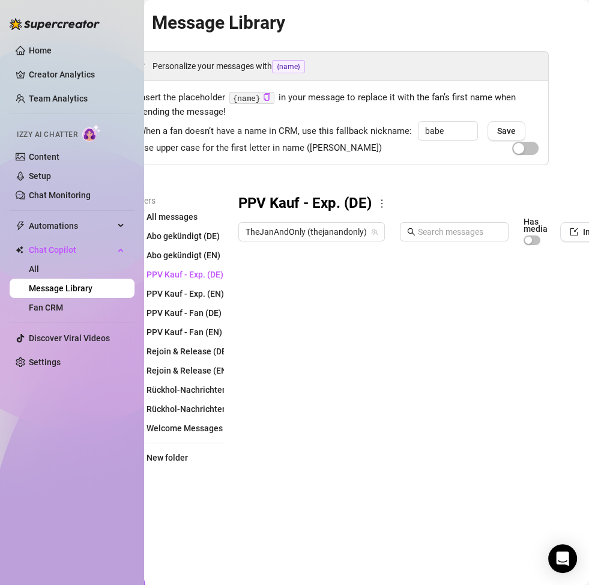
click at [293, 356] on div at bounding box center [448, 385] width 421 height 268
type textarea "PPV Kauf_4"
click at [297, 376] on div at bounding box center [448, 385] width 421 height 268
click at [297, 378] on div at bounding box center [448, 385] width 421 height 268
type textarea "PPV Kauf_5"
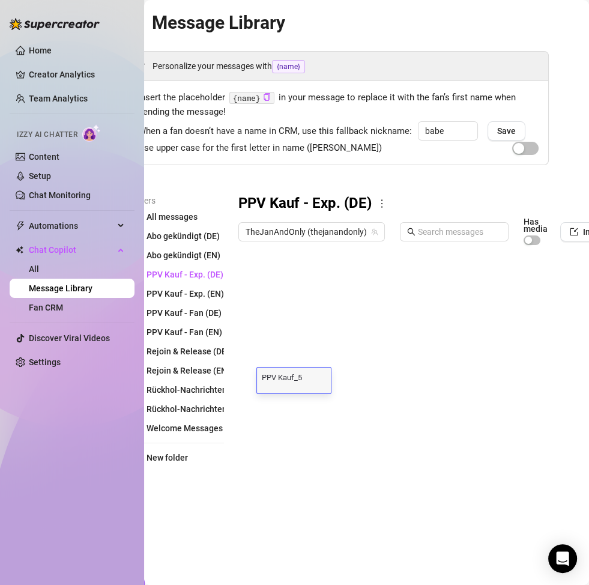
click at [301, 401] on div at bounding box center [448, 385] width 421 height 268
type textarea "PPV Kauf_6"
click at [307, 422] on div at bounding box center [448, 385] width 421 height 268
click at [307, 425] on div at bounding box center [448, 385] width 421 height 268
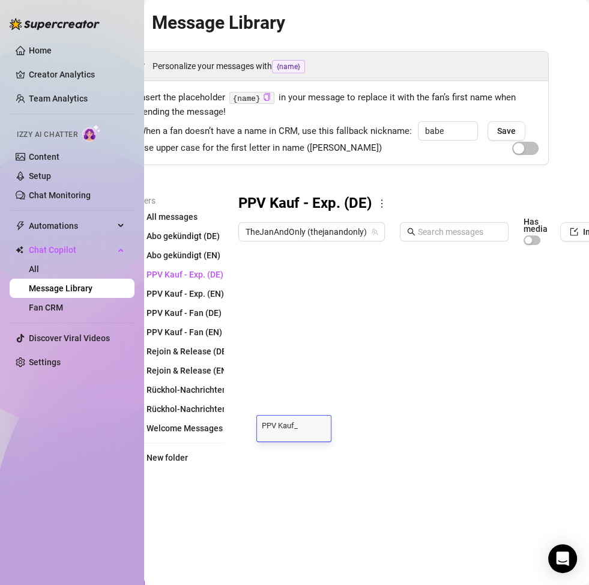
type textarea "PPV Kauf_7"
click at [312, 455] on div at bounding box center [448, 385] width 421 height 268
type textarea "PPV Kauf_"
click at [309, 473] on div at bounding box center [448, 385] width 421 height 268
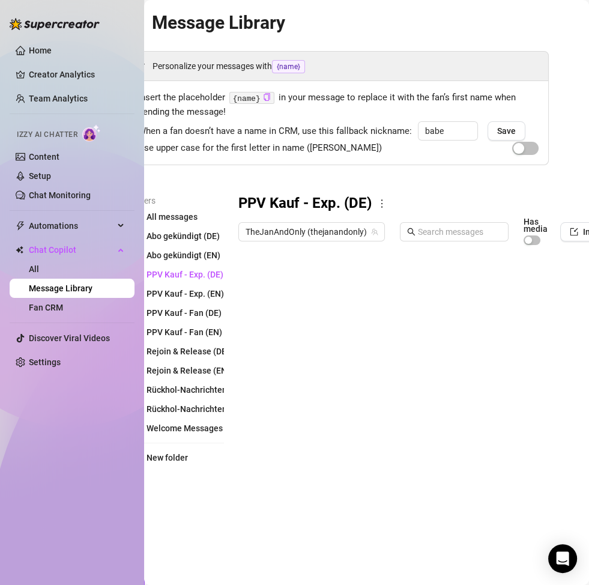
click at [297, 452] on div at bounding box center [448, 385] width 421 height 268
type textarea "PPV Kauf_8"
click at [300, 473] on div at bounding box center [448, 385] width 421 height 268
click at [300, 479] on div at bounding box center [448, 385] width 421 height 268
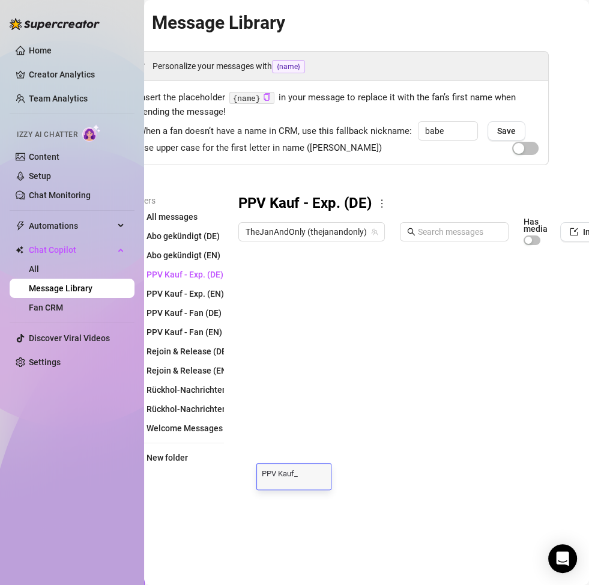
type textarea "PPV Kauf_9"
click at [312, 451] on div at bounding box center [448, 385] width 421 height 268
click at [303, 458] on div at bounding box center [448, 385] width 421 height 268
click at [303, 455] on div at bounding box center [448, 385] width 421 height 268
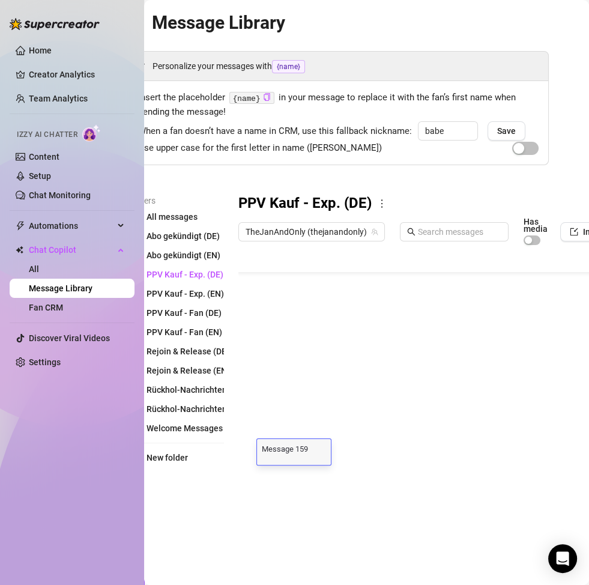
scroll to position [0, 0]
type textarea "PPV Kauf_10"
click at [314, 430] on div at bounding box center [448, 385] width 421 height 268
click at [187, 294] on span "PPV Kauf - Exp. (EN)" at bounding box center [185, 294] width 77 height 10
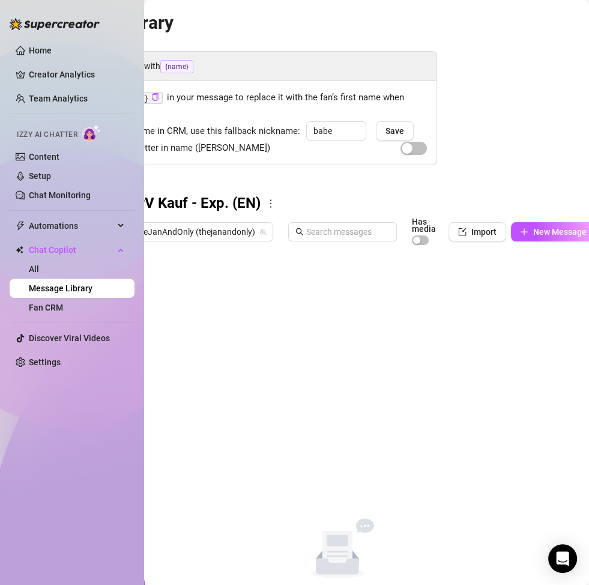
scroll to position [0, 151]
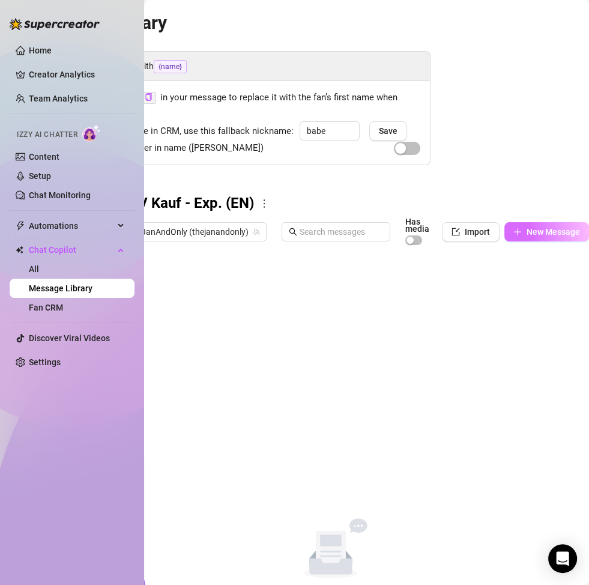
click at [535, 231] on span "New Message" at bounding box center [553, 232] width 53 height 10
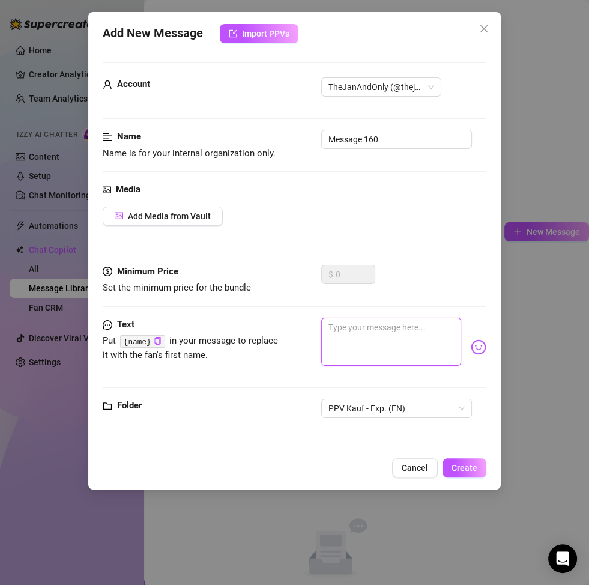
click at [355, 346] on textarea at bounding box center [391, 342] width 140 height 48
paste textarea "PPV Kauf_"
type textarea "PPV Kauf_"
click at [400, 335] on textarea "PPV Kauf_" at bounding box center [391, 342] width 140 height 48
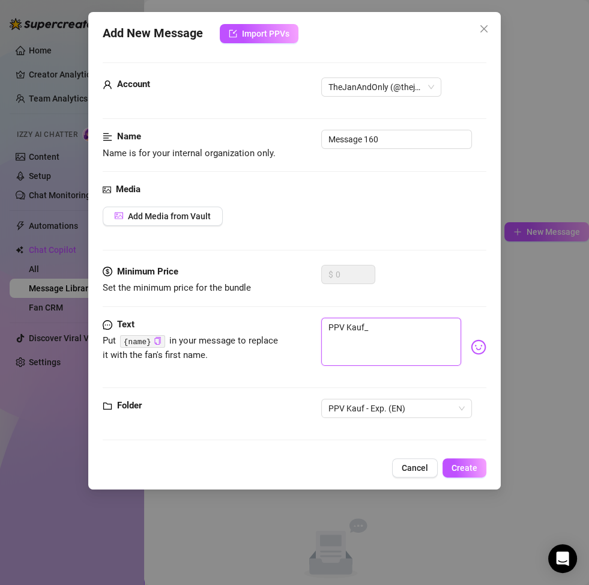
click at [400, 335] on textarea "PPV Kauf_" at bounding box center [391, 342] width 140 height 48
type textarea "PPV Kauf_"
click at [392, 336] on textarea "PPV Kauf_" at bounding box center [391, 342] width 140 height 48
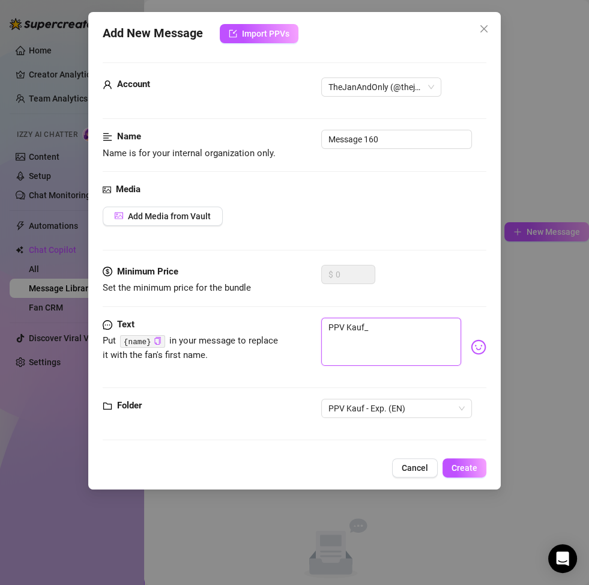
paste textarea "Damn, so hot you grabbed that video 😈💦 Tell me… at what moment did you lose it …"
type textarea "Damn, so hot you grabbed that video 😈💦 Tell me… at what moment did you lose it …"
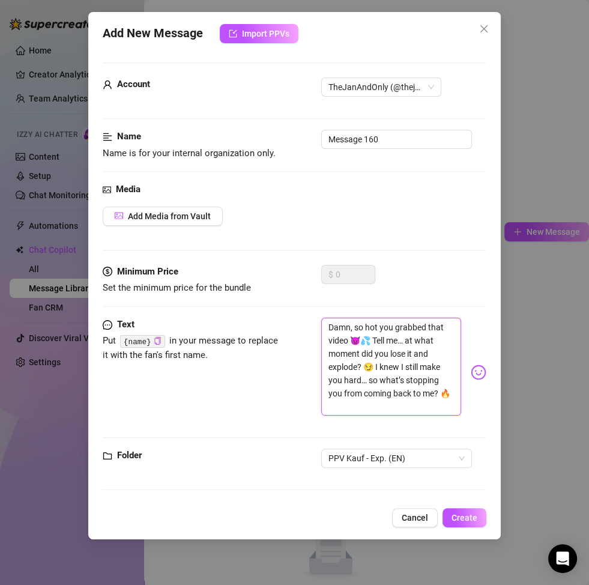
scroll to position [0, 0]
type textarea "Damn, so hot you grabbed that video 😈💦 Tell me… at what moment did you lose it …"
click at [466, 524] on button "Create" at bounding box center [465, 517] width 44 height 19
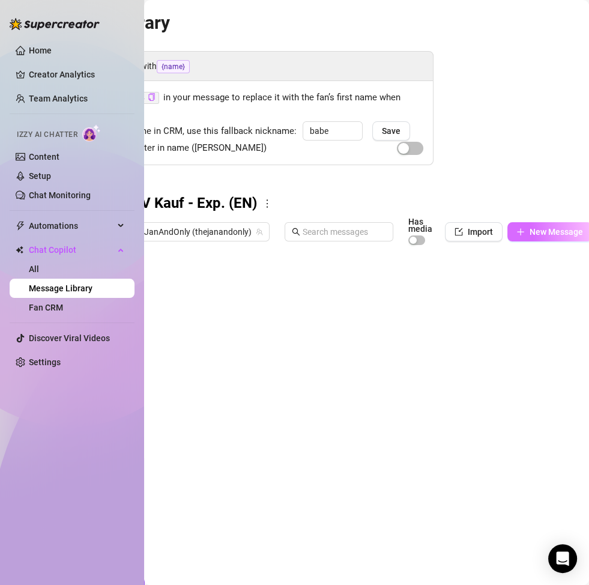
click at [530, 233] on span "New Message" at bounding box center [556, 232] width 53 height 10
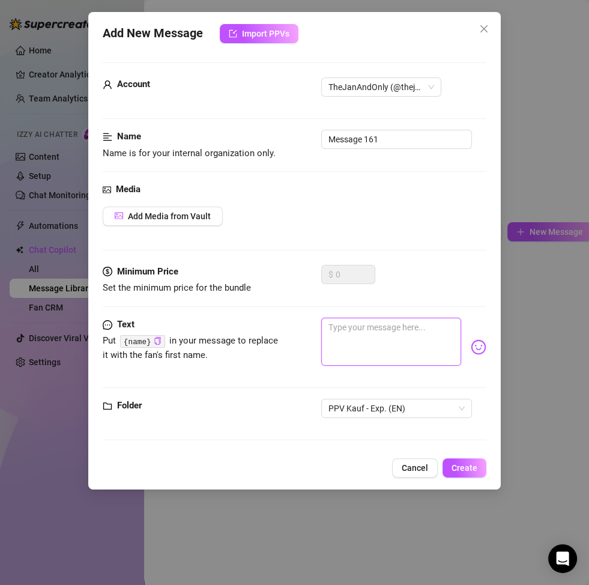
click at [386, 330] on textarea at bounding box center [391, 342] width 140 height 48
paste textarea "Mmm… you watched my video and jerked off, didn’t you? 😏💋 If I still make you th…"
type textarea "Mmm… you watched my video and jerked off, didn’t you? 😏💋 If I still make you th…"
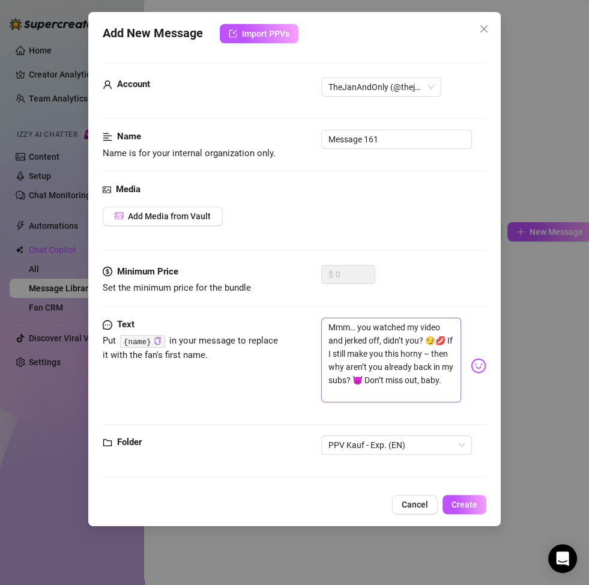
scroll to position [0, 0]
type textarea "Mmm… you watched my video and jerked off, didn’t you? 😏💋 If I still make you th…"
click at [460, 506] on span "Create" at bounding box center [465, 505] width 26 height 10
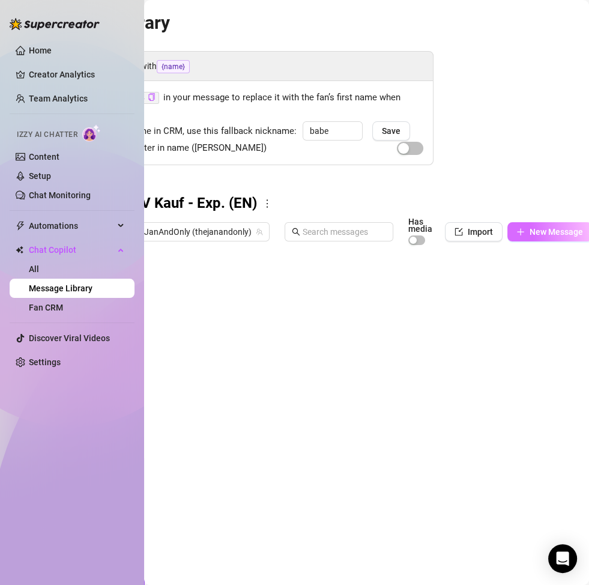
click at [535, 233] on span "New Message" at bounding box center [556, 232] width 53 height 10
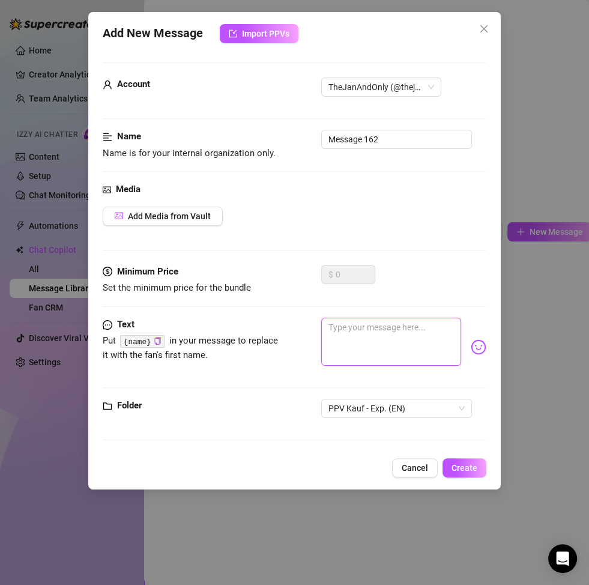
click at [347, 344] on textarea at bounding box center [391, 342] width 140 height 48
paste textarea "You went crazy watching my clip 😏💦 I knew you hadn’t forgotten me. Be real – do…"
type textarea "You went crazy watching my clip 😏💦 I knew you hadn’t forgotten me. Be real – do…"
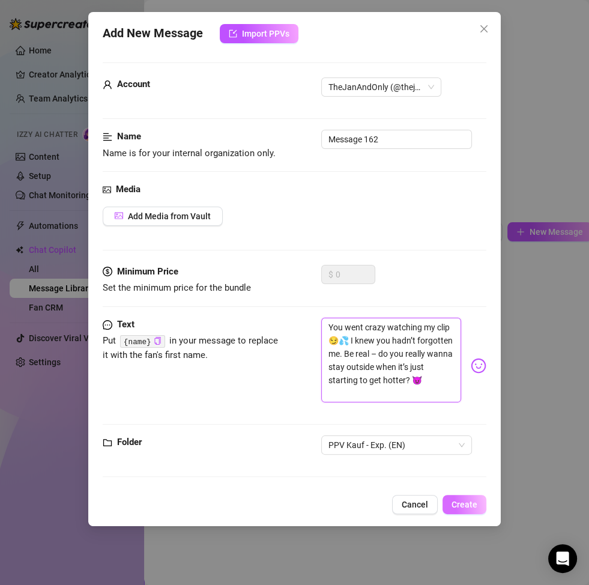
type textarea "You went crazy watching my clip 😏💦 I knew you hadn’t forgotten me. Be real – do…"
click at [463, 503] on span "Create" at bounding box center [465, 505] width 26 height 10
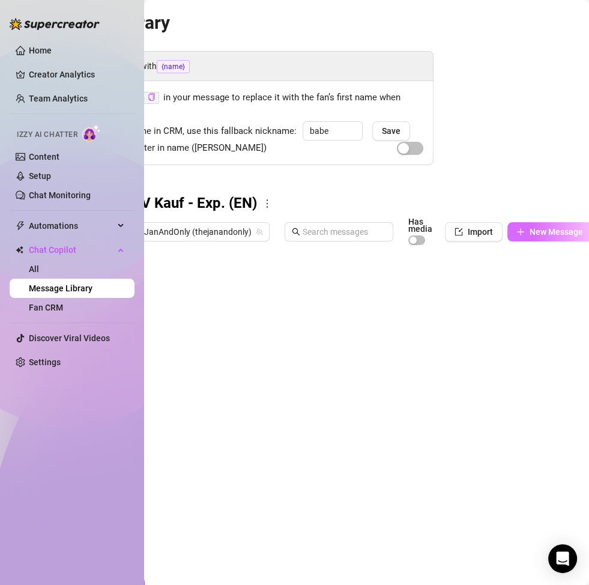
click at [533, 230] on span "New Message" at bounding box center [556, 232] width 53 height 10
click at [549, 220] on div "Message Library Personalize your messages with {name} Insert the placeholder {n…" at bounding box center [366, 292] width 445 height 585
click at [546, 227] on span "New Message" at bounding box center [556, 232] width 53 height 10
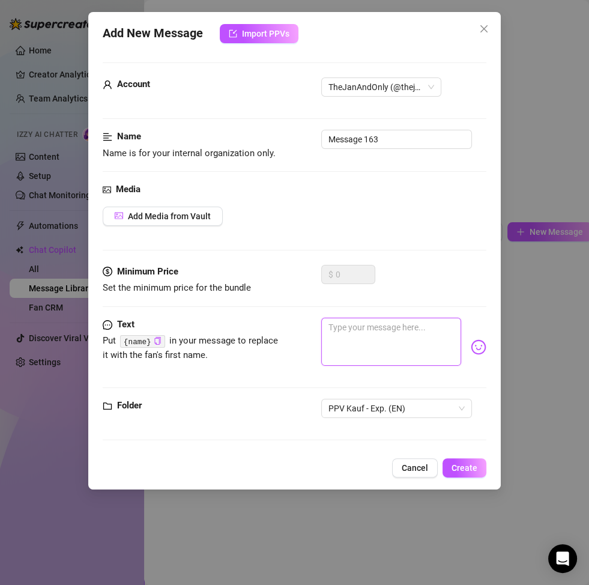
click at [381, 351] on textarea at bounding box center [391, 342] width 140 height 48
paste textarea "Tell me, babe… at what moment did you cum to my video? 😏🔥 I need to know. And c…"
type textarea "Tell me, babe… at what moment did you cum to my video? 😏🔥 I need to know. And c…"
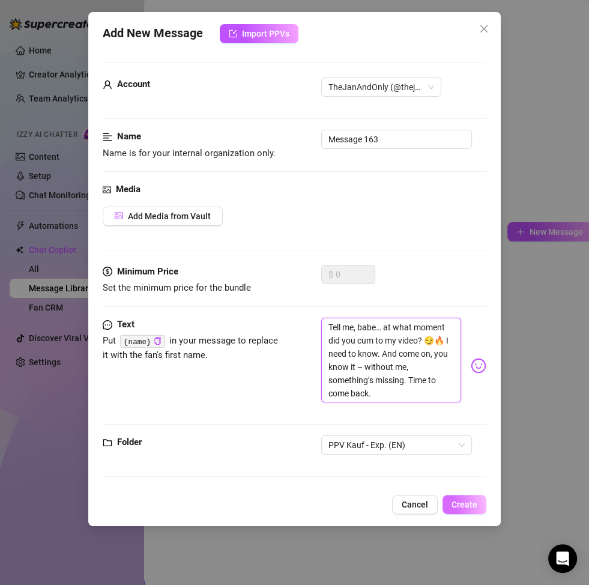
type textarea "Tell me, babe… at what moment did you cum to my video? 😏🔥 I need to know. And c…"
click at [460, 503] on span "Create" at bounding box center [465, 505] width 26 height 10
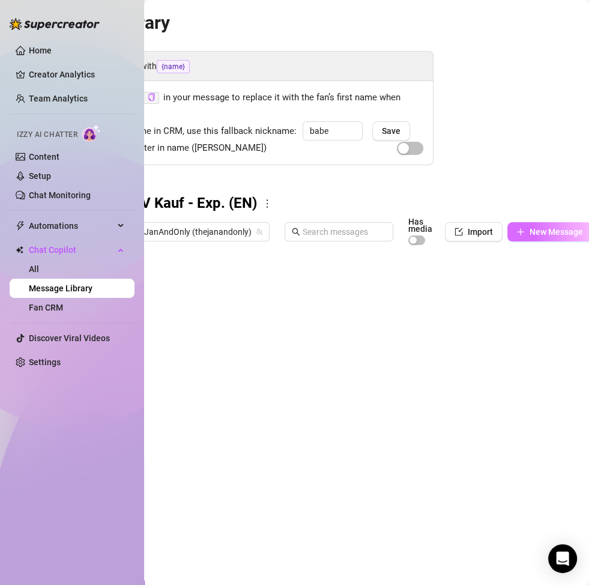
click at [548, 233] on span "New Message" at bounding box center [556, 232] width 53 height 10
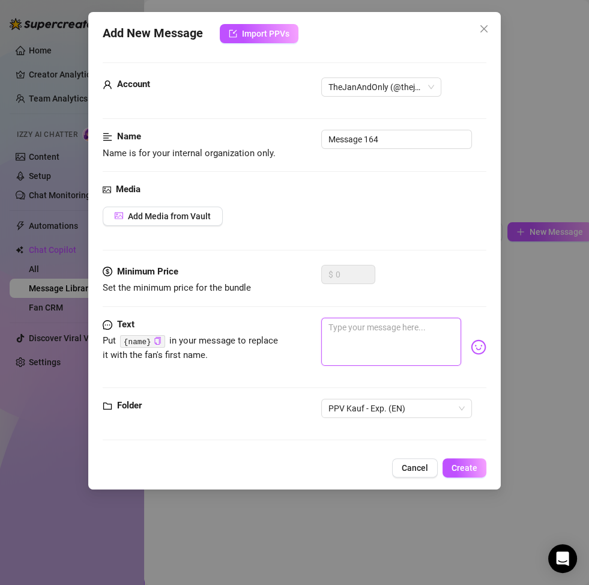
click at [366, 341] on textarea at bounding box center [391, 342] width 140 height 48
paste textarea "Fuck… just imagining you stroking to my video makes me lose it 😈💦 But then why …"
type textarea "Fuck… just imagining you stroking to my video makes me lose it 😈💦 But then why …"
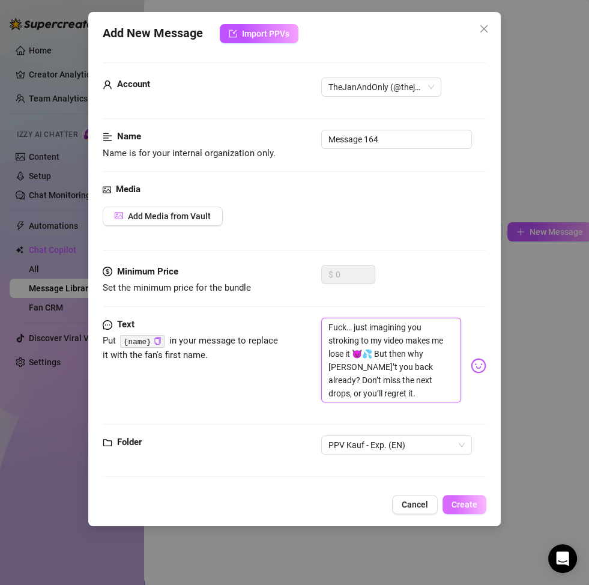
type textarea "Fuck… just imagining you stroking to my video makes me lose it 😈💦 But then why …"
click at [460, 503] on span "Create" at bounding box center [465, 505] width 26 height 10
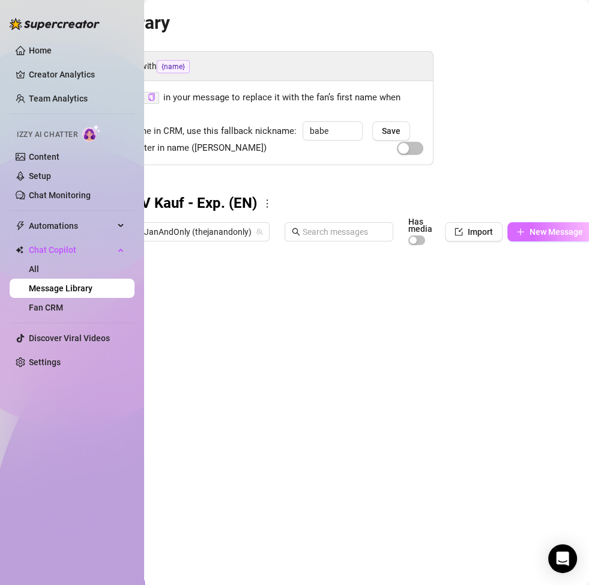
click at [535, 230] on span "New Message" at bounding box center [556, 232] width 53 height 10
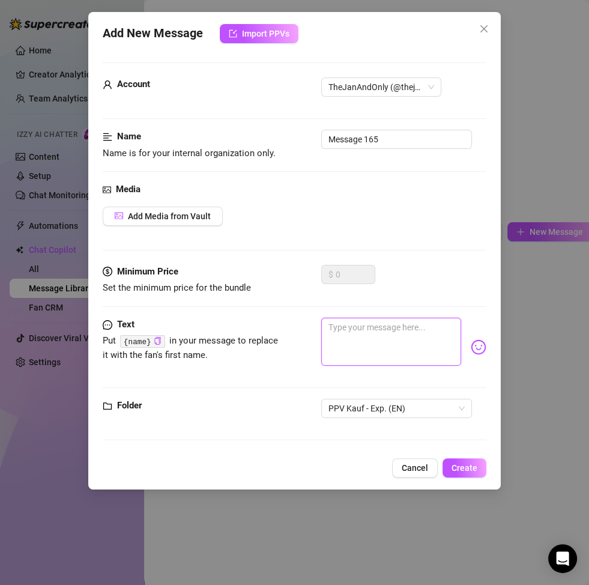
click at [415, 356] on textarea at bounding box center [391, 342] width 140 height 48
paste textarea "I knew I still turn you on 😏🔥 But tell me – you really wanna keep watching from…"
type textarea "I knew I still turn you on 😏🔥 But tell me – you really wanna keep watching from…"
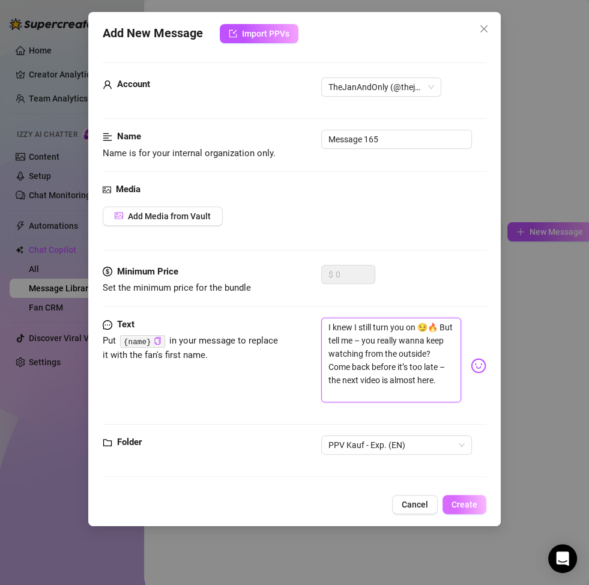
type textarea "I knew I still turn you on 😏🔥 But tell me – you really wanna keep watching from…"
click at [461, 503] on span "Create" at bounding box center [465, 505] width 26 height 10
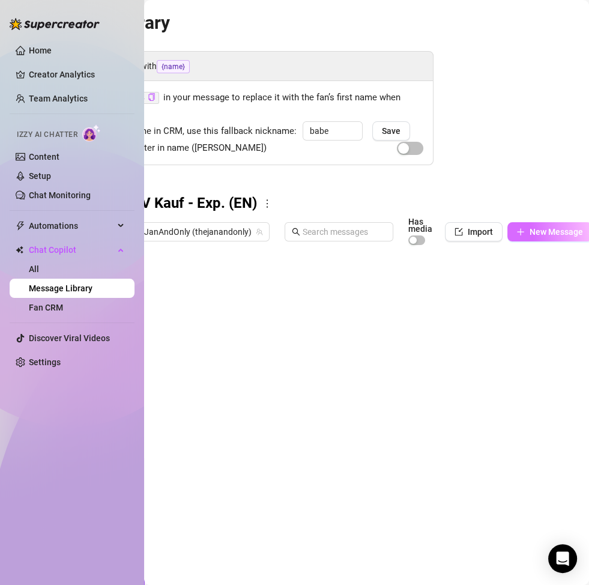
click at [523, 233] on button "New Message" at bounding box center [550, 231] width 85 height 19
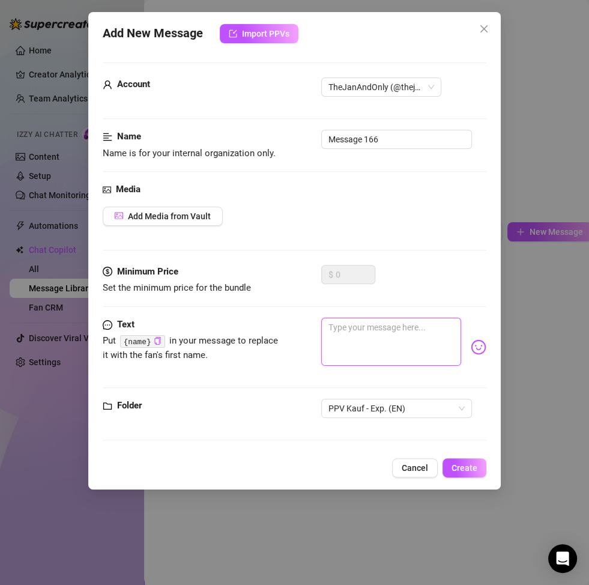
click at [348, 341] on textarea at bounding box center [391, 342] width 140 height 48
paste textarea "Your cock was rock hard watching my clip, wasn’t it? 😏💦 So what’s holding you b…"
type textarea "Your cock was rock hard watching my clip, wasn’t it? 😏💦 So what’s holding you b…"
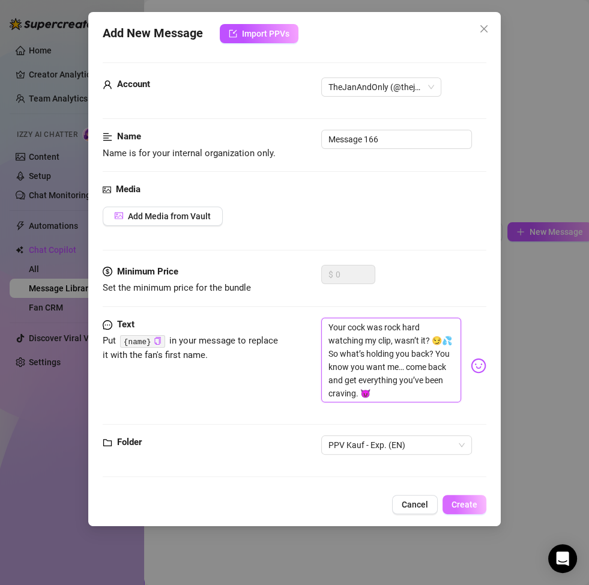
type textarea "Your cock was rock hard watching my clip, wasn’t it? 😏💦 So what’s holding you b…"
click at [462, 497] on button "Create" at bounding box center [465, 504] width 44 height 19
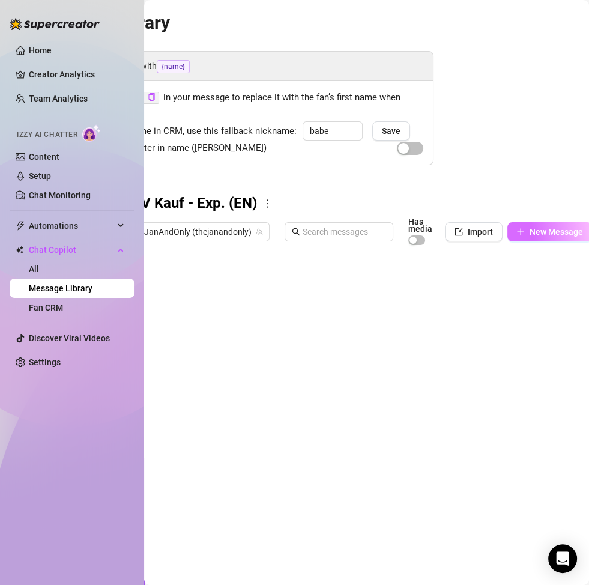
click at [521, 240] on button "New Message" at bounding box center [550, 231] width 85 height 19
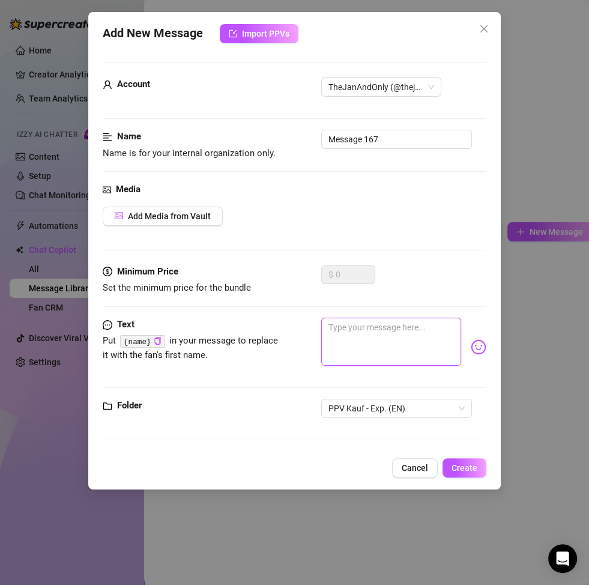
click at [377, 331] on textarea at bounding box center [391, 342] width 140 height 48
paste textarea "So hot knowing I still get you off 😏🔥 But honestly – why are you letting the re…"
type textarea "So hot knowing I still get you off 😏🔥 But honestly – why are you letting the re…"
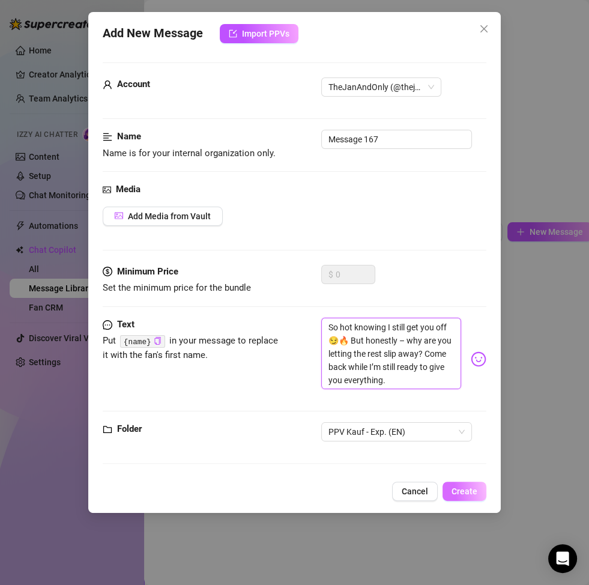
type textarea "So hot knowing I still get you off 😏🔥 But honestly – why are you letting the re…"
click at [466, 489] on span "Create" at bounding box center [465, 492] width 26 height 10
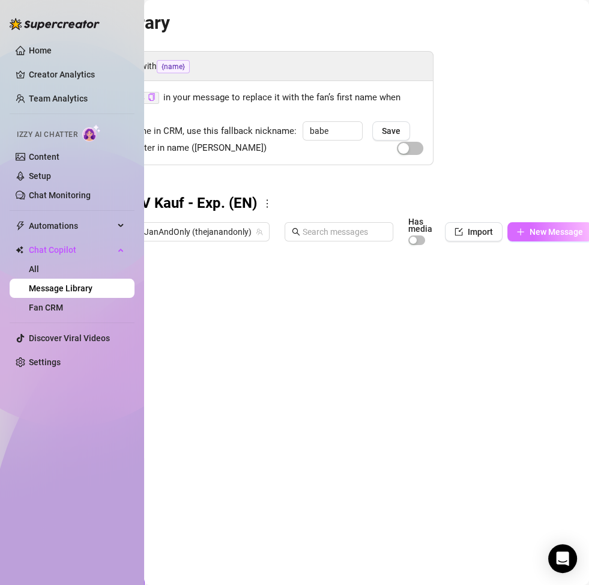
click at [545, 234] on span "New Message" at bounding box center [556, 232] width 53 height 10
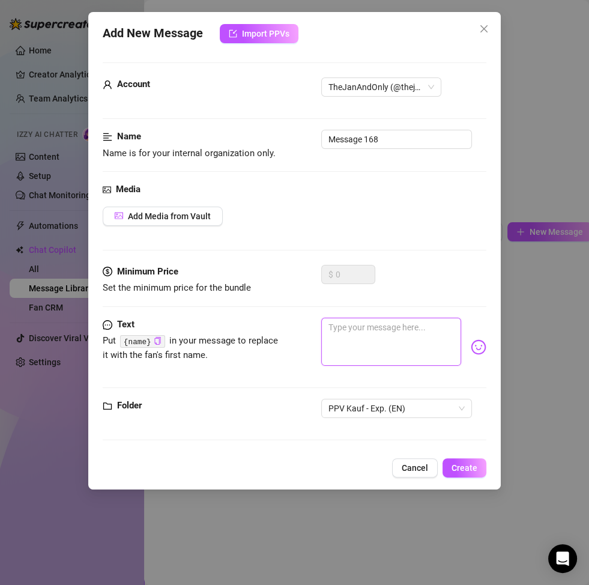
click at [350, 354] on textarea at bounding box center [391, 342] width 140 height 48
paste textarea "You bought the video, jerked off, and thought of me while cumming 😏💦 I knew it!…"
type textarea "You bought the video, jerked off, and thought of me while cumming 😏💦 I knew it!…"
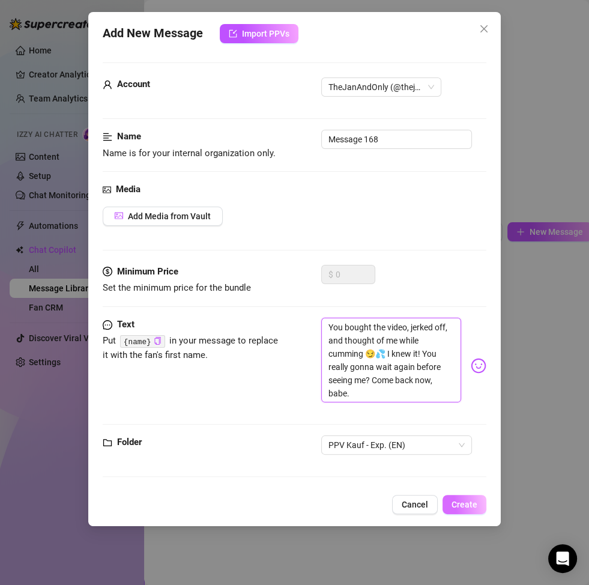
type textarea "You bought the video, jerked off, and thought of me while cumming 😏💦 I knew it!…"
click at [460, 500] on span "Create" at bounding box center [465, 505] width 26 height 10
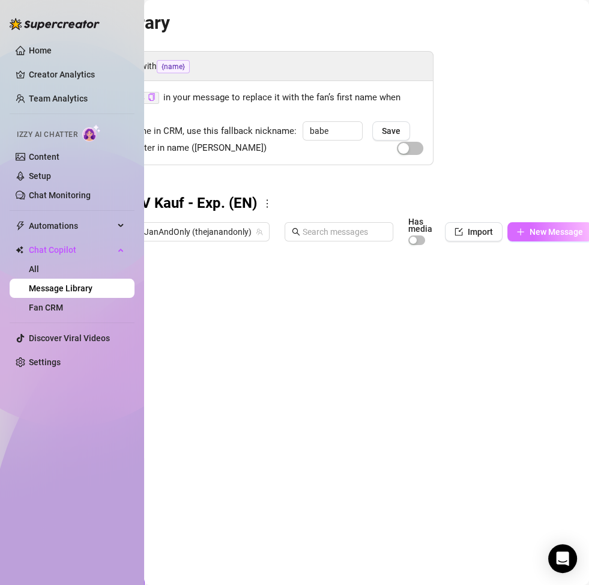
click at [532, 229] on span "New Message" at bounding box center [556, 232] width 53 height 10
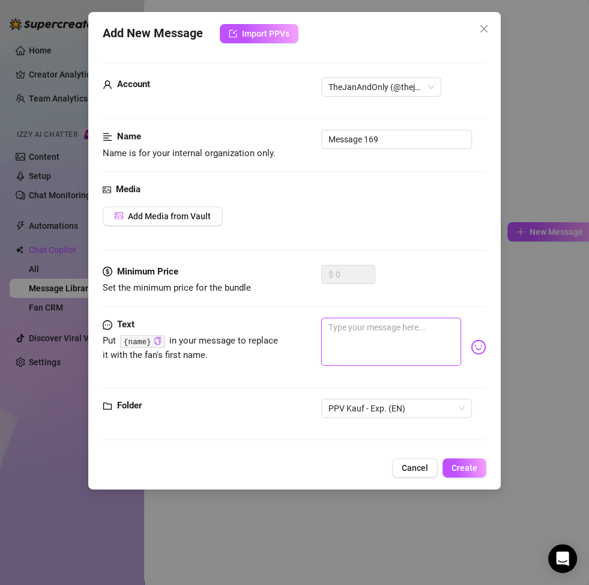
click at [396, 345] on textarea at bounding box center [391, 342] width 140 height 48
paste textarea "Mmm… if one video already made you cum that hard 😈💦 imagine what you’re missing…"
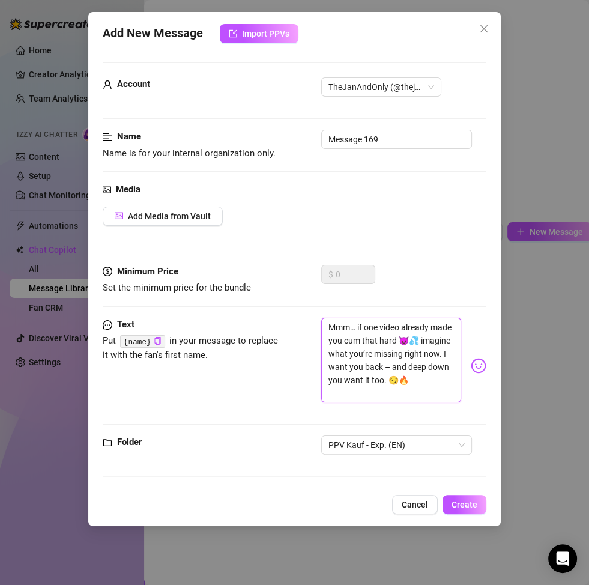
type textarea "Mmm… if one video already made you cum that hard 😈💦 imagine what you’re missing…"
click at [455, 502] on span "Create" at bounding box center [465, 505] width 26 height 10
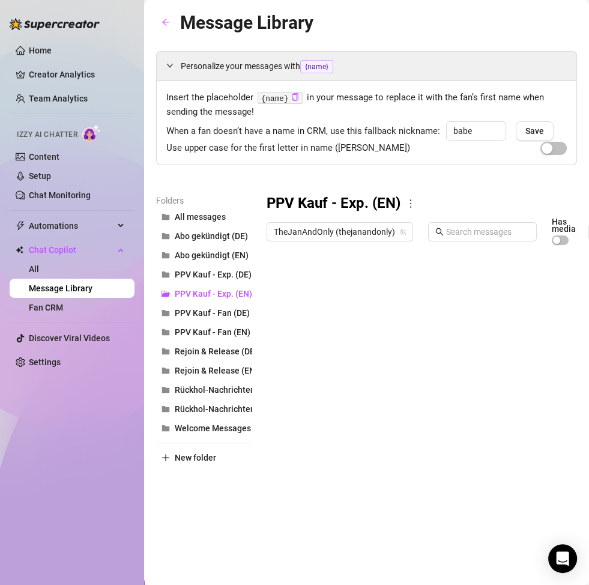
click at [315, 279] on div at bounding box center [477, 385] width 421 height 268
click at [317, 279] on div at bounding box center [477, 385] width 421 height 268
type textarea "PPV Kauf_1"
type textarea "PPV Kauf_2"
click at [341, 333] on div at bounding box center [477, 385] width 421 height 268
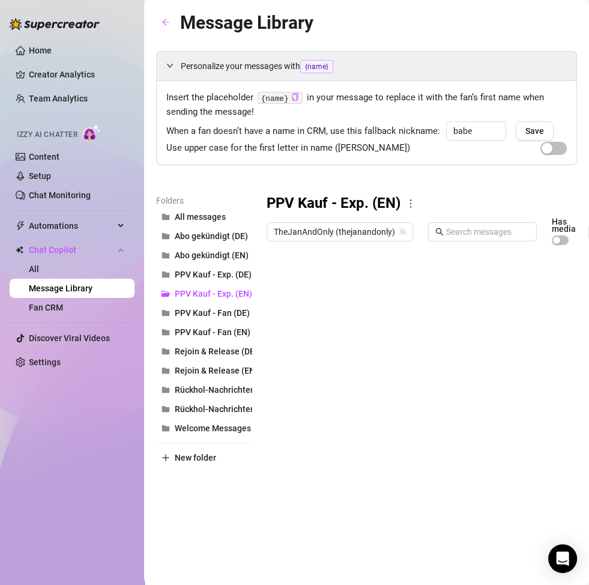
click at [341, 333] on div at bounding box center [477, 385] width 421 height 268
type textarea "PPV Kauf_3"
click at [337, 357] on div at bounding box center [477, 385] width 421 height 268
type textarea "PPV Kauf_4"
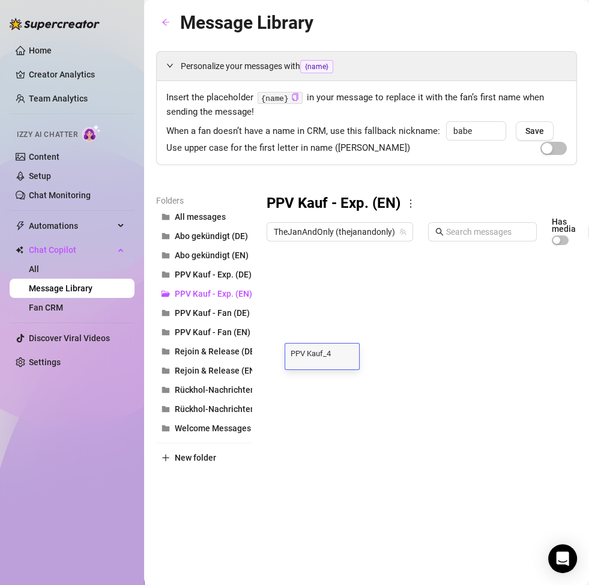
click at [330, 375] on div at bounding box center [477, 385] width 421 height 268
click at [330, 378] on div at bounding box center [477, 385] width 421 height 268
type textarea "PPV Kauf_"
click at [324, 413] on div at bounding box center [477, 385] width 421 height 268
click at [324, 410] on div at bounding box center [477, 385] width 421 height 268
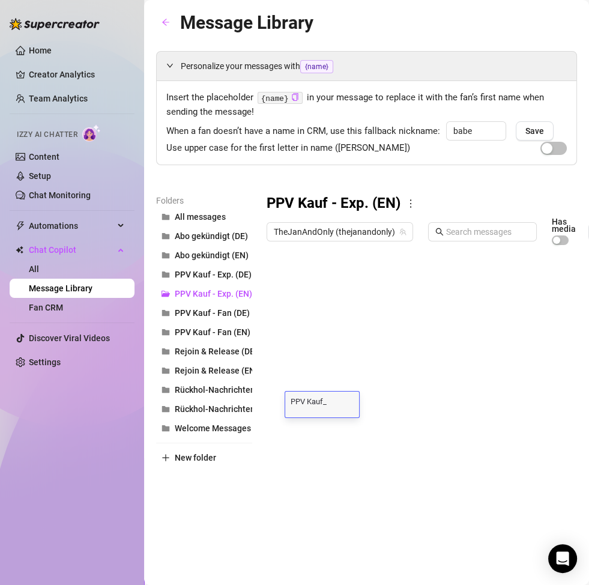
type textarea "PPV Kauf_6"
click at [332, 433] on div at bounding box center [477, 385] width 421 height 268
type textarea "PPV Kauf_"
click at [337, 448] on div at bounding box center [477, 385] width 421 height 268
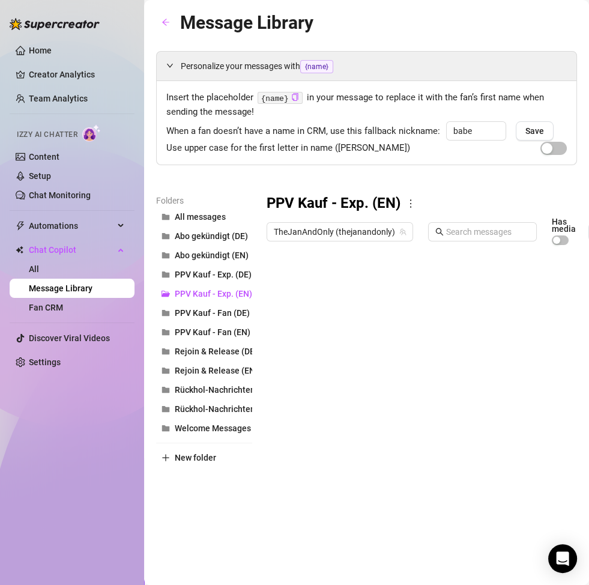
click at [336, 434] on div at bounding box center [477, 385] width 421 height 268
click at [336, 429] on textarea "PPV Kauf_" at bounding box center [322, 424] width 74 height 11
type textarea "PPV Kauf_7"
click at [335, 444] on div at bounding box center [477, 385] width 421 height 268
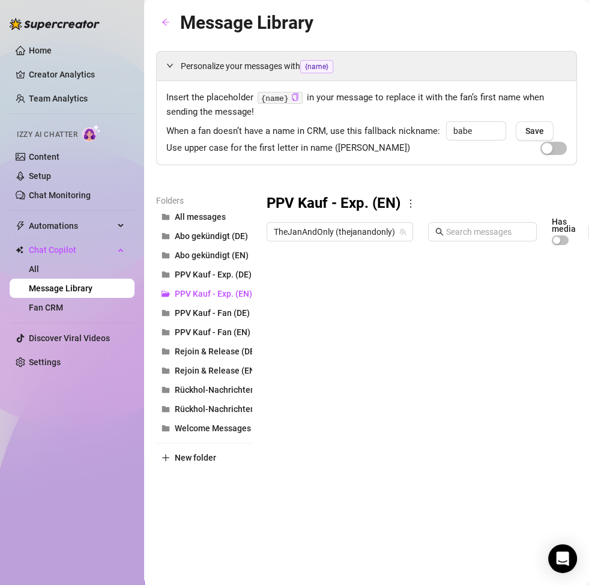
click at [335, 444] on div at bounding box center [477, 385] width 421 height 268
click at [337, 464] on div "PPV Kauf_ PPV Kauf_" at bounding box center [322, 453] width 74 height 26
click at [336, 446] on textarea "PPV Kauf_" at bounding box center [322, 448] width 74 height 11
type textarea "PPV Kauf_8"
click at [336, 473] on div at bounding box center [477, 385] width 421 height 268
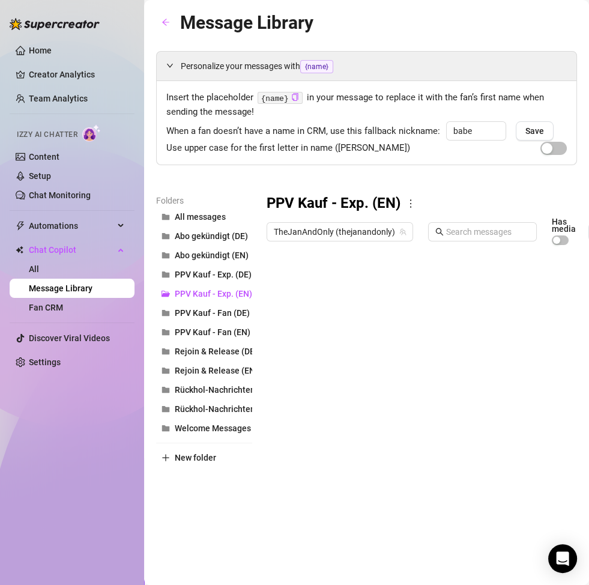
click at [336, 474] on div at bounding box center [477, 385] width 421 height 268
type textarea "PPV Kauf_9"
click at [348, 443] on div at bounding box center [477, 385] width 421 height 268
click at [344, 437] on div at bounding box center [477, 385] width 421 height 268
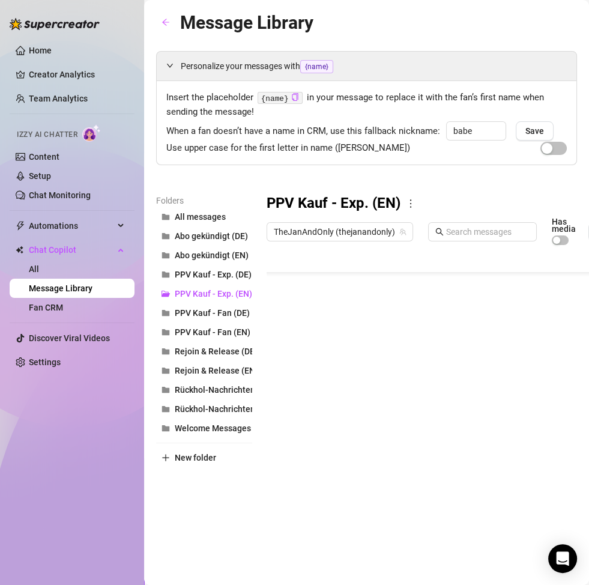
click at [343, 440] on div at bounding box center [477, 385] width 421 height 268
type textarea "PPV Kauf_10"
click at [354, 422] on div at bounding box center [477, 385] width 421 height 268
click at [226, 425] on span "Welcome Messages" at bounding box center [213, 429] width 76 height 10
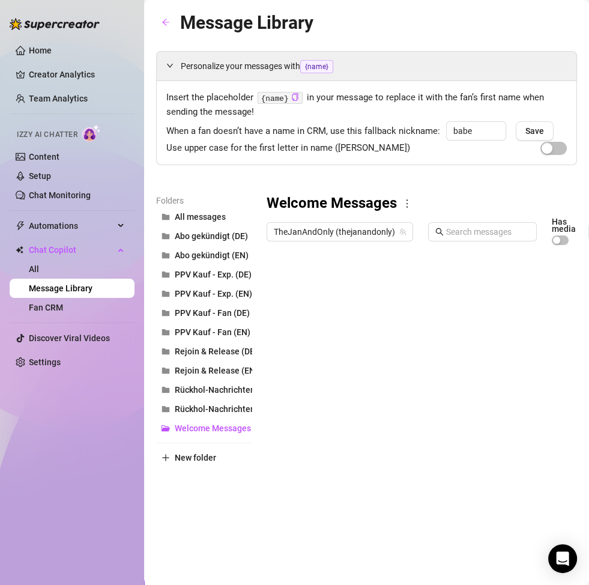
click at [407, 202] on icon "more" at bounding box center [407, 203] width 11 height 11
click at [410, 204] on icon "more" at bounding box center [407, 203] width 11 height 11
click at [436, 226] on link "Rename" at bounding box center [433, 224] width 44 height 10
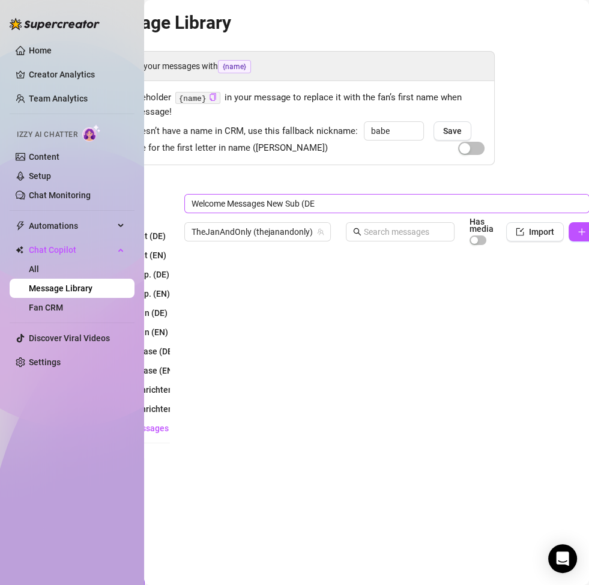
type input "Welcome Messages New Sub (DE)"
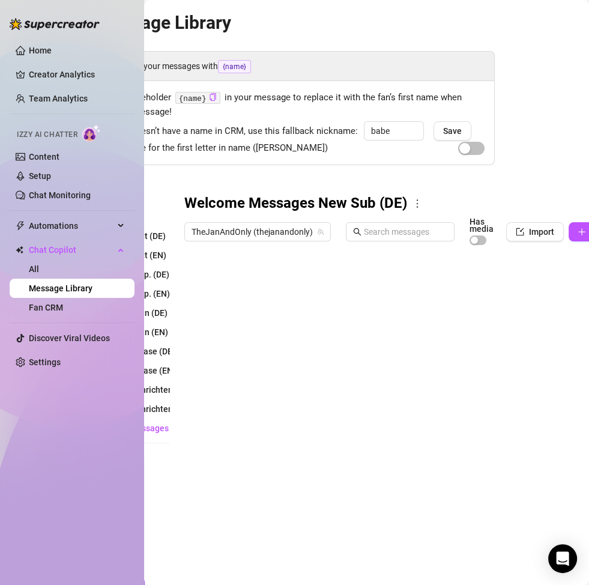
click at [335, 169] on div "Personalize your messages with {name} Insert the placeholder {name} in your mes…" at bounding box center [284, 284] width 421 height 467
click at [194, 284] on div at bounding box center [394, 385] width 421 height 268
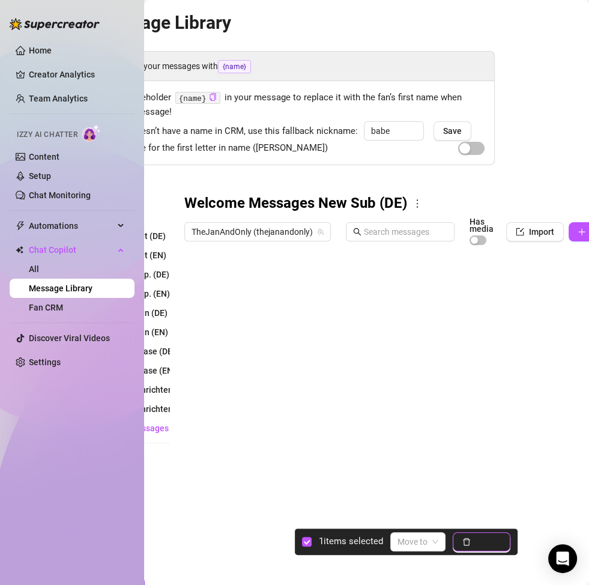
click at [464, 538] on icon "delete" at bounding box center [467, 542] width 8 height 8
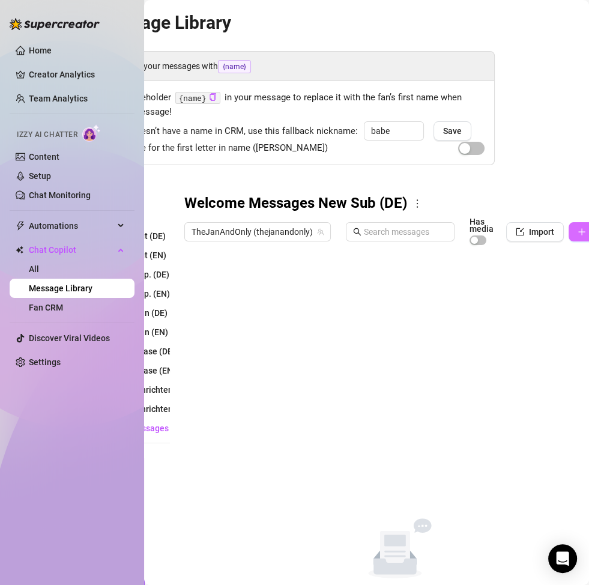
click at [578, 232] on icon "plus" at bounding box center [582, 232] width 8 height 8
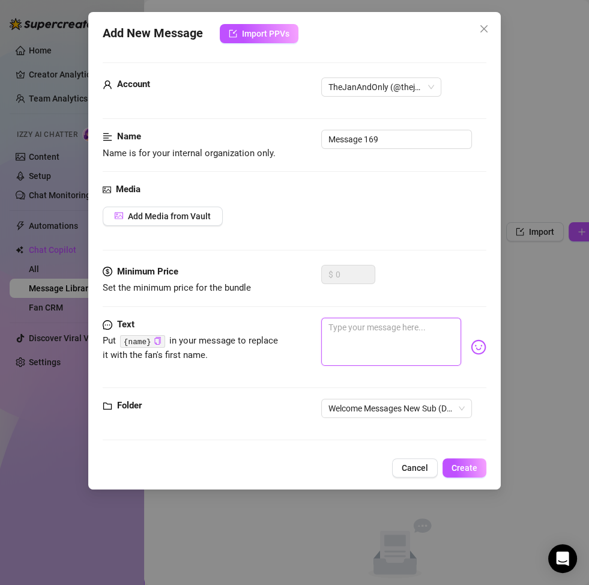
click at [348, 350] on textarea at bounding box center [391, 342] width 140 height 48
paste textarea "Hey du 💕 schön, dass du jetzt hier bei mir bist – das bedeutet mir echt viel 🥰 …"
type textarea "Hey du 💕 schön, dass du jetzt hier bei mir bist – das bedeutet mir echt viel 🥰 …"
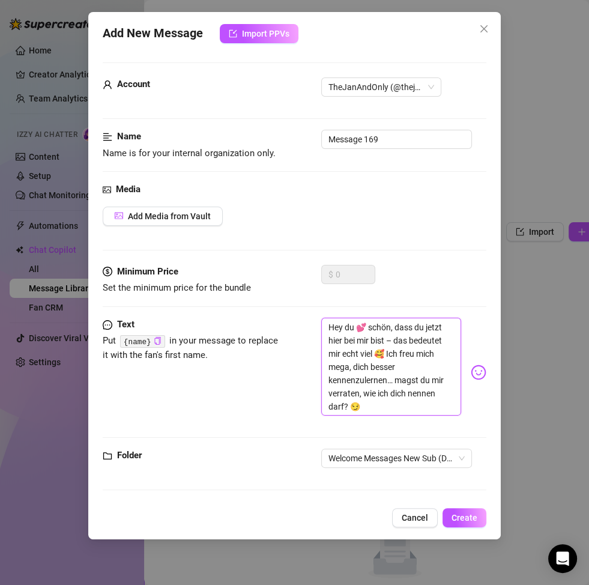
scroll to position [0, 0]
type textarea "Hey du 💕 schön, dass du jetzt hier bei mir bist – das bedeutet mir echt viel 🥰 …"
click at [466, 517] on span "Create" at bounding box center [465, 518] width 26 height 10
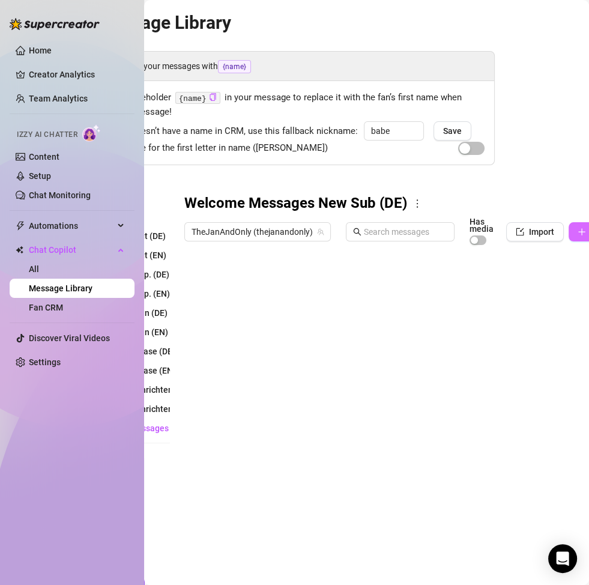
click at [578, 231] on icon "plus" at bounding box center [582, 232] width 8 height 8
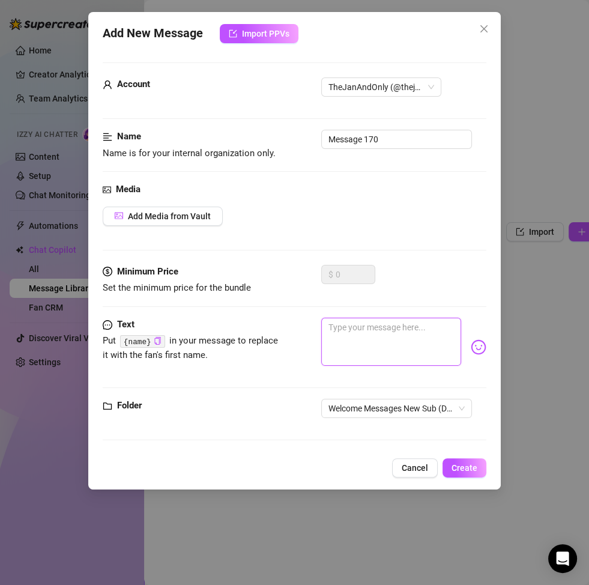
click at [351, 347] on textarea at bounding box center [391, 342] width 140 height 48
paste textarea "Willkommen, [PERSON_NAME] 😘 ich freu mich so sehr, dass du mir hier folgst. Füh…"
type textarea "Willkommen, [PERSON_NAME] 😘 ich freu mich so sehr, dass du mir hier folgst. Füh…"
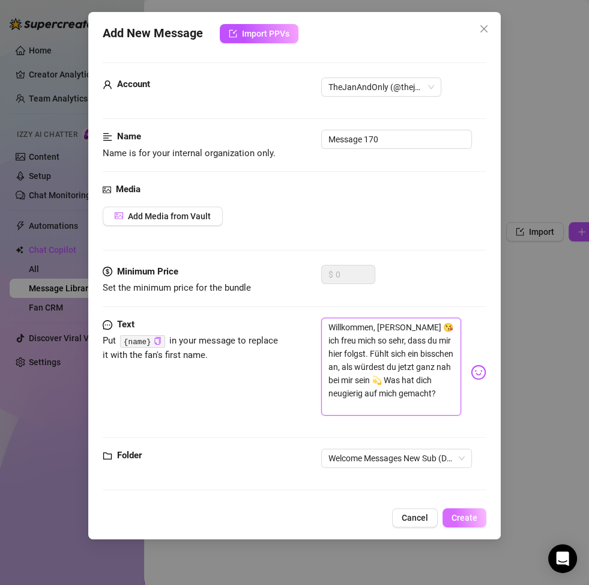
type textarea "Willkommen, [PERSON_NAME] 😘 ich freu mich so sehr, dass du mir hier folgst. Füh…"
click at [470, 521] on span "Create" at bounding box center [465, 518] width 26 height 10
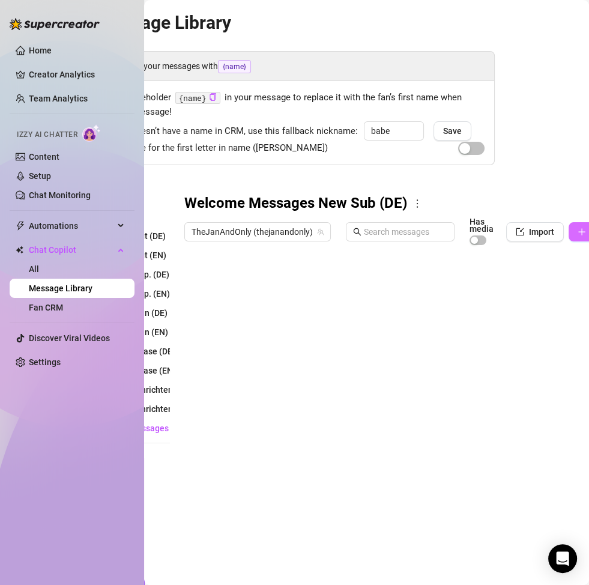
click at [578, 231] on icon "plus" at bounding box center [582, 232] width 8 height 8
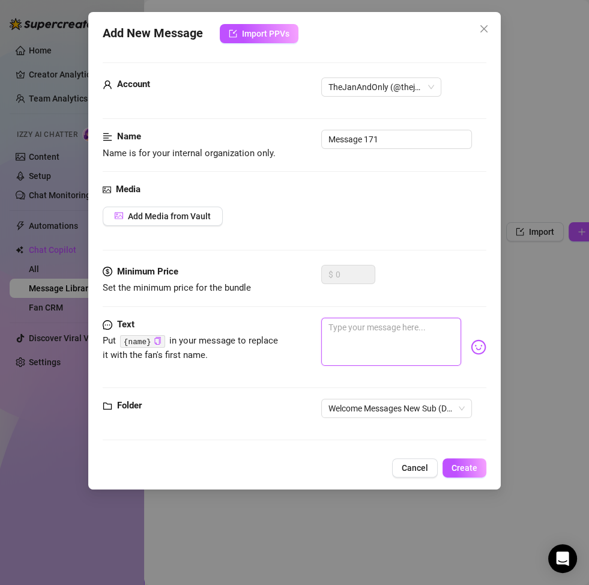
click at [386, 353] on textarea at bounding box center [391, 342] width 140 height 48
paste textarea "Mmm… ich seh, du bist ganz frisch bei mir 😍 das macht mich echt happy. Ich will…"
type textarea "Mmm… ich seh, du bist ganz frisch bei mir 😍 das macht mich echt happy. Ich will…"
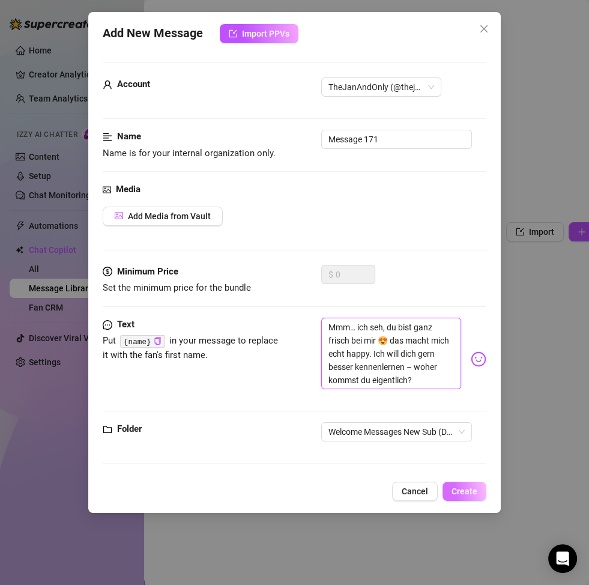
type textarea "Mmm… ich seh, du bist ganz frisch bei mir 😍 das macht mich echt happy. Ich will…"
click at [461, 493] on span "Create" at bounding box center [465, 492] width 26 height 10
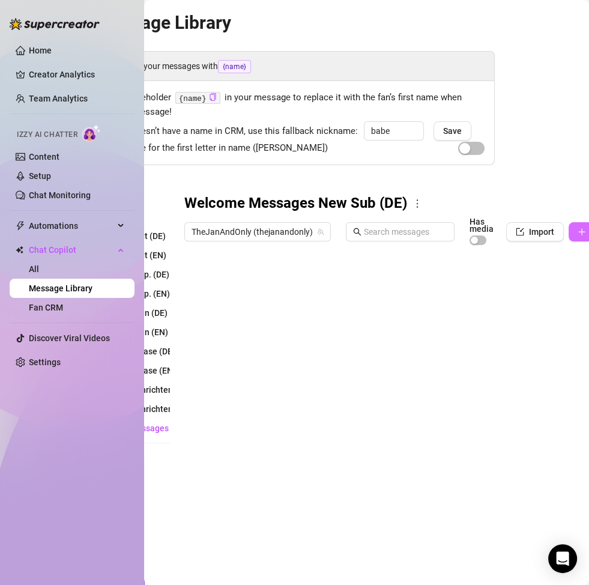
click at [580, 229] on icon "plus" at bounding box center [582, 232] width 8 height 8
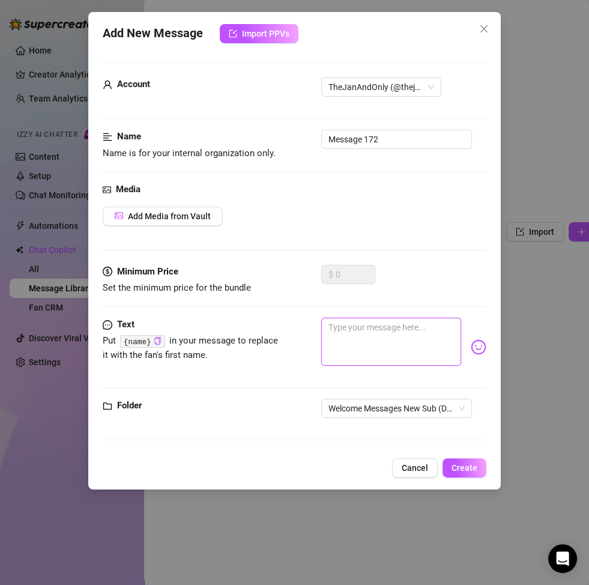
click at [383, 356] on textarea at bounding box center [391, 342] width 140 height 48
paste textarea "Ohhh, hallo du 🥰 es macht mich gerade echt glücklich, dass du hier bist. Sag ma…"
type textarea "Ohhh, hallo du 🥰 es macht mich gerade echt glücklich, dass du hier bist. Sag ma…"
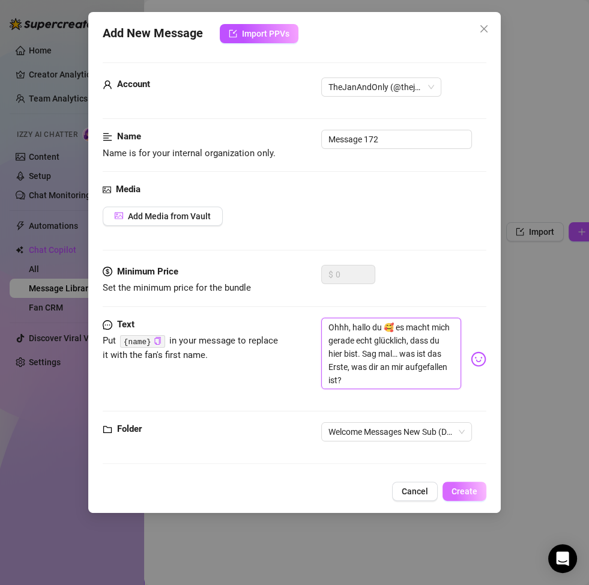
type textarea "Ohhh, hallo du 🥰 es macht mich gerade echt glücklich, dass du hier bist. Sag ma…"
click at [470, 488] on span "Create" at bounding box center [465, 492] width 26 height 10
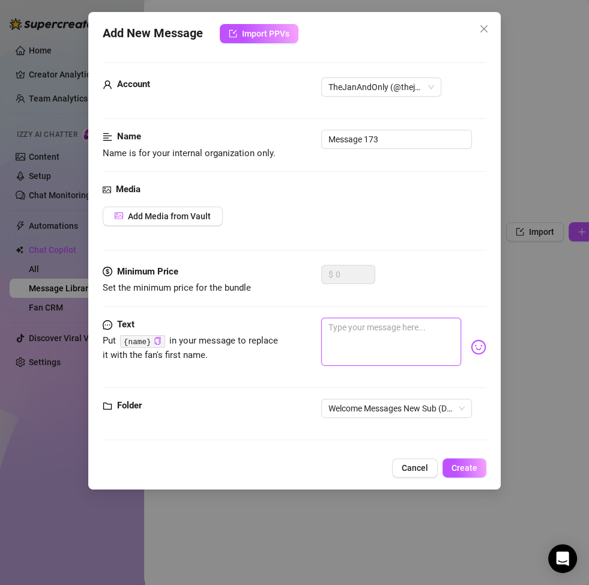
click at [389, 342] on textarea at bounding box center [391, 342] width 140 height 48
paste textarea "Schön, dass du da bist 😘 es fühlt sich immer besonders an, wenn jemand Neues so…"
type textarea "Schön, dass du da bist 😘 es fühlt sich immer besonders an, wenn jemand Neues so…"
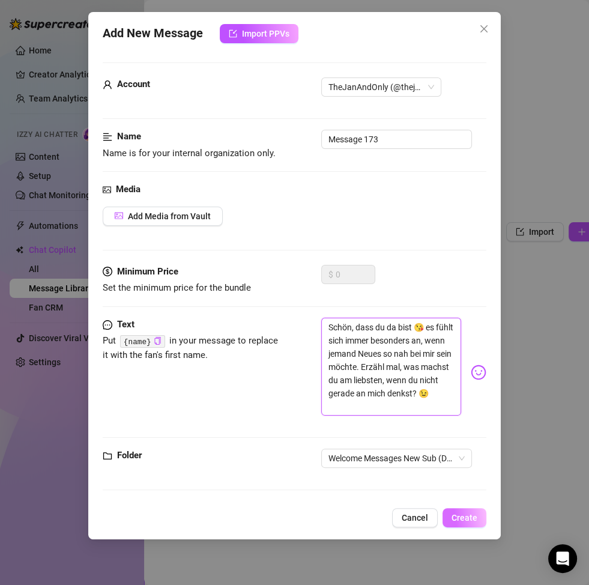
type textarea "Schön, dass du da bist 😘 es fühlt sich immer besonders an, wenn jemand Neues so…"
click at [468, 514] on span "Create" at bounding box center [465, 518] width 26 height 10
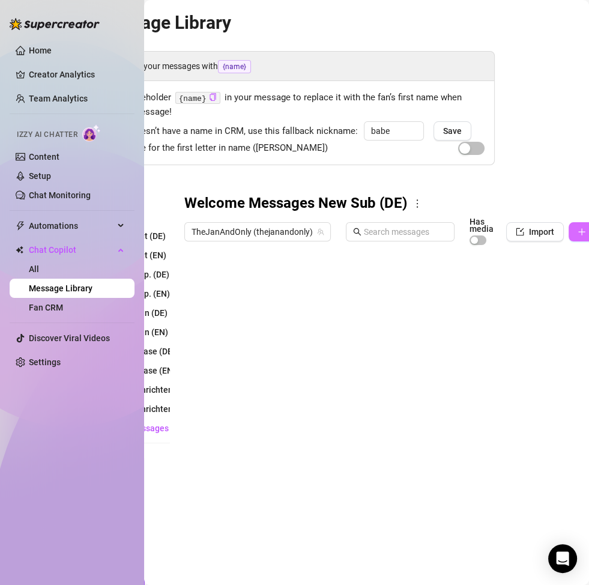
click at [582, 234] on icon "plus" at bounding box center [582, 232] width 1 height 7
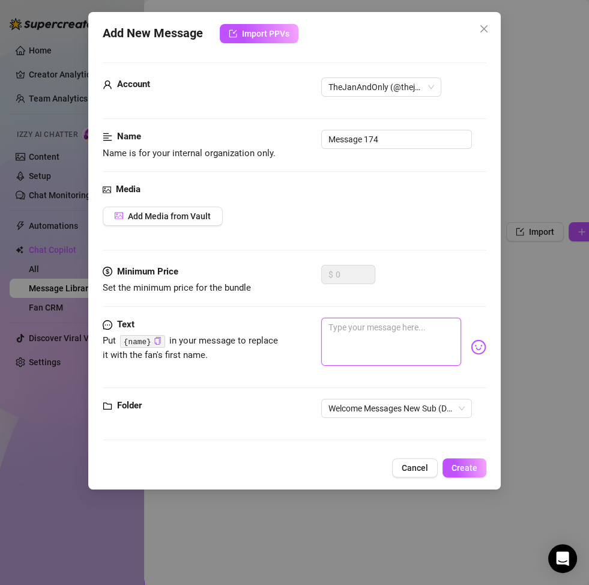
click at [360, 336] on textarea at bounding box center [391, 342] width 140 height 48
paste textarea "Hey [PERSON_NAME] 💖 danke, dass du hier bist – fühlt sich so intim an, jemanden…"
type textarea "Hey [PERSON_NAME] 💖 danke, dass du hier bist – fühlt sich so intim an, jemanden…"
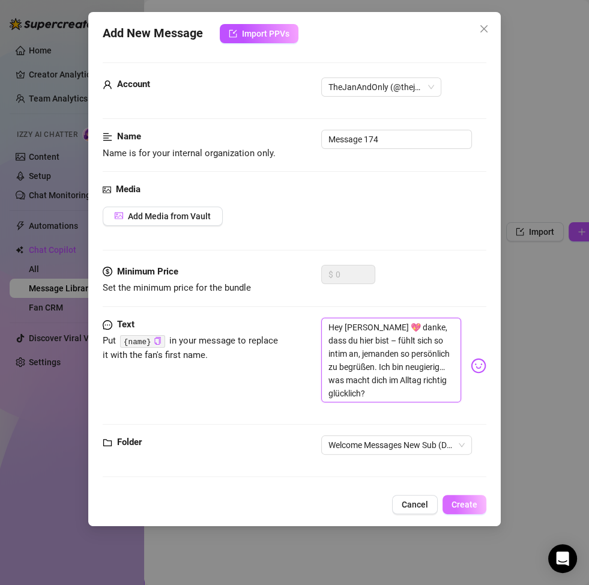
type textarea "Hey [PERSON_NAME] 💖 danke, dass du hier bist – fühlt sich so intim an, jemanden…"
click at [469, 506] on span "Create" at bounding box center [465, 505] width 26 height 10
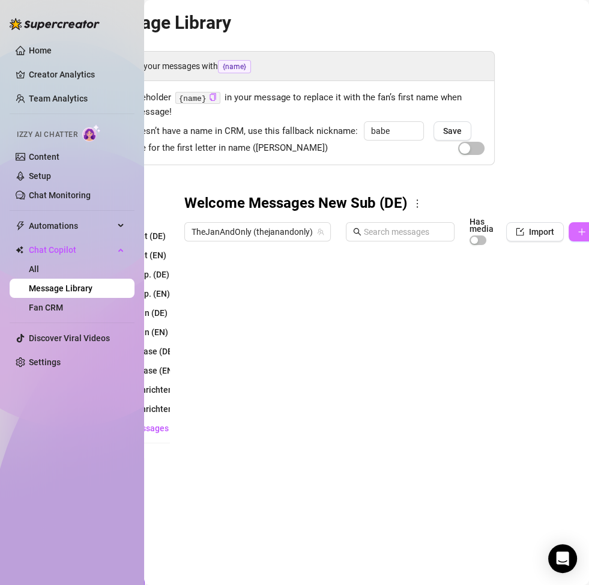
click at [578, 231] on icon "plus" at bounding box center [582, 232] width 8 height 8
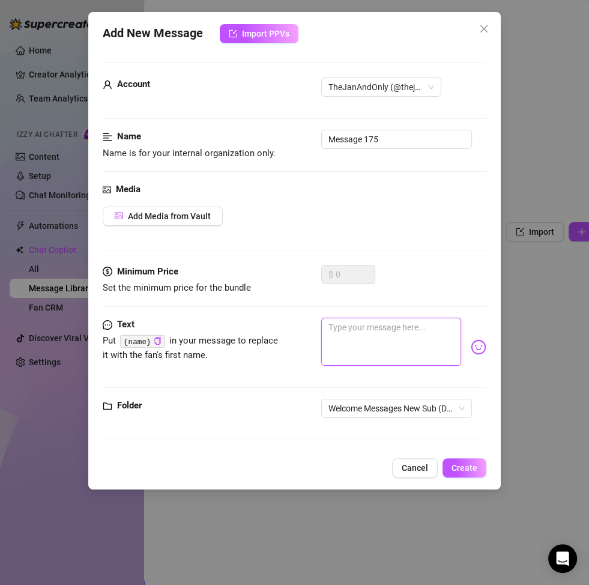
click at [354, 340] on textarea at bounding box center [391, 342] width 140 height 48
paste textarea "Willkommen bei mir 😍 ich freu mich so sehr, dich jetzt hier zu haben. Lass uns …"
type textarea "Willkommen bei mir 😍 ich freu mich so sehr, dich jetzt hier zu haben. Lass uns …"
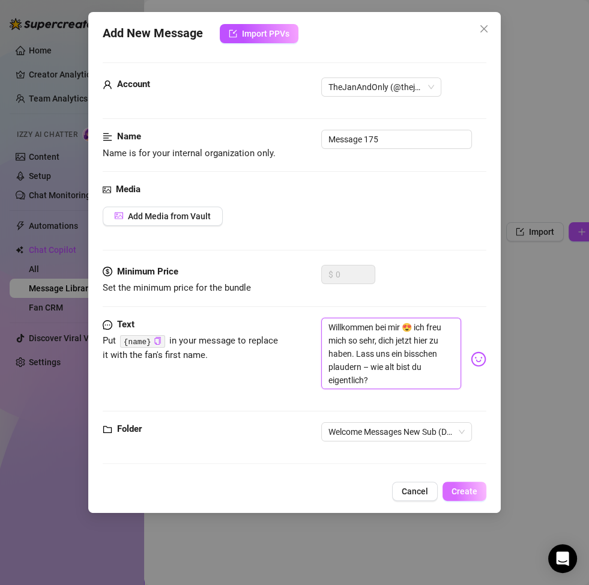
type textarea "Willkommen bei mir 😍 ich freu mich so sehr, dich jetzt hier zu haben. Lass uns …"
click at [474, 488] on span "Create" at bounding box center [465, 492] width 26 height 10
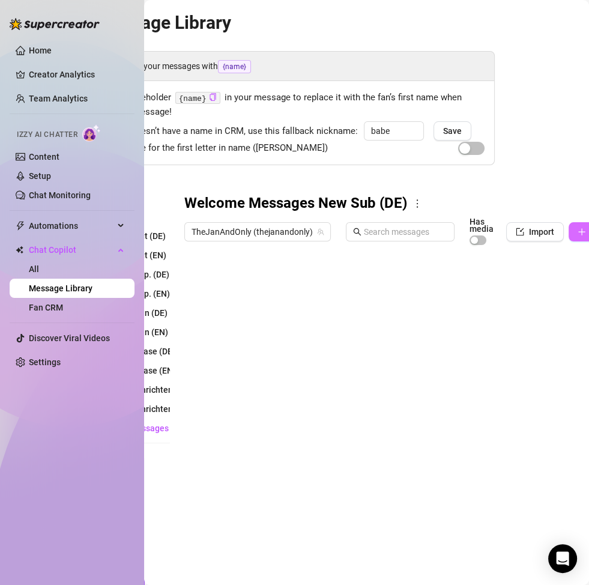
click at [578, 234] on icon "plus" at bounding box center [582, 232] width 8 height 8
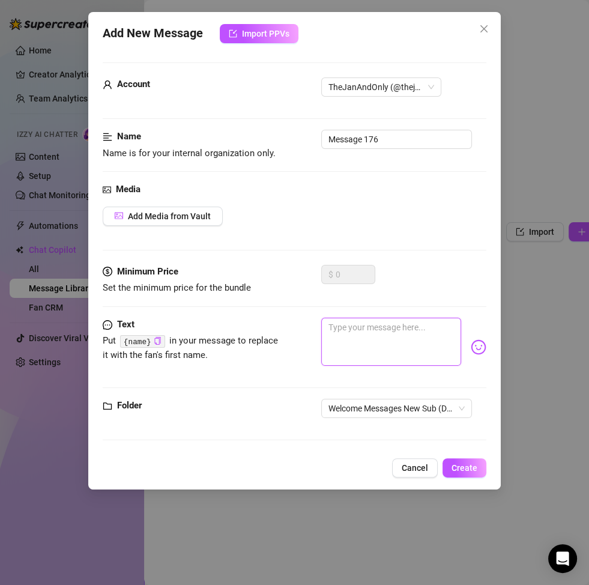
click at [399, 349] on textarea at bounding box center [391, 342] width 140 height 48
paste textarea "Ahhh, da bist du 💕 ich freu mich total, dass du hier gelandet bist. Ich möchte …"
type textarea "Ahhh, da bist du 💕 ich freu mich total, dass du hier gelandet bist. Ich möchte …"
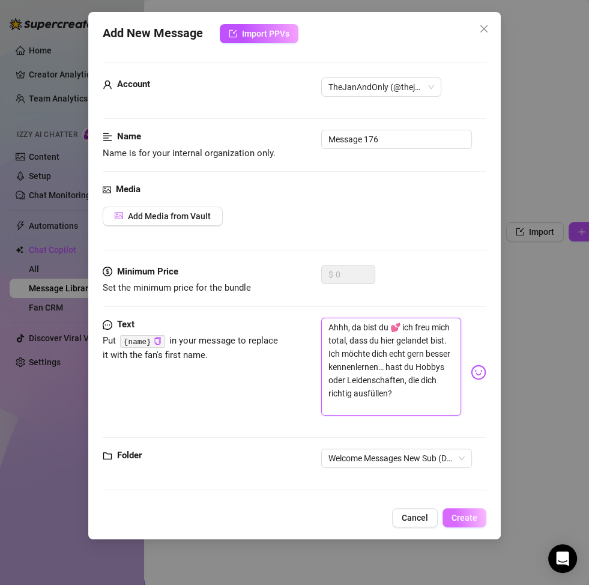
type textarea "Ahhh, da bist du 💕 ich freu mich total, dass du hier gelandet bist. Ich möchte …"
click at [472, 515] on span "Create" at bounding box center [465, 518] width 26 height 10
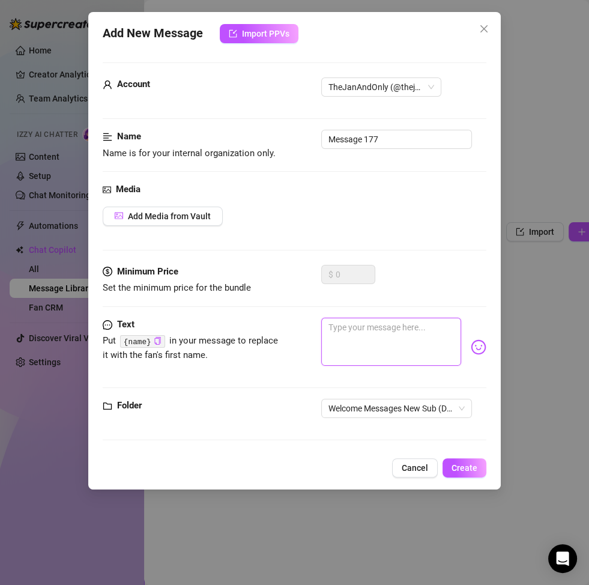
click at [378, 347] on textarea at bounding box center [391, 342] width 140 height 48
paste textarea "Mmm Babe 😏 danke, dass du dich entschieden hast, mir hier zu folgen. Es fühlt s…"
type textarea "Mmm Babe 😏 danke, dass du dich entschieden hast, mir hier zu folgen. Es fühlt s…"
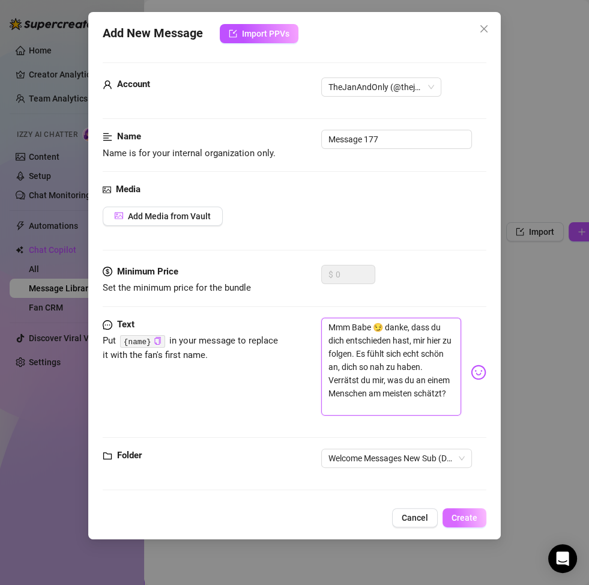
type textarea "Mmm Babe 😏 danke, dass du dich entschieden hast, mir hier zu folgen. Es fühlt s…"
click at [460, 508] on button "Create" at bounding box center [465, 517] width 44 height 19
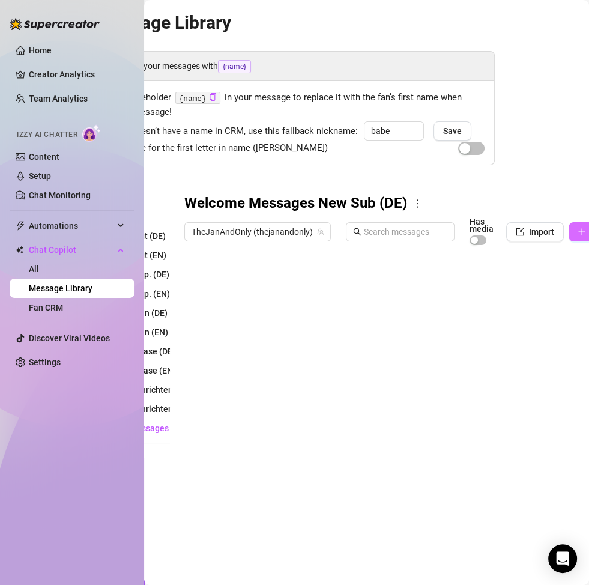
click at [578, 231] on icon "plus" at bounding box center [582, 232] width 8 height 8
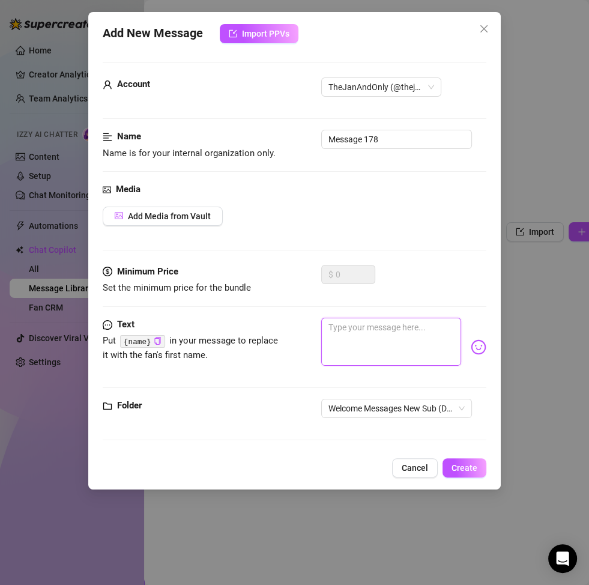
click at [340, 335] on textarea at bounding box center [391, 342] width 140 height 48
paste textarea "Hey Süßer 😘 willkommen bei mir! Ich freu mich gerade echt riesig über dich. Erz…"
type textarea "Hey Süßer 😘 willkommen bei mir! Ich freu mich gerade echt riesig über dich. Erz…"
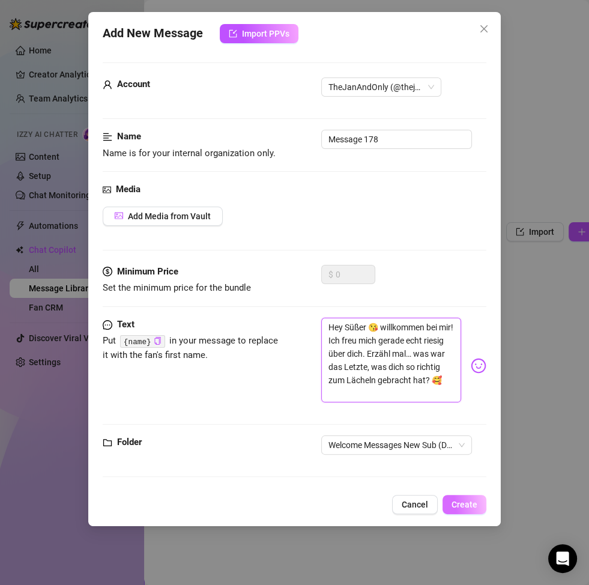
type textarea "Hey Süßer 😘 willkommen bei mir! Ich freu mich gerade echt riesig über dich. Erz…"
click at [466, 503] on span "Create" at bounding box center [465, 505] width 26 height 10
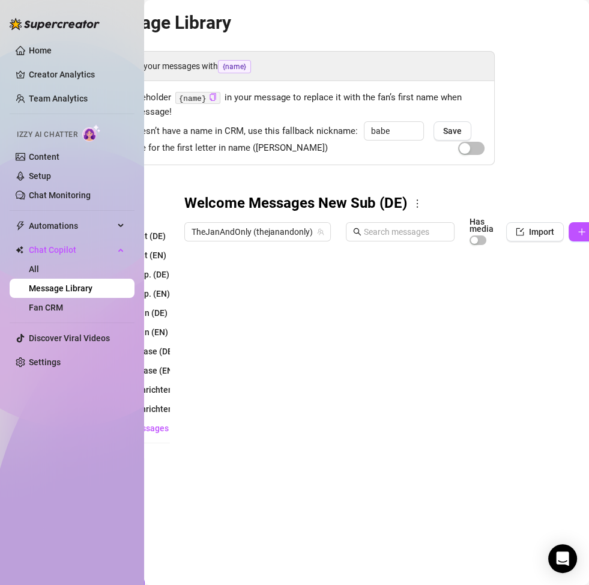
click at [229, 287] on div at bounding box center [394, 385] width 421 height 268
type textarea "Welcome_1"
click at [228, 311] on div at bounding box center [394, 385] width 421 height 268
type textarea "Welcome_2"
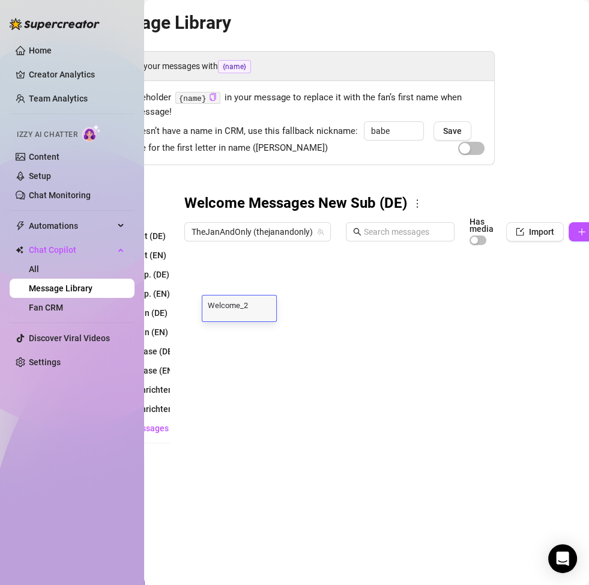
click at [234, 339] on div at bounding box center [394, 385] width 421 height 268
click at [235, 337] on div at bounding box center [394, 385] width 421 height 268
type textarea "Welcome_3"
click at [249, 357] on div at bounding box center [394, 385] width 421 height 268
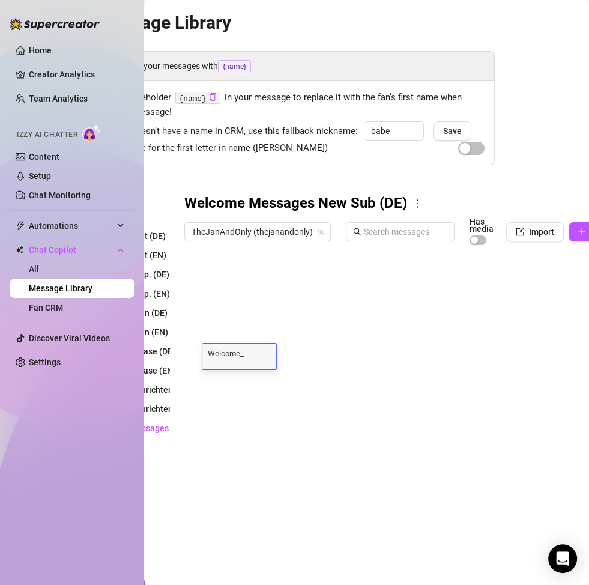
type textarea "Welcome_4"
click at [253, 392] on div at bounding box center [394, 385] width 421 height 268
click at [254, 384] on div at bounding box center [394, 385] width 421 height 268
click at [254, 400] on div at bounding box center [394, 385] width 421 height 268
click at [254, 390] on div at bounding box center [394, 385] width 421 height 268
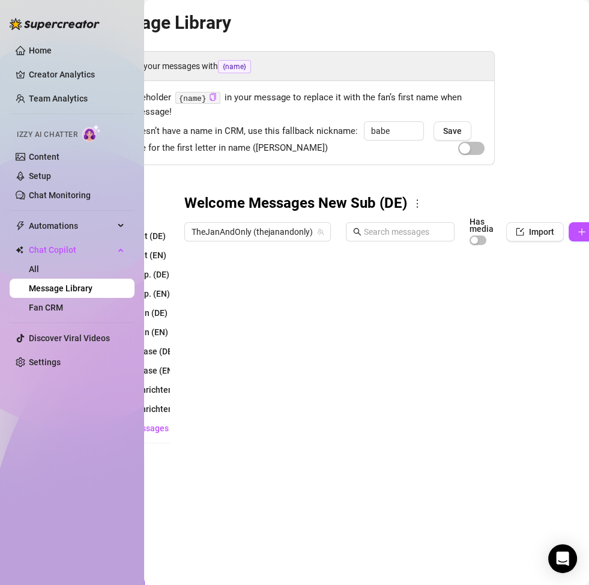
click at [251, 372] on div at bounding box center [394, 385] width 421 height 268
type textarea "Welcome_5"
click at [254, 402] on div at bounding box center [394, 385] width 421 height 268
type textarea "Welcome_6"
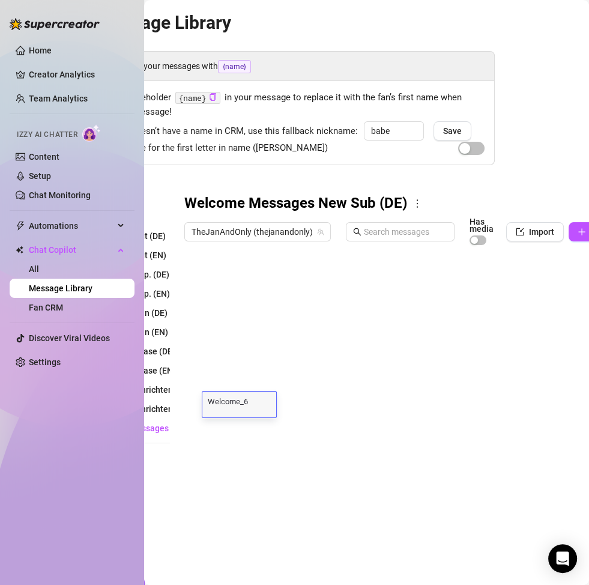
click at [260, 433] on div at bounding box center [394, 385] width 421 height 268
type textarea "Welcome_7"
click at [262, 450] on div at bounding box center [394, 385] width 421 height 268
click at [262, 451] on div at bounding box center [394, 385] width 421 height 268
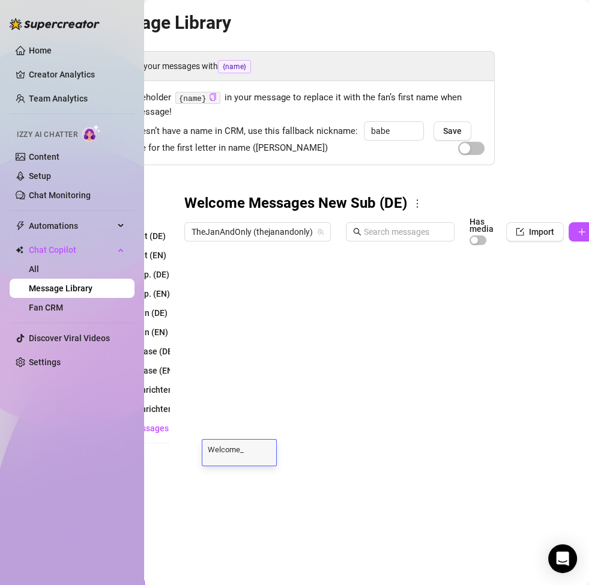
type textarea "Welcome_8"
click at [262, 472] on div at bounding box center [394, 385] width 421 height 268
type textarea "Welcome_9"
click at [263, 454] on div at bounding box center [394, 385] width 421 height 268
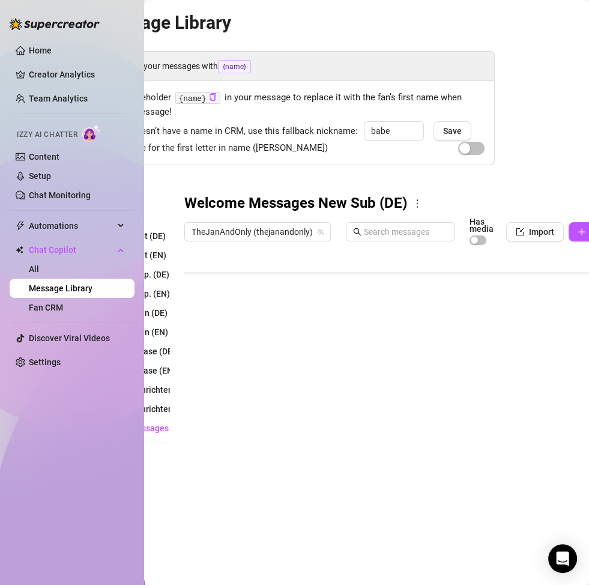
scroll to position [55, 0]
click at [244, 459] on div at bounding box center [394, 385] width 421 height 268
click at [244, 451] on div at bounding box center [394, 385] width 421 height 268
type textarea "Welcome_10"
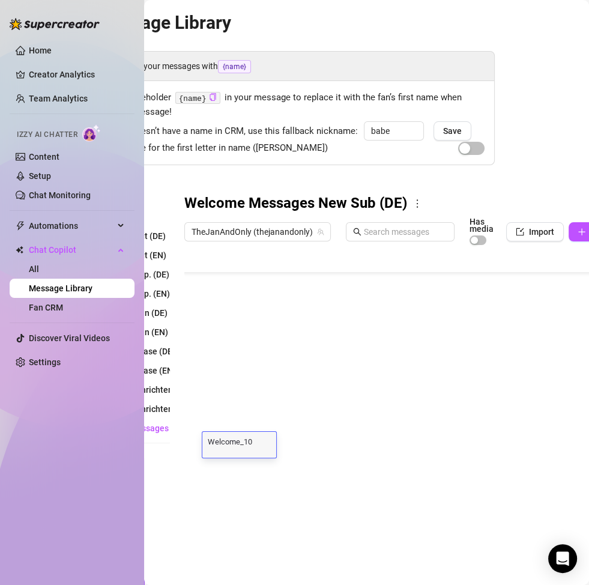
click at [255, 436] on textarea "Welcome_10" at bounding box center [239, 441] width 74 height 11
click at [255, 422] on div at bounding box center [394, 385] width 421 height 268
click at [172, 193] on div "Personalize your messages with {name} Insert the placeholder {name} in your mes…" at bounding box center [284, 284] width 421 height 467
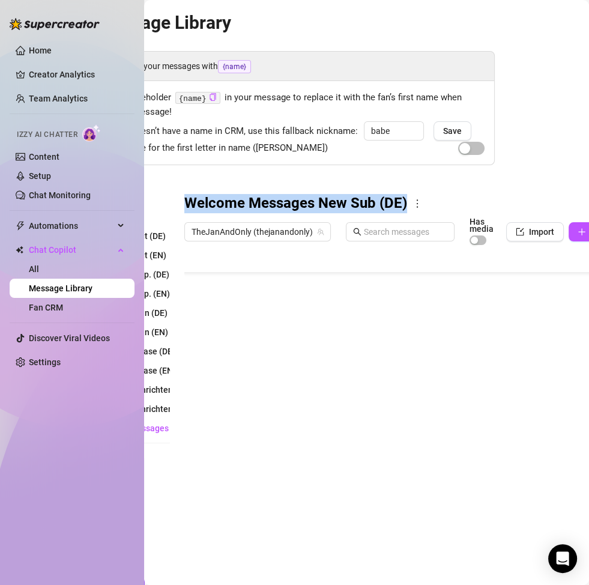
drag, startPoint x: 186, startPoint y: 198, endPoint x: 404, endPoint y: 199, distance: 218.1
click at [404, 199] on h3 "Welcome Messages New Sub (DE)" at bounding box center [295, 203] width 223 height 19
copy h3 "Welcome Messages New Sub (DE)"
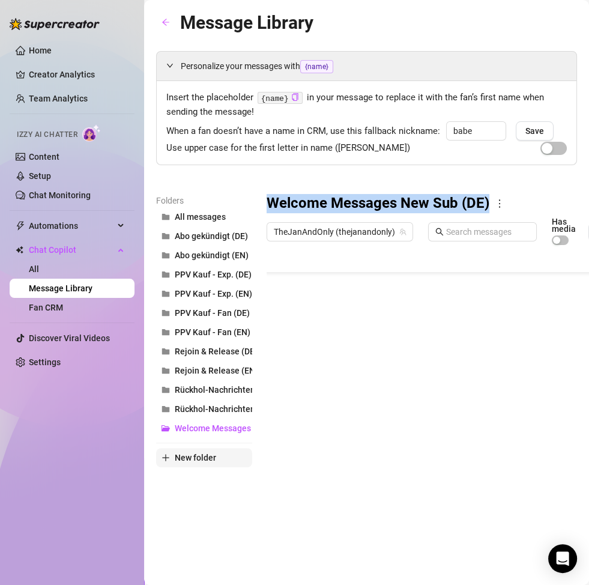
click at [191, 456] on span "New folder" at bounding box center [195, 458] width 41 height 10
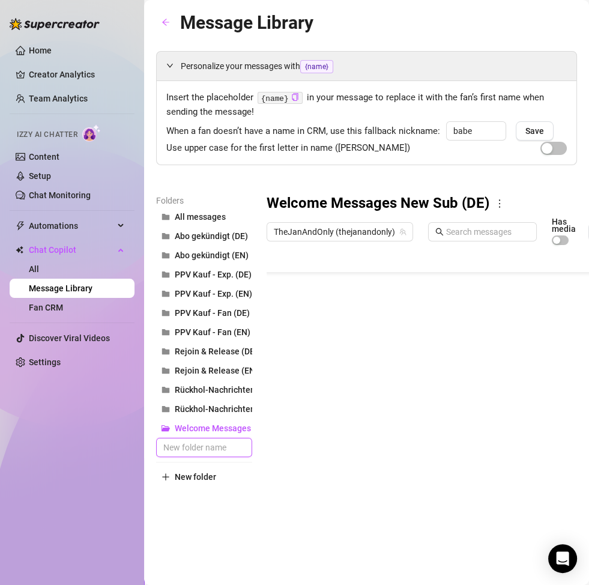
click at [192, 451] on input "text" at bounding box center [204, 447] width 96 height 19
paste input "Welcome Messages New Sub (DE)"
type input "Welcome Messages New Sub (EN)"
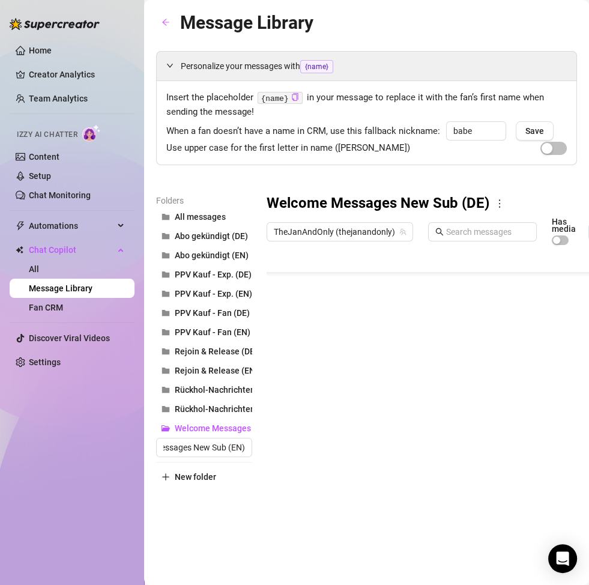
click at [214, 523] on div "Message Library Personalize your messages with {name} Insert the placeholder {n…" at bounding box center [366, 278] width 421 height 541
click at [192, 450] on span "Welcome Messages New Sub (EN)" at bounding box center [240, 448] width 130 height 10
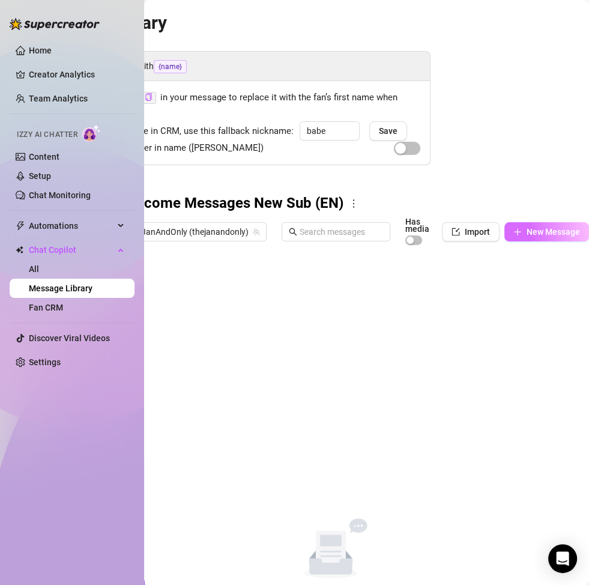
click at [506, 238] on button "New Message" at bounding box center [547, 231] width 85 height 19
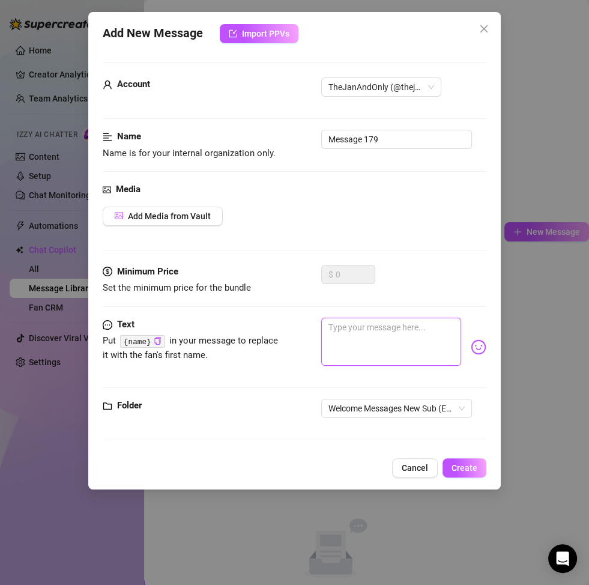
click at [357, 340] on textarea at bounding box center [391, 342] width 140 height 48
paste textarea "Welcome Messages New Sub (DE)"
type textarea "Welcome Messages New Sub (DE)"
drag, startPoint x: 388, startPoint y: 348, endPoint x: 321, endPoint y: 324, distance: 71.1
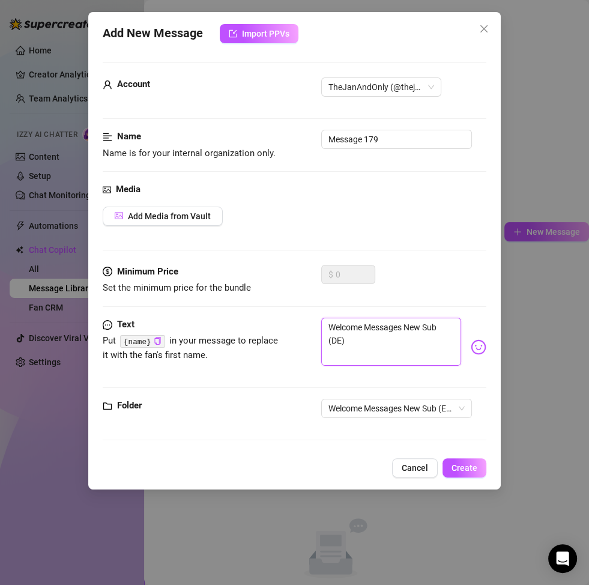
click at [321, 324] on textarea "Welcome Messages New Sub (DE)" at bounding box center [391, 342] width 140 height 48
type textarea "Type your message here..."
click at [393, 341] on textarea at bounding box center [391, 342] width 140 height 48
paste textarea "Hey you 💕 so happy you’re here with me – it honestly means a lot 🥰 I can’t wait…"
type textarea "Hey you 💕 so happy you’re here with me – it honestly means a lot 🥰 I can’t wait…"
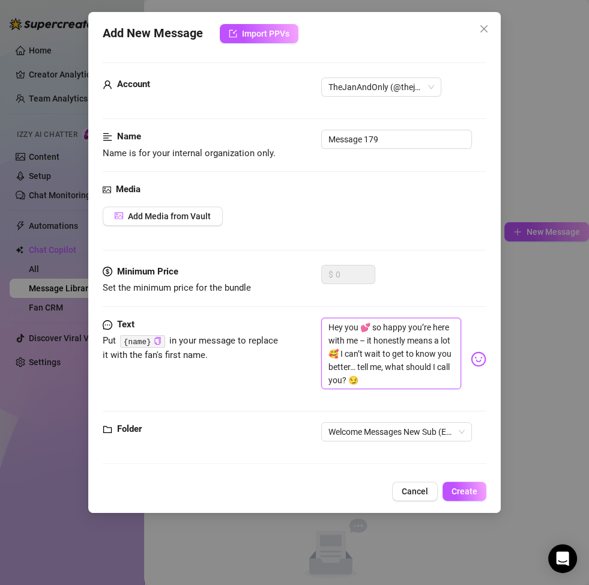
scroll to position [0, 0]
type textarea "Hey you 💕 so happy you’re here with me – it honestly means a lot 🥰 I can’t wait…"
click at [466, 487] on span "Create" at bounding box center [465, 492] width 26 height 10
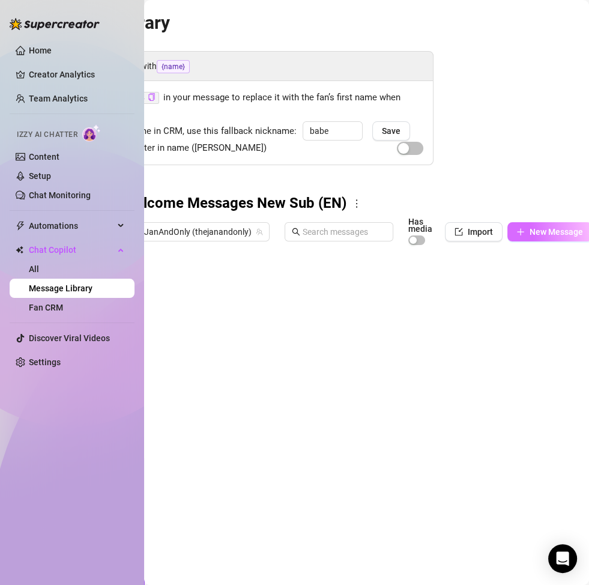
click at [536, 231] on span "New Message" at bounding box center [556, 232] width 53 height 10
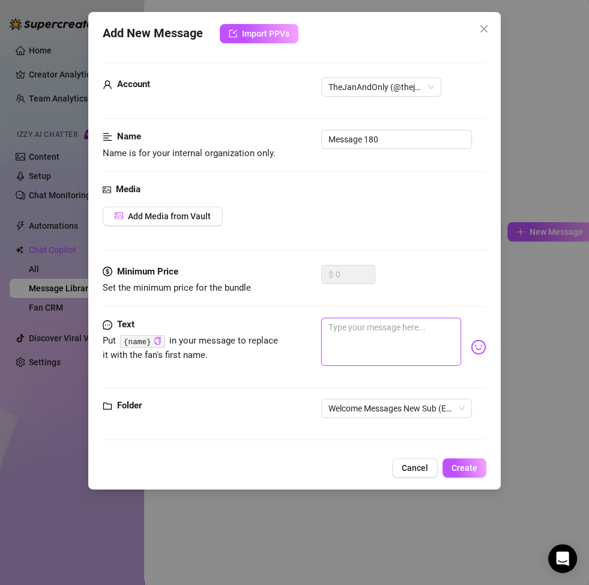
click at [350, 347] on textarea at bounding box center [391, 342] width 140 height 48
paste textarea "Welcome, babe 😘 I’m so excited you’re following me here. Feels a little like yo…"
type textarea "Welcome, babe 😘 I’m so excited you’re following me here. Feels a little like yo…"
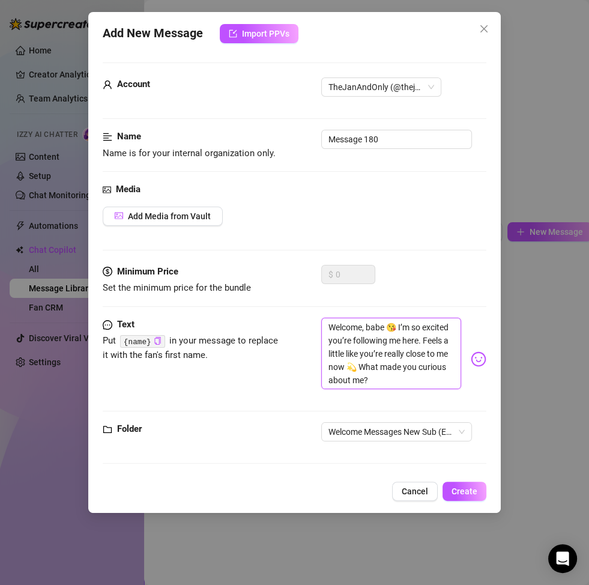
scroll to position [0, 0]
type textarea "Welcome, babe 😘 I’m so excited you’re following me here. Feels a little like yo…"
click at [476, 496] on button "Create" at bounding box center [465, 491] width 44 height 19
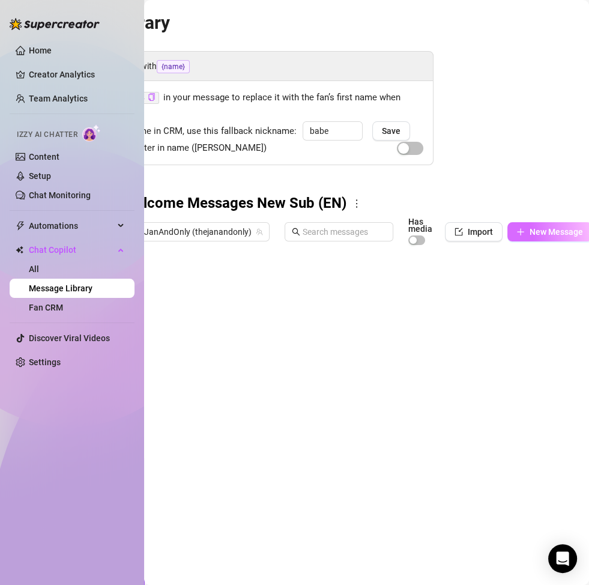
click at [555, 232] on span "New Message" at bounding box center [556, 232] width 53 height 10
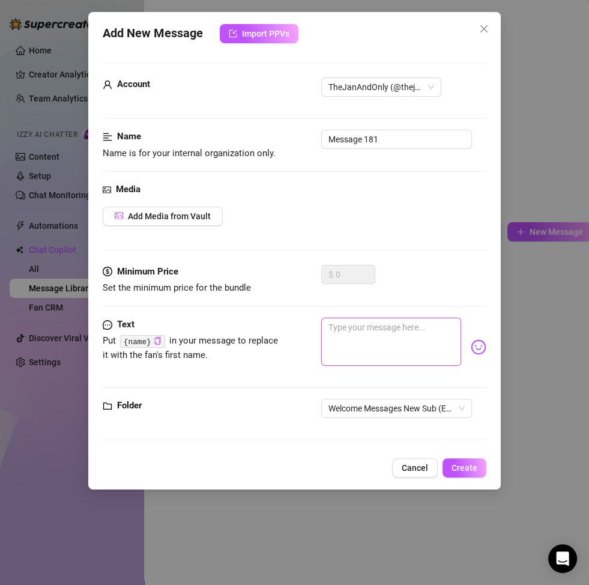
click at [363, 334] on textarea at bounding box center [391, 342] width 140 height 48
paste textarea "Mmm… I see you’re brand new here 😍 that makes me so happy. I’d love to know mor…"
type textarea "Mmm… I see you’re brand new here 😍 that makes me so happy. I’d love to know mor…"
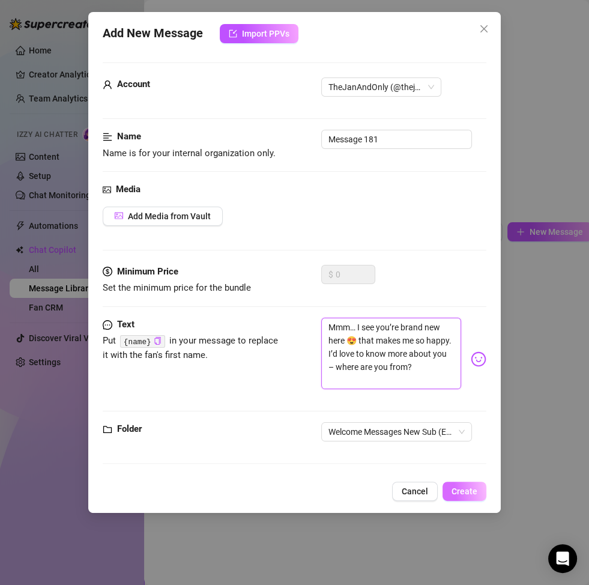
type textarea "Mmm… I see you’re brand new here 😍 that makes me so happy. I’d love to know mor…"
click at [468, 488] on span "Create" at bounding box center [465, 492] width 26 height 10
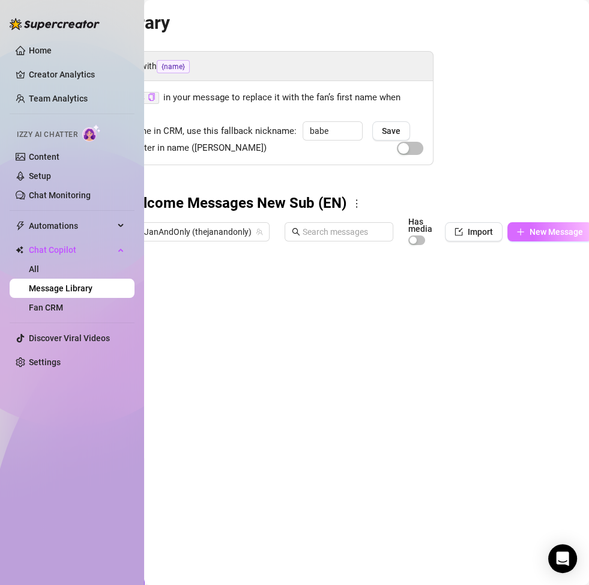
click at [544, 228] on span "New Message" at bounding box center [556, 232] width 53 height 10
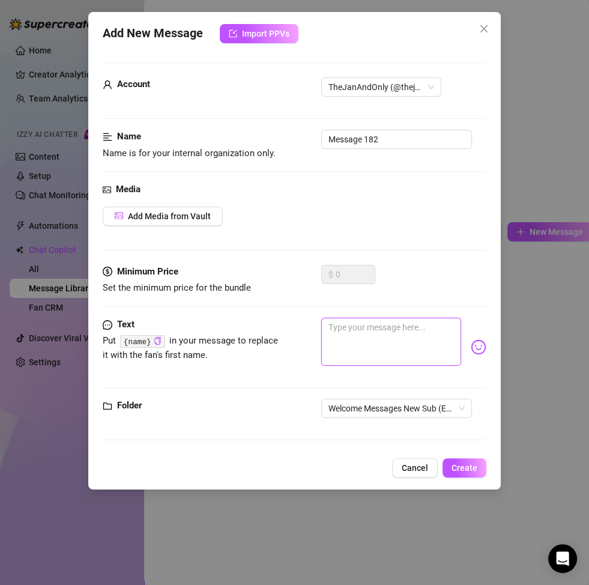
click at [382, 335] on textarea at bounding box center [391, 342] width 140 height 48
paste textarea "Ohhh, hi you 🥰 I’m honestly so happy you’re here. Tell me… what’s the first thi…"
type textarea "Ohhh, hi you 🥰 I’m honestly so happy you’re here. Tell me… what’s the first thi…"
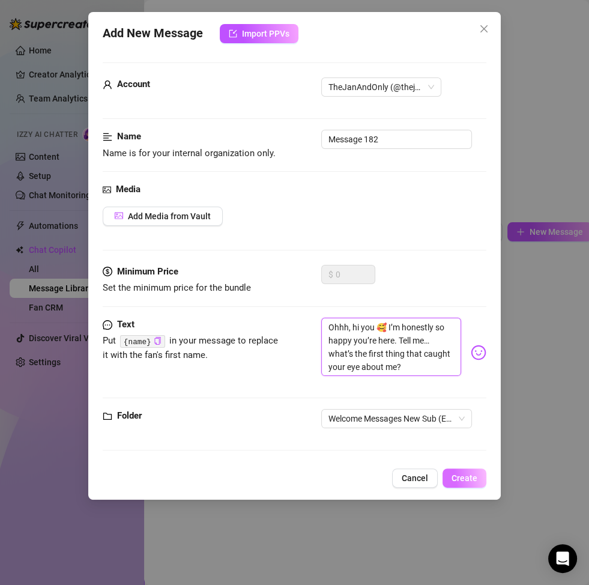
type textarea "Ohhh, hi you 🥰 I’m honestly so happy you’re here. Tell me… what’s the first thi…"
click at [457, 484] on button "Create" at bounding box center [465, 478] width 44 height 19
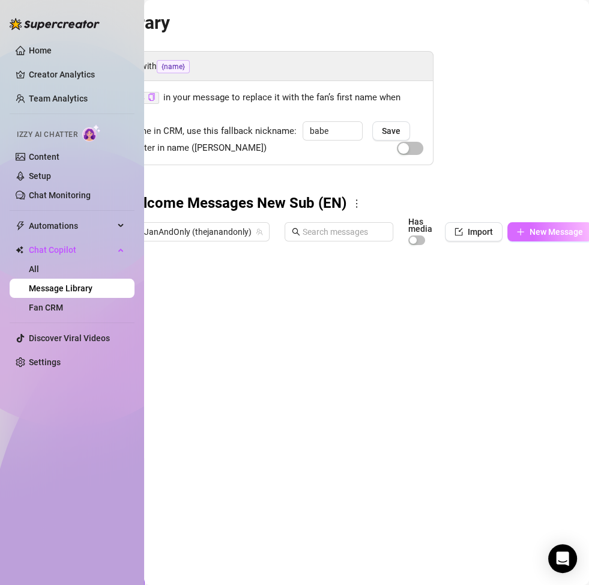
click at [538, 227] on span "New Message" at bounding box center [556, 232] width 53 height 10
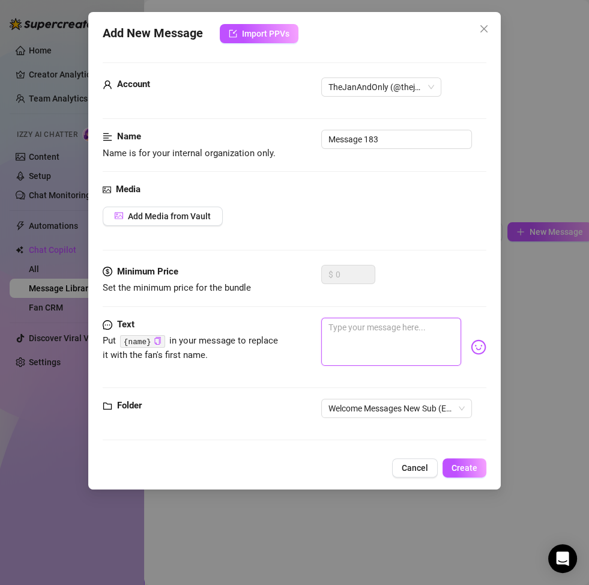
click at [377, 343] on textarea at bounding box center [391, 342] width 140 height 48
paste textarea "So glad you’re here 😘 it always feels special when someone new wants to get thi…"
type textarea "So glad you’re here 😘 it always feels special when someone new wants to get thi…"
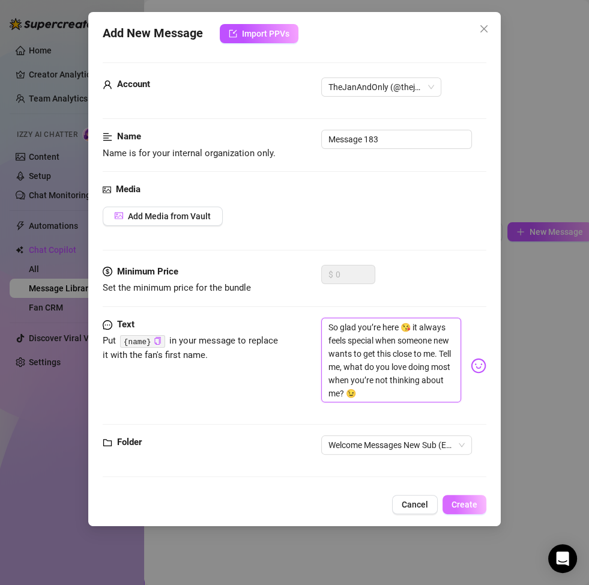
type textarea "So glad you’re here 😘 it always feels special when someone new wants to get thi…"
click at [467, 511] on button "Create" at bounding box center [465, 504] width 44 height 19
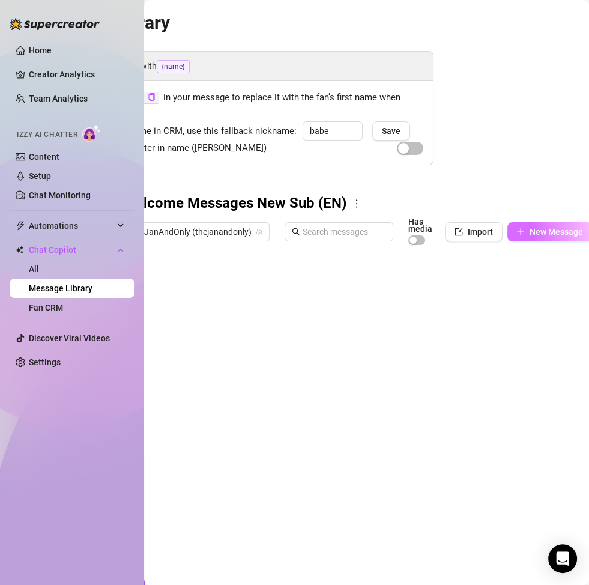
click at [541, 231] on span "New Message" at bounding box center [556, 232] width 53 height 10
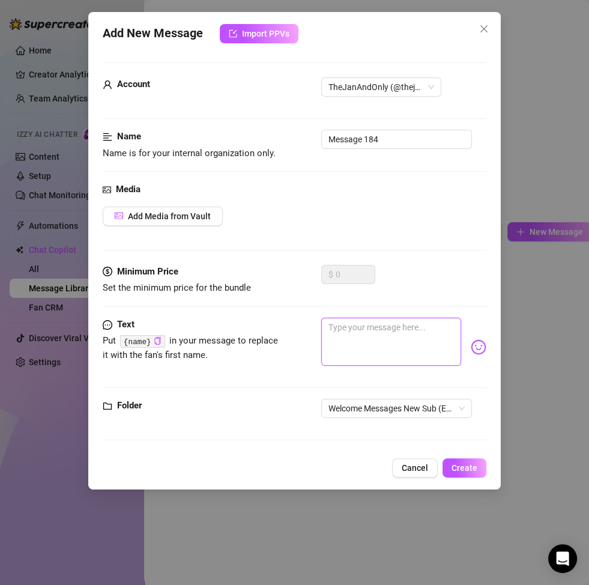
click at [366, 347] on textarea at bounding box center [391, 342] width 140 height 48
paste textarea "Hey babe 💖 thank you for being here – it feels so intimate to welcome someone l…"
type textarea "Hey babe 💖 thank you for being here – it feels so intimate to welcome someone l…"
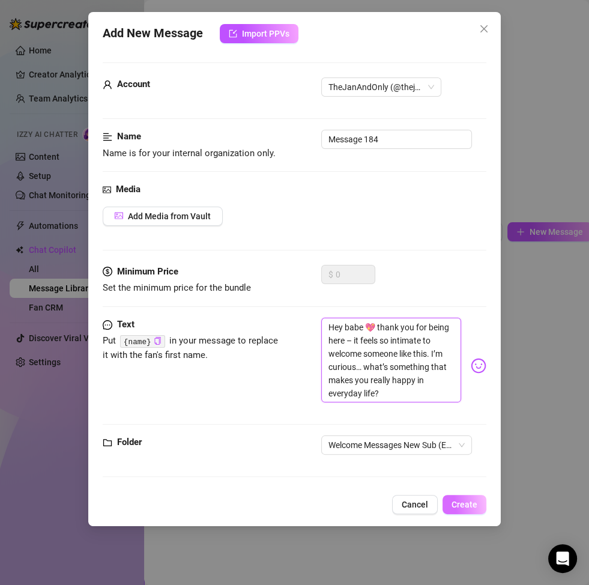
type textarea "Hey babe 💖 thank you for being here – it feels so intimate to welcome someone l…"
click at [463, 508] on span "Create" at bounding box center [465, 505] width 26 height 10
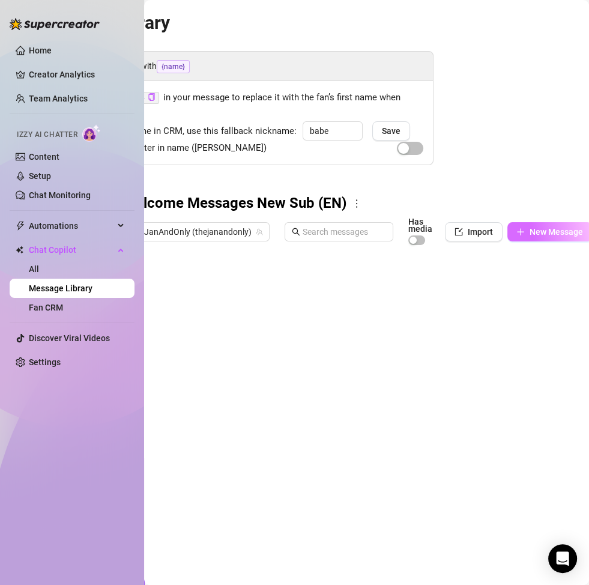
click at [530, 235] on span "New Message" at bounding box center [556, 232] width 53 height 10
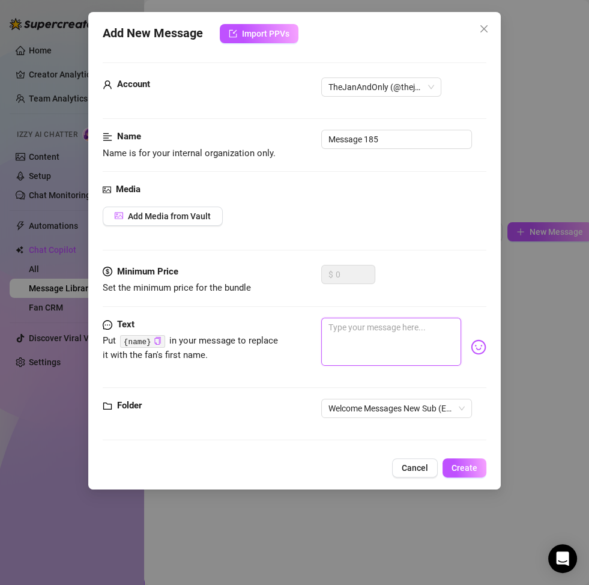
click at [369, 354] on textarea at bounding box center [391, 342] width 140 height 48
paste textarea "Welcome to my world 😍 I’m so excited to have you here. Let’s chat a bit – how o…"
type textarea "Welcome to my world 😍 I’m so excited to have you here. Let’s chat a bit – how o…"
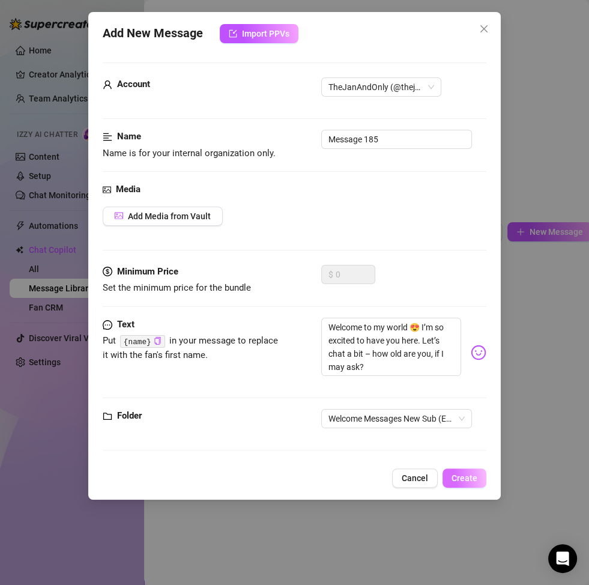
click at [467, 473] on span "Create" at bounding box center [465, 478] width 26 height 10
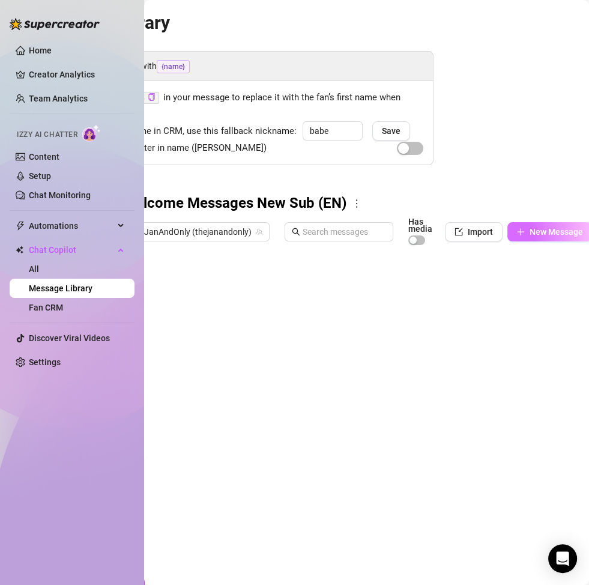
click at [524, 229] on button "New Message" at bounding box center [550, 231] width 85 height 19
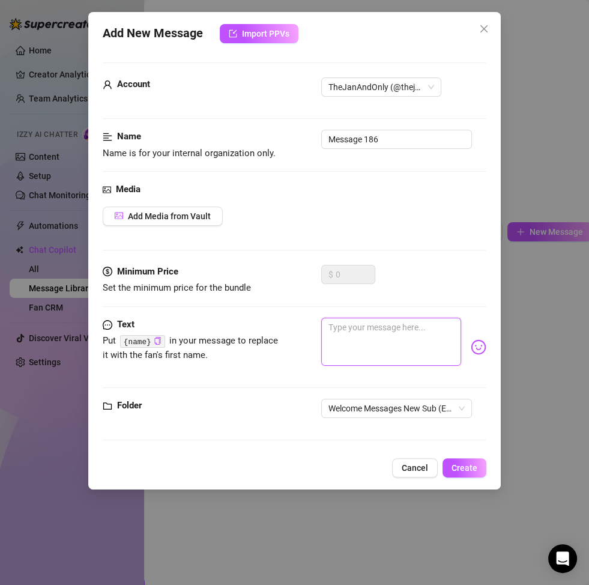
click at [395, 333] on textarea at bounding box center [391, 342] width 140 height 48
paste textarea "Ahhh, there you are 💕 I’m honestly thrilled you’ve joined me. I’d love to know …"
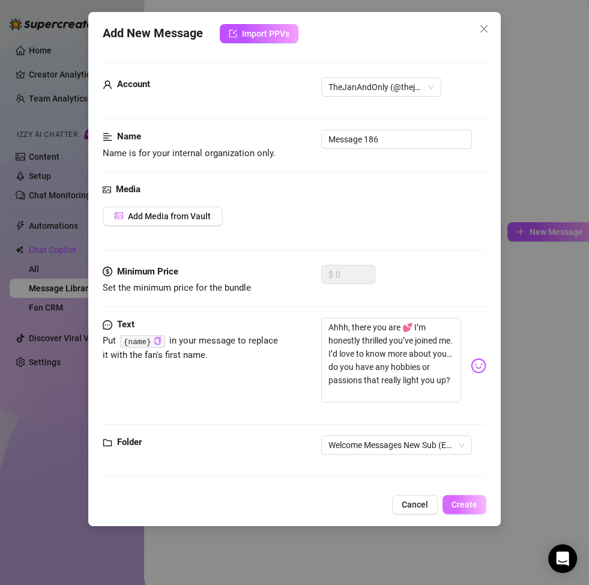
click at [471, 507] on span "Create" at bounding box center [465, 505] width 26 height 10
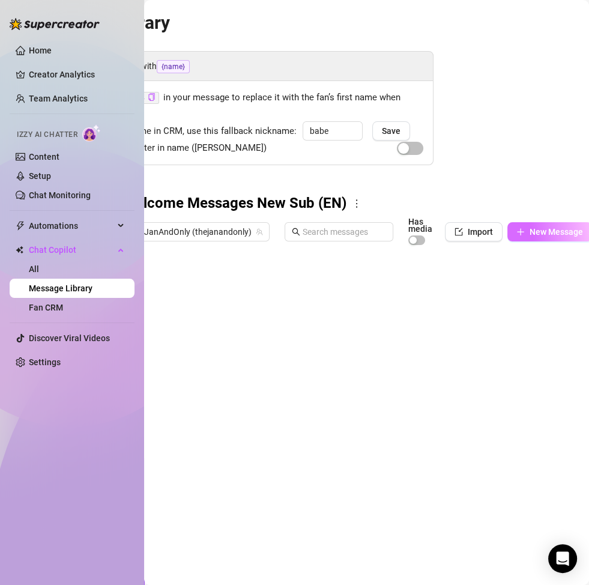
click at [535, 231] on span "New Message" at bounding box center [556, 232] width 53 height 10
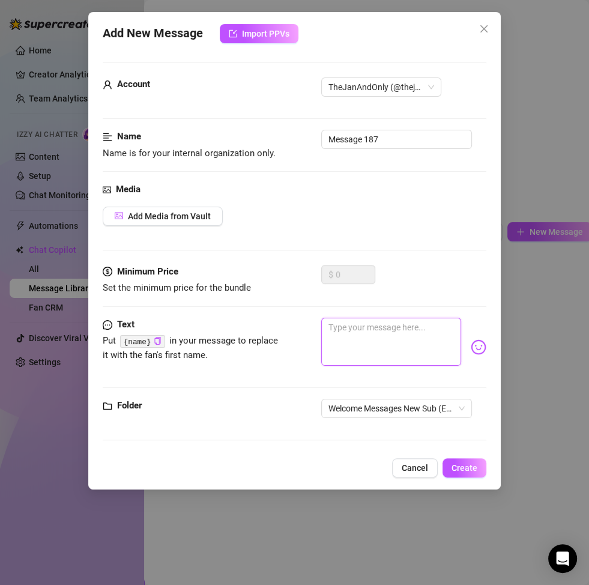
click at [389, 322] on textarea at bounding box center [391, 342] width 140 height 48
paste textarea "Mmm babe 😏 thank you for choosing to be here with me. It feels so good having y…"
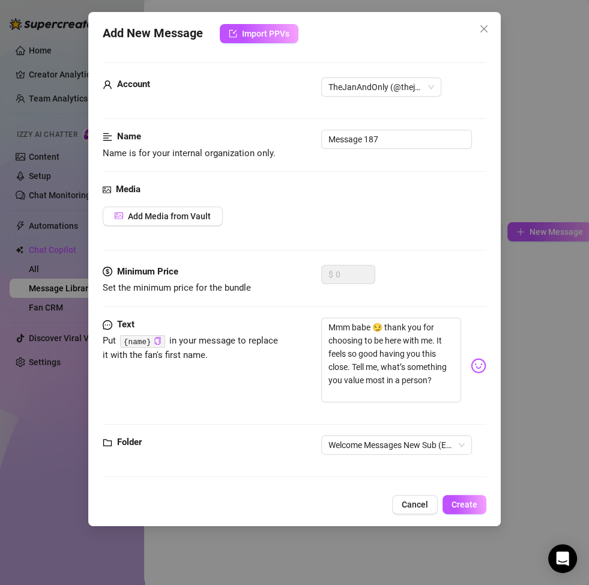
drag, startPoint x: 465, startPoint y: 499, endPoint x: 538, endPoint y: 512, distance: 74.5
click at [466, 500] on span "Create" at bounding box center [465, 505] width 26 height 10
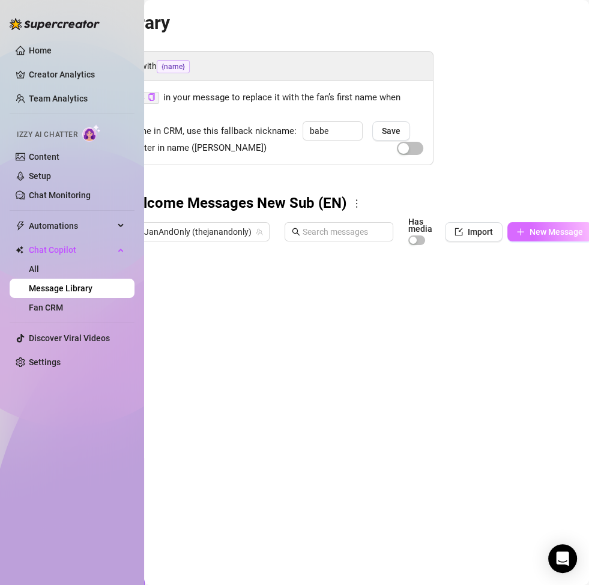
click at [541, 232] on span "New Message" at bounding box center [556, 232] width 53 height 10
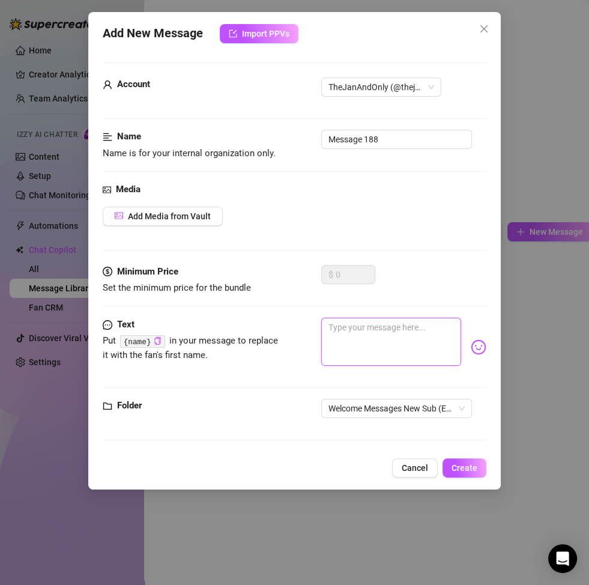
click at [358, 339] on textarea at bounding box center [391, 342] width 140 height 48
paste textarea "Hey cutie 😘 welcome to my space! I’m honestly so happy to have you here. Tell m…"
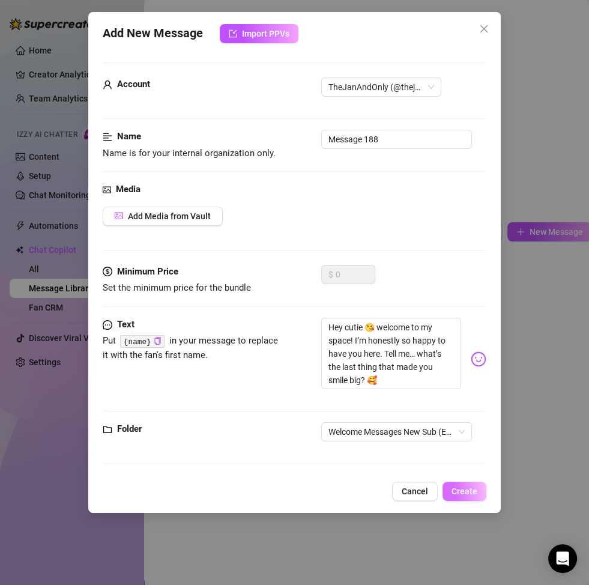
click at [464, 490] on span "Create" at bounding box center [465, 492] width 26 height 10
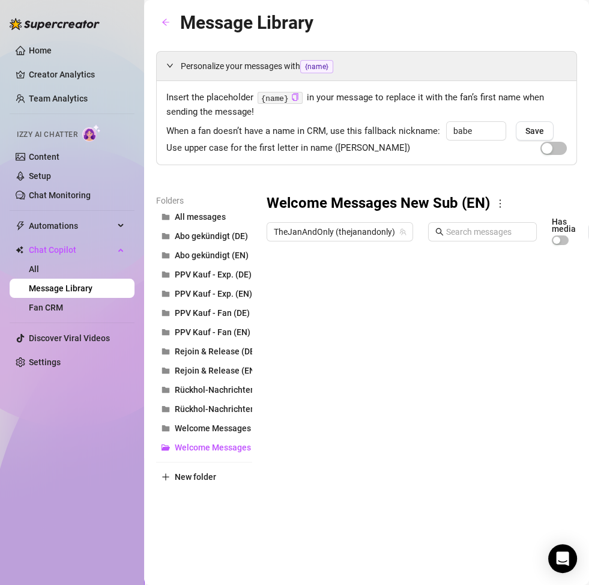
click at [499, 206] on icon "more" at bounding box center [500, 203] width 11 height 11
click at [524, 222] on link "Rename" at bounding box center [526, 224] width 44 height 10
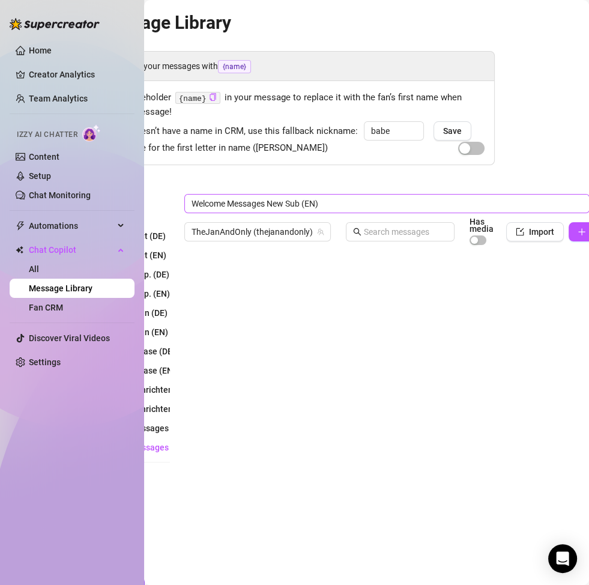
click at [302, 203] on input "Welcome Messages New Sub (EN)" at bounding box center [386, 203] width 405 height 19
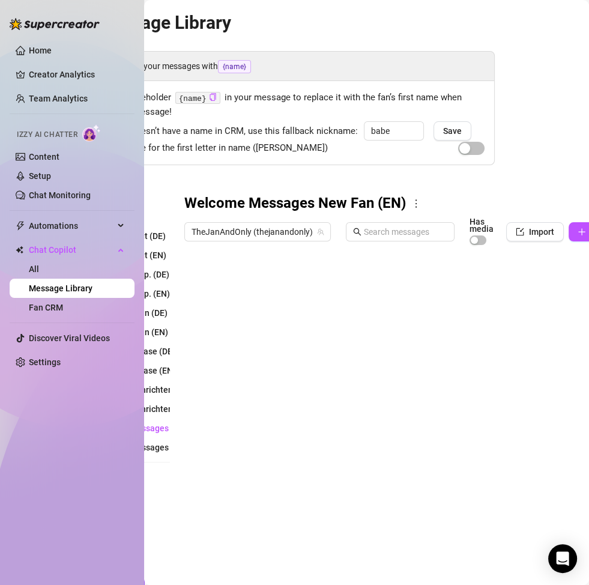
click at [309, 174] on div "Personalize your messages with {name} Insert the placeholder {name} in your mes…" at bounding box center [284, 284] width 421 height 467
click at [234, 281] on div at bounding box center [394, 385] width 421 height 268
click at [234, 285] on div at bounding box center [394, 385] width 421 height 268
click at [244, 309] on div at bounding box center [394, 385] width 421 height 268
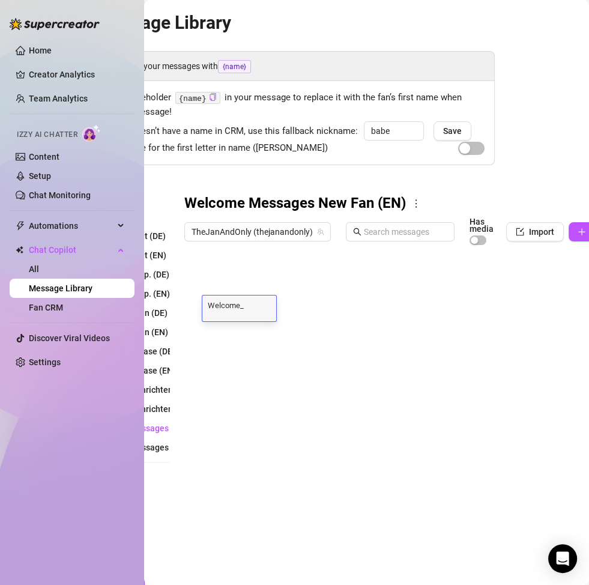
click at [254, 311] on div "Welcome_ Welcome_" at bounding box center [239, 309] width 74 height 26
click at [248, 304] on textarea "Welcome_" at bounding box center [239, 304] width 74 height 11
click at [240, 335] on div at bounding box center [394, 385] width 421 height 268
click at [243, 350] on div at bounding box center [394, 385] width 421 height 268
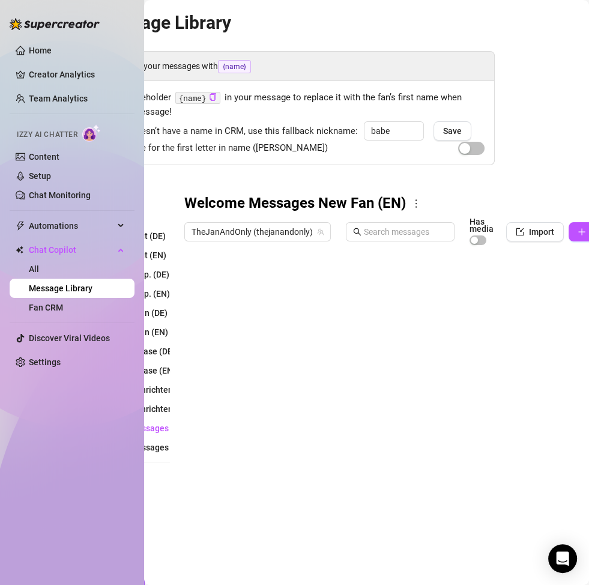
click at [246, 357] on div at bounding box center [394, 385] width 421 height 268
click at [248, 373] on div at bounding box center [394, 385] width 421 height 268
click at [249, 378] on div at bounding box center [394, 385] width 421 height 268
click at [258, 401] on div at bounding box center [394, 385] width 421 height 268
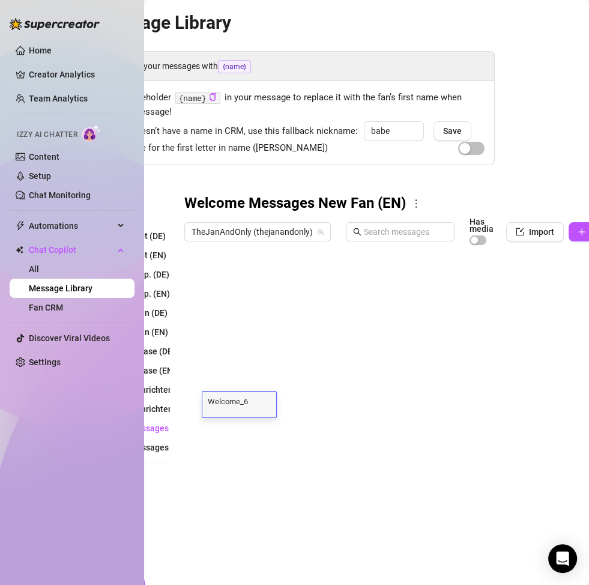
click at [258, 431] on div at bounding box center [394, 385] width 421 height 268
click at [259, 446] on div at bounding box center [394, 385] width 421 height 268
click at [254, 455] on div at bounding box center [394, 385] width 421 height 268
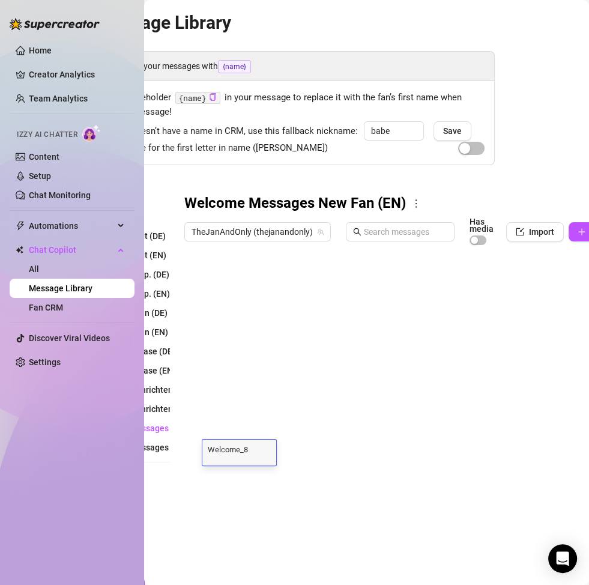
click at [251, 476] on div at bounding box center [394, 385] width 421 height 268
click at [269, 456] on div at bounding box center [394, 385] width 421 height 268
click at [246, 445] on div at bounding box center [394, 385] width 421 height 268
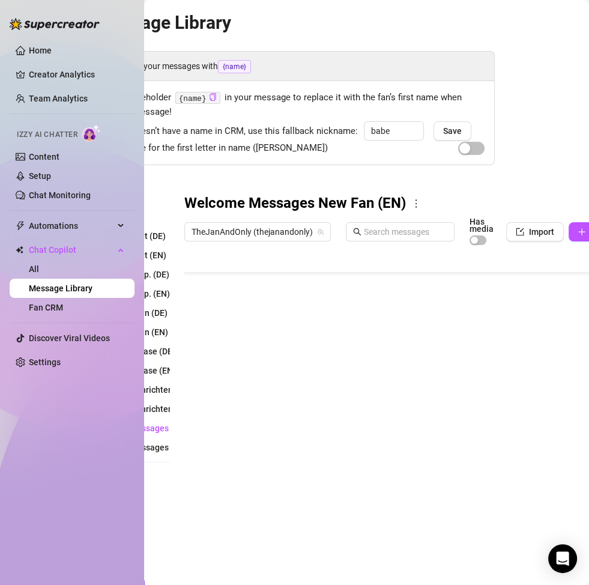
click at [246, 445] on div at bounding box center [394, 385] width 421 height 268
click at [261, 419] on div at bounding box center [394, 385] width 421 height 268
drag, startPoint x: 183, startPoint y: 203, endPoint x: 373, endPoint y: 199, distance: 190.5
click at [373, 199] on div "Folders All messages Abo gekündigt (DE) Abo gekündigt (EN) PPV Kauf - Exp. (DE)…" at bounding box center [284, 356] width 421 height 324
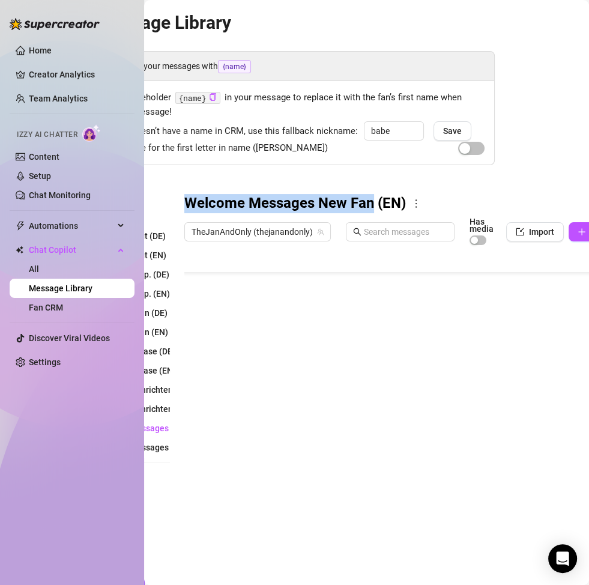
copy h3 "Welcome Messages New Fan"
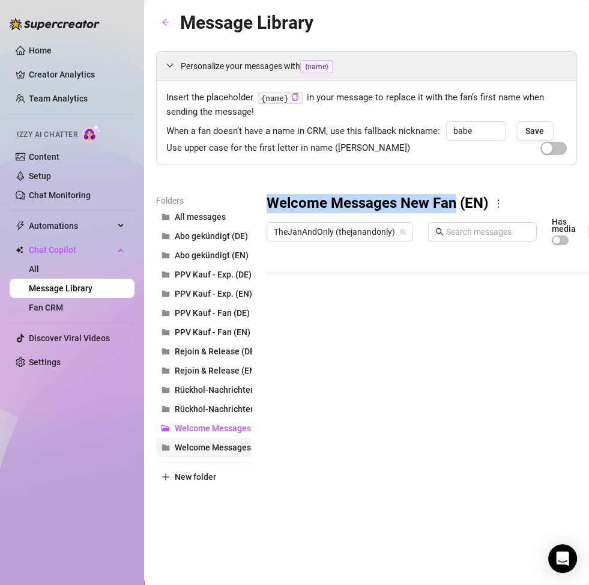
click at [193, 449] on span "Welcome Messages New Sub (DE)" at bounding box center [239, 448] width 129 height 10
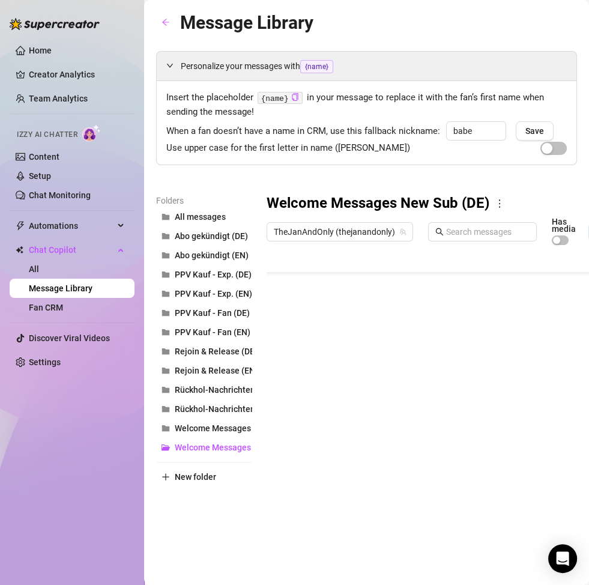
click at [496, 199] on icon "more" at bounding box center [499, 203] width 11 height 11
click at [515, 222] on link "Rename" at bounding box center [525, 224] width 44 height 10
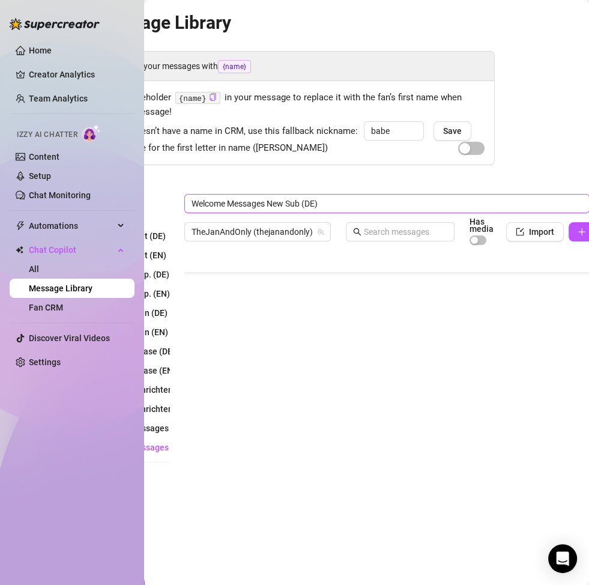
drag, startPoint x: 300, startPoint y: 203, endPoint x: 191, endPoint y: 196, distance: 109.0
click at [191, 196] on input "Welcome Messages New Sub (DE)" at bounding box center [386, 203] width 405 height 19
click at [292, 183] on div "Personalize your messages with {name} Insert the placeholder {name} in your mes…" at bounding box center [284, 284] width 421 height 467
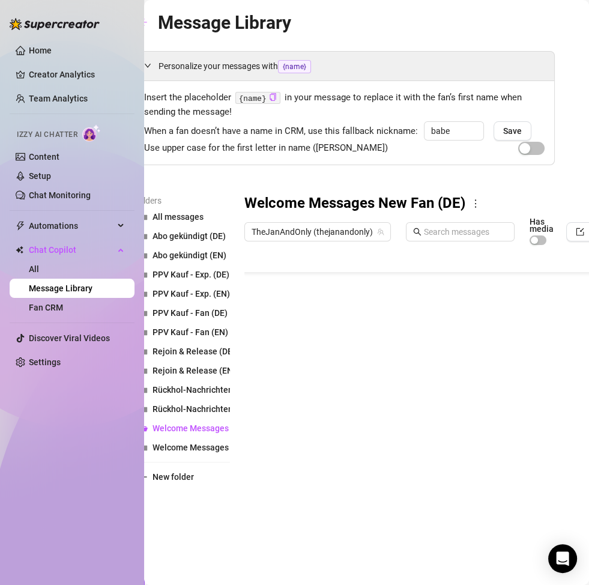
scroll to position [0, 0]
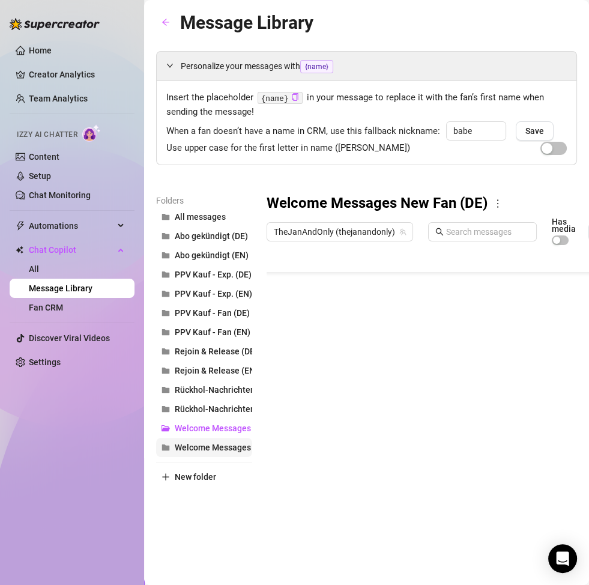
click at [201, 443] on span "Welcome Messages New Fan (EN)" at bounding box center [240, 448] width 130 height 10
click at [269, 211] on h3 "Welcome Messages New Fan (EN)" at bounding box center [378, 203] width 222 height 19
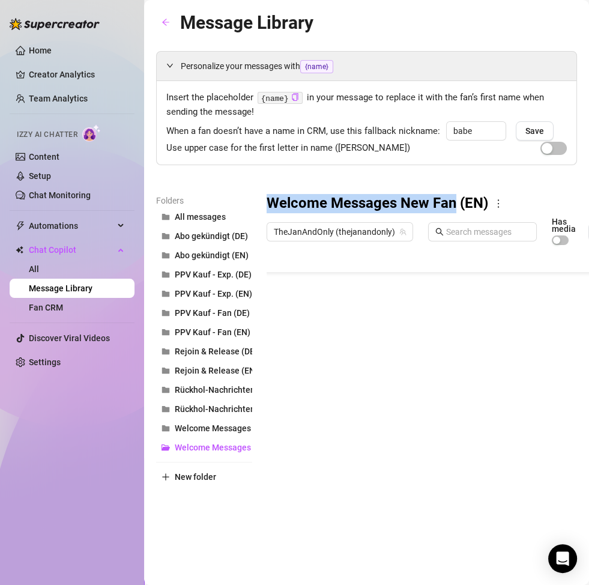
drag, startPoint x: 266, startPoint y: 202, endPoint x: 455, endPoint y: 198, distance: 189.3
click at [455, 198] on div "Folders All messages Abo gekündigt (DE) Abo gekündigt (EN) PPV Kauf - Exp. (DE)…" at bounding box center [366, 356] width 421 height 324
copy h3 "Welcome Messages New Fan"
click at [196, 476] on span "New folder" at bounding box center [195, 477] width 41 height 10
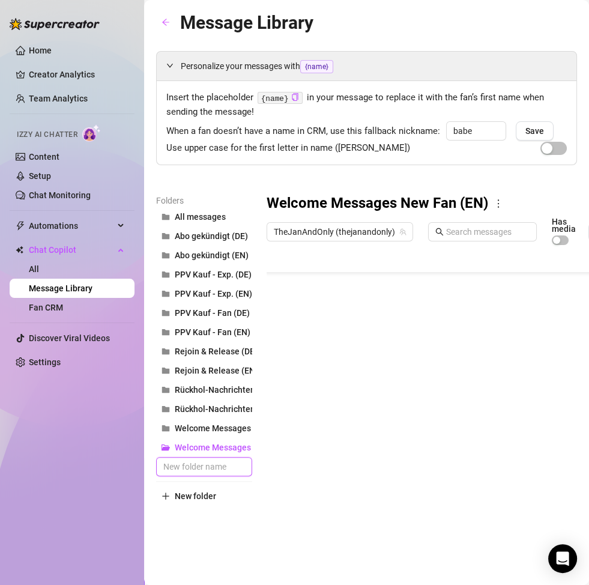
click at [198, 468] on input "text" at bounding box center [204, 466] width 96 height 19
paste input "Welcome Messages New Fan"
click at [226, 530] on div "Message Library Personalize your messages with {name} Insert the placeholder {n…" at bounding box center [366, 278] width 421 height 541
click at [208, 470] on span "Welcome Messages old Fan with Data (DE)" at bounding box center [256, 467] width 162 height 10
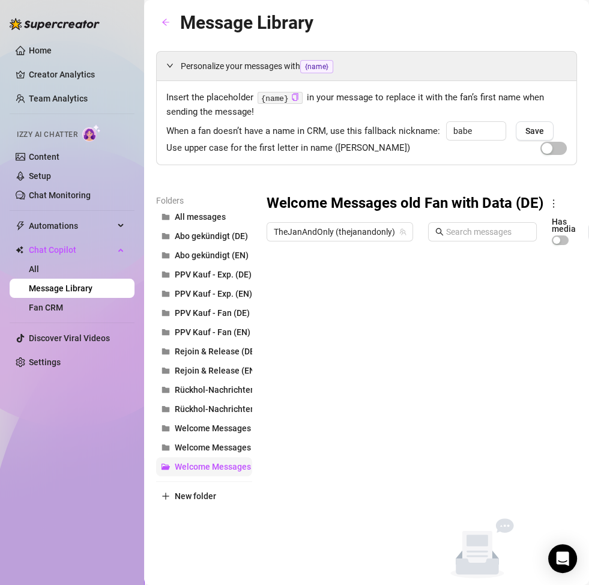
scroll to position [0, 0]
click at [549, 206] on icon "more" at bounding box center [553, 203] width 11 height 11
click at [537, 228] on link "Rename" at bounding box center [527, 224] width 44 height 10
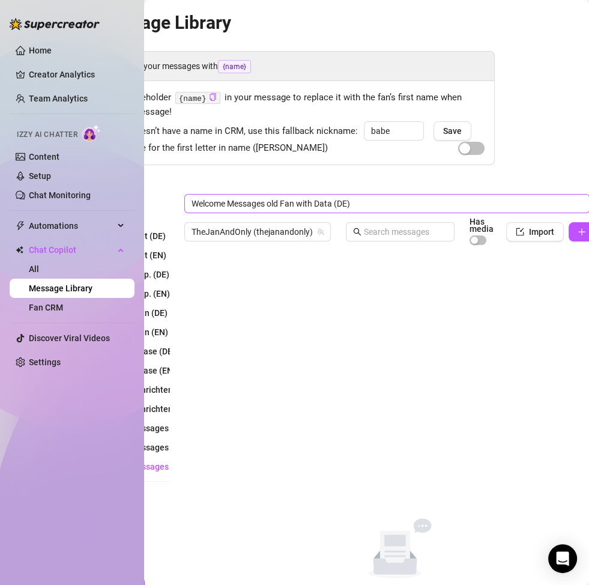
click at [272, 204] on input "Welcome Messages old Fan with Data (DE)" at bounding box center [386, 203] width 405 height 19
click at [332, 181] on div "Personalize your messages with {name} Insert the placeholder {name} in your mes…" at bounding box center [284, 323] width 421 height 545
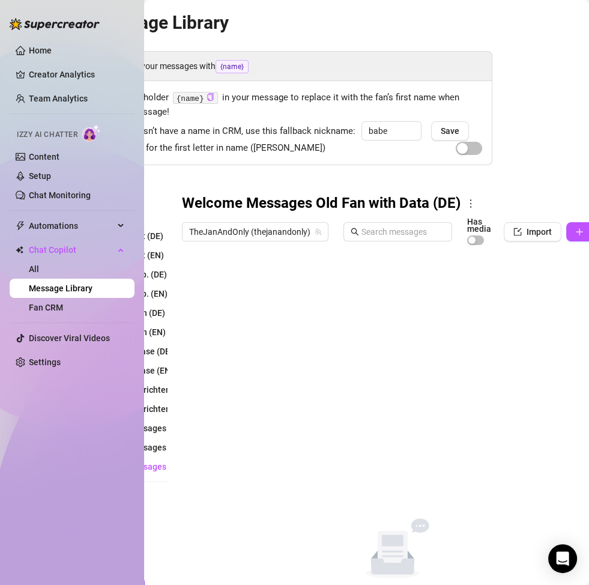
scroll to position [0, 151]
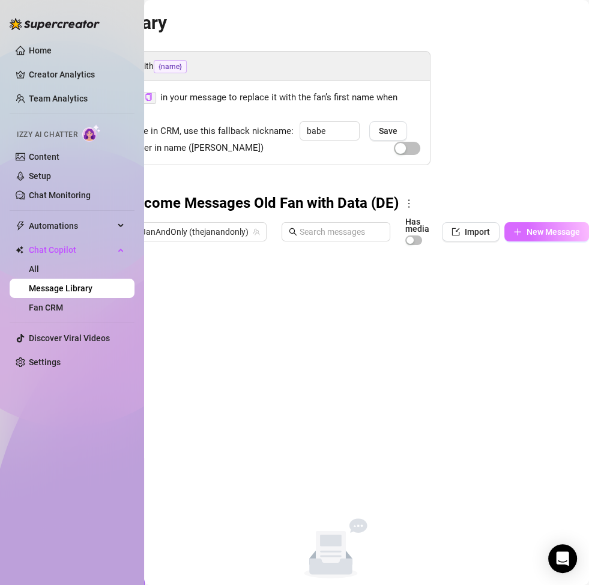
click at [529, 223] on button "New Message" at bounding box center [547, 231] width 85 height 19
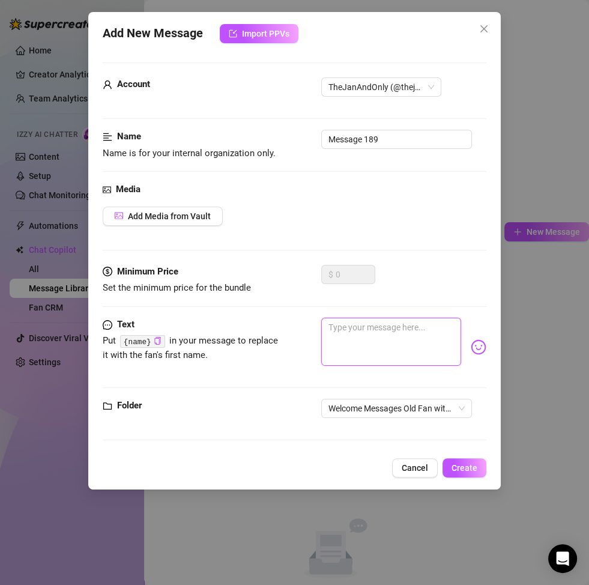
click at [359, 342] on textarea at bounding box center [391, 342] width 140 height 48
paste textarea "Mmm… du bist wieder da 😏💦 das macht mich echt glücklich… ich hab dich vermisst!…"
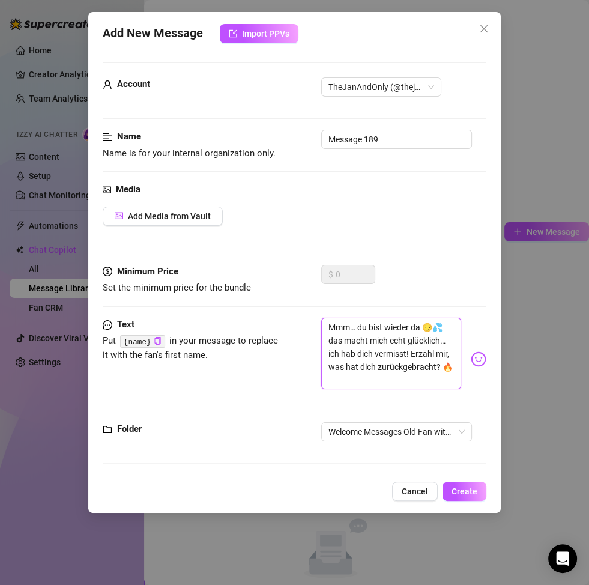
scroll to position [0, 0]
click at [463, 492] on span "Create" at bounding box center [465, 492] width 26 height 10
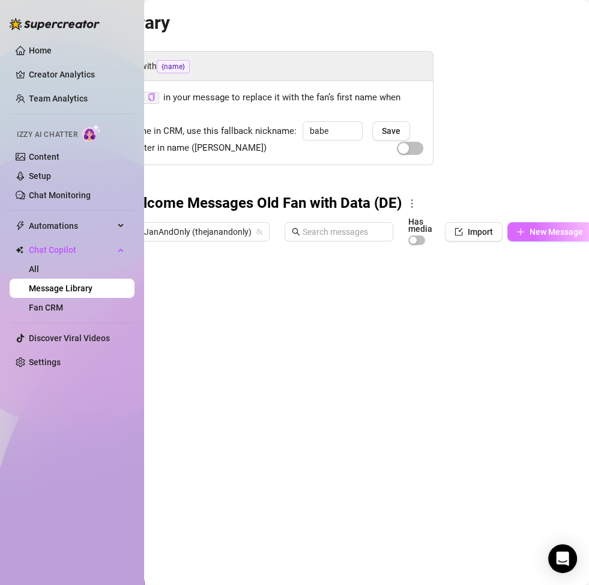
click at [571, 236] on button "New Message" at bounding box center [550, 231] width 85 height 19
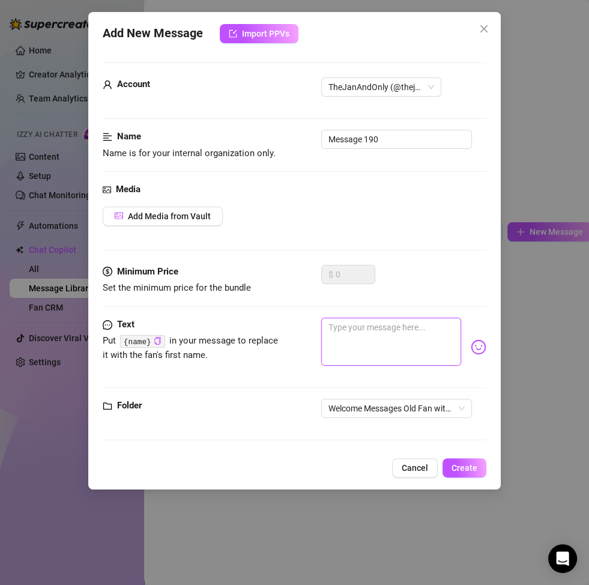
click at [345, 336] on textarea at bounding box center [391, 342] width 140 height 48
paste textarea "Ohhh, welcome back Babe 😘 ich wusste doch, dass du mich nicht vergessen kannst……"
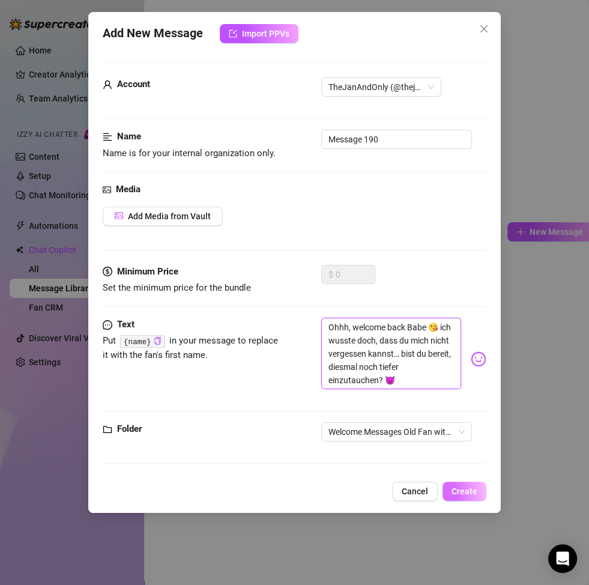
scroll to position [0, 0]
click at [469, 487] on span "Create" at bounding box center [465, 492] width 26 height 10
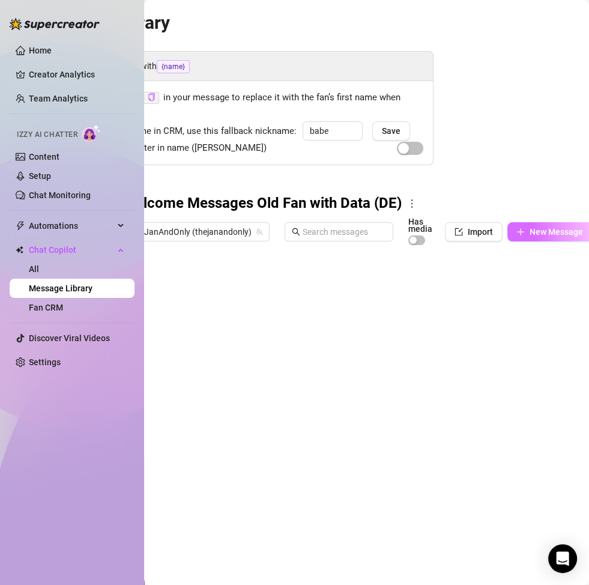
click at [530, 231] on span "New Message" at bounding box center [556, 232] width 53 height 10
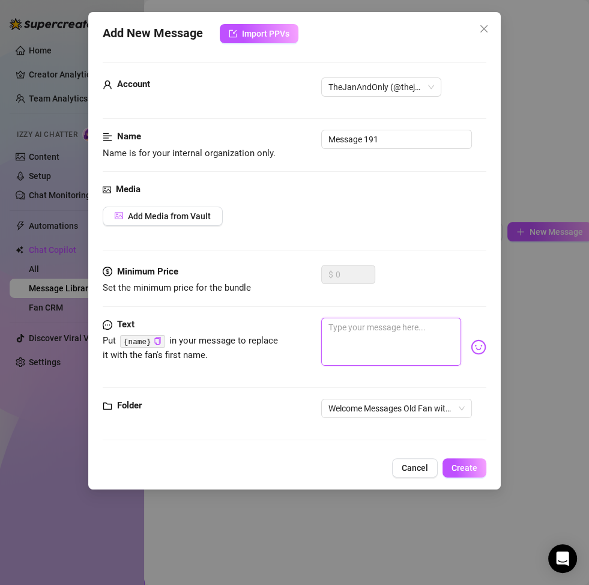
click at [372, 351] on textarea at bounding box center [391, 342] width 140 height 48
paste textarea "Wow… du bist zurück 😍 da klopft mein Herz gleich schneller. Hast du mich vermis…"
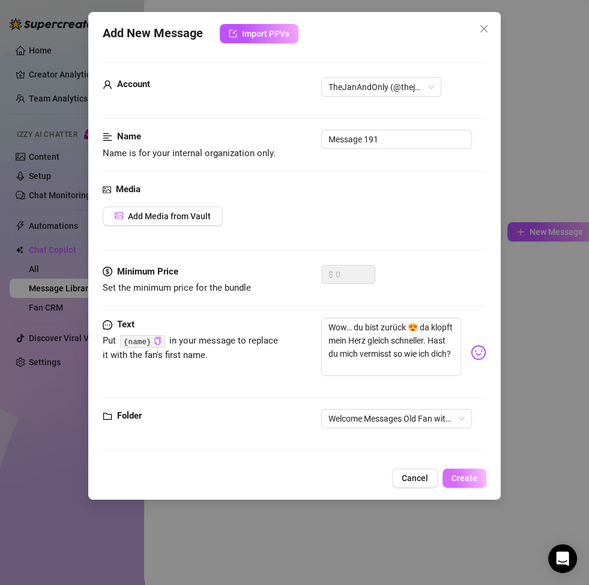
click at [462, 473] on span "Create" at bounding box center [465, 478] width 26 height 10
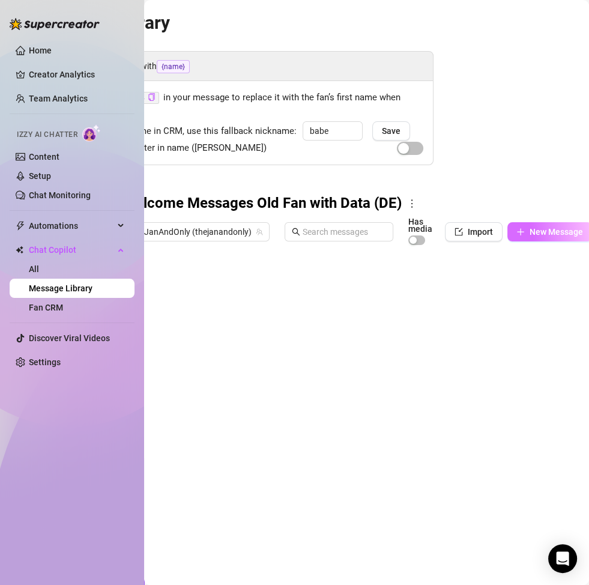
click at [533, 237] on button "New Message" at bounding box center [550, 231] width 85 height 19
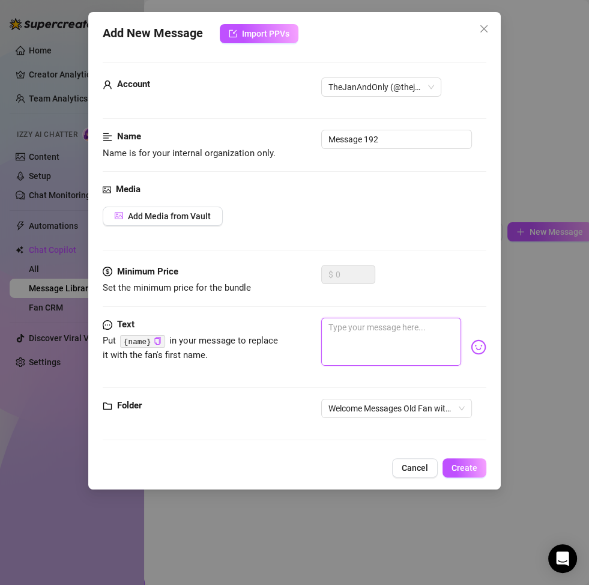
click at [366, 345] on textarea at bounding box center [391, 342] width 140 height 48
paste textarea "Ich kann’s kaum glauben… du bist wieder hier 😏🔥 das fühlt sich so gut an. Erzäh…"
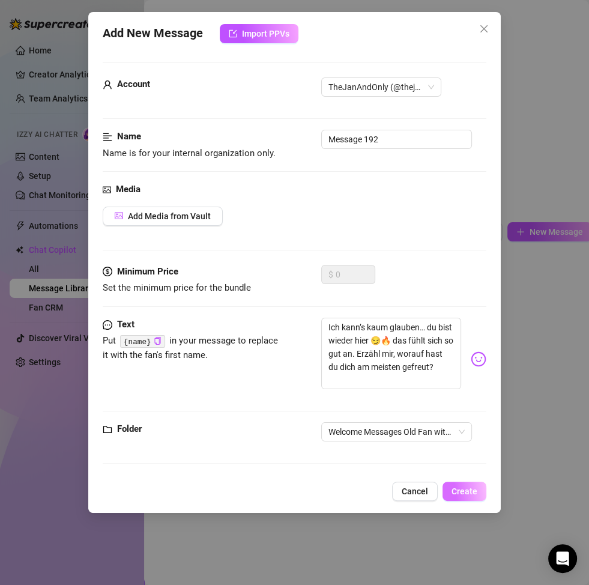
click at [467, 488] on span "Create" at bounding box center [465, 492] width 26 height 10
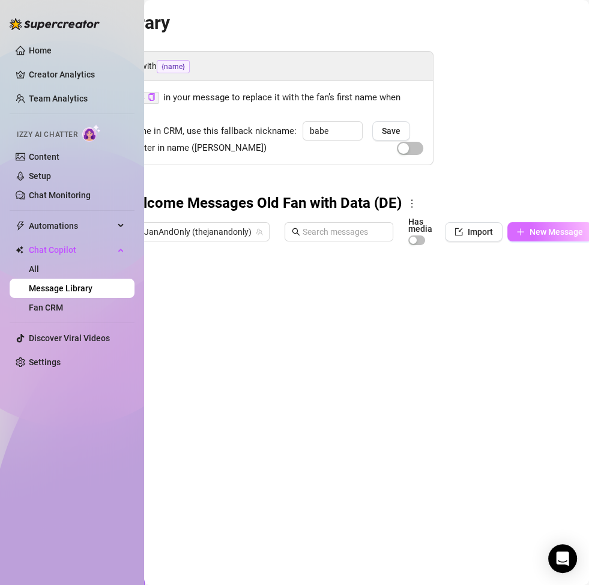
click at [532, 230] on span "New Message" at bounding box center [556, 232] width 53 height 10
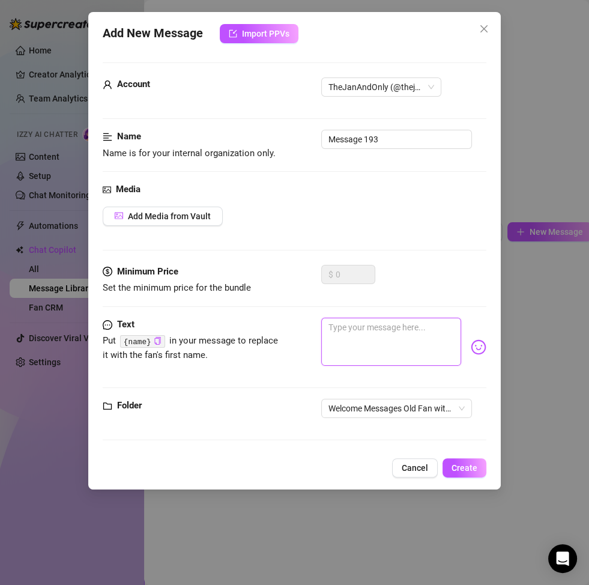
click at [385, 351] on textarea at bounding box center [391, 342] width 140 height 48
paste textarea "Ich kann’s kaum glauben… du bist wieder hier 😏🔥 das fühlt sich so gut an. Erzäh…"
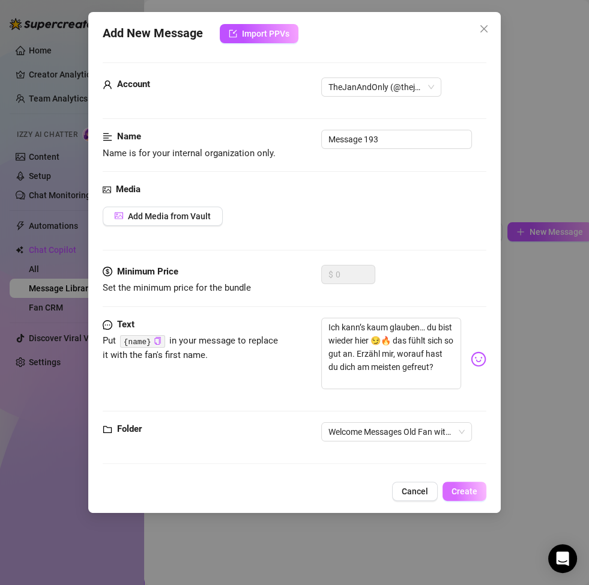
click at [469, 492] on span "Create" at bounding box center [465, 492] width 26 height 10
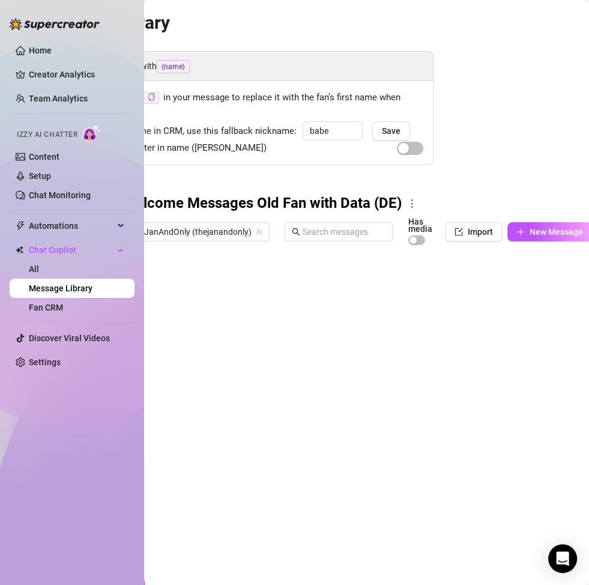
click at [369, 377] on div at bounding box center [333, 385] width 421 height 268
click at [527, 237] on button "New Message" at bounding box center [550, 231] width 85 height 19
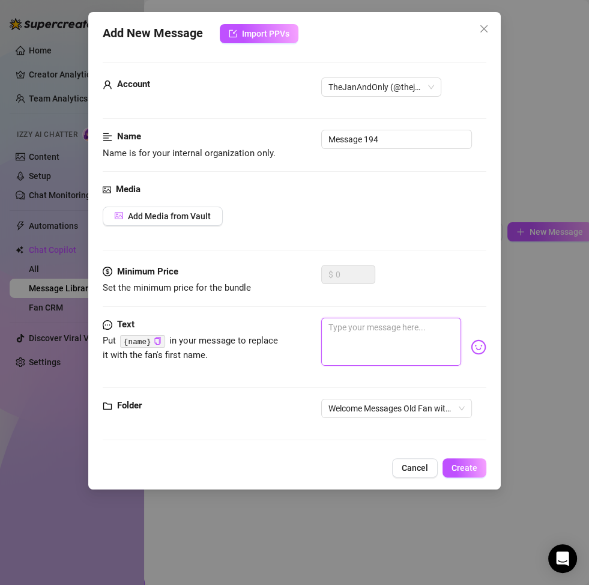
click at [368, 351] on textarea at bounding box center [391, 342] width 140 height 48
paste textarea "Welcome back, [PERSON_NAME] 😍 das macht mich echt heiß zu wissen, dass du wiede…"
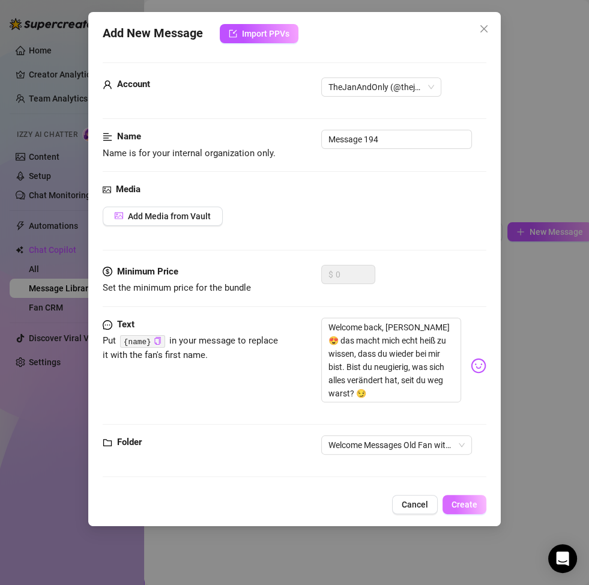
click at [466, 500] on span "Create" at bounding box center [465, 505] width 26 height 10
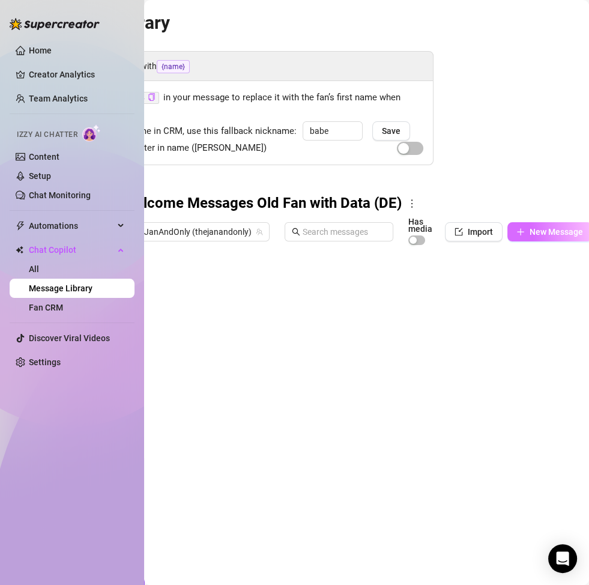
click at [530, 234] on span "New Message" at bounding box center [556, 232] width 53 height 10
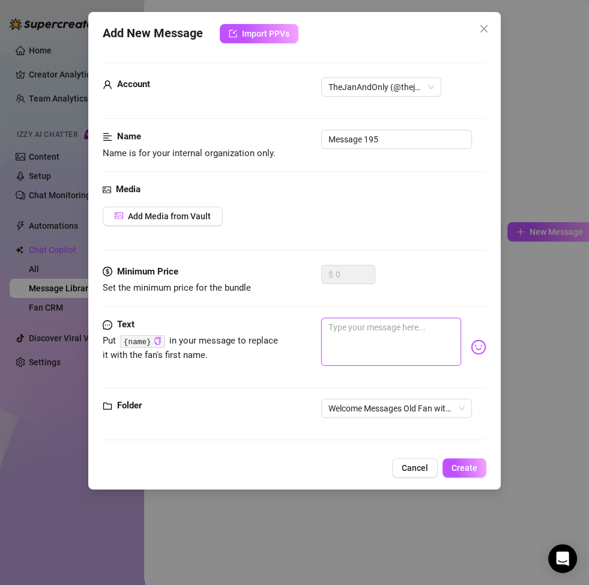
click at [349, 327] on textarea at bounding box center [391, 342] width 140 height 48
paste textarea "Mmm… du bist wieder zurück bei mir 😘 ich liebe das Gefühl, dich wieder so nah z…"
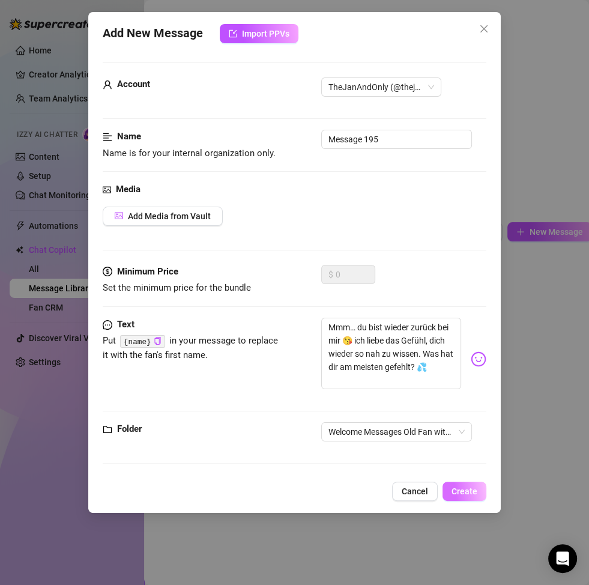
click at [461, 495] on span "Create" at bounding box center [465, 492] width 26 height 10
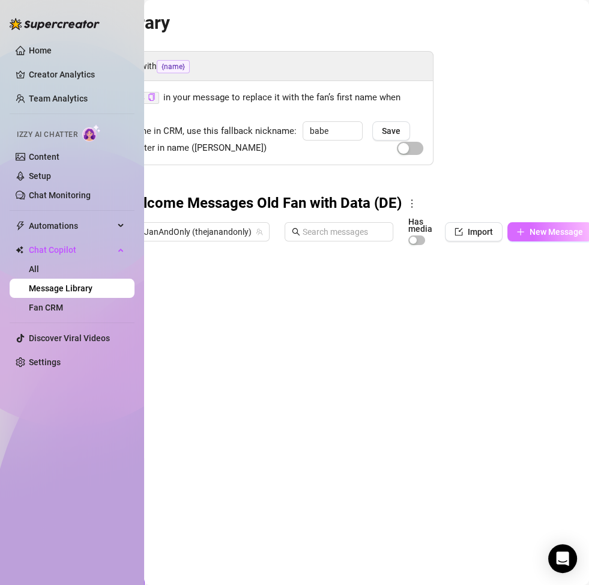
click at [538, 229] on span "New Message" at bounding box center [556, 232] width 53 height 10
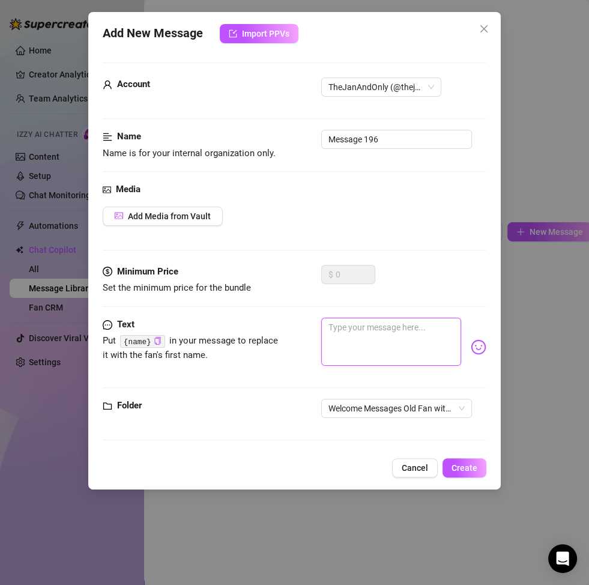
click at [350, 357] on textarea at bounding box center [391, 342] width 140 height 48
paste textarea "Da bist du wieder 😏🔥 das macht mich richtig glücklich… und irgendwie auch mega …"
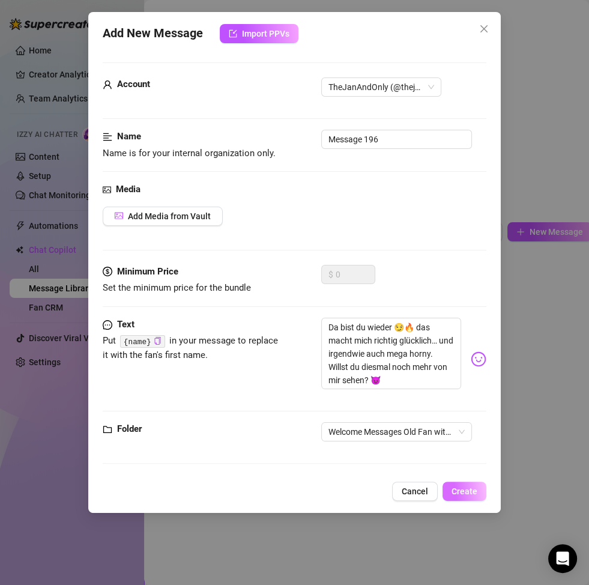
click at [466, 496] on button "Create" at bounding box center [465, 491] width 44 height 19
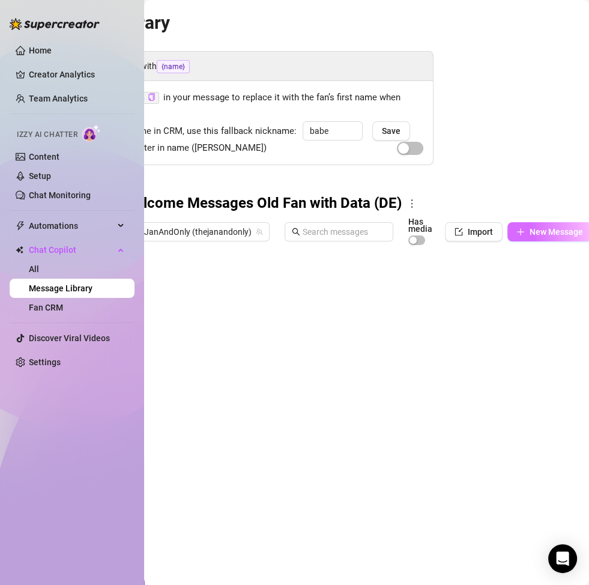
click at [530, 230] on span "New Message" at bounding box center [556, 232] width 53 height 10
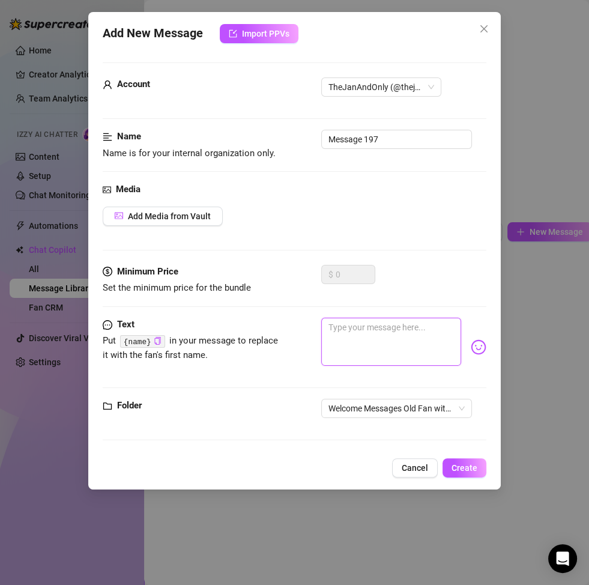
click at [386, 333] on textarea at bounding box center [391, 342] width 140 height 48
paste textarea "Wow Babe… du hast den Weg zurück zu mir gefunden 😘 ich könnte dich gerade dafür…"
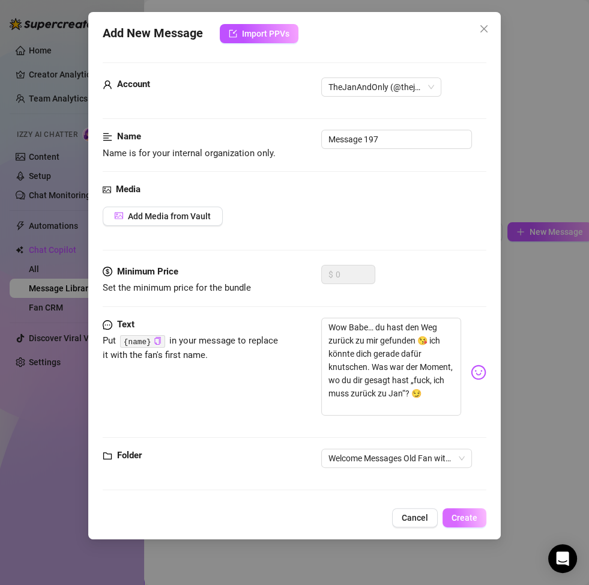
click at [465, 514] on span "Create" at bounding box center [465, 518] width 26 height 10
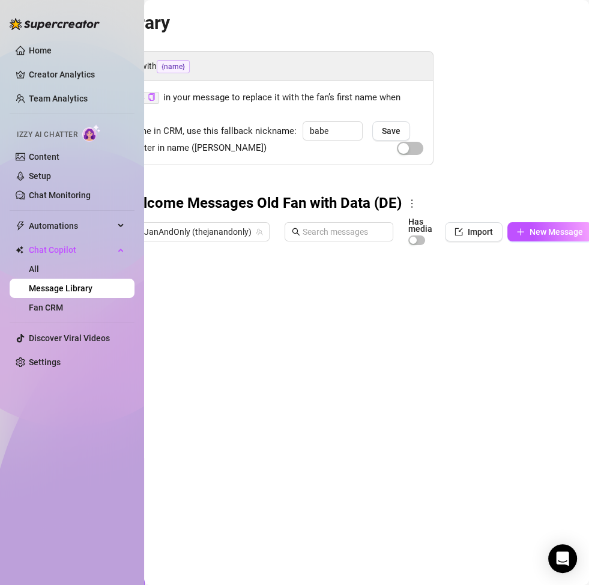
click at [546, 231] on span "New Message" at bounding box center [556, 232] width 53 height 10
click at [531, 227] on span "New Message" at bounding box center [556, 232] width 53 height 10
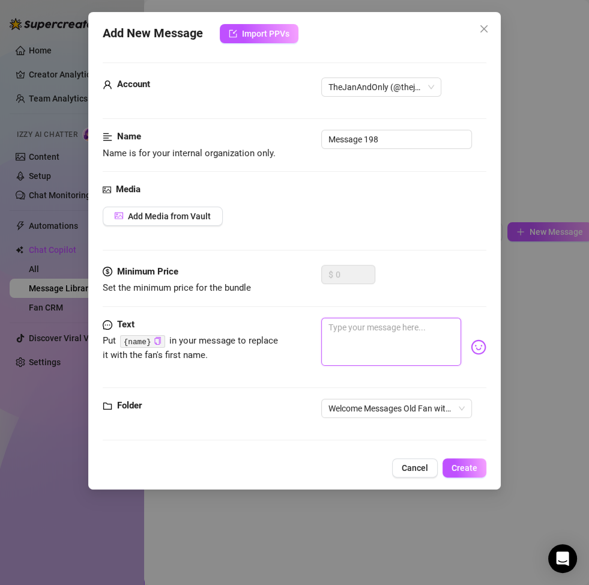
click at [357, 330] on textarea at bounding box center [391, 342] width 140 height 48
paste textarea "Mmm… welcome back 😍 ich wusste, ich hab dich noch heiß gemacht. Lass uns da ank…"
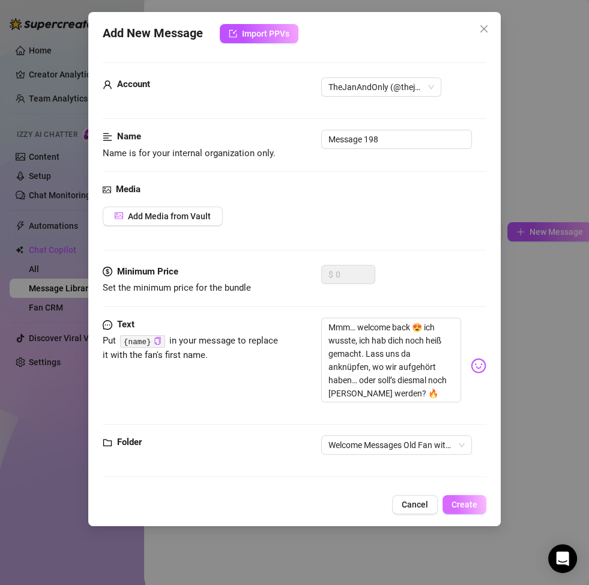
click at [471, 504] on span "Create" at bounding box center [465, 505] width 26 height 10
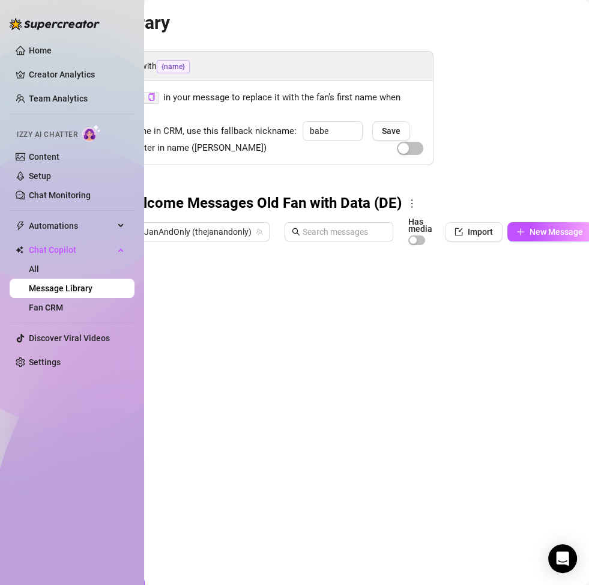
click at [190, 281] on div at bounding box center [333, 385] width 421 height 268
click at [177, 314] on div at bounding box center [333, 385] width 421 height 268
click at [180, 335] on div at bounding box center [333, 385] width 421 height 268
click at [182, 374] on div at bounding box center [333, 385] width 421 height 268
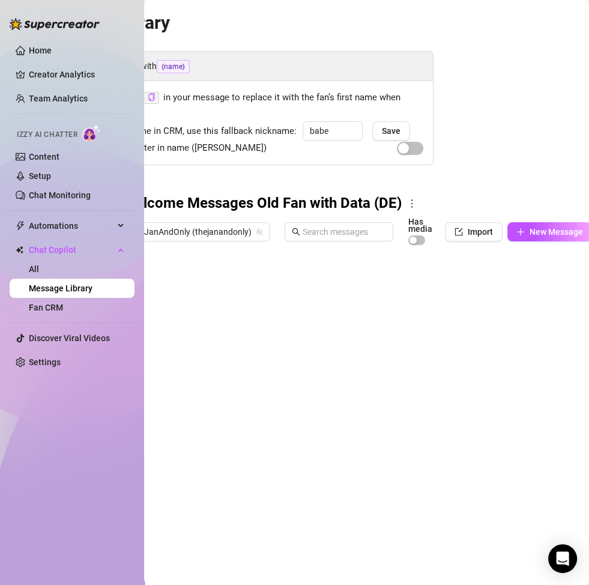
click at [182, 358] on div at bounding box center [333, 385] width 421 height 268
click at [194, 356] on textarea "Welcome_" at bounding box center [178, 352] width 74 height 11
click at [192, 377] on div at bounding box center [333, 385] width 421 height 268
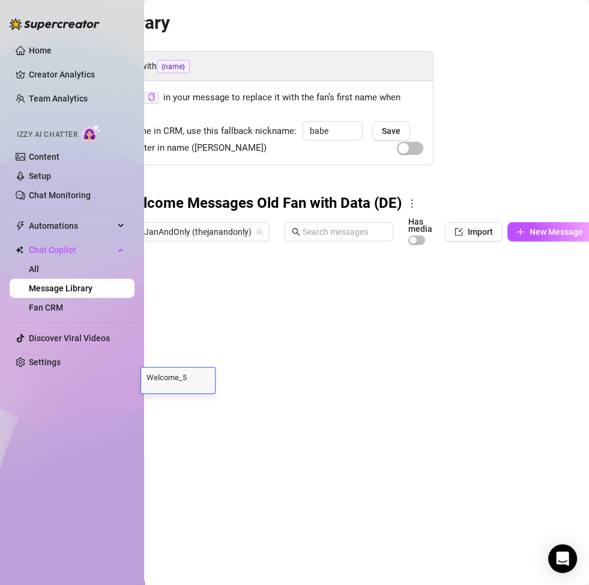
click at [201, 406] on div at bounding box center [333, 385] width 421 height 268
click at [201, 430] on div at bounding box center [333, 385] width 421 height 268
click at [202, 452] on div at bounding box center [333, 385] width 421 height 268
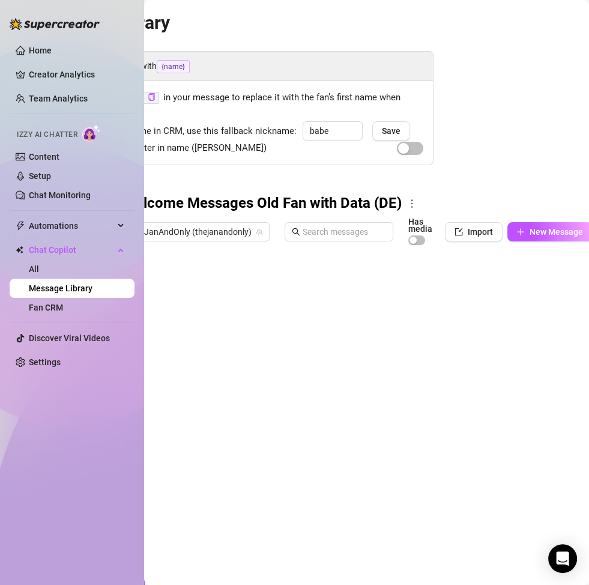
click at [202, 452] on div at bounding box center [333, 385] width 421 height 268
click at [202, 472] on div at bounding box center [333, 385] width 421 height 268
click at [207, 443] on div at bounding box center [333, 385] width 421 height 268
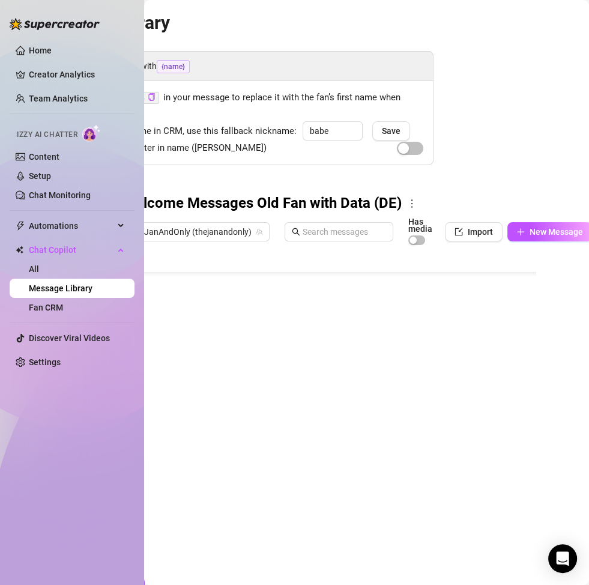
click at [199, 448] on div at bounding box center [333, 385] width 421 height 268
click at [205, 428] on div at bounding box center [333, 385] width 421 height 268
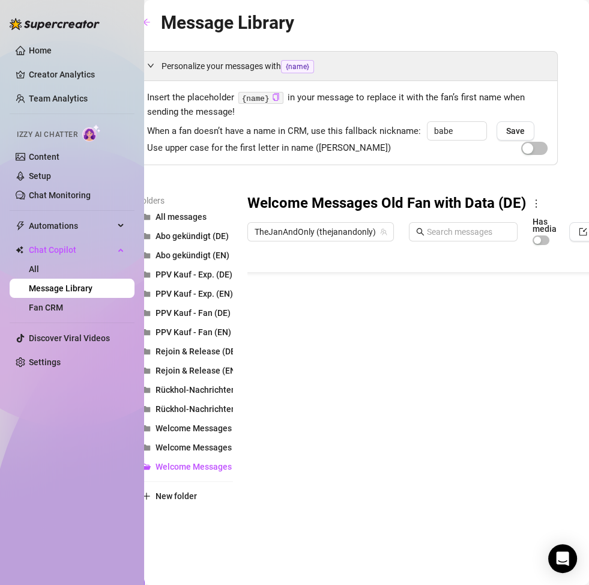
scroll to position [0, 11]
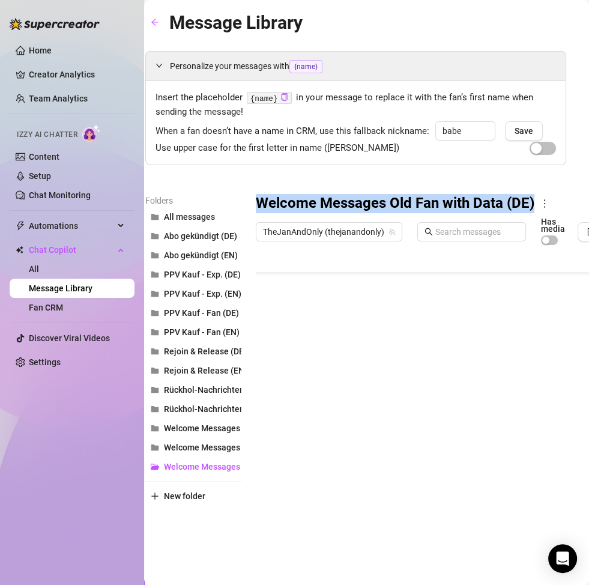
drag, startPoint x: 254, startPoint y: 199, endPoint x: 536, endPoint y: 204, distance: 283.0
click at [536, 204] on div "Folders All messages Abo gekündigt (DE) Abo gekündigt (EN) PPV Kauf - Exp. (DE)…" at bounding box center [355, 356] width 421 height 324
copy div "Welcome Messages Old Fan with Data (DE)"
click at [190, 496] on span "New folder" at bounding box center [184, 496] width 41 height 10
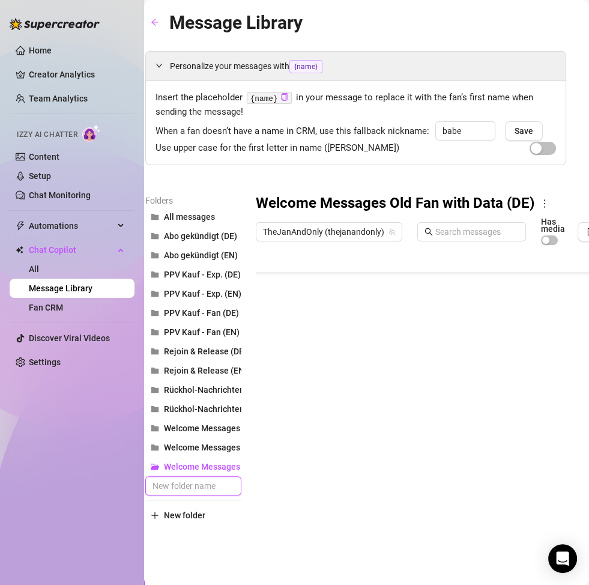
click at [201, 481] on input "text" at bounding box center [193, 485] width 96 height 19
paste input "Welcome Messages Old Fan with Data (DE)"
click at [229, 486] on input "Welcome Messages Old Fan with Data (DE)" at bounding box center [193, 485] width 96 height 19
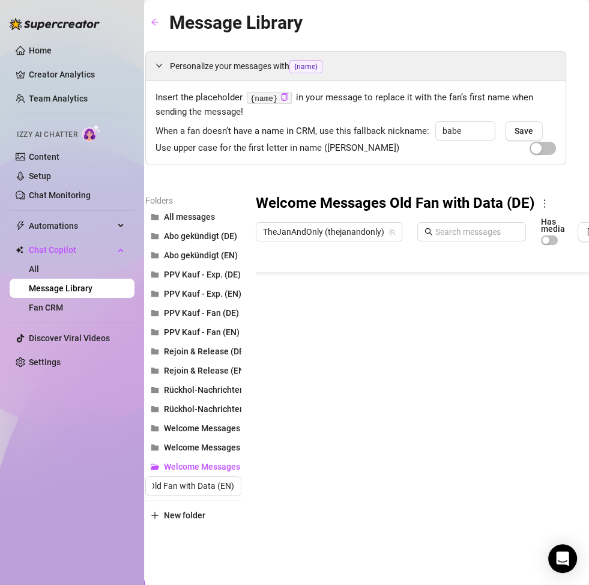
click at [213, 552] on main "Message Library Personalize your messages with {name} Insert the placeholder {n…" at bounding box center [355, 292] width 445 height 585
click at [195, 484] on span "Welcome Messages Old Fan with Data (EN)" at bounding box center [246, 486] width 164 height 10
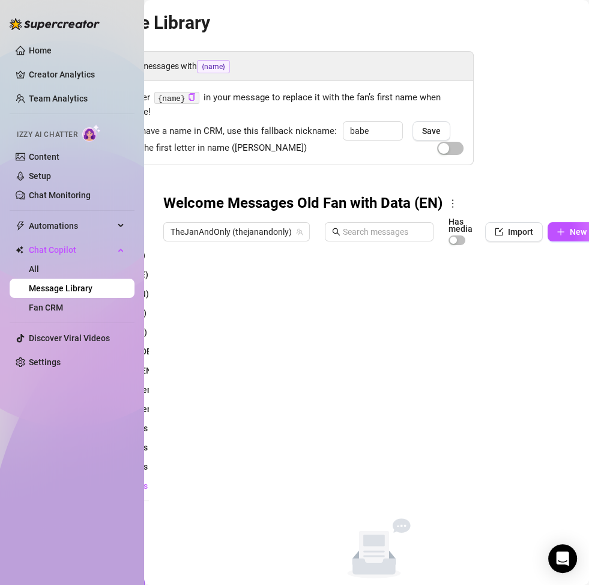
scroll to position [0, 151]
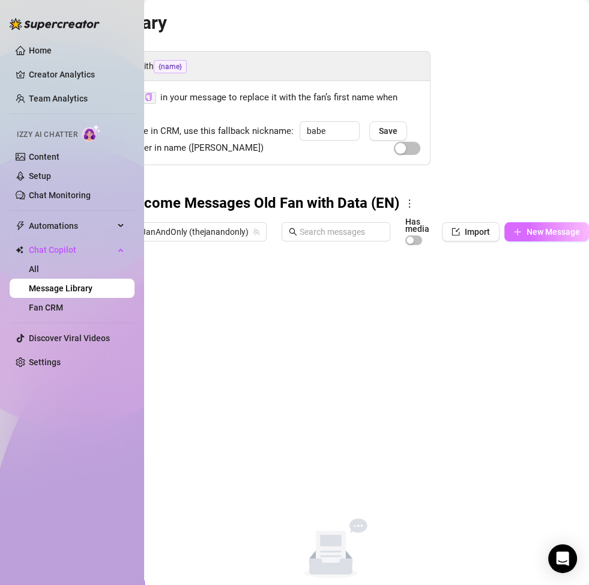
click at [524, 225] on button "New Message" at bounding box center [547, 231] width 85 height 19
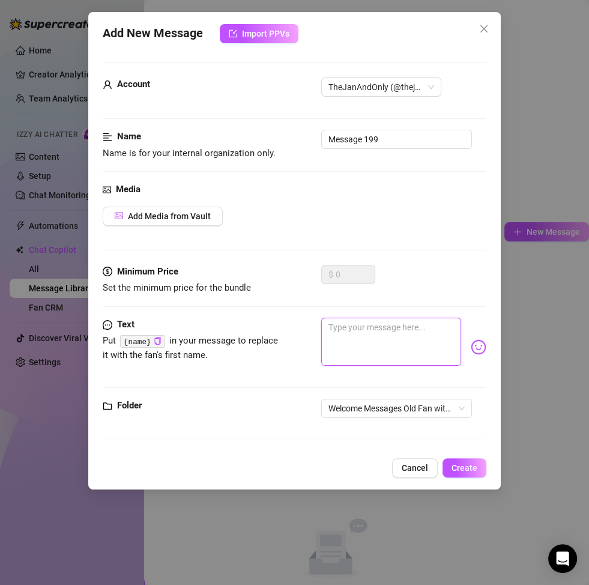
click at [365, 341] on textarea at bounding box center [391, 342] width 140 height 48
paste textarea "Mmm… you’re back 😏💦 that makes me so happy… I’ve missed you! Tell me, what brou…"
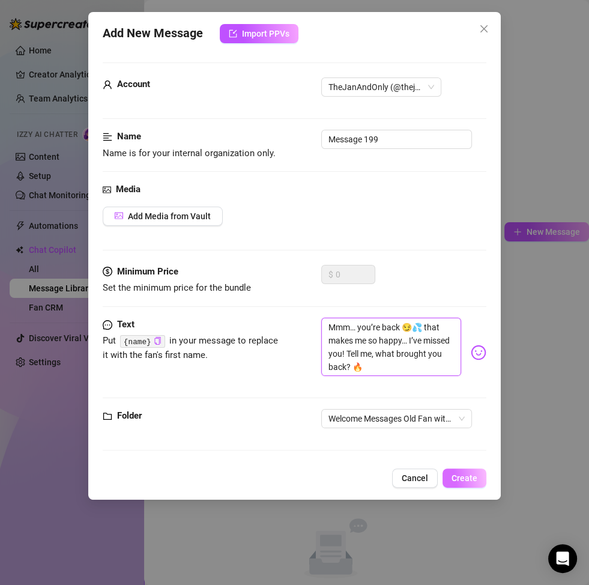
scroll to position [0, 0]
click at [473, 481] on span "Create" at bounding box center [465, 478] width 26 height 10
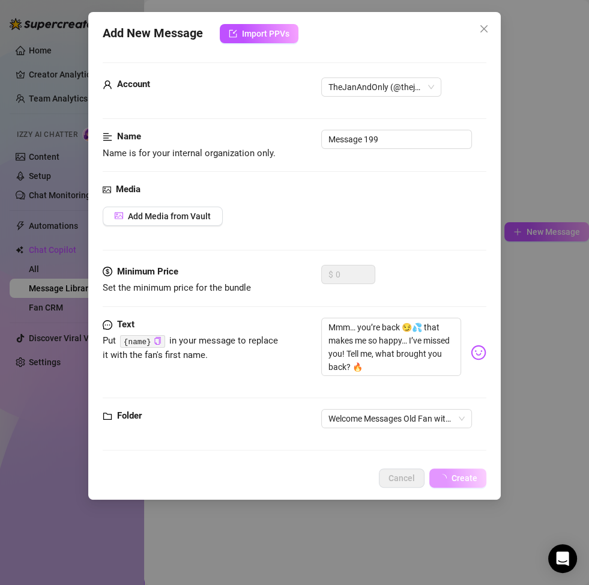
scroll to position [0, 144]
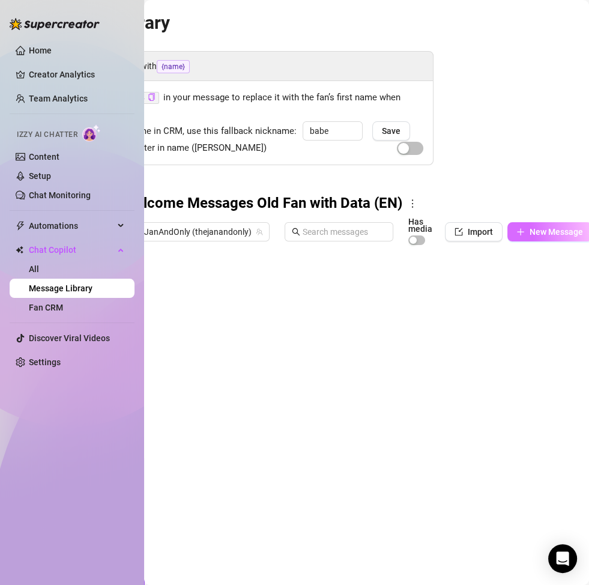
click at [544, 233] on span "New Message" at bounding box center [556, 232] width 53 height 10
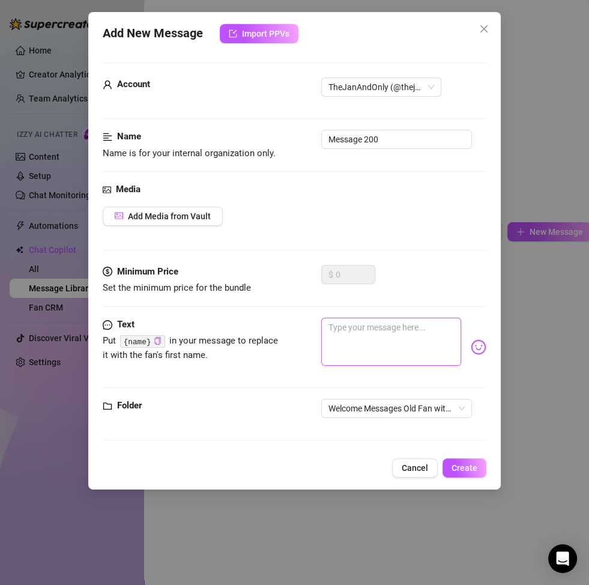
click at [377, 333] on textarea at bounding box center [391, 342] width 140 height 48
paste textarea "Ohhh, welcome back babe 😘 I knew you couldn’t forget me… ready to dive in even …"
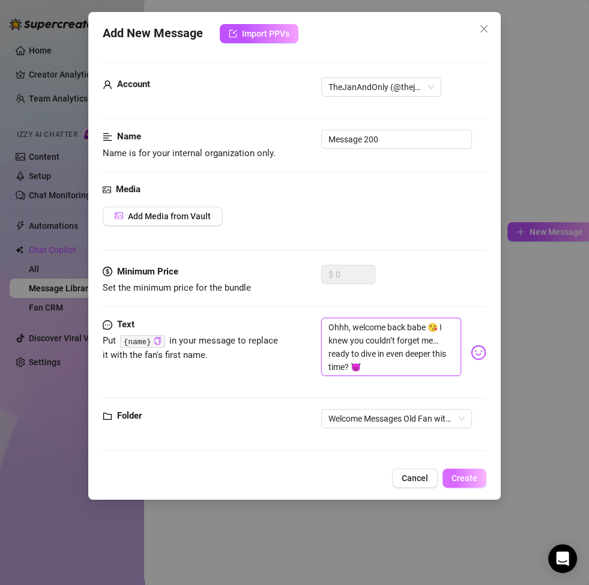
scroll to position [0, 0]
click at [476, 479] on span "Create" at bounding box center [465, 478] width 26 height 10
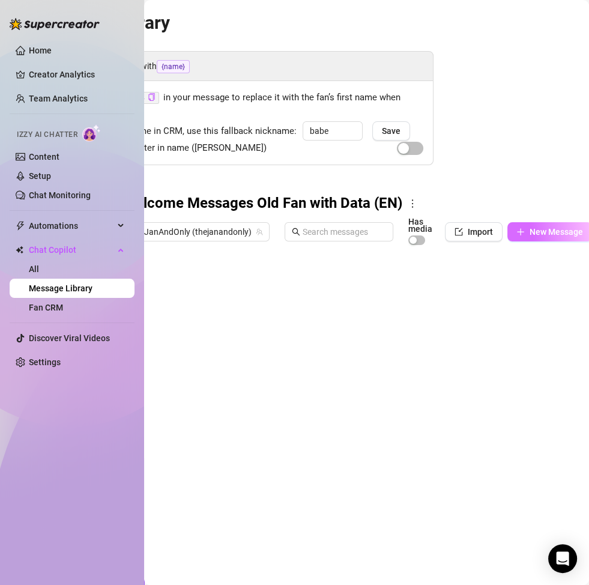
click at [547, 233] on span "New Message" at bounding box center [556, 232] width 53 height 10
click at [536, 229] on span "New Message" at bounding box center [556, 232] width 53 height 10
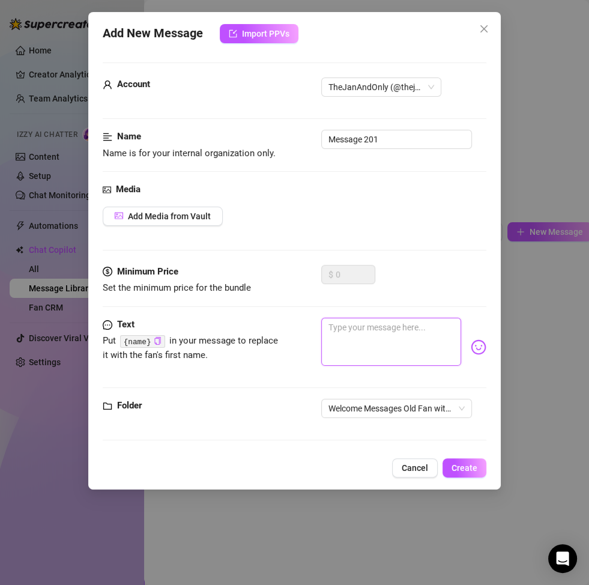
click at [391, 345] on textarea at bounding box center [391, 342] width 140 height 48
paste textarea "Wow… you’re back 😍 my heart is racing already. Did you miss me as much as I mis…"
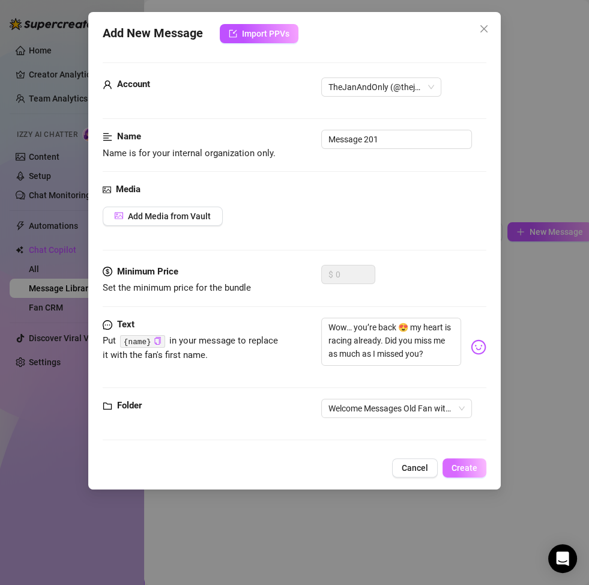
click at [471, 474] on button "Create" at bounding box center [465, 467] width 44 height 19
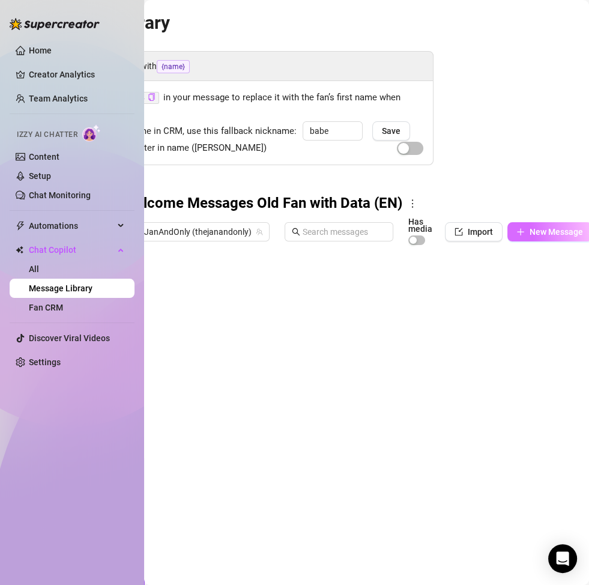
click at [541, 225] on button "New Message" at bounding box center [550, 231] width 85 height 19
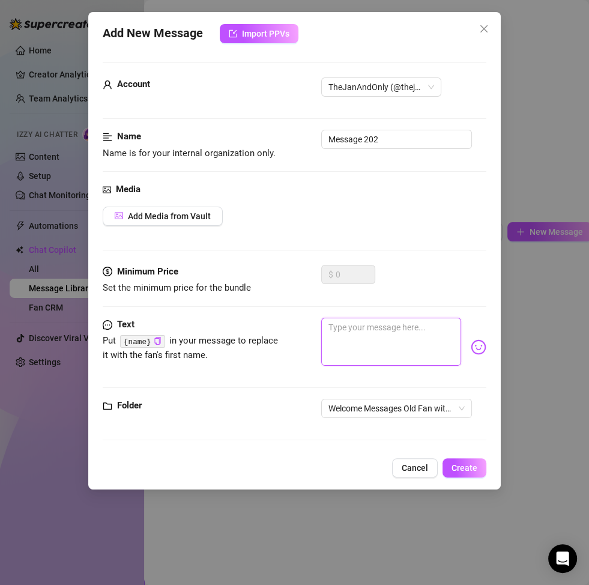
click at [380, 350] on textarea at bounding box center [391, 342] width 140 height 48
paste textarea "I can’t believe it… you’re here again 😏🔥 feels so damn good. Tell me, what were…"
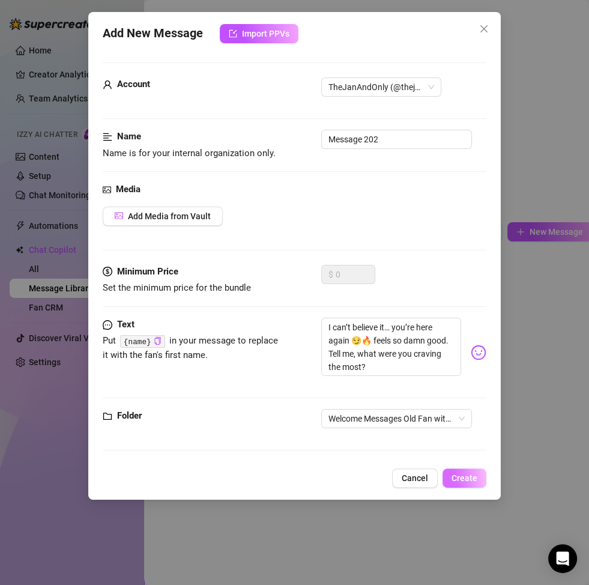
click at [460, 481] on span "Create" at bounding box center [465, 478] width 26 height 10
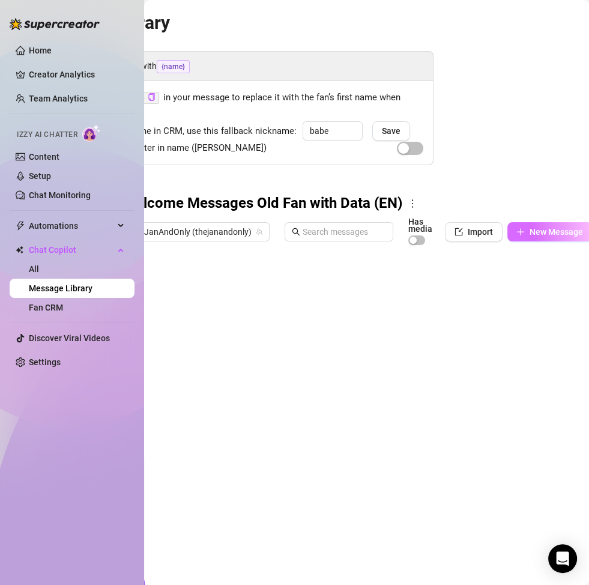
click at [530, 228] on span "New Message" at bounding box center [556, 232] width 53 height 10
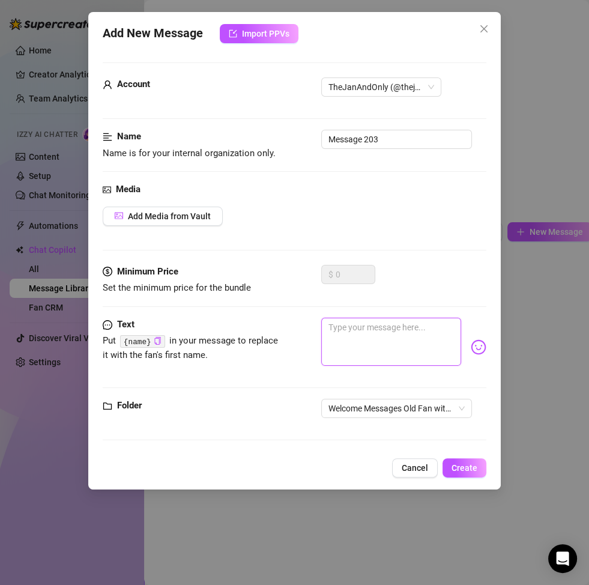
click at [415, 327] on textarea at bounding box center [391, 342] width 140 height 48
paste textarea "There you are again 😘 I knew you still thought about me… mmm, tell me, which fa…"
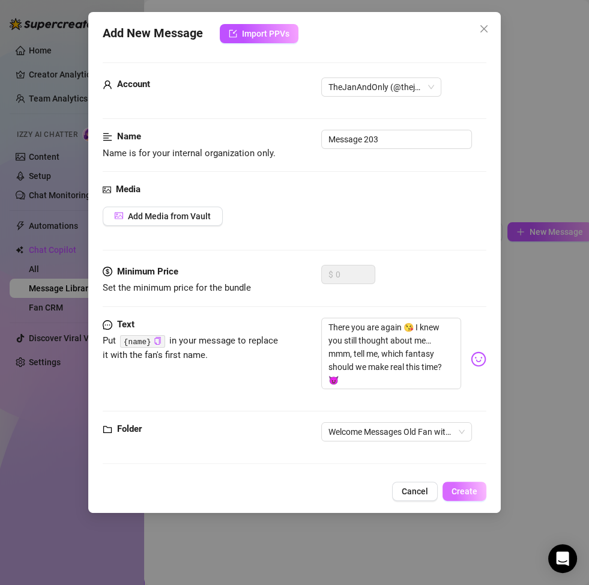
click at [470, 494] on span "Create" at bounding box center [465, 492] width 26 height 10
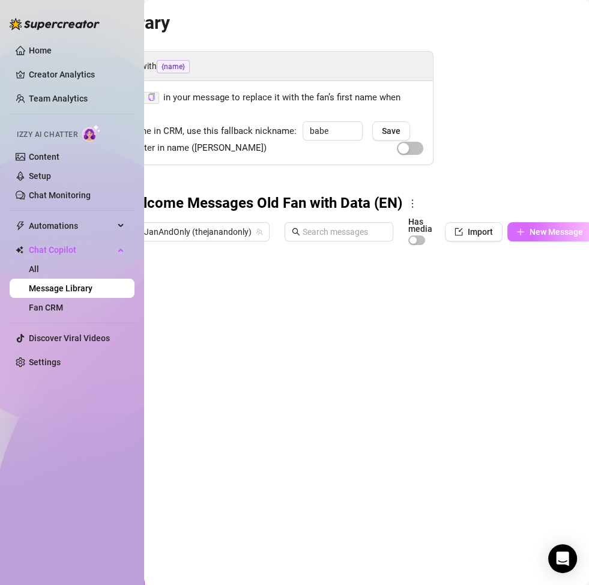
click at [548, 231] on span "New Message" at bounding box center [556, 232] width 53 height 10
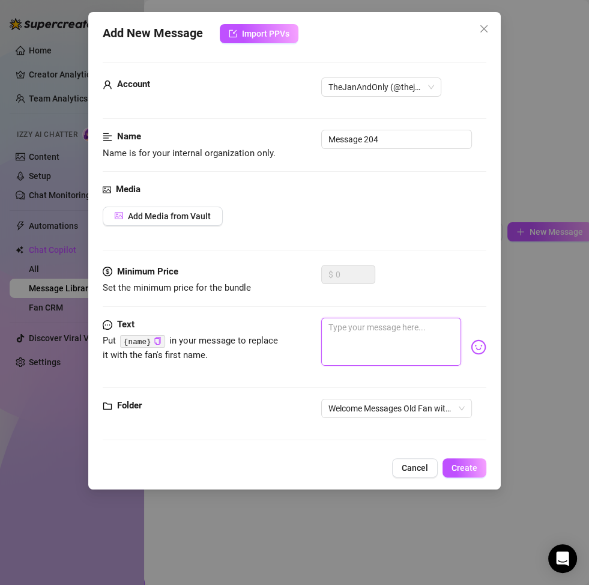
click at [407, 356] on textarea at bounding box center [391, 342] width 140 height 48
paste textarea "Welcome back, babe 😍 it turns me on knowing you’re here again. Curious to see e…"
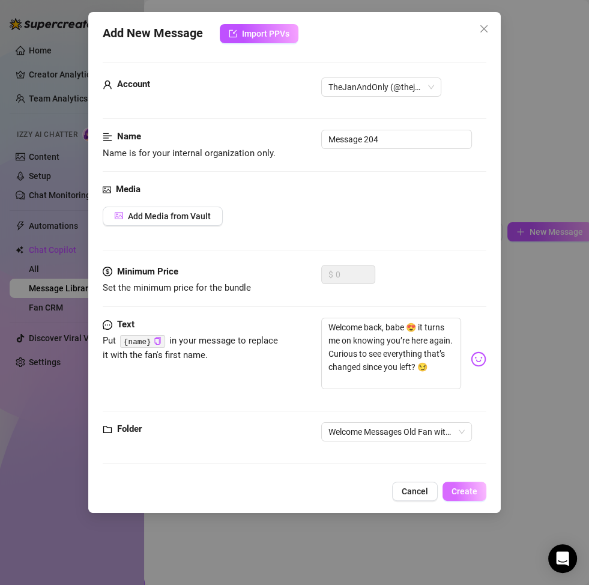
click at [454, 493] on span "Create" at bounding box center [465, 492] width 26 height 10
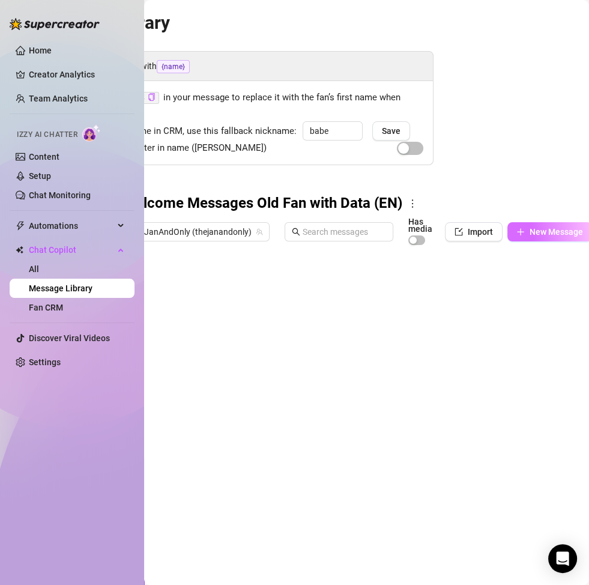
click at [541, 232] on span "New Message" at bounding box center [556, 232] width 53 height 10
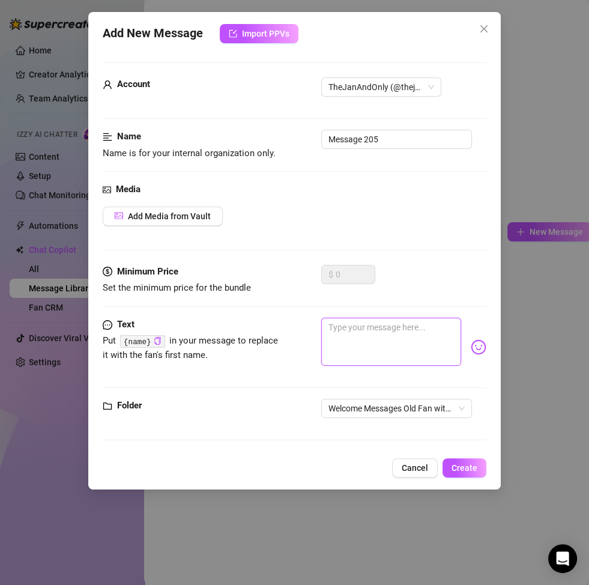
click at [365, 361] on textarea at bounding box center [391, 342] width 140 height 48
paste textarea "Mmm… you’re back with me 😘 I love feeling you close again. What did you miss th…"
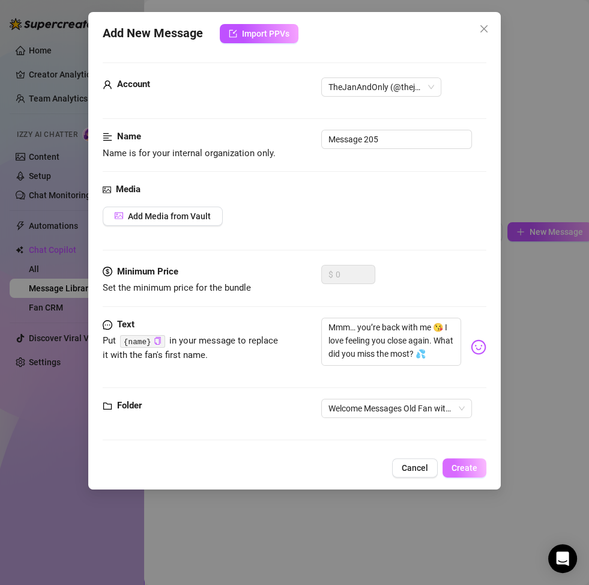
click at [459, 463] on span "Create" at bounding box center [465, 468] width 26 height 10
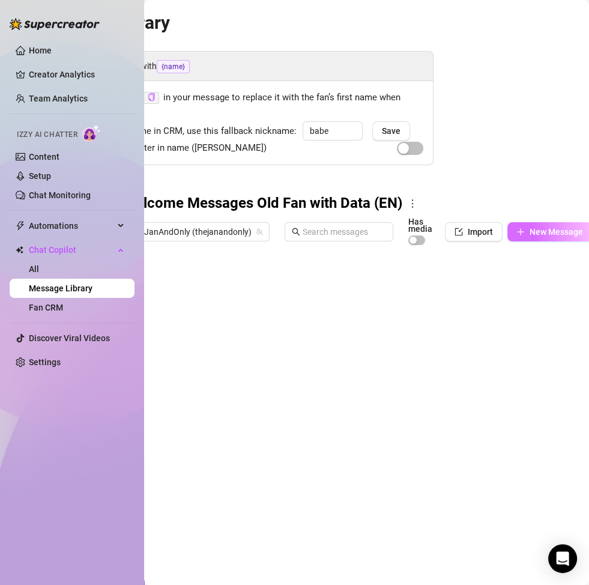
click at [537, 231] on span "New Message" at bounding box center [556, 232] width 53 height 10
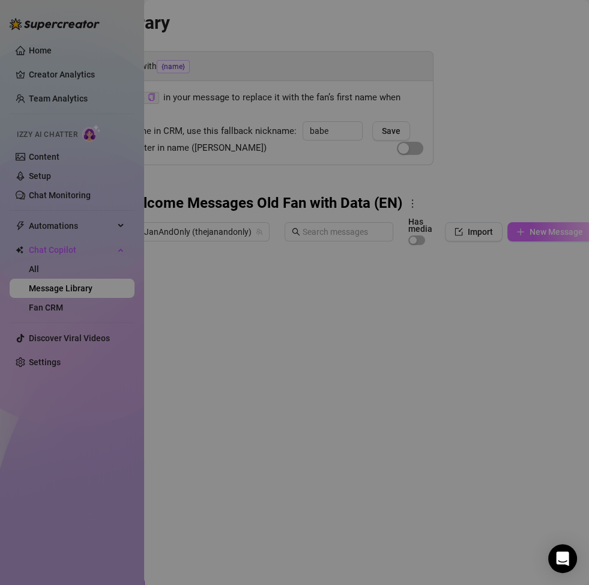
click at [537, 231] on div "Add New Message Import PPVs Account 160608998 Name Name is for your internal or…" at bounding box center [294, 292] width 589 height 585
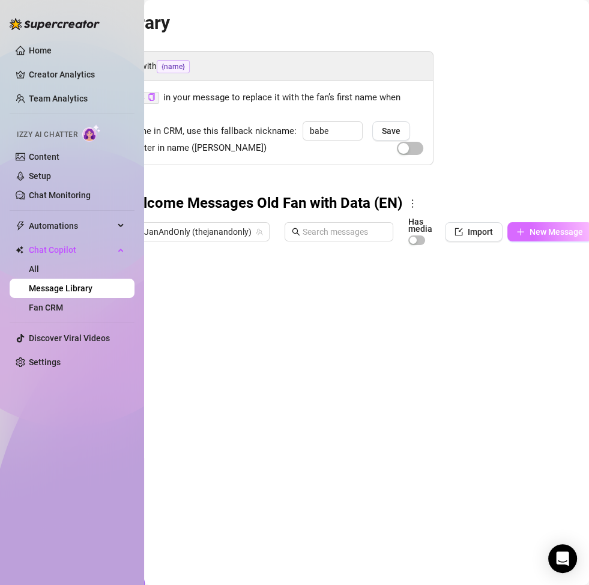
click at [509, 231] on button "New Message" at bounding box center [550, 231] width 85 height 19
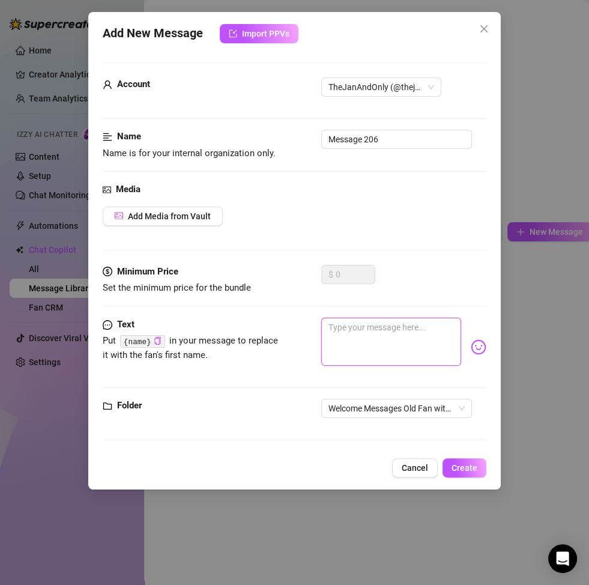
click at [349, 329] on textarea at bounding box center [391, 342] width 140 height 48
paste textarea "Here you are again 😏🔥 it makes me so happy… and honestly so horny. Want me to s…"
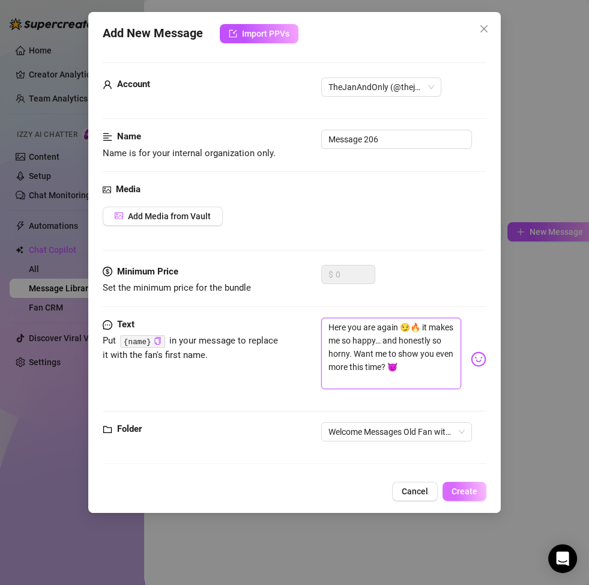
scroll to position [0, 0]
click at [469, 493] on span "Create" at bounding box center [465, 492] width 26 height 10
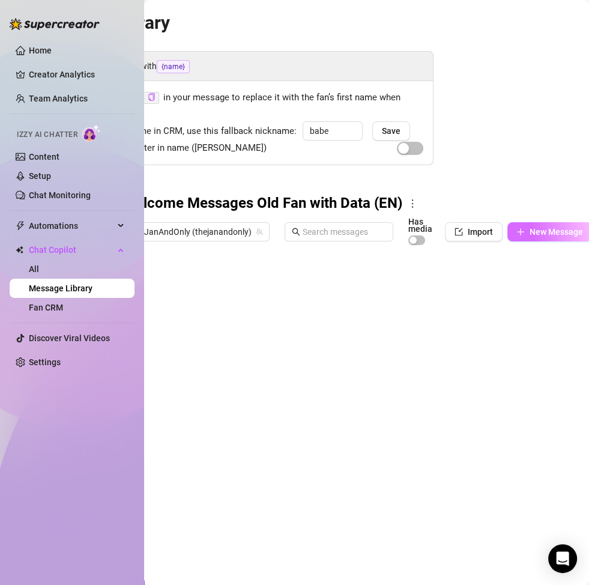
click at [532, 229] on span "New Message" at bounding box center [556, 232] width 53 height 10
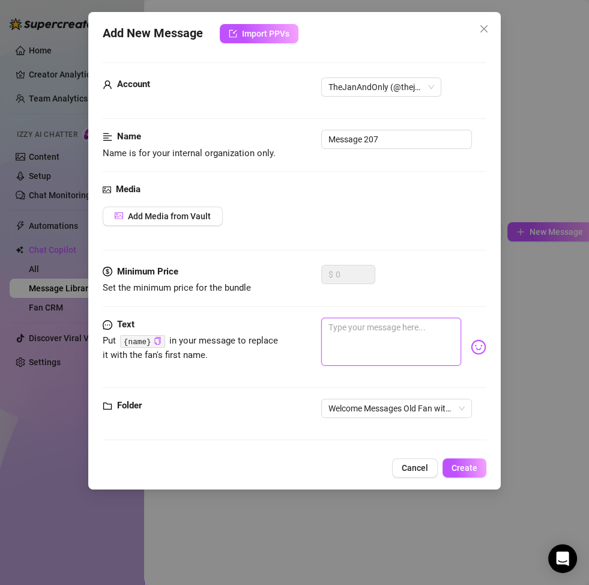
click at [393, 347] on textarea at bounding box center [391, 342] width 140 height 48
paste textarea "Wow babe… you found your way back to me 😘 I could kiss you for that. What was t…"
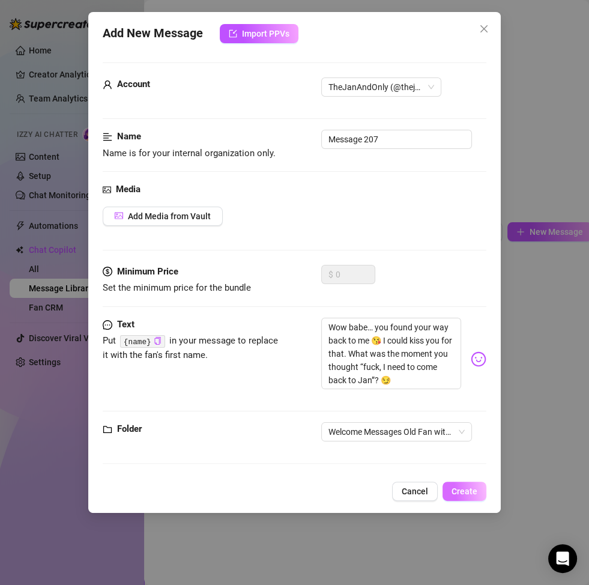
click at [463, 495] on span "Create" at bounding box center [465, 492] width 26 height 10
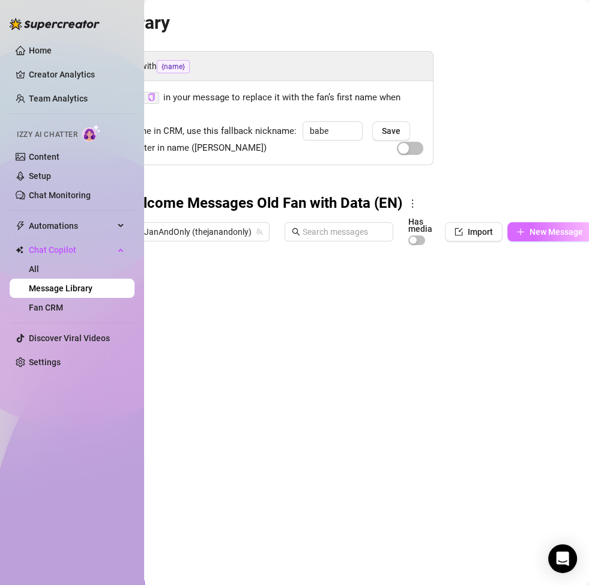
click at [524, 237] on button "New Message" at bounding box center [550, 231] width 85 height 19
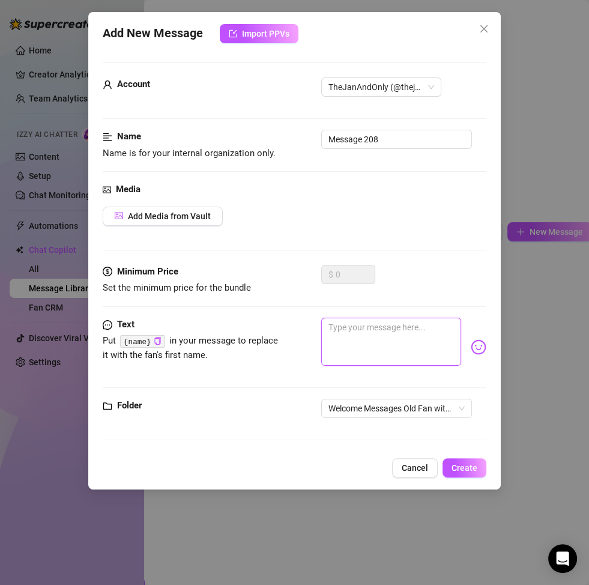
click at [385, 340] on textarea at bounding box center [391, 342] width 140 height 48
paste textarea "Mmm… welcome back 😍 I knew I still made you hot. Let’s pick up right where we l…"
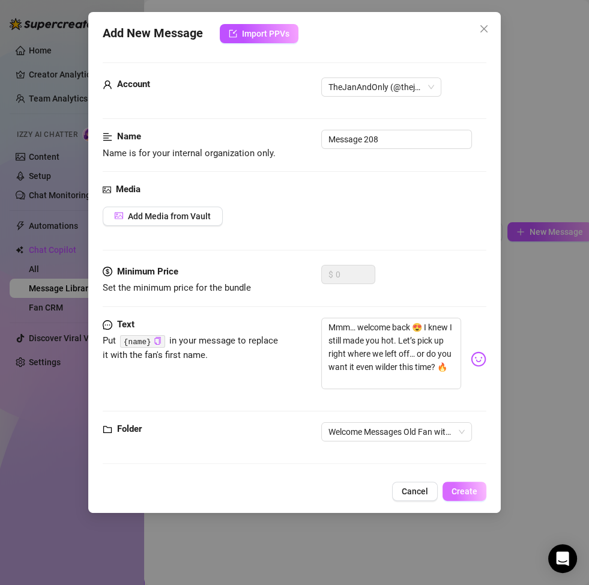
click at [467, 494] on span "Create" at bounding box center [465, 492] width 26 height 10
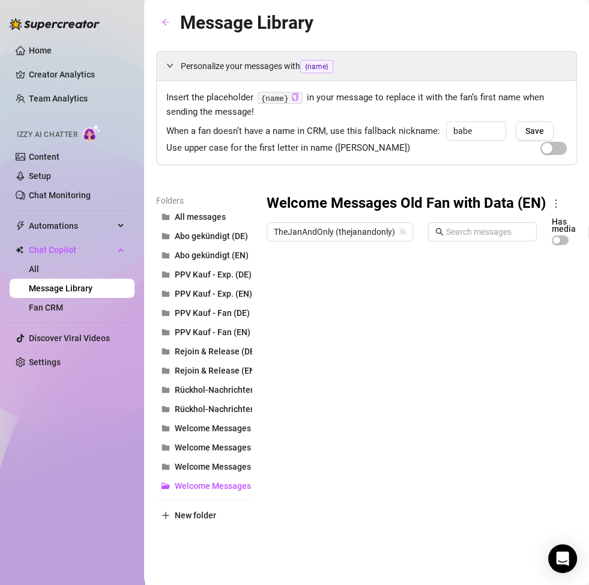
click at [321, 282] on div at bounding box center [477, 385] width 421 height 268
click at [341, 306] on div at bounding box center [477, 385] width 421 height 268
click at [341, 306] on textarea "Welcome_" at bounding box center [322, 304] width 74 height 11
click at [344, 329] on div at bounding box center [477, 385] width 421 height 268
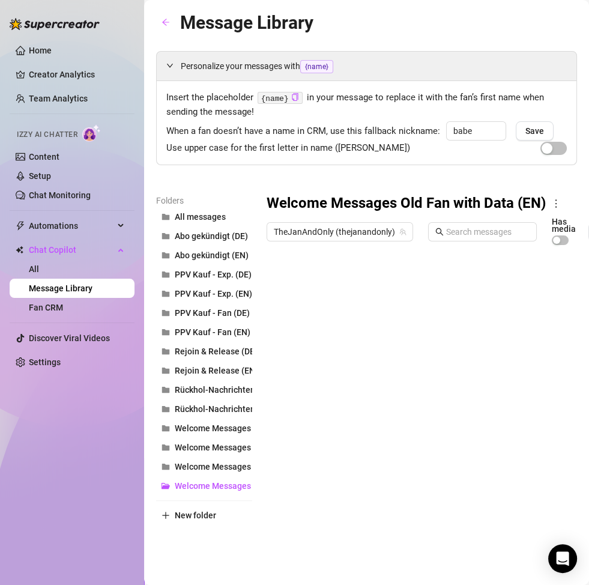
click at [344, 357] on div at bounding box center [477, 385] width 421 height 268
click at [348, 380] on div at bounding box center [477, 385] width 421 height 268
click at [345, 398] on div at bounding box center [477, 385] width 421 height 268
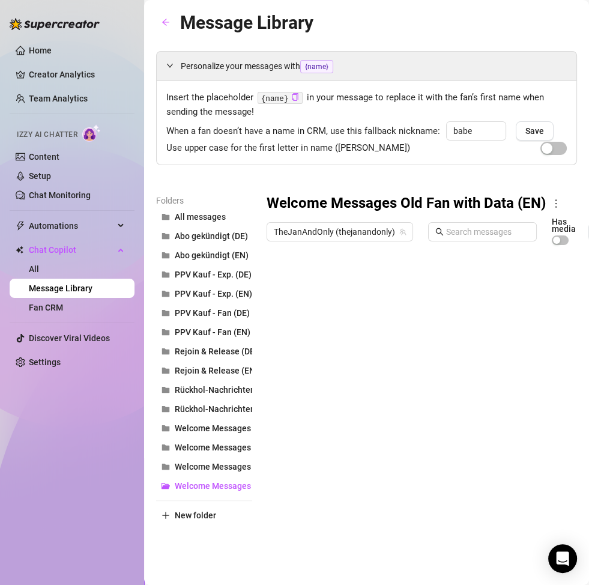
click at [345, 399] on div at bounding box center [477, 385] width 421 height 268
click at [346, 430] on div at bounding box center [477, 385] width 421 height 268
click at [350, 447] on div at bounding box center [477, 385] width 421 height 268
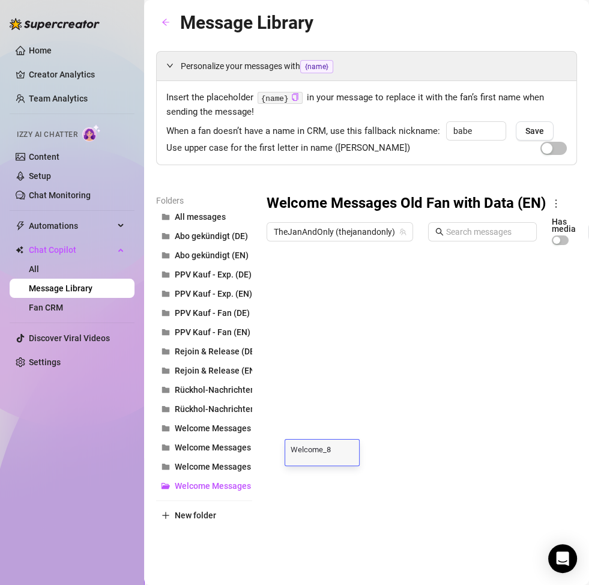
click at [347, 471] on div at bounding box center [477, 385] width 421 height 268
click at [350, 438] on div at bounding box center [477, 385] width 421 height 268
click at [338, 481] on div at bounding box center [477, 385] width 421 height 268
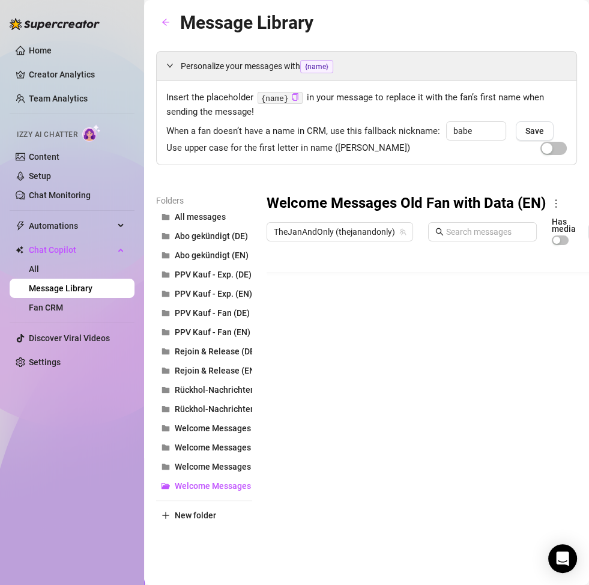
click at [338, 481] on div at bounding box center [477, 385] width 421 height 268
click at [349, 466] on div at bounding box center [477, 385] width 421 height 268
click at [306, 186] on div "Personalize your messages with {name} Insert the placeholder {name} in your mes…" at bounding box center [366, 288] width 421 height 474
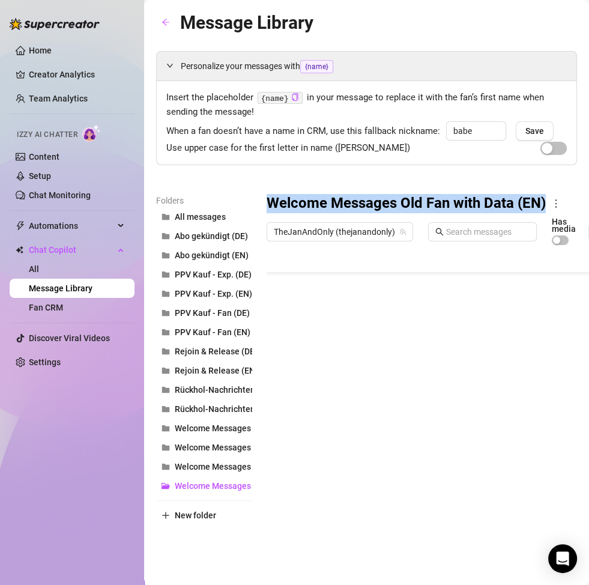
drag, startPoint x: 270, startPoint y: 199, endPoint x: 545, endPoint y: 199, distance: 275.1
click at [545, 199] on h3 "Welcome Messages Old Fan with Data (EN)" at bounding box center [406, 203] width 279 height 19
copy h3 "Welcome Messages Old Fan with Data (EN)"
click at [190, 513] on span "New folder" at bounding box center [195, 516] width 41 height 10
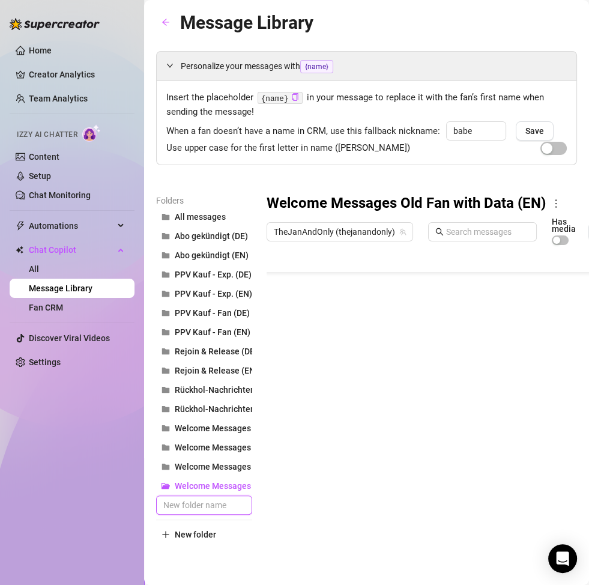
click at [204, 512] on input "text" at bounding box center [204, 505] width 96 height 19
paste input "Welcome Messages Old Fan with Data (EN)"
drag, startPoint x: 207, startPoint y: 506, endPoint x: 194, endPoint y: 505, distance: 12.7
click at [194, 505] on input "Welcome Messages Old Fan with Data (EN)" at bounding box center [204, 505] width 96 height 19
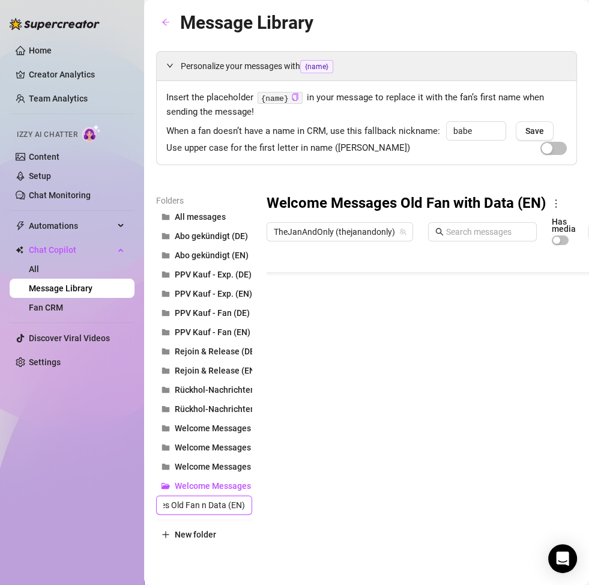
scroll to position [0, 68]
click at [213, 565] on main "Message Library Personalize your messages with {name} Insert the placeholder {n…" at bounding box center [366, 292] width 445 height 585
click at [218, 505] on span "Welcome Messages Old Fan with Data (EN)" at bounding box center [257, 505] width 164 height 10
click at [214, 486] on span "Welcome Messages Old Fan with Data (DE)" at bounding box center [256, 486] width 163 height 10
click at [212, 506] on span "Welcome Messages Old Fan with Data (EN)" at bounding box center [257, 505] width 164 height 10
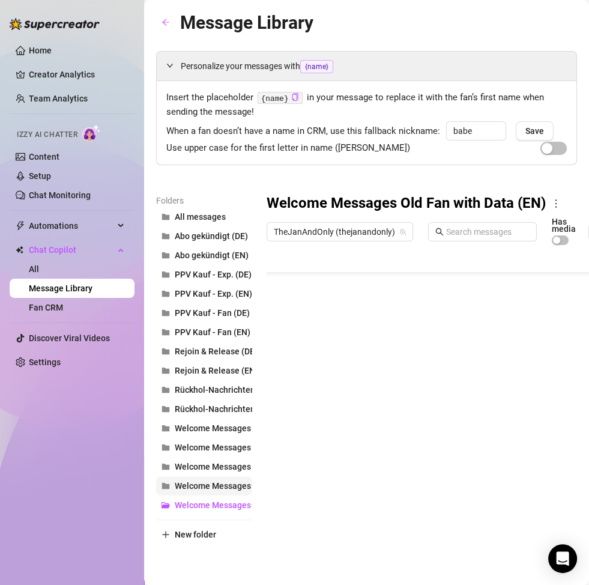
click at [215, 487] on span "Welcome Messages Old Fan with Data (DE)" at bounding box center [256, 486] width 163 height 10
click at [213, 461] on button "Welcome Messages Old Fan no Data (EN)" at bounding box center [204, 466] width 96 height 19
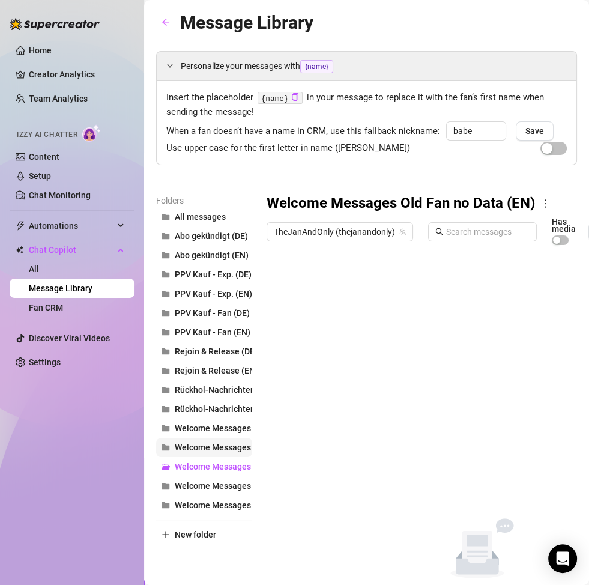
click at [214, 451] on span "Welcome Messages New Fan (EN)" at bounding box center [240, 448] width 130 height 10
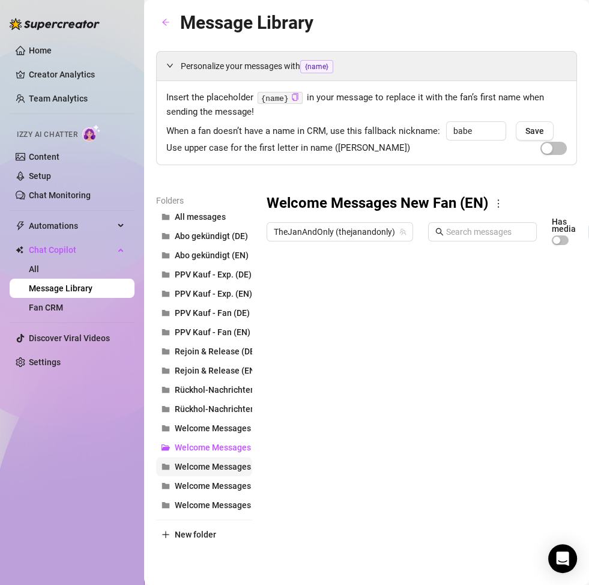
click at [217, 462] on span "Welcome Messages Old Fan no Data (EN)" at bounding box center [253, 467] width 157 height 10
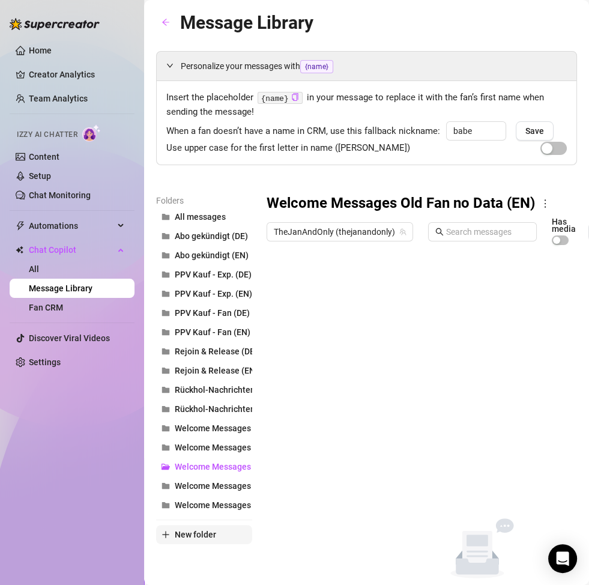
click at [207, 536] on span "New folder" at bounding box center [195, 535] width 41 height 10
click at [207, 526] on input "text" at bounding box center [204, 524] width 96 height 19
paste input "Welcome Messages Old Fan with Data (EN)"
drag, startPoint x: 207, startPoint y: 523, endPoint x: 194, endPoint y: 523, distance: 12.6
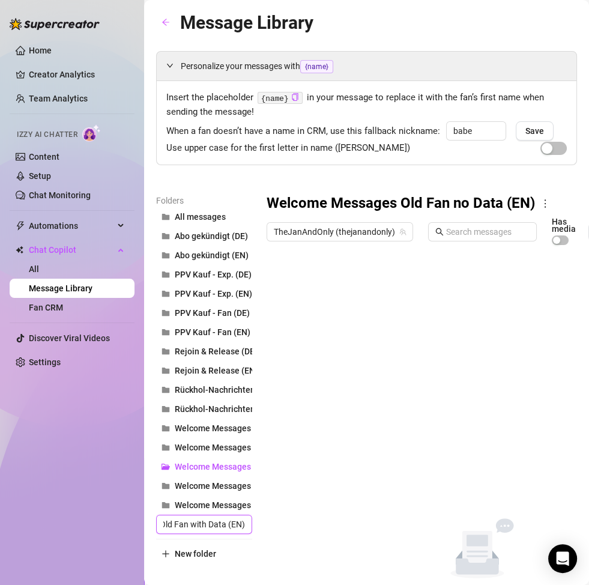
click at [194, 523] on input "Welcome Messages Old Fan with Data (EN)" at bounding box center [204, 524] width 96 height 19
click at [238, 526] on input "Welcome Messages Old Fan no Data (EN)" at bounding box center [204, 524] width 96 height 19
click at [306, 515] on div "Welcome Messages Old Fan no Data (EN) TheJanAndOnly (thejanandonly) Has media I…" at bounding box center [477, 395] width 421 height 402
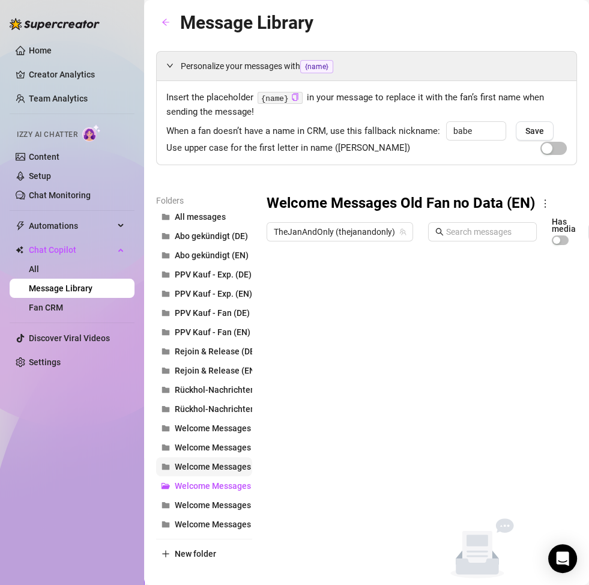
click at [220, 467] on span "Welcome Messages Old Fan no Data (DE)" at bounding box center [253, 467] width 157 height 10
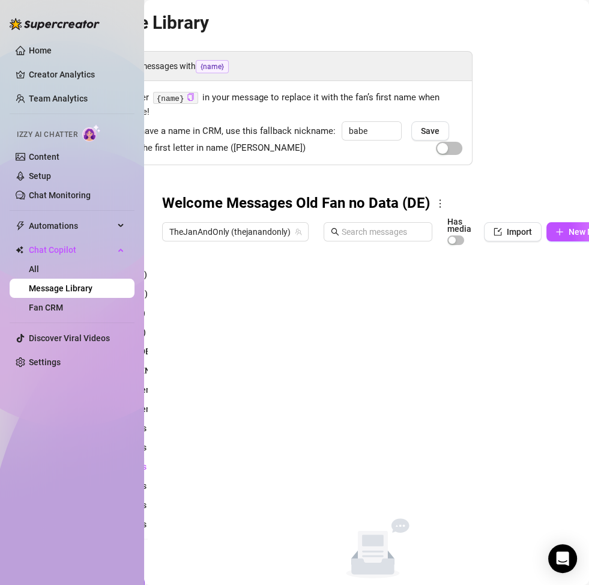
scroll to position [0, 151]
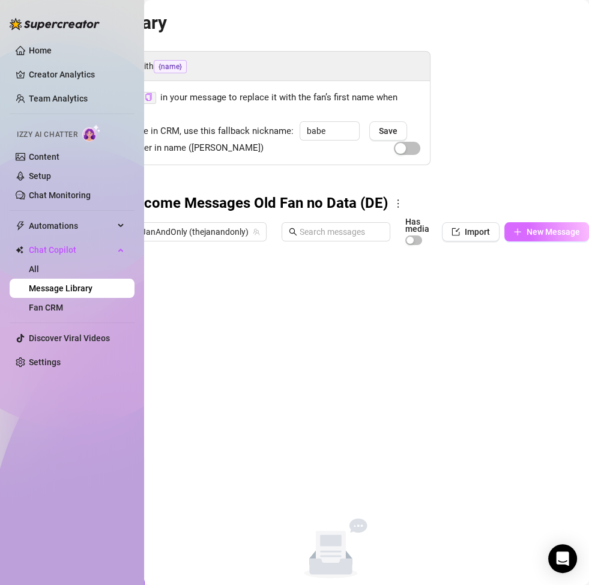
click at [519, 226] on button "New Message" at bounding box center [547, 231] width 85 height 19
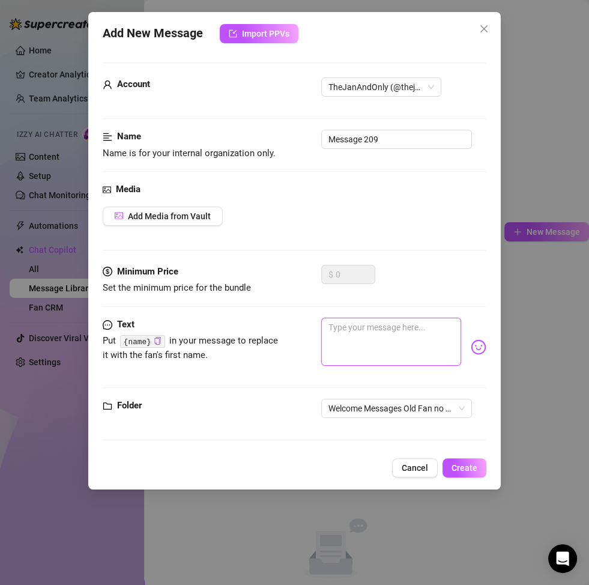
click at [395, 344] on textarea at bounding box center [391, 342] width 140 height 48
paste textarea "Wow… du bist zurück 😍 das macht mich gerade richtig glücklich. Ich will dich di…"
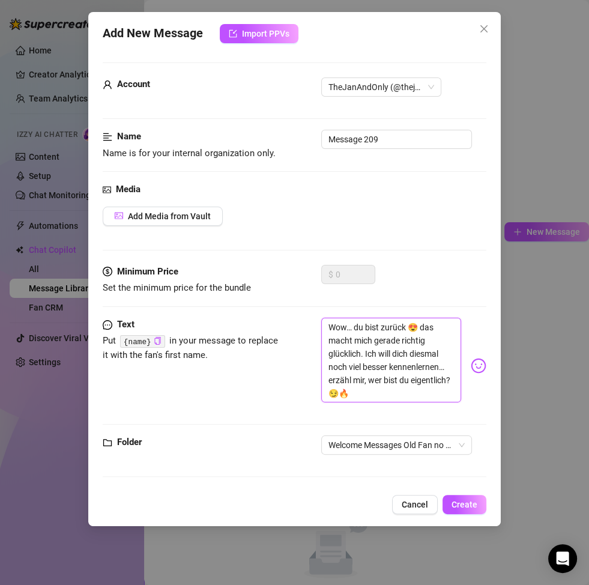
scroll to position [0, 0]
click at [466, 511] on button "Create" at bounding box center [465, 504] width 44 height 19
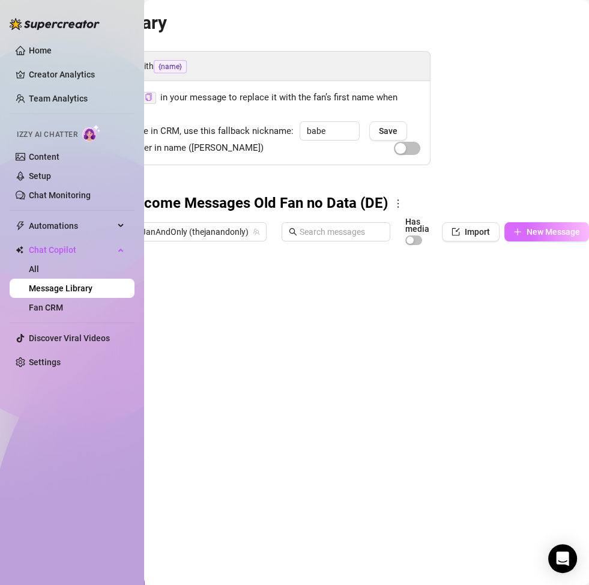
click at [527, 234] on span "New Message" at bounding box center [553, 232] width 53 height 10
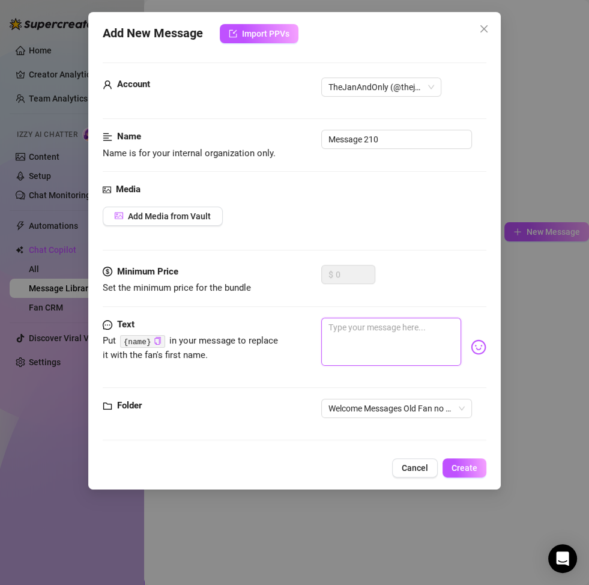
click at [347, 328] on textarea at bounding box center [391, 342] width 140 height 48
paste textarea "Mmm, willkommen zurück 😘 ich wusste doch, dass du mich nicht vergessen kannst. …"
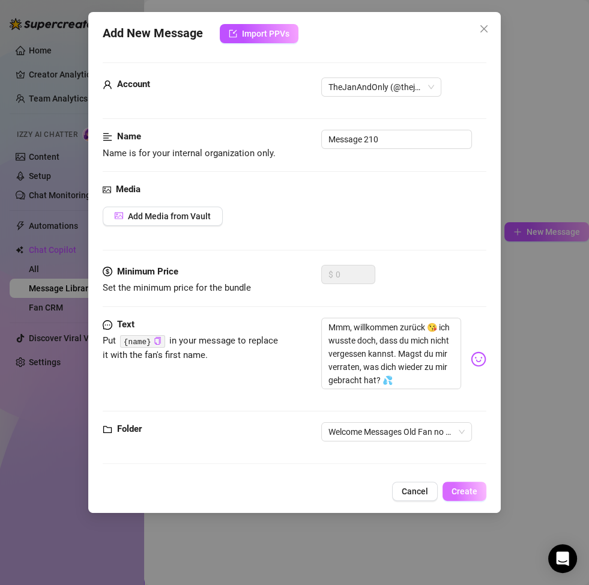
click at [467, 487] on span "Create" at bounding box center [465, 492] width 26 height 10
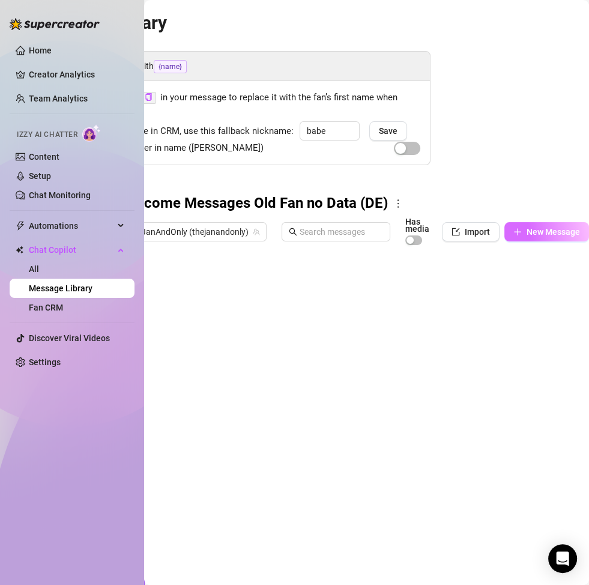
click at [527, 234] on span "New Message" at bounding box center [553, 232] width 53 height 10
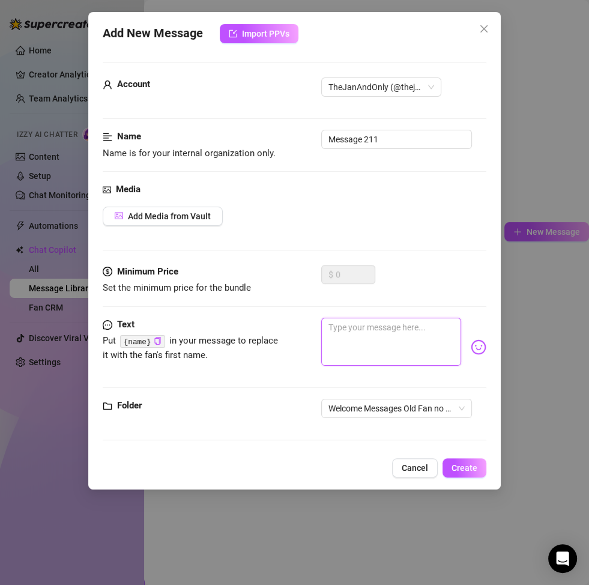
click at [383, 344] on textarea at bounding box center [391, 342] width 140 height 48
paste textarea "Da bist du ja wieder 😍 ich liebe es, dich zurückzuhaben. Diesmal will ich dich …"
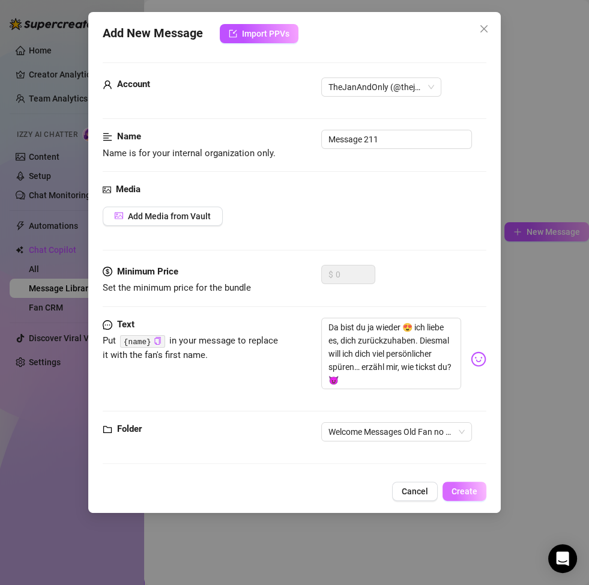
click at [462, 493] on span "Create" at bounding box center [465, 492] width 26 height 10
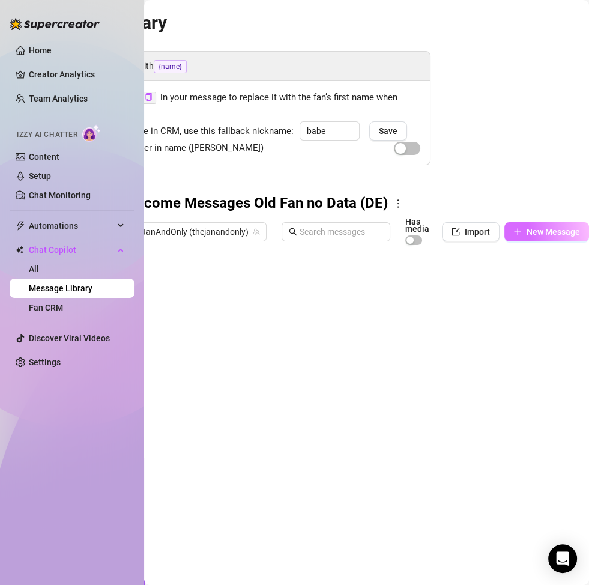
click at [516, 231] on button "New Message" at bounding box center [547, 231] width 85 height 19
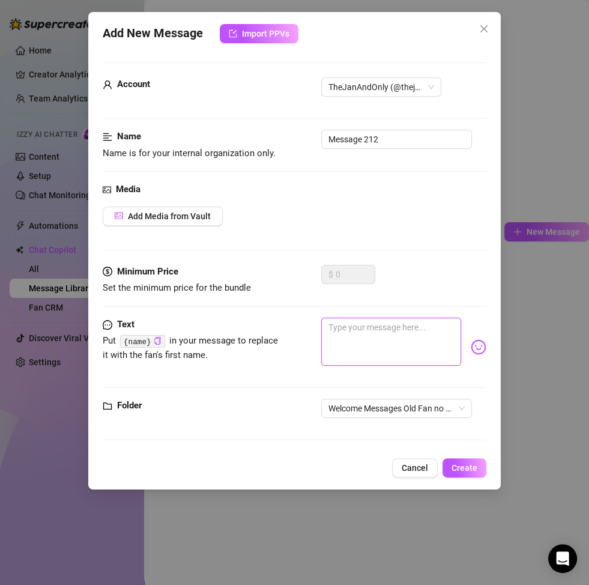
click at [412, 348] on textarea at bounding box center [391, 342] width 140 height 48
paste textarea "Ohhh, ich freu mich so 😘 du bist wieder da. Ich brenne darauf, mehr von dir zu …"
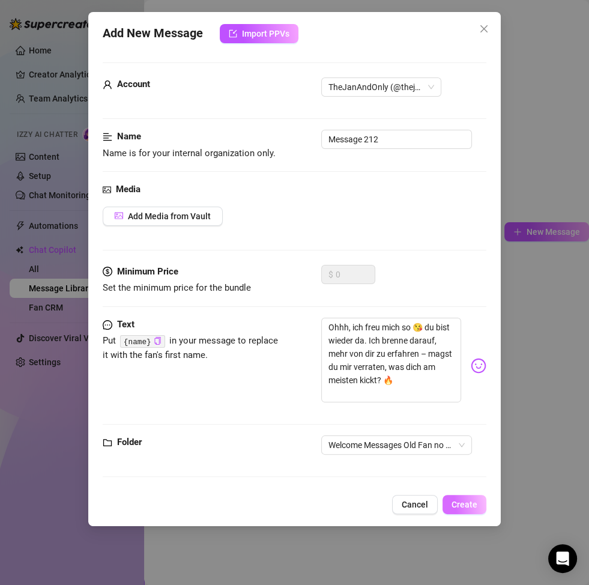
click at [470, 498] on button "Create" at bounding box center [465, 504] width 44 height 19
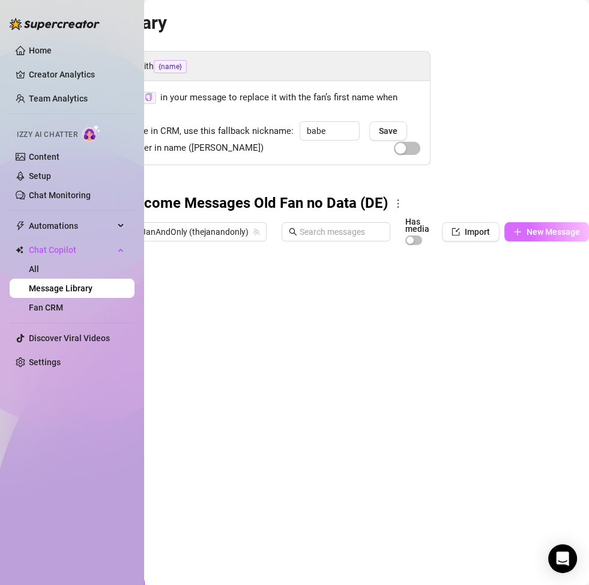
click at [538, 232] on span "New Message" at bounding box center [553, 232] width 53 height 10
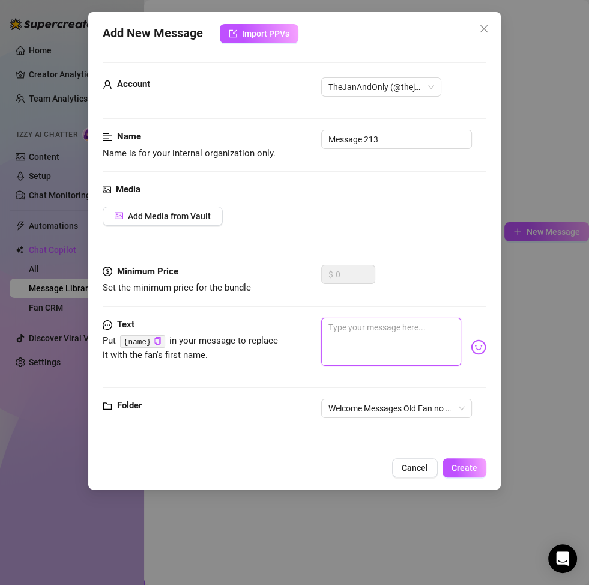
click at [405, 350] on textarea at bounding box center [391, 342] width 140 height 48
paste textarea "Endlich bist du zurück 😏💦 das fühlt sich so verdammt gut an. Dieses Mal will ic…"
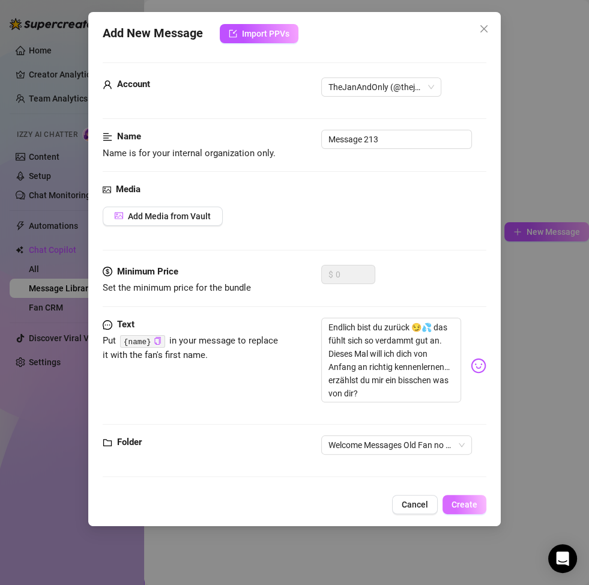
click at [467, 503] on span "Create" at bounding box center [465, 505] width 26 height 10
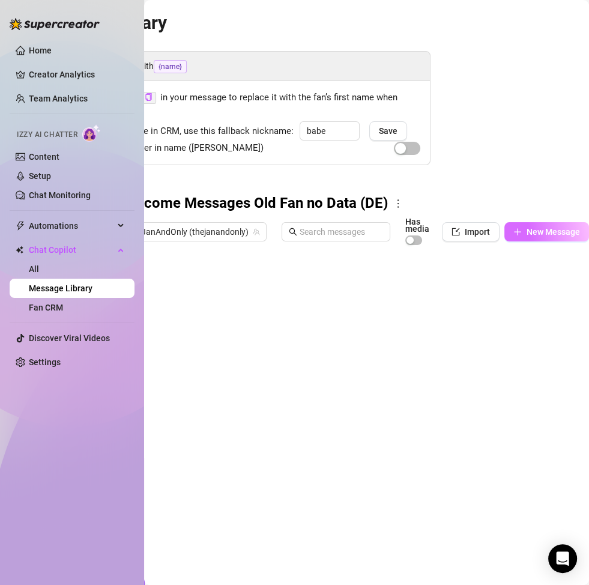
click at [516, 232] on button "New Message" at bounding box center [547, 231] width 85 height 19
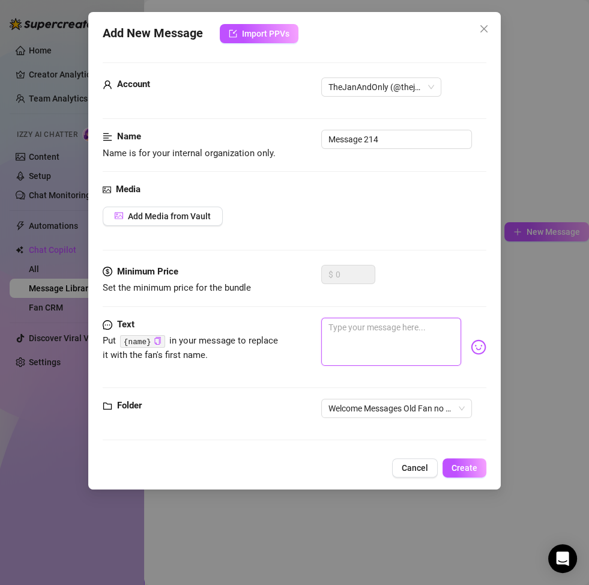
click at [350, 350] on textarea at bounding box center [391, 342] width 140 height 48
paste textarea "Mmm… willkommen zurück 😘 ich wusste, ich geh dir nicht aus dem Kopf. Was hat di…"
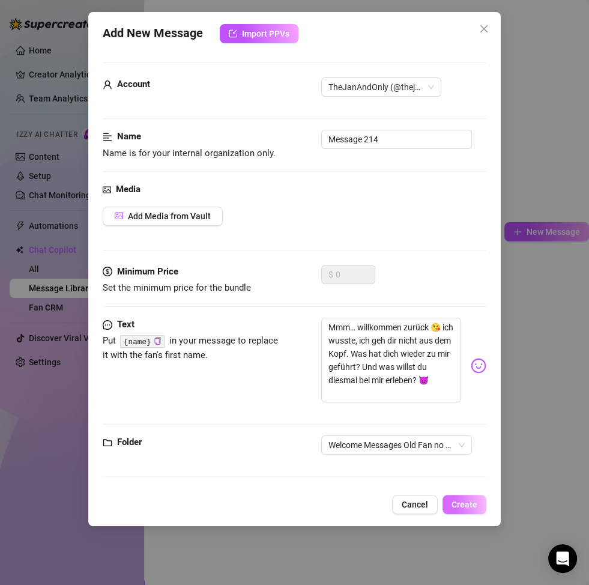
click at [465, 507] on span "Create" at bounding box center [465, 505] width 26 height 10
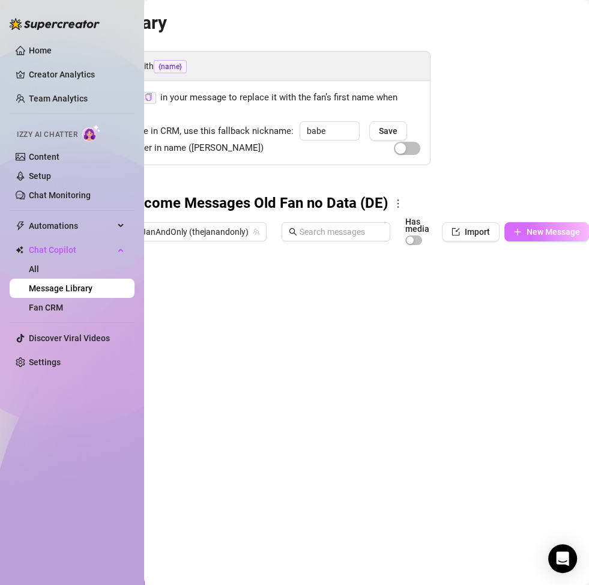
click at [527, 228] on span "New Message" at bounding box center [553, 232] width 53 height 10
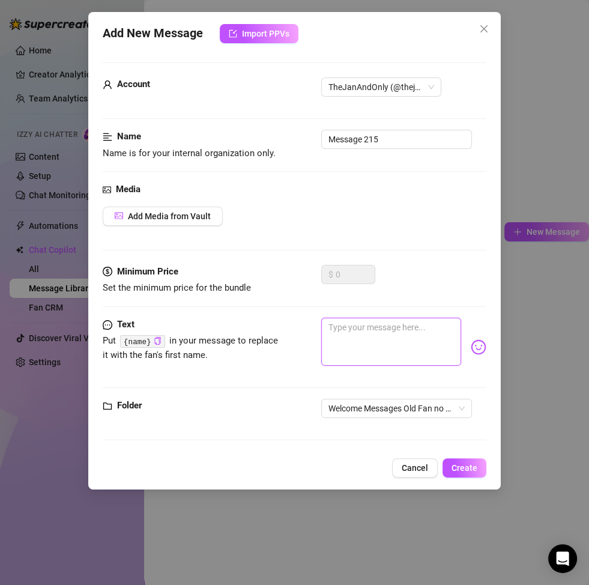
click at [341, 333] on textarea at bounding box center [391, 342] width 140 height 48
paste textarea "Wow, du bist wieder da 😍 ich könnte dich dafür direkt umarmen. Lass uns diesmal…"
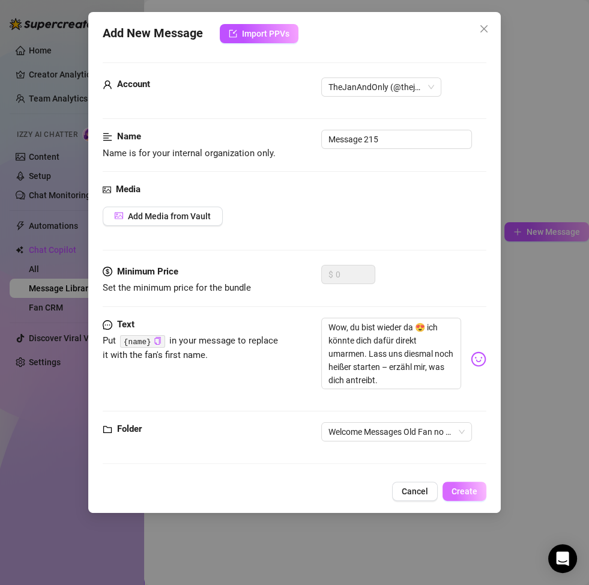
click at [463, 485] on button "Create" at bounding box center [465, 491] width 44 height 19
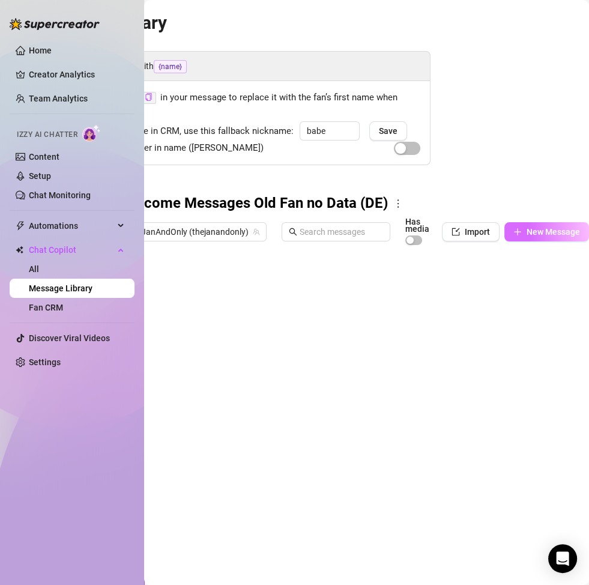
click at [527, 235] on span "New Message" at bounding box center [553, 232] width 53 height 10
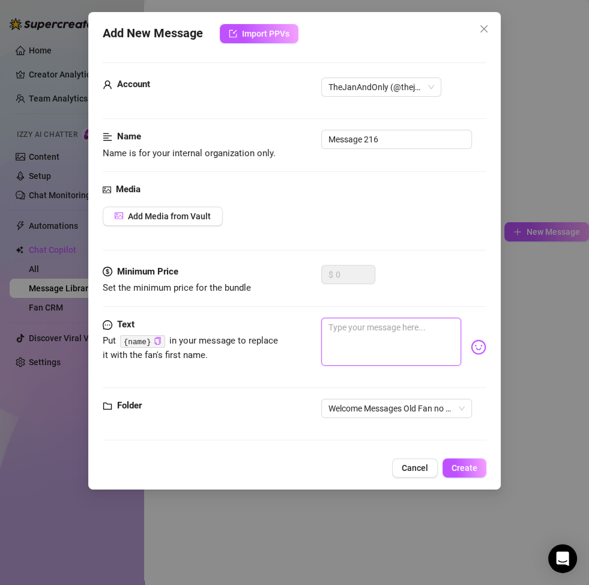
click at [399, 356] on textarea at bounding box center [391, 342] width 140 height 48
paste textarea "Du bist zurück… und ich liebe es 😏🔥 diesmal will ich dich nicht nur heiß machen…"
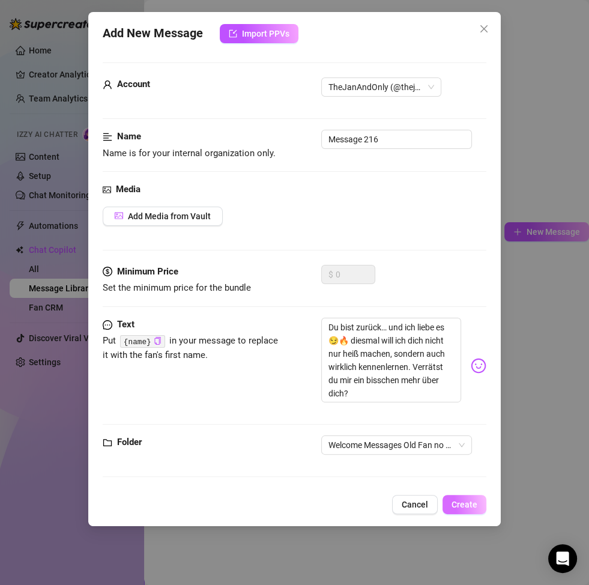
click at [461, 508] on span "Create" at bounding box center [465, 505] width 26 height 10
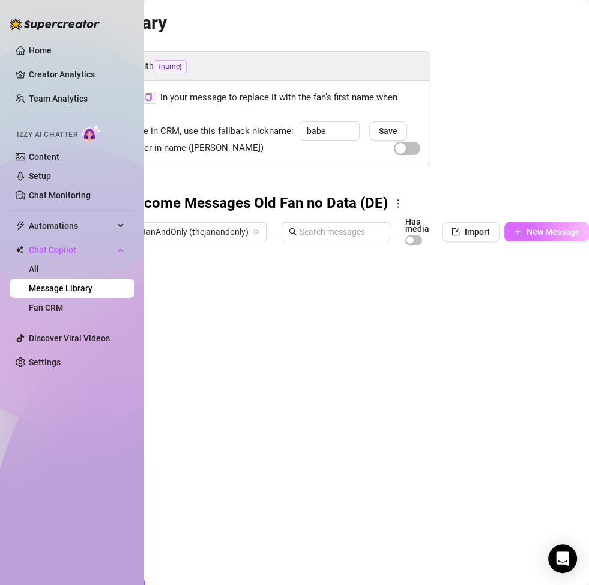
click at [527, 231] on span "New Message" at bounding box center [553, 232] width 53 height 10
click at [514, 234] on icon "plus" at bounding box center [518, 232] width 8 height 8
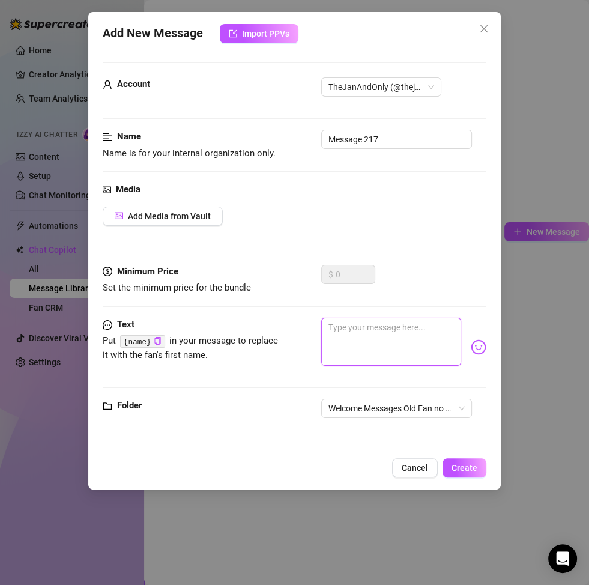
click at [365, 356] on textarea at bounding box center [391, 342] width 140 height 48
paste textarea "Mmm… willkommen zurück 😘 ich bin total neugierig. Wer bist du, was macht dich a…"
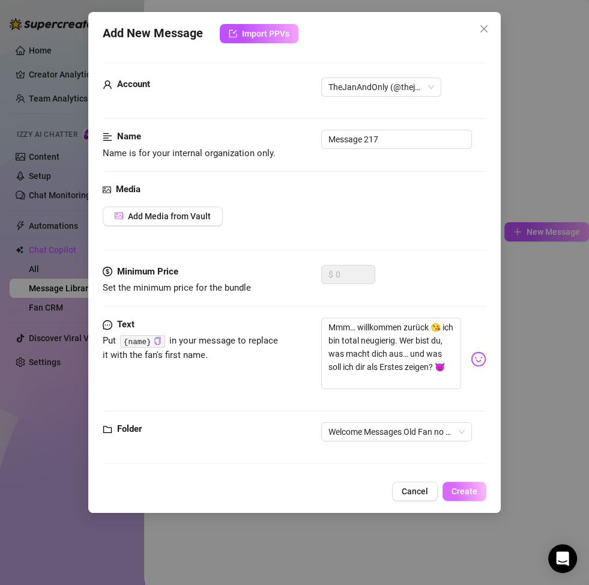
click at [466, 496] on button "Create" at bounding box center [465, 491] width 44 height 19
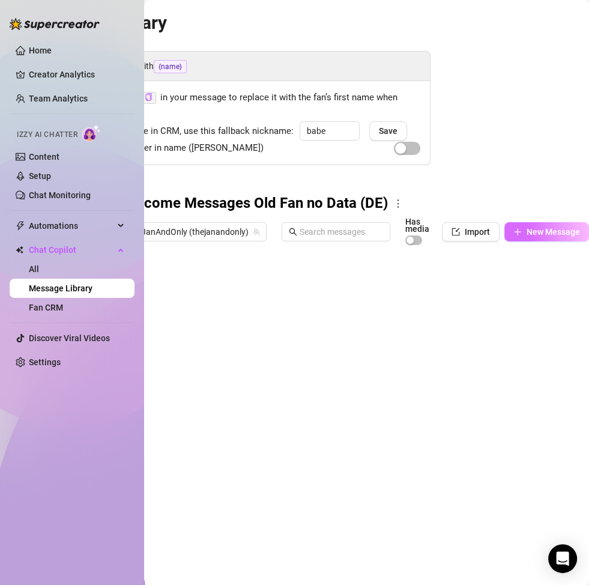
click at [536, 230] on span "New Message" at bounding box center [553, 232] width 53 height 10
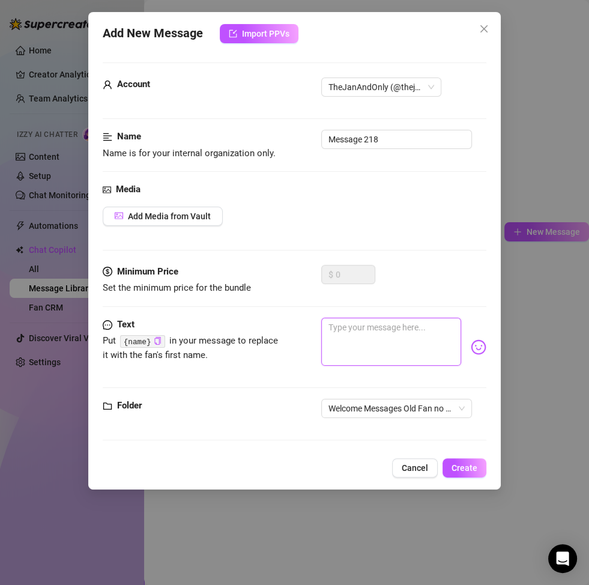
click at [342, 337] on textarea at bounding box center [391, 342] width 140 height 48
paste textarea "Ohhh, da bist du ja wieder 😍 das fühlt sich so intim an. Ich will diesmal nicht…"
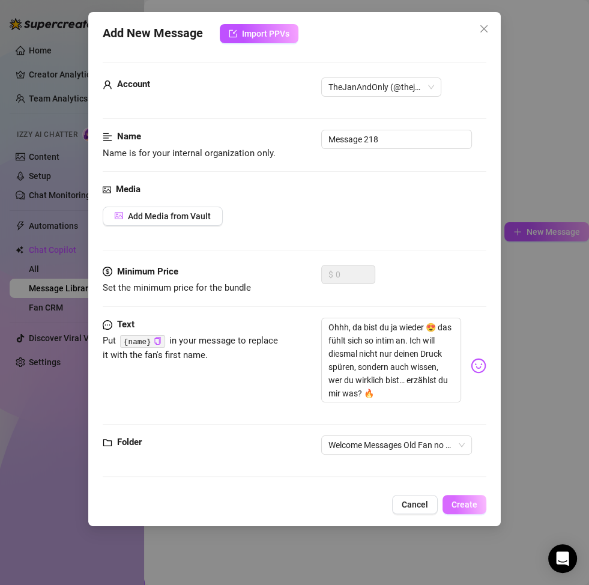
click at [459, 503] on span "Create" at bounding box center [465, 505] width 26 height 10
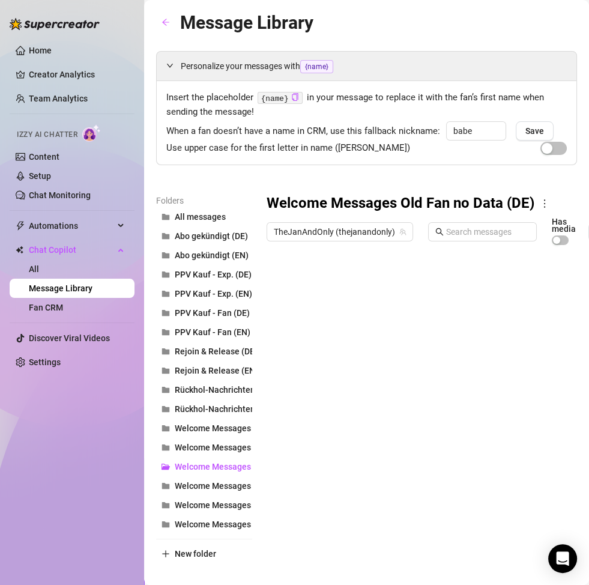
click at [317, 284] on div at bounding box center [473, 385] width 413 height 268
click at [327, 309] on div at bounding box center [473, 385] width 413 height 268
click at [333, 339] on div at bounding box center [473, 385] width 413 height 268
click at [333, 332] on div at bounding box center [473, 385] width 413 height 268
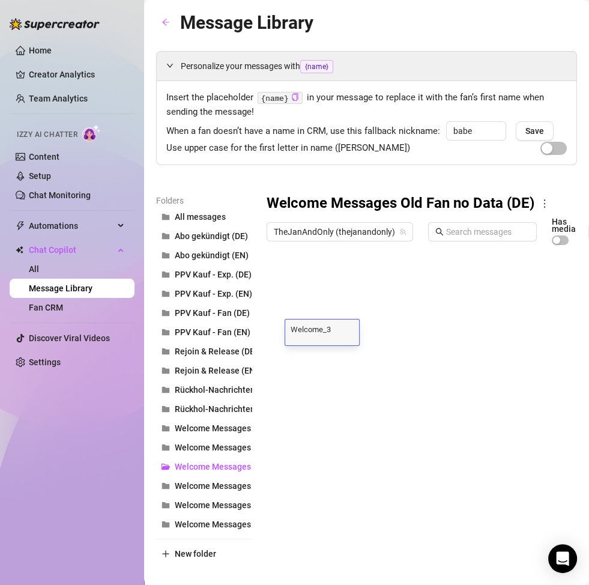
click at [335, 352] on div at bounding box center [473, 385] width 413 height 268
click at [334, 354] on div at bounding box center [473, 385] width 413 height 268
click at [336, 381] on div at bounding box center [473, 385] width 413 height 268
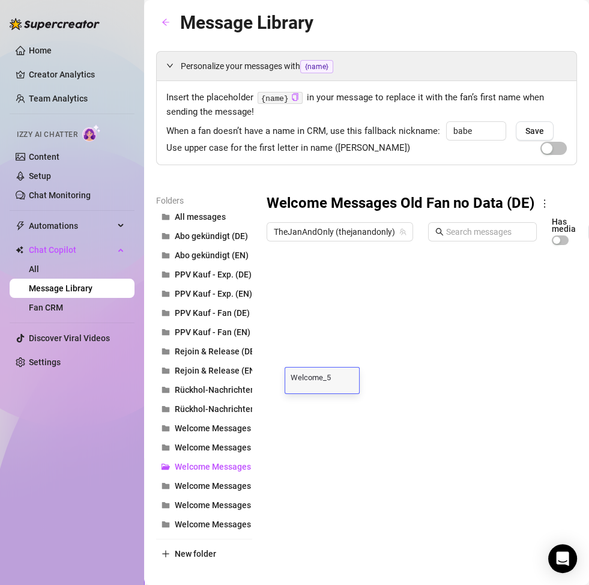
click at [336, 399] on div at bounding box center [473, 385] width 413 height 268
click at [344, 420] on div at bounding box center [473, 385] width 413 height 268
click at [342, 425] on div at bounding box center [473, 385] width 413 height 268
click at [344, 449] on div at bounding box center [473, 385] width 413 height 268
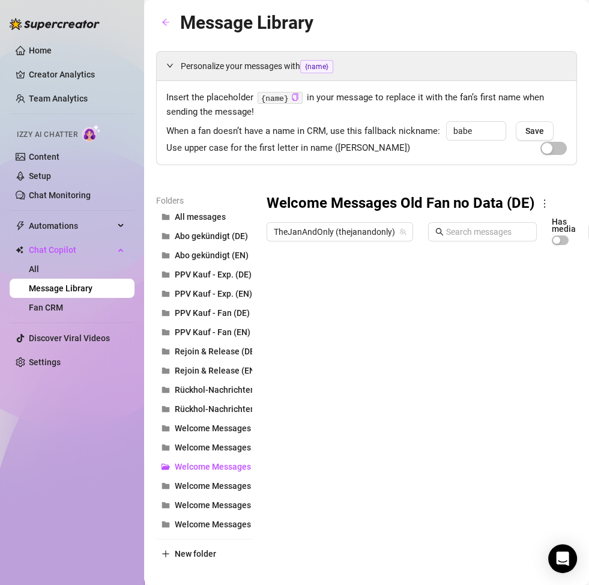
click at [342, 433] on div at bounding box center [473, 385] width 413 height 268
click at [342, 428] on div at bounding box center [473, 385] width 413 height 268
click at [342, 428] on textarea "Welcome_" at bounding box center [322, 424] width 74 height 11
click at [339, 449] on div at bounding box center [473, 385] width 413 height 268
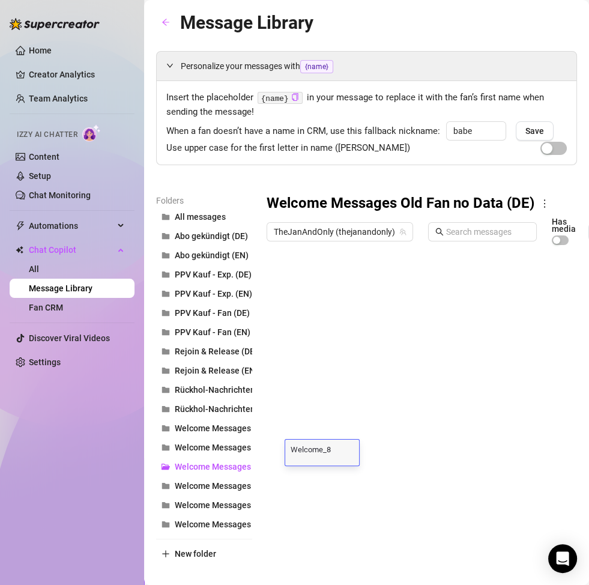
click at [342, 470] on div at bounding box center [473, 385] width 413 height 268
click at [348, 446] on div at bounding box center [473, 385] width 413 height 268
click at [333, 443] on div at bounding box center [473, 385] width 413 height 268
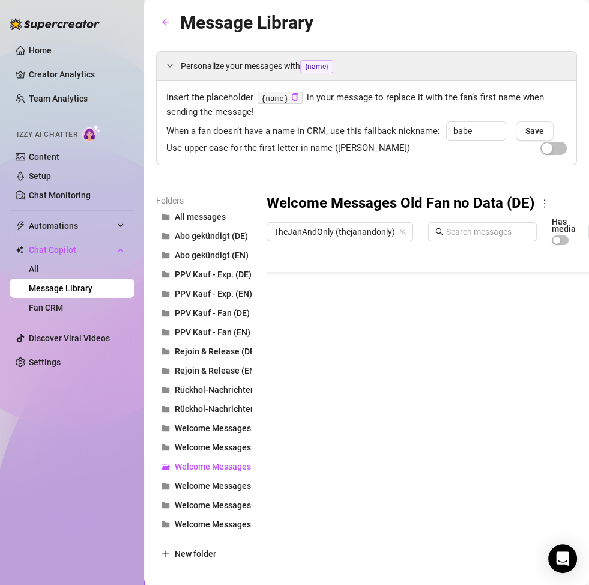
click at [333, 443] on div at bounding box center [473, 385] width 413 height 268
click at [344, 424] on div at bounding box center [473, 385] width 413 height 268
click at [204, 451] on span "Welcome Messages New Fan (EN)" at bounding box center [240, 448] width 130 height 10
click at [204, 470] on span "Welcome Messages Old Fan no Data (DE)" at bounding box center [253, 467] width 157 height 10
click at [205, 482] on span "Welcome Messages Old Fan no Data (EN)" at bounding box center [253, 486] width 157 height 10
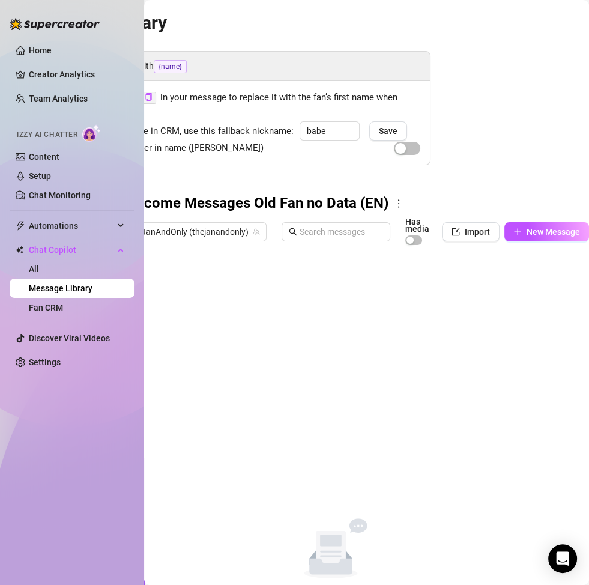
scroll to position [0, 151]
click at [509, 238] on button "New Message" at bounding box center [547, 231] width 85 height 19
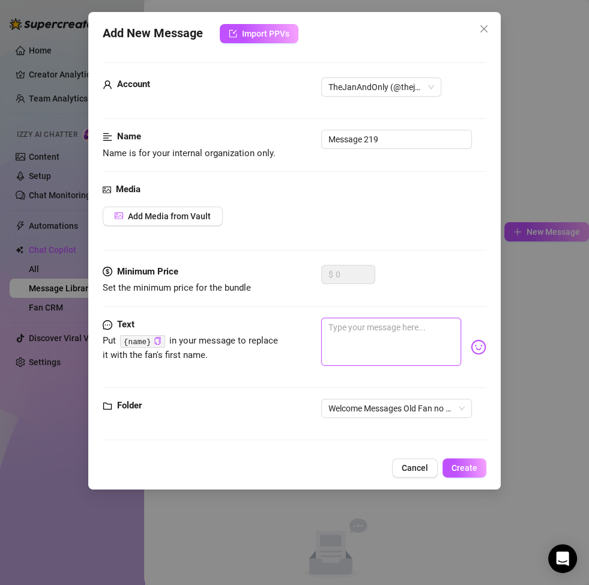
click at [394, 341] on textarea at bounding box center [391, 342] width 140 height 48
paste
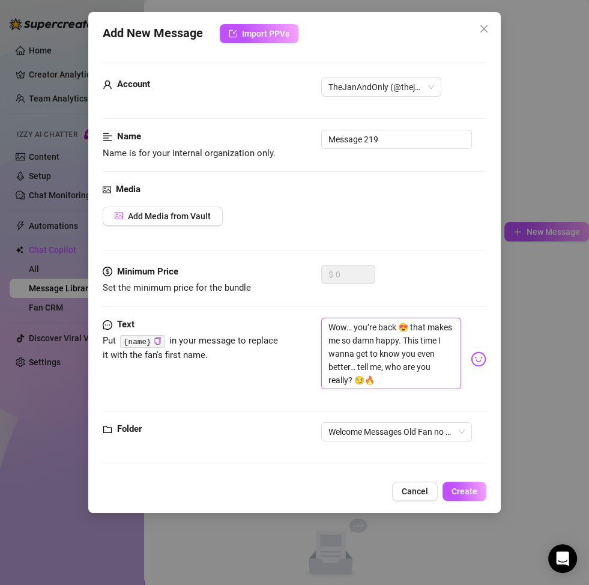
scroll to position [0, 0]
click at [456, 489] on span "Create" at bounding box center [465, 492] width 26 height 10
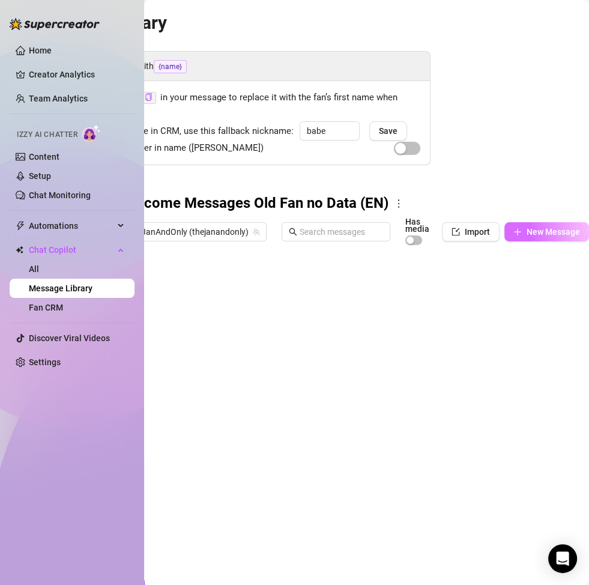
click at [527, 235] on span "New Message" at bounding box center [553, 232] width 53 height 10
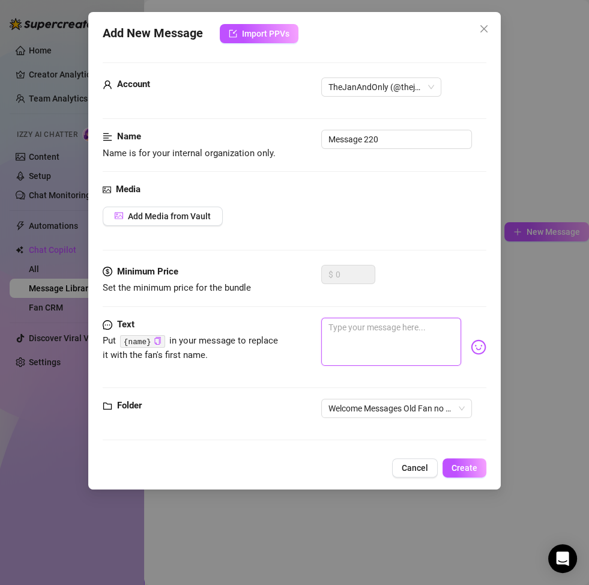
click at [396, 331] on textarea at bounding box center [391, 342] width 140 height 48
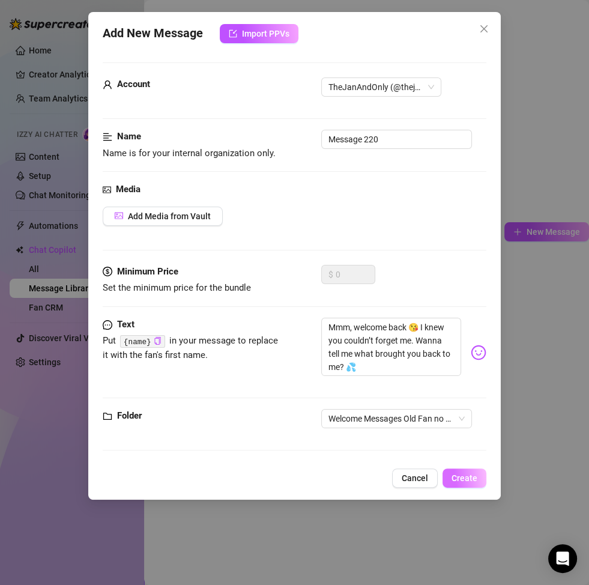
click at [467, 475] on span "Create" at bounding box center [465, 478] width 26 height 10
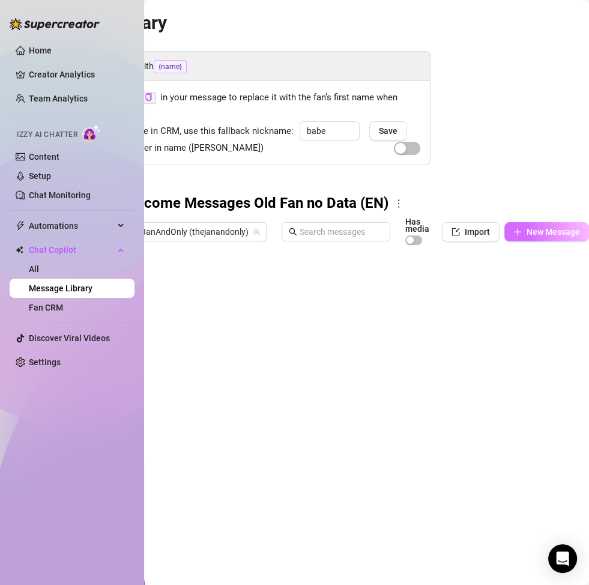
click at [530, 231] on span "New Message" at bounding box center [553, 232] width 53 height 10
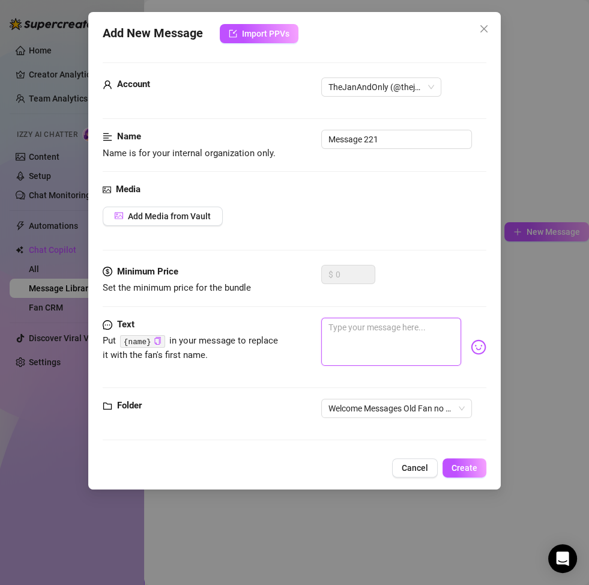
click at [341, 345] on textarea at bounding box center [391, 342] width 140 height 48
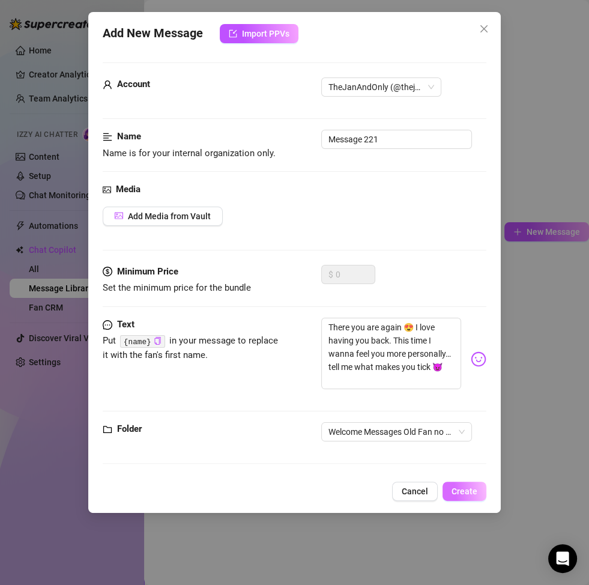
click at [466, 499] on button "Create" at bounding box center [465, 491] width 44 height 19
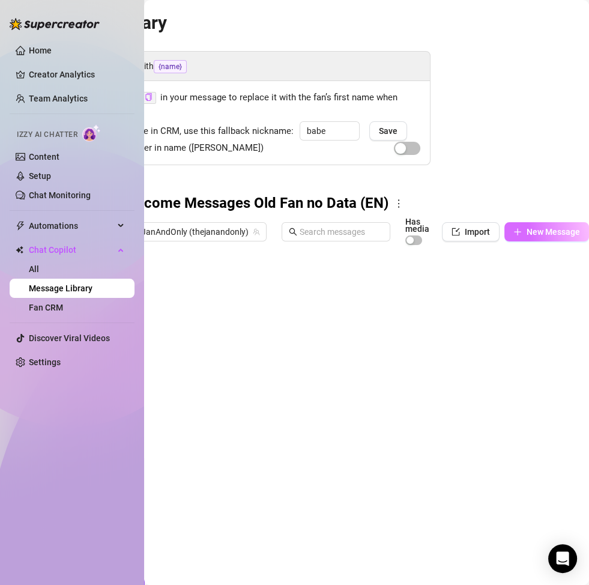
click at [537, 236] on span "New Message" at bounding box center [553, 232] width 53 height 10
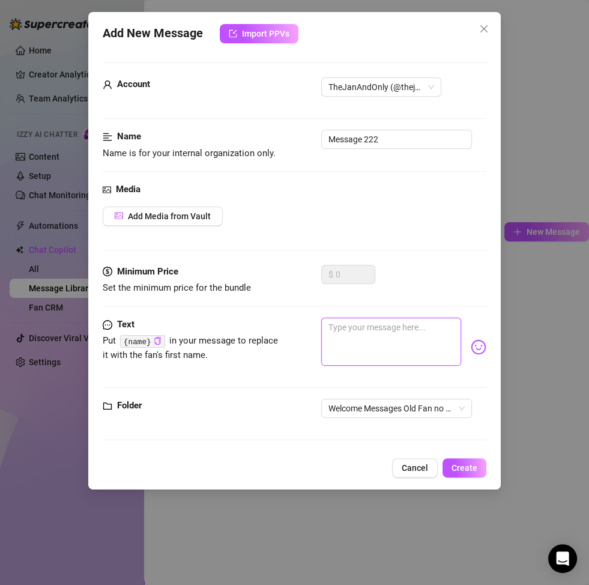
click at [402, 358] on textarea at bounding box center [391, 342] width 140 height 48
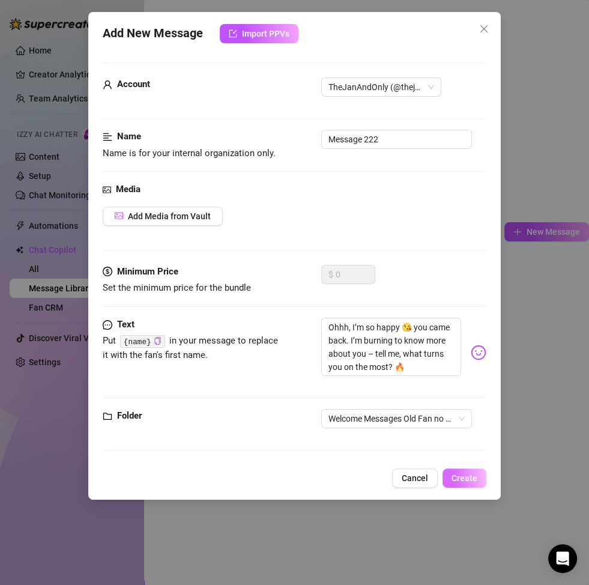
click at [466, 481] on span "Create" at bounding box center [465, 478] width 26 height 10
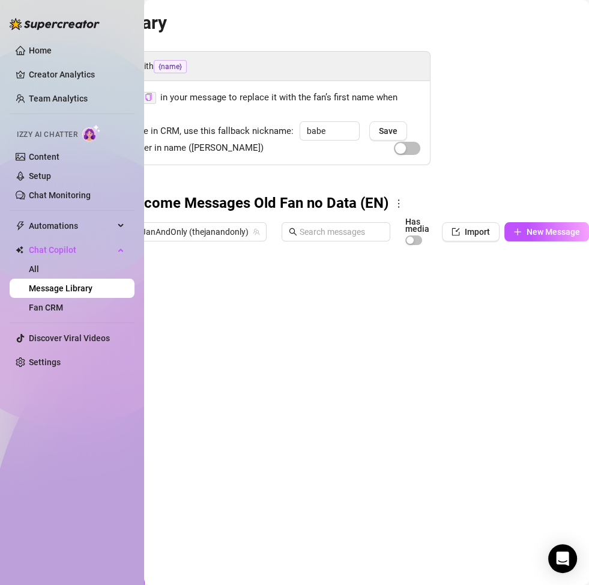
click at [533, 234] on span "New Message" at bounding box center [553, 232] width 53 height 10
click at [548, 225] on button "New Message" at bounding box center [547, 231] width 85 height 19
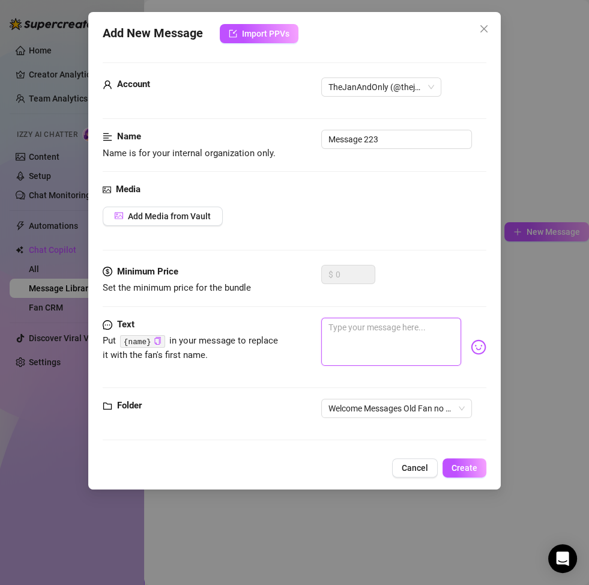
click at [398, 344] on textarea at bounding box center [391, 342] width 140 height 48
click at [396, 344] on textarea at bounding box center [391, 342] width 140 height 48
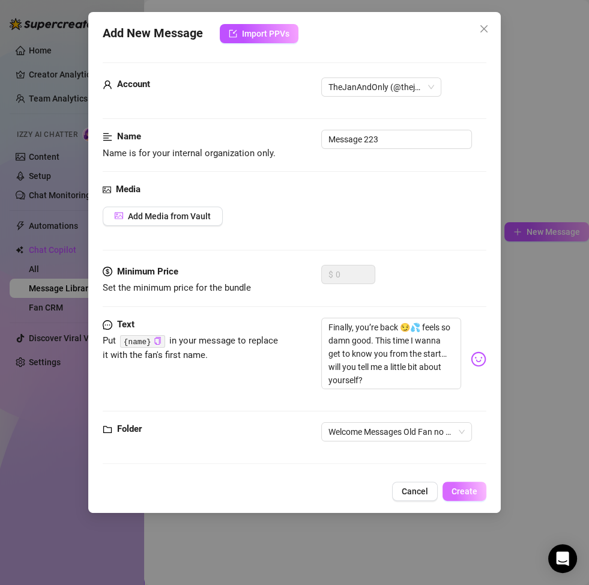
click at [467, 491] on span "Create" at bounding box center [465, 492] width 26 height 10
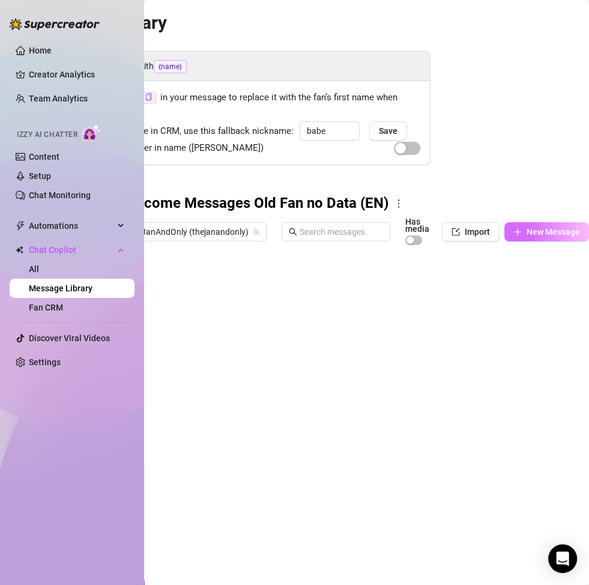
click at [550, 238] on button "New Message" at bounding box center [547, 231] width 85 height 19
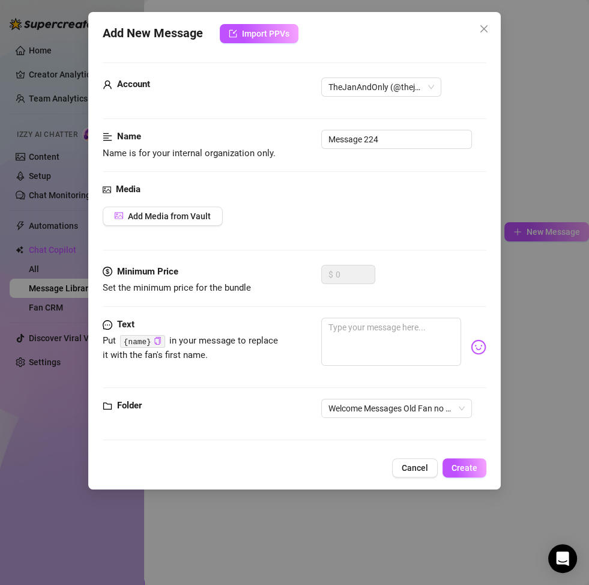
click at [412, 315] on div "Minimum Price Set the minimum price for the bundle $ 0" at bounding box center [295, 291] width 384 height 53
click at [417, 342] on textarea at bounding box center [391, 342] width 140 height 48
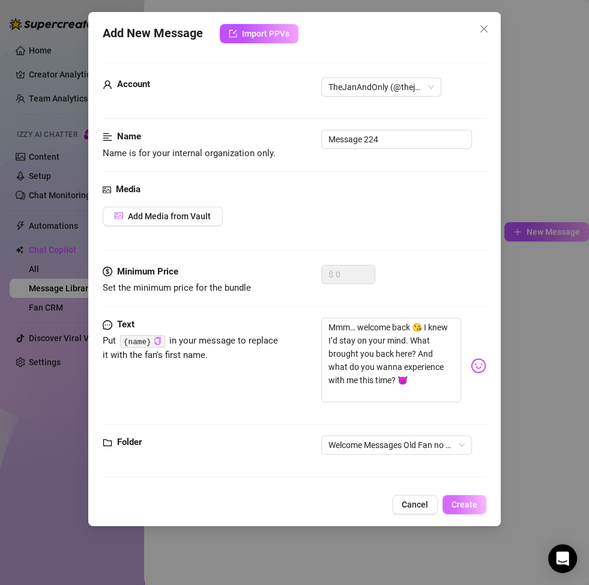
click at [466, 513] on button "Create" at bounding box center [465, 504] width 44 height 19
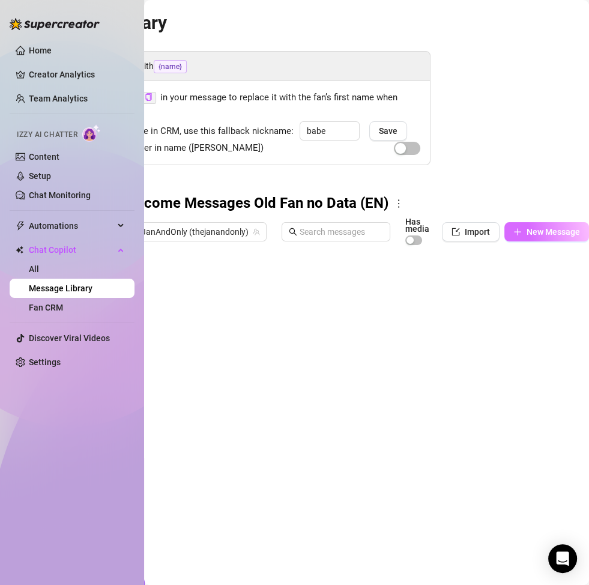
click at [530, 234] on span "New Message" at bounding box center [553, 232] width 53 height 10
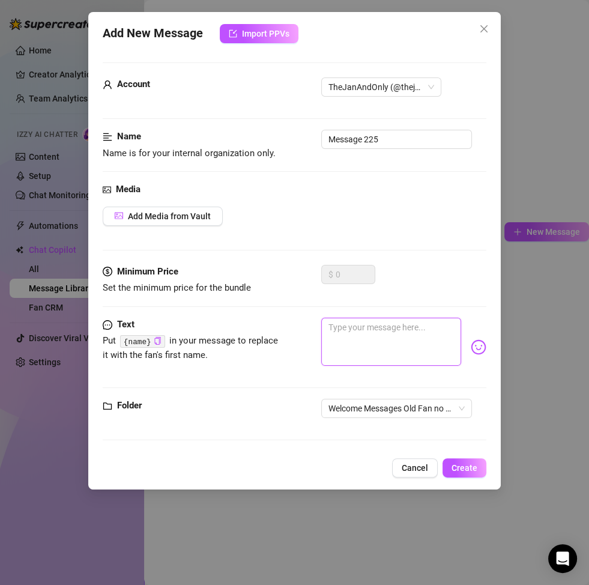
click at [390, 336] on textarea at bounding box center [391, 342] width 140 height 48
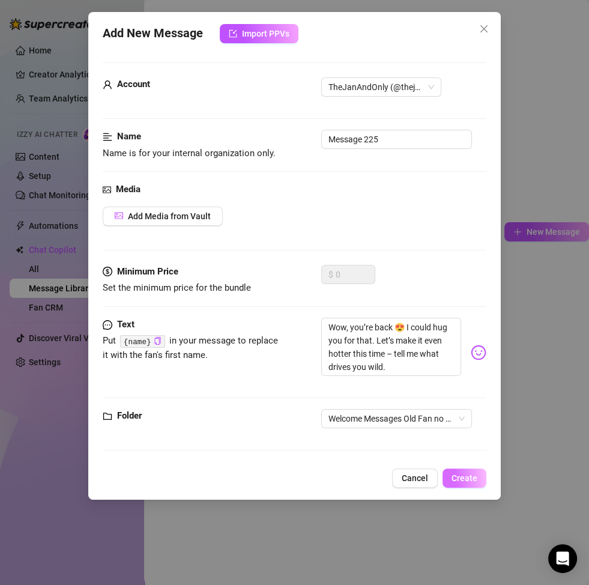
click at [466, 482] on button "Create" at bounding box center [465, 478] width 44 height 19
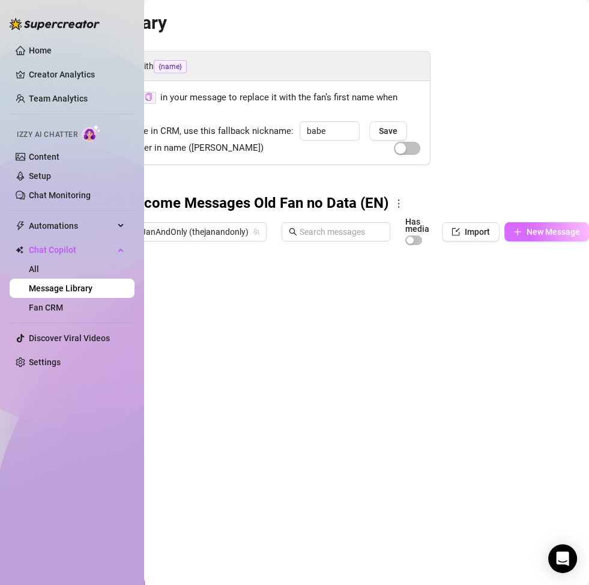
click at [528, 231] on span "New Message" at bounding box center [553, 232] width 53 height 10
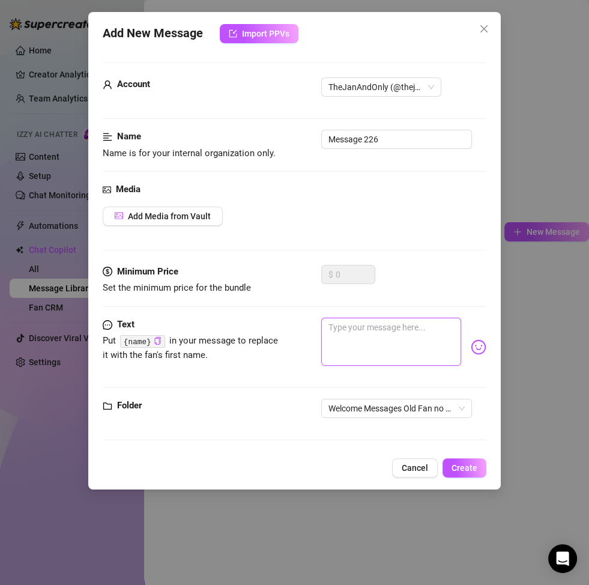
click at [412, 350] on textarea at bounding box center [391, 342] width 140 height 48
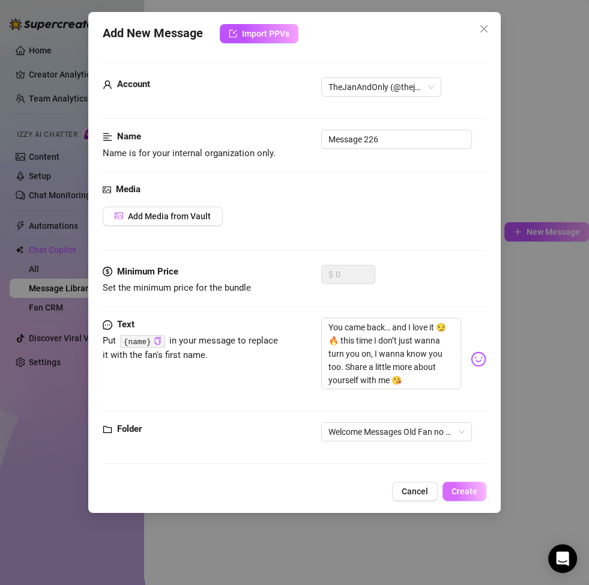
click at [467, 489] on span "Create" at bounding box center [465, 492] width 26 height 10
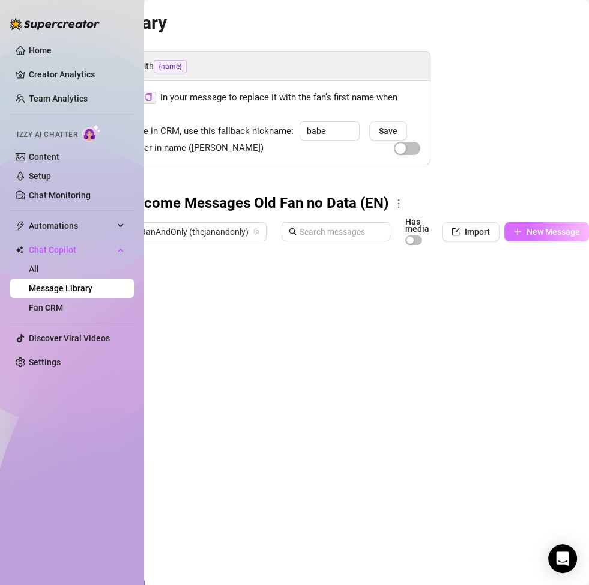
click at [527, 230] on span "New Message" at bounding box center [553, 232] width 53 height 10
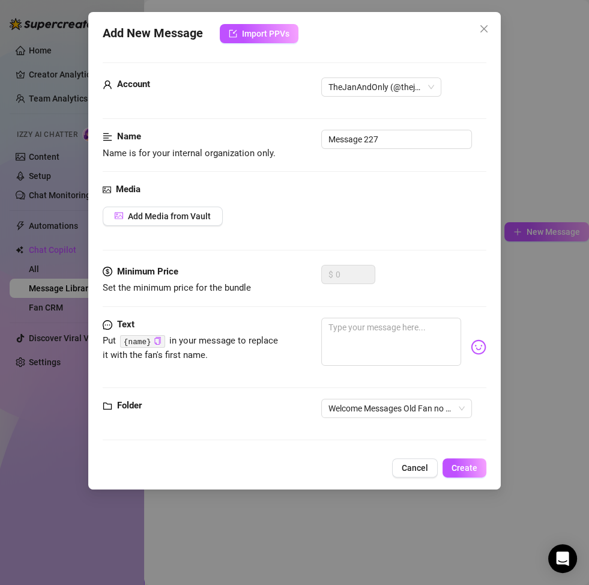
click at [404, 366] on div at bounding box center [403, 347] width 165 height 59
click at [398, 345] on textarea at bounding box center [391, 342] width 140 height 48
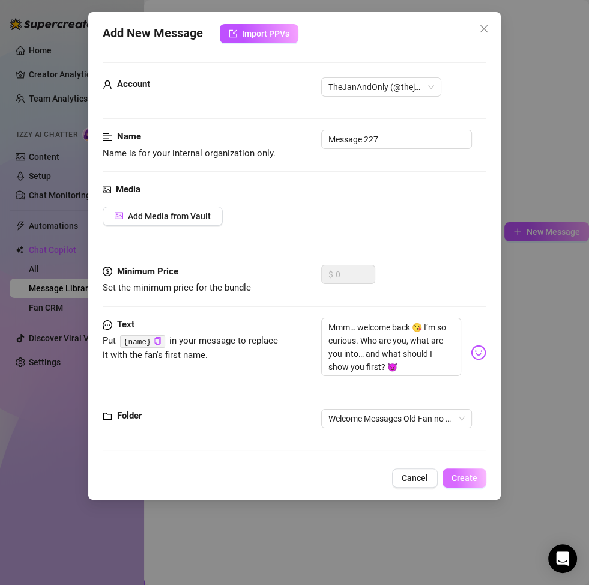
click at [466, 482] on button "Create" at bounding box center [465, 478] width 44 height 19
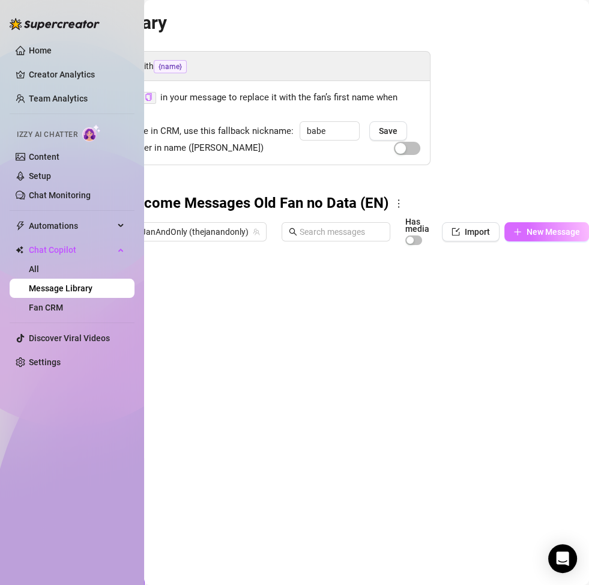
click at [529, 228] on span "New Message" at bounding box center [553, 232] width 53 height 10
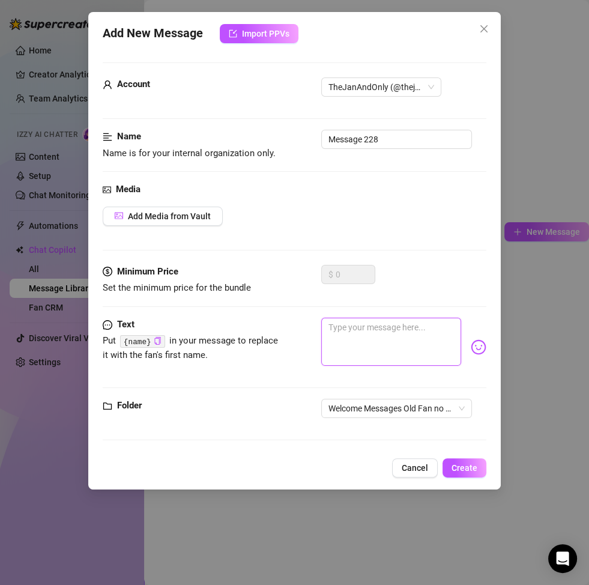
click at [387, 327] on textarea at bounding box center [391, 342] width 140 height 48
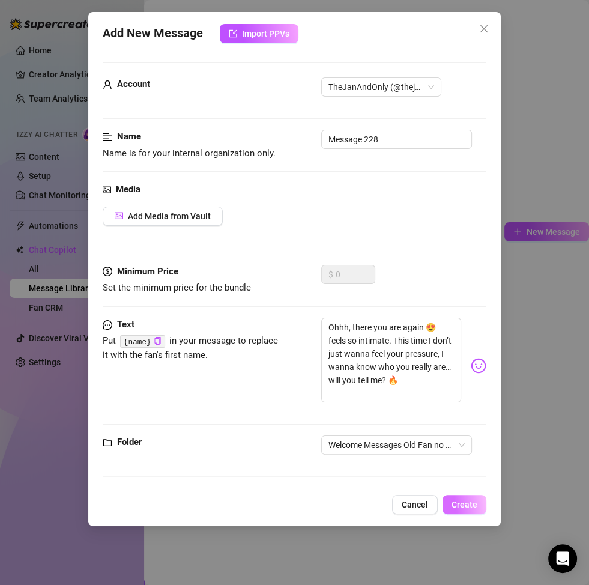
click at [457, 503] on span "Create" at bounding box center [465, 505] width 26 height 10
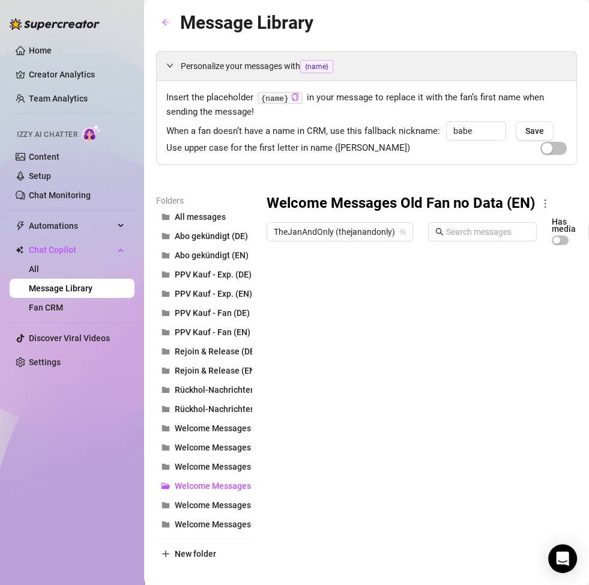
click at [327, 287] on div at bounding box center [473, 385] width 413 height 268
click at [309, 301] on div at bounding box center [473, 385] width 413 height 268
click at [335, 311] on div "Welcome_ Welcome_" at bounding box center [322, 309] width 74 height 26
click at [333, 306] on textarea "Welcome_" at bounding box center [322, 304] width 74 height 11
click at [323, 332] on div at bounding box center [473, 385] width 413 height 268
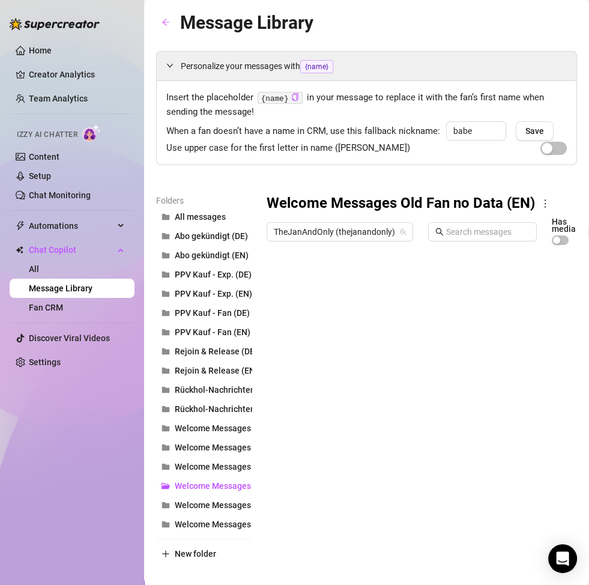
click at [323, 332] on div at bounding box center [473, 385] width 413 height 268
click at [335, 351] on div at bounding box center [473, 385] width 413 height 268
click at [335, 359] on div at bounding box center [473, 385] width 413 height 268
click at [336, 376] on div at bounding box center [473, 385] width 413 height 268
click at [336, 377] on div at bounding box center [473, 385] width 413 height 268
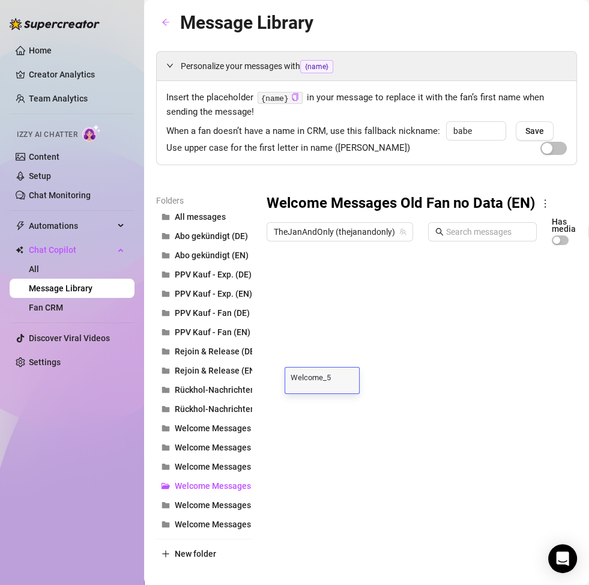
click at [344, 401] on div at bounding box center [473, 385] width 413 height 268
click at [344, 404] on div at bounding box center [473, 385] width 413 height 268
click at [344, 425] on div at bounding box center [473, 385] width 413 height 268
click at [344, 427] on div at bounding box center [473, 385] width 413 height 268
click at [342, 455] on div at bounding box center [473, 385] width 413 height 268
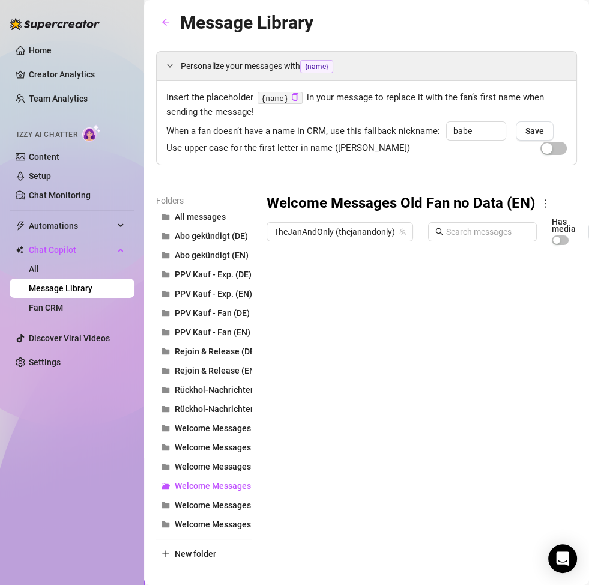
click at [342, 455] on div at bounding box center [473, 385] width 413 height 268
click at [344, 473] on div at bounding box center [473, 385] width 413 height 268
click at [344, 475] on div at bounding box center [473, 385] width 413 height 268
click at [350, 457] on div at bounding box center [473, 385] width 413 height 268
click at [332, 445] on div at bounding box center [473, 385] width 413 height 268
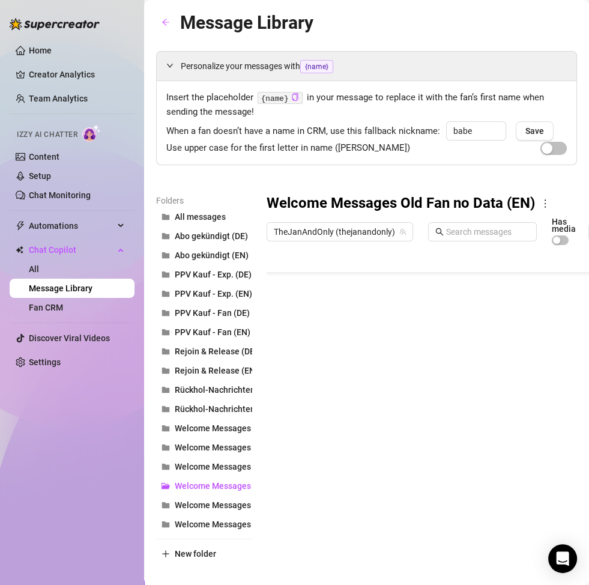
click at [332, 445] on div at bounding box center [473, 385] width 413 height 268
click at [353, 416] on div at bounding box center [473, 385] width 413 height 268
click at [214, 532] on button "Welcome Messages Old Fan with Data (EN)" at bounding box center [204, 524] width 96 height 19
click at [216, 510] on button "Welcome Messages Old Fan with Data (DE)" at bounding box center [204, 505] width 96 height 19
click at [220, 494] on button "Welcome Messages Old Fan no Data (EN)" at bounding box center [204, 485] width 96 height 19
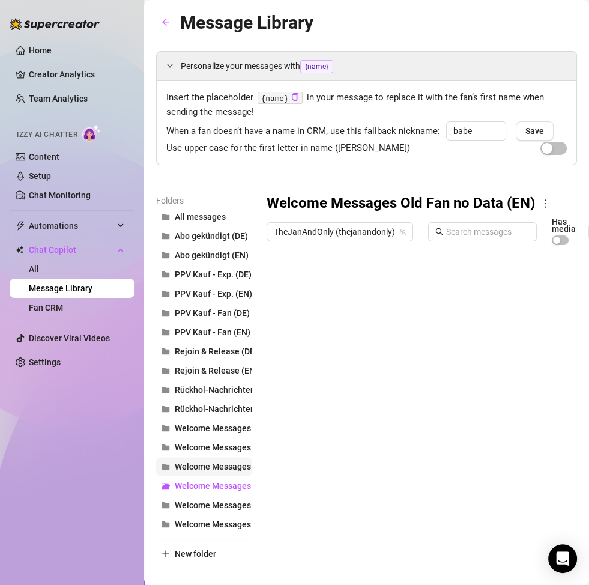
click at [222, 473] on button "Welcome Messages Old Fan no Data (DE)" at bounding box center [204, 466] width 96 height 19
click at [223, 462] on span "Welcome Messages Old Fan no Data (DE)" at bounding box center [253, 467] width 157 height 10
click at [222, 443] on span "Welcome Messages New Fan (EN)" at bounding box center [240, 448] width 130 height 10
click at [220, 414] on button "Rückhol-Nachrichten (EN)" at bounding box center [204, 408] width 96 height 19
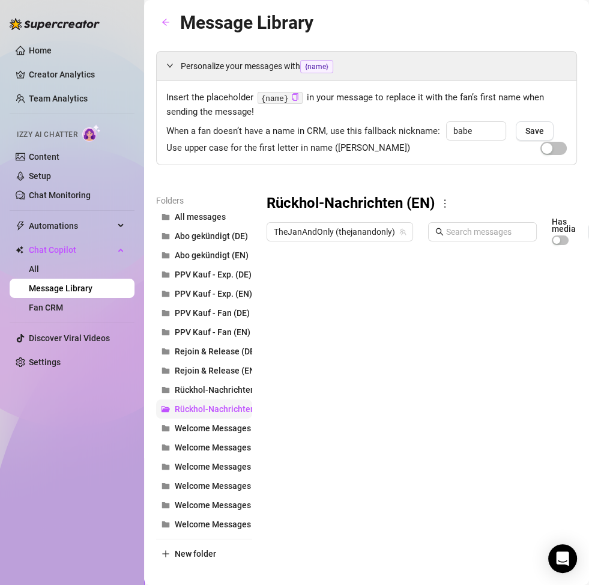
click at [216, 424] on span "Welcome Messages New Fan (DE)" at bounding box center [239, 429] width 129 height 10
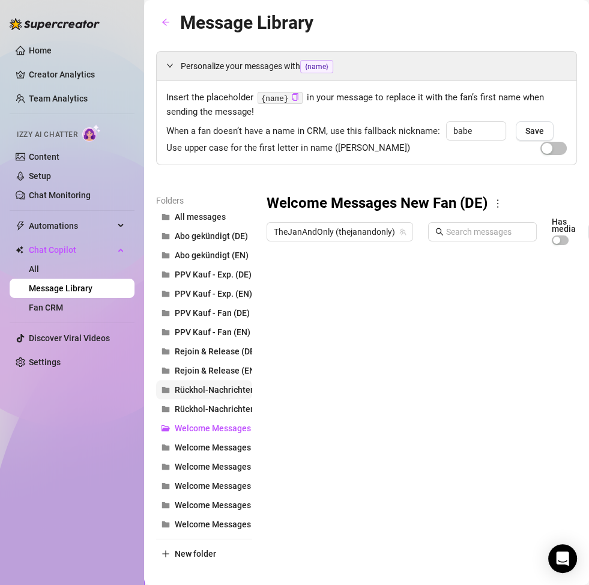
click at [219, 384] on button "Rückhol-Nachrichten (DE)" at bounding box center [204, 389] width 96 height 19
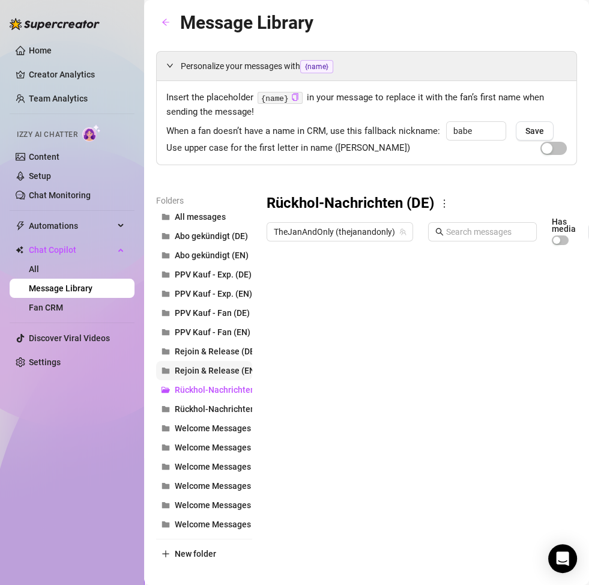
click at [221, 375] on button "Rejoin & Release (EN)" at bounding box center [204, 370] width 96 height 19
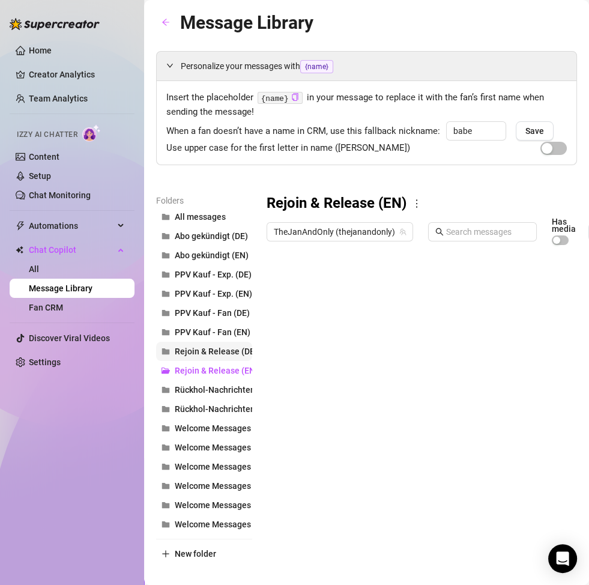
click at [221, 353] on span "Rejoin & Release (DE)" at bounding box center [216, 352] width 83 height 10
click at [223, 329] on span "PPV Kauf - Fan (EN)" at bounding box center [213, 332] width 76 height 10
click at [217, 309] on span "PPV Kauf - Fan (DE)" at bounding box center [212, 313] width 75 height 10
click at [217, 289] on span "PPV Kauf - Exp. (EN)" at bounding box center [213, 294] width 77 height 10
click at [216, 261] on button "Abo gekündigt (EN)" at bounding box center [204, 255] width 96 height 19
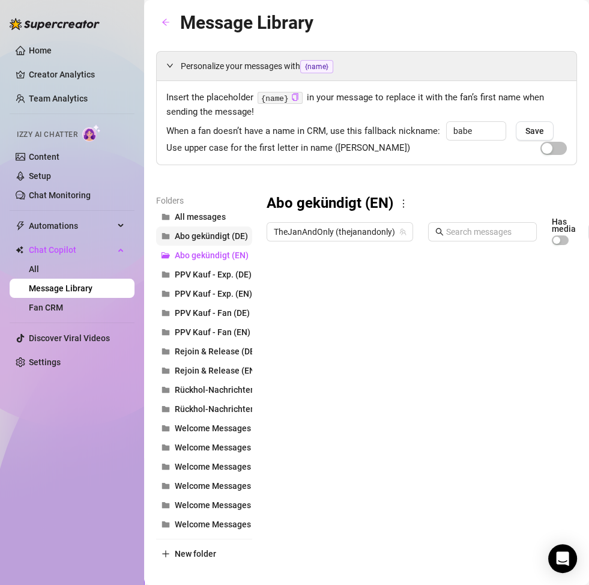
click at [222, 228] on button "Abo gekündigt (DE)" at bounding box center [204, 235] width 96 height 19
click at [227, 310] on span "PPV Kauf - Fan (DE)" at bounding box center [212, 313] width 75 height 10
click at [226, 296] on span "PPV Kauf - Exp. (EN)" at bounding box center [213, 294] width 77 height 10
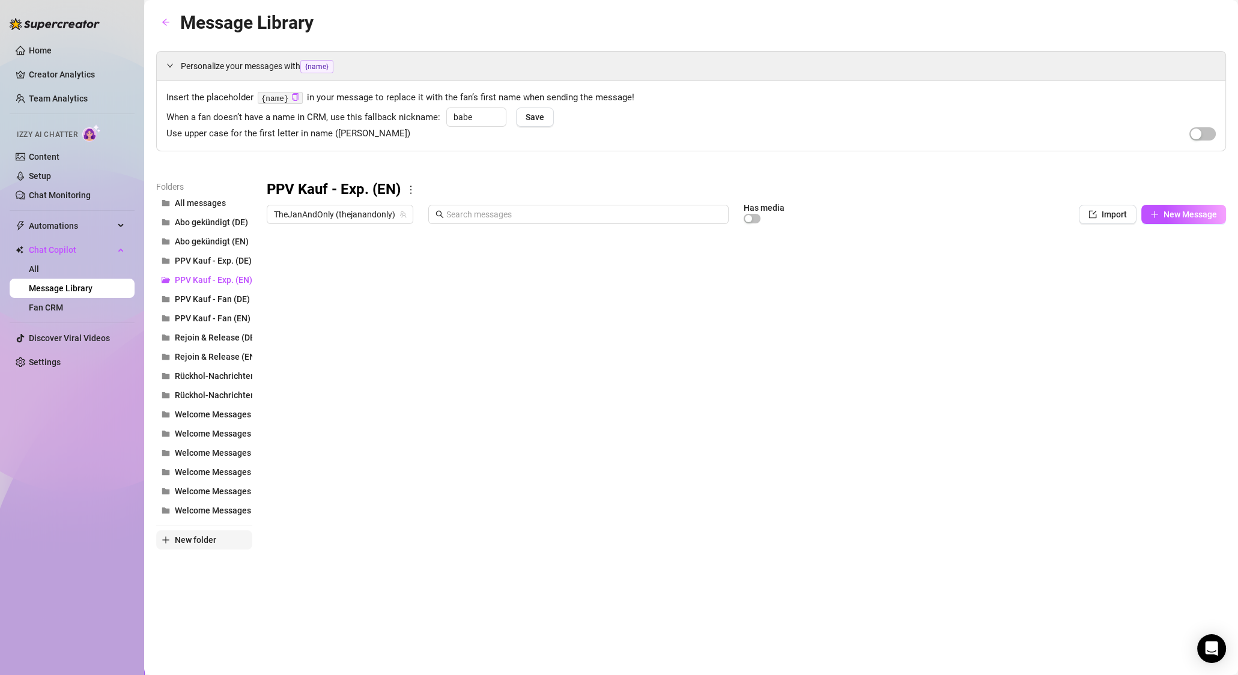
click at [195, 541] on span "New folder" at bounding box center [195, 540] width 41 height 10
click at [193, 526] on input "text" at bounding box center [204, 529] width 96 height 19
click at [319, 581] on div "Message Library Personalize your messages with {name} Insert the placeholder {n…" at bounding box center [691, 323] width 1070 height 631
click at [210, 261] on span "Follow up (DE)" at bounding box center [202, 261] width 55 height 10
click at [589, 215] on span "New Message" at bounding box center [1190, 215] width 53 height 10
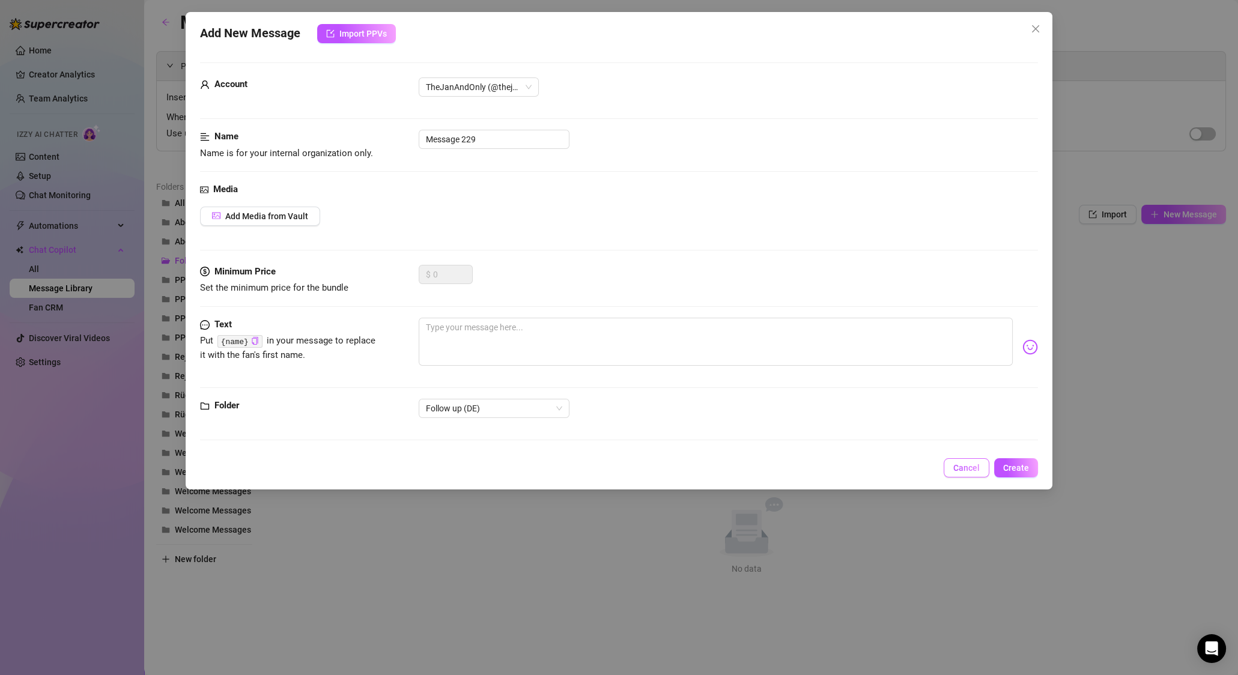
click at [589, 463] on span "Cancel" at bounding box center [966, 468] width 26 height 10
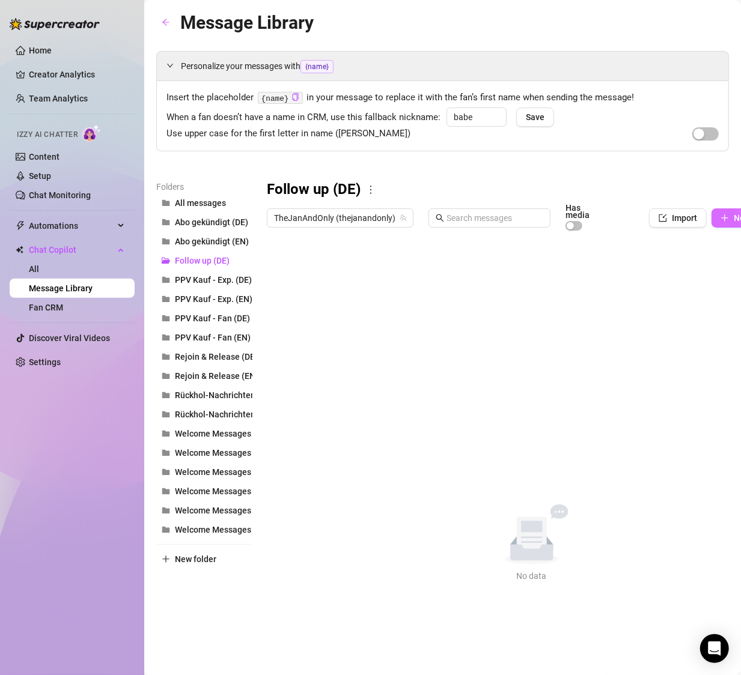
click at [589, 222] on span "button" at bounding box center [724, 218] width 8 height 10
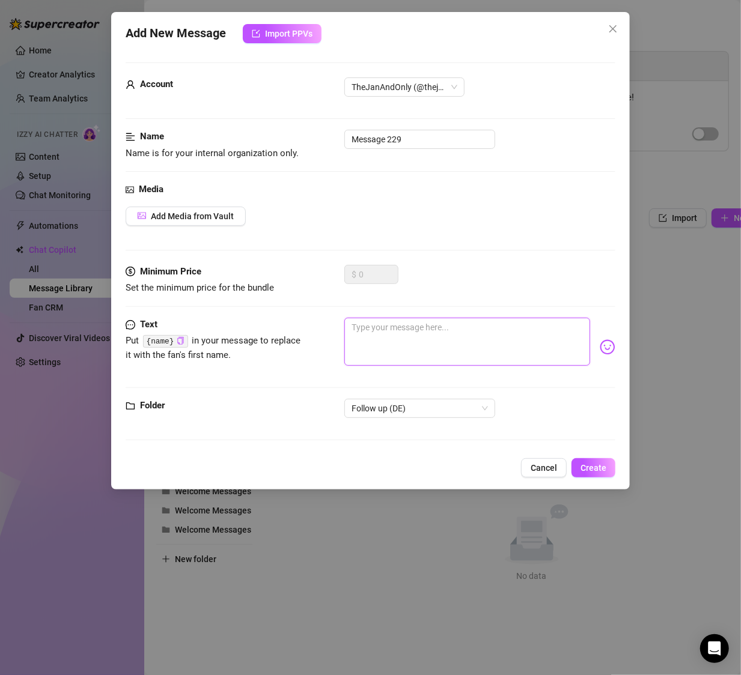
click at [393, 347] on textarea at bounding box center [467, 342] width 246 height 48
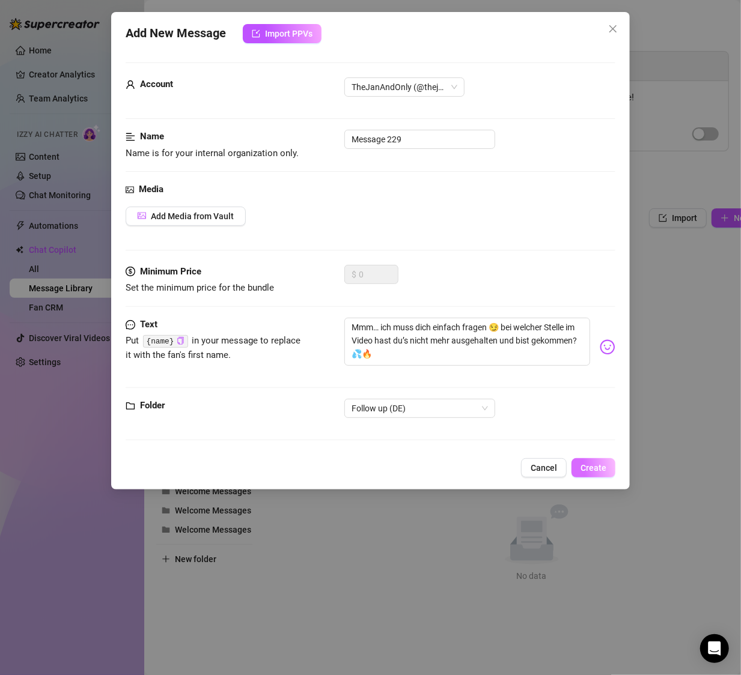
click at [589, 467] on span "Create" at bounding box center [593, 468] width 26 height 10
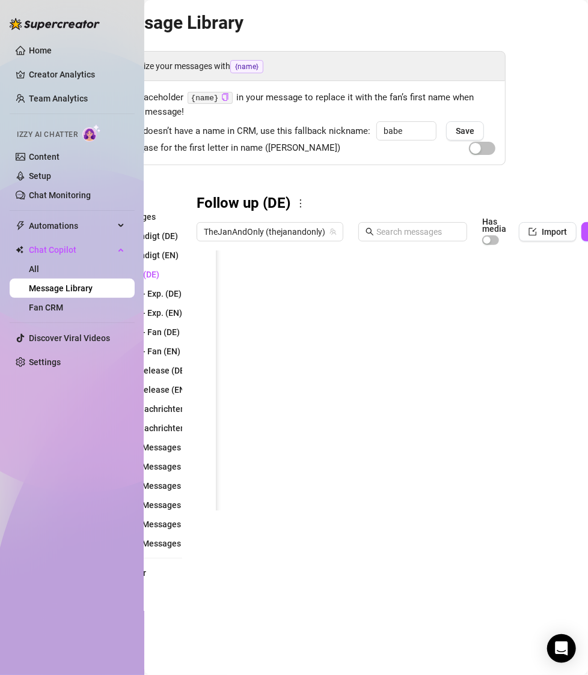
scroll to position [0, 145]
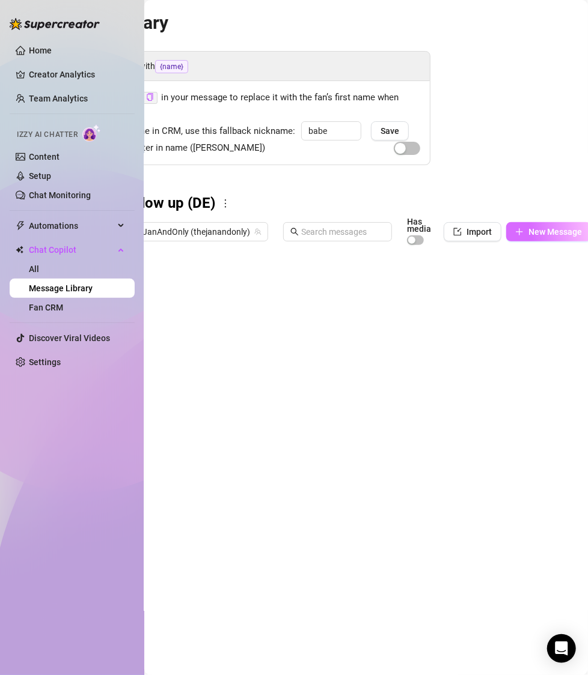
click at [518, 233] on icon "plus" at bounding box center [518, 232] width 1 height 7
click at [535, 233] on div "Add New Message Import PPVs Account 160608998 Name Name is for your internal or…" at bounding box center [294, 337] width 588 height 675
click at [558, 237] on button "New Message" at bounding box center [548, 231] width 85 height 19
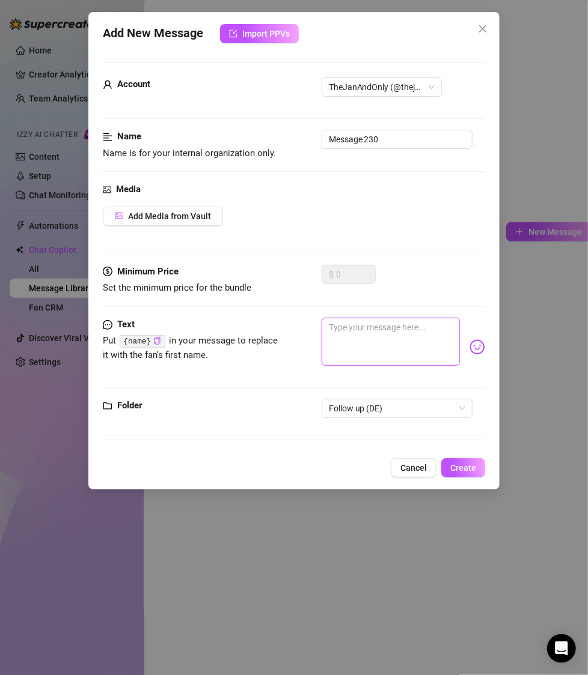
click at [350, 342] on textarea at bounding box center [390, 342] width 139 height 48
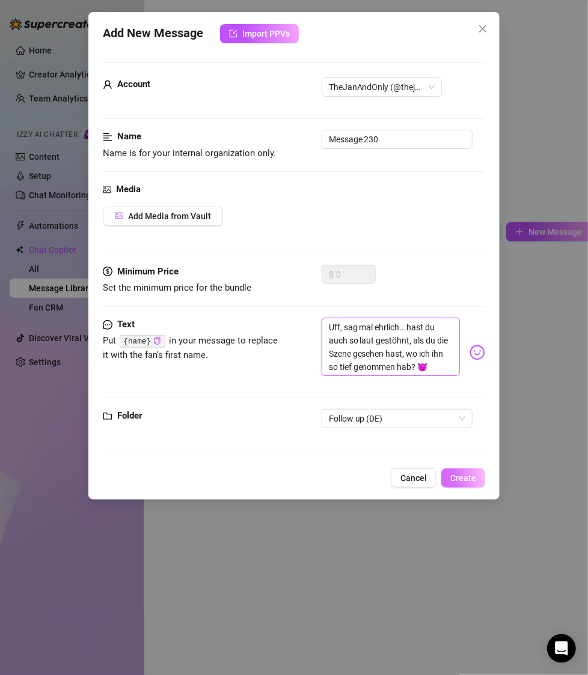
scroll to position [0, 0]
click at [463, 477] on span "Create" at bounding box center [463, 478] width 26 height 10
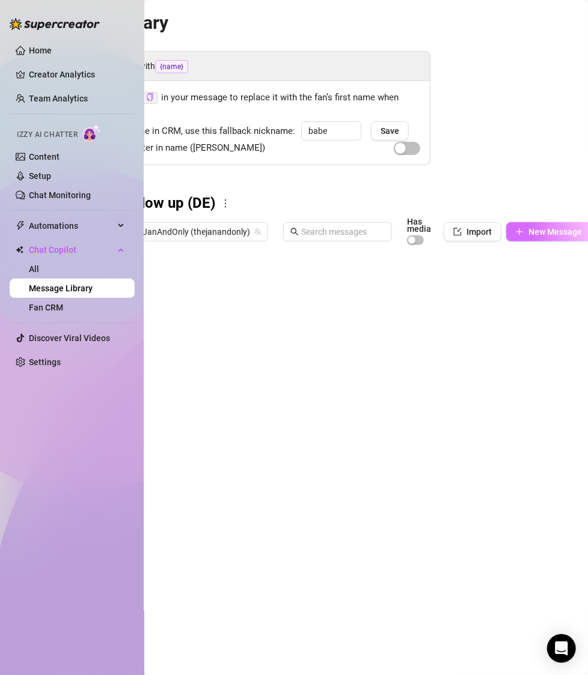
click at [536, 232] on span "New Message" at bounding box center [554, 232] width 53 height 10
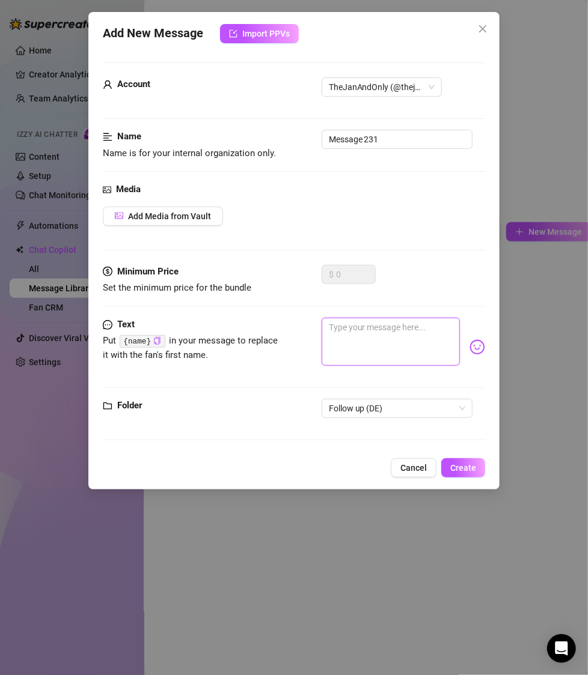
click at [383, 340] on textarea at bounding box center [390, 342] width 139 height 48
click at [463, 469] on span "Create" at bounding box center [463, 468] width 26 height 10
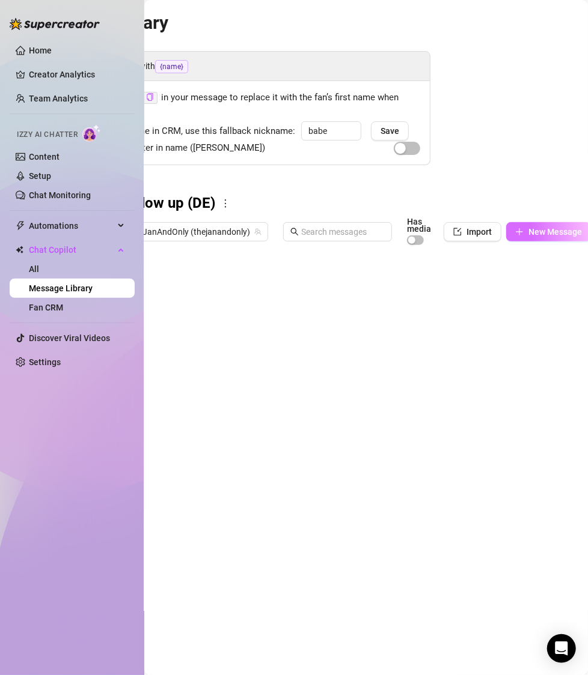
click at [540, 232] on span "New Message" at bounding box center [554, 232] width 53 height 10
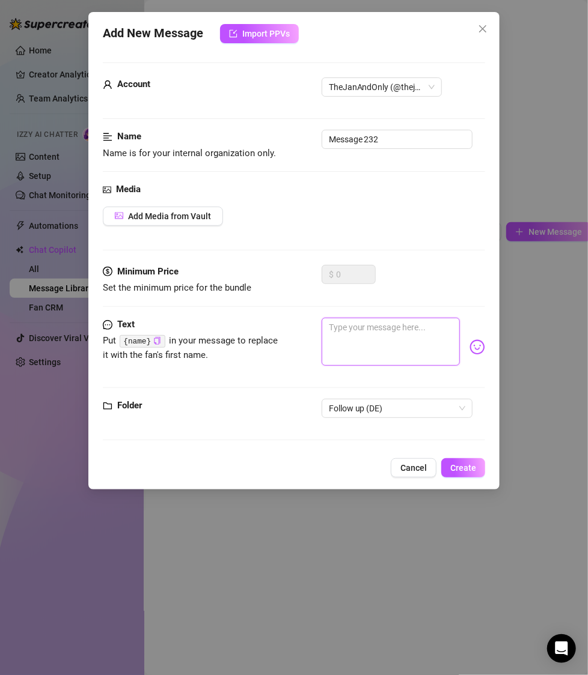
click at [425, 344] on textarea at bounding box center [390, 342] width 139 height 48
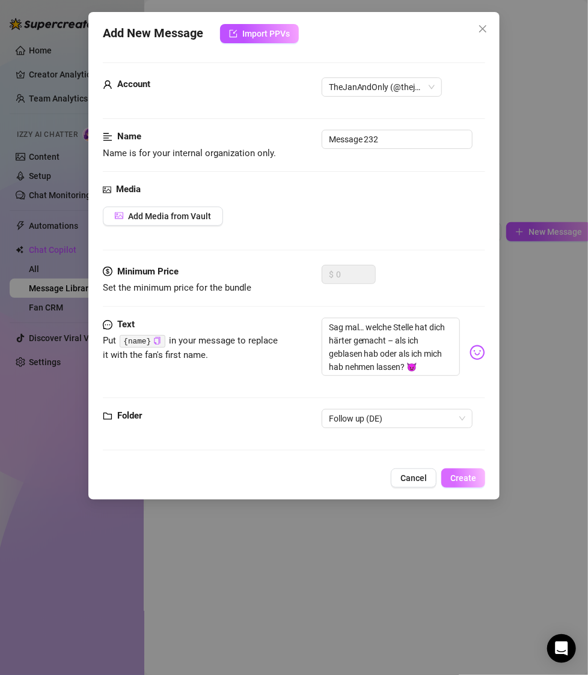
click at [468, 475] on span "Create" at bounding box center [463, 478] width 26 height 10
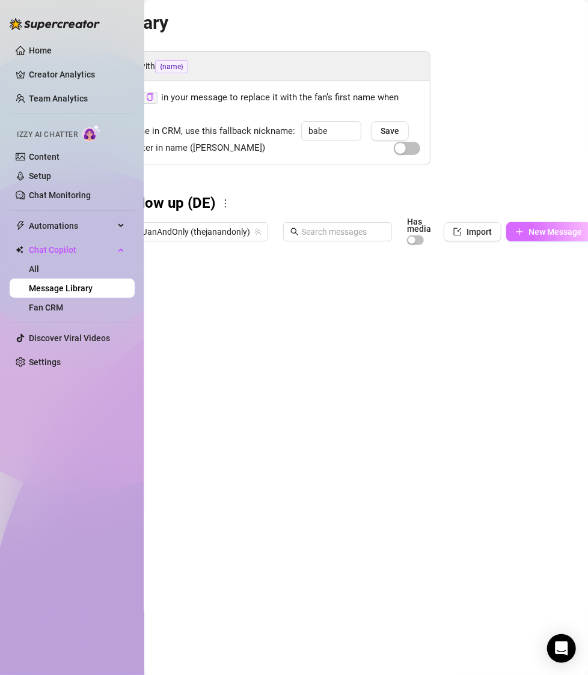
click at [538, 234] on span "New Message" at bounding box center [554, 232] width 53 height 10
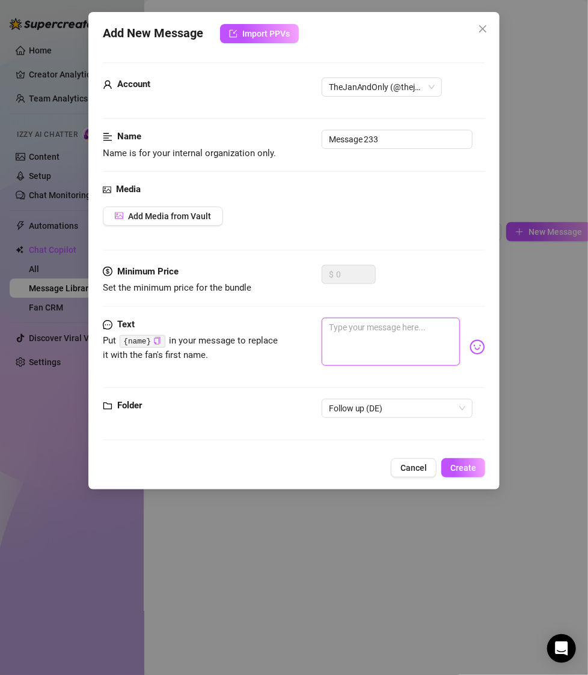
click at [387, 344] on textarea at bounding box center [390, 342] width 139 height 48
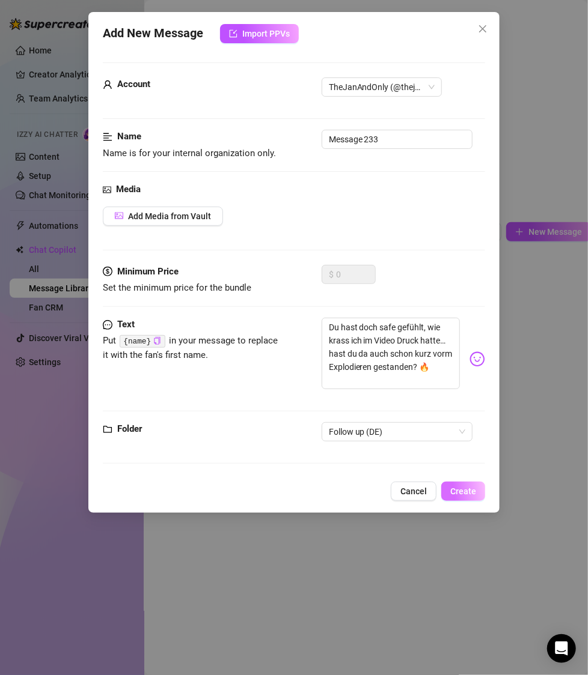
click at [463, 489] on span "Create" at bounding box center [463, 492] width 26 height 10
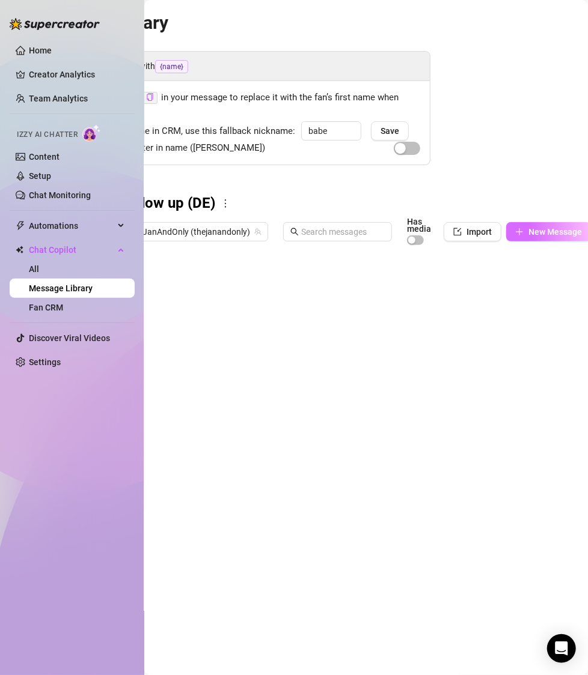
click at [544, 231] on span "New Message" at bounding box center [554, 232] width 53 height 10
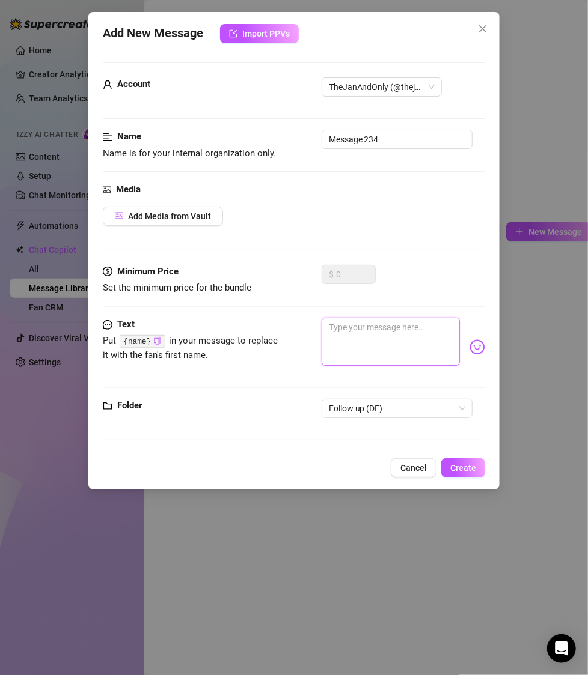
click at [418, 349] on textarea at bounding box center [390, 342] width 139 height 48
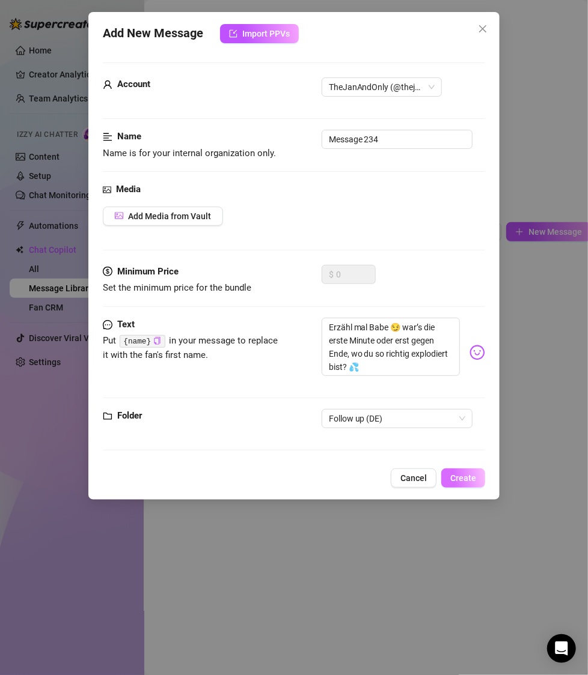
click at [465, 476] on span "Create" at bounding box center [463, 478] width 26 height 10
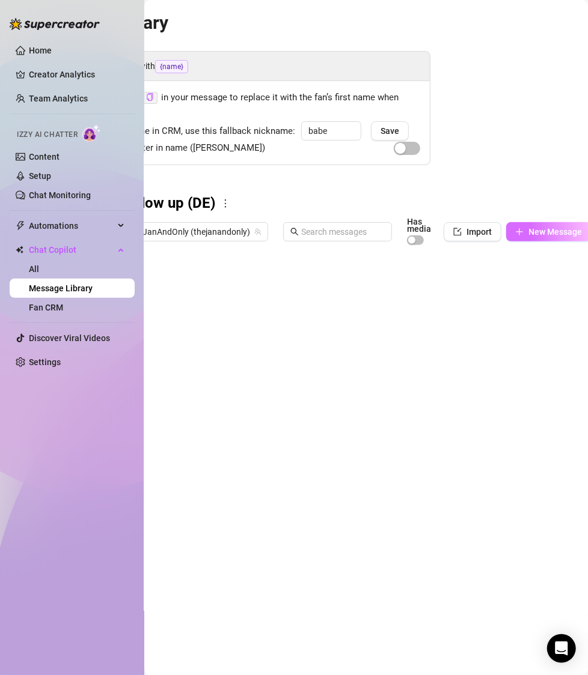
click at [541, 231] on span "New Message" at bounding box center [554, 232] width 53 height 10
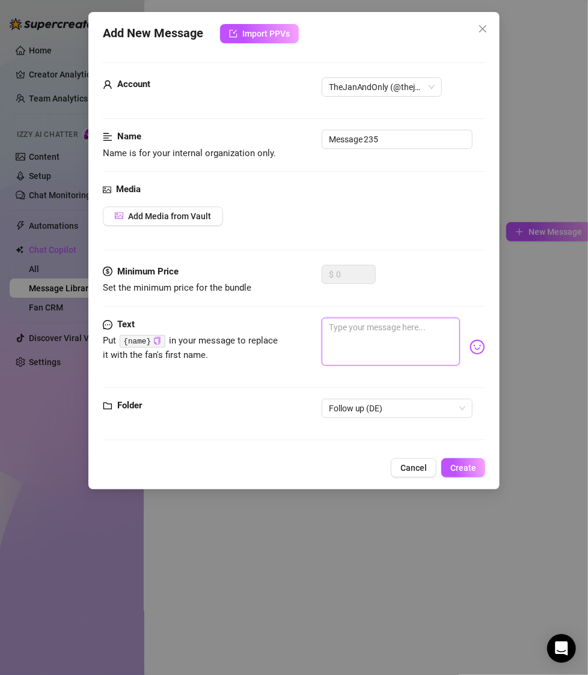
click at [430, 327] on textarea at bounding box center [390, 342] width 139 height 48
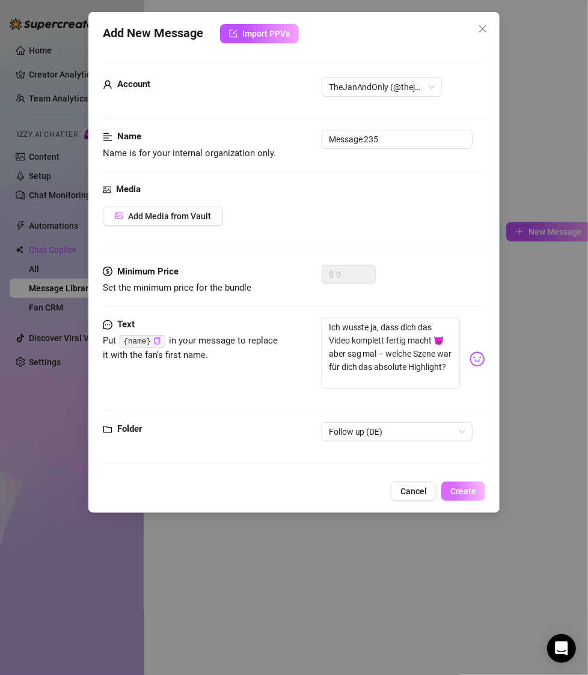
click at [460, 487] on span "Create" at bounding box center [463, 492] width 26 height 10
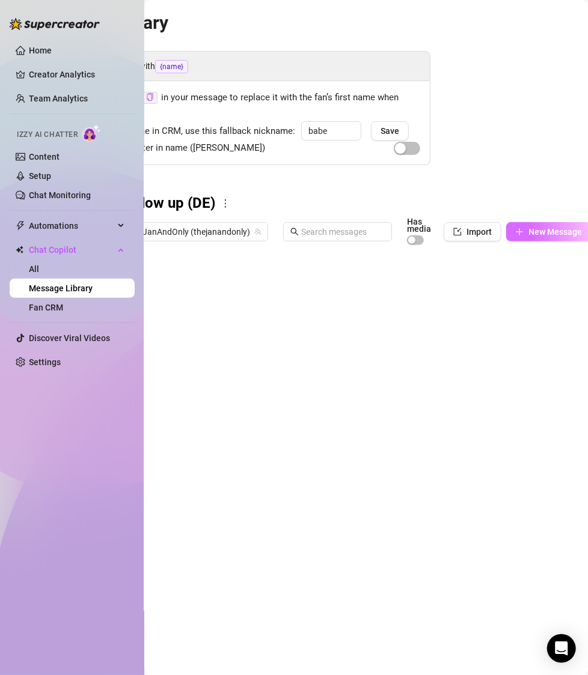
click at [544, 234] on span "New Message" at bounding box center [554, 232] width 53 height 10
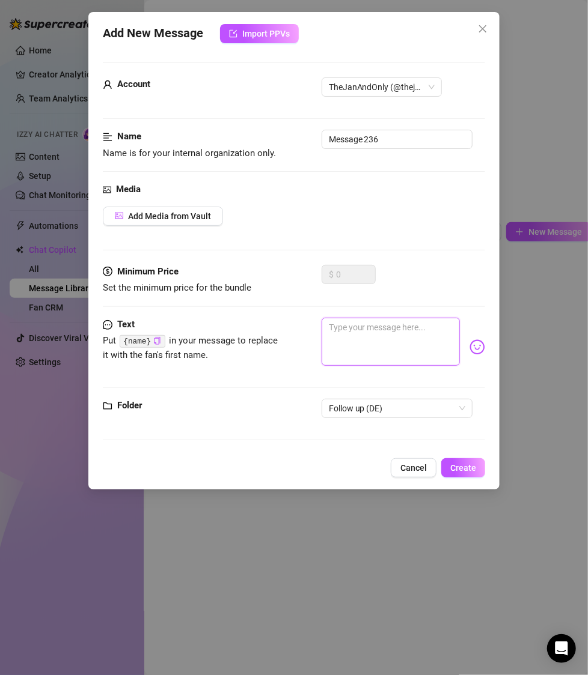
click at [408, 334] on textarea at bounding box center [390, 342] width 139 height 48
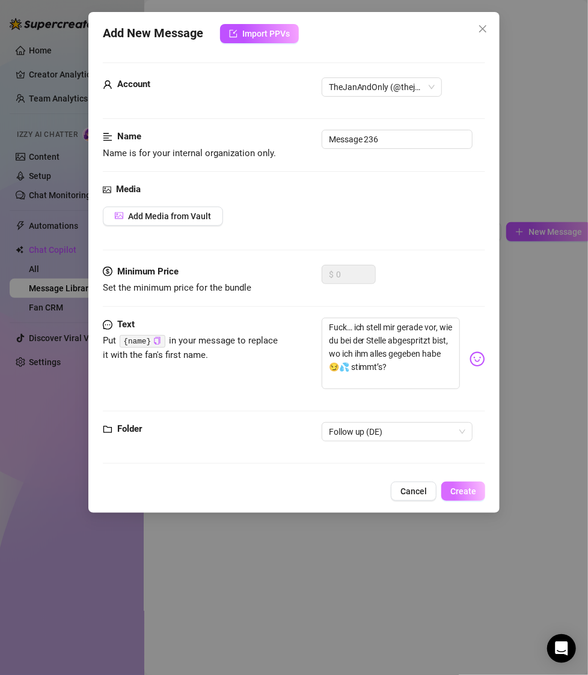
click at [464, 488] on span "Create" at bounding box center [463, 492] width 26 height 10
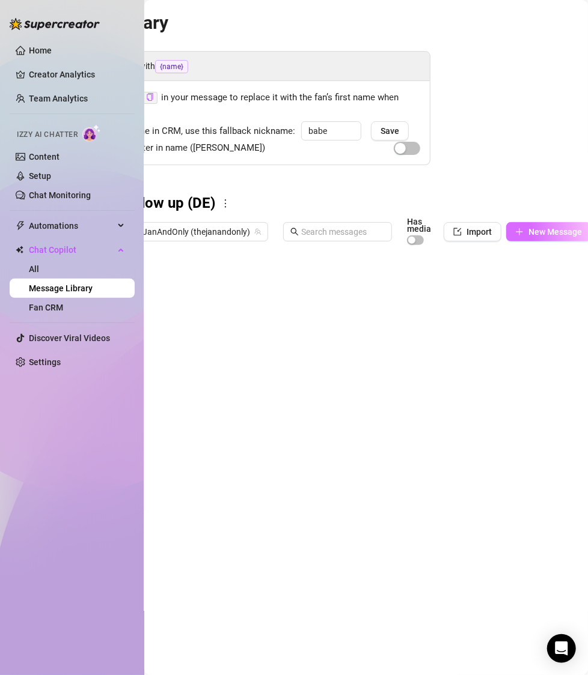
click at [538, 233] on span "New Message" at bounding box center [554, 232] width 53 height 10
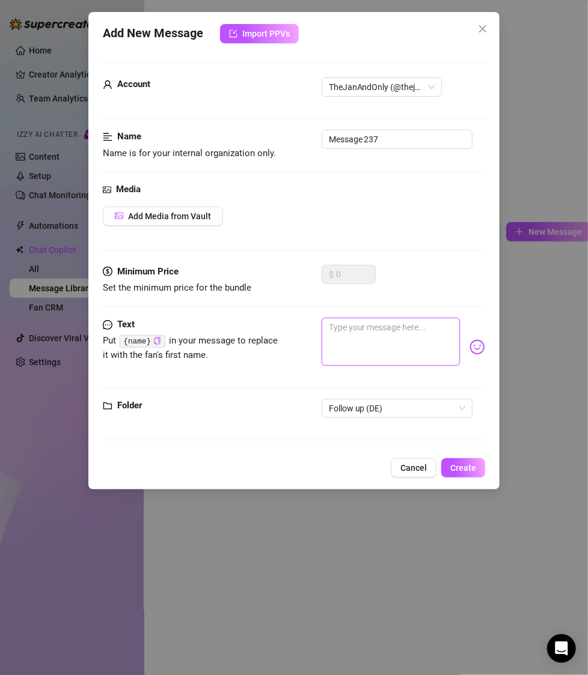
click at [351, 328] on textarea at bounding box center [390, 342] width 139 height 48
click at [468, 463] on span "Create" at bounding box center [463, 468] width 26 height 10
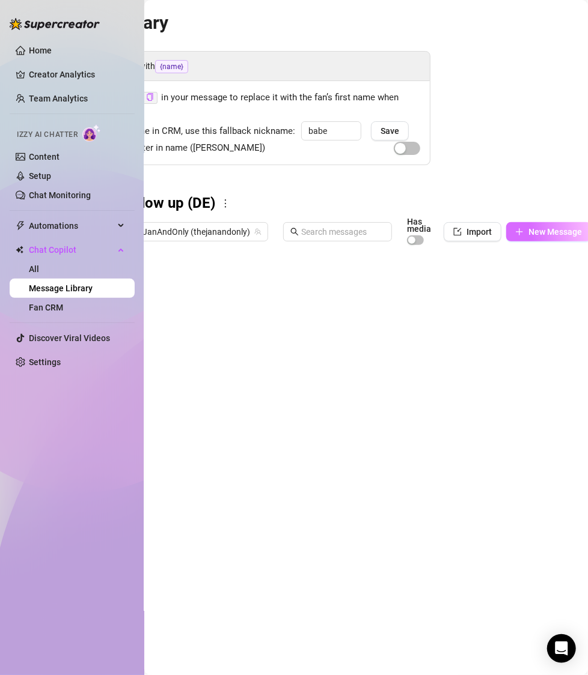
click at [523, 236] on button "New Message" at bounding box center [548, 231] width 85 height 19
click at [519, 238] on button "New Message" at bounding box center [548, 231] width 85 height 19
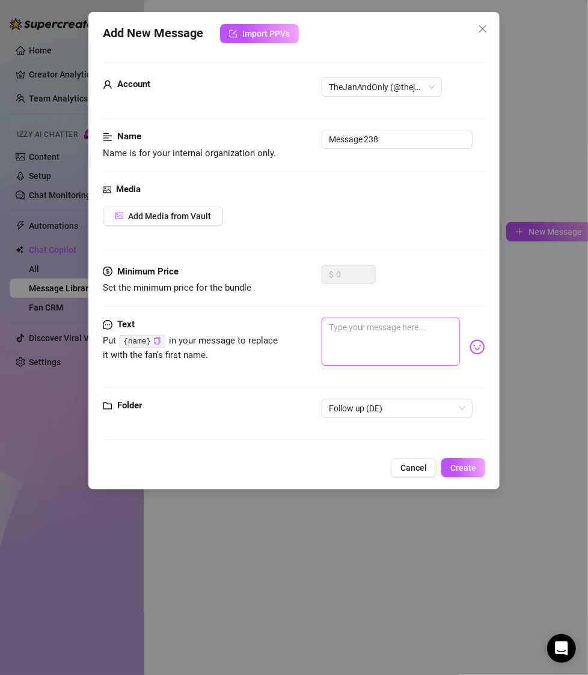
click at [368, 346] on textarea at bounding box center [390, 342] width 139 height 48
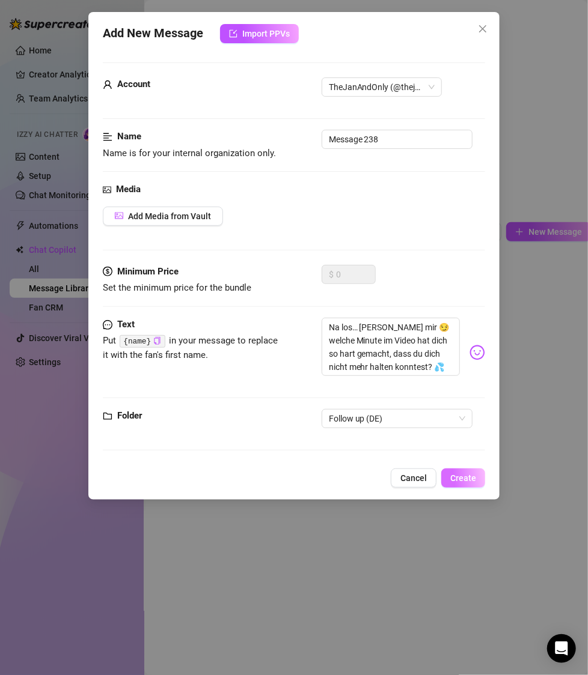
click at [464, 475] on span "Create" at bounding box center [463, 478] width 26 height 10
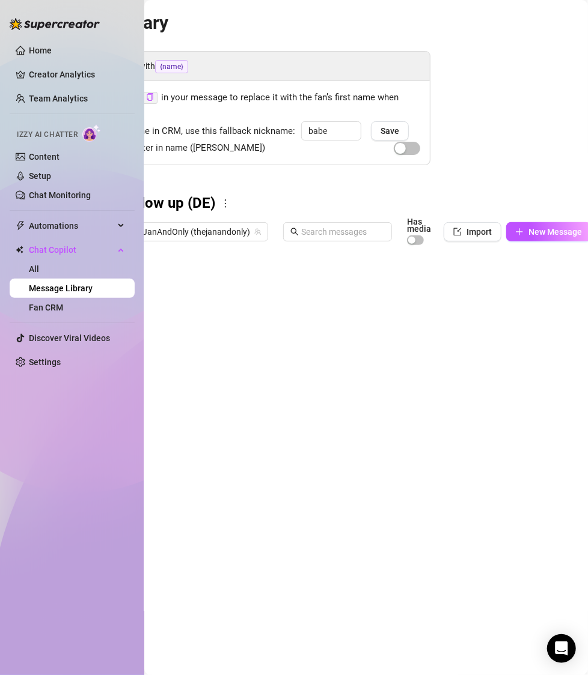
click at [189, 286] on div at bounding box center [330, 385] width 419 height 268
click at [192, 309] on div at bounding box center [330, 385] width 419 height 268
click at [188, 332] on div at bounding box center [330, 385] width 419 height 268
click at [191, 335] on div at bounding box center [330, 385] width 419 height 268
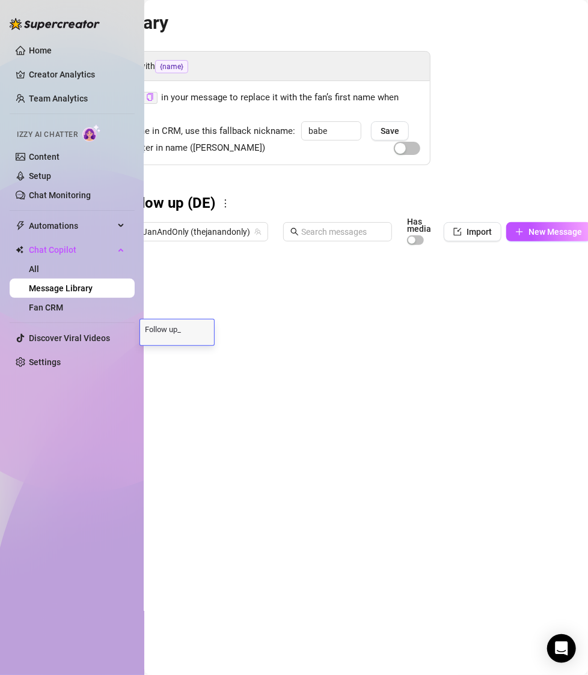
click at [191, 335] on div "Follow up_ Follow up_" at bounding box center [177, 333] width 74 height 26
click at [191, 330] on textarea "Follow up_" at bounding box center [177, 328] width 74 height 11
click at [186, 353] on div at bounding box center [330, 385] width 419 height 268
click at [183, 359] on div at bounding box center [330, 385] width 419 height 268
click at [189, 383] on div at bounding box center [330, 385] width 419 height 268
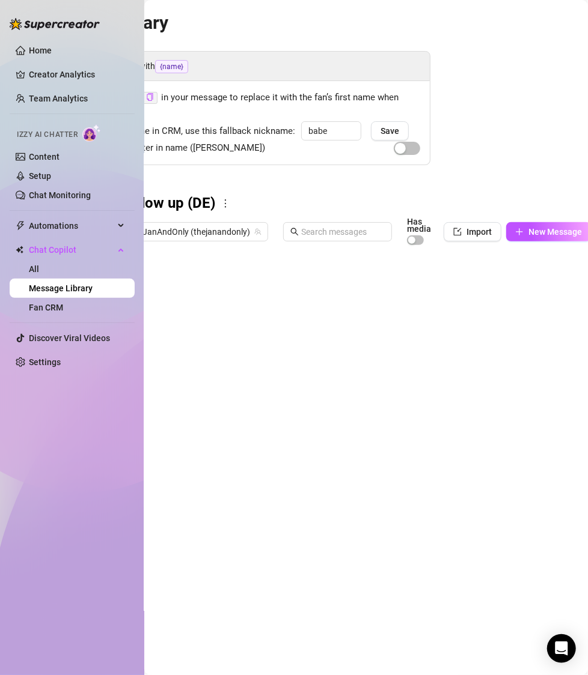
click at [189, 383] on div at bounding box center [330, 385] width 419 height 268
click at [195, 394] on div at bounding box center [330, 385] width 419 height 268
click at [195, 400] on div at bounding box center [330, 385] width 419 height 268
click at [193, 431] on div at bounding box center [330, 385] width 419 height 268
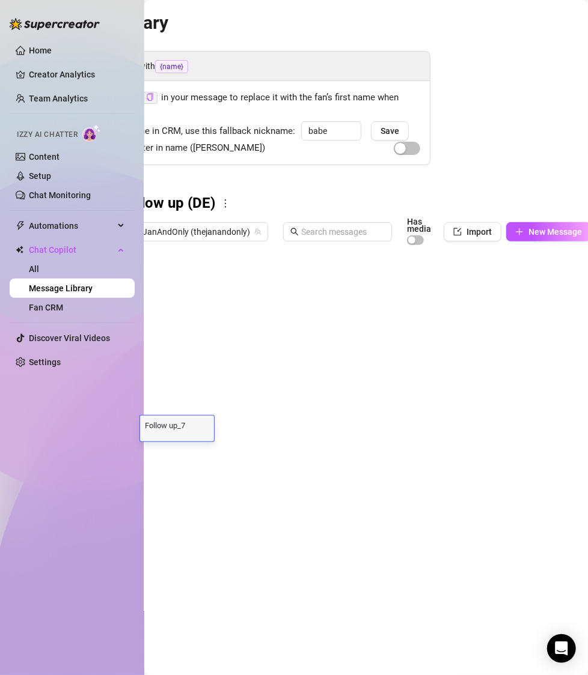
click at [193, 451] on div at bounding box center [330, 385] width 419 height 268
click at [198, 469] on div at bounding box center [330, 385] width 419 height 268
click at [198, 455] on div at bounding box center [330, 385] width 419 height 268
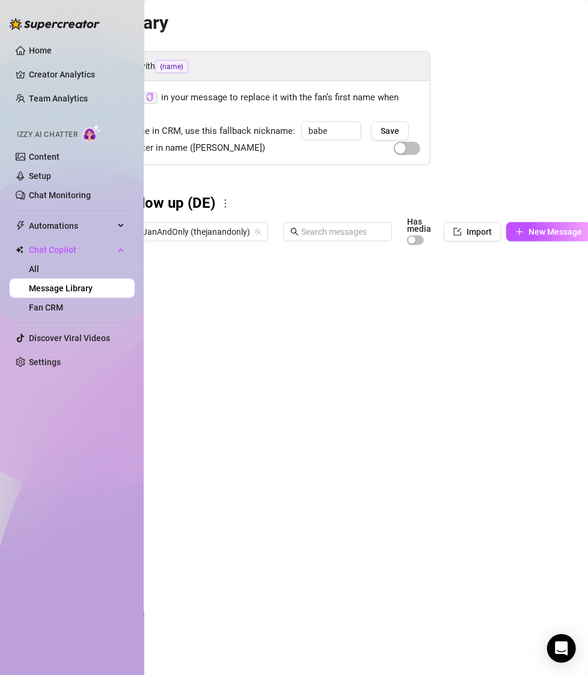
click at [200, 476] on div at bounding box center [330, 385] width 419 height 268
click at [207, 453] on div at bounding box center [330, 385] width 419 height 268
click at [185, 454] on div at bounding box center [330, 385] width 419 height 268
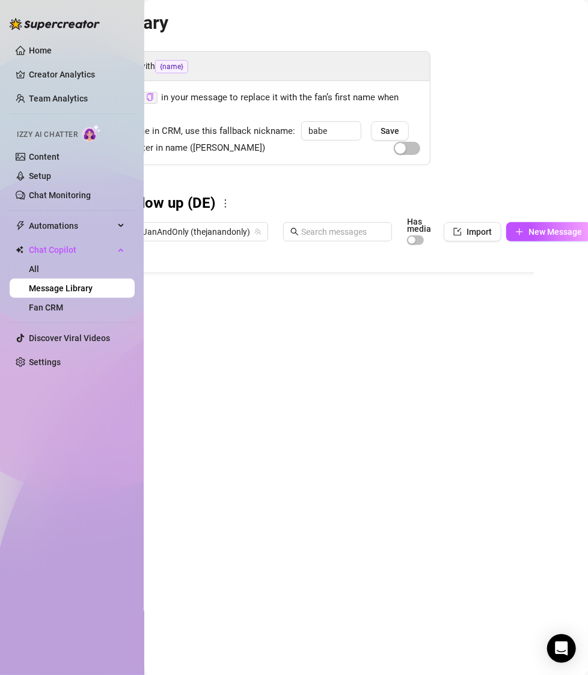
click at [185, 454] on div at bounding box center [330, 385] width 419 height 268
click at [297, 560] on div "Folders All messages Abo gekündigt (DE) Abo gekündigt (EN) Follow up (DE) PPV K…" at bounding box center [220, 388] width 419 height 389
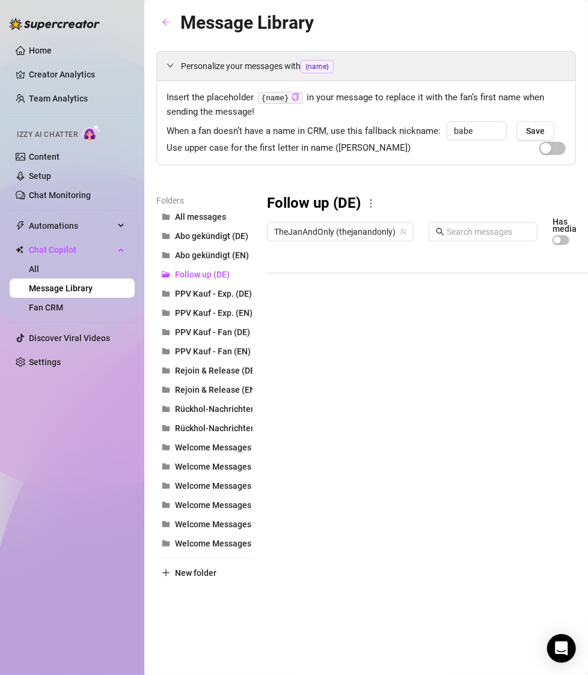
click at [276, 210] on h3 "Follow up (DE)" at bounding box center [314, 203] width 94 height 19
drag, startPoint x: 285, startPoint y: 201, endPoint x: 363, endPoint y: 209, distance: 77.9
click at [363, 209] on div "Follow up (DE)" at bounding box center [476, 203] width 419 height 19
copy div "Follow up (DE)"
click at [193, 580] on button "New folder" at bounding box center [204, 572] width 96 height 19
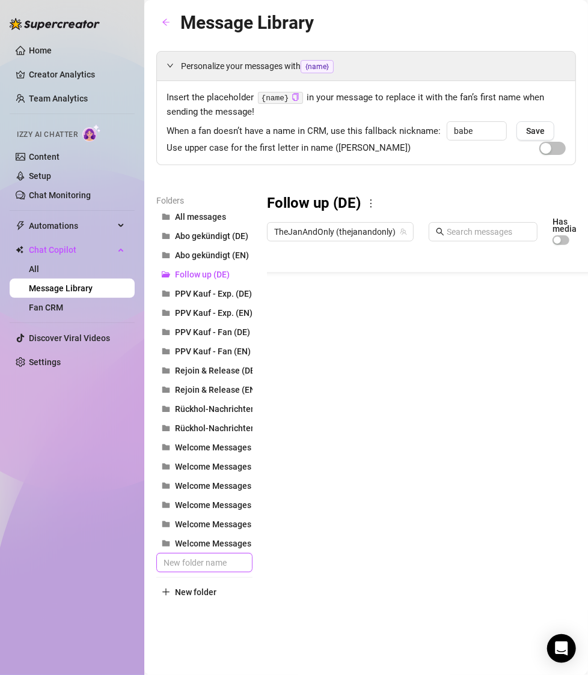
click at [207, 568] on input "text" at bounding box center [204, 562] width 96 height 19
click at [209, 565] on input "Follow up (DE)" at bounding box center [204, 562] width 96 height 19
click at [374, 572] on div "Folders All messages Abo gekündigt (DE) Abo gekündigt (EN) Follow up (DE) PPV K…" at bounding box center [365, 398] width 419 height 408
click at [212, 293] on span "Follow up (EN)" at bounding box center [202, 294] width 55 height 10
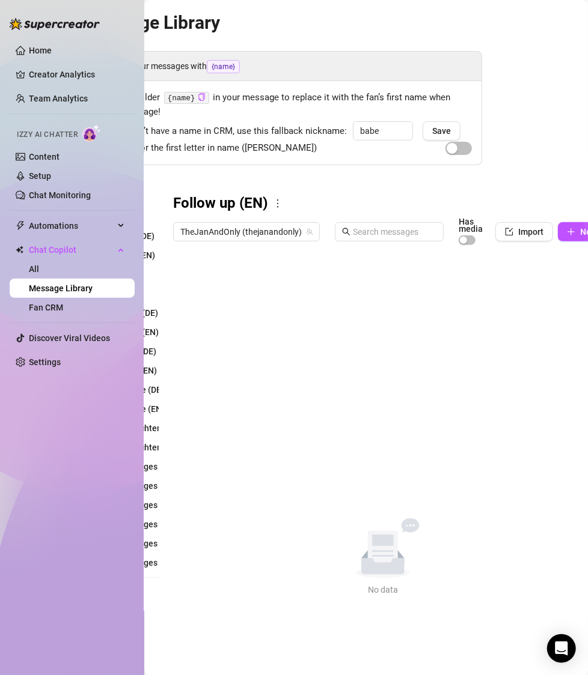
scroll to position [0, 145]
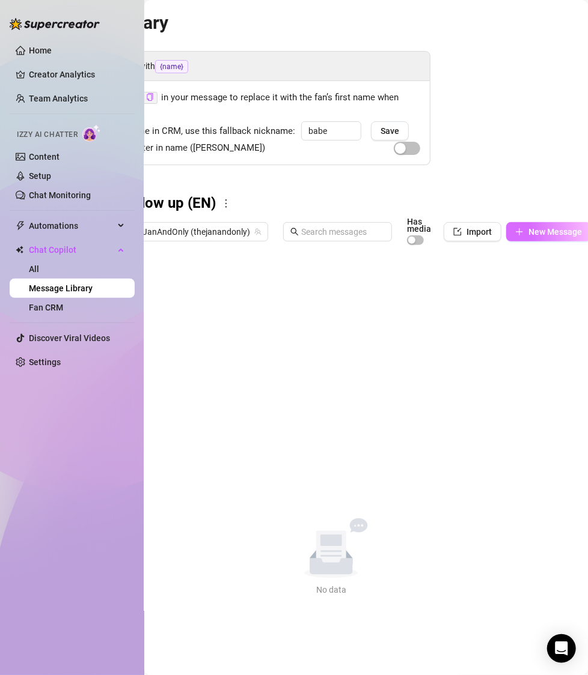
click at [543, 237] on button "New Message" at bounding box center [548, 231] width 85 height 19
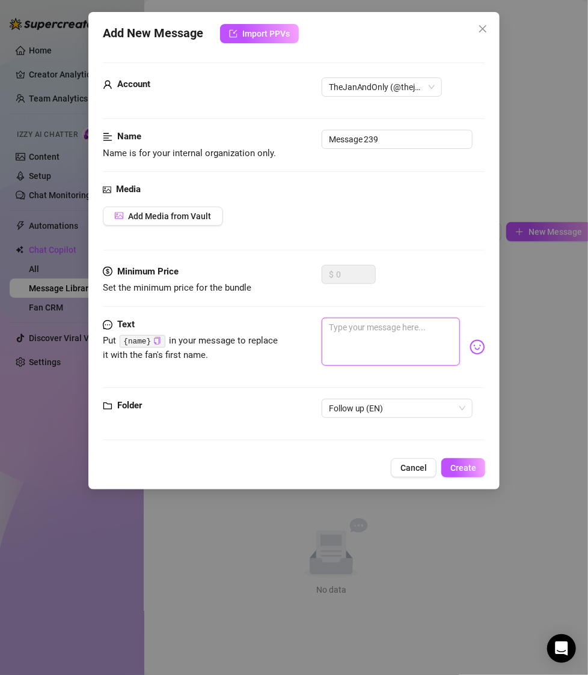
click at [353, 338] on textarea at bounding box center [390, 342] width 139 height 48
click at [470, 473] on button "Create" at bounding box center [463, 467] width 44 height 19
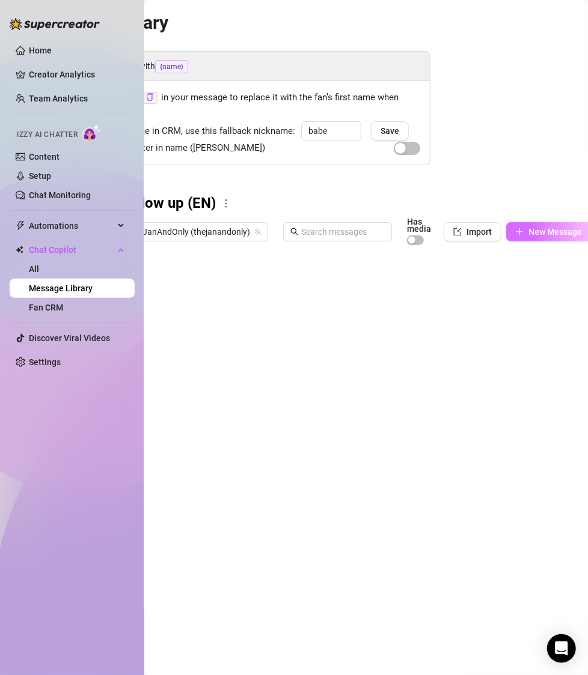
click at [554, 234] on span "New Message" at bounding box center [554, 232] width 53 height 10
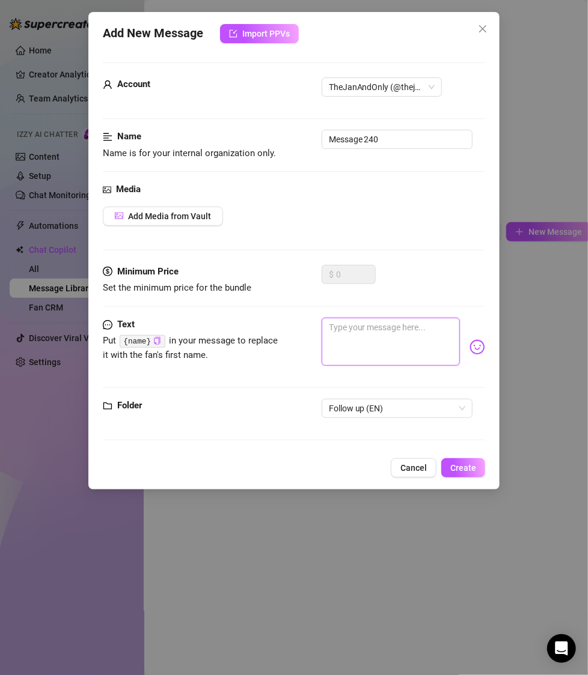
click at [380, 353] on textarea at bounding box center [390, 342] width 139 height 48
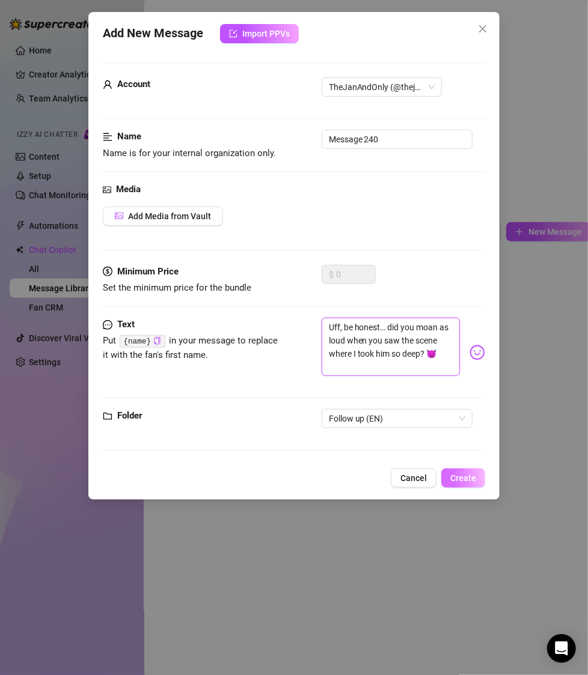
scroll to position [0, 0]
click at [464, 481] on span "Create" at bounding box center [463, 478] width 26 height 10
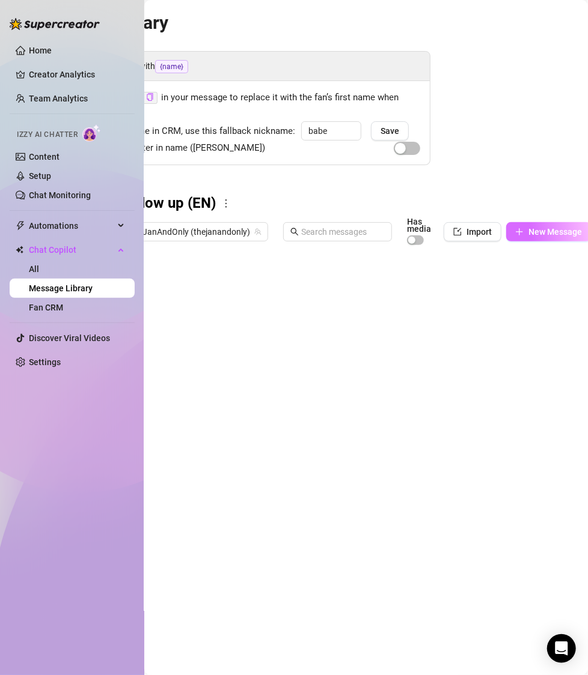
click at [516, 232] on icon "plus" at bounding box center [519, 232] width 8 height 8
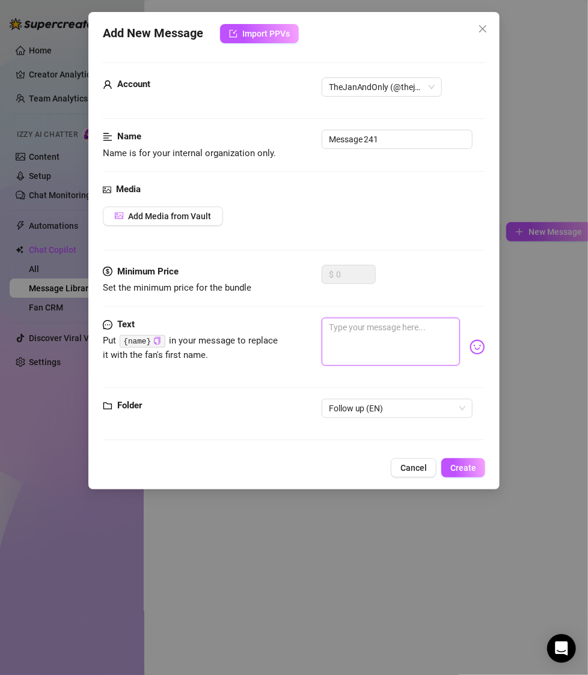
drag, startPoint x: 413, startPoint y: 326, endPoint x: 402, endPoint y: 359, distance: 34.6
click at [412, 328] on textarea at bounding box center [390, 342] width 139 height 48
click at [461, 469] on span "Create" at bounding box center [463, 468] width 26 height 10
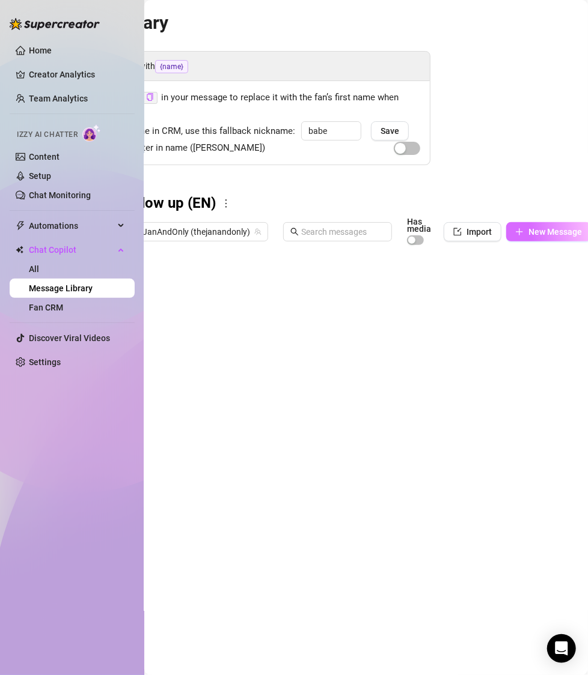
click at [554, 235] on span "New Message" at bounding box center [554, 232] width 53 height 10
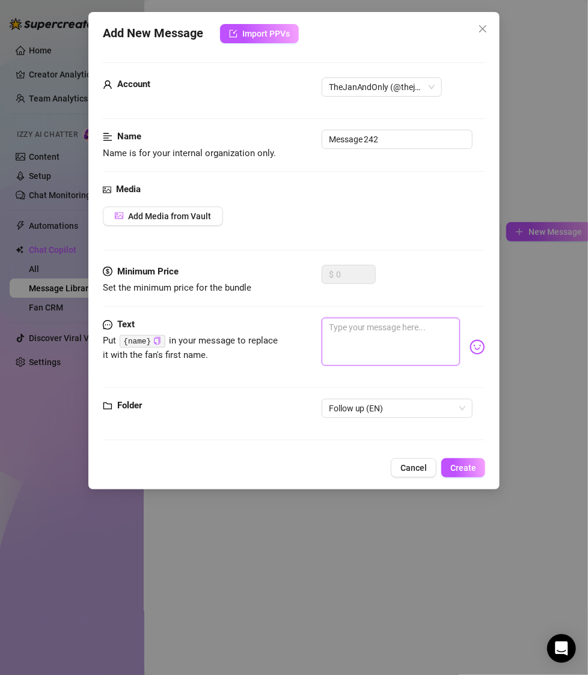
click at [414, 357] on textarea at bounding box center [390, 342] width 139 height 48
click at [468, 470] on span "Create" at bounding box center [463, 468] width 26 height 10
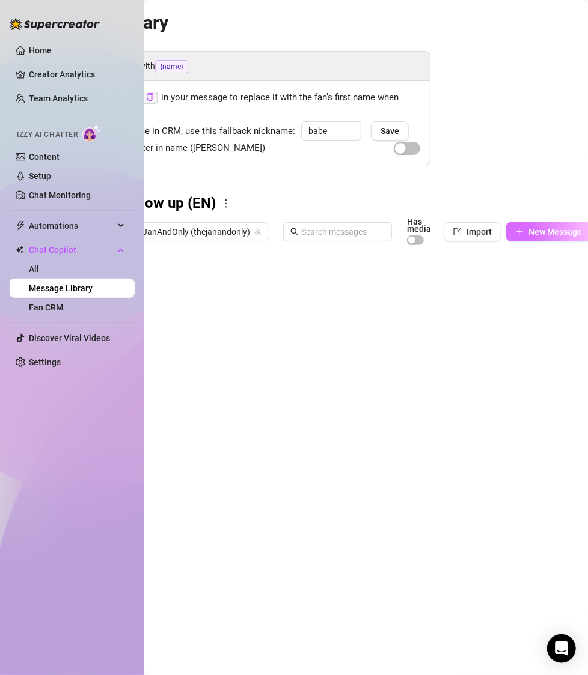
click at [541, 231] on span "New Message" at bounding box center [554, 232] width 53 height 10
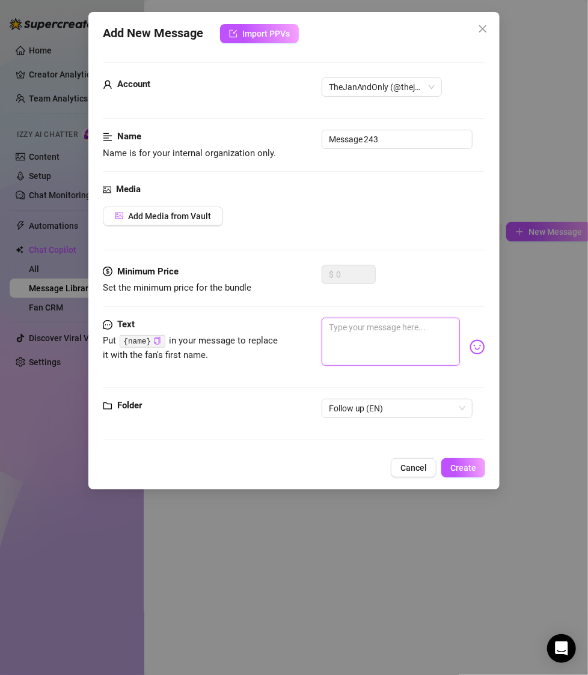
click at [391, 333] on textarea at bounding box center [390, 342] width 139 height 48
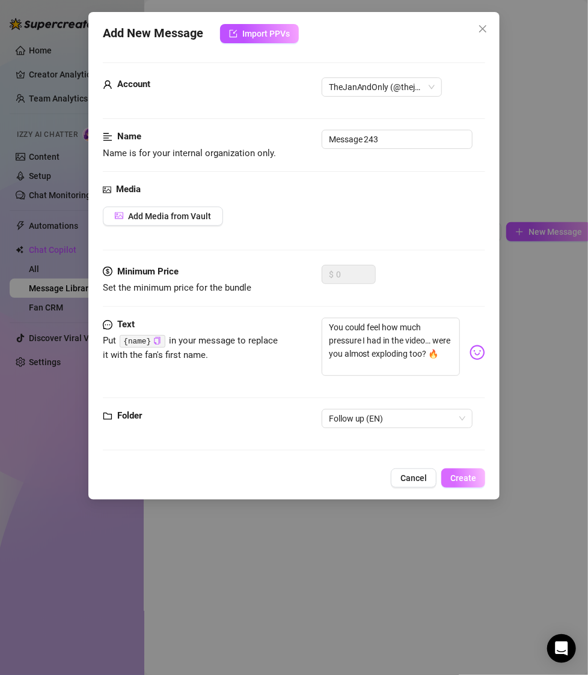
click at [468, 479] on span "Create" at bounding box center [463, 478] width 26 height 10
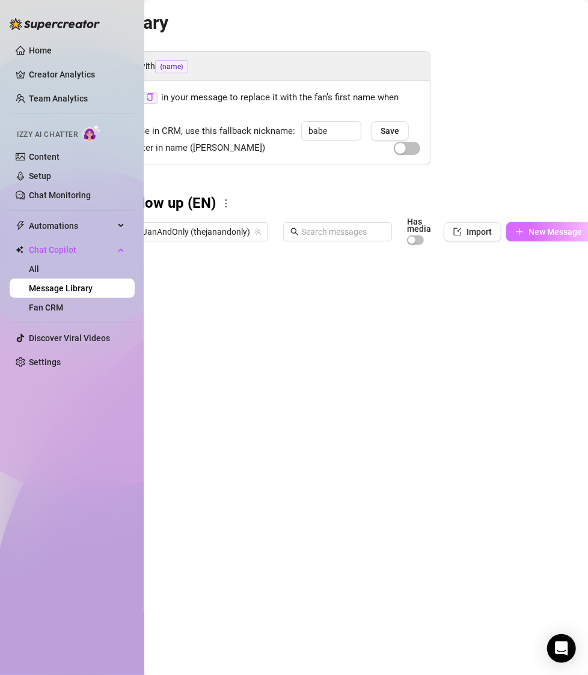
click at [554, 235] on span "New Message" at bounding box center [554, 232] width 53 height 10
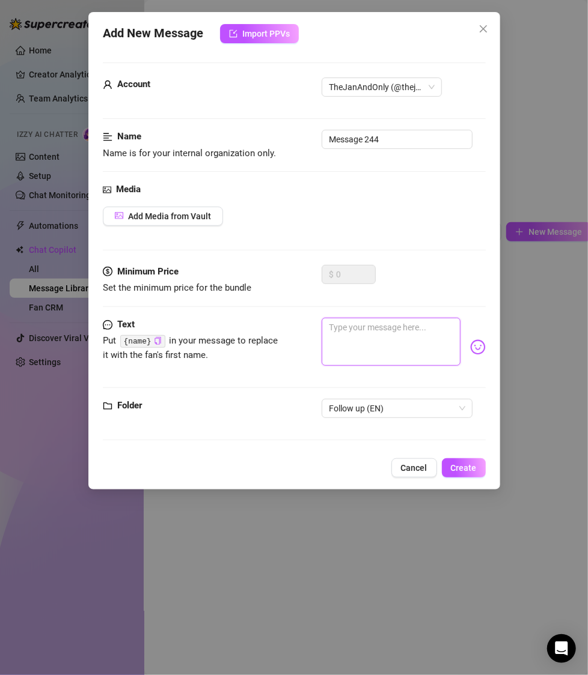
click at [395, 349] on textarea at bounding box center [390, 342] width 139 height 48
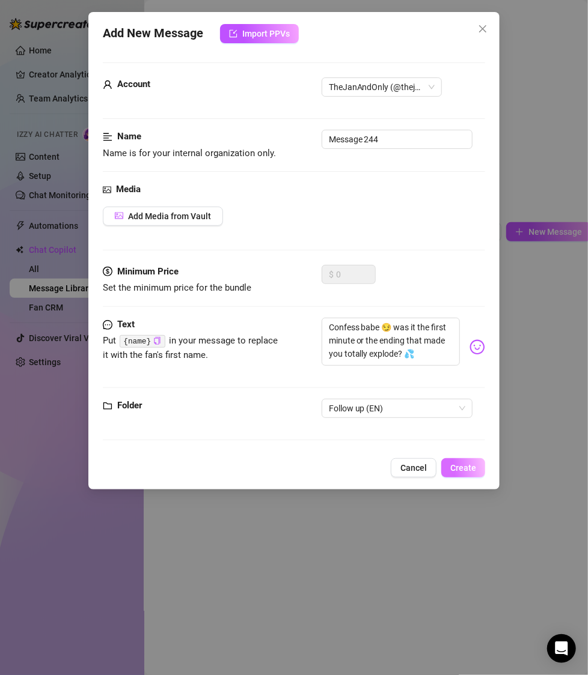
click at [468, 463] on span "Create" at bounding box center [463, 468] width 26 height 10
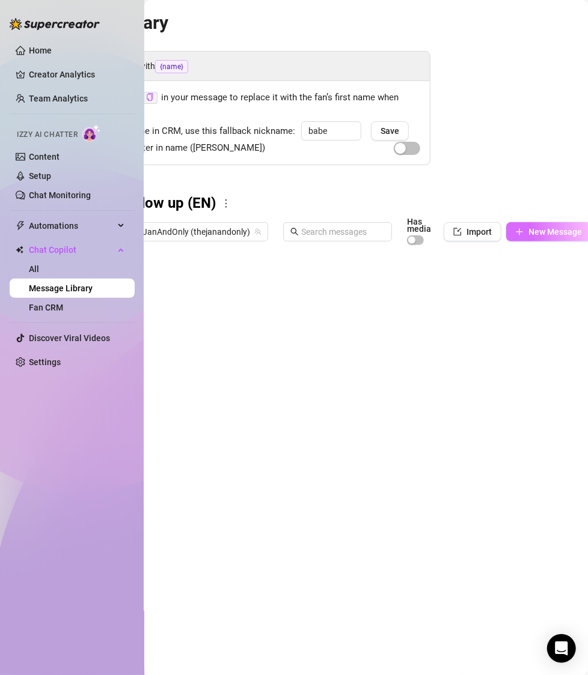
click at [548, 232] on span "New Message" at bounding box center [554, 232] width 53 height 10
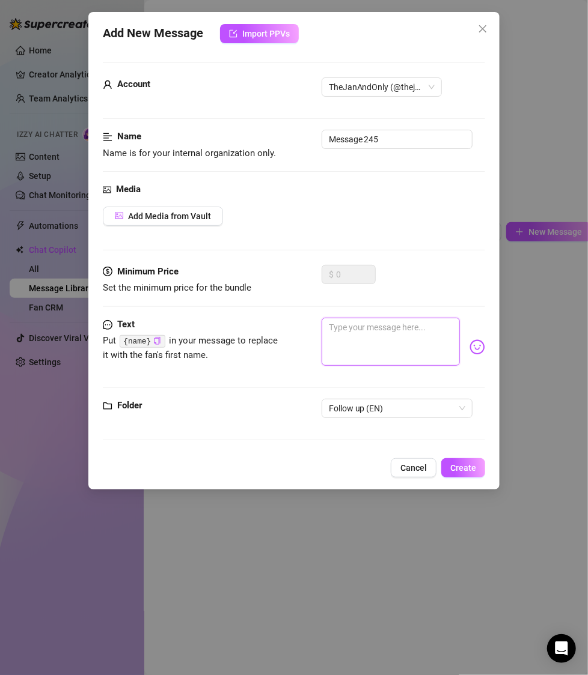
click at [399, 352] on textarea at bounding box center [390, 342] width 139 height 48
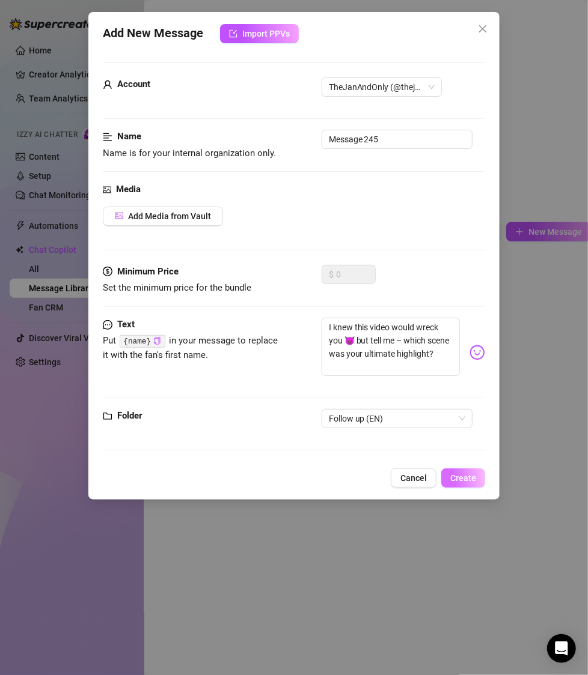
click at [455, 471] on button "Create" at bounding box center [463, 478] width 44 height 19
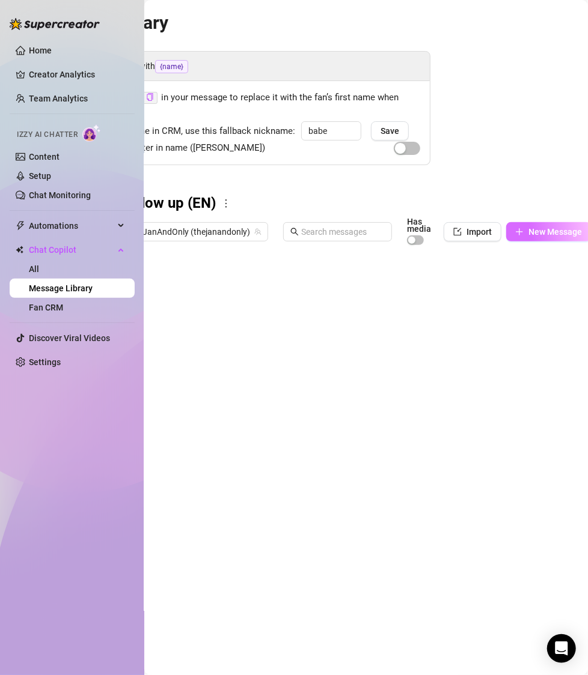
click at [523, 237] on button "New Message" at bounding box center [548, 231] width 85 height 19
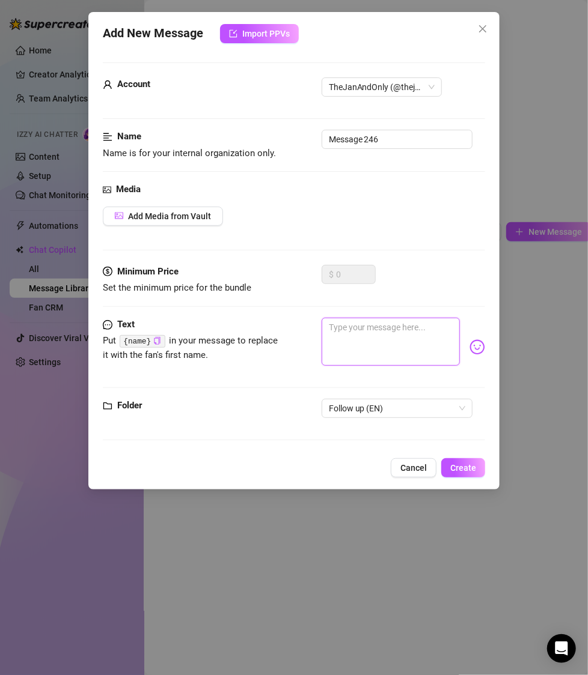
click at [380, 335] on textarea at bounding box center [390, 342] width 139 height 48
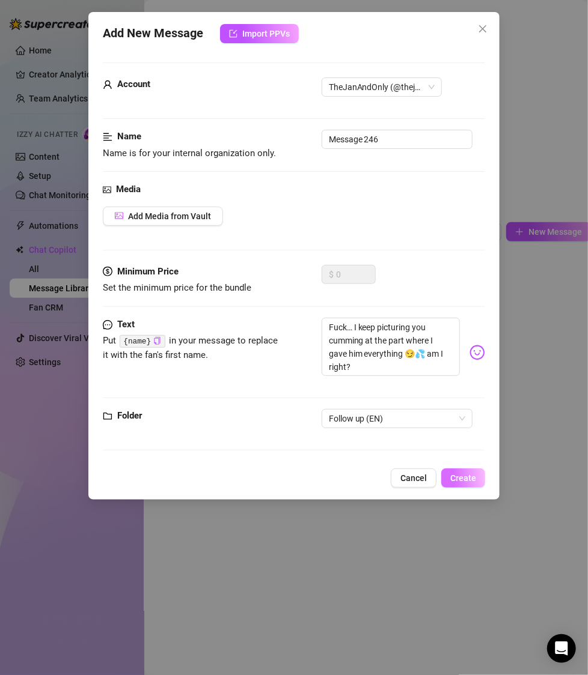
click at [458, 476] on span "Create" at bounding box center [463, 478] width 26 height 10
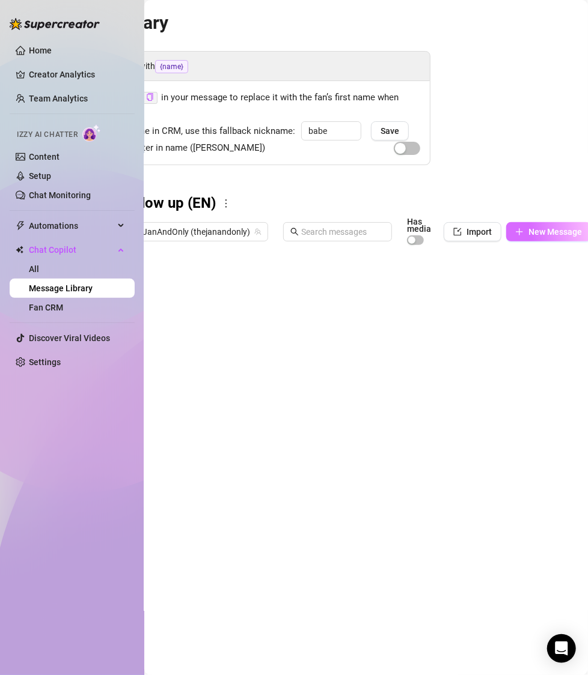
click at [533, 235] on span "New Message" at bounding box center [554, 232] width 53 height 10
click at [548, 233] on span "New Message" at bounding box center [554, 232] width 53 height 10
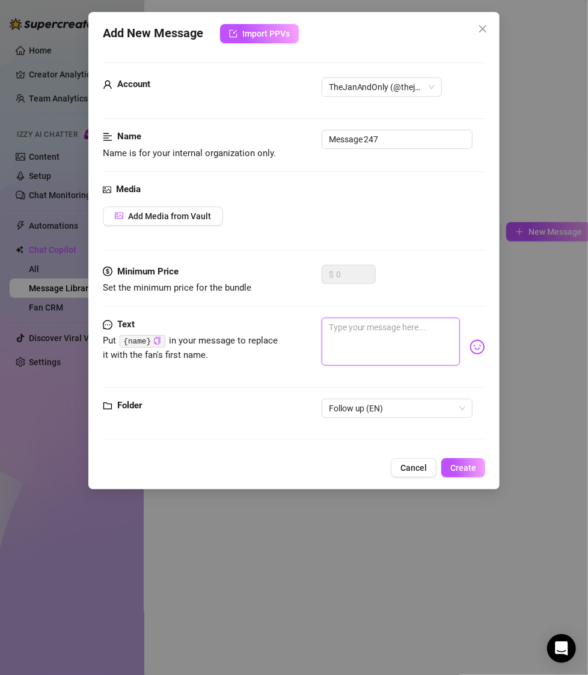
click at [367, 338] on textarea at bounding box center [390, 342] width 139 height 48
click at [454, 467] on span "Create" at bounding box center [463, 468] width 26 height 10
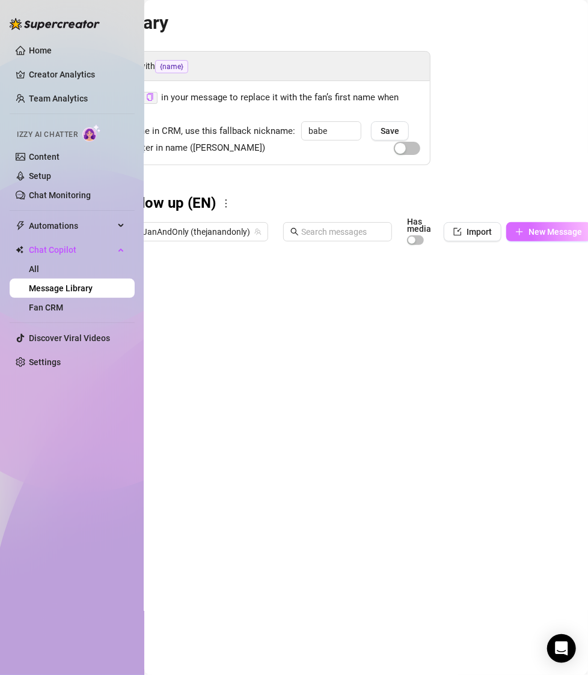
click at [539, 235] on span "New Message" at bounding box center [554, 232] width 53 height 10
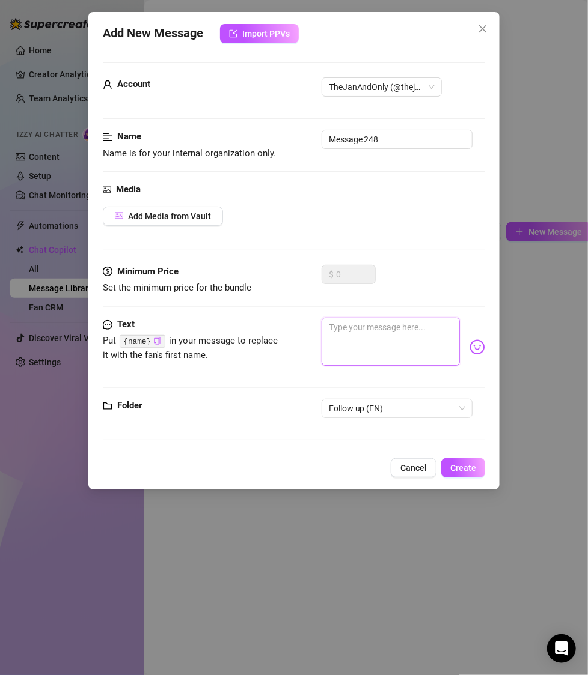
click at [383, 335] on textarea at bounding box center [390, 342] width 139 height 48
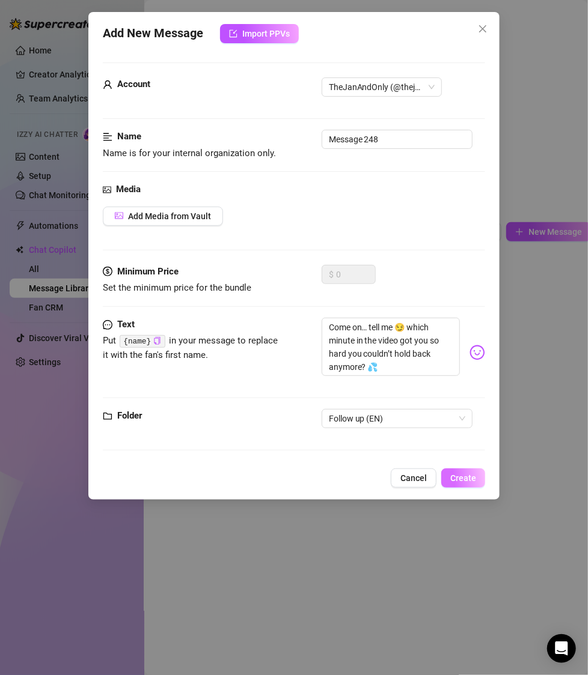
click at [461, 473] on span "Create" at bounding box center [463, 478] width 26 height 10
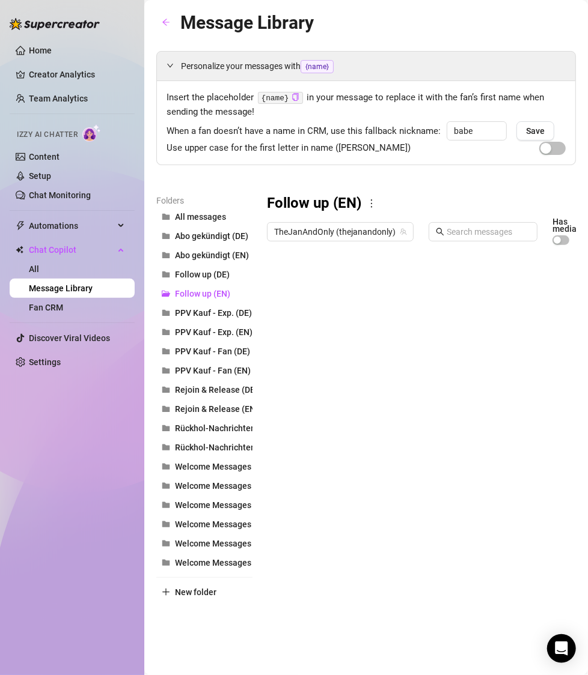
drag, startPoint x: 284, startPoint y: 208, endPoint x: 274, endPoint y: 205, distance: 10.1
click at [282, 207] on h3 "Follow up (EN)" at bounding box center [314, 203] width 94 height 19
drag, startPoint x: 267, startPoint y: 202, endPoint x: 327, endPoint y: 207, distance: 59.6
click at [326, 206] on div "Folders All messages Abo gekündigt (DE) Abo gekündigt (EN) Follow up (DE) Follo…" at bounding box center [365, 398] width 419 height 408
click at [327, 287] on div at bounding box center [476, 385] width 419 height 268
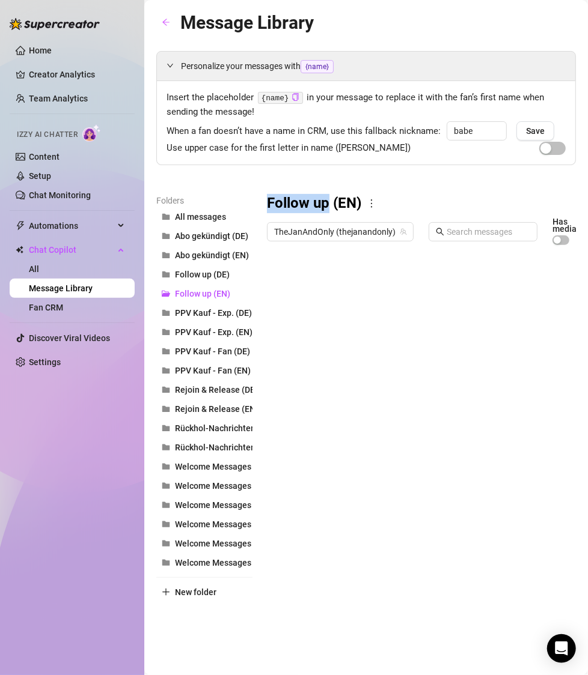
click at [336, 284] on div at bounding box center [476, 385] width 419 height 268
click at [336, 284] on textarea "Follow up" at bounding box center [322, 280] width 74 height 11
click at [330, 300] on div at bounding box center [476, 385] width 419 height 268
click at [328, 310] on div at bounding box center [476, 385] width 419 height 268
click at [330, 340] on div at bounding box center [476, 385] width 419 height 268
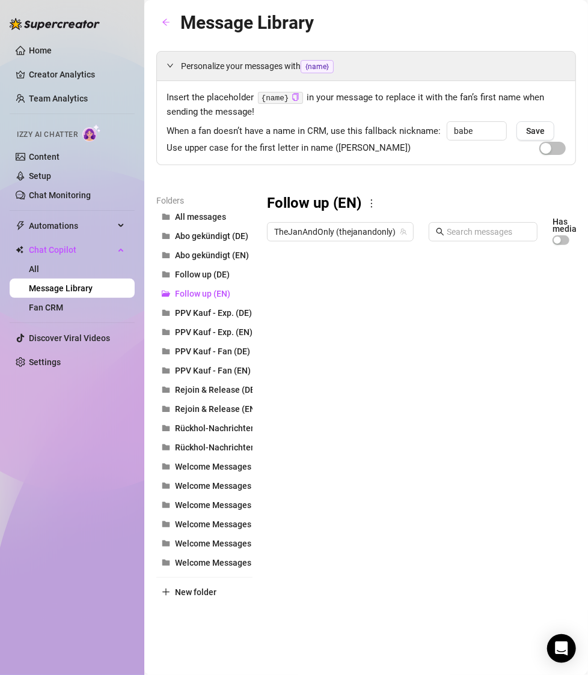
click at [330, 331] on div at bounding box center [476, 385] width 419 height 268
click at [335, 353] on div at bounding box center [476, 385] width 419 height 268
click at [333, 387] on div at bounding box center [476, 385] width 419 height 268
click at [332, 384] on div at bounding box center [476, 385] width 419 height 268
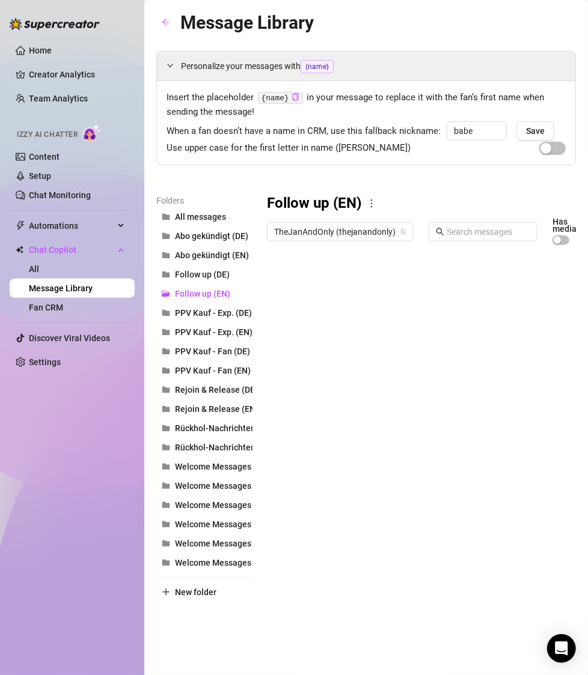
click at [336, 398] on div at bounding box center [476, 385] width 419 height 268
click at [344, 427] on div at bounding box center [476, 385] width 419 height 268
click at [342, 451] on div at bounding box center [476, 385] width 419 height 268
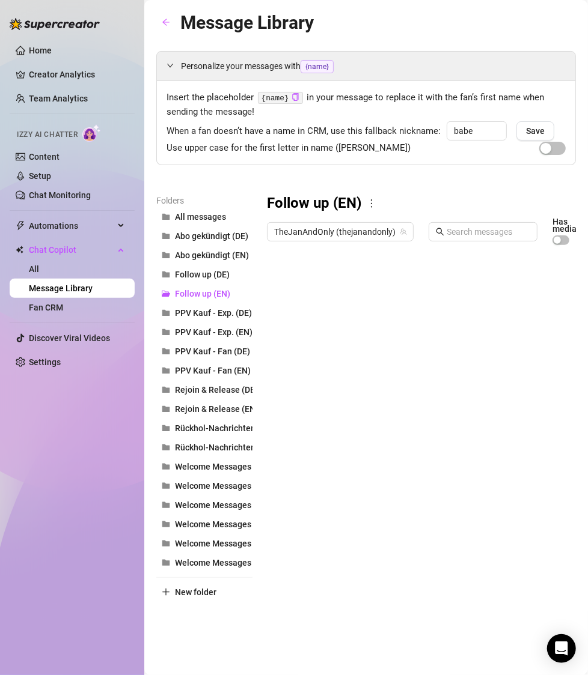
click at [342, 451] on div at bounding box center [476, 385] width 419 height 268
click at [343, 473] on div at bounding box center [476, 385] width 419 height 268
click at [347, 454] on div at bounding box center [476, 385] width 419 height 268
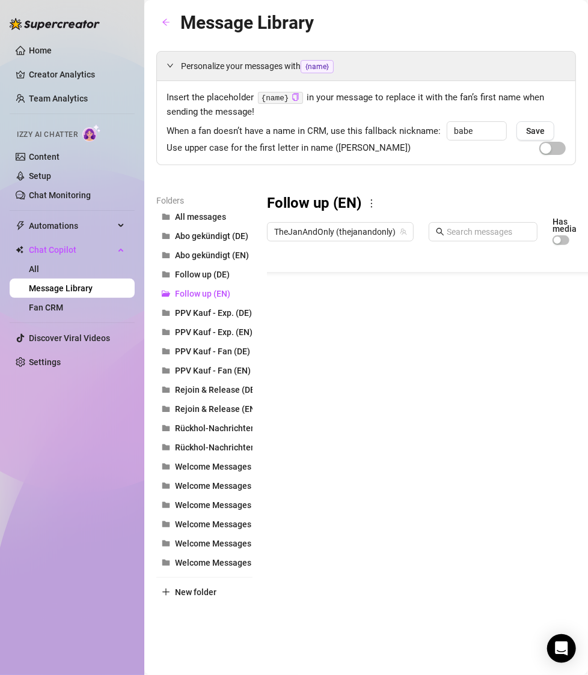
click at [329, 444] on div at bounding box center [476, 385] width 419 height 268
click at [360, 580] on div "Folders All messages Abo gekündigt (DE) Abo gekündigt (EN) Follow up (DE) Follo…" at bounding box center [365, 398] width 419 height 408
click at [314, 187] on div "Personalize your messages with {name} Insert the placeholder {name} in your mes…" at bounding box center [365, 326] width 419 height 551
